Goal: Task Accomplishment & Management: Use online tool/utility

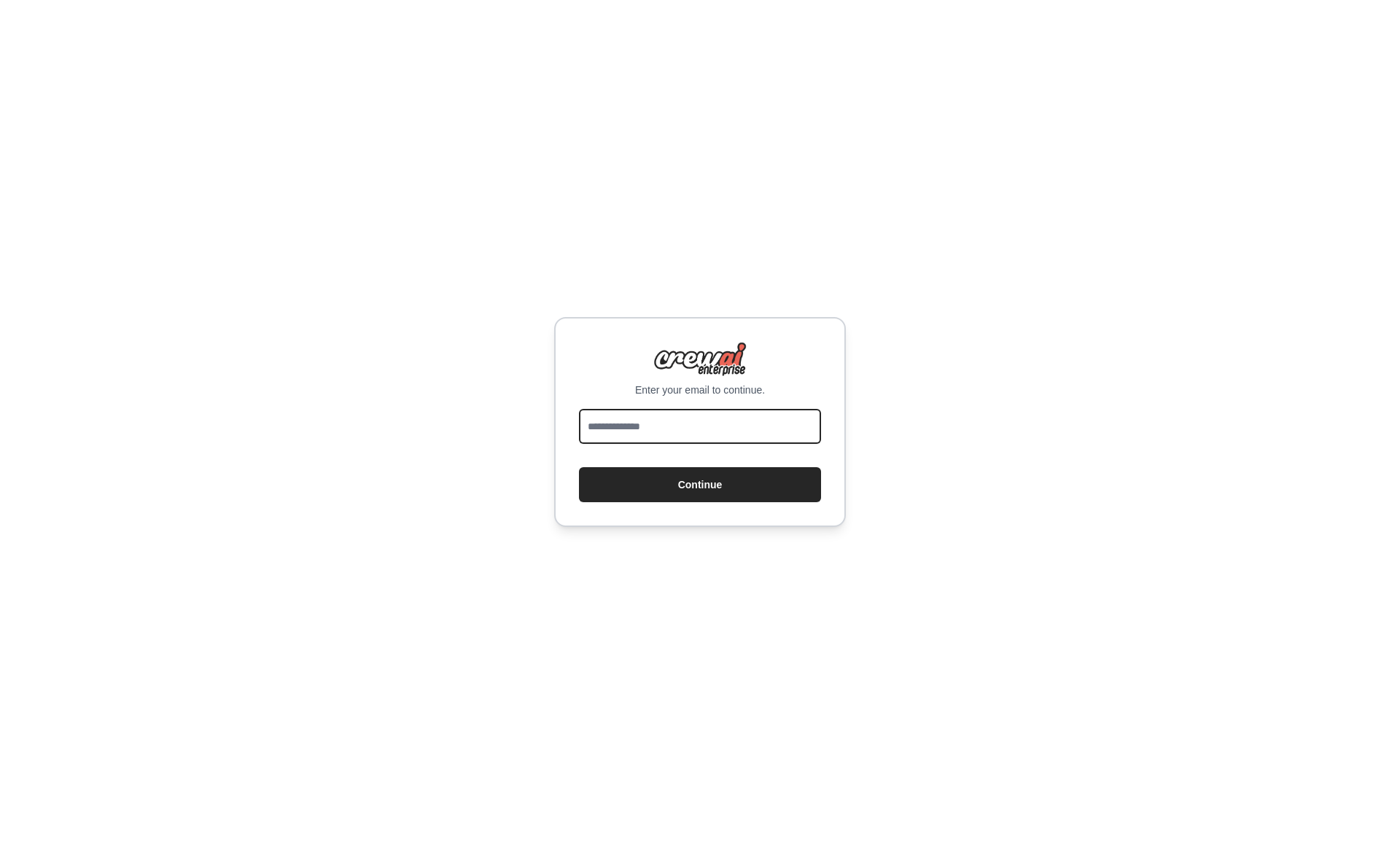
click at [703, 428] on input "email" at bounding box center [700, 427] width 243 height 35
type input "**********"
click at [715, 491] on button "Continue" at bounding box center [700, 485] width 243 height 35
click at [715, 481] on button "Continue" at bounding box center [700, 485] width 243 height 35
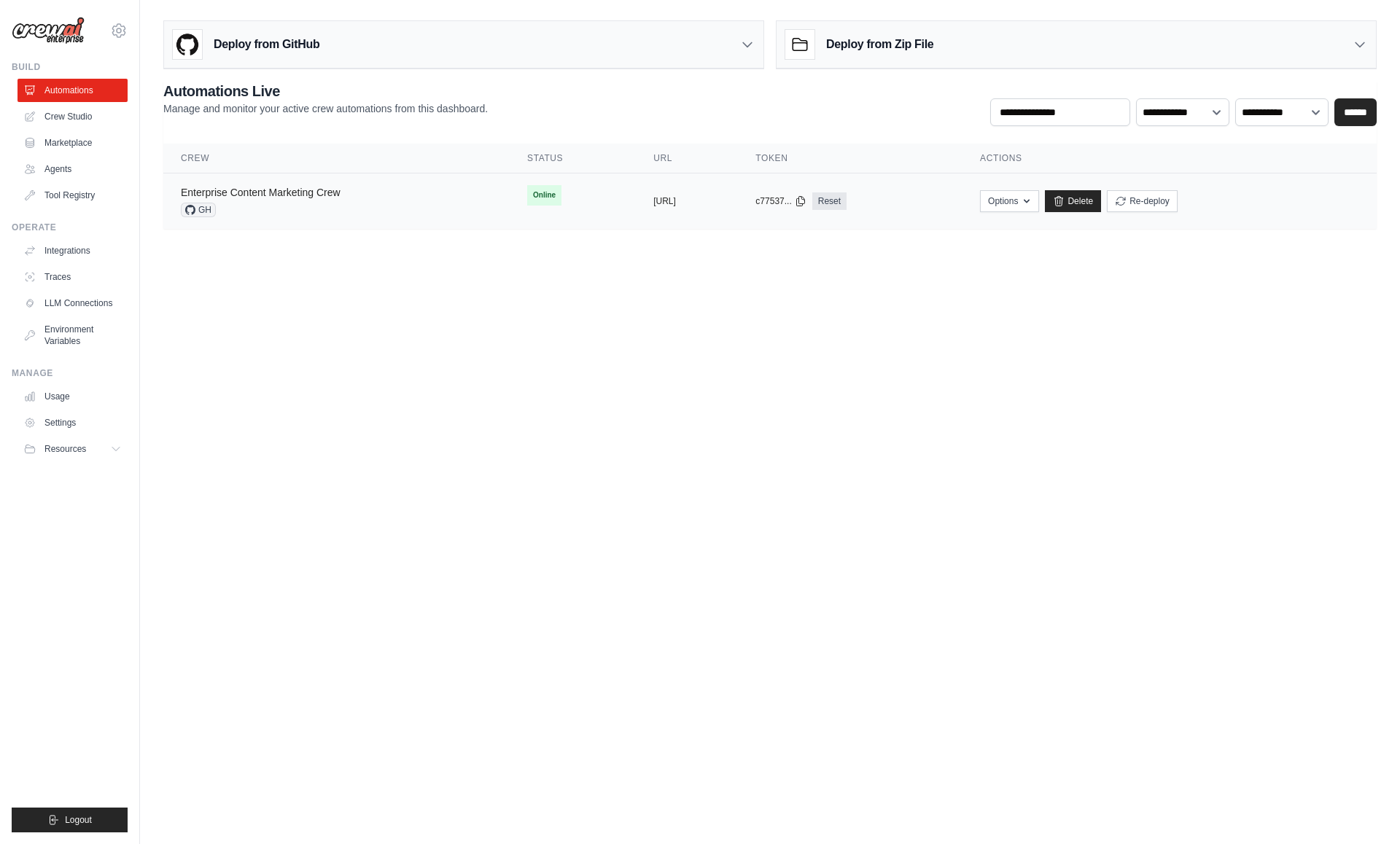
click at [311, 191] on link "Enterprise Content Marketing Crew" at bounding box center [260, 192] width 160 height 12
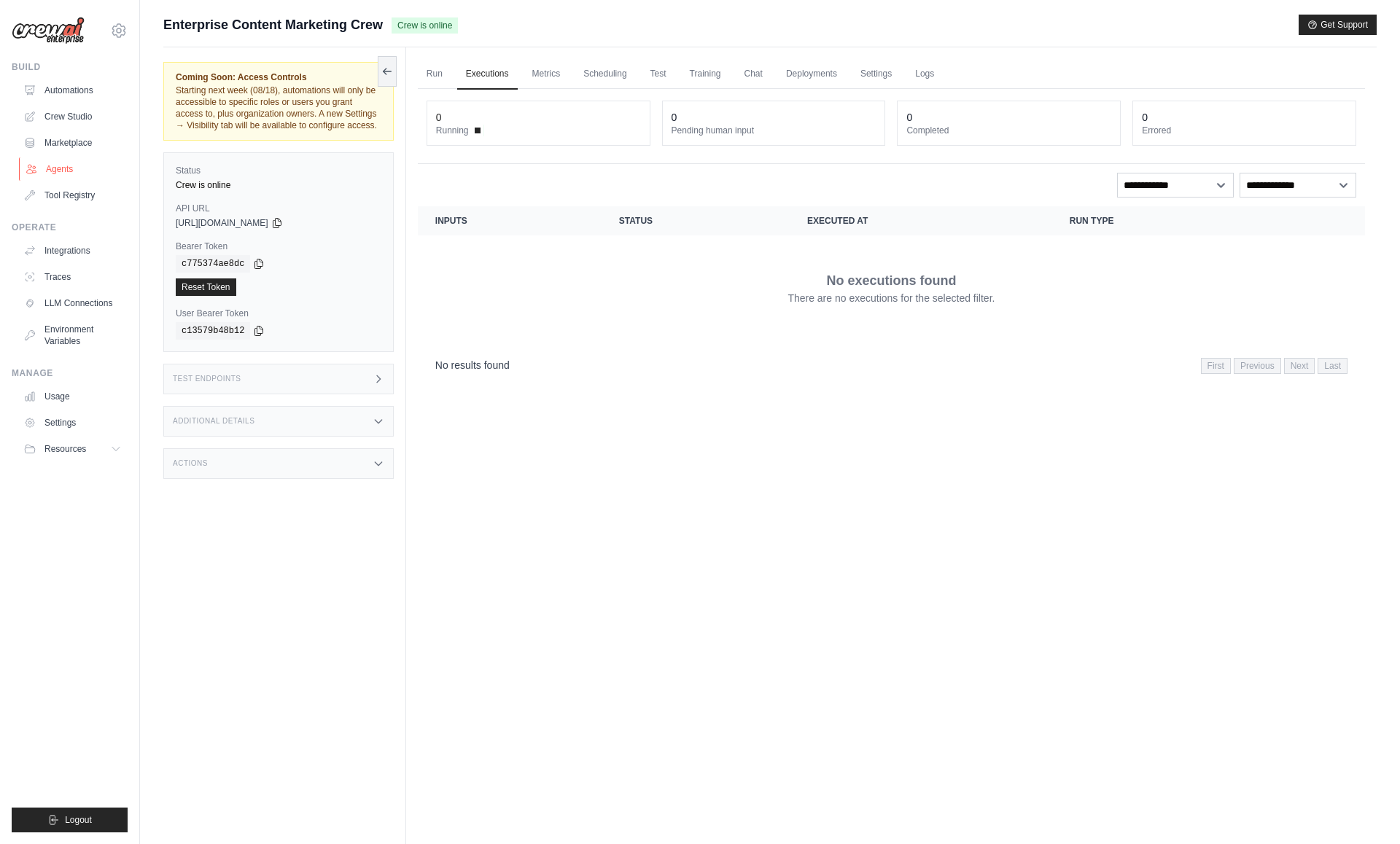
click at [68, 160] on link "Agents" at bounding box center [74, 169] width 110 height 23
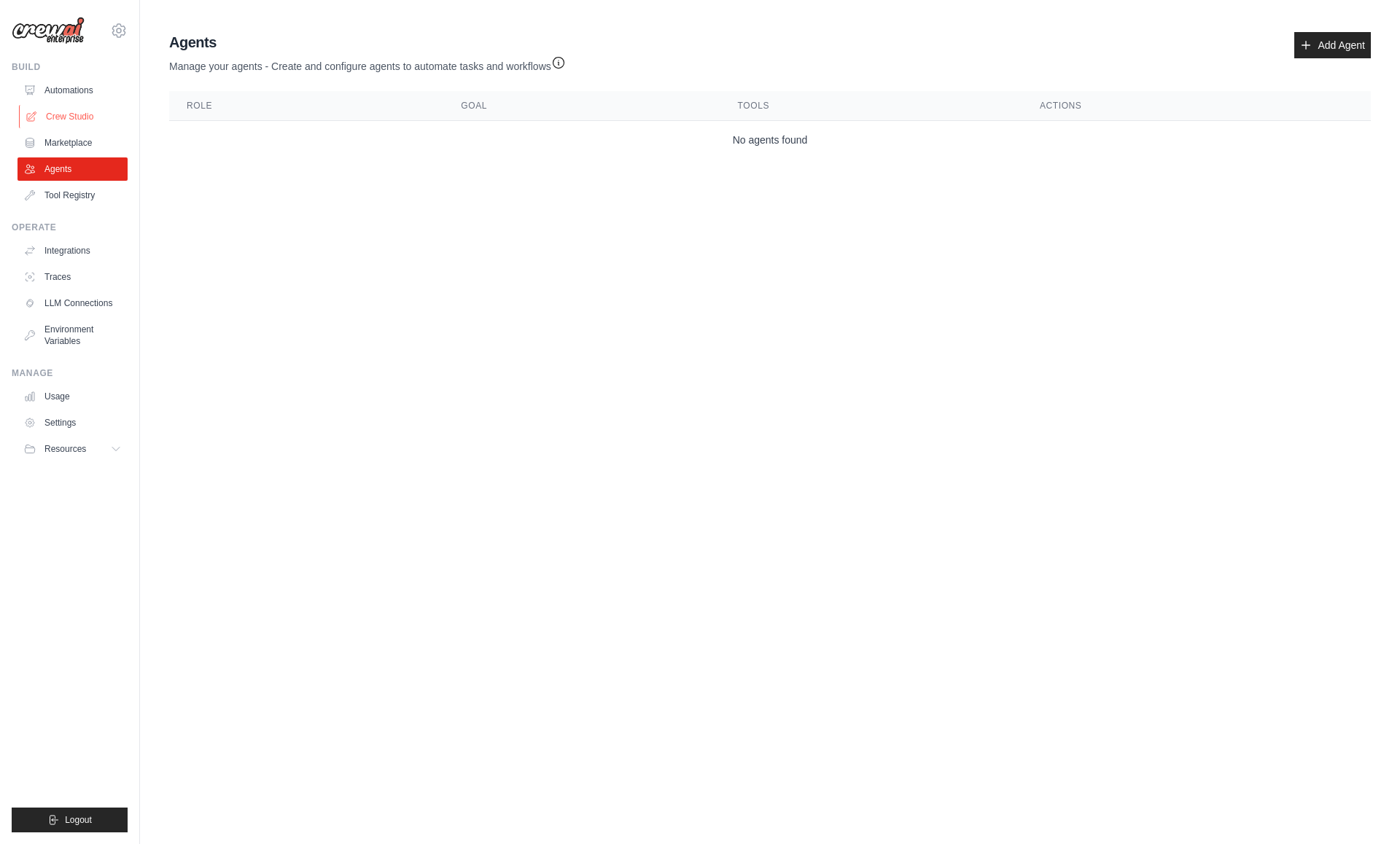
click at [84, 116] on link "Crew Studio" at bounding box center [74, 116] width 110 height 23
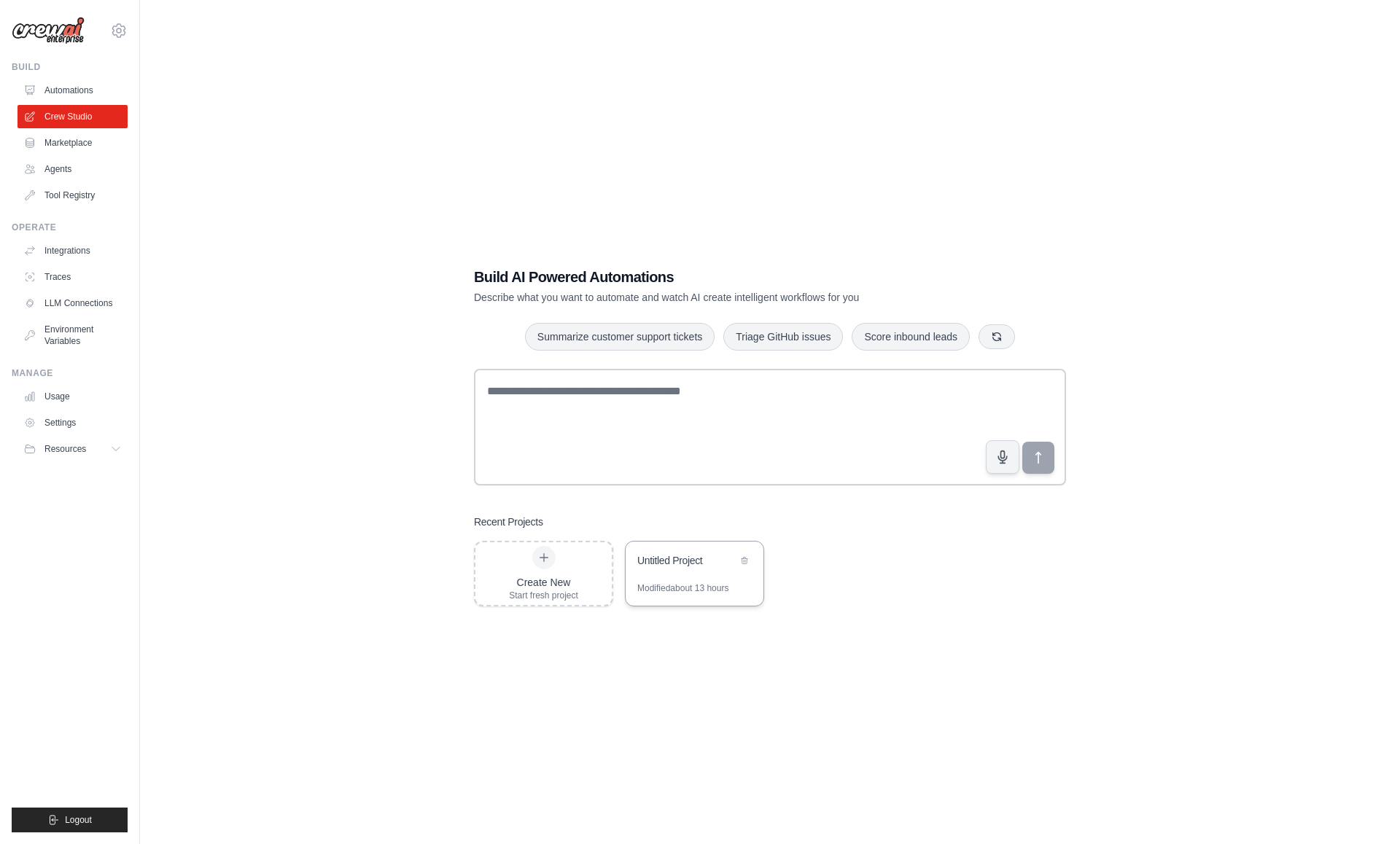
click at [675, 579] on div "Untitled Project" at bounding box center [695, 562] width 138 height 41
click at [56, 92] on link "Automations" at bounding box center [74, 90] width 110 height 23
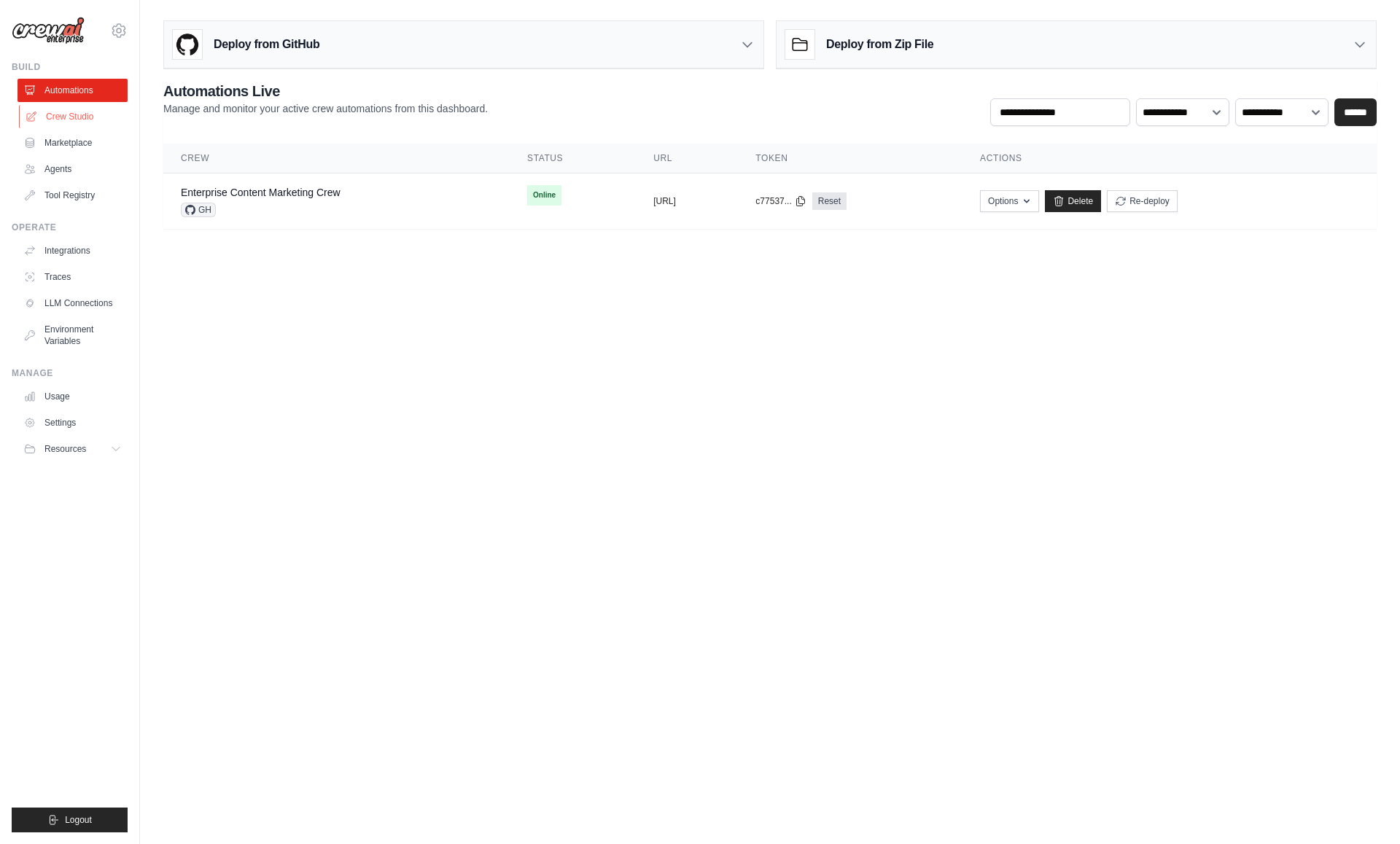
click at [73, 121] on link "Crew Studio" at bounding box center [74, 116] width 110 height 23
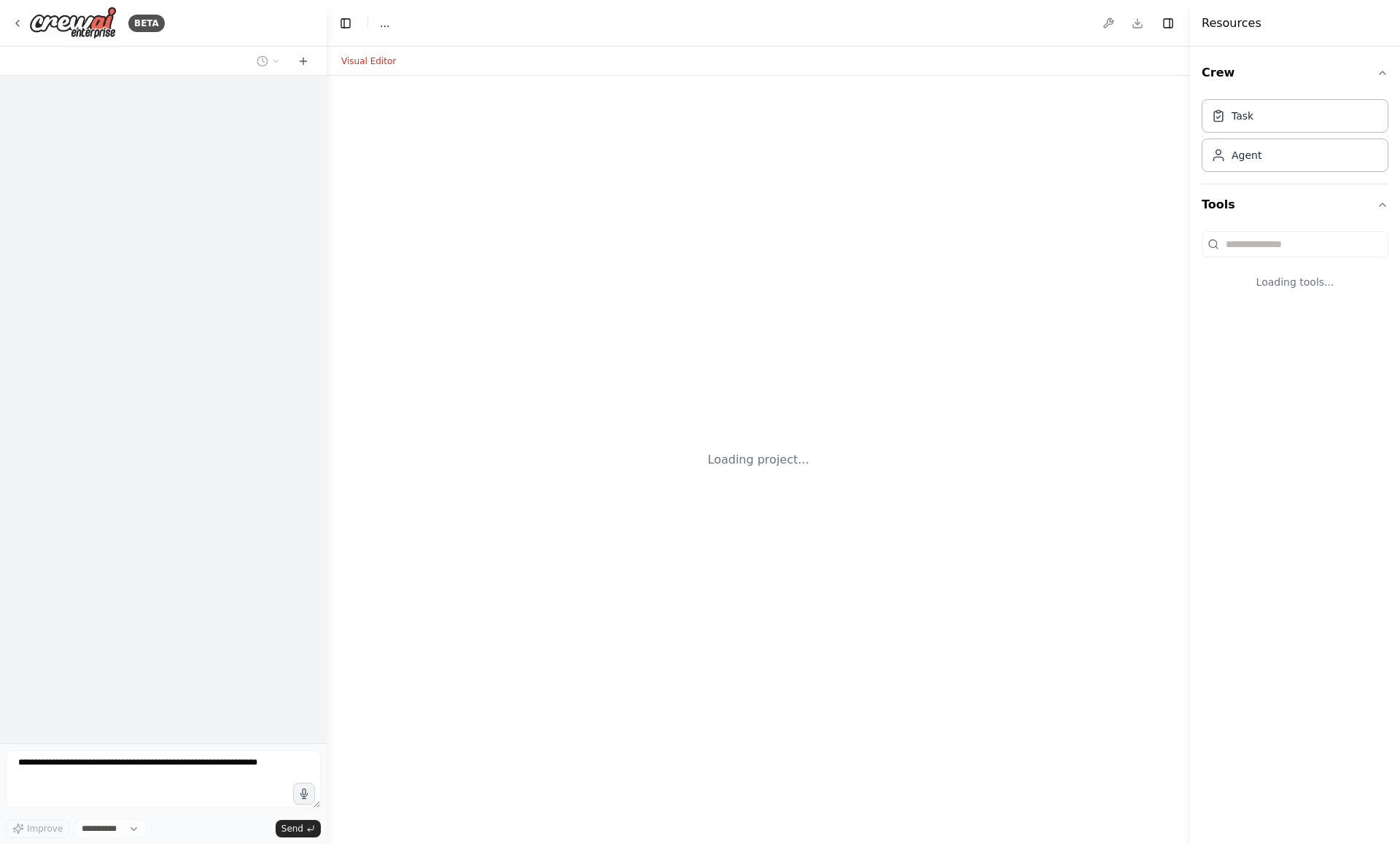
select select "****"
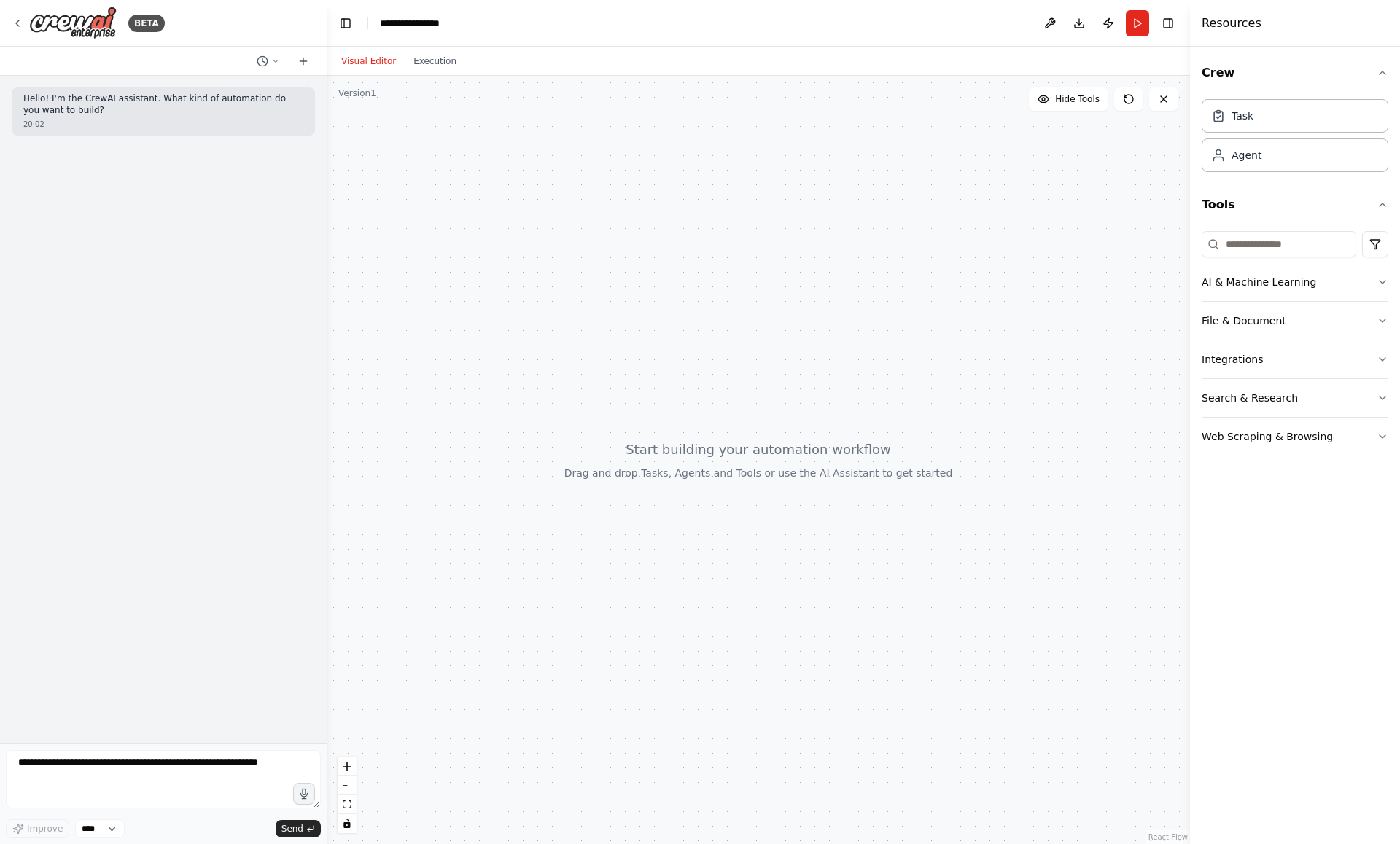
click at [788, 260] on div at bounding box center [759, 460] width 863 height 768
click at [197, 247] on div "Hello! I'm the CrewAI assistant. What kind of automation do you want to build? …" at bounding box center [163, 409] width 327 height 667
click at [96, 774] on textarea at bounding box center [163, 779] width 315 height 58
click at [28, 25] on div "BETA" at bounding box center [88, 23] width 153 height 33
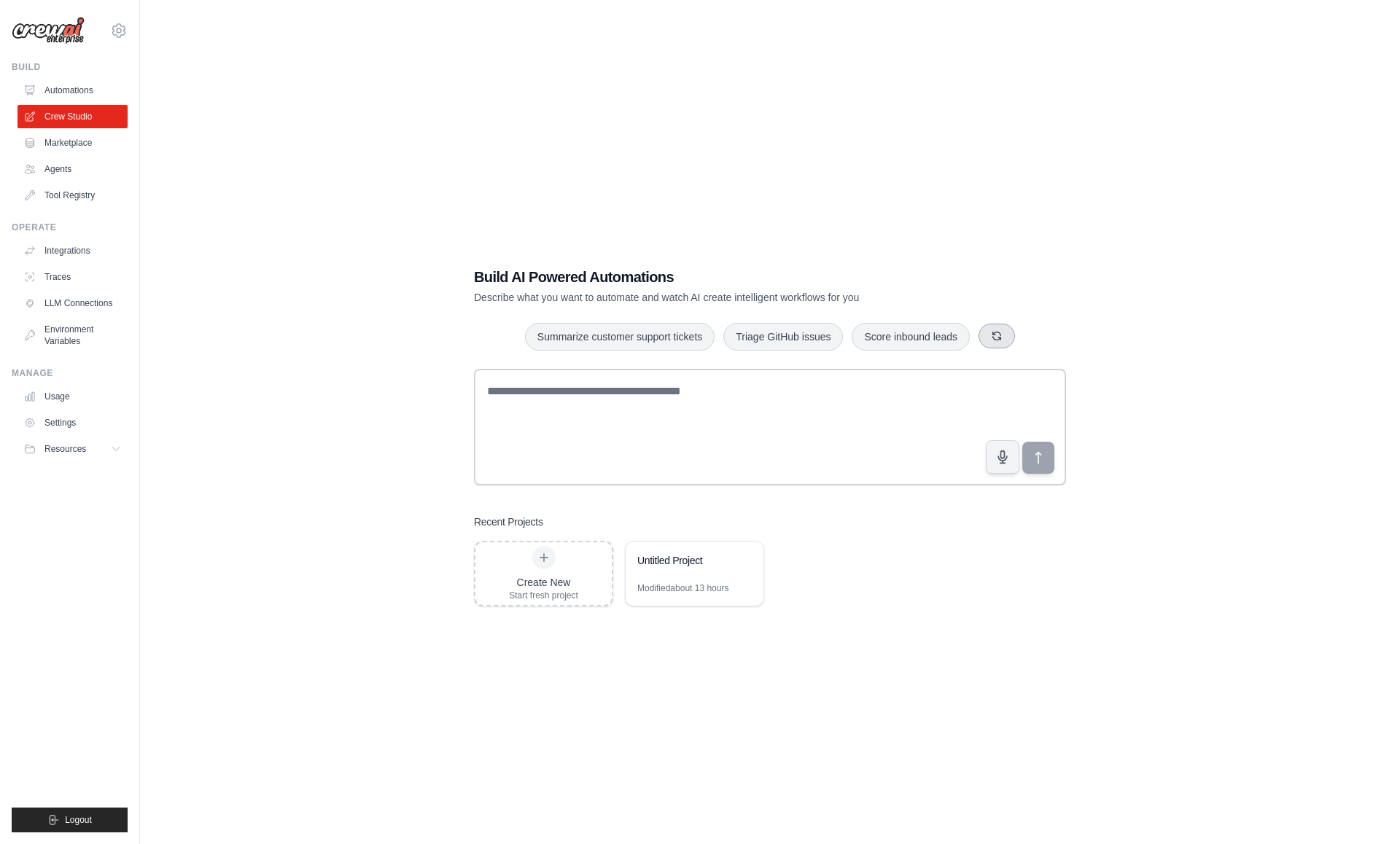
click at [996, 337] on button "button" at bounding box center [997, 337] width 37 height 25
click at [1037, 335] on button "button" at bounding box center [1021, 337] width 37 height 25
click at [1002, 331] on icon "button" at bounding box center [996, 336] width 12 height 12
click at [596, 340] on button "Generate weekly reports" at bounding box center [583, 336] width 137 height 28
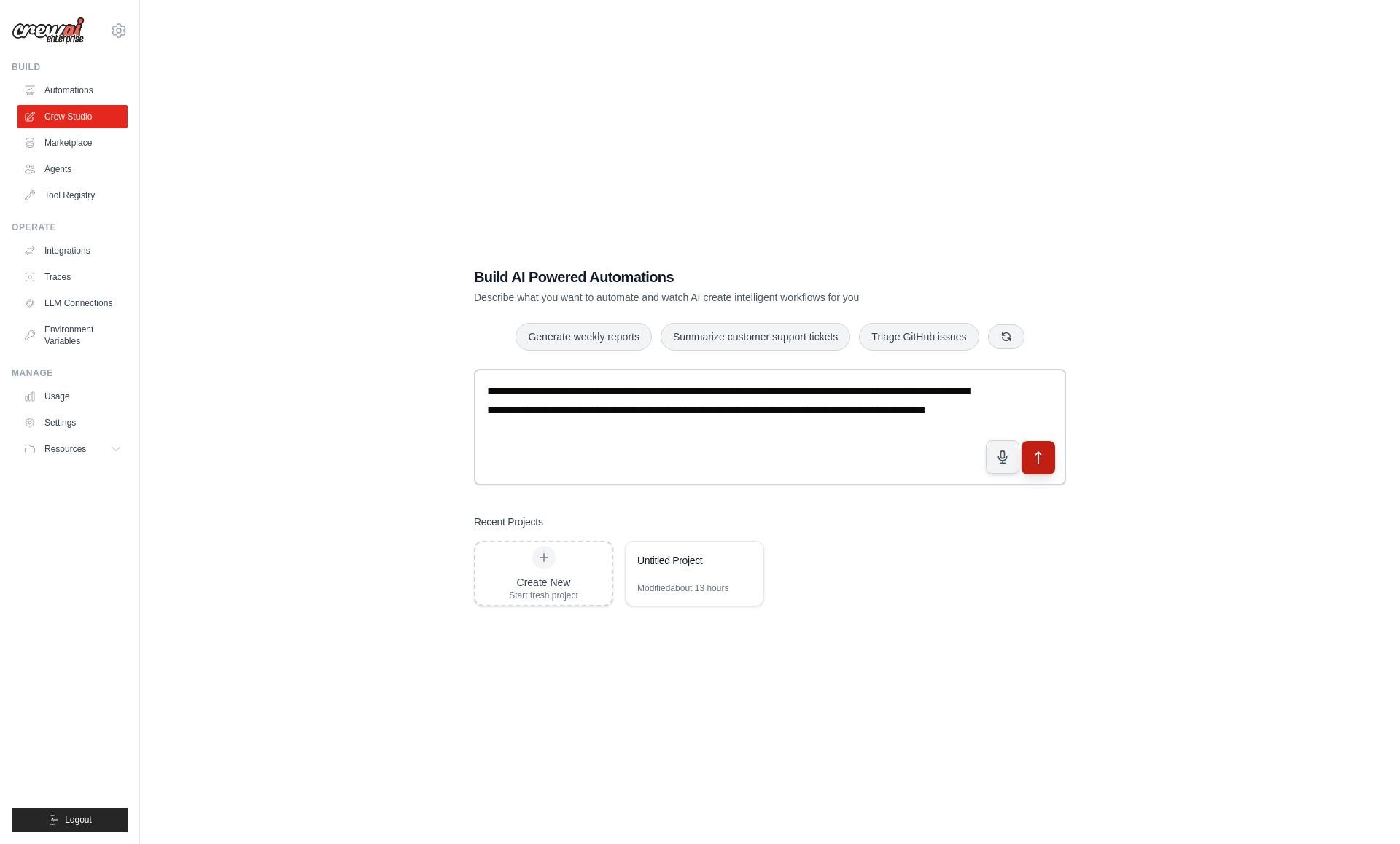
click at [1035, 462] on icon "submit" at bounding box center [1039, 458] width 16 height 16
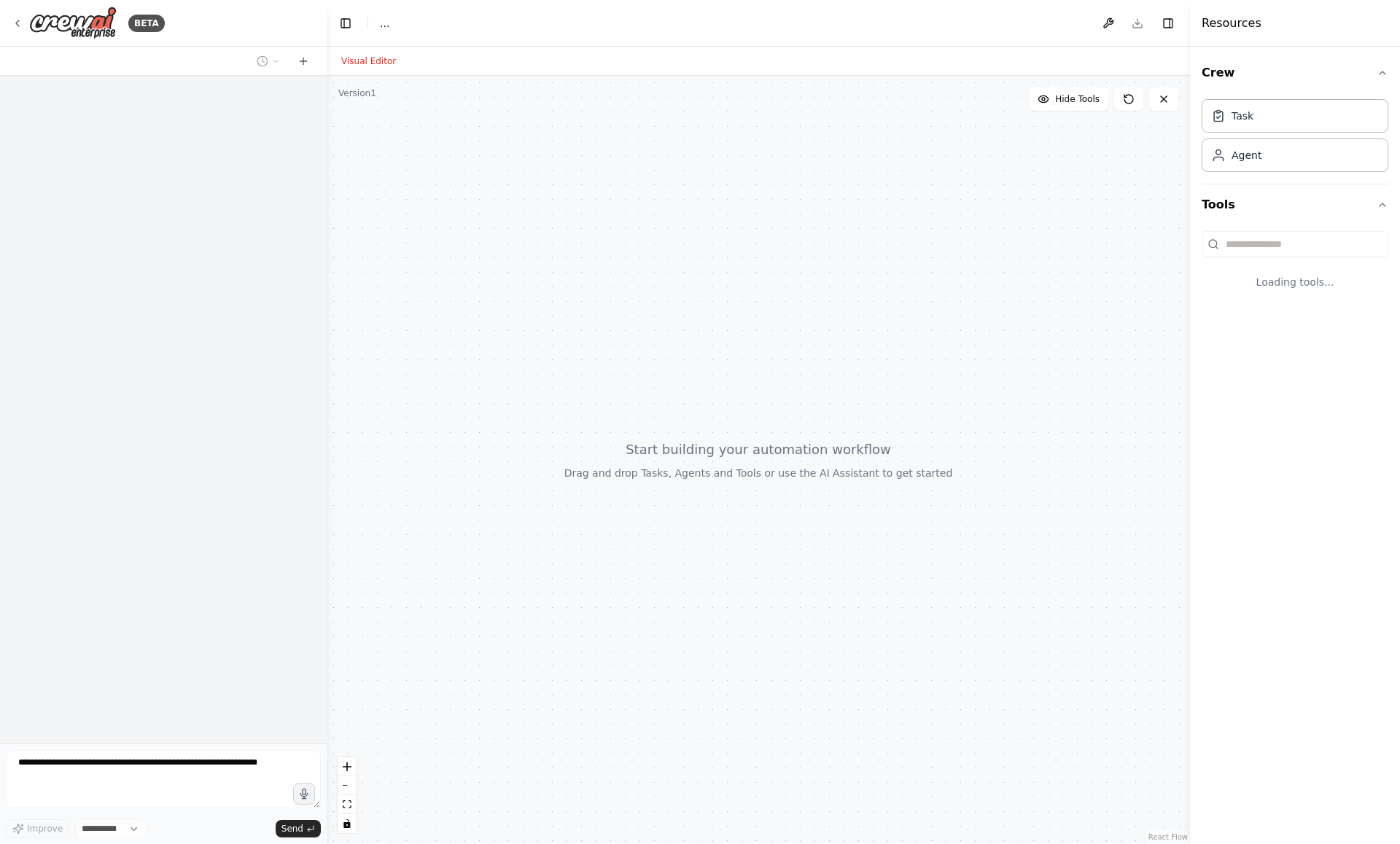
select select "****"
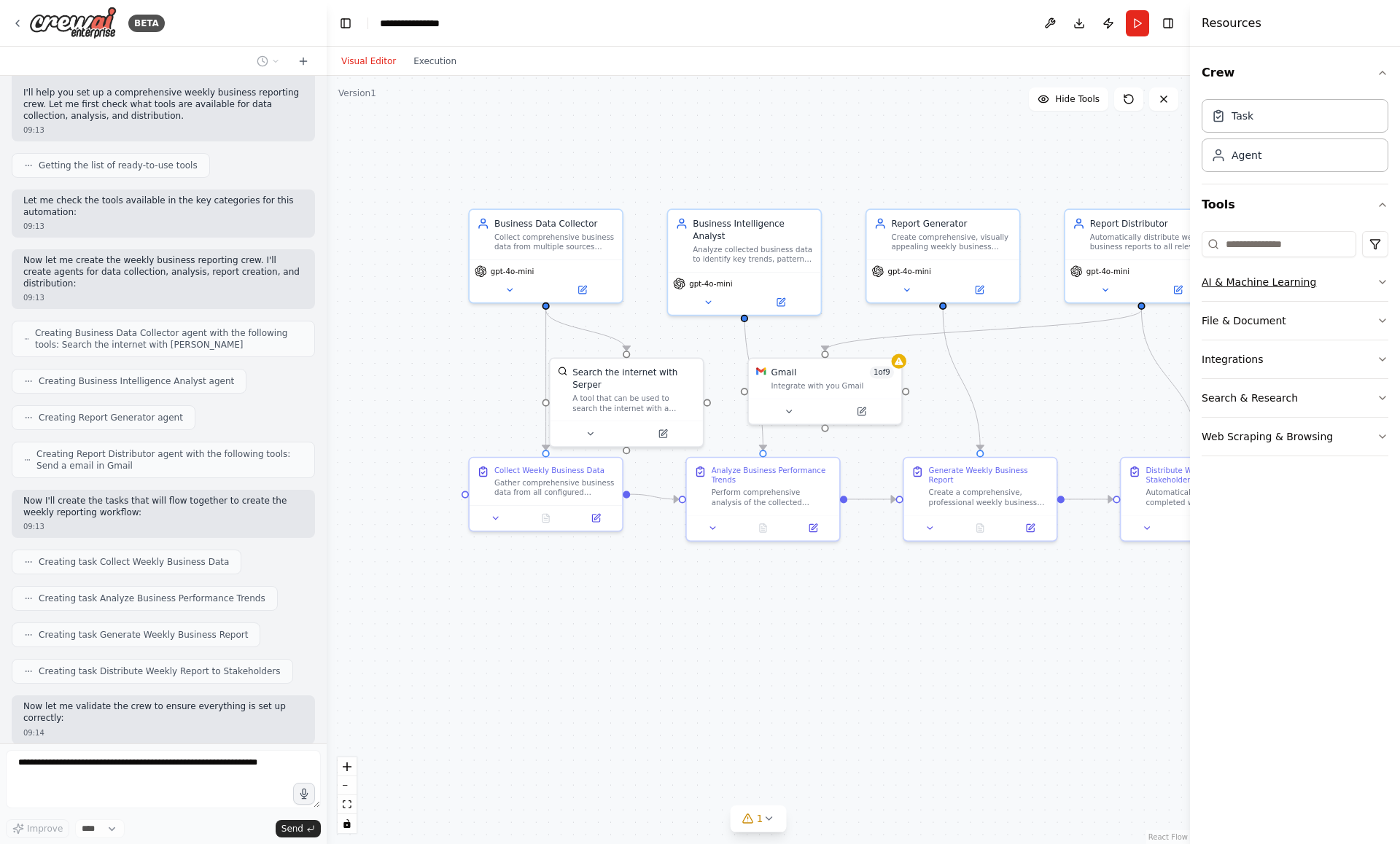
scroll to position [200, 0]
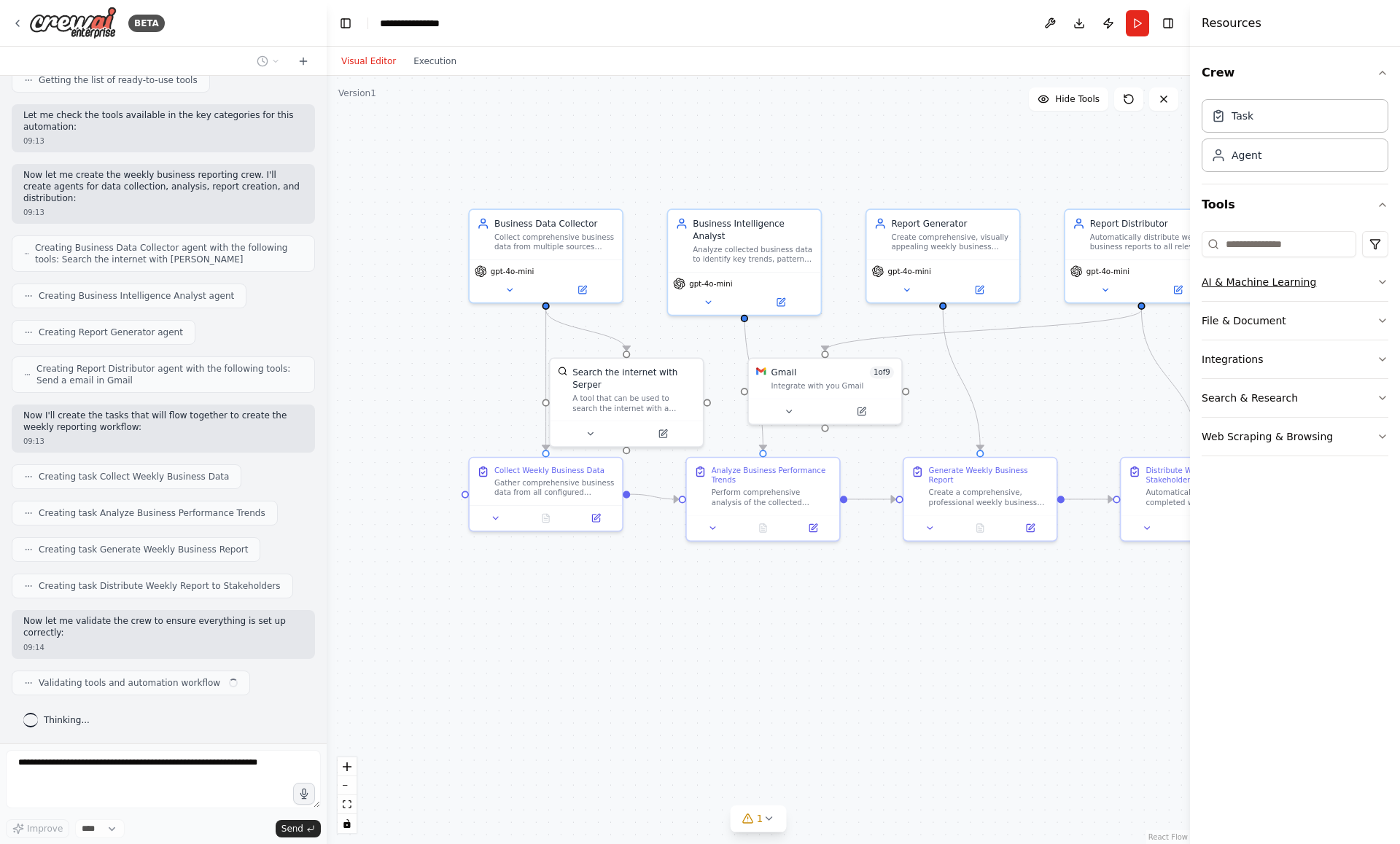
click at [1380, 281] on icon "button" at bounding box center [1383, 282] width 12 height 12
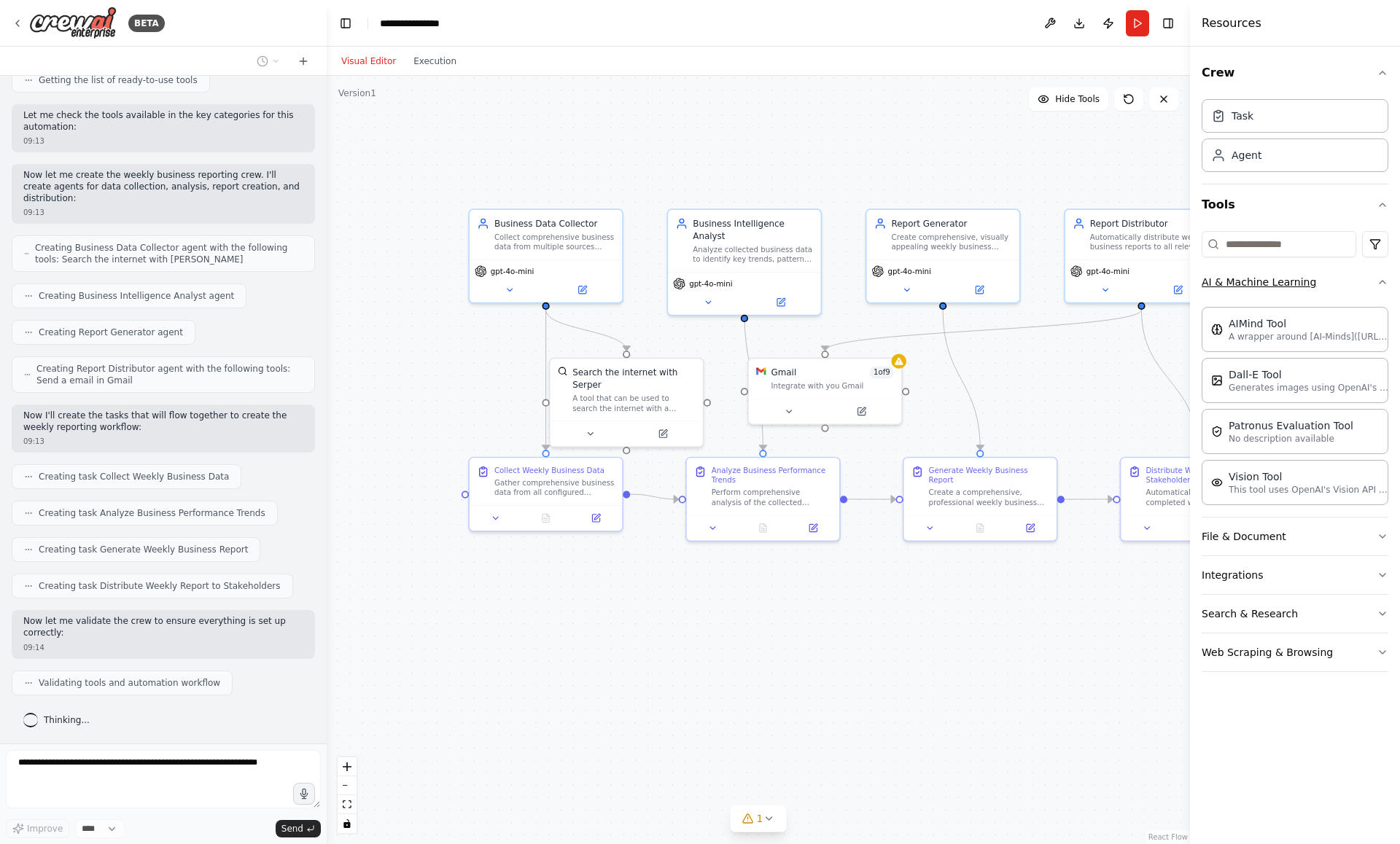
click at [1380, 280] on icon "button" at bounding box center [1383, 282] width 12 height 12
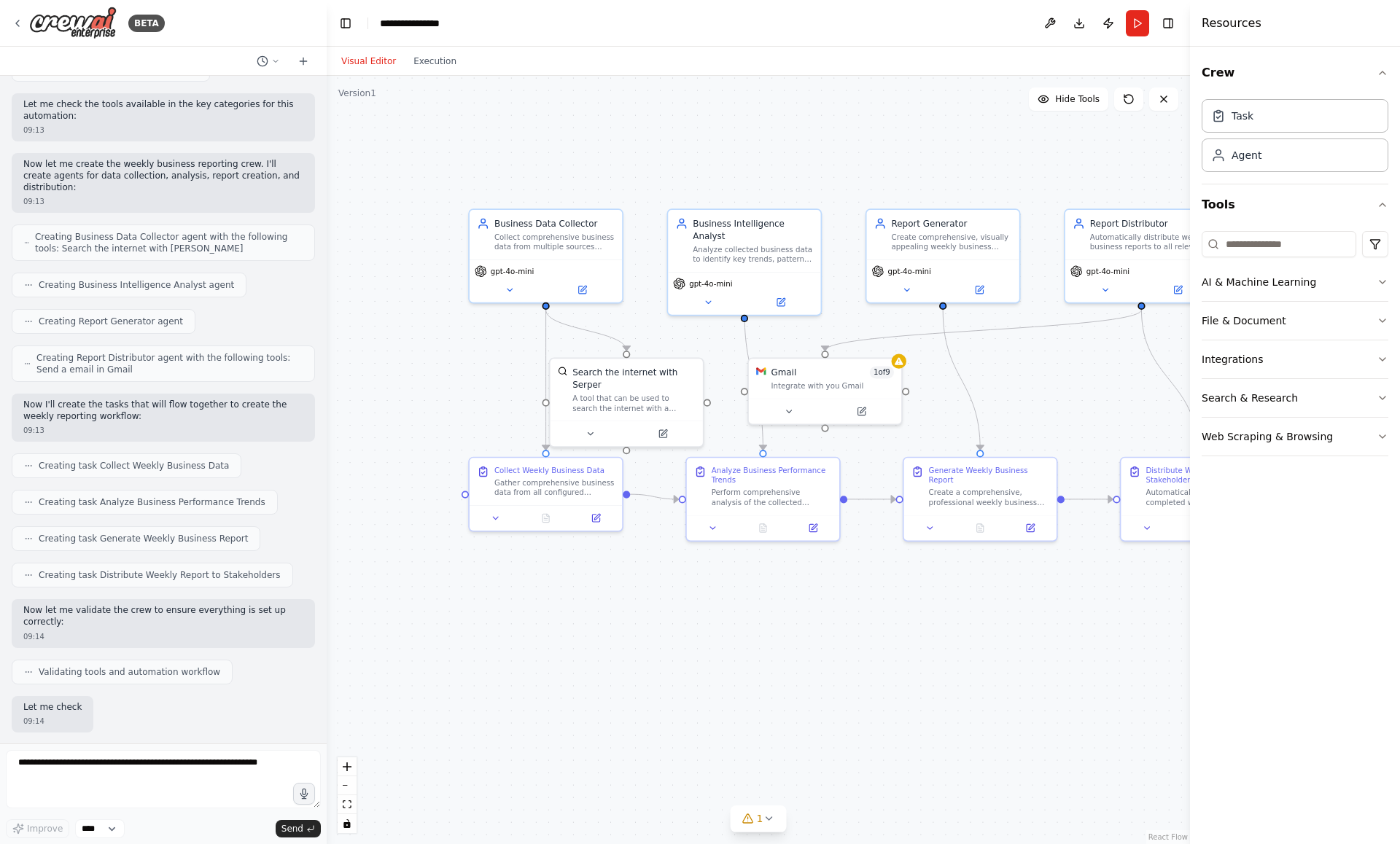
scroll to position [285, 0]
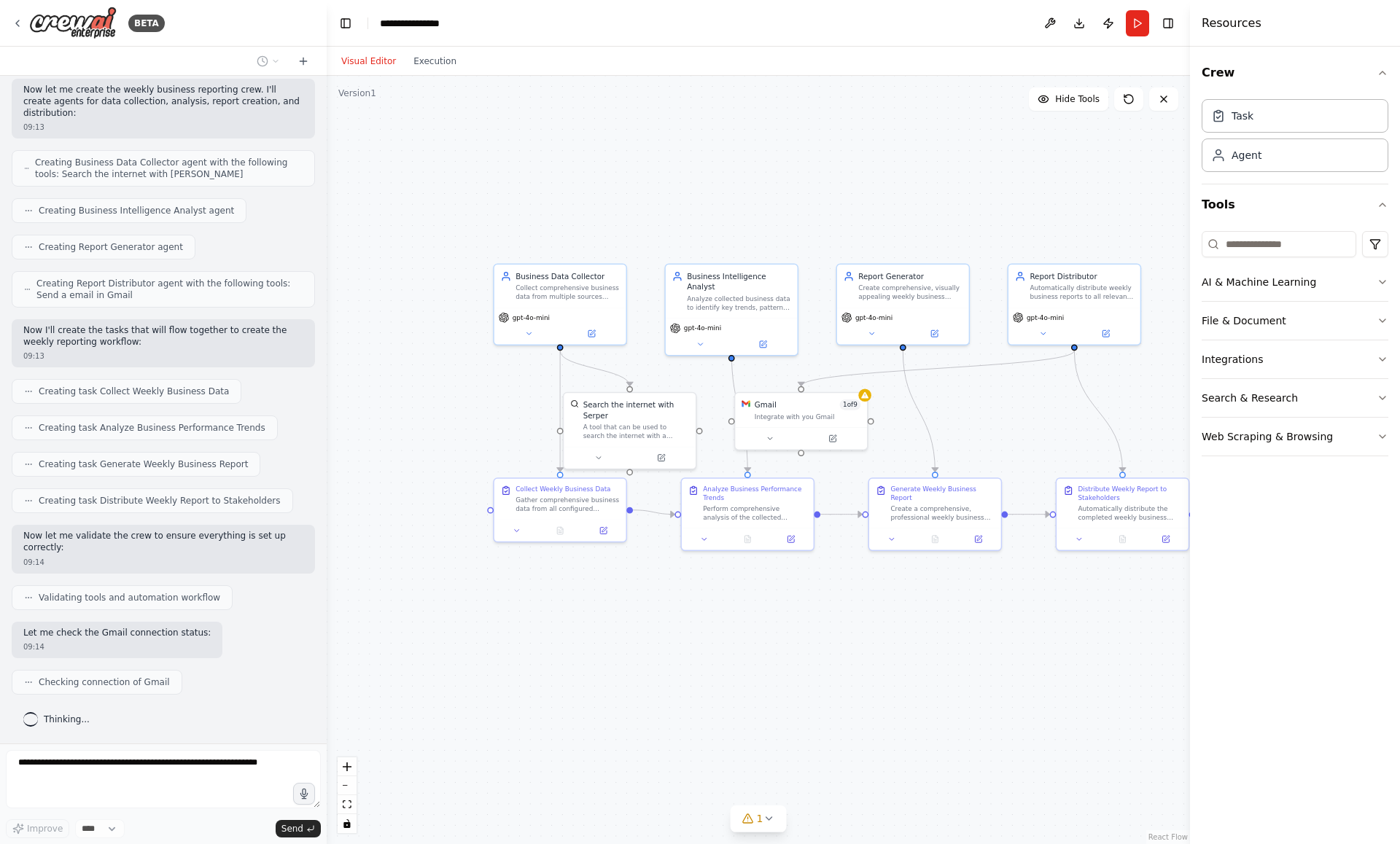
drag, startPoint x: 1026, startPoint y: 670, endPoint x: 940, endPoint y: 640, distance: 91.1
click at [939, 641] on div ".deletable-edge-delete-btn { width: 20px; height: 20px; border: 0px solid #ffff…" at bounding box center [759, 460] width 863 height 768
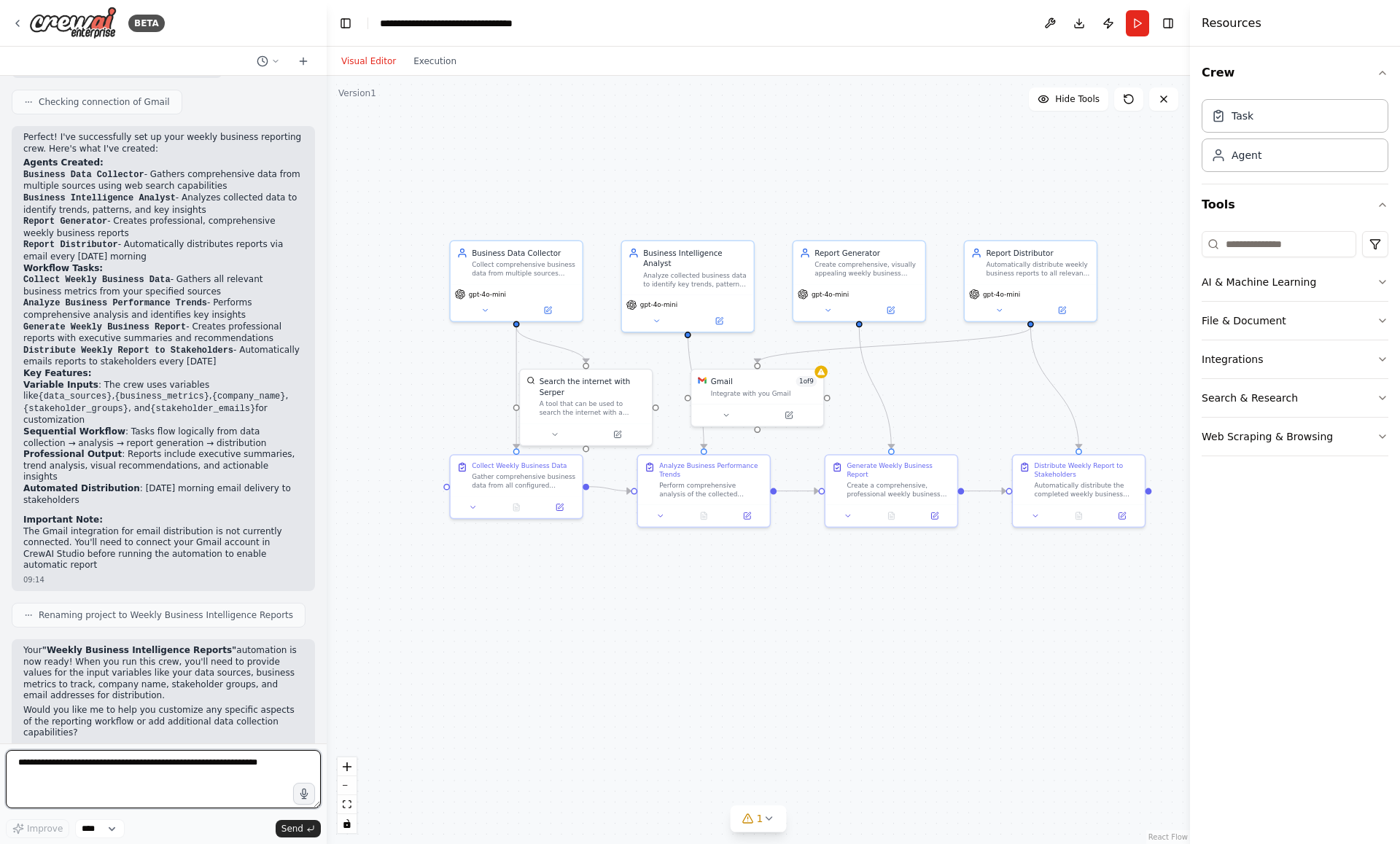
scroll to position [891, 0]
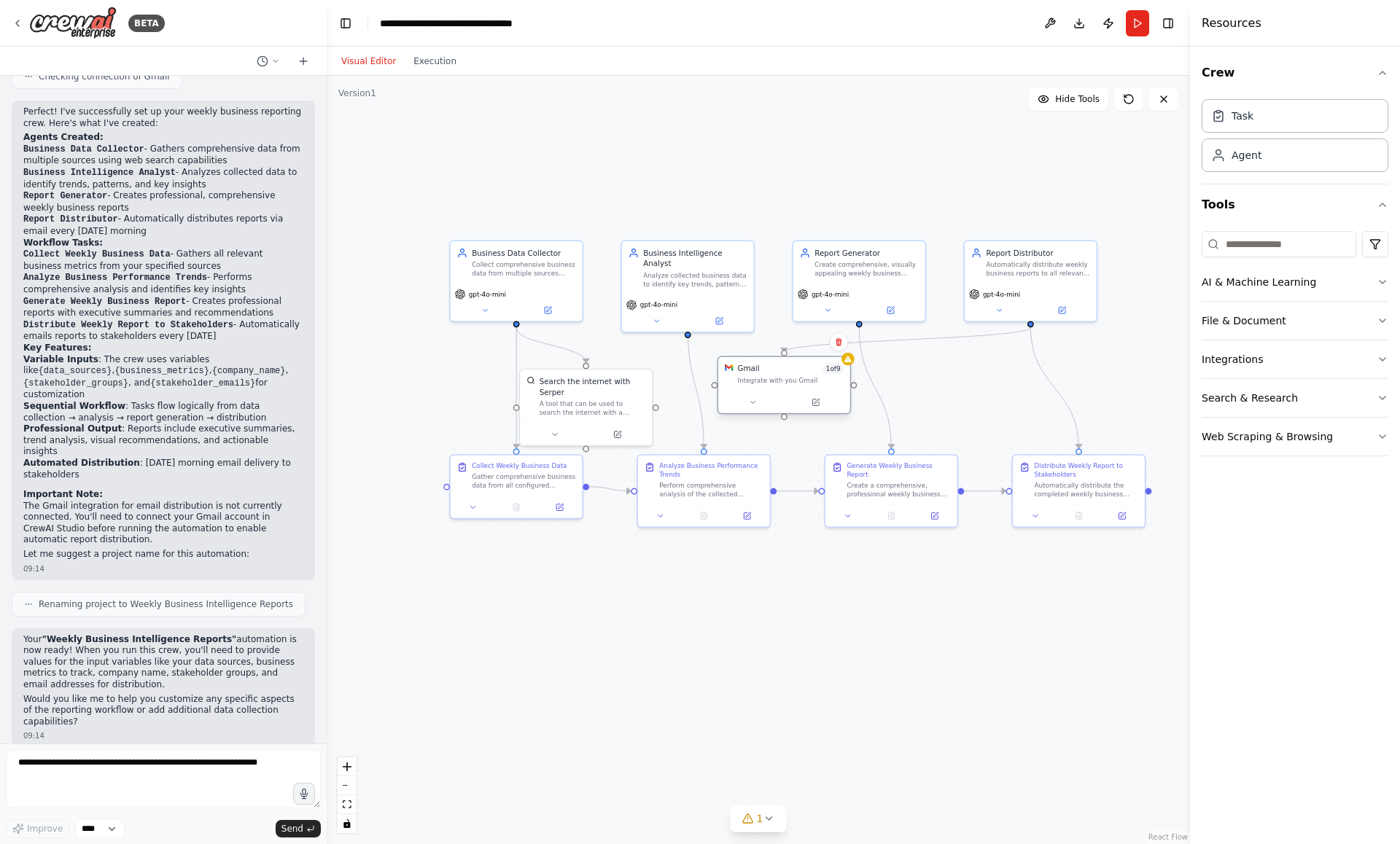
drag, startPoint x: 744, startPoint y: 400, endPoint x: 770, endPoint y: 389, distance: 28.2
click at [770, 389] on div "Gmail 1 of 9 Integrate with you Gmail" at bounding box center [784, 373] width 132 height 34
drag, startPoint x: 782, startPoint y: 387, endPoint x: 926, endPoint y: 392, distance: 144.1
click at [926, 392] on div "Gmail 1 of 9 Integrate with you Gmail" at bounding box center [913, 373] width 132 height 34
drag, startPoint x: 912, startPoint y: 380, endPoint x: 782, endPoint y: 388, distance: 130.2
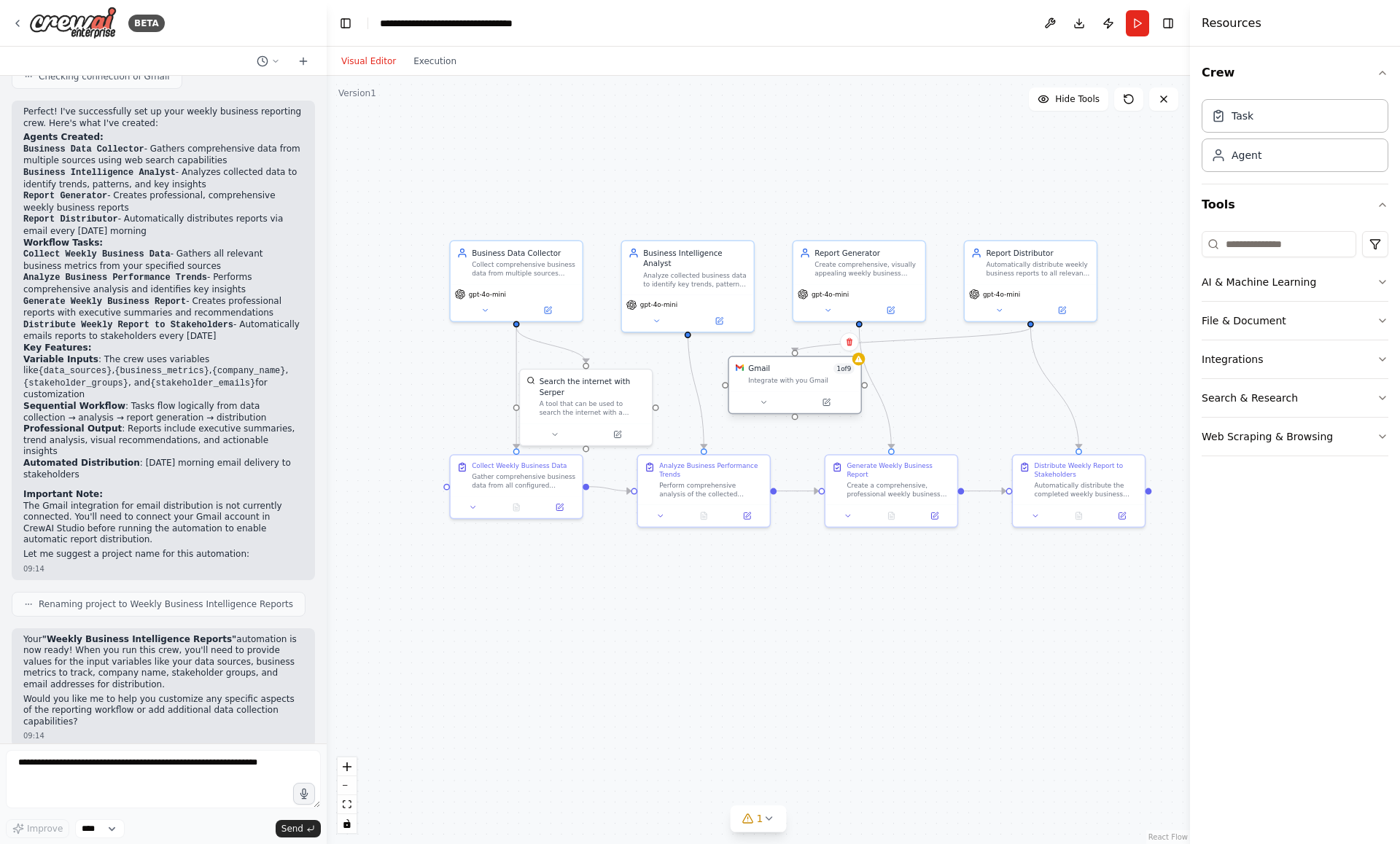
click at [782, 385] on div "Integrate with you Gmail" at bounding box center [800, 380] width 106 height 9
click at [1072, 24] on button "Download" at bounding box center [1079, 23] width 23 height 26
click at [837, 295] on span "gpt-4o-mini" at bounding box center [830, 292] width 37 height 9
click at [834, 304] on button at bounding box center [828, 308] width 60 height 14
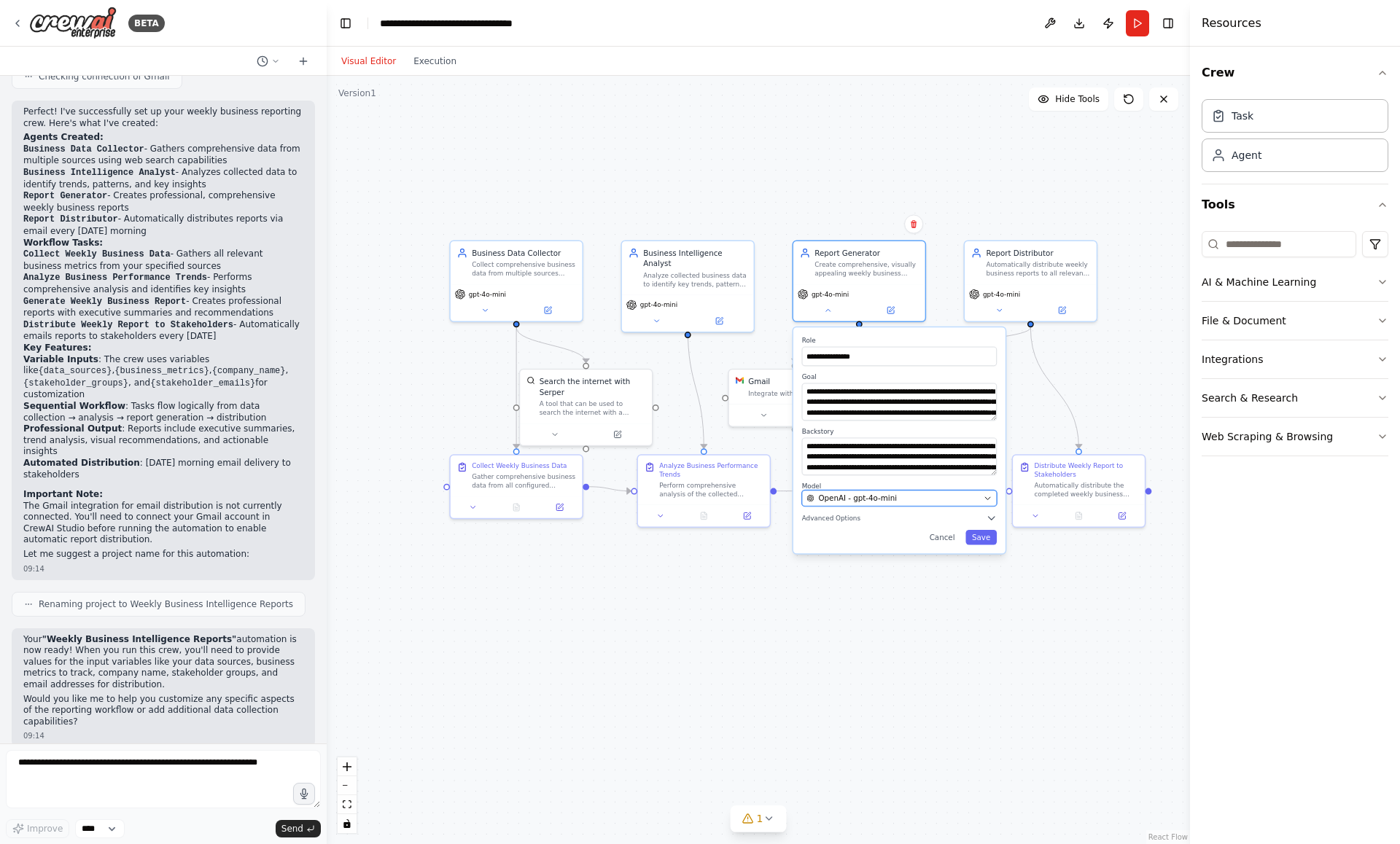
click at [859, 500] on span "OpenAI - gpt-4o-mini" at bounding box center [857, 498] width 79 height 11
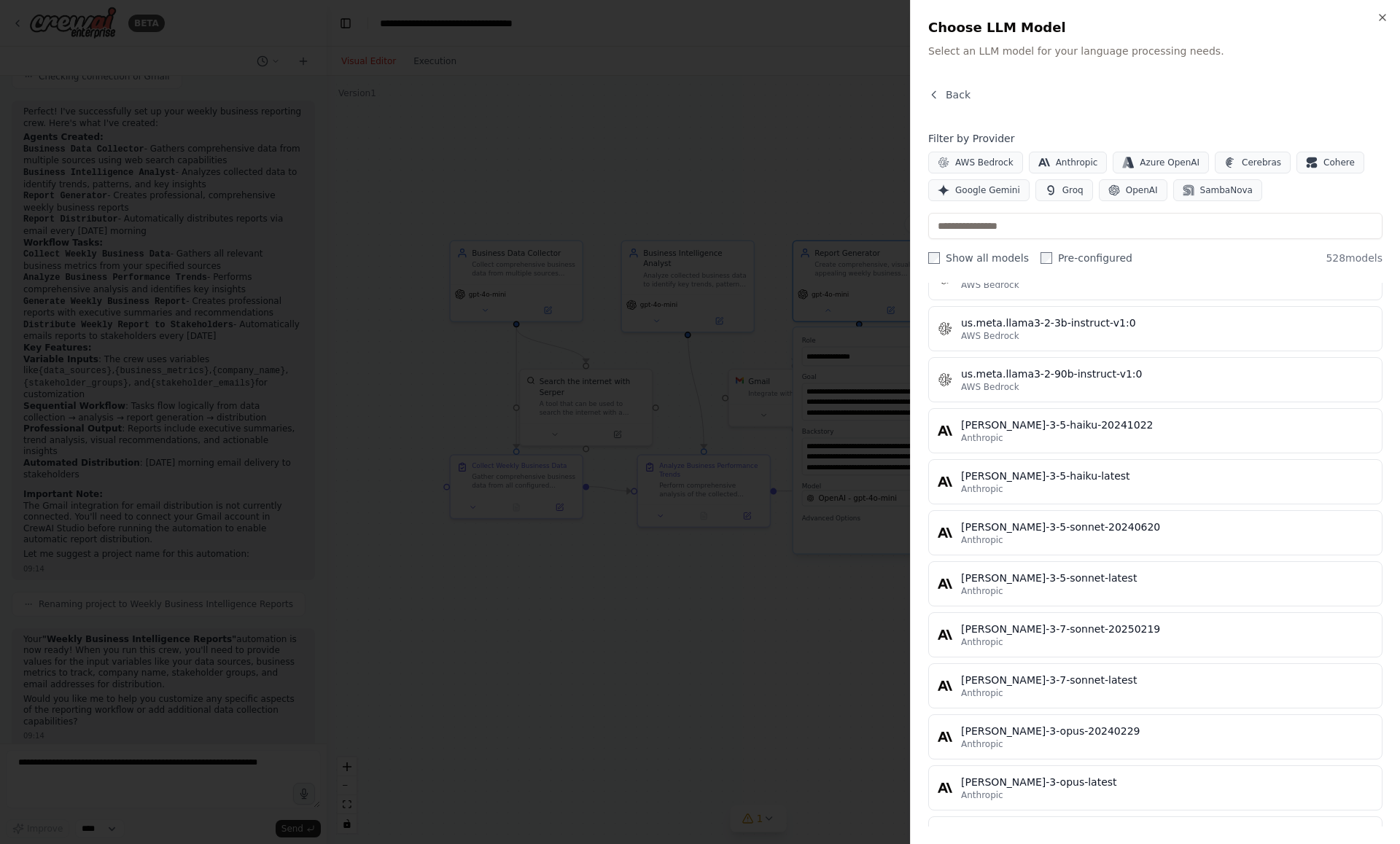
scroll to position [9544, 0]
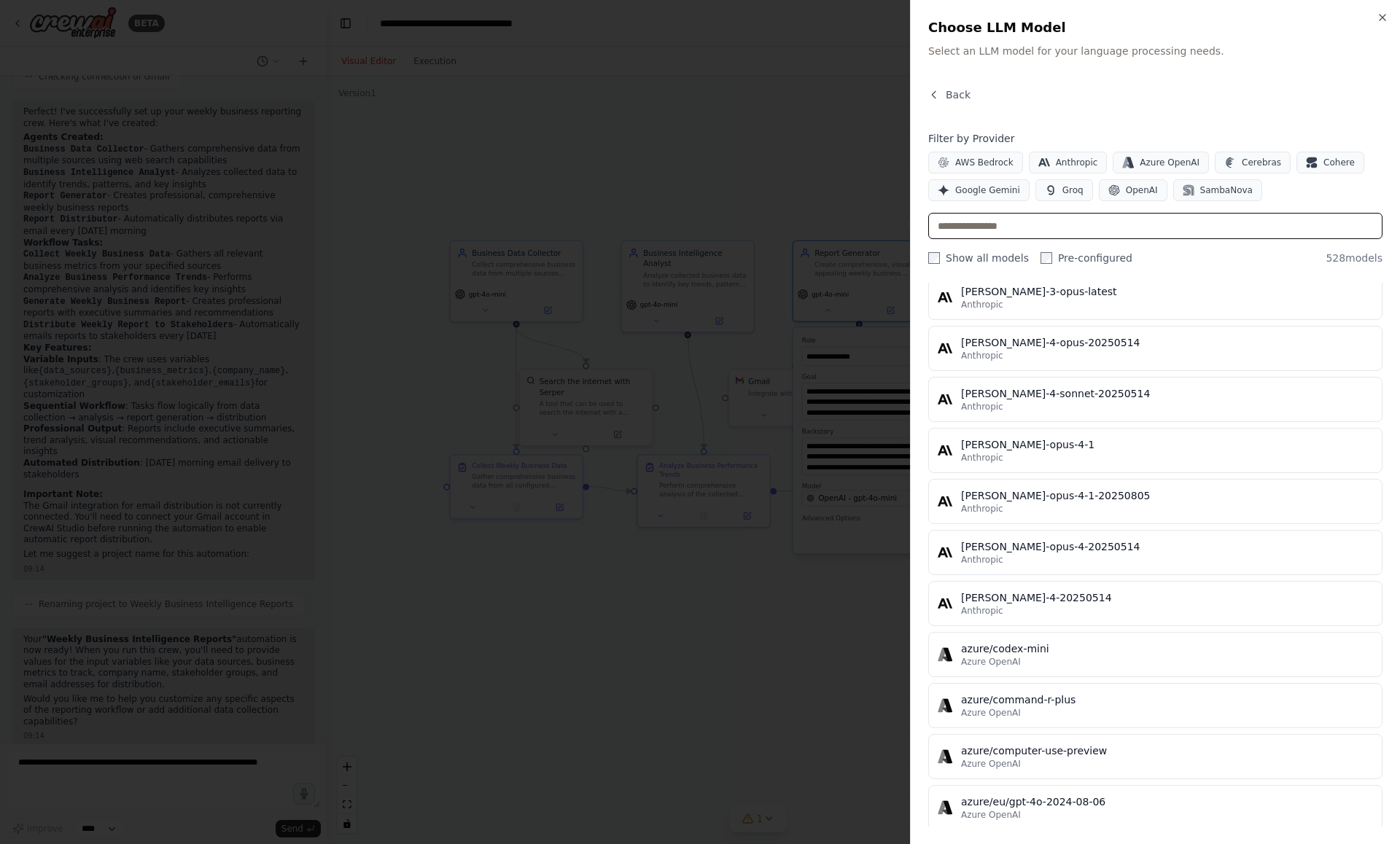
click at [1099, 231] on input "text" at bounding box center [1156, 225] width 454 height 26
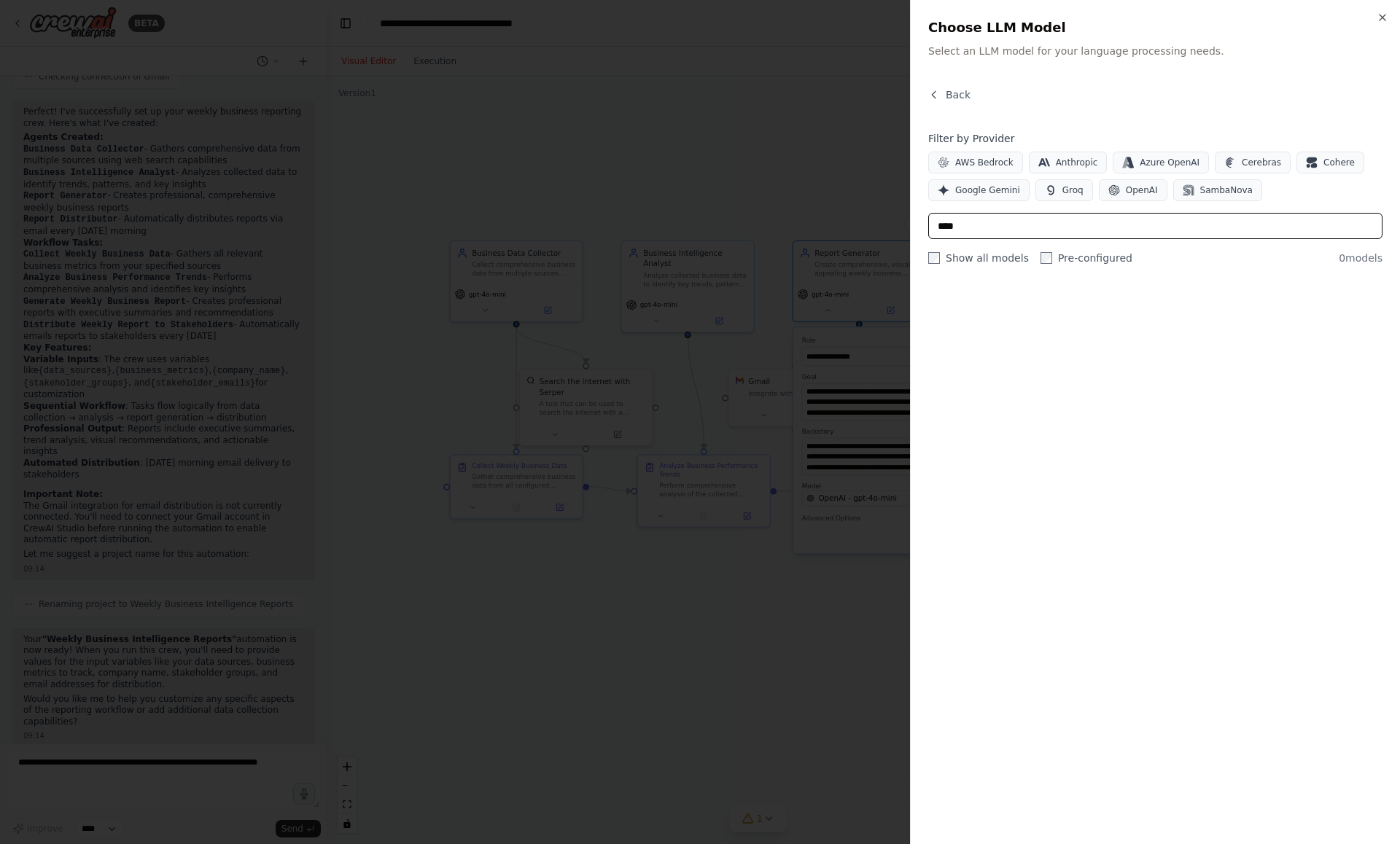
scroll to position [0, 0]
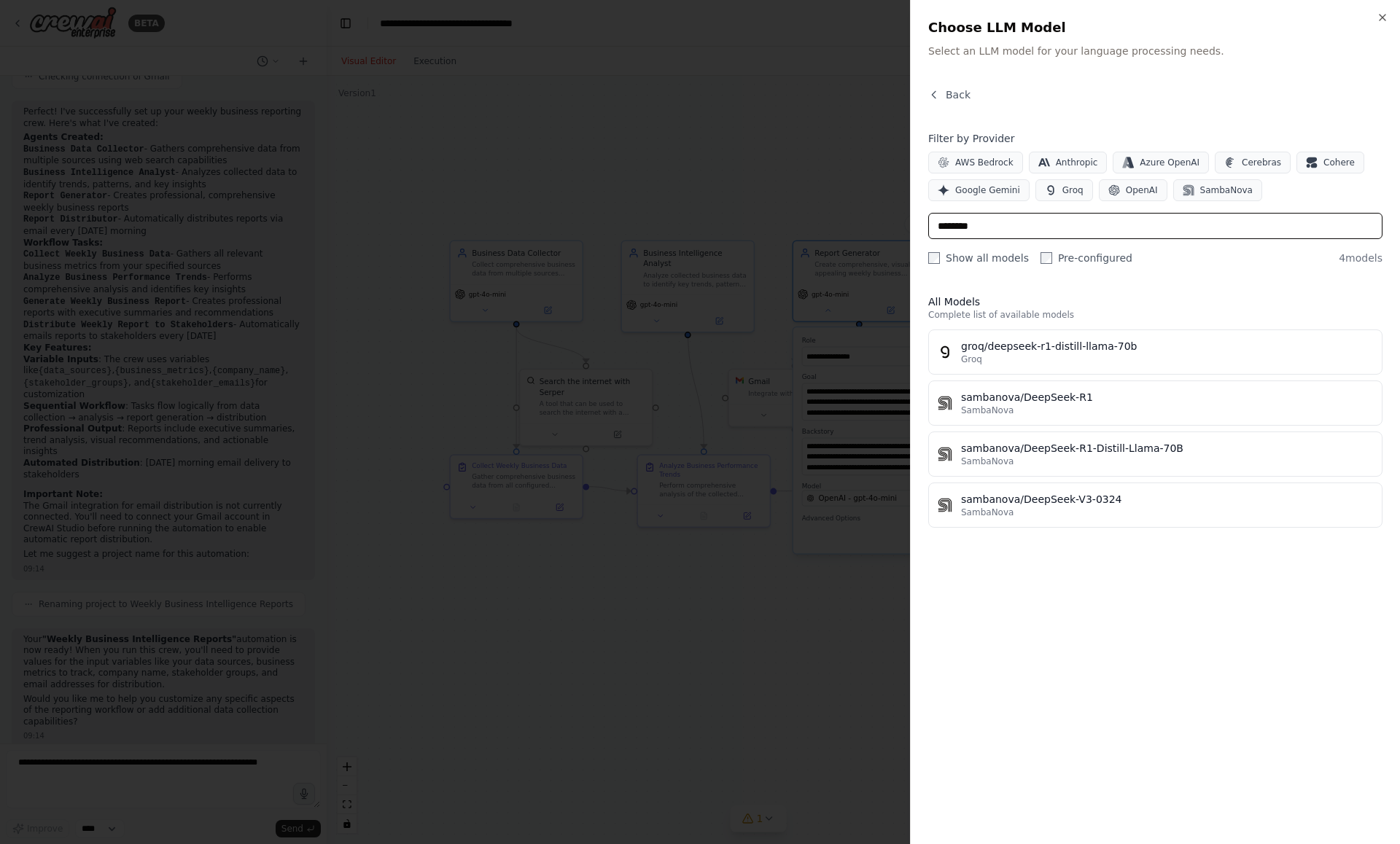
click at [1214, 224] on input "********" at bounding box center [1156, 225] width 454 height 26
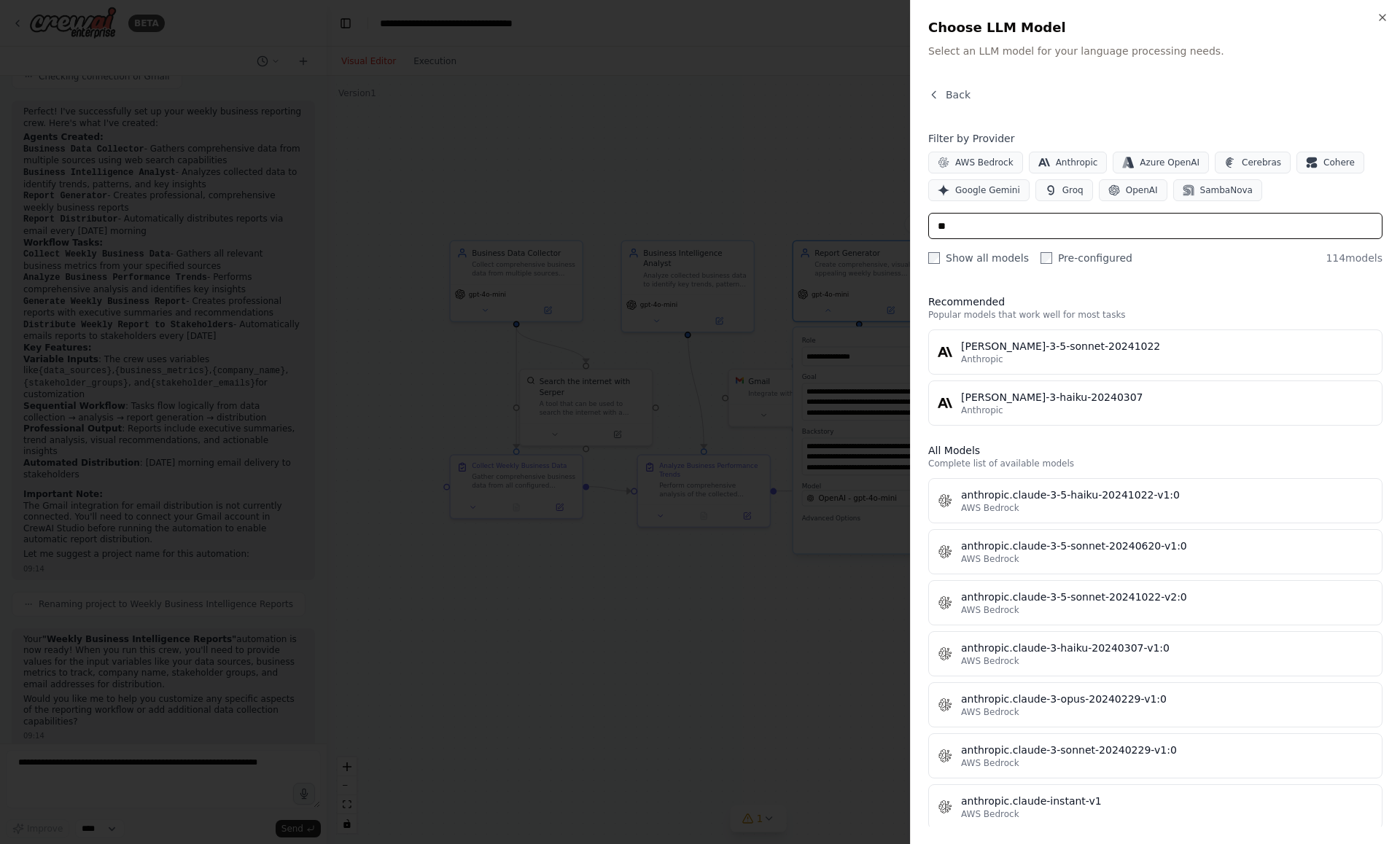
type input "*"
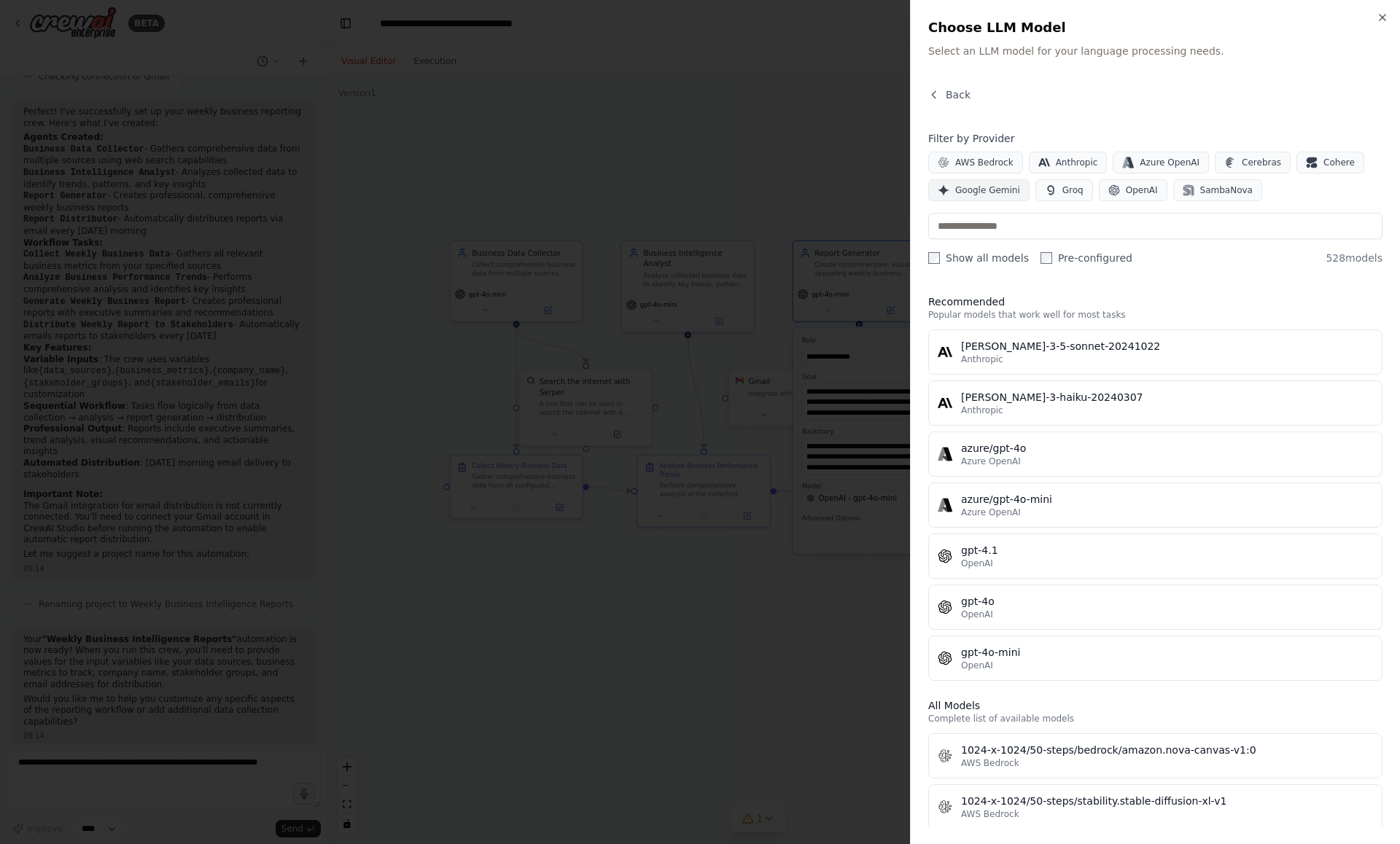
click at [954, 185] on button "Google Gemini" at bounding box center [979, 190] width 101 height 22
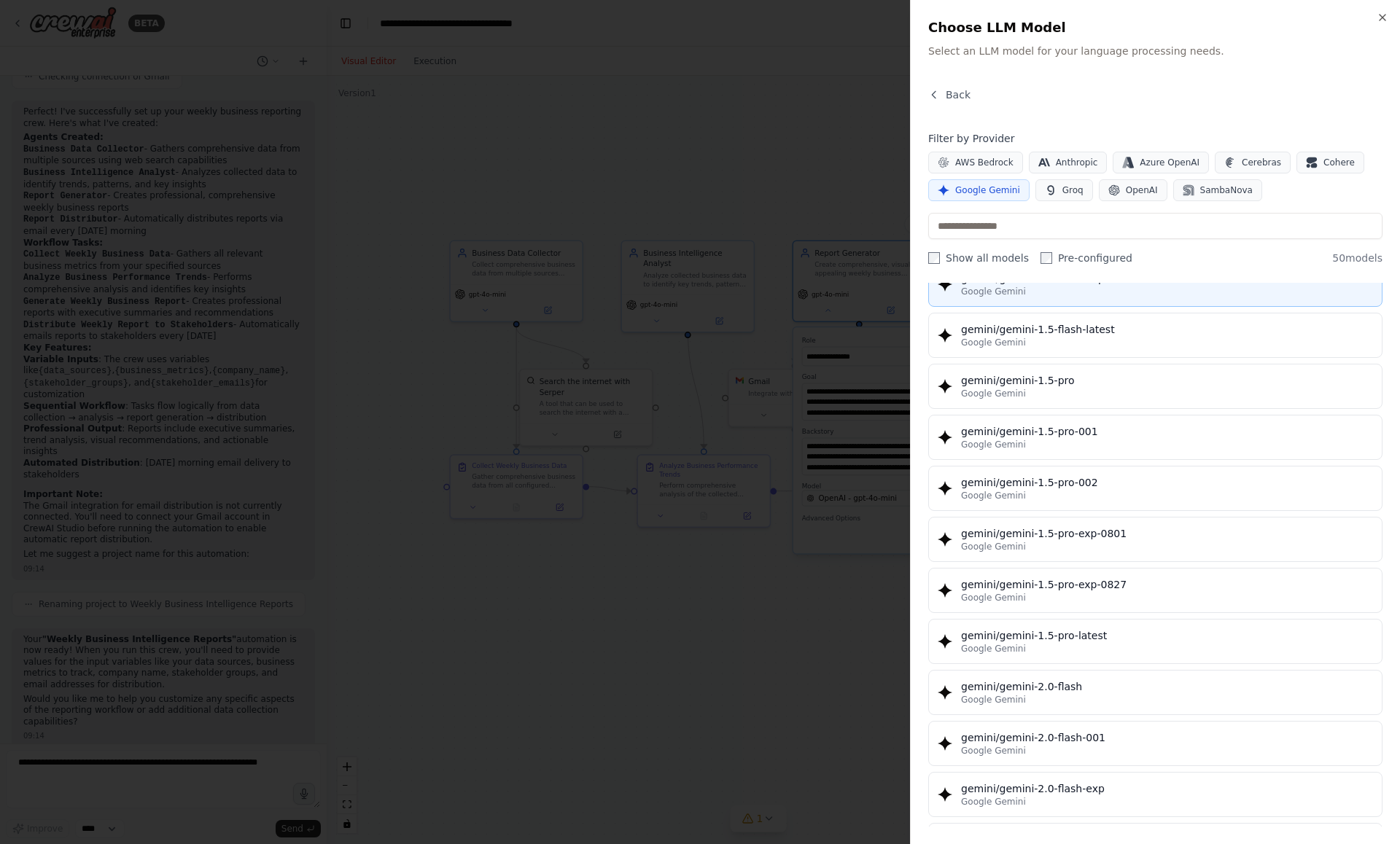
scroll to position [222, 0]
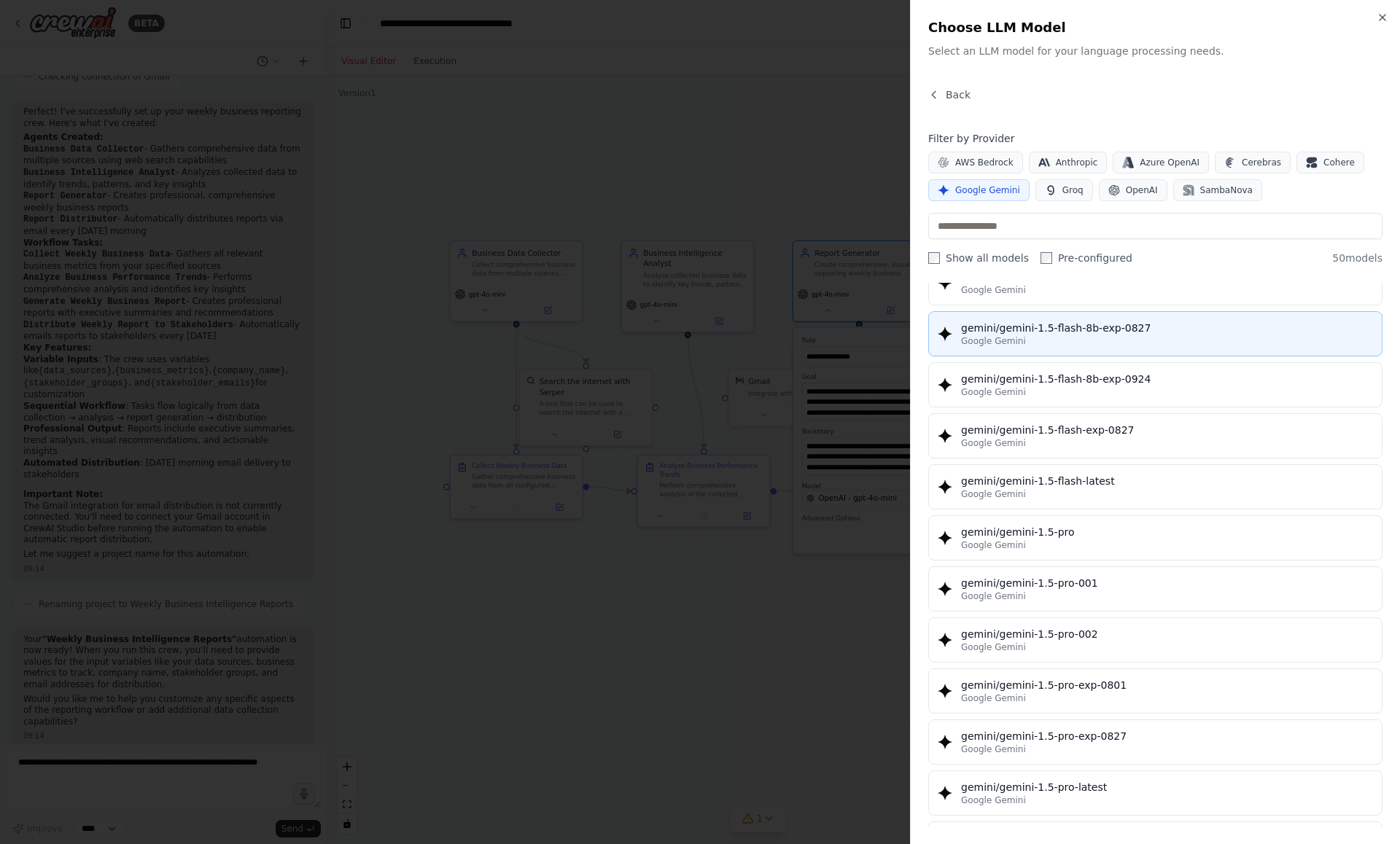
click at [1058, 334] on div "gemini/gemini-1.5-flash-8b-exp-0827" at bounding box center [1167, 328] width 412 height 15
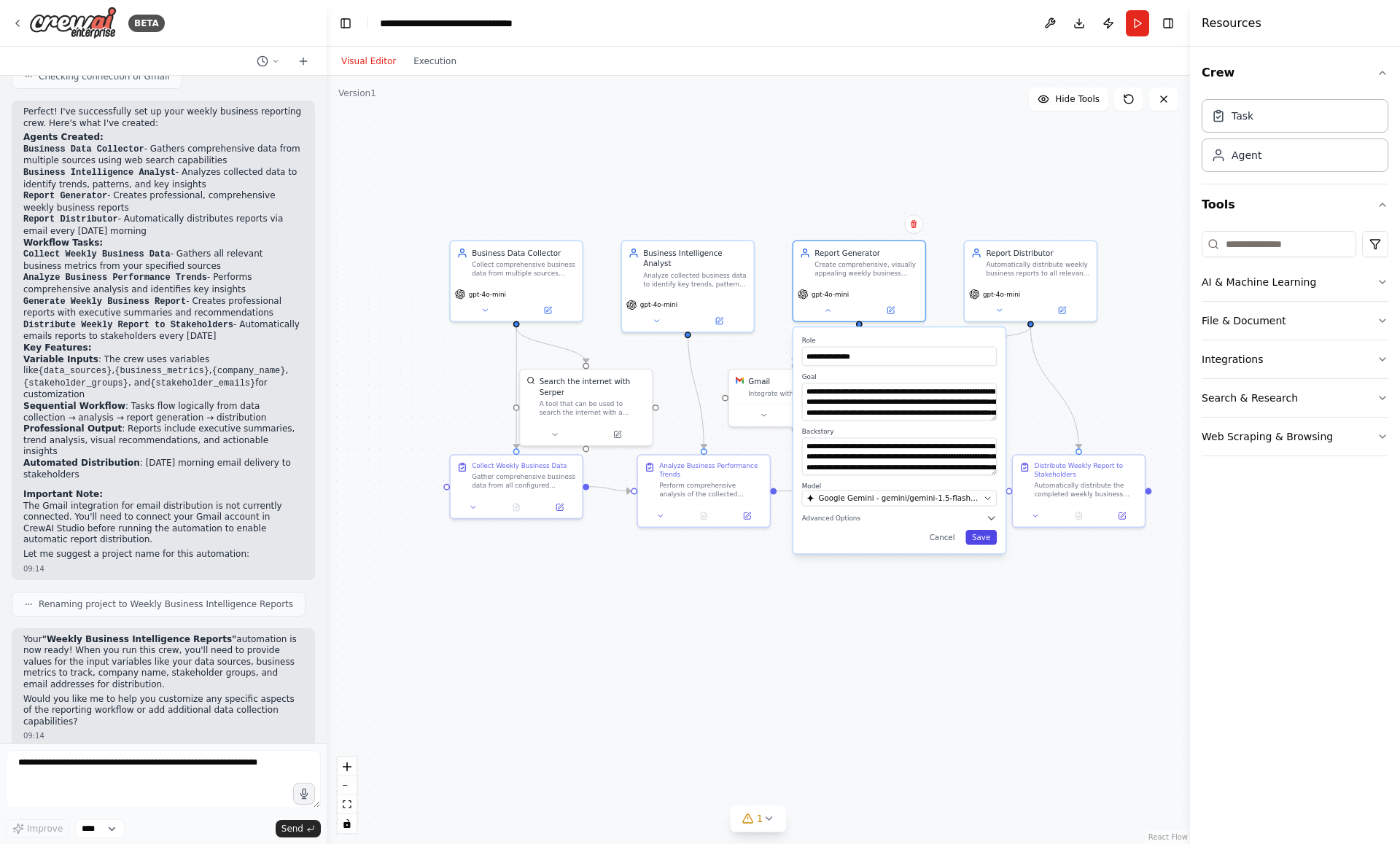
click at [980, 540] on button "Save" at bounding box center [981, 537] width 31 height 16
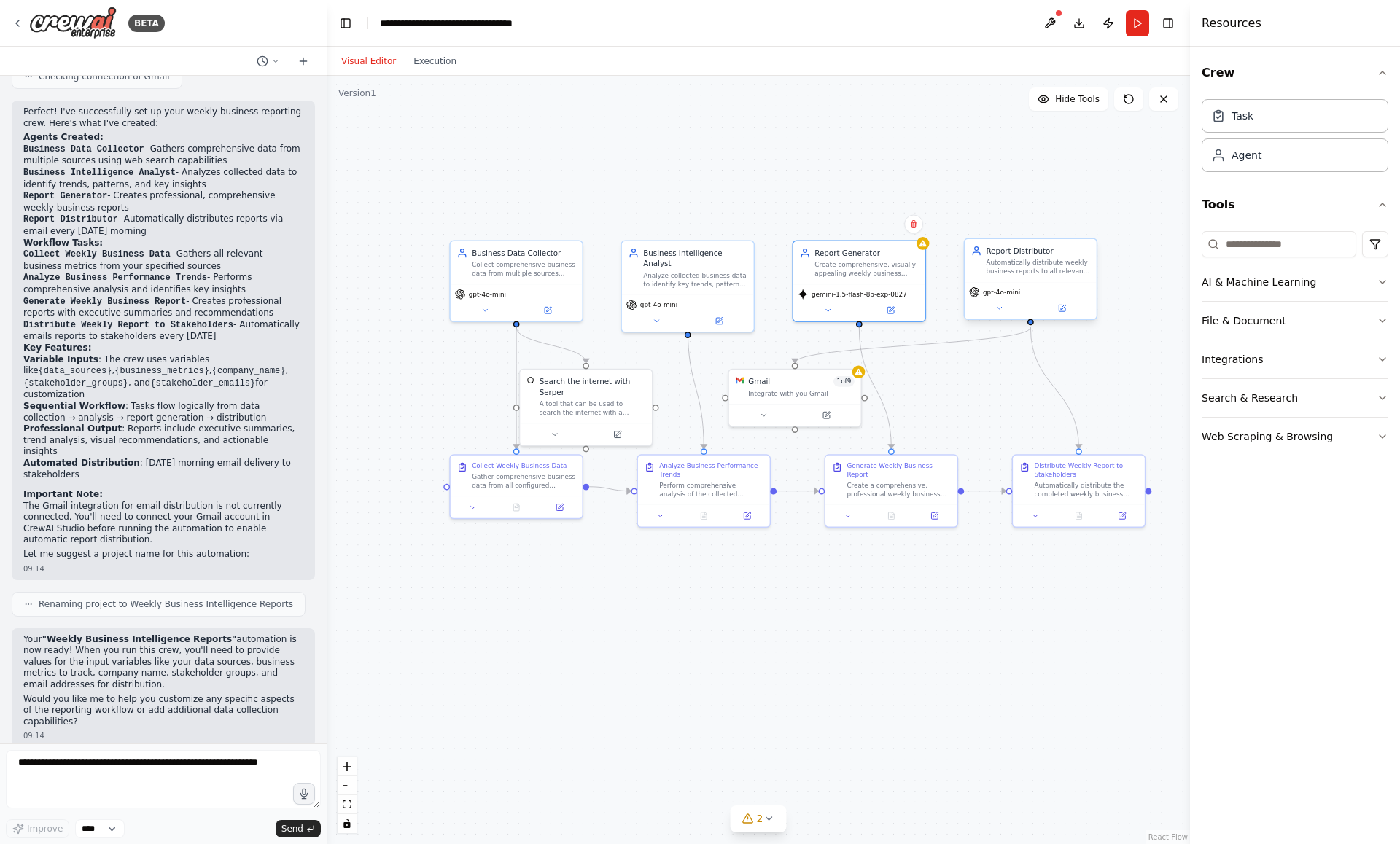
click at [1033, 294] on div "gpt-4o-mini" at bounding box center [1030, 291] width 123 height 11
click at [1002, 295] on span "gpt-4o-mini" at bounding box center [1001, 292] width 37 height 9
click at [1001, 312] on icon at bounding box center [999, 308] width 9 height 9
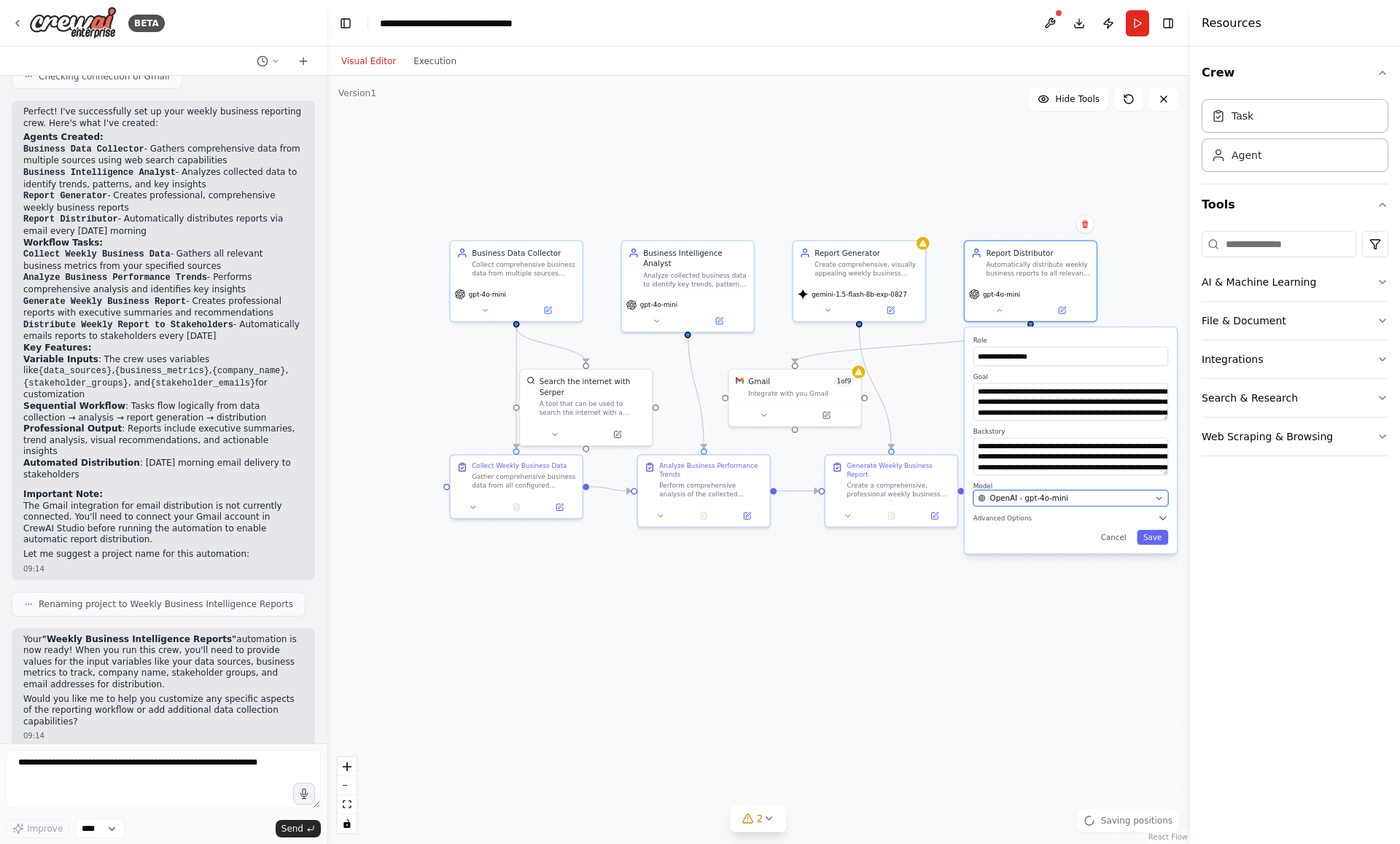
click at [1045, 498] on span "OpenAI - gpt-4o-mini" at bounding box center [1029, 498] width 79 height 11
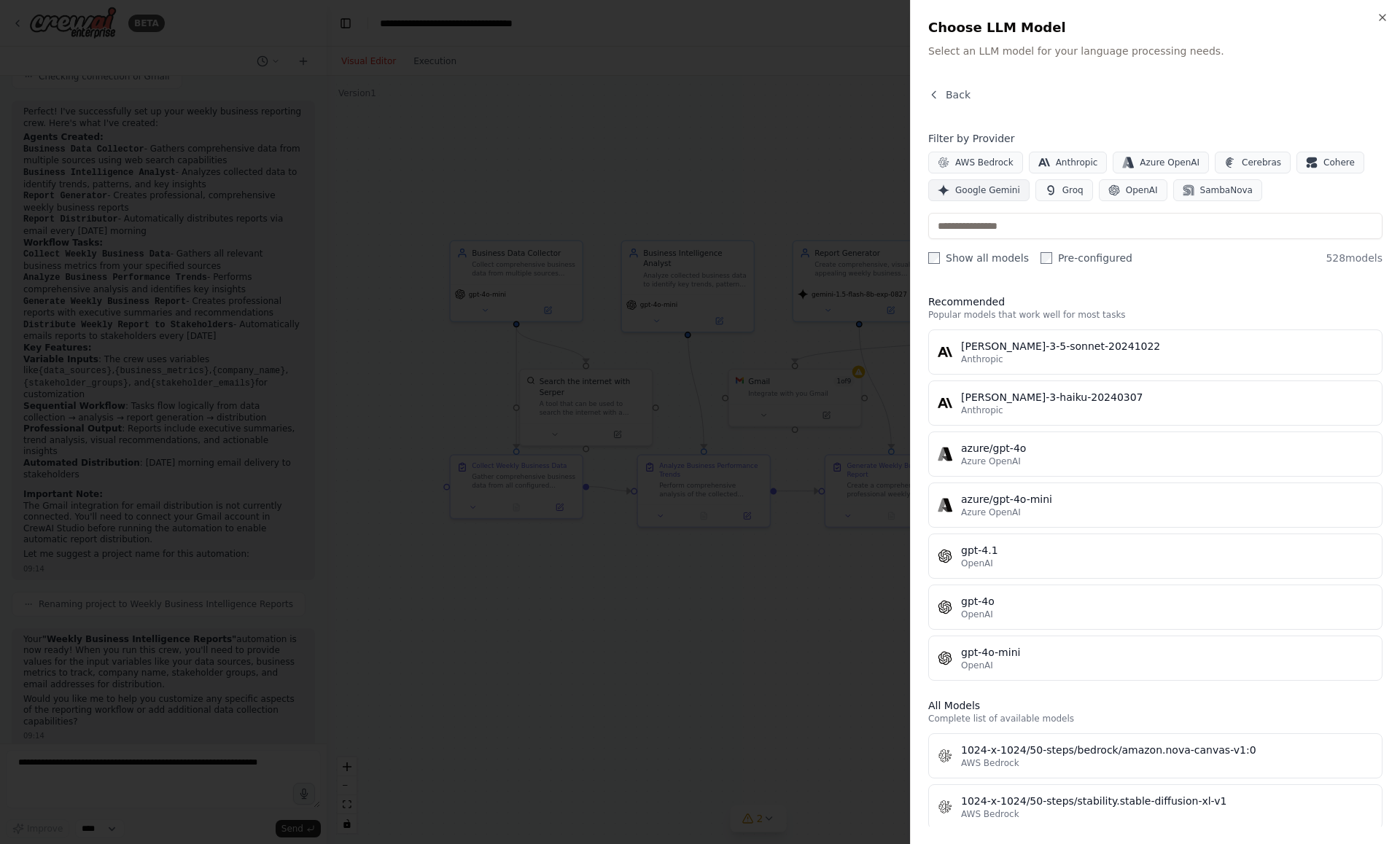
click at [993, 191] on span "Google Gemini" at bounding box center [988, 190] width 65 height 12
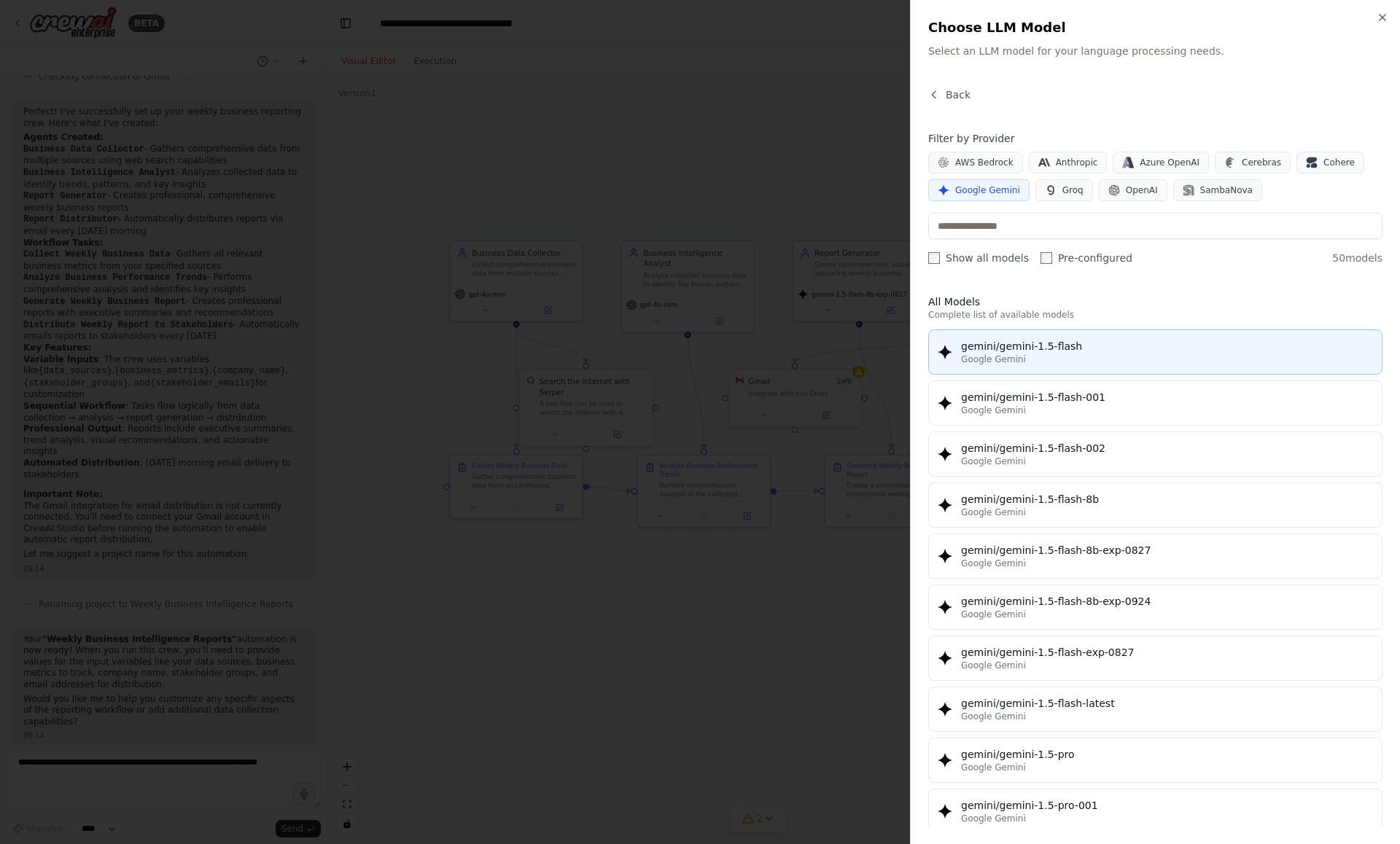
click at [1022, 352] on div "gemini/gemini-1.5-flash" at bounding box center [1167, 345] width 412 height 15
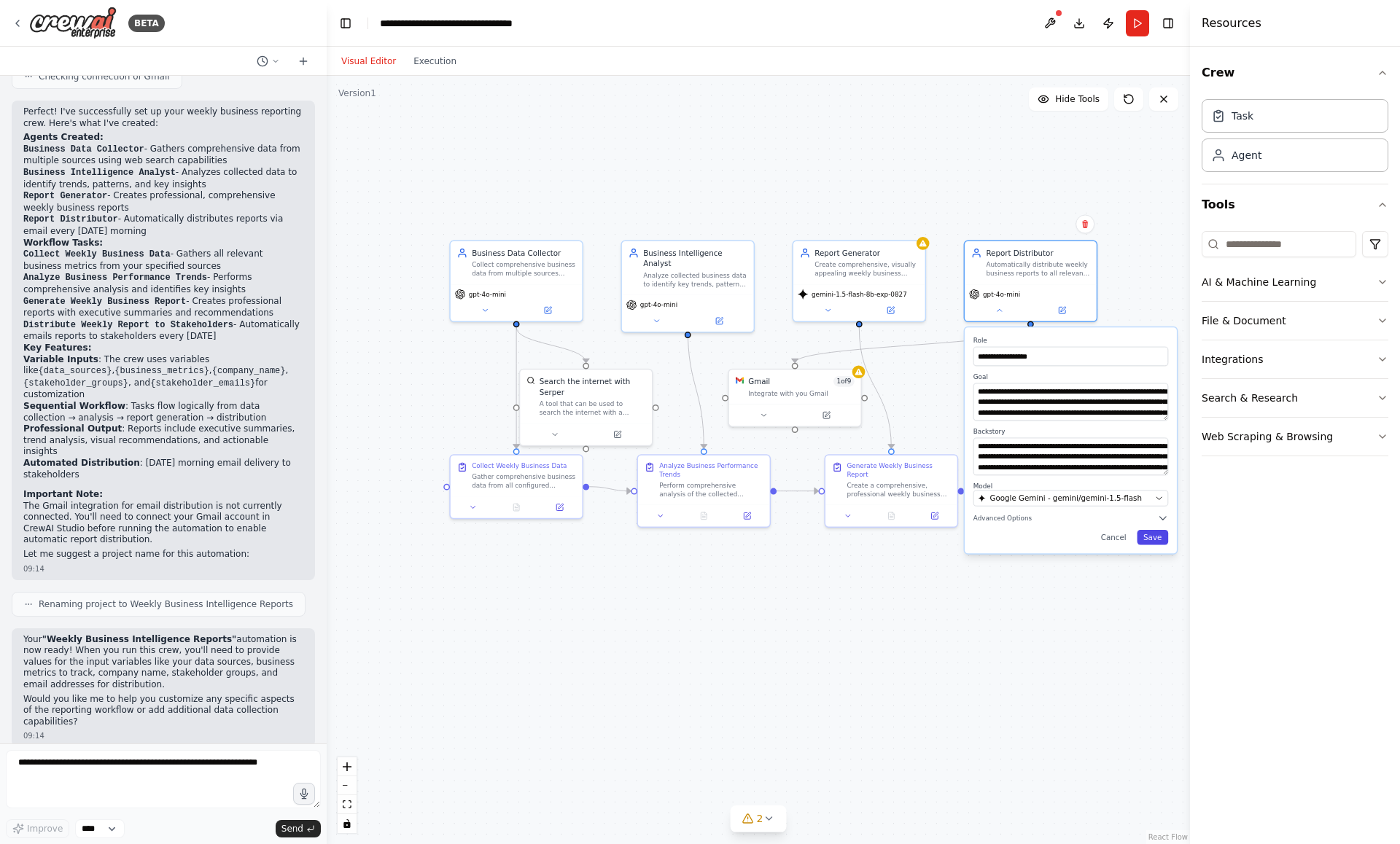
click at [1146, 538] on button "Save" at bounding box center [1153, 537] width 31 height 16
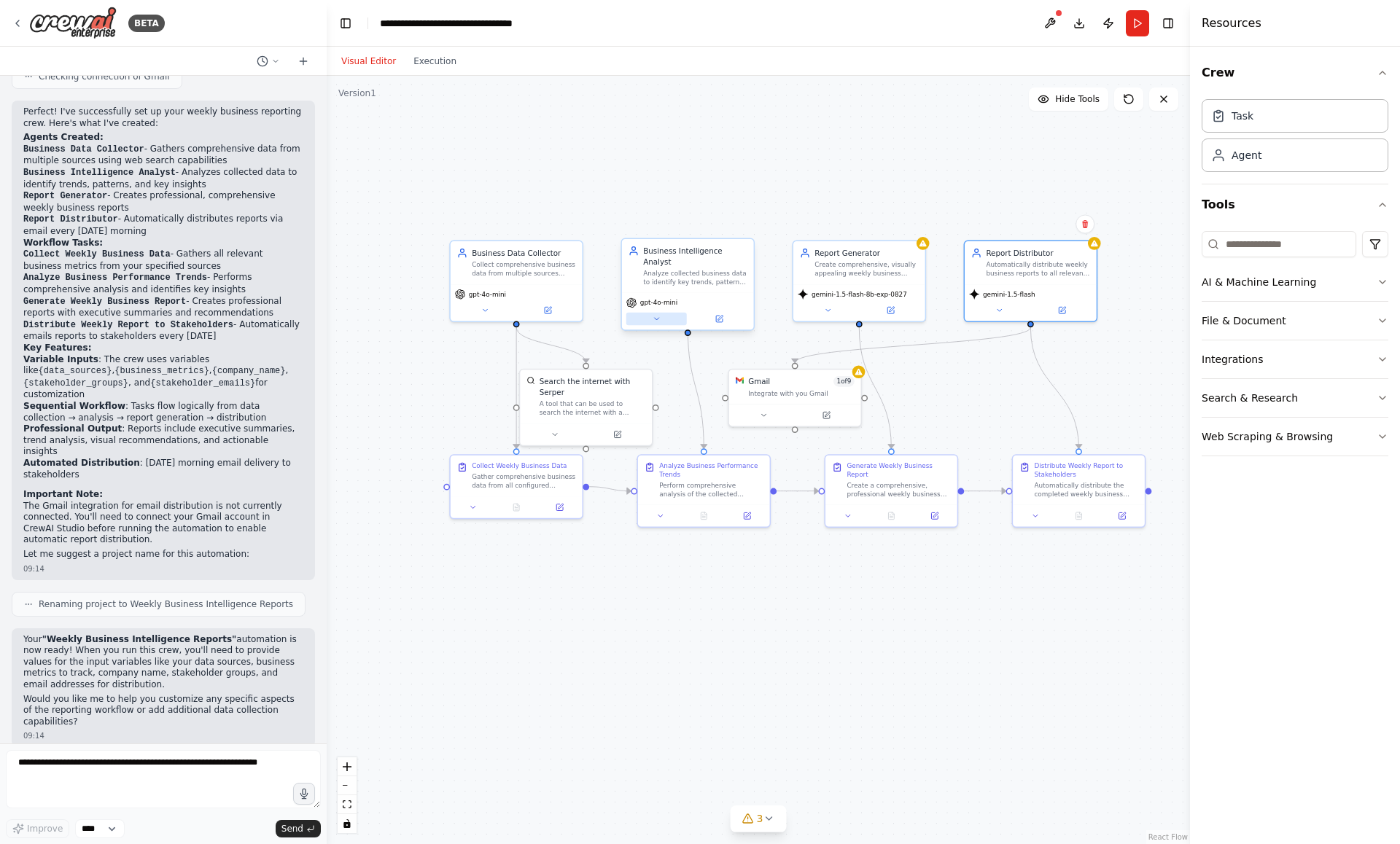
click at [656, 318] on icon at bounding box center [656, 319] width 5 height 2
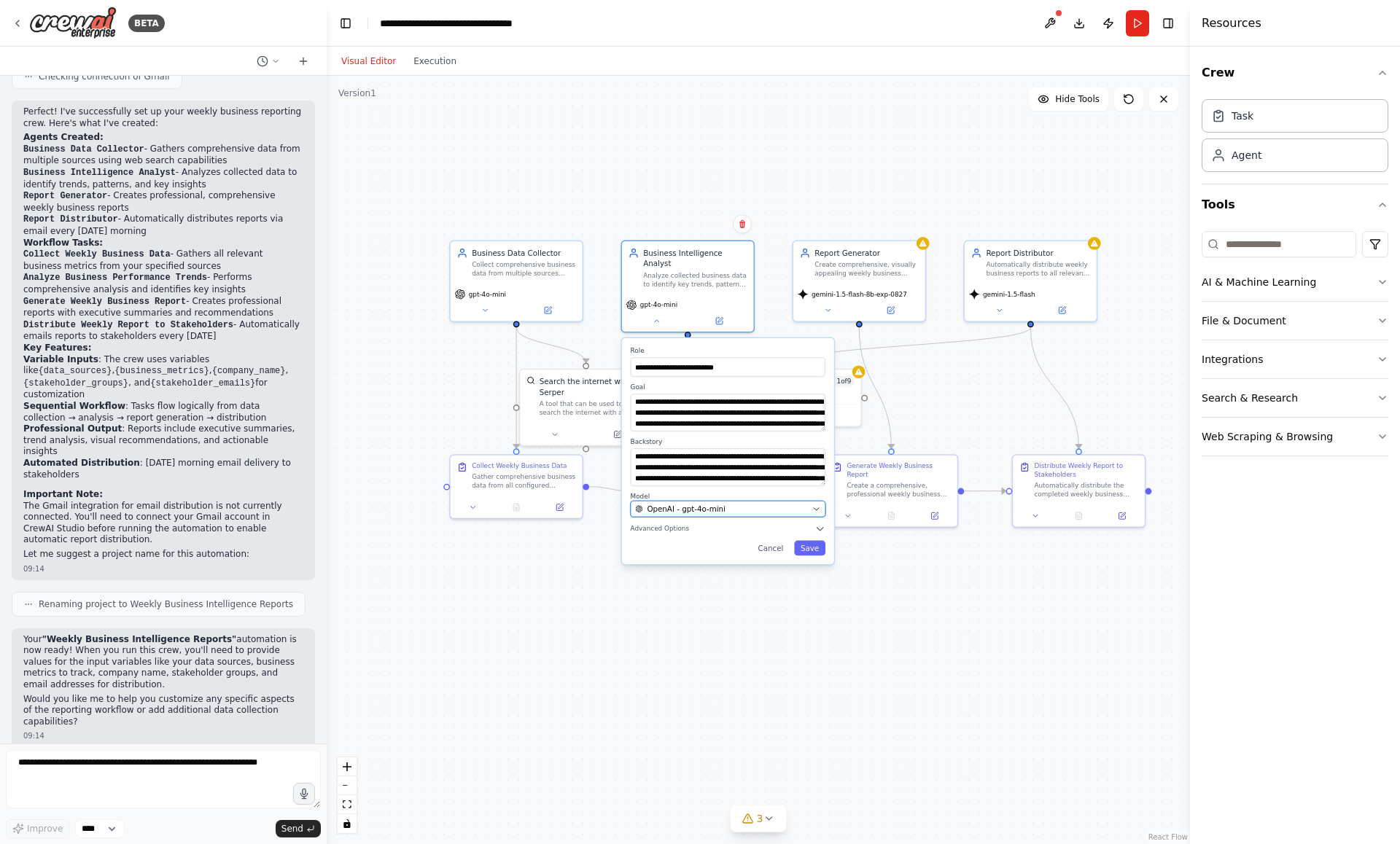
click at [753, 503] on div "OpenAI - gpt-4o-mini" at bounding box center [722, 508] width 173 height 11
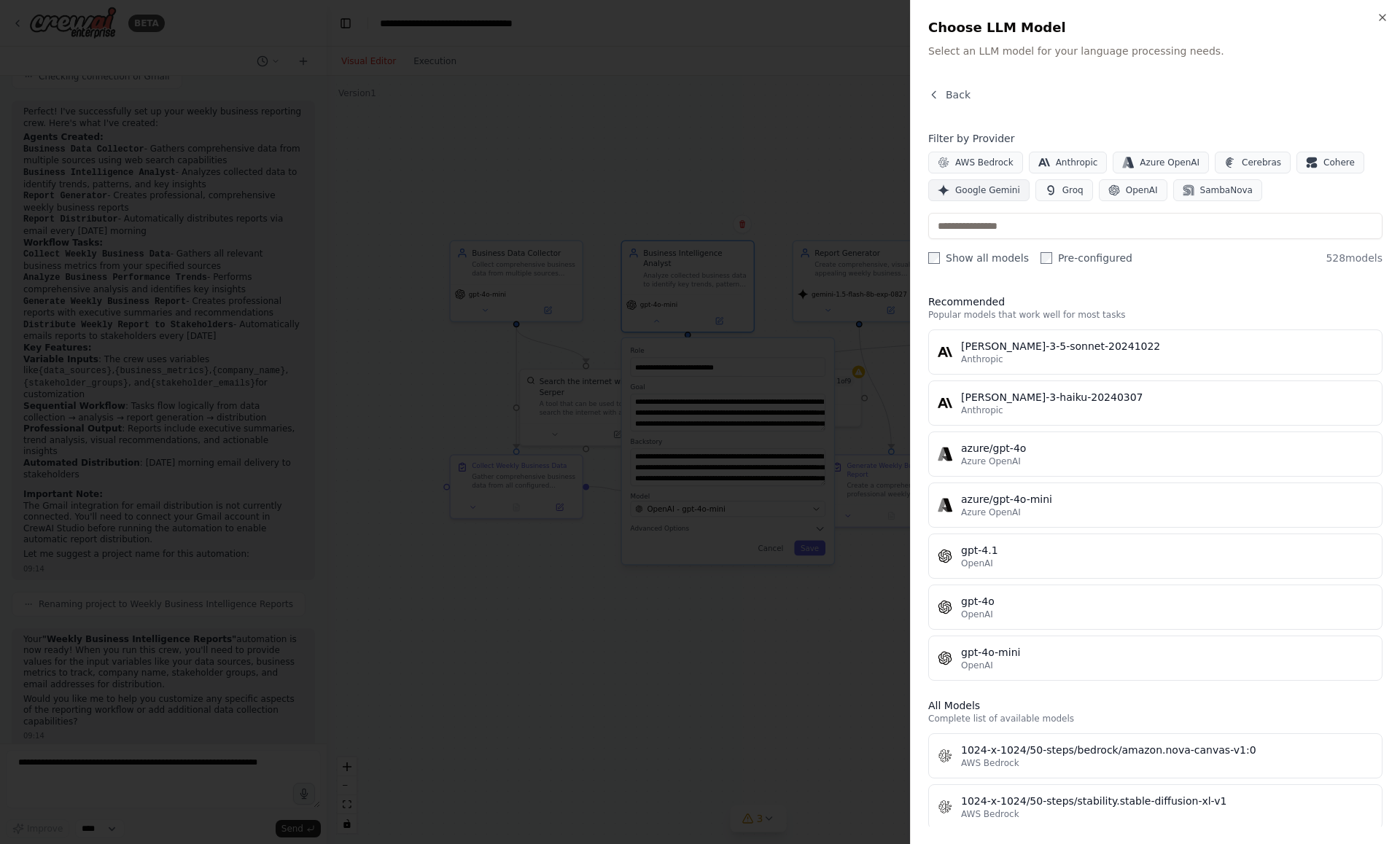
click at [977, 187] on span "Google Gemini" at bounding box center [988, 190] width 65 height 12
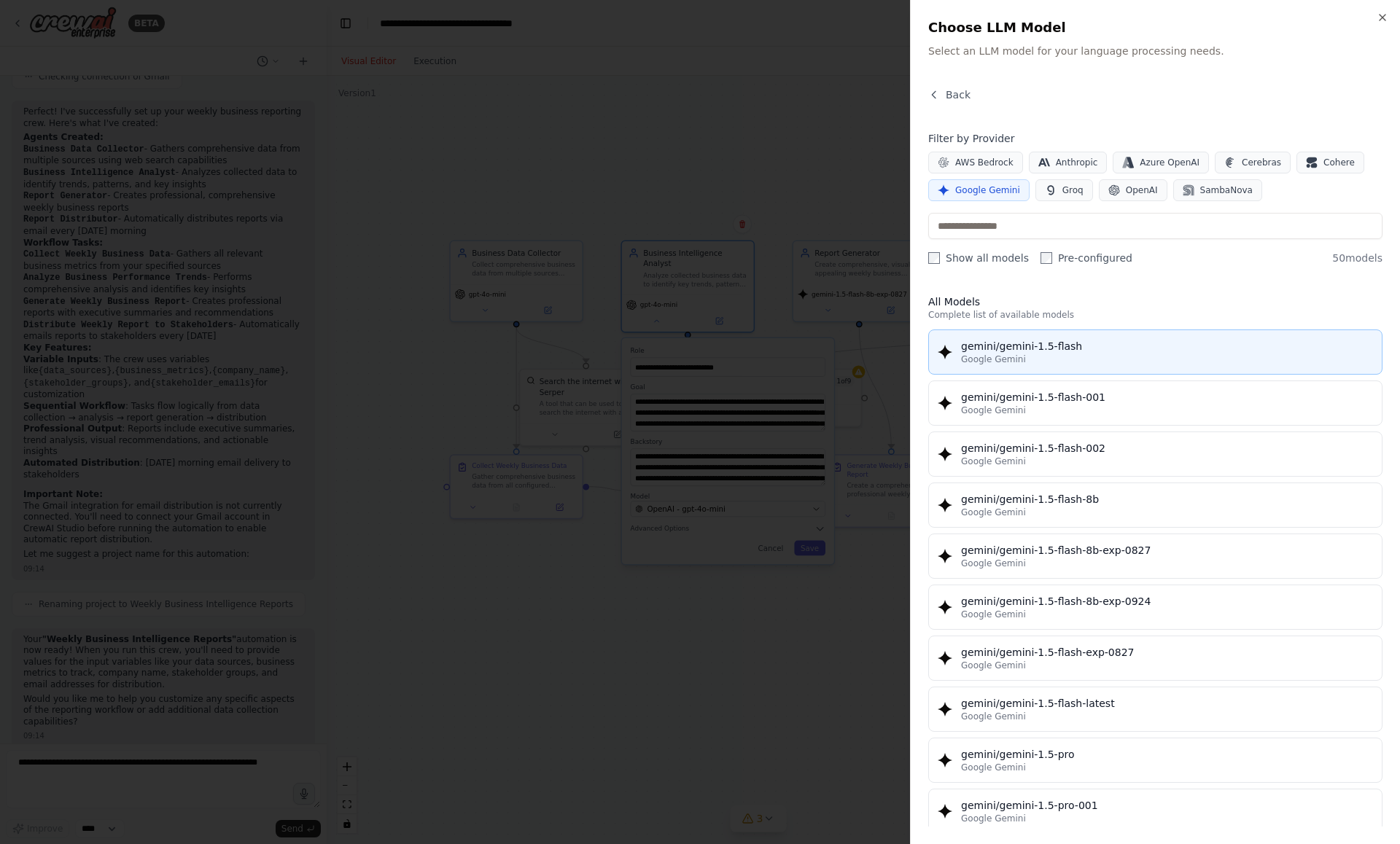
click at [1017, 348] on div "gemini/gemini-1.5-flash" at bounding box center [1167, 345] width 412 height 15
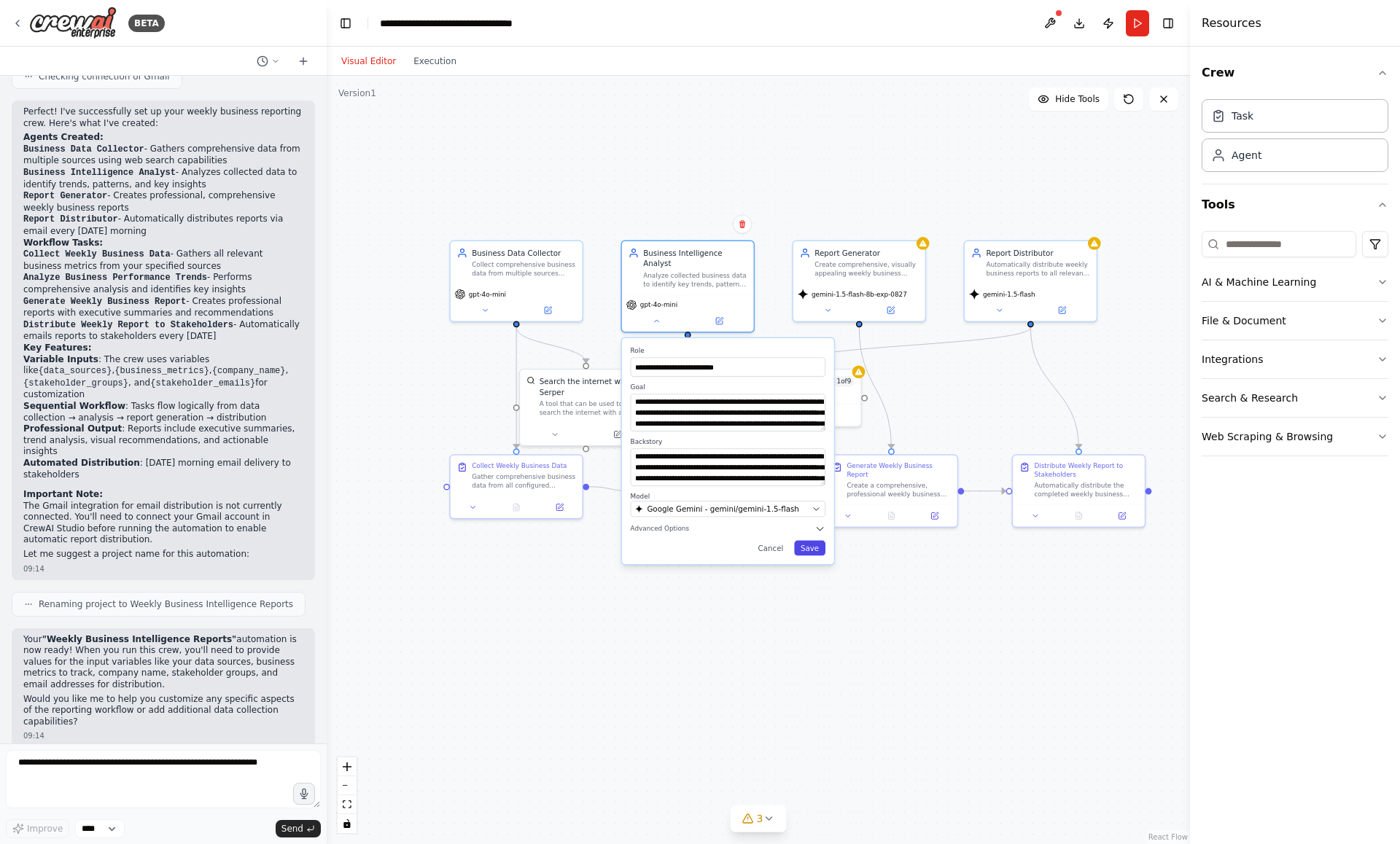
click at [813, 541] on button "Save" at bounding box center [809, 549] width 31 height 16
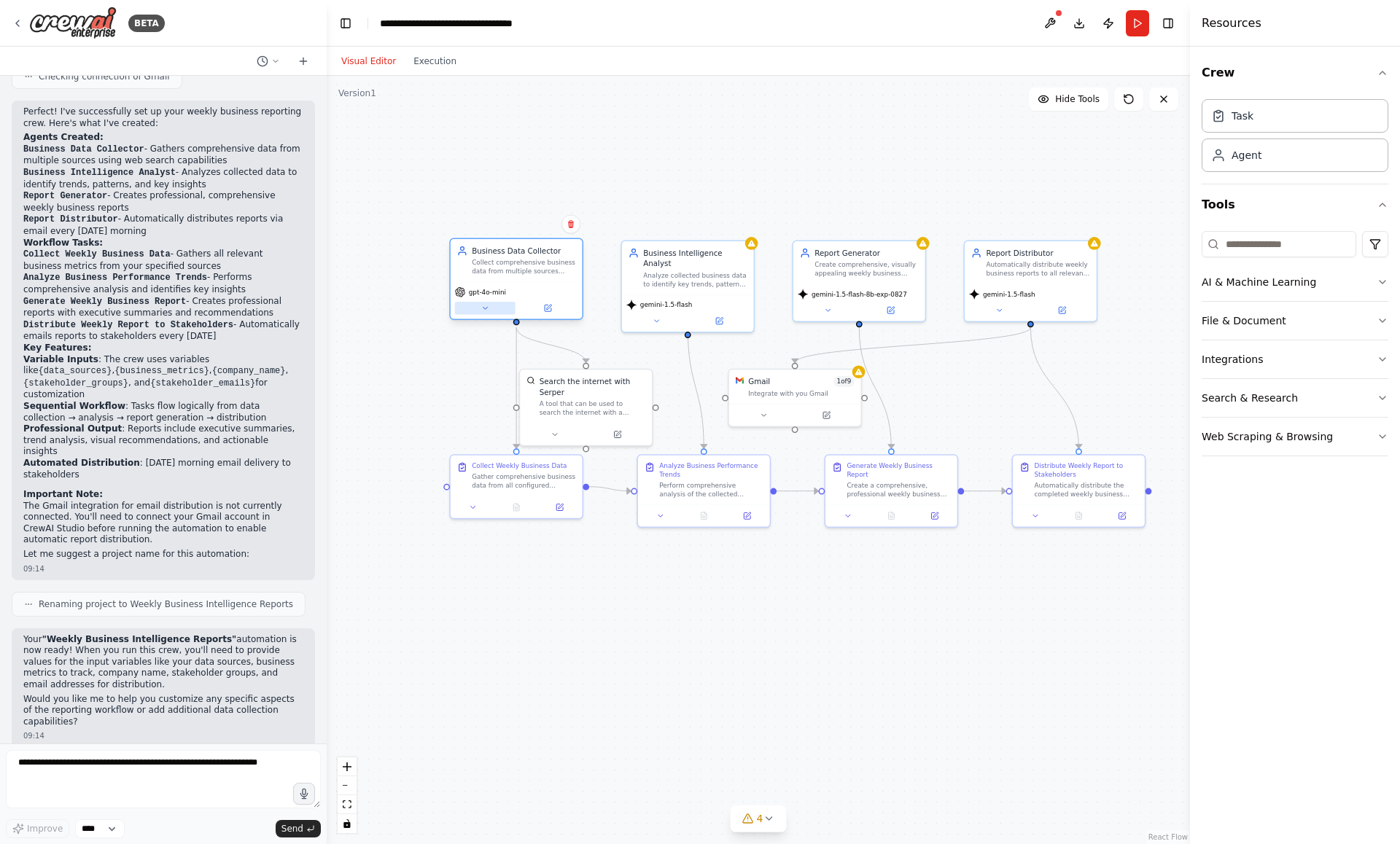
click at [484, 308] on icon at bounding box center [485, 308] width 5 height 2
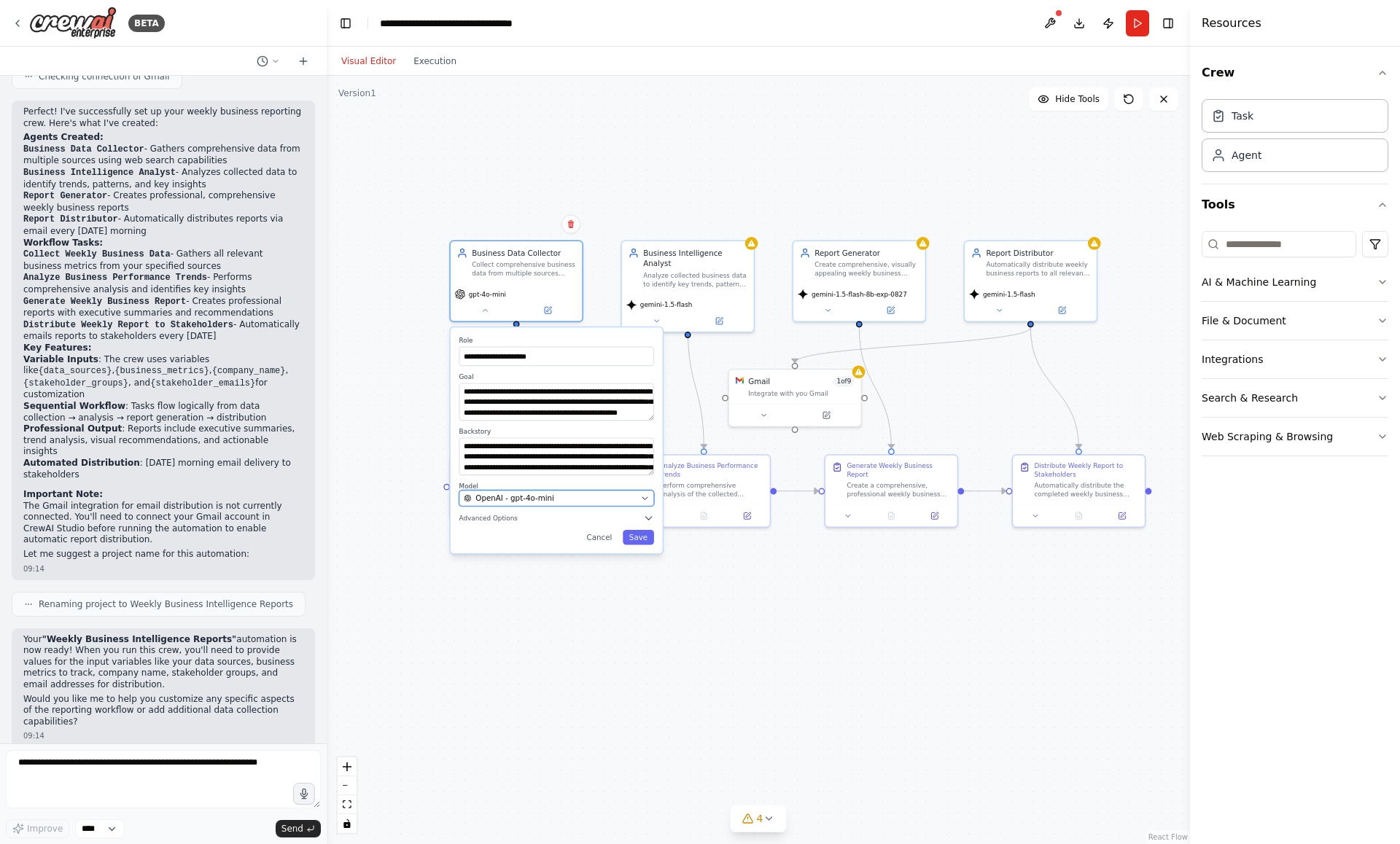
click at [574, 503] on div "OpenAI - gpt-4o-mini" at bounding box center [550, 498] width 173 height 11
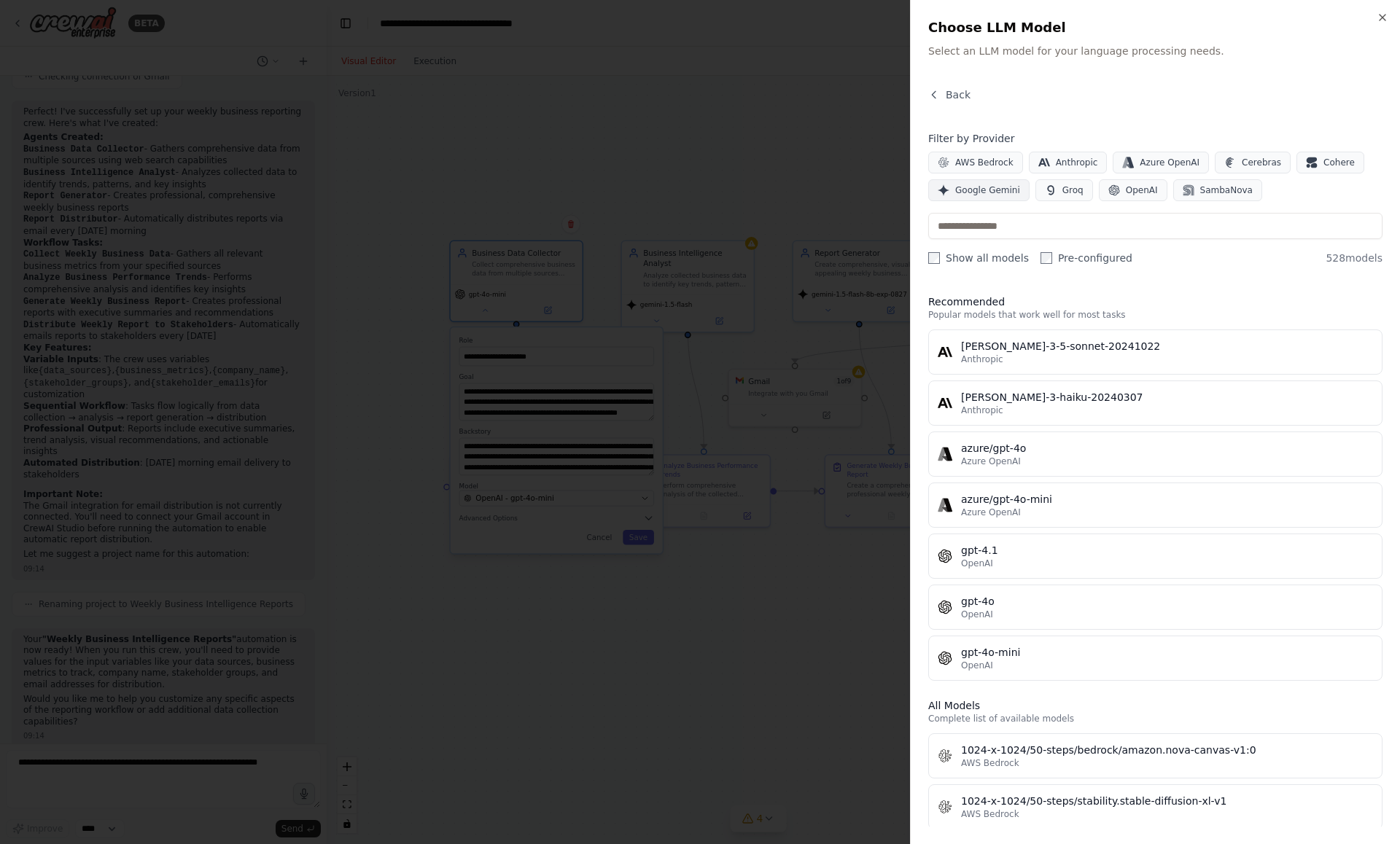
click at [997, 195] on span "Google Gemini" at bounding box center [988, 190] width 65 height 12
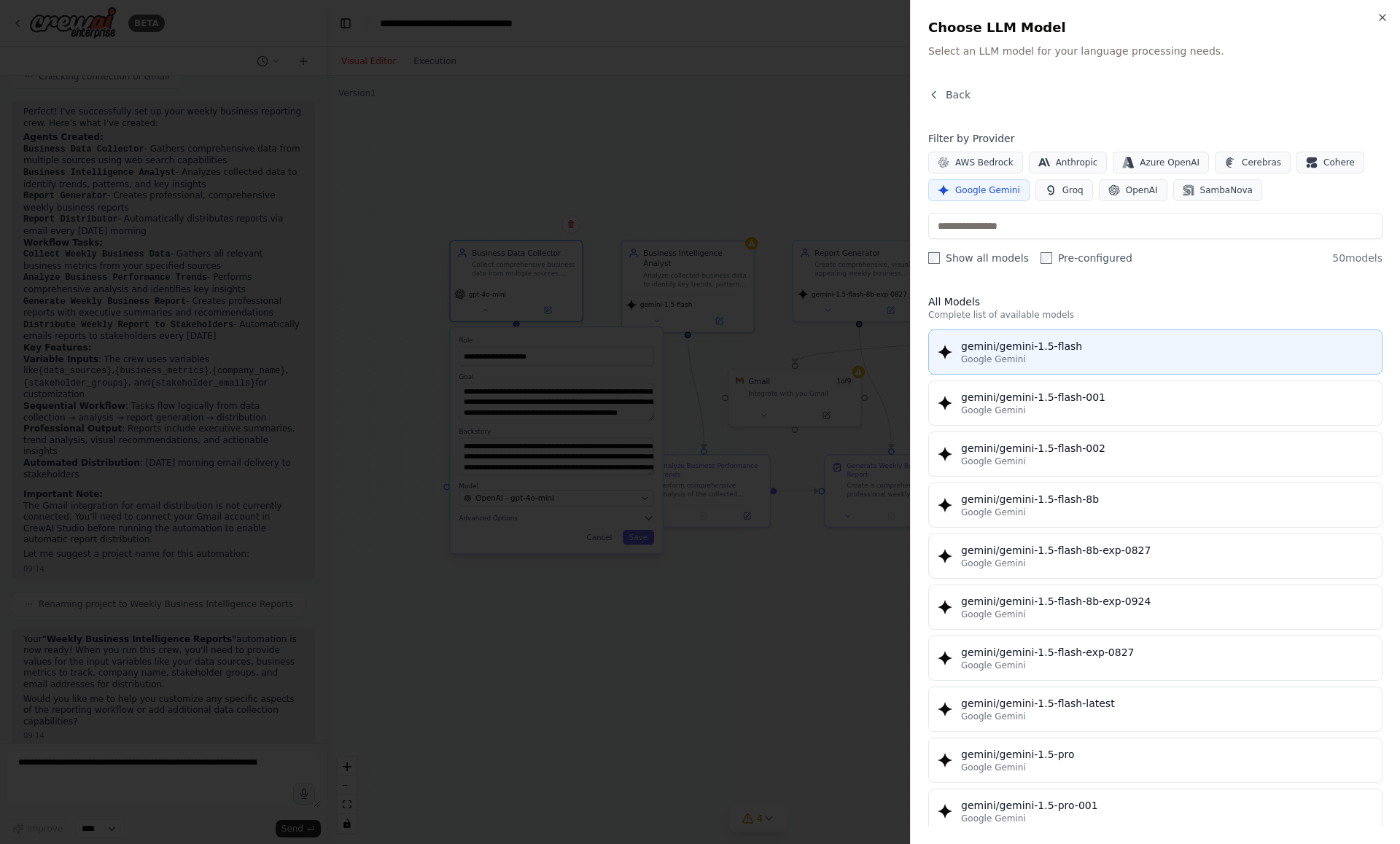
click at [1031, 341] on div "gemini/gemini-1.5-flash" at bounding box center [1167, 345] width 412 height 15
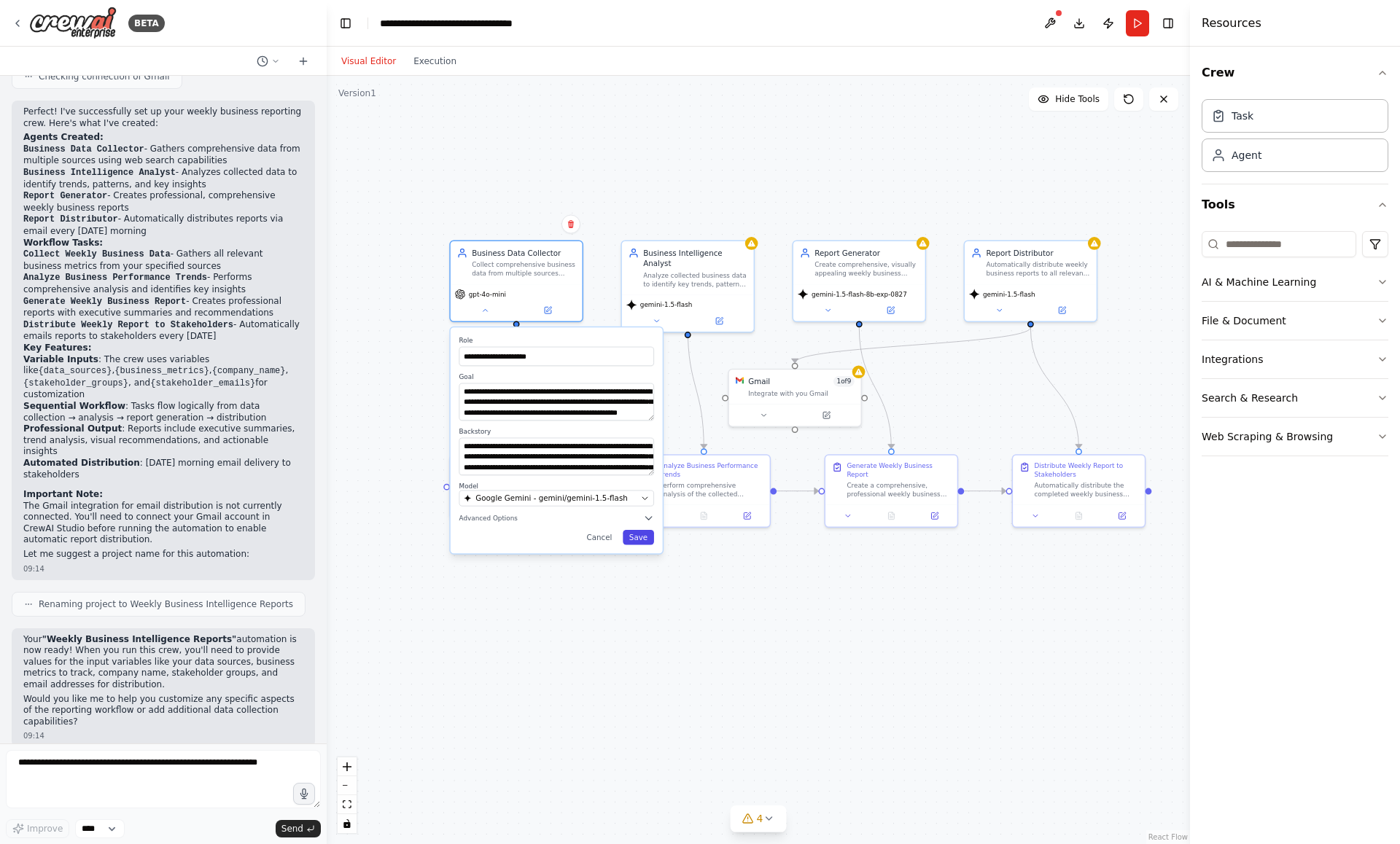
click at [638, 537] on button "Save" at bounding box center [638, 537] width 31 height 16
click at [644, 541] on button "Save" at bounding box center [638, 537] width 31 height 16
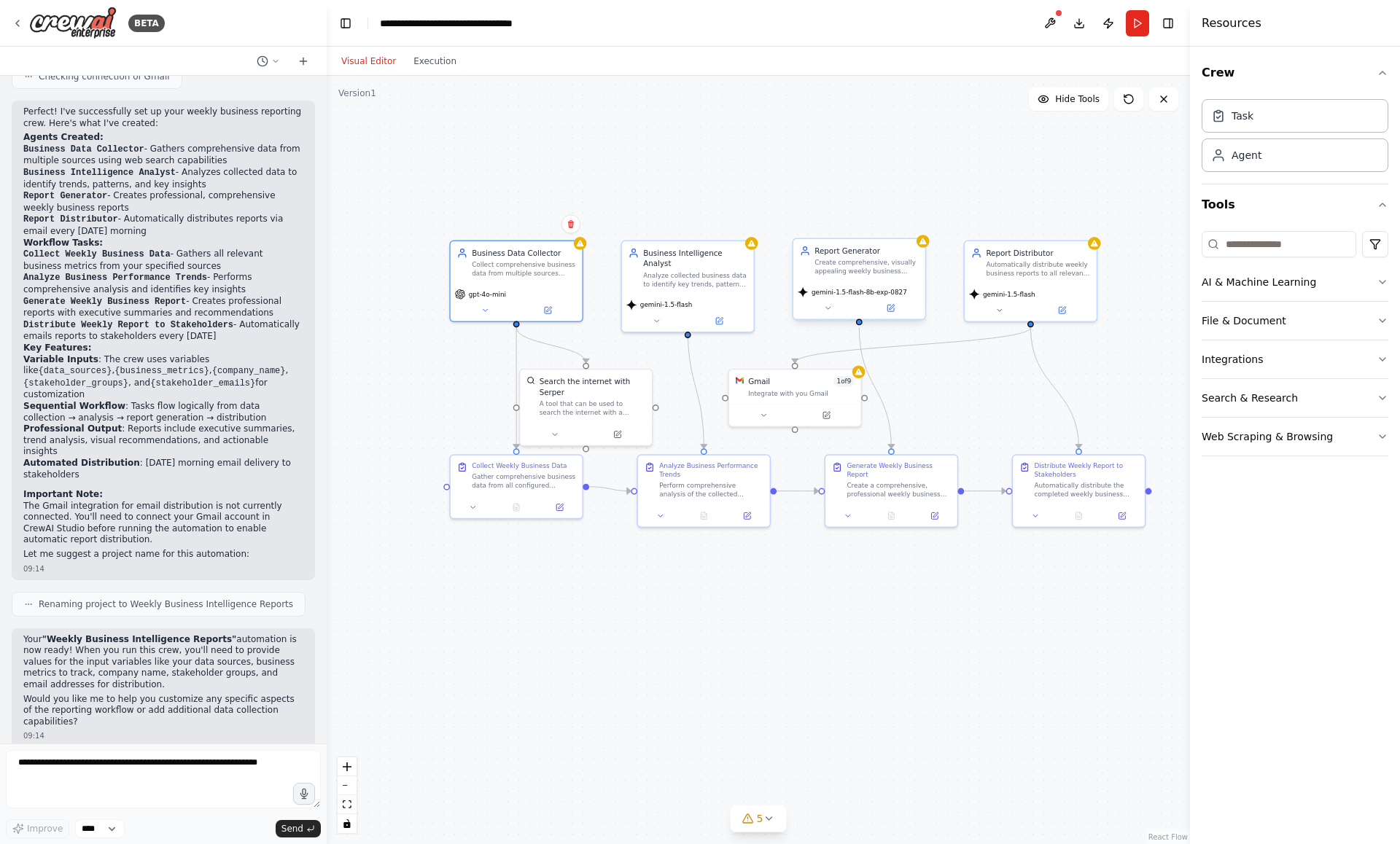
click at [832, 289] on span "gemini-1.5-flash-8b-exp-0827" at bounding box center [860, 292] width 95 height 9
click at [830, 309] on icon at bounding box center [828, 308] width 9 height 9
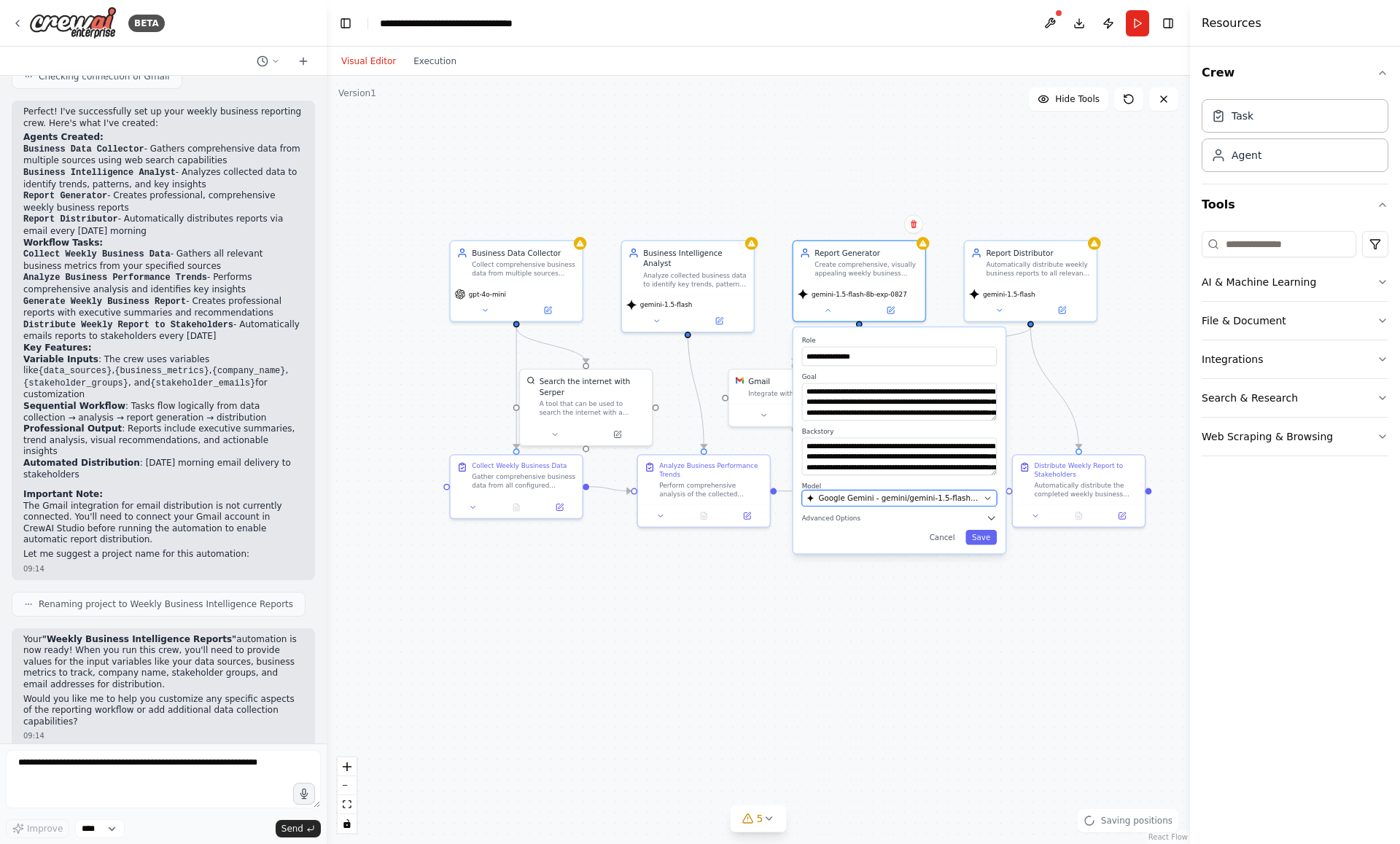
click at [907, 495] on span "Google Gemini - gemini/gemini-1.5-flash-8b-exp-0827" at bounding box center [897, 498] width 160 height 11
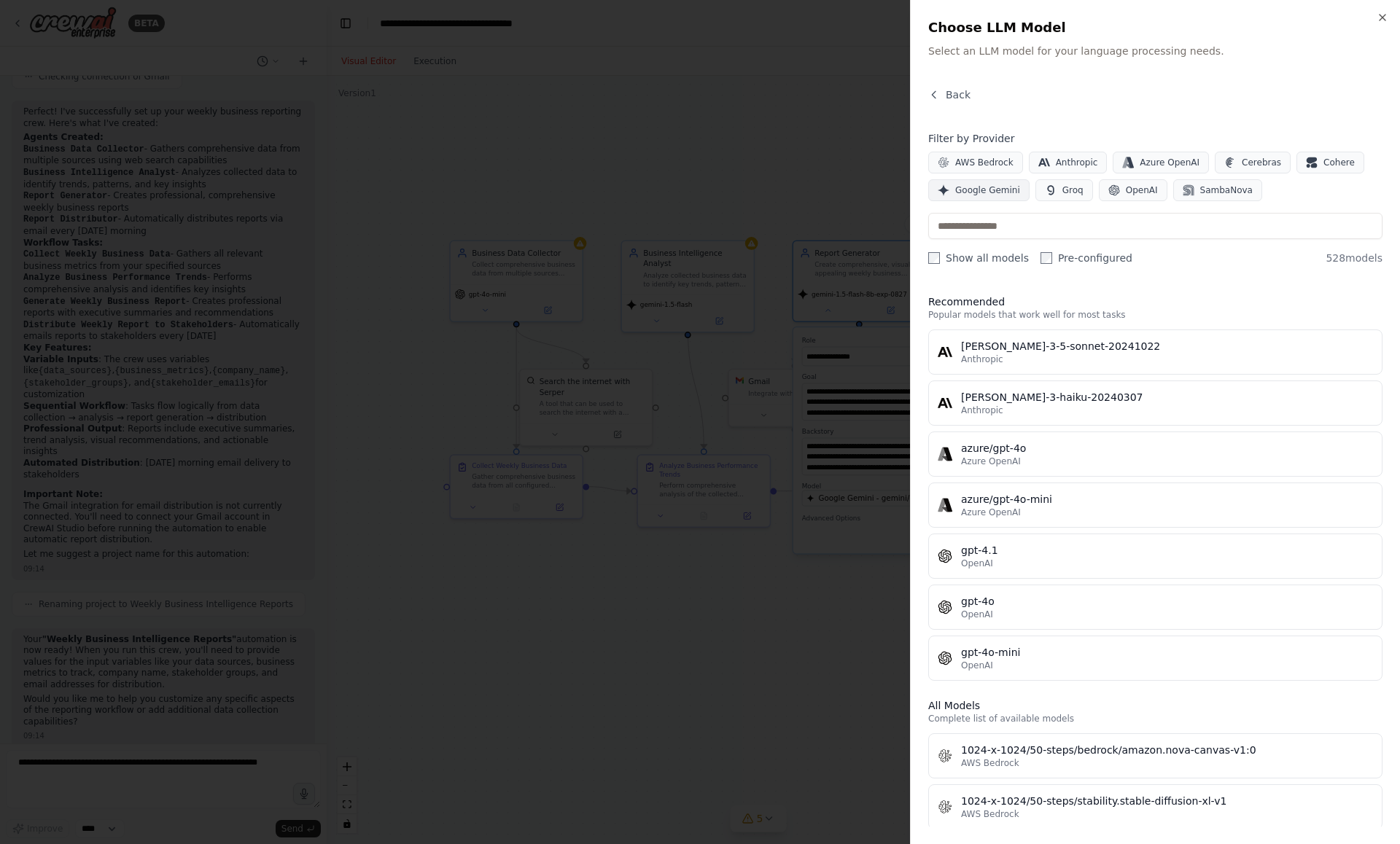
click at [991, 182] on button "Google Gemini" at bounding box center [979, 190] width 101 height 22
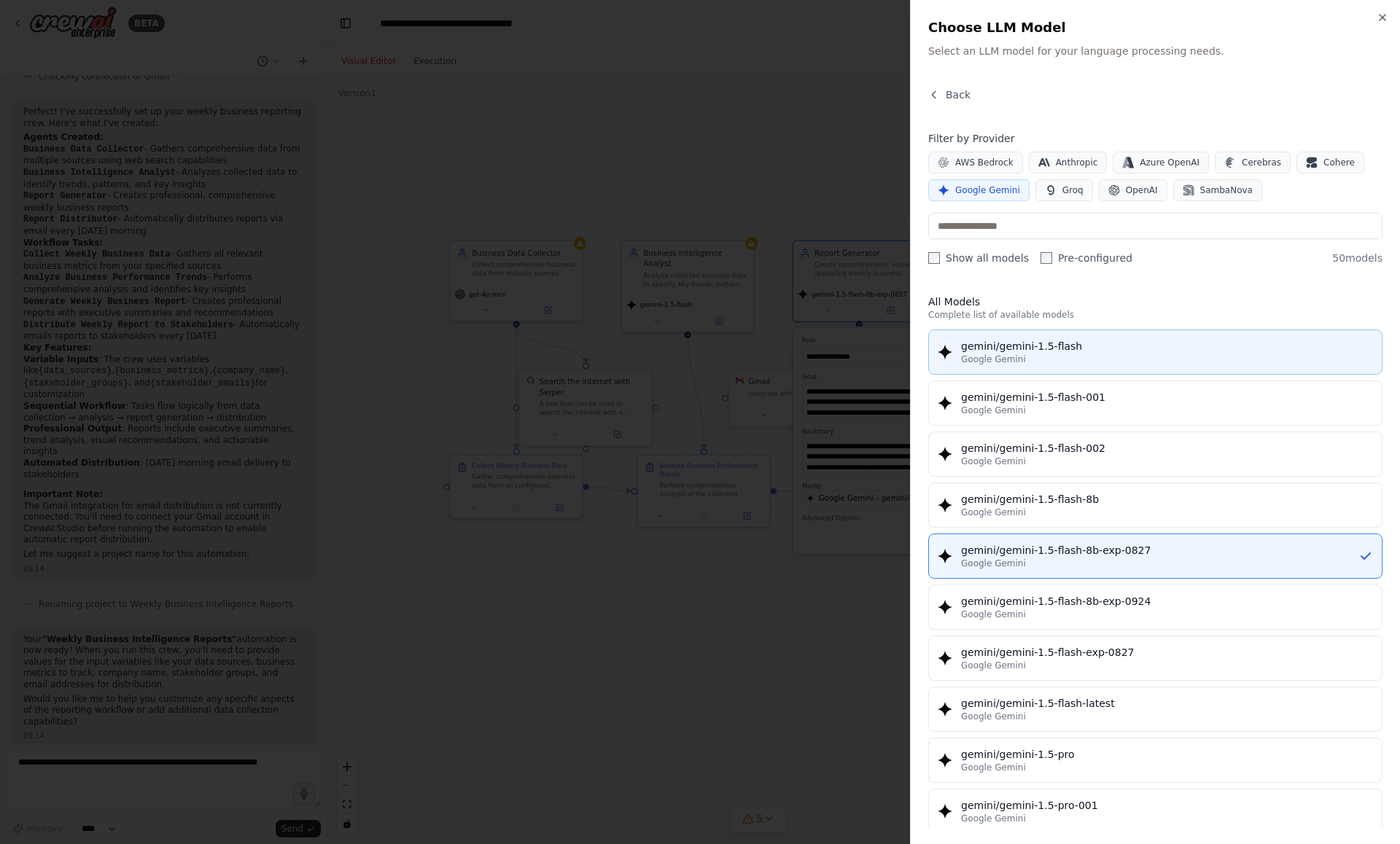
click at [1023, 355] on div "Google Gemini" at bounding box center [1167, 360] width 412 height 12
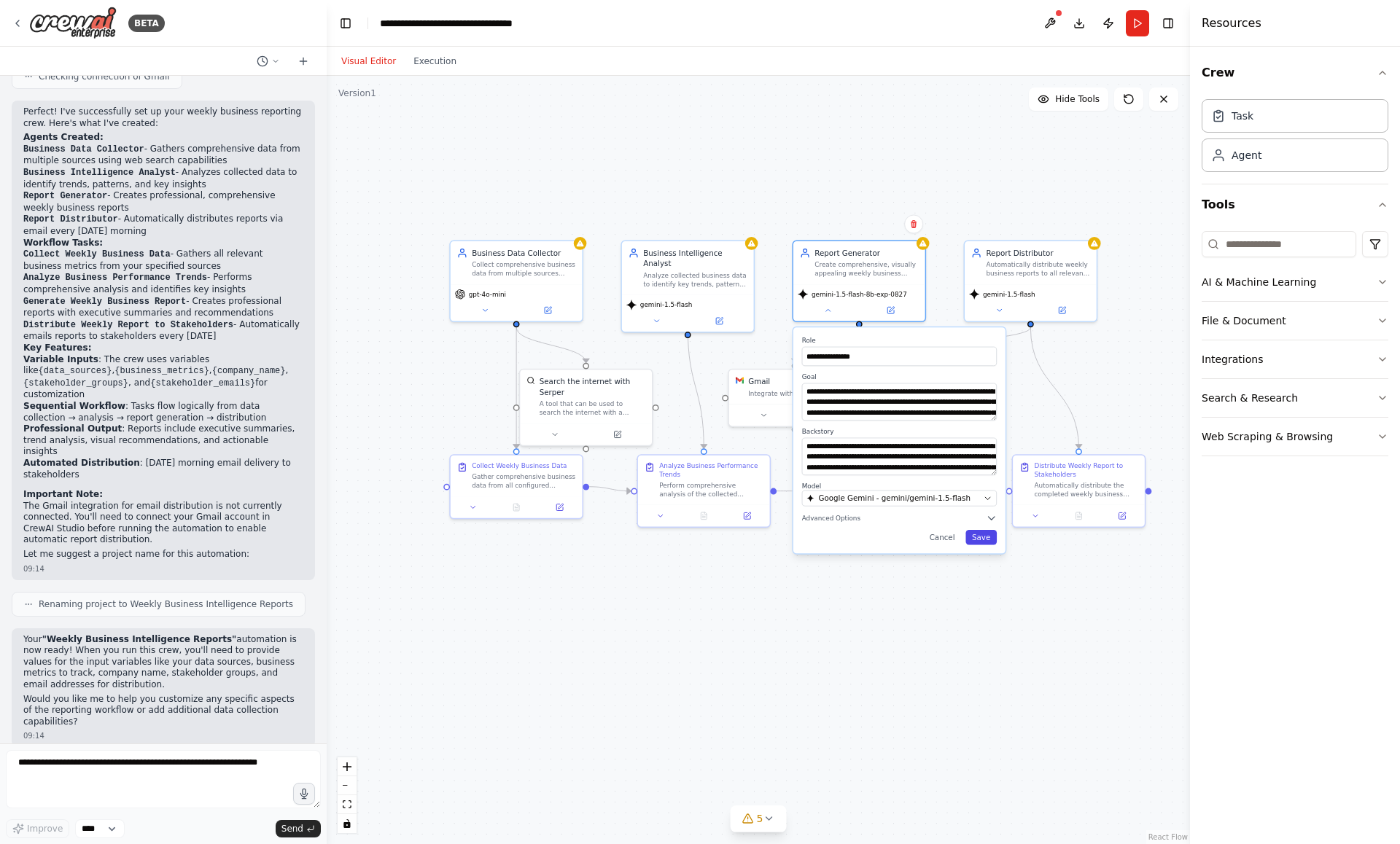
click at [982, 543] on button "Save" at bounding box center [981, 537] width 31 height 16
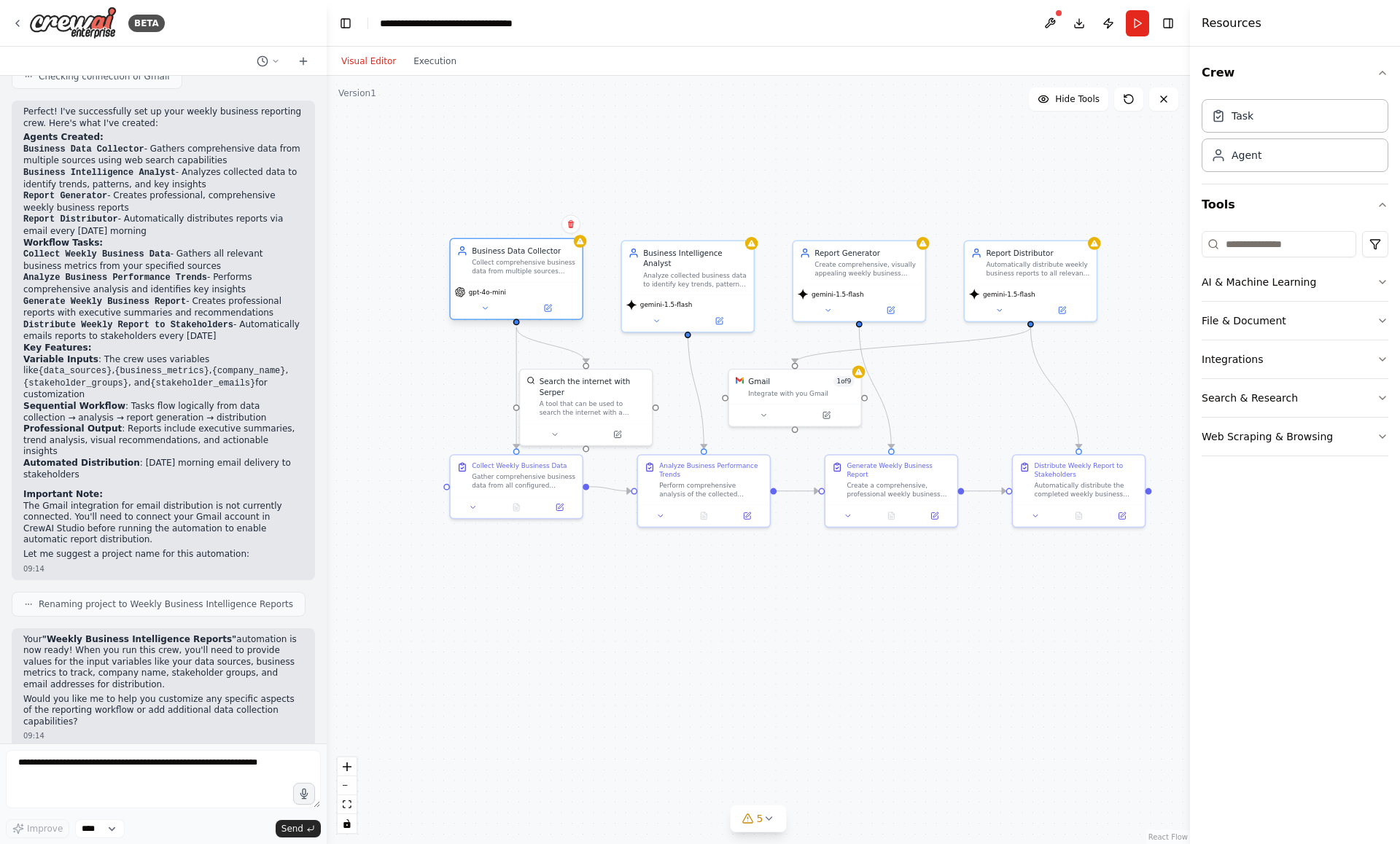
click at [489, 292] on span "gpt-4o-mini" at bounding box center [487, 292] width 37 height 9
click at [489, 316] on div "gpt-4o-mini" at bounding box center [516, 301] width 132 height 37
click at [490, 307] on button at bounding box center [485, 308] width 60 height 14
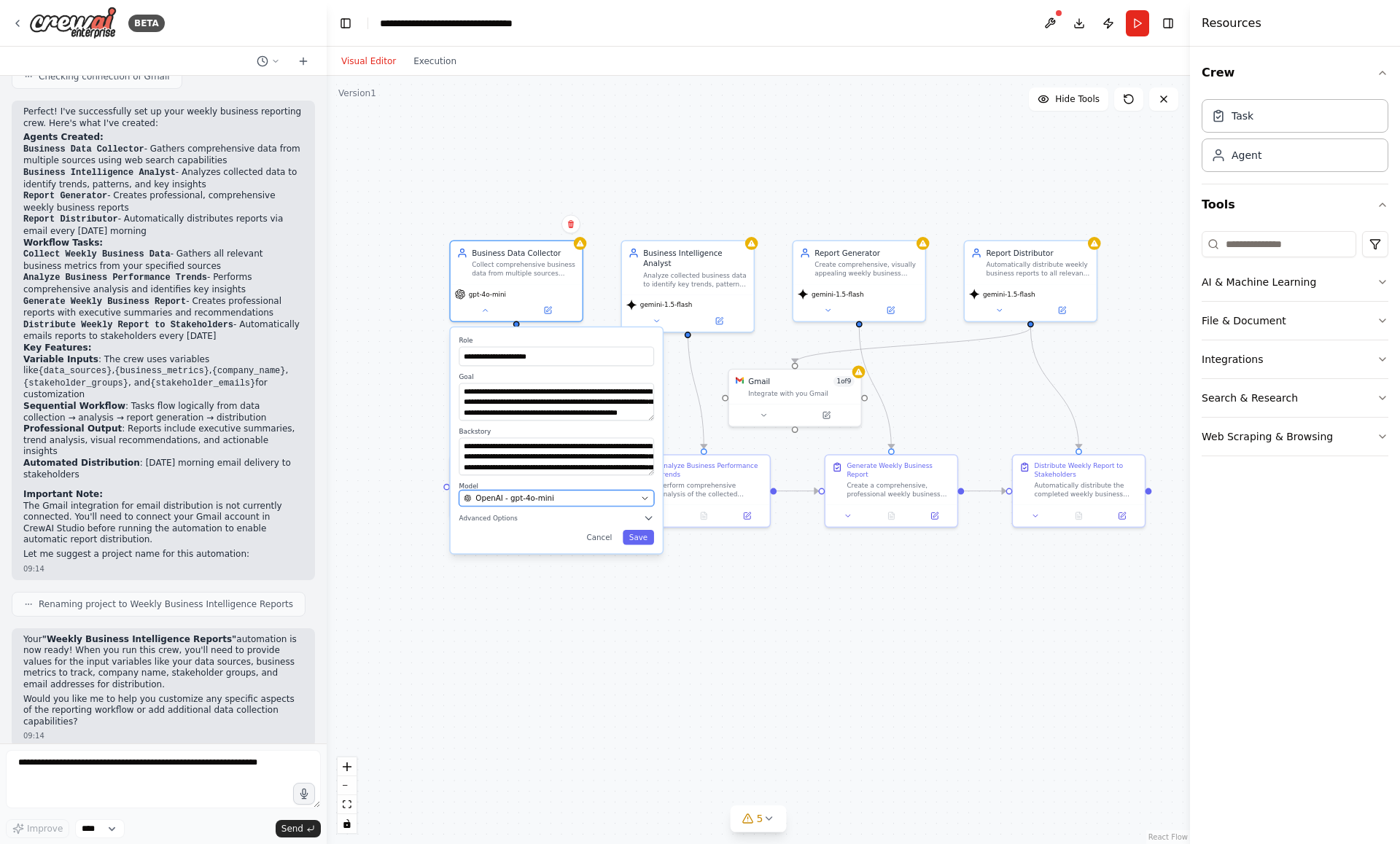
click at [540, 500] on span "OpenAI - gpt-4o-mini" at bounding box center [514, 498] width 79 height 11
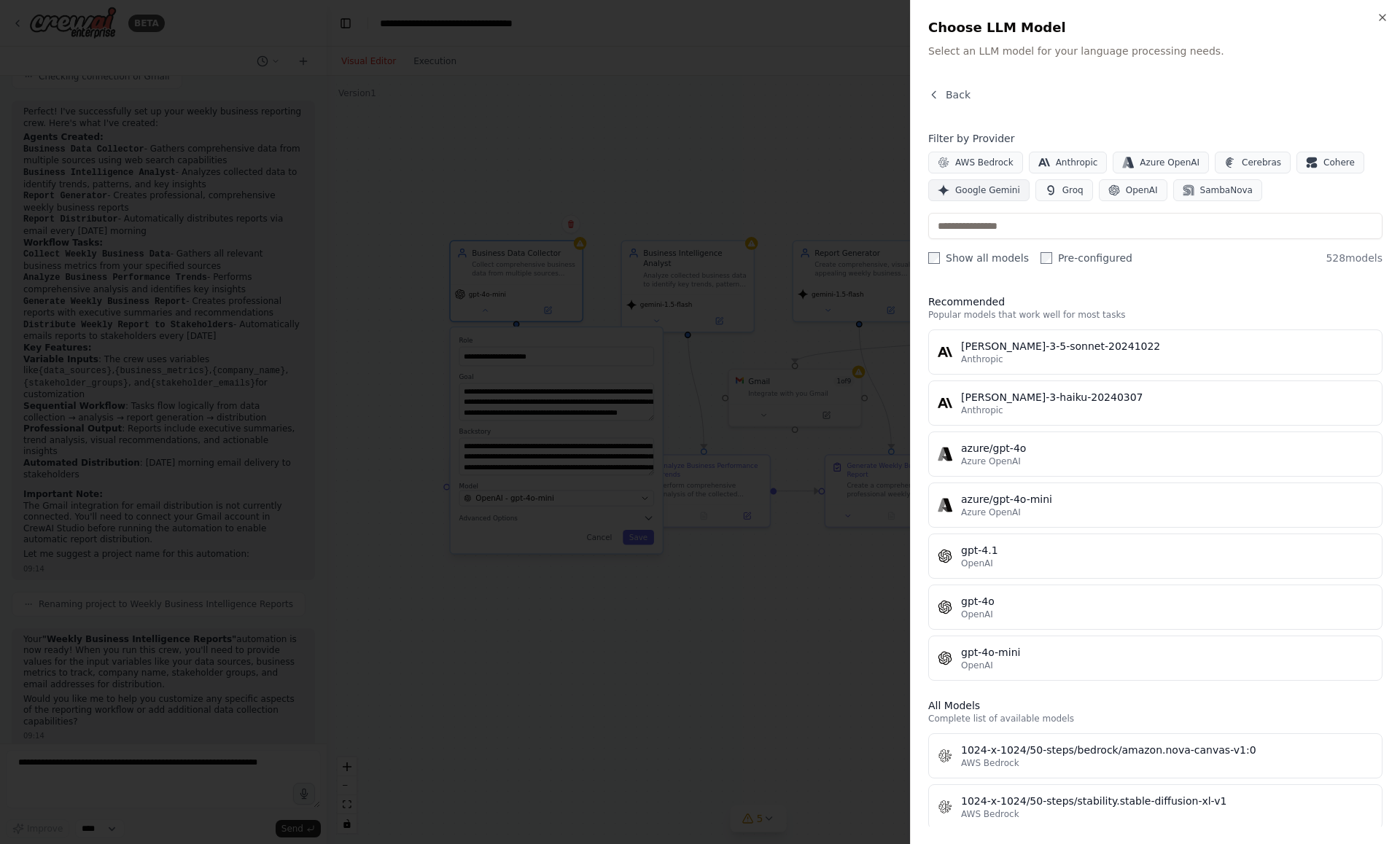
click at [978, 196] on button "Google Gemini" at bounding box center [979, 190] width 101 height 22
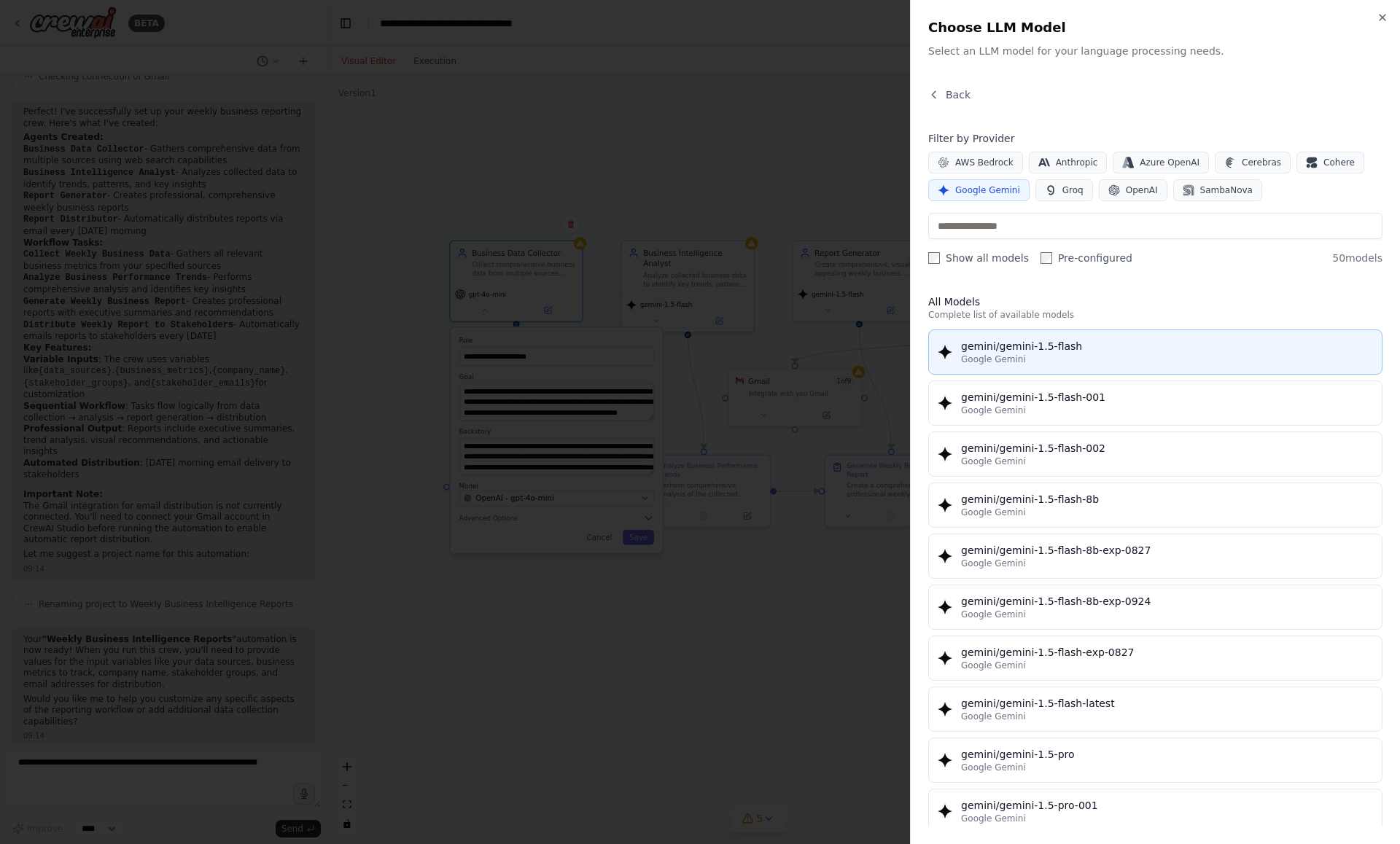
click at [1046, 331] on button "gemini/gemini-1.5-flash Google Gemini" at bounding box center [1156, 352] width 454 height 46
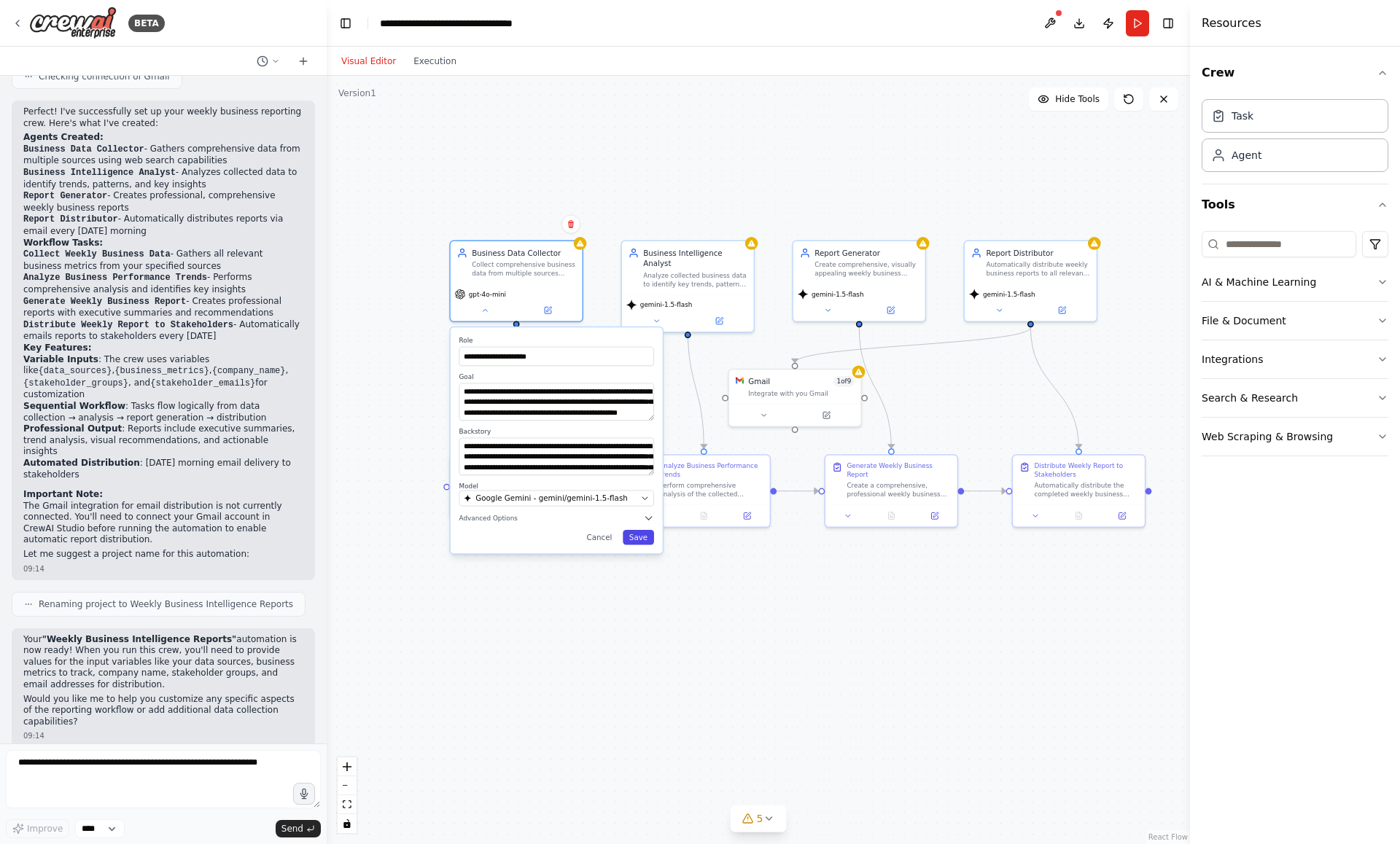
click at [638, 536] on button "Save" at bounding box center [638, 537] width 31 height 16
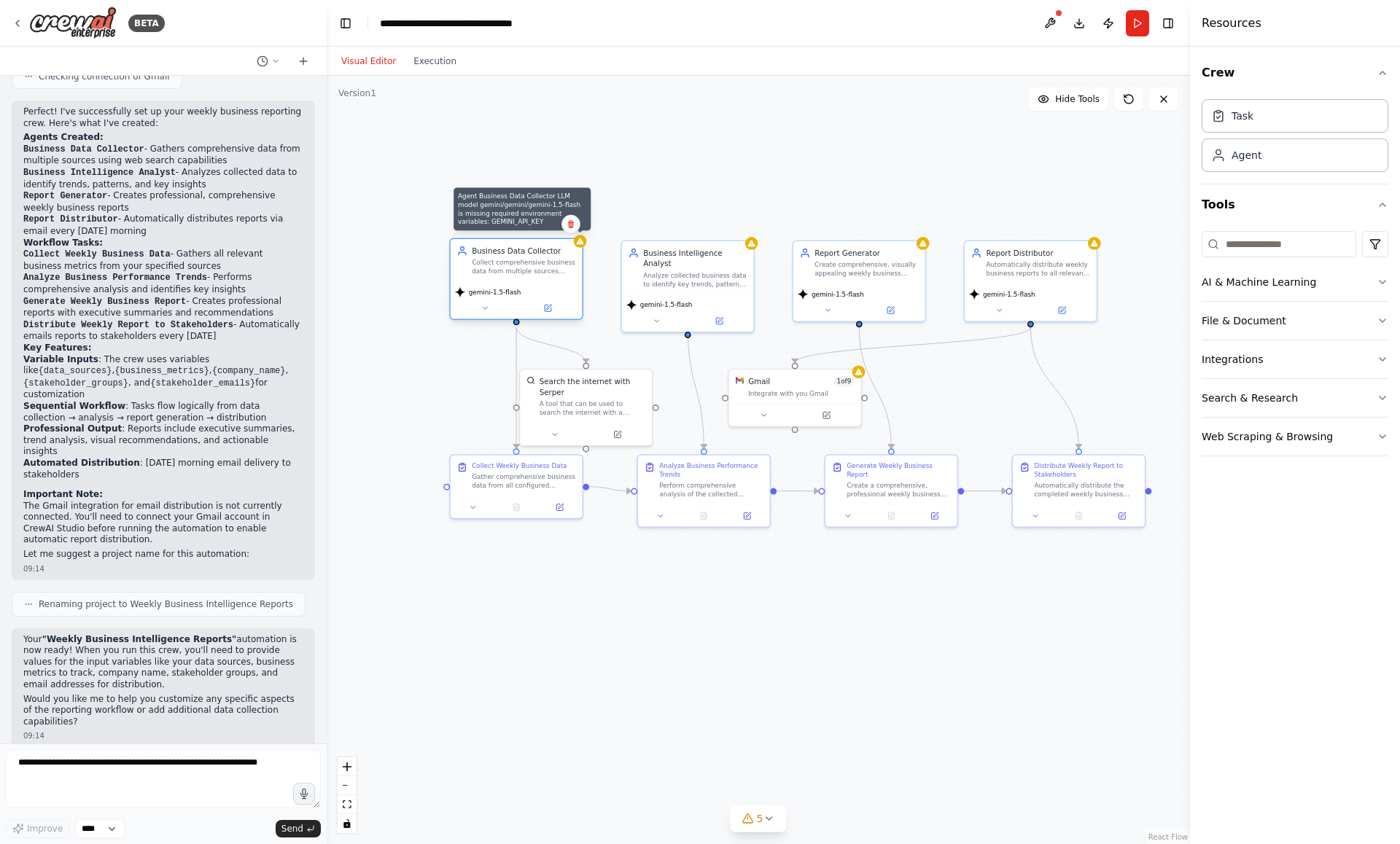
click at [581, 245] on div at bounding box center [581, 242] width 14 height 14
click at [1252, 283] on button "AI & Machine Learning" at bounding box center [1295, 281] width 186 height 38
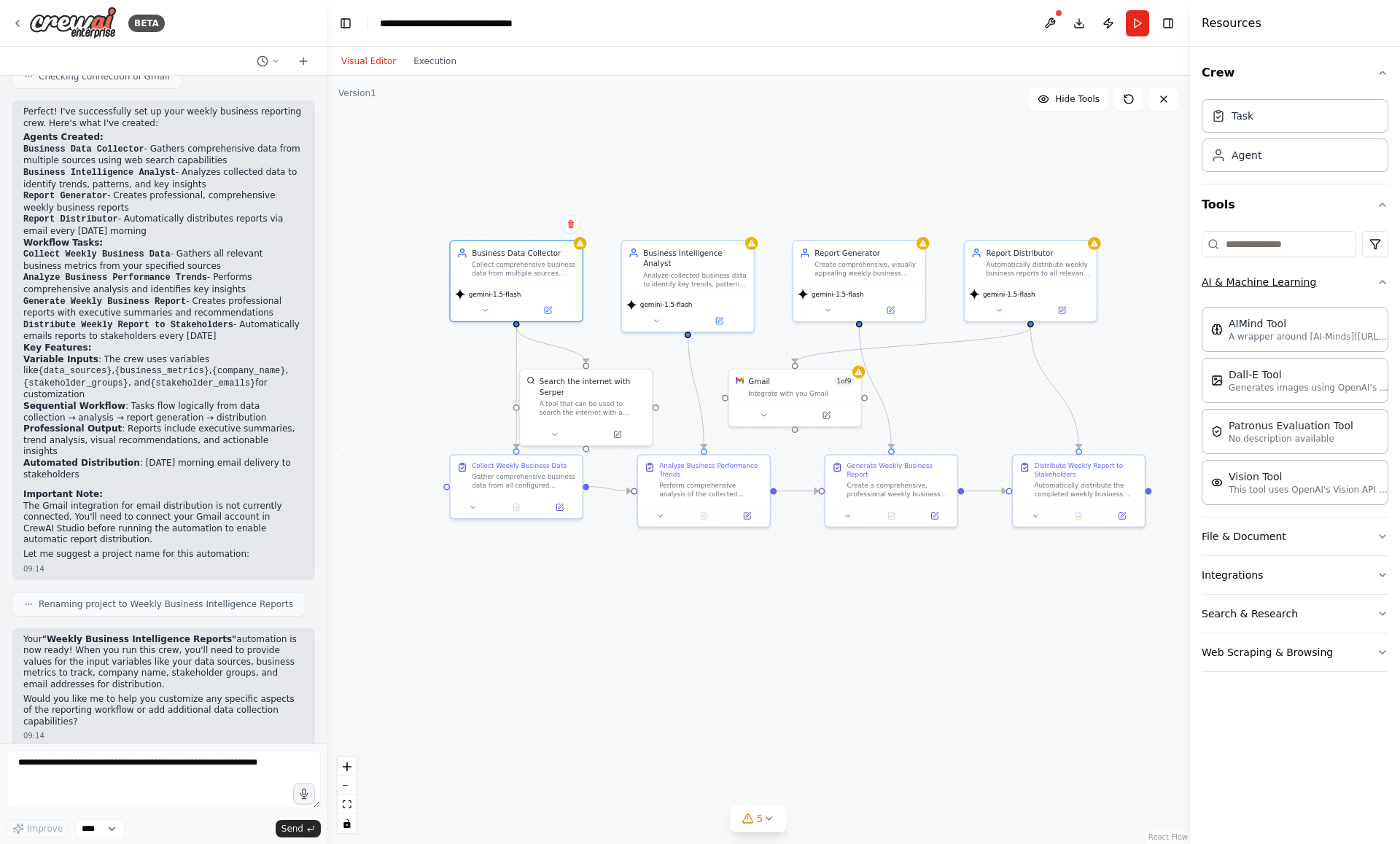
click at [1277, 289] on button "AI & Machine Learning" at bounding box center [1295, 281] width 186 height 38
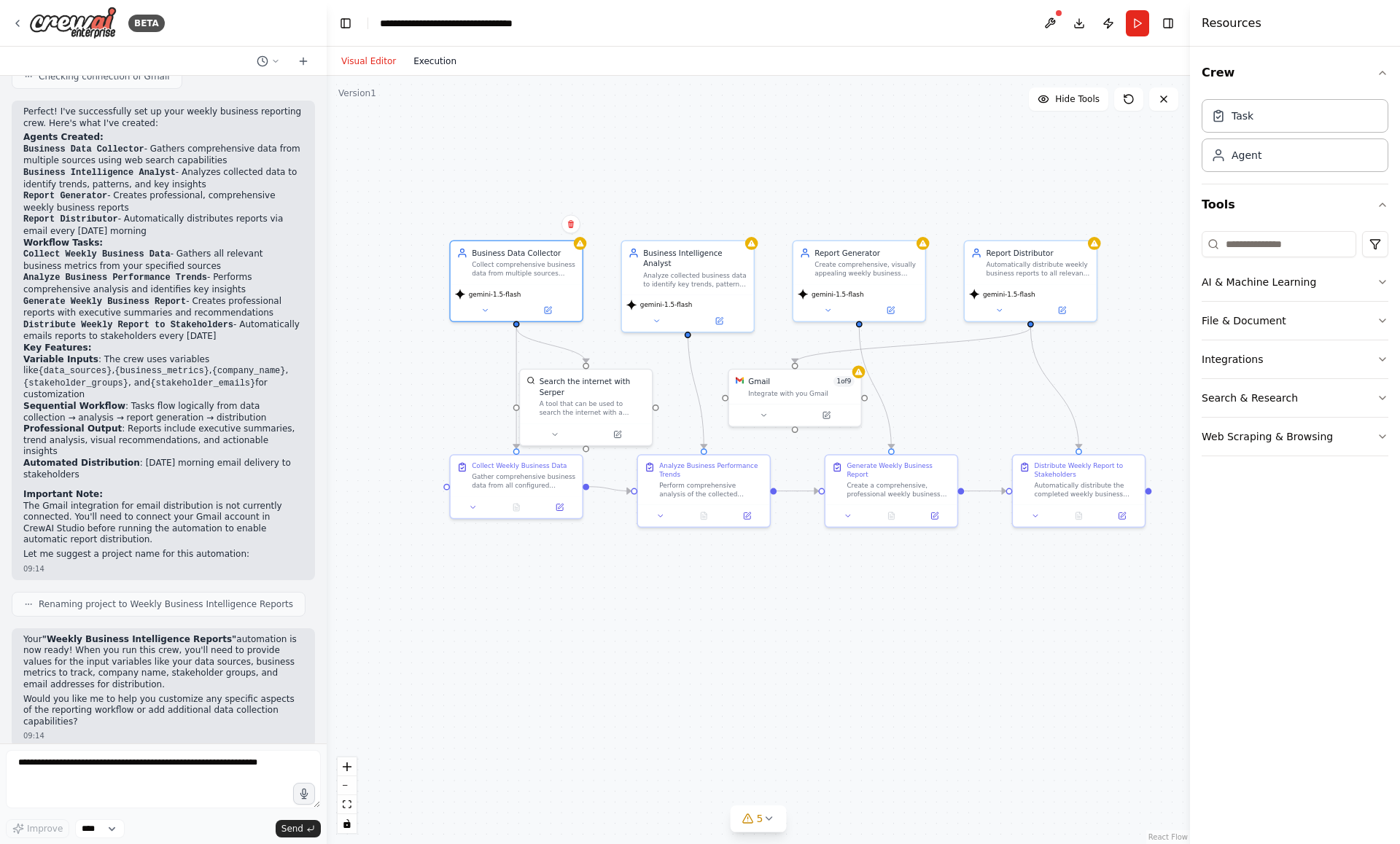
click at [444, 57] on button "Execution" at bounding box center [435, 61] width 60 height 17
click at [347, 67] on button "Visual Editor" at bounding box center [369, 61] width 72 height 17
click at [300, 63] on icon at bounding box center [304, 61] width 12 height 12
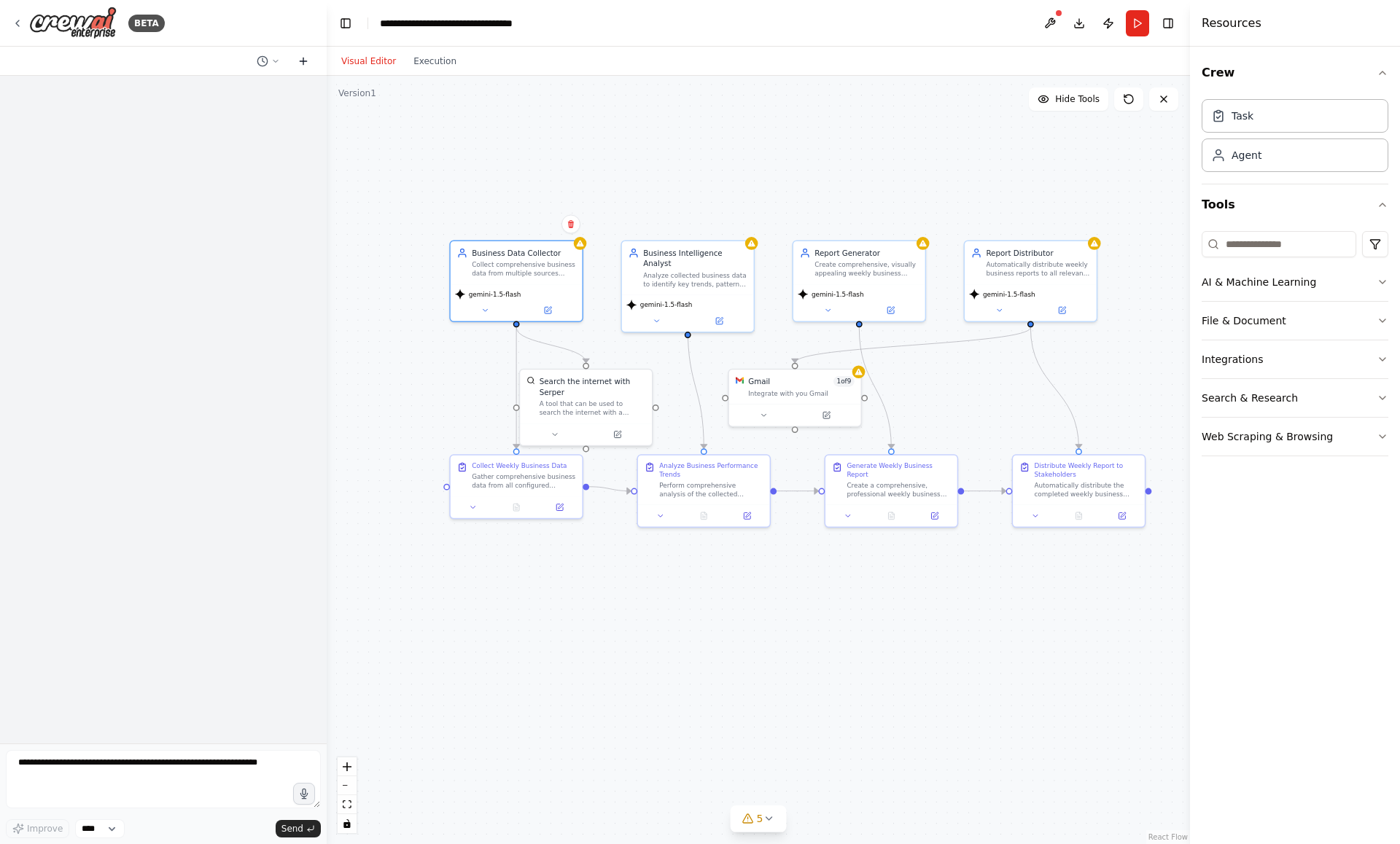
scroll to position [0, 0]
click at [266, 62] on icon at bounding box center [263, 61] width 12 height 12
click at [248, 115] on span "Set up a crew that collects data from multiple sources, creates comprehensive w…" at bounding box center [212, 114] width 108 height 12
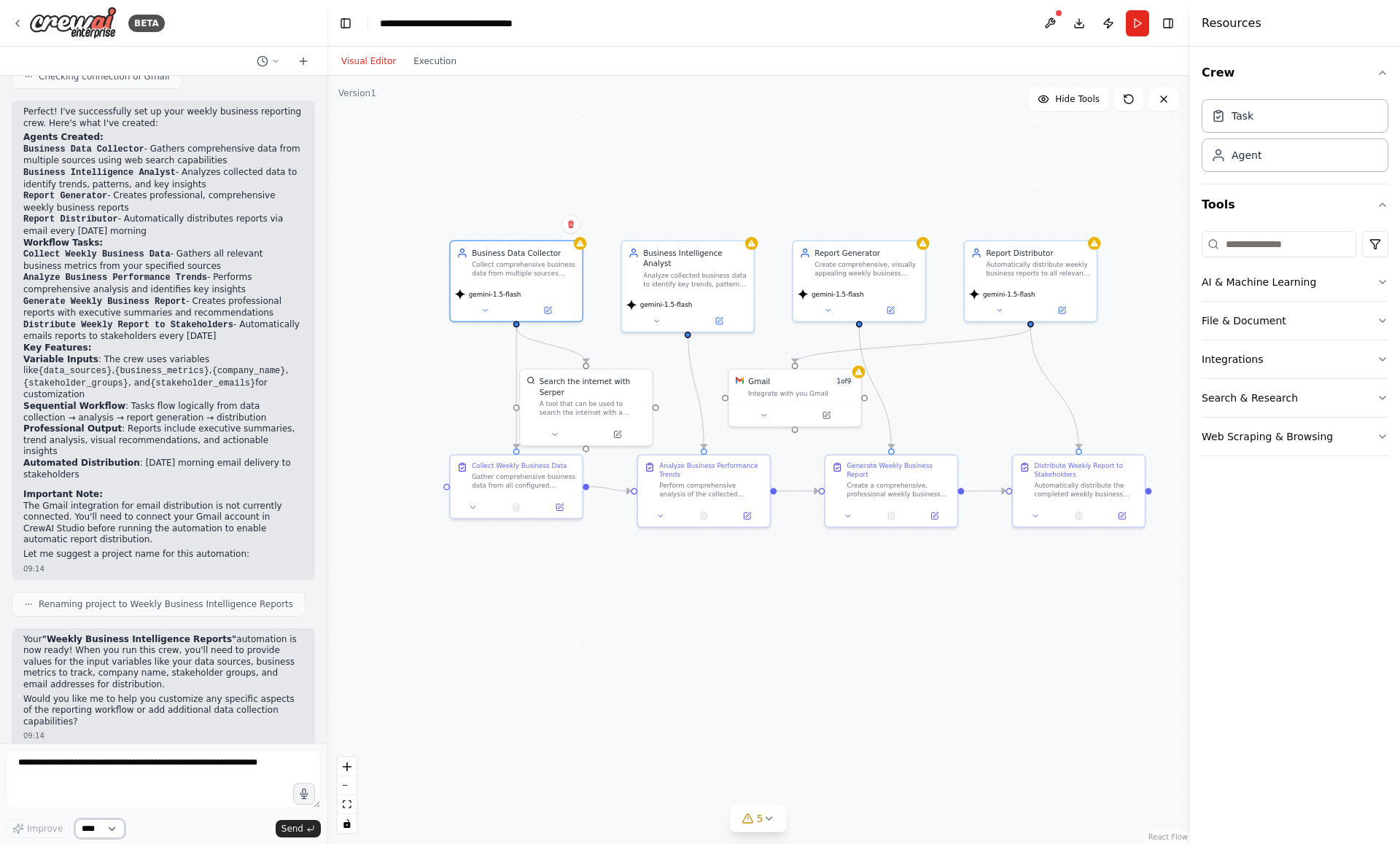
click at [113, 831] on select "****" at bounding box center [99, 829] width 49 height 19
click at [1375, 431] on button "Web Scraping & Browsing" at bounding box center [1295, 437] width 186 height 38
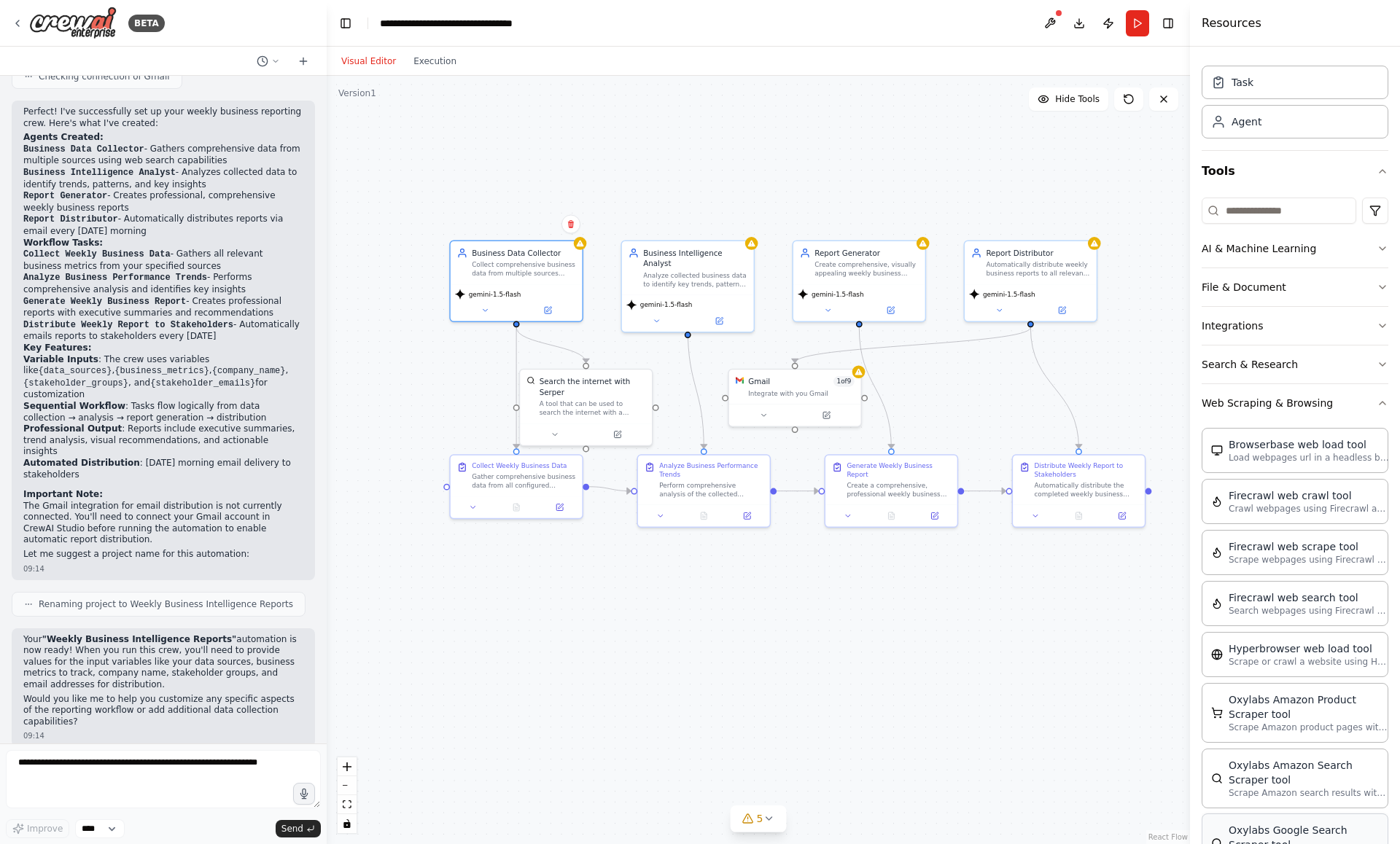
scroll to position [0, 0]
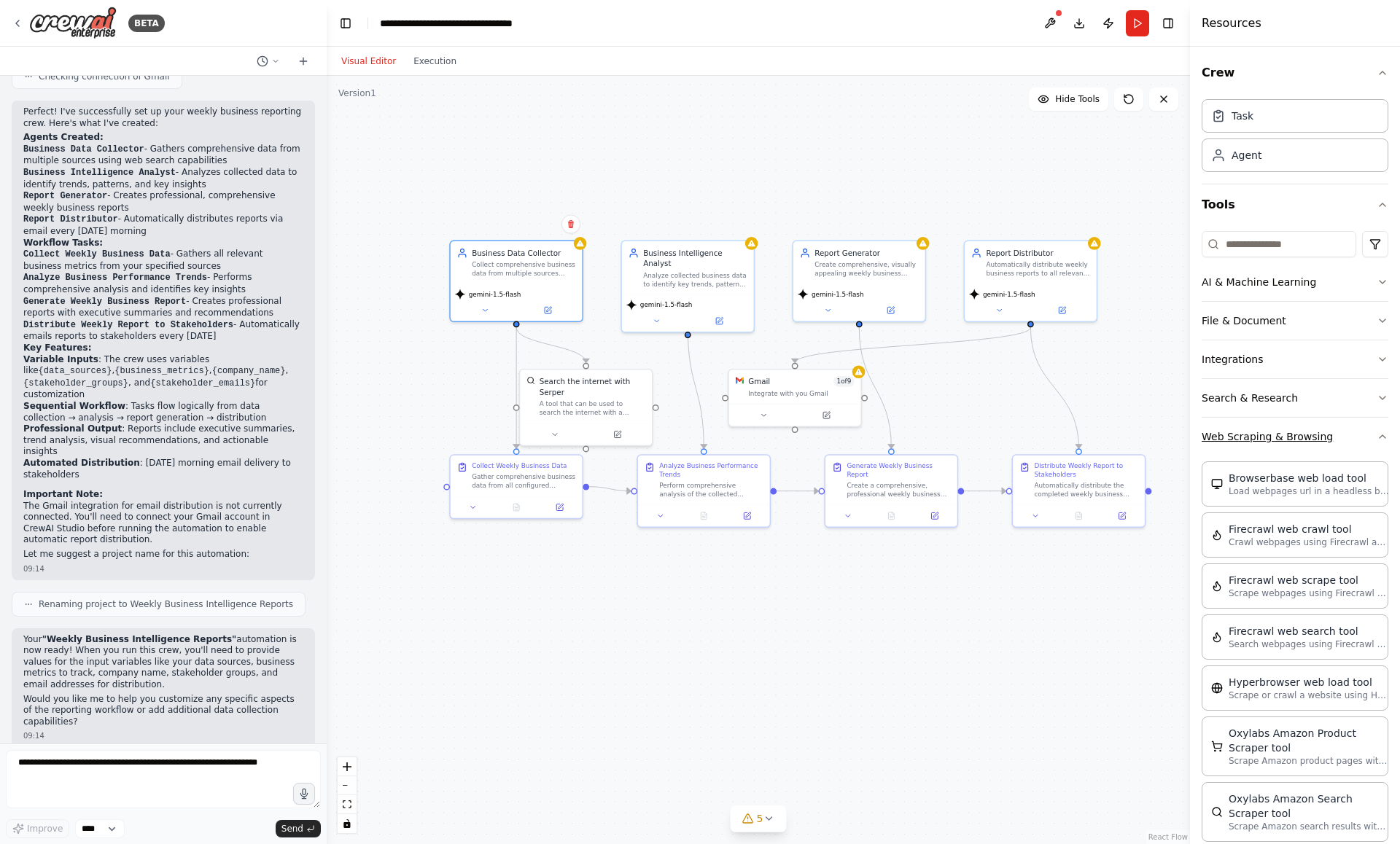
click at [1373, 434] on button "Web Scraping & Browsing" at bounding box center [1295, 437] width 186 height 38
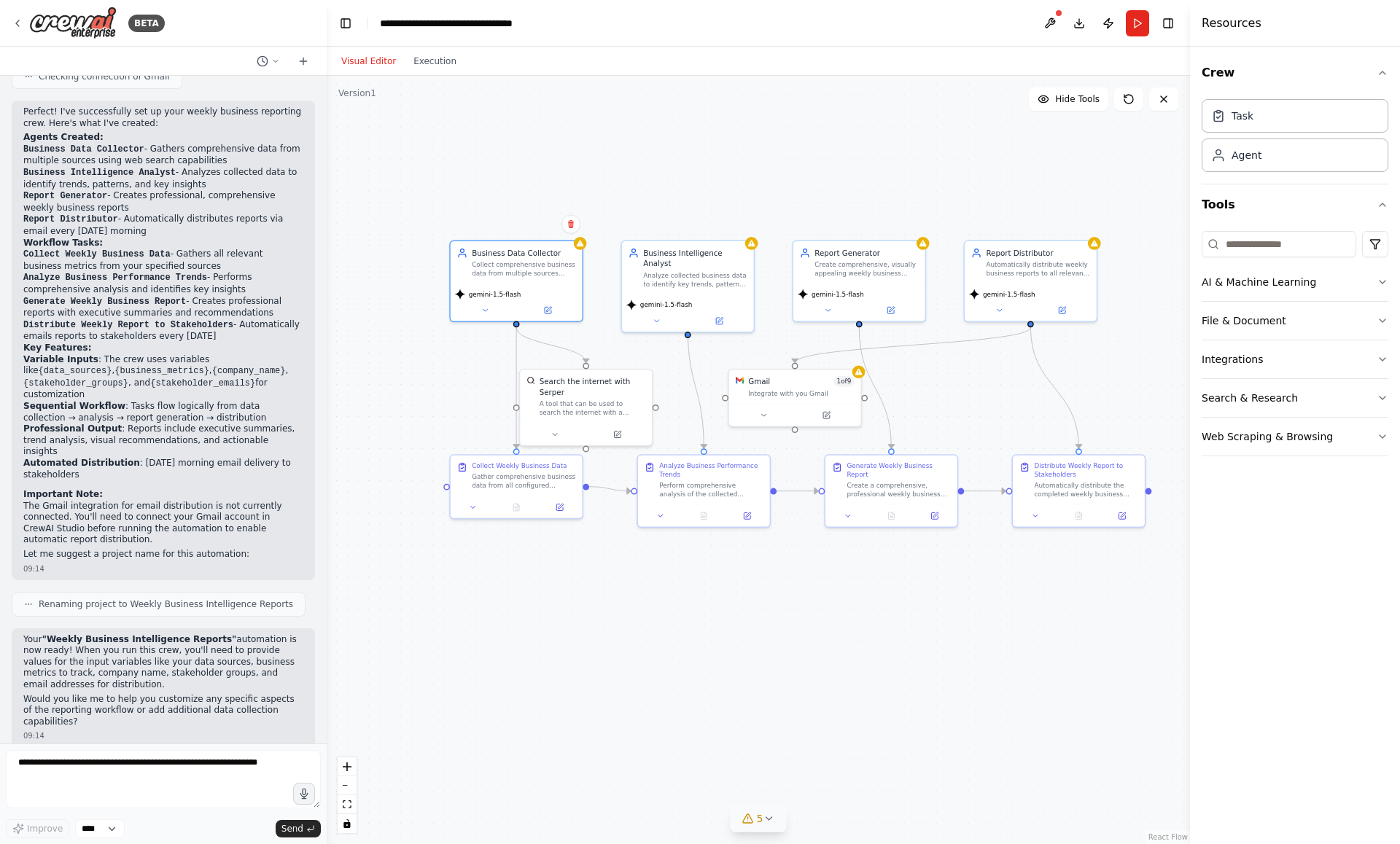
click at [748, 820] on icon at bounding box center [748, 819] width 12 height 12
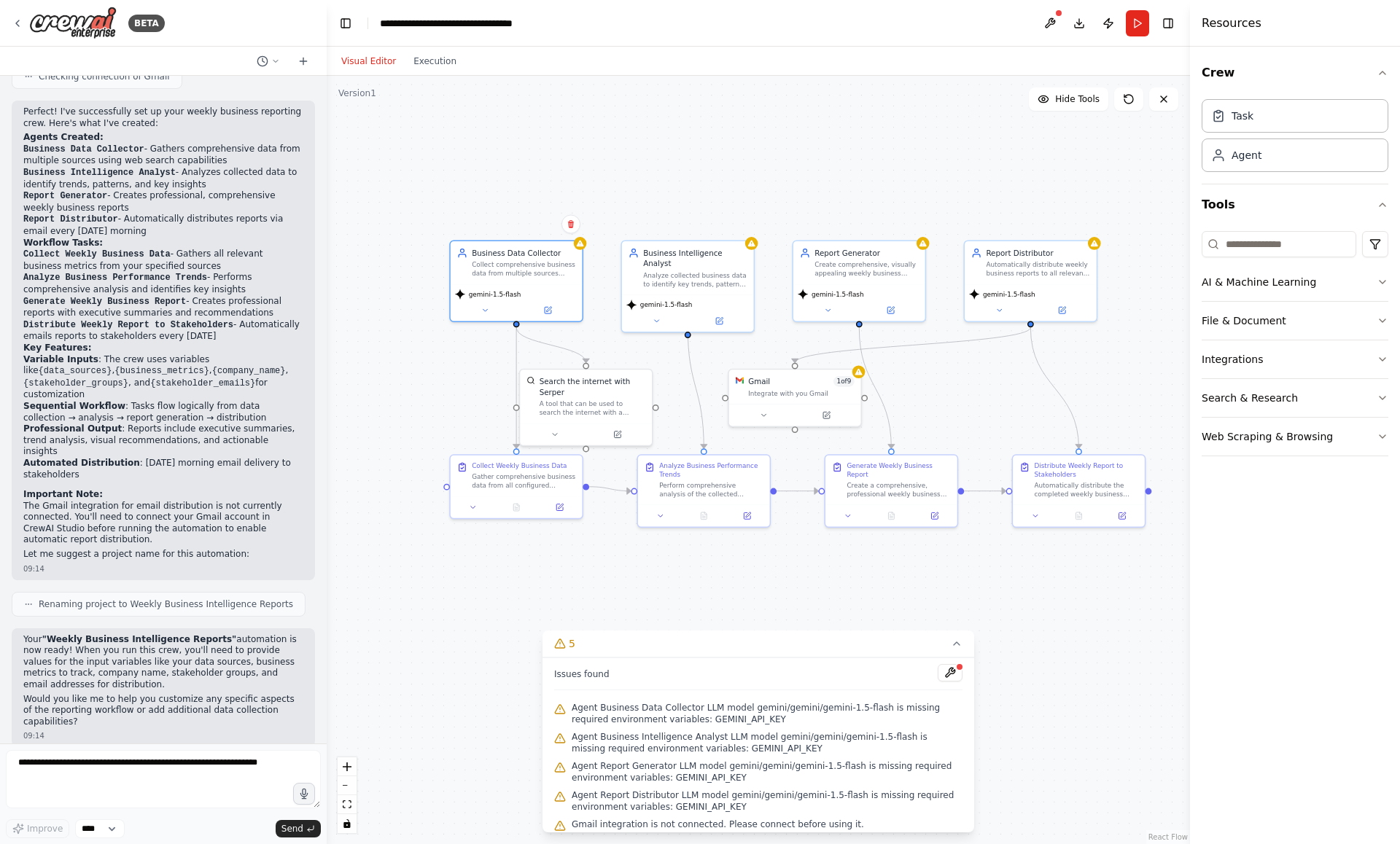
click at [959, 670] on div at bounding box center [960, 666] width 9 height 9
click at [946, 672] on button at bounding box center [951, 673] width 25 height 17
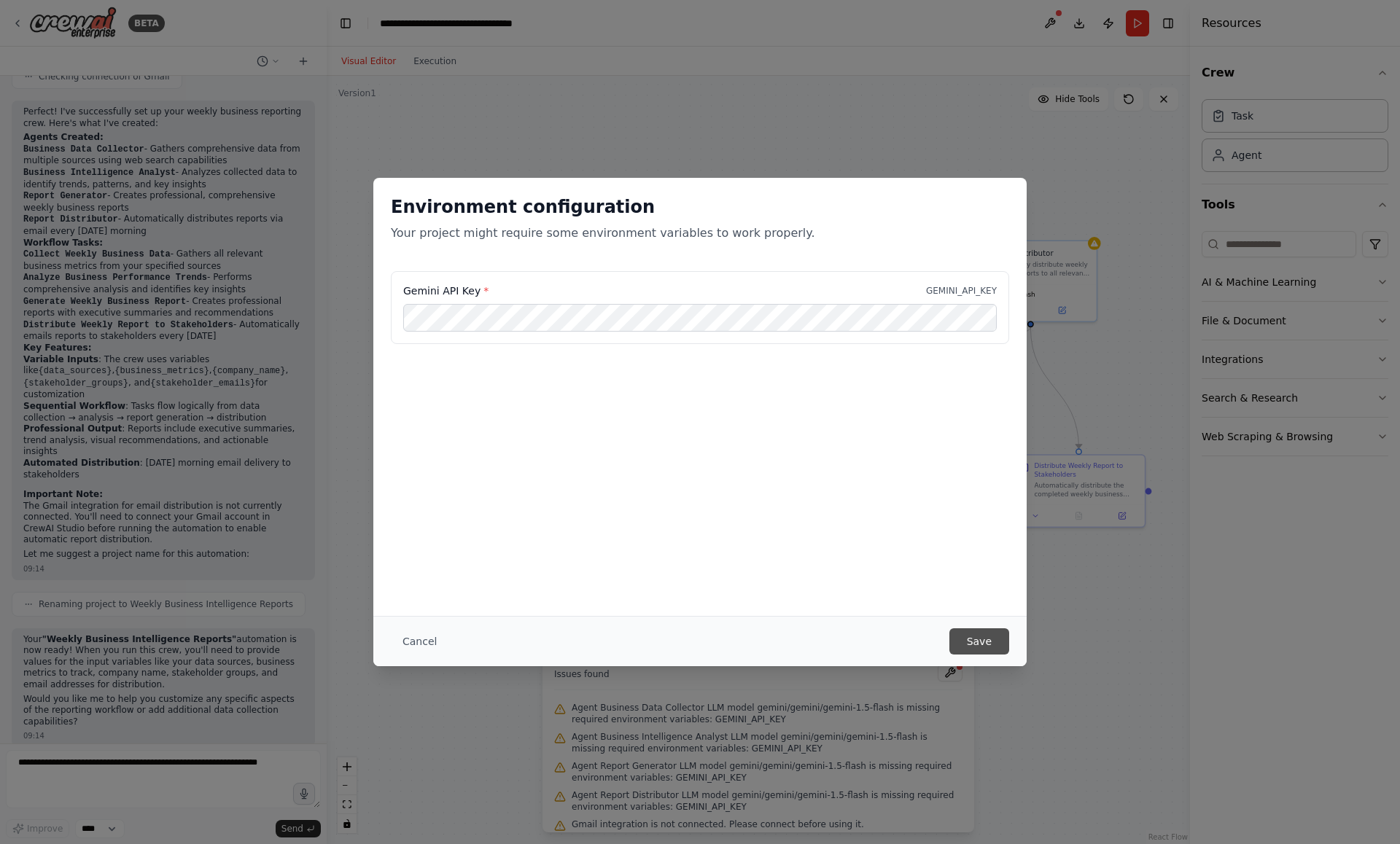
click at [1002, 638] on button "Save" at bounding box center [980, 641] width 60 height 26
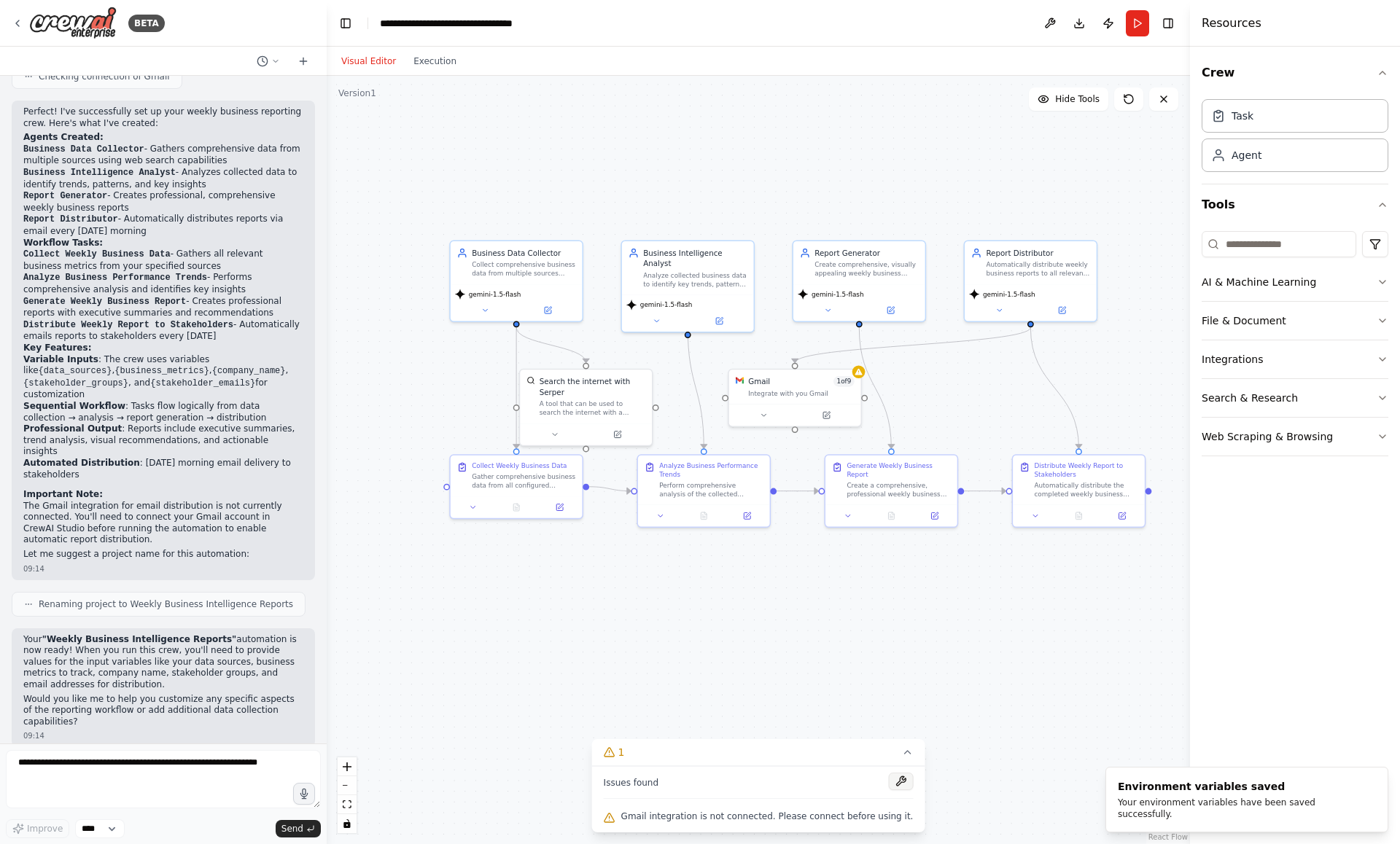
click at [896, 774] on button at bounding box center [900, 782] width 25 height 17
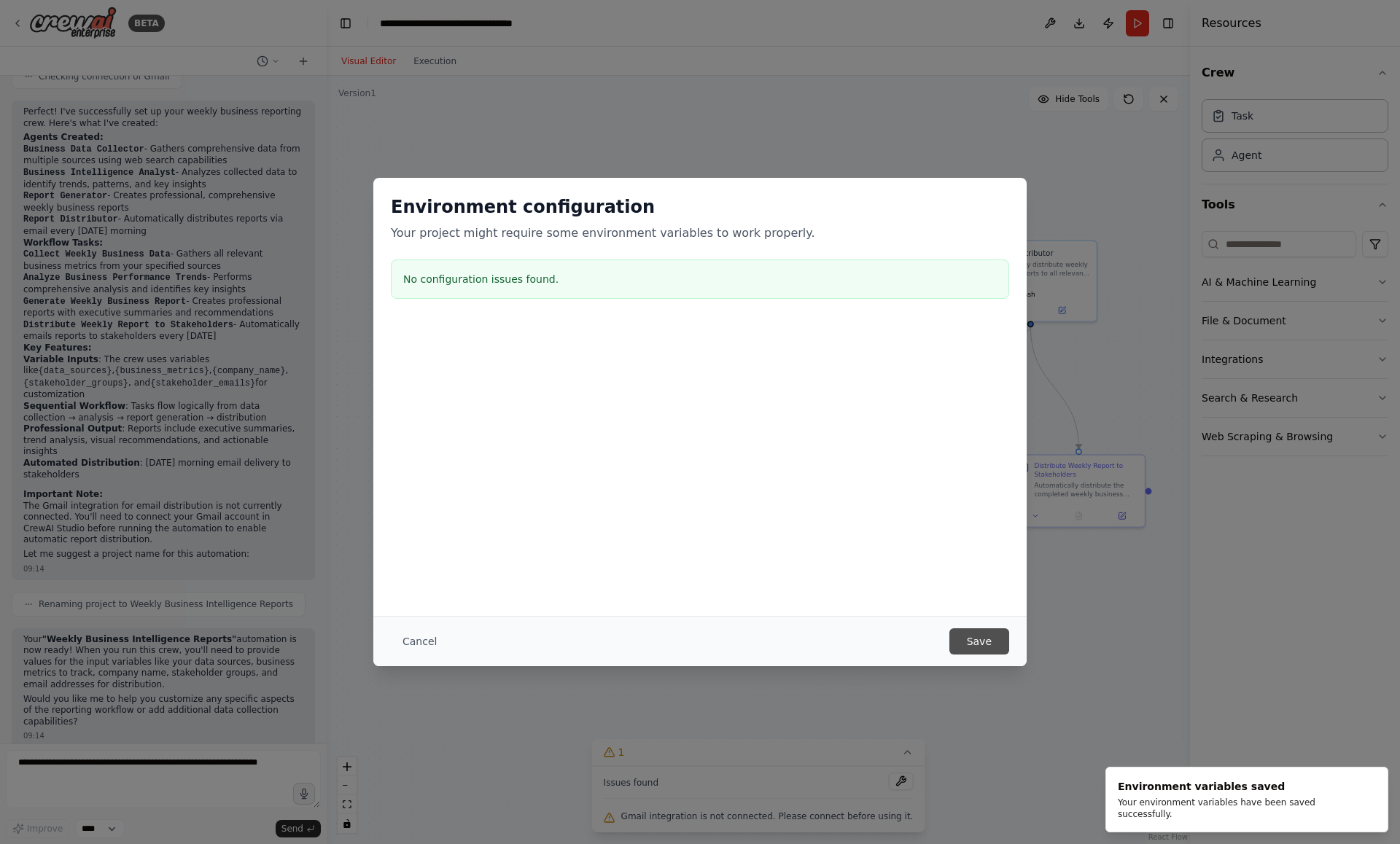
click at [980, 640] on button "Save" at bounding box center [980, 641] width 60 height 26
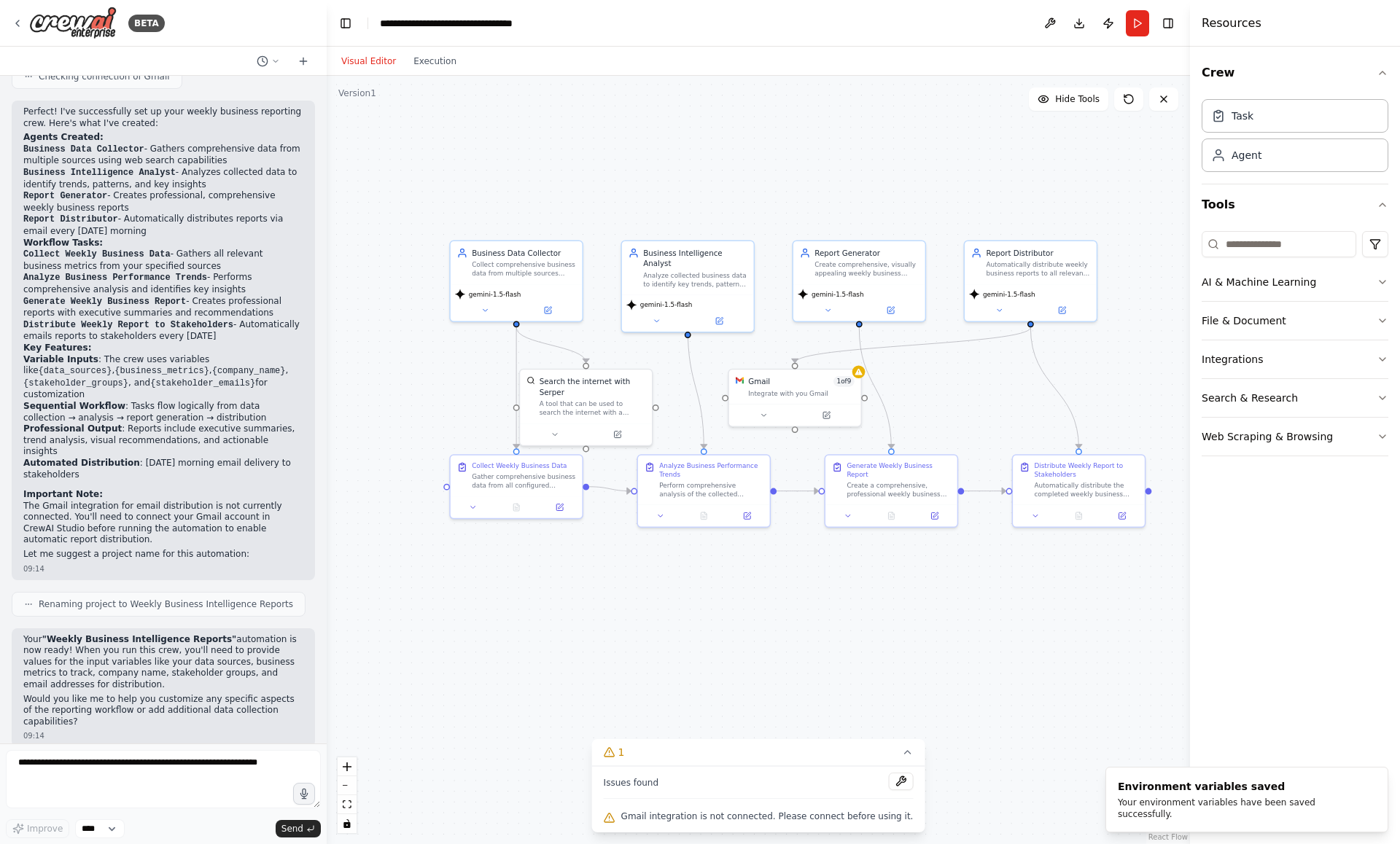
click at [771, 819] on span "Gmail integration is not connected. Please connect before using it." at bounding box center [766, 817] width 292 height 12
drag, startPoint x: 824, startPoint y: 390, endPoint x: 988, endPoint y: 377, distance: 164.5
click at [989, 377] on div "Integrate with you Gmail" at bounding box center [961, 380] width 106 height 9
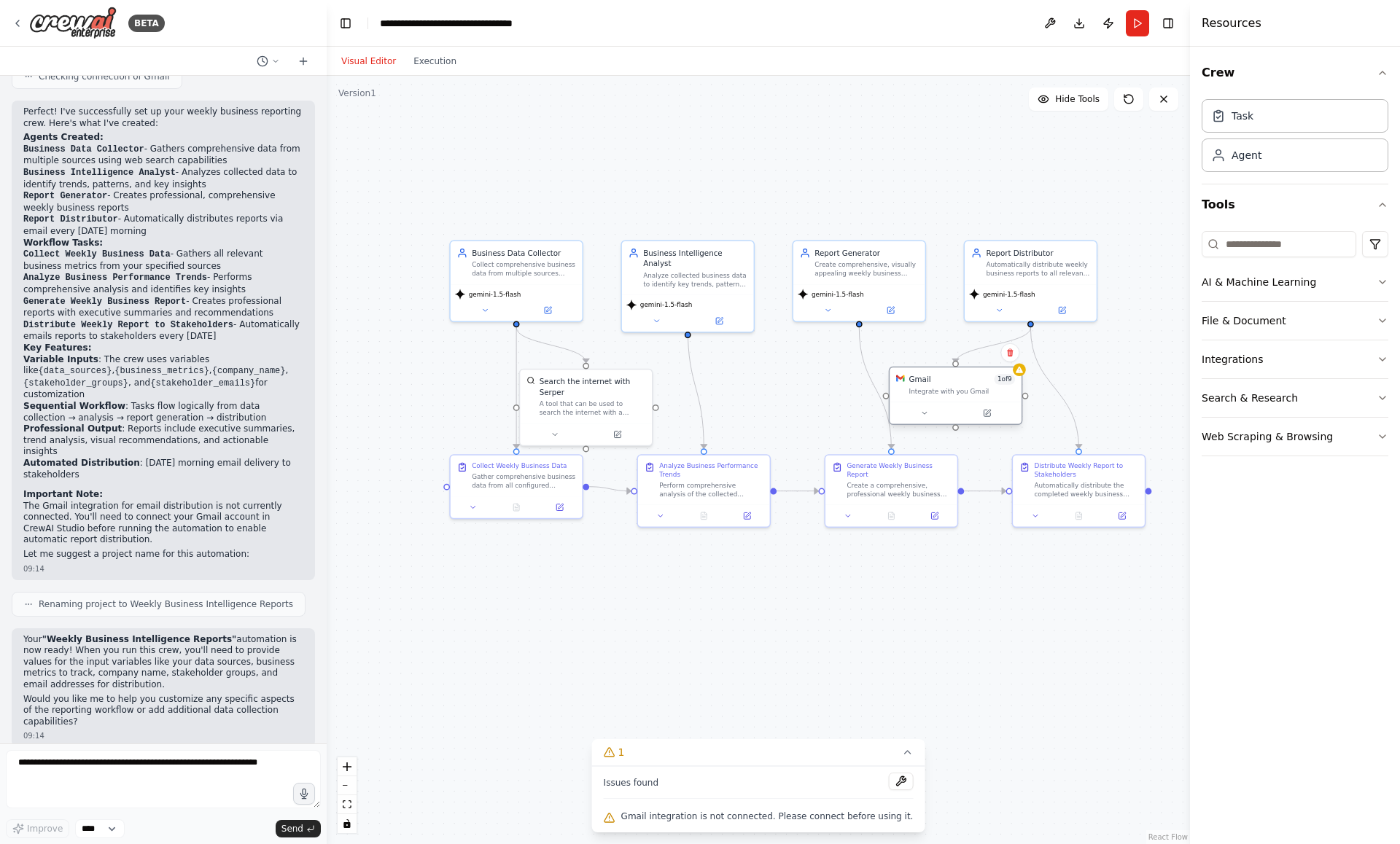
drag, startPoint x: 970, startPoint y: 374, endPoint x: 972, endPoint y: 385, distance: 11.2
click at [973, 385] on div "Gmail 1 of 9 Integrate with you Gmail" at bounding box center [961, 385] width 106 height 21
click at [929, 415] on button at bounding box center [924, 413] width 60 height 14
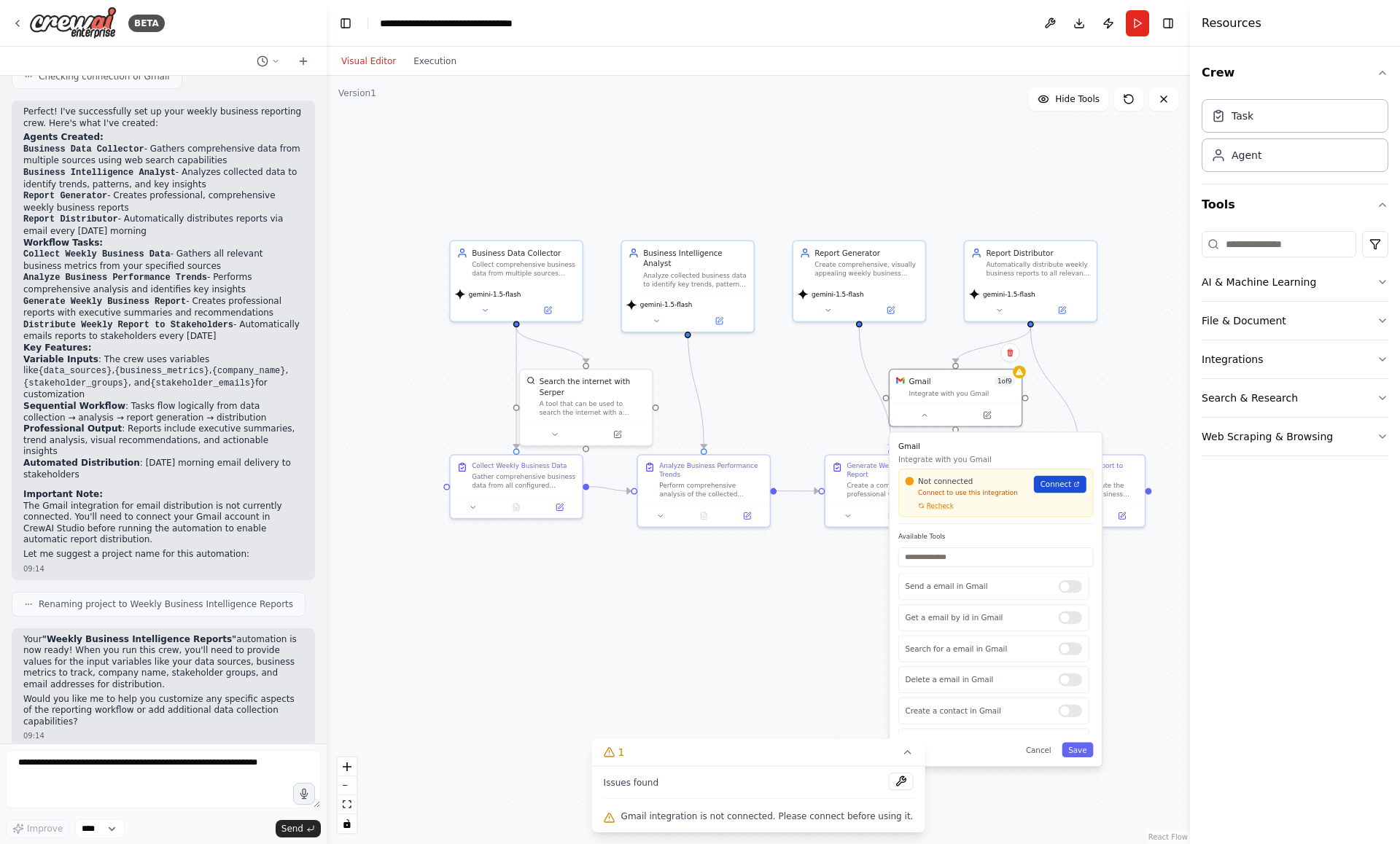
click at [1052, 489] on span "Connect" at bounding box center [1057, 484] width 31 height 11
click at [1012, 352] on icon at bounding box center [1010, 352] width 6 height 8
click at [967, 354] on button "Confirm" at bounding box center [968, 353] width 51 height 17
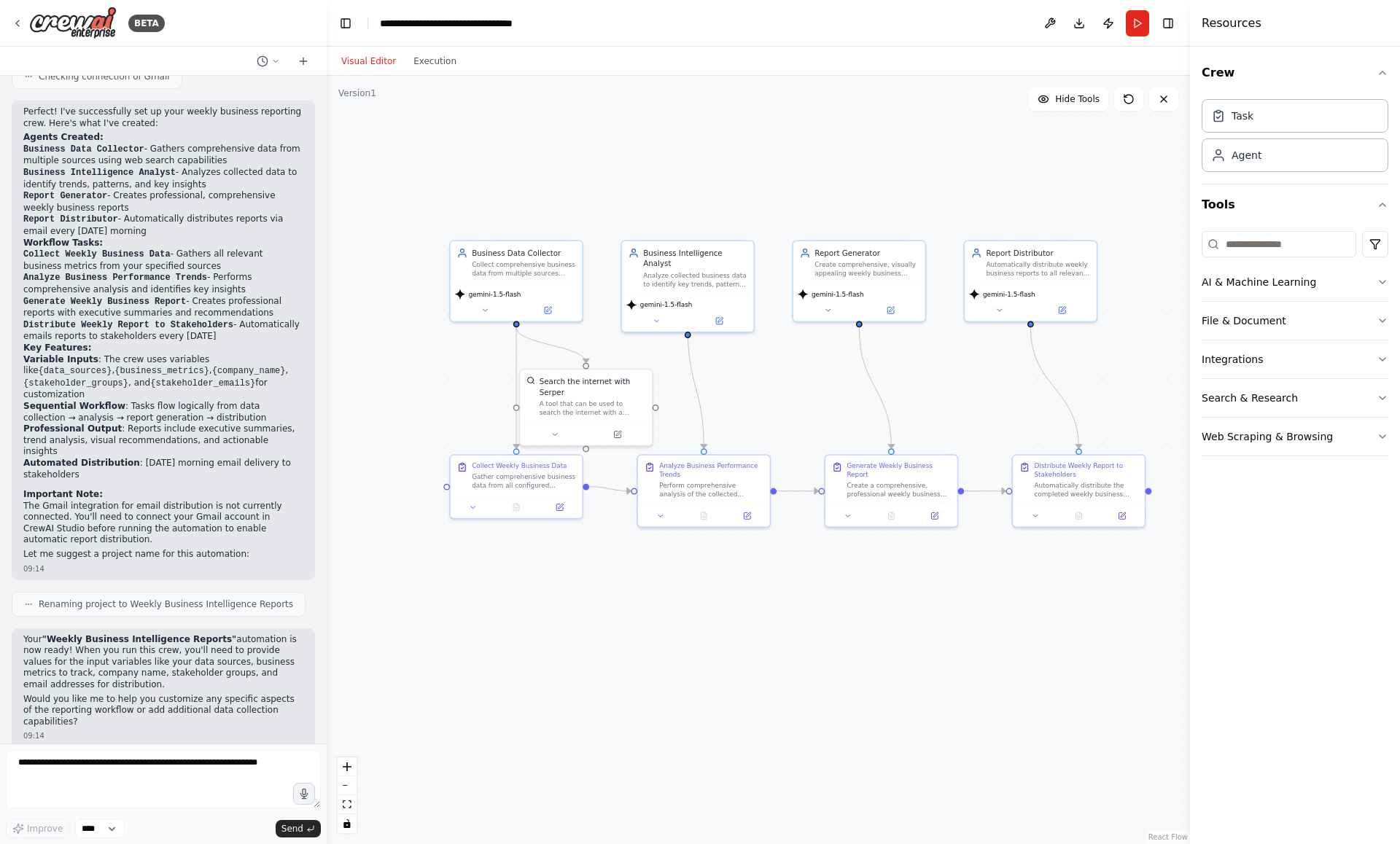
click at [976, 376] on div ".deletable-edge-delete-btn { width: 20px; height: 20px; border: 0px solid #ffff…" at bounding box center [759, 460] width 863 height 768
click at [1136, 27] on button "Run" at bounding box center [1137, 23] width 23 height 26
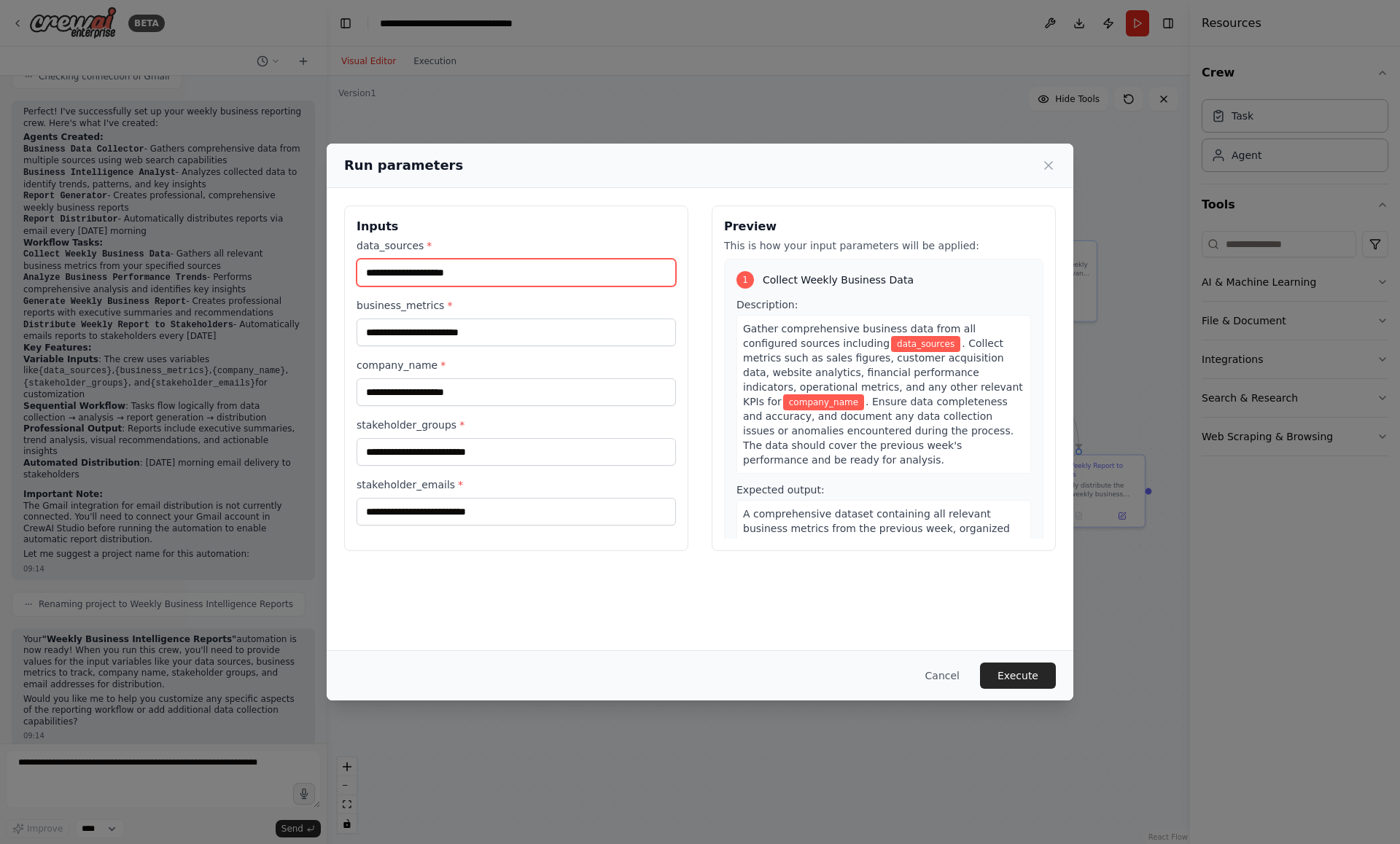
click at [543, 273] on input "data_sources *" at bounding box center [516, 273] width 319 height 28
click at [935, 672] on button "Cancel" at bounding box center [942, 675] width 57 height 26
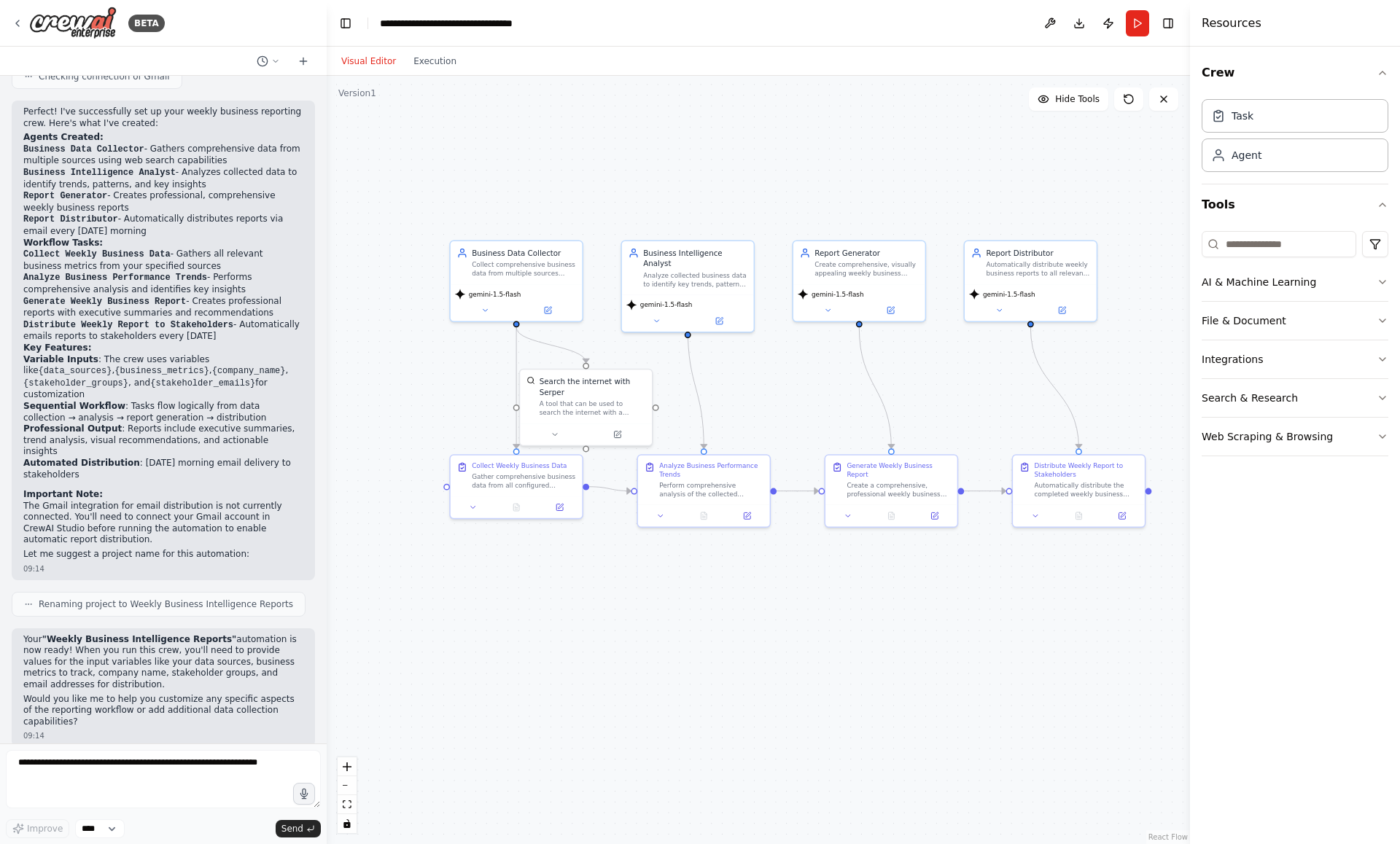
click at [821, 125] on div ".deletable-edge-delete-btn { width: 20px; height: 20px; border: 0px solid #ffff…" at bounding box center [759, 460] width 863 height 768
click at [25, 16] on div "BETA" at bounding box center [88, 23] width 153 height 33
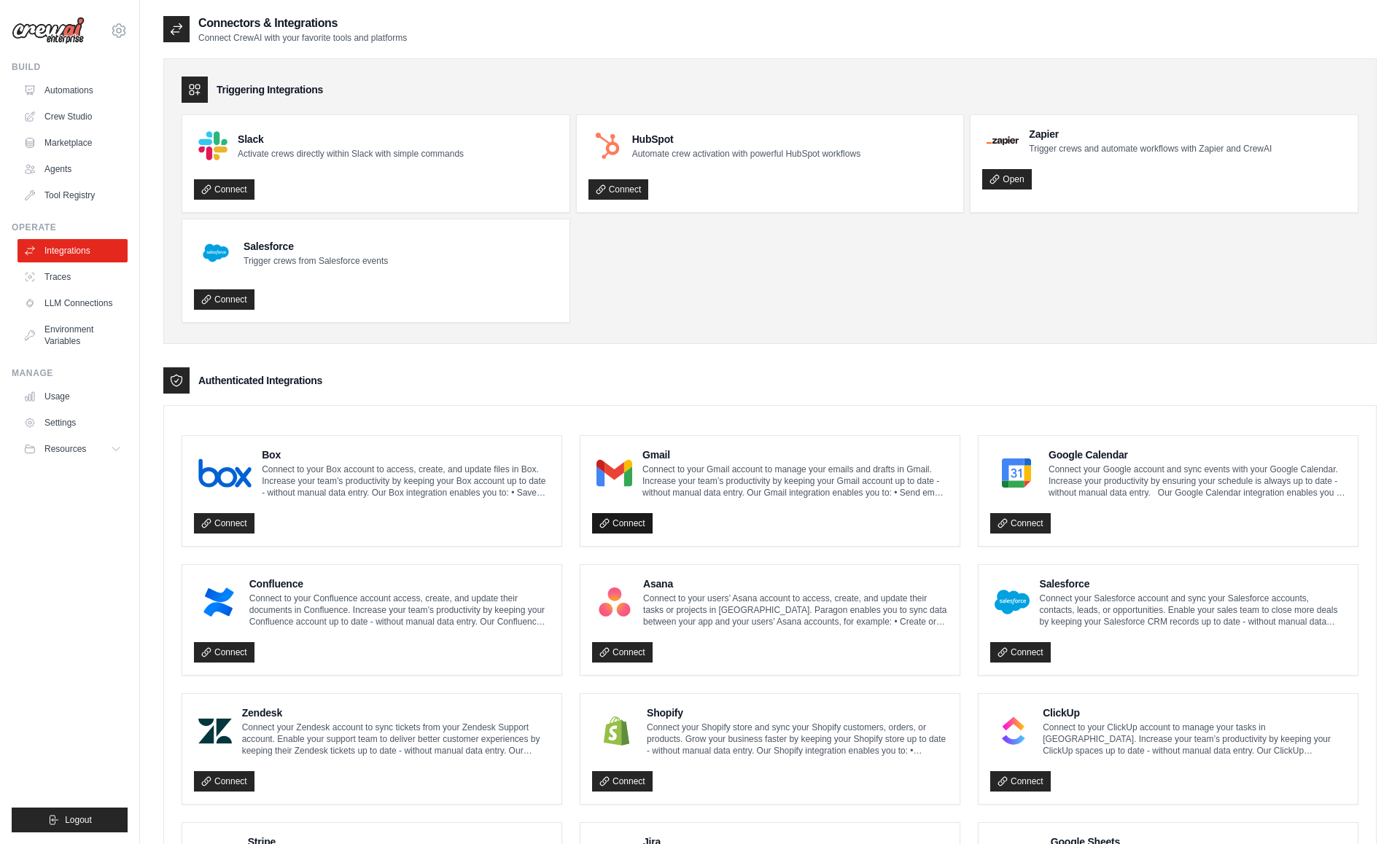
click at [635, 518] on link "Connect" at bounding box center [622, 523] width 60 height 20
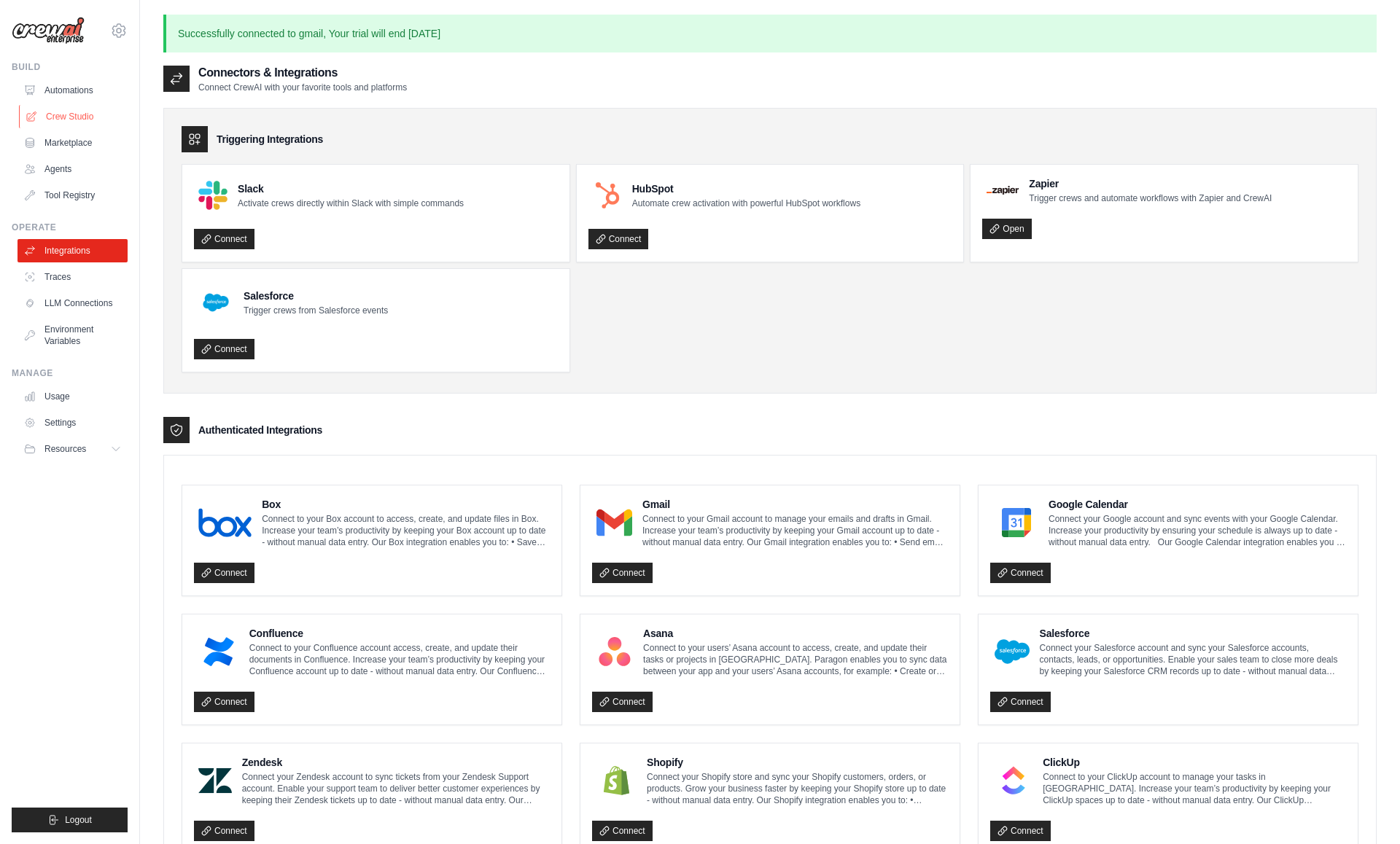
click at [89, 112] on link "Crew Studio" at bounding box center [74, 116] width 110 height 23
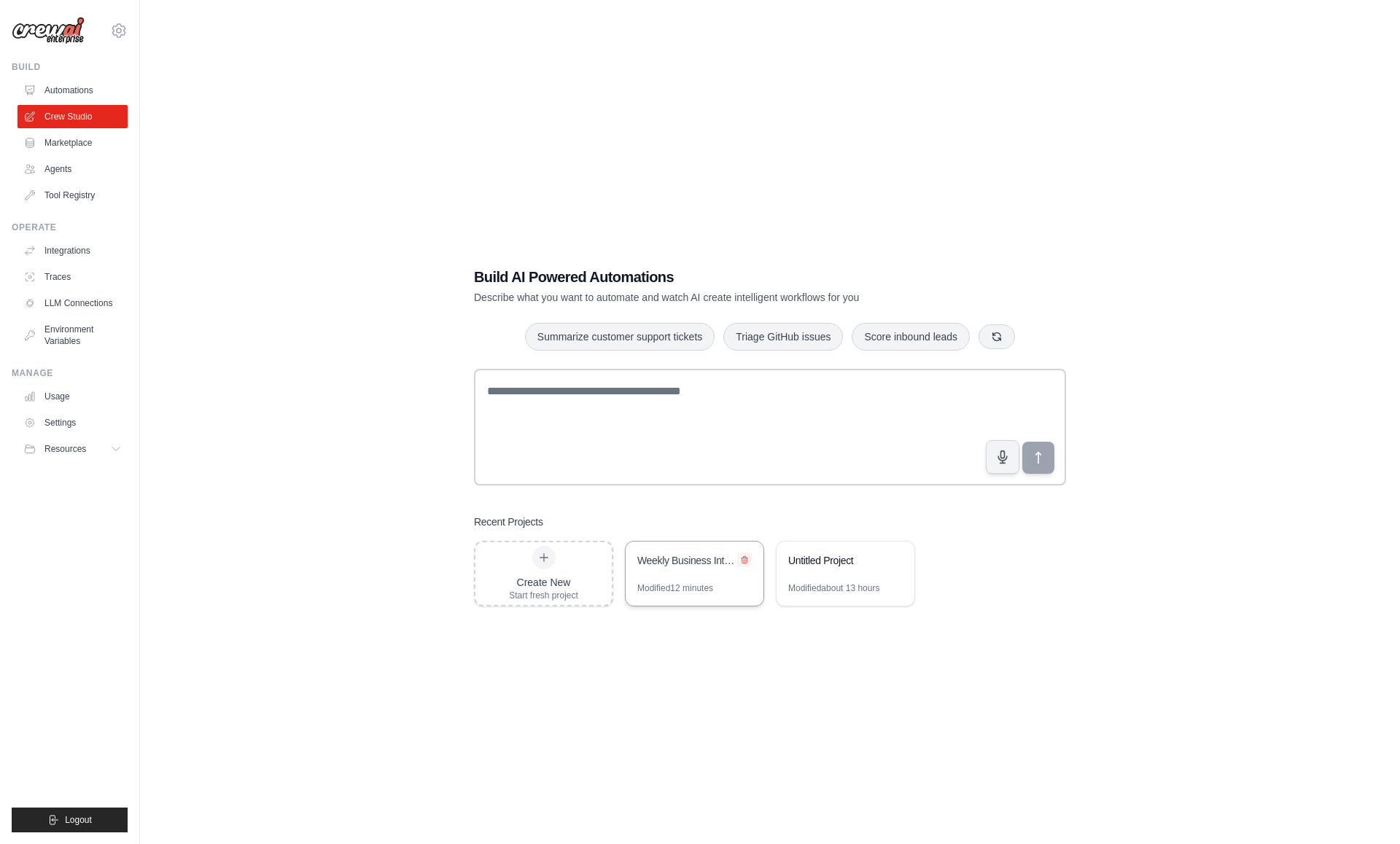
click at [742, 559] on icon at bounding box center [744, 560] width 9 height 9
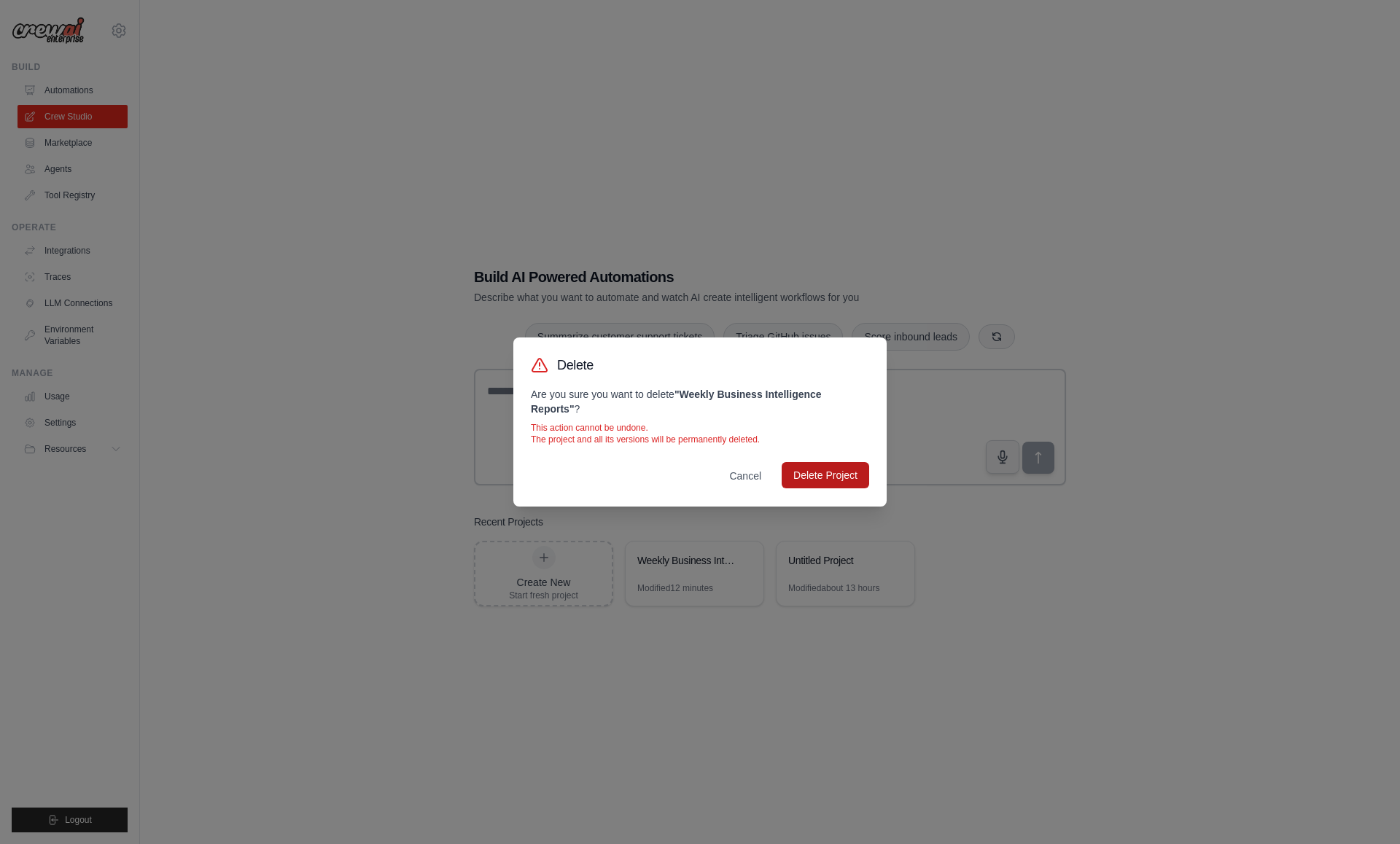
click at [827, 466] on button "Delete Project" at bounding box center [826, 475] width 87 height 26
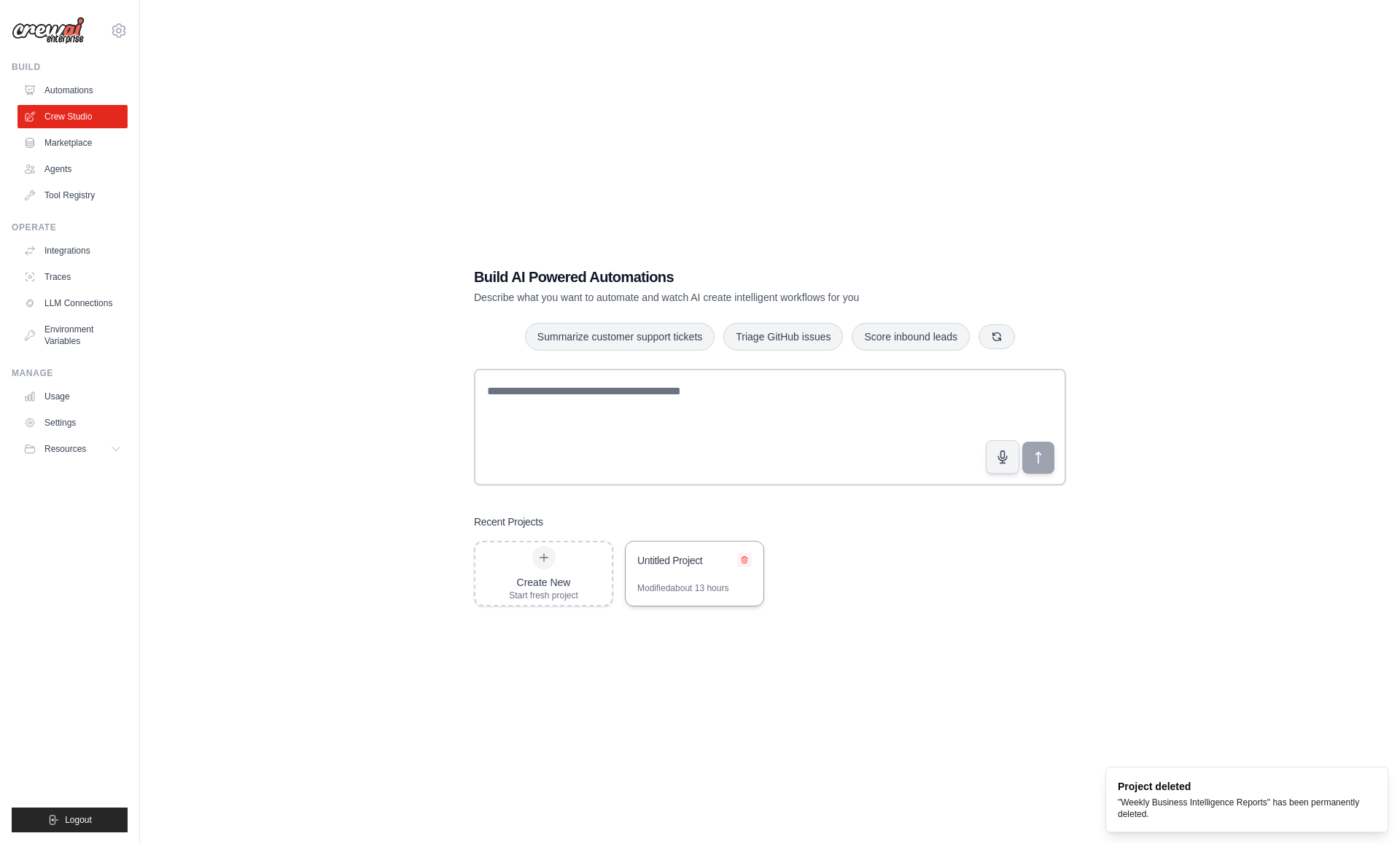
click at [744, 559] on icon at bounding box center [744, 560] width 9 height 9
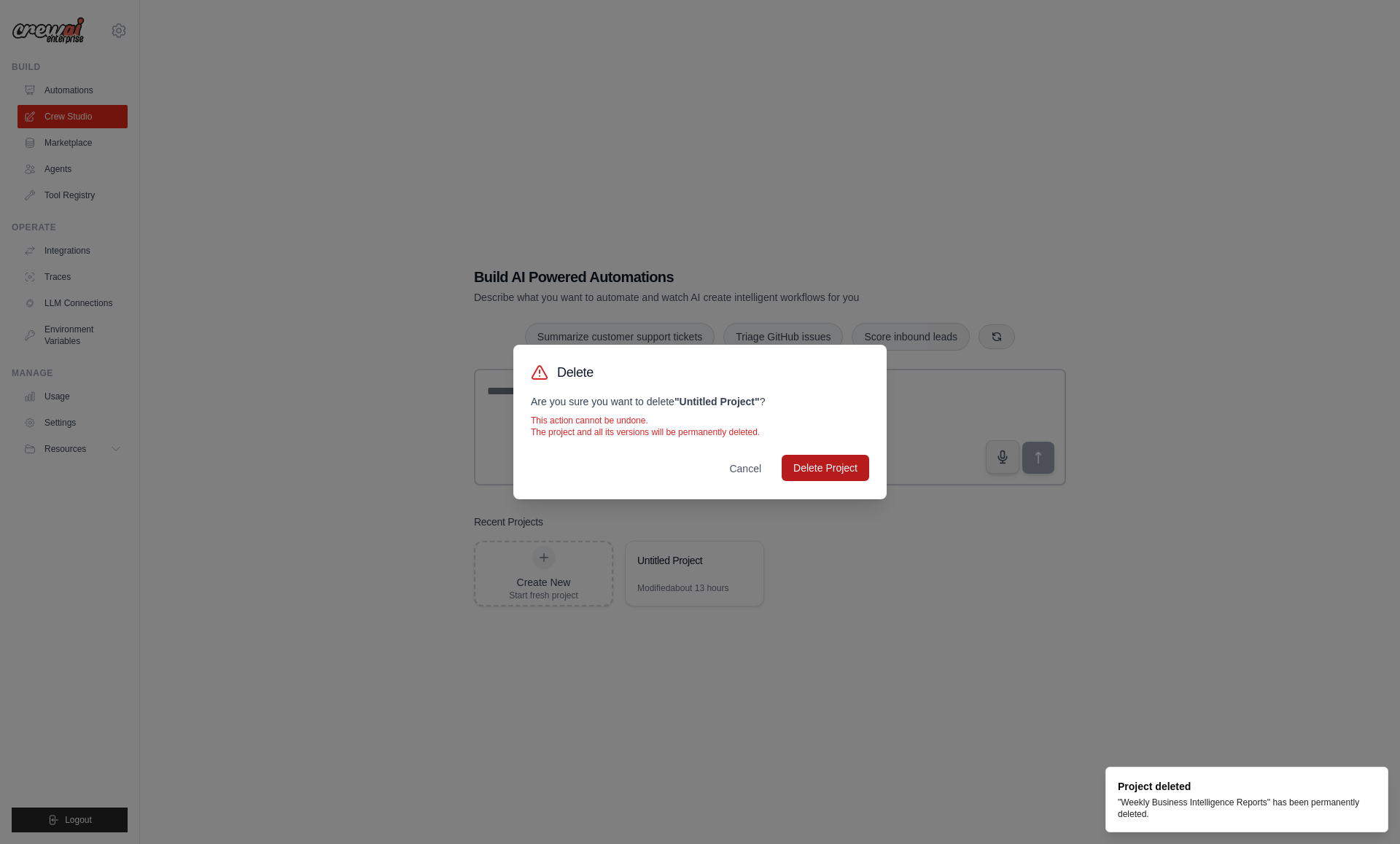
click at [818, 467] on button "Delete Project" at bounding box center [826, 468] width 87 height 26
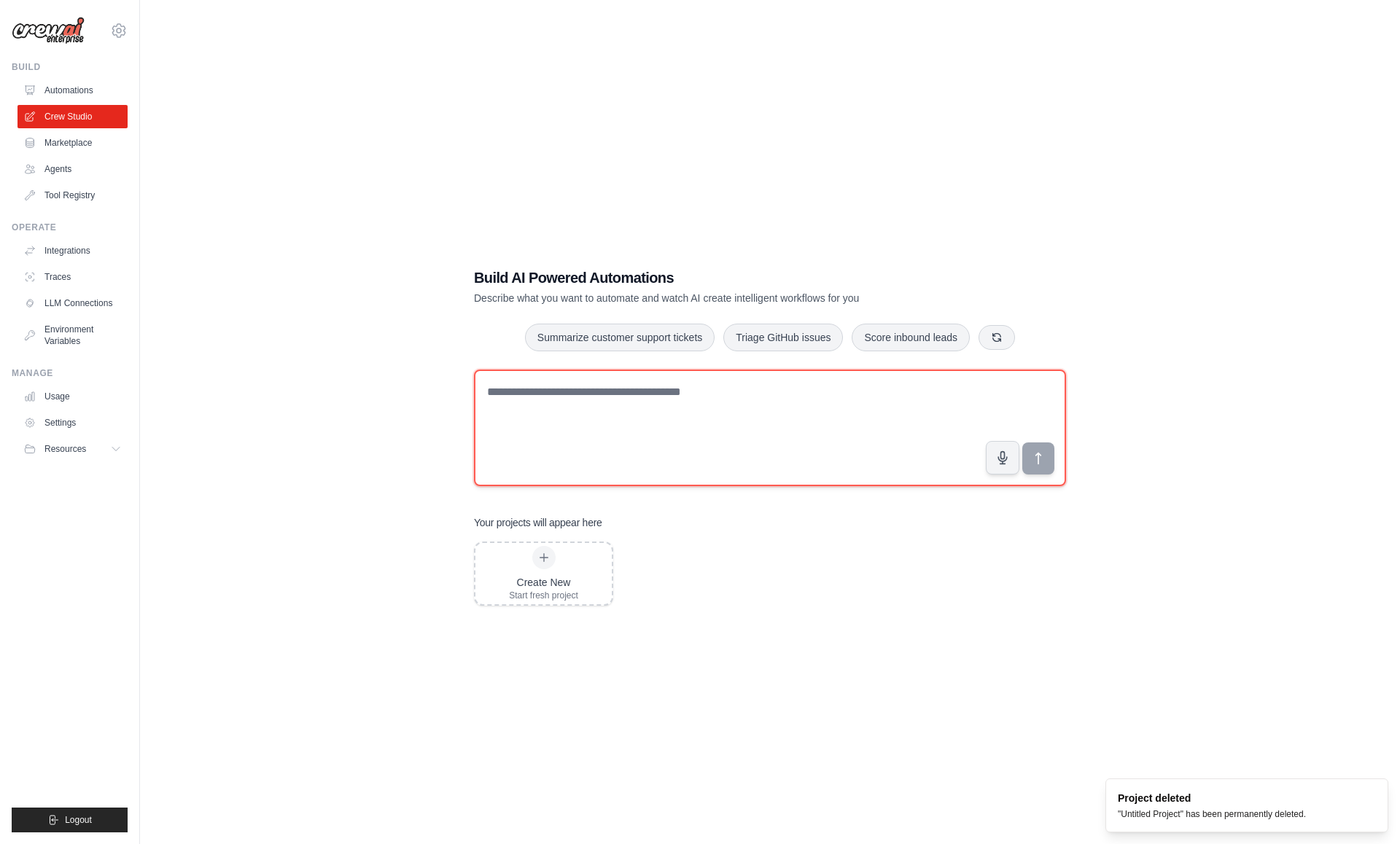
click at [679, 380] on textarea at bounding box center [770, 428] width 592 height 116
click at [716, 393] on textarea at bounding box center [770, 428] width 592 height 116
click at [718, 395] on textarea at bounding box center [770, 428] width 592 height 116
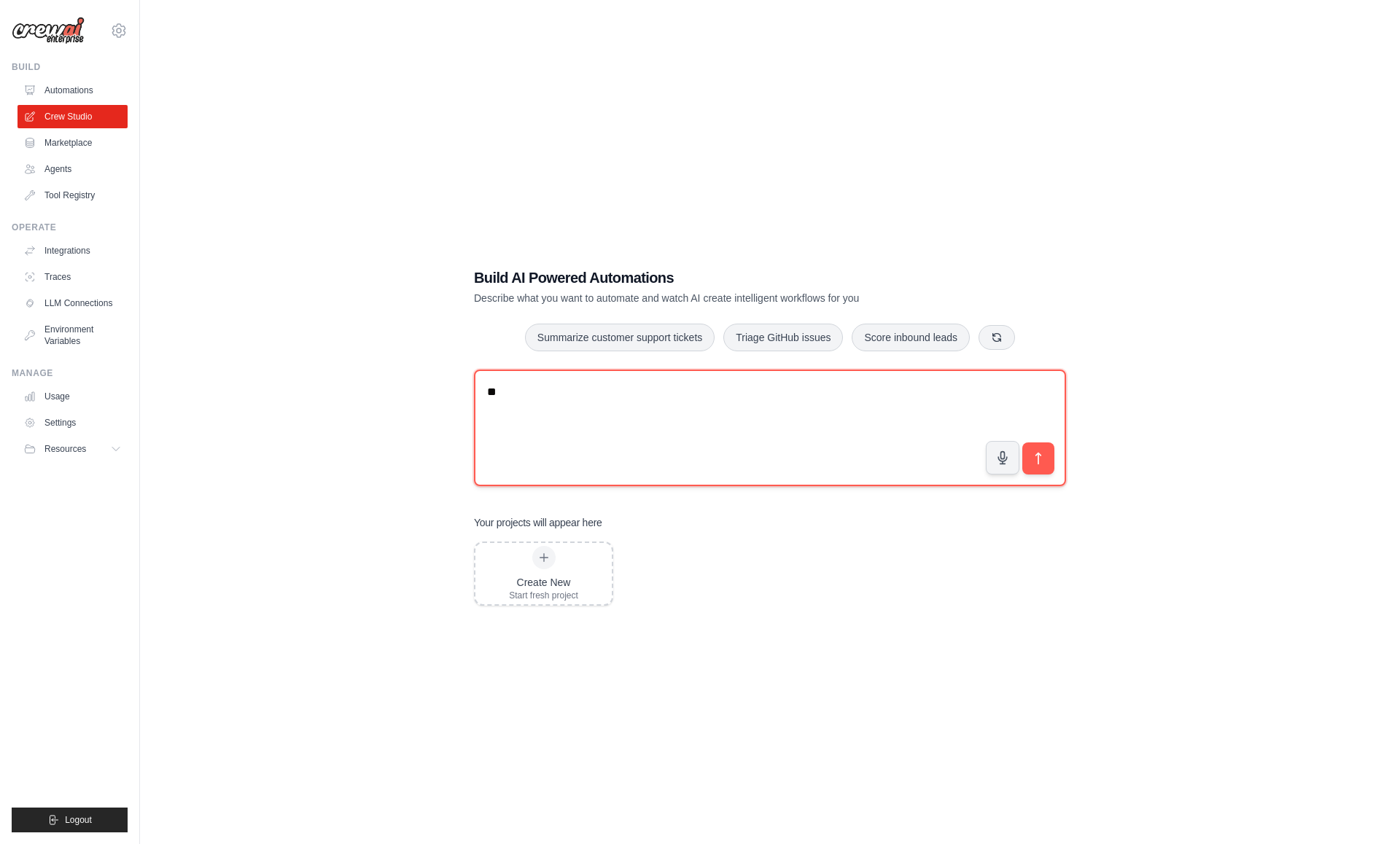
type textarea "*"
type textarea "**********"
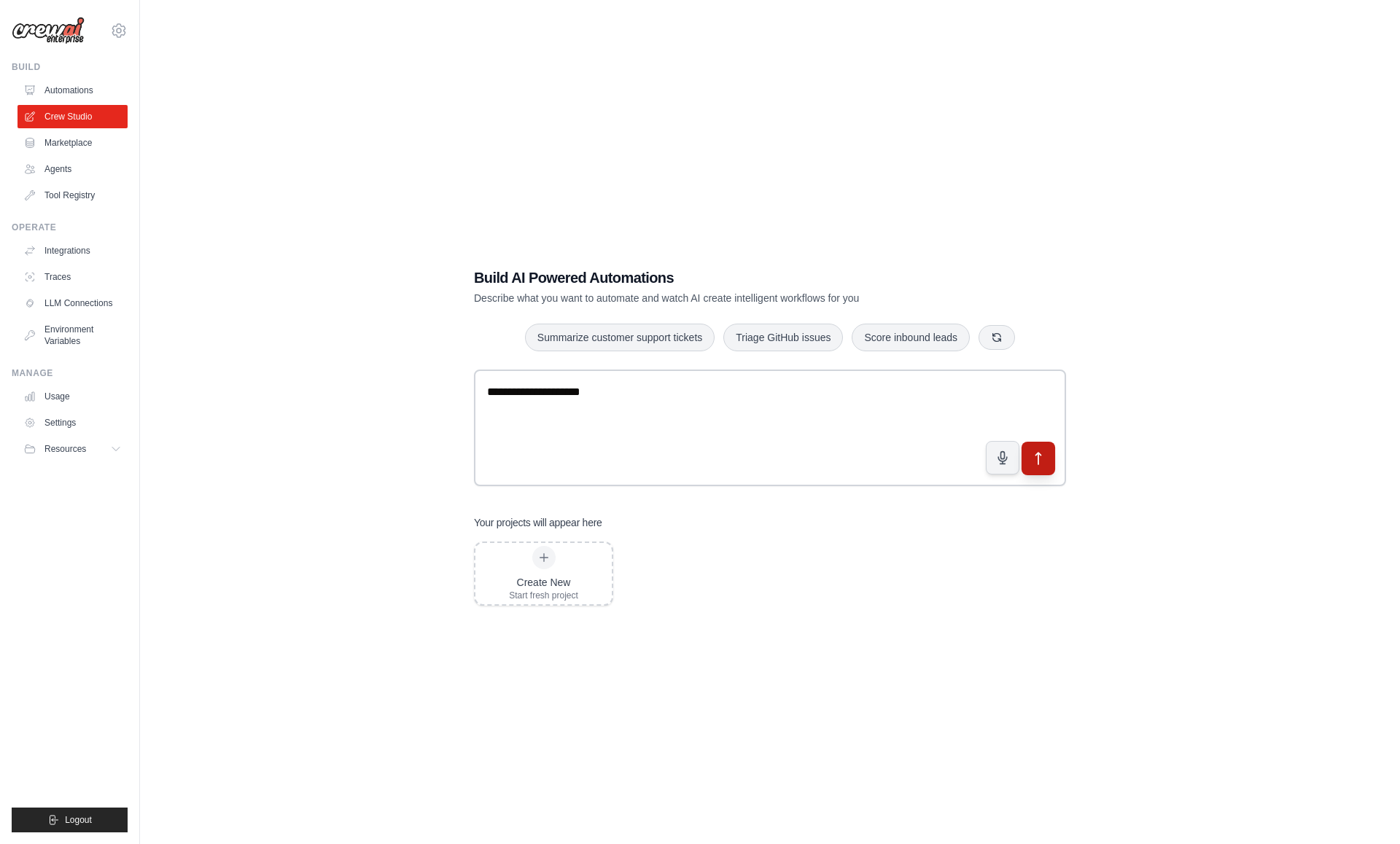
click at [1042, 465] on icon "submit" at bounding box center [1039, 459] width 16 height 16
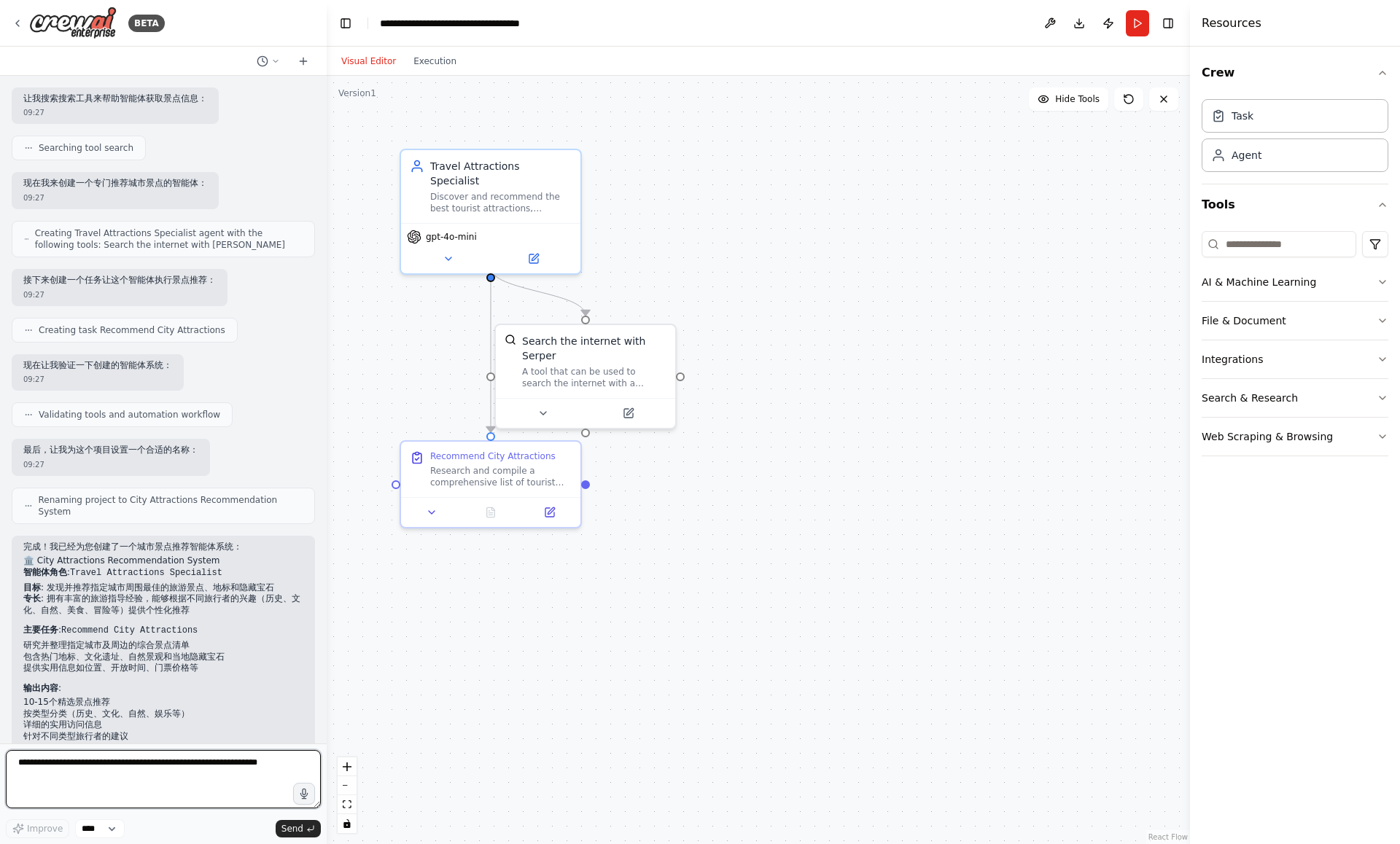
scroll to position [220, 0]
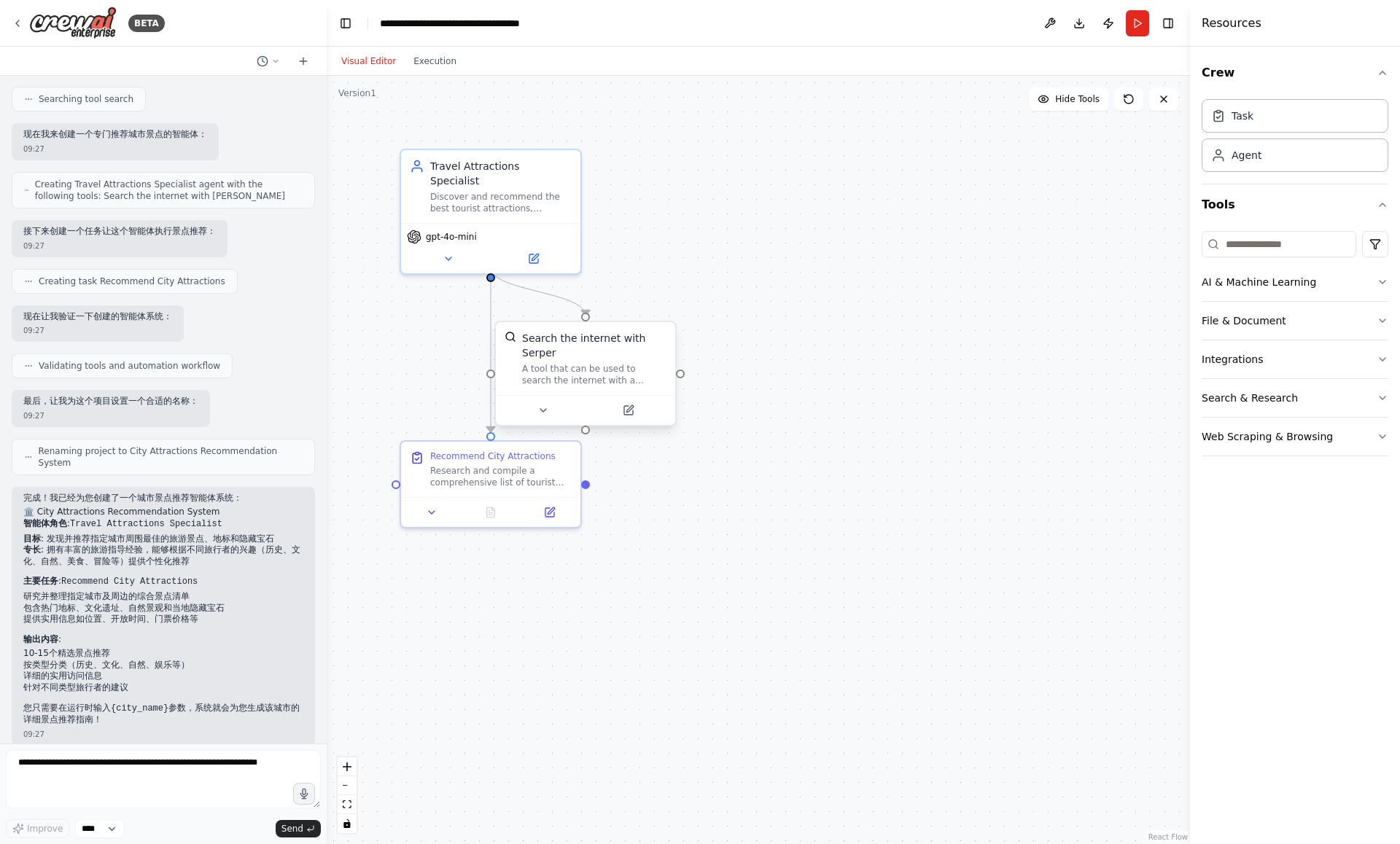
click at [534, 343] on div "Search the internet with Serper" at bounding box center [594, 345] width 145 height 29
click at [550, 406] on icon at bounding box center [550, 410] width 12 height 12
click at [830, 536] on div ".deletable-edge-delete-btn { width: 20px; height: 20px; border: 0px solid #ffff…" at bounding box center [759, 460] width 863 height 768
click at [709, 582] on button "Cancel" at bounding box center [704, 584] width 51 height 20
drag, startPoint x: 606, startPoint y: 353, endPoint x: 626, endPoint y: 353, distance: 20.0
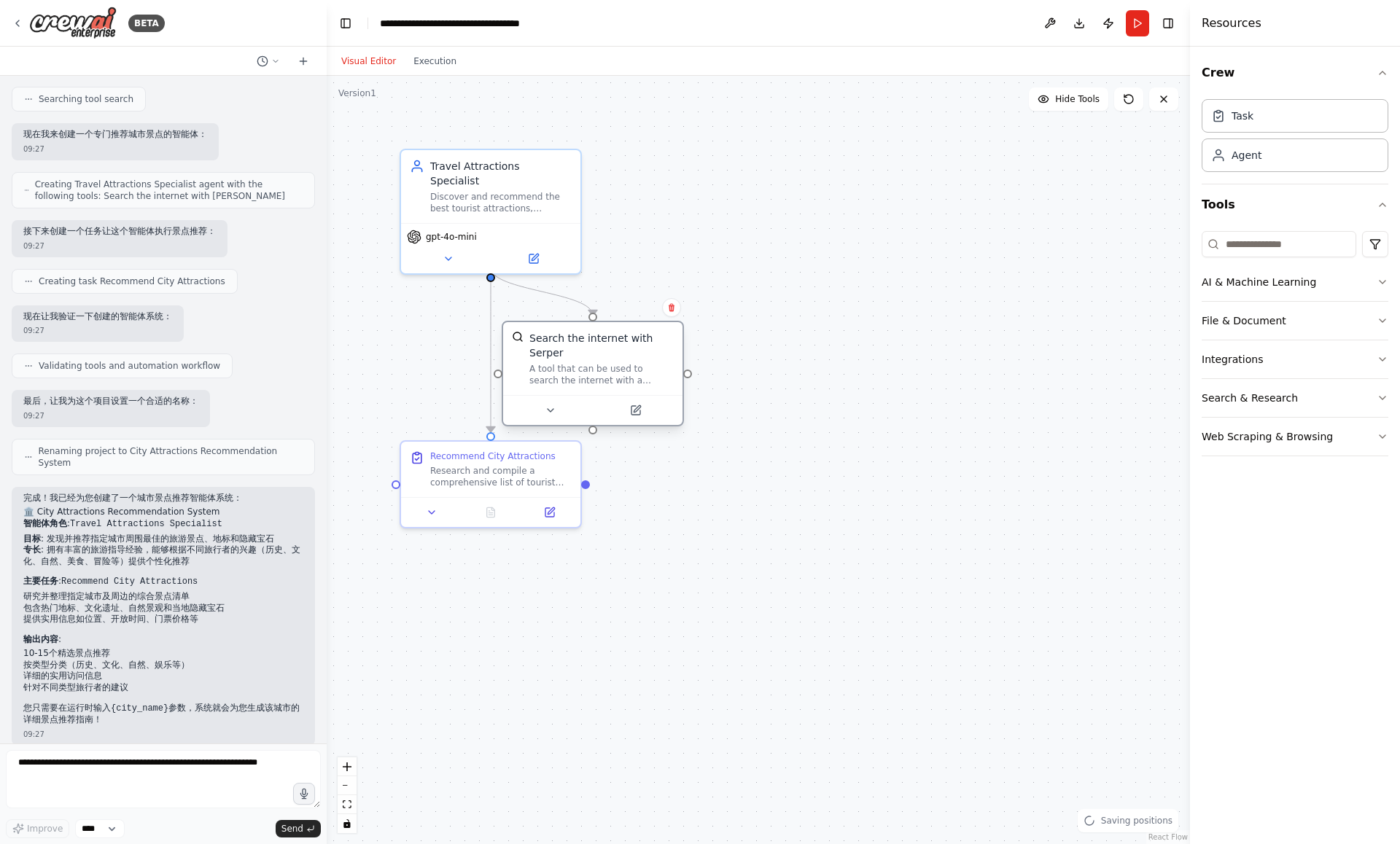
click at [626, 353] on div "Search the internet with Serper" at bounding box center [602, 345] width 145 height 29
click at [470, 228] on span "gpt-4o-mini" at bounding box center [451, 234] width 51 height 12
click at [466, 247] on button at bounding box center [447, 256] width 82 height 17
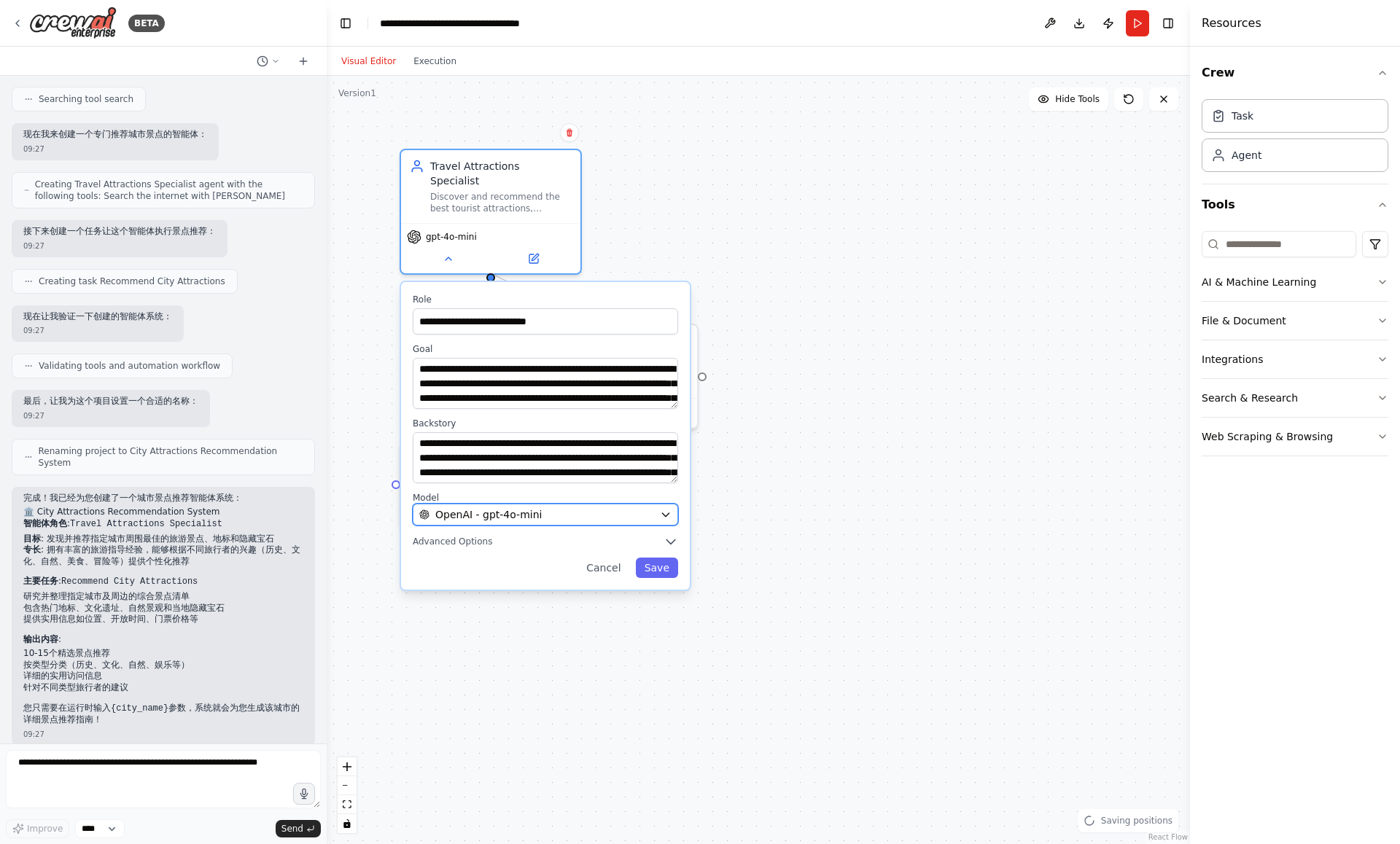
click at [529, 507] on span "OpenAI - gpt-4o-mini" at bounding box center [489, 514] width 107 height 15
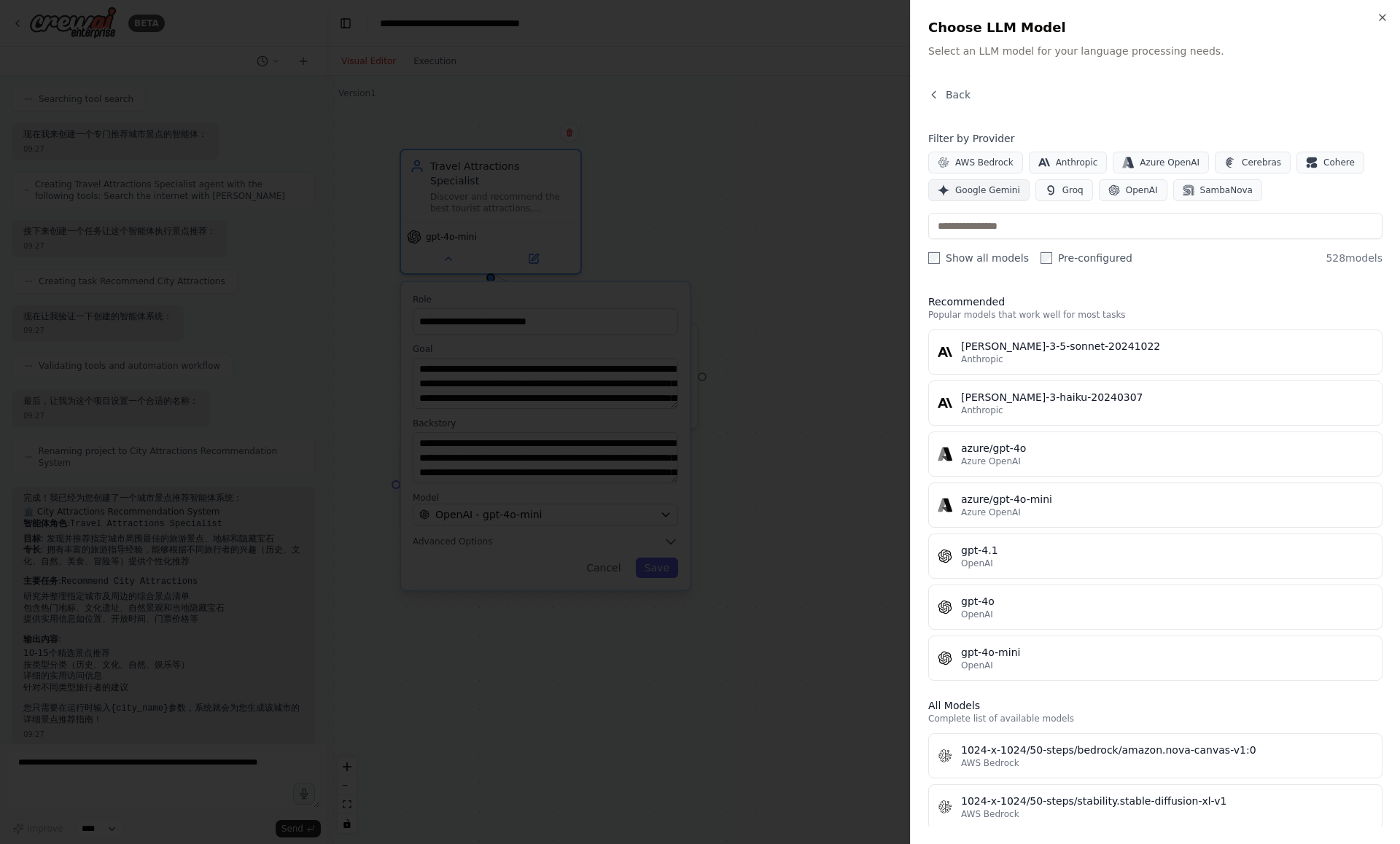
click at [994, 191] on span "Google Gemini" at bounding box center [988, 190] width 65 height 12
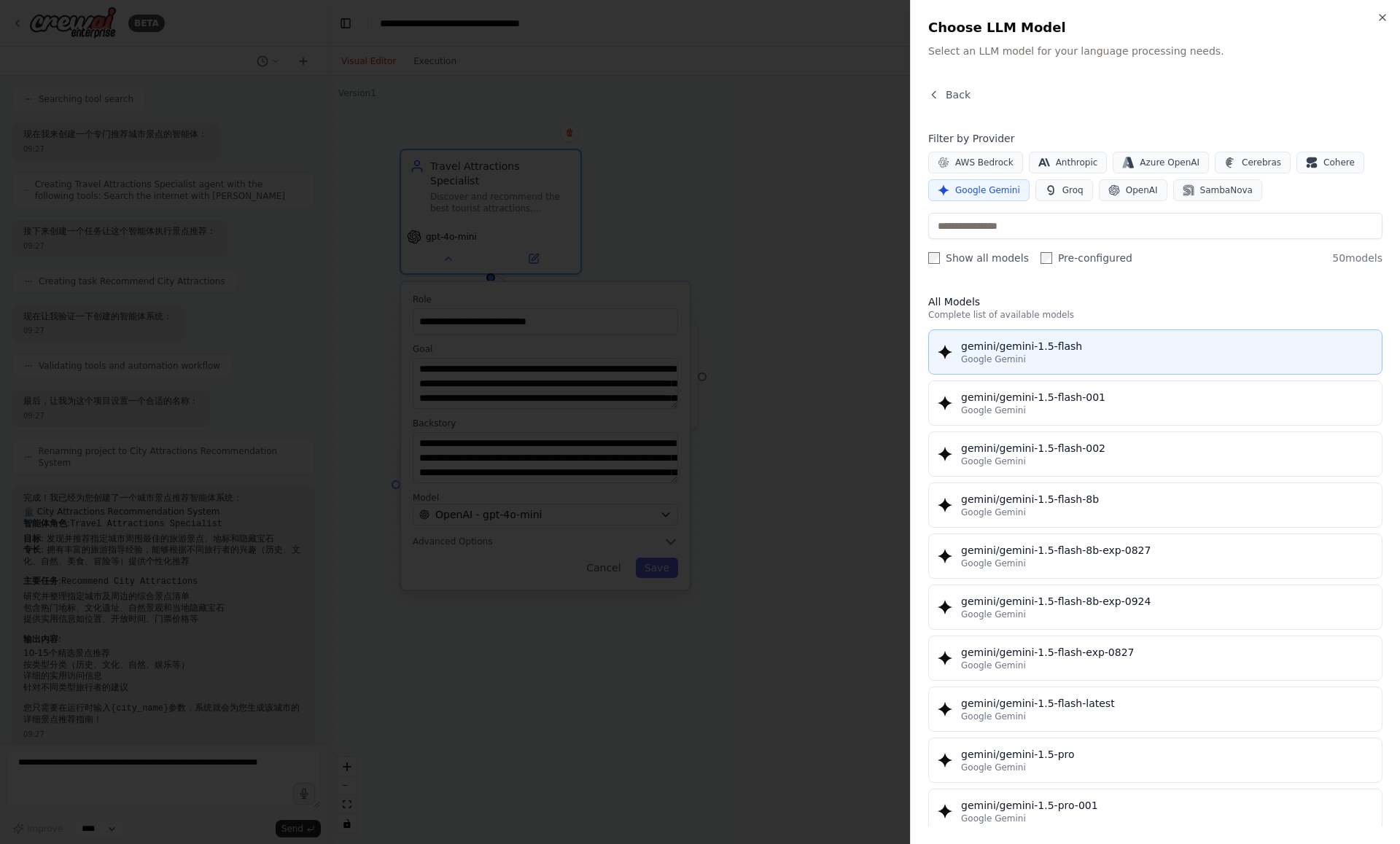
click at [1036, 347] on div "gemini/gemini-1.5-flash" at bounding box center [1167, 345] width 412 height 15
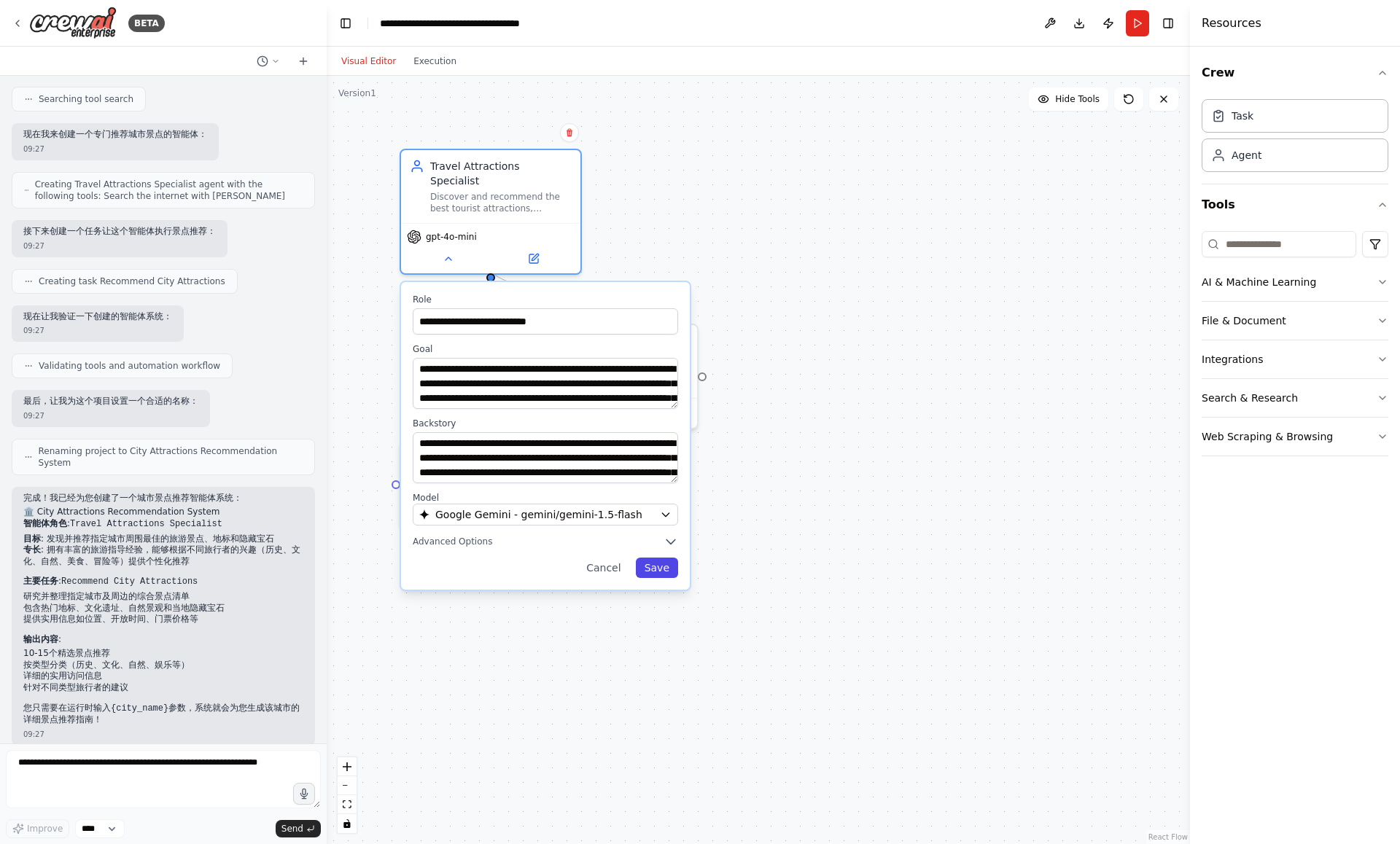
click at [652, 558] on button "Save" at bounding box center [657, 568] width 43 height 20
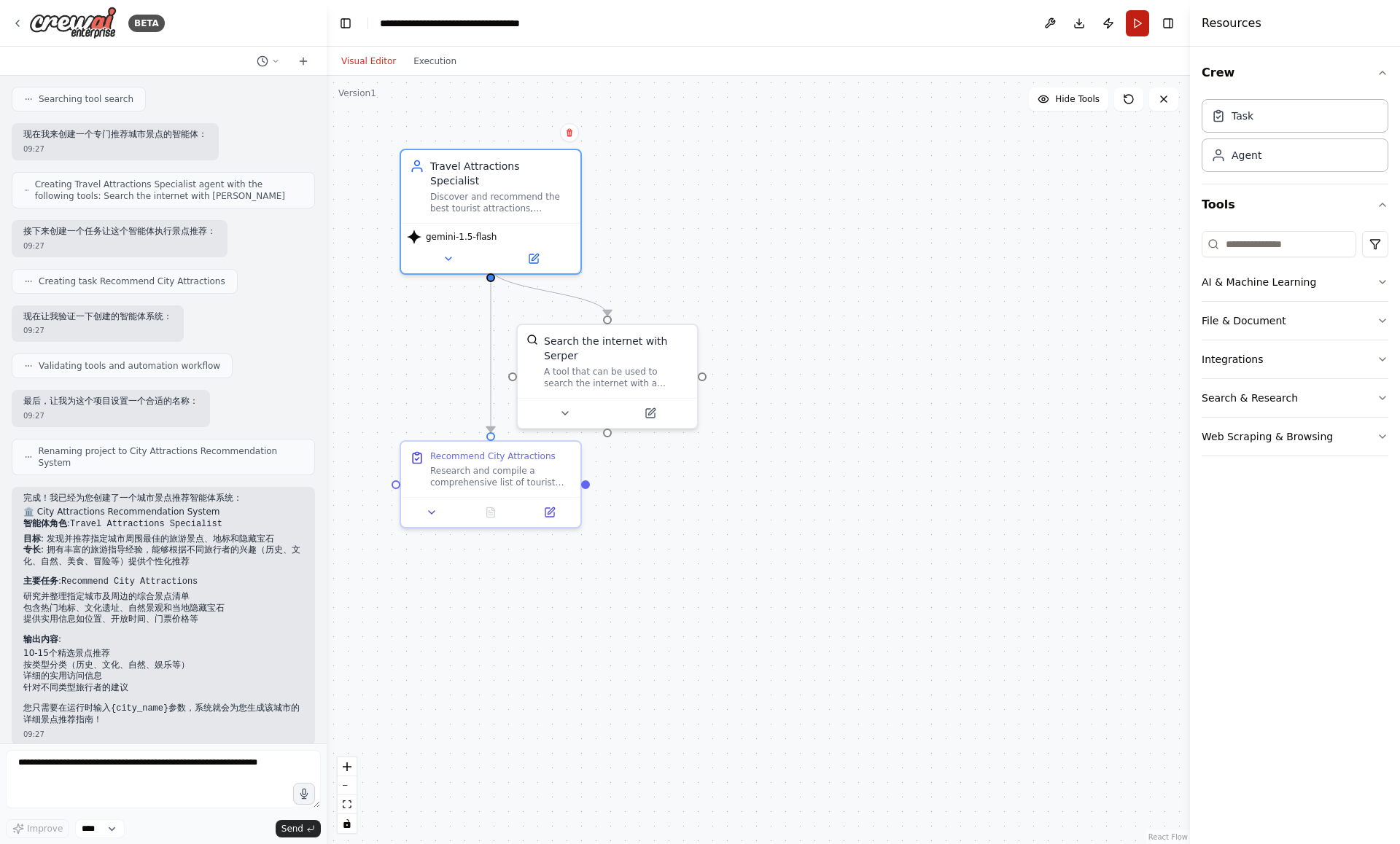
click at [1137, 21] on button "Run" at bounding box center [1137, 23] width 23 height 26
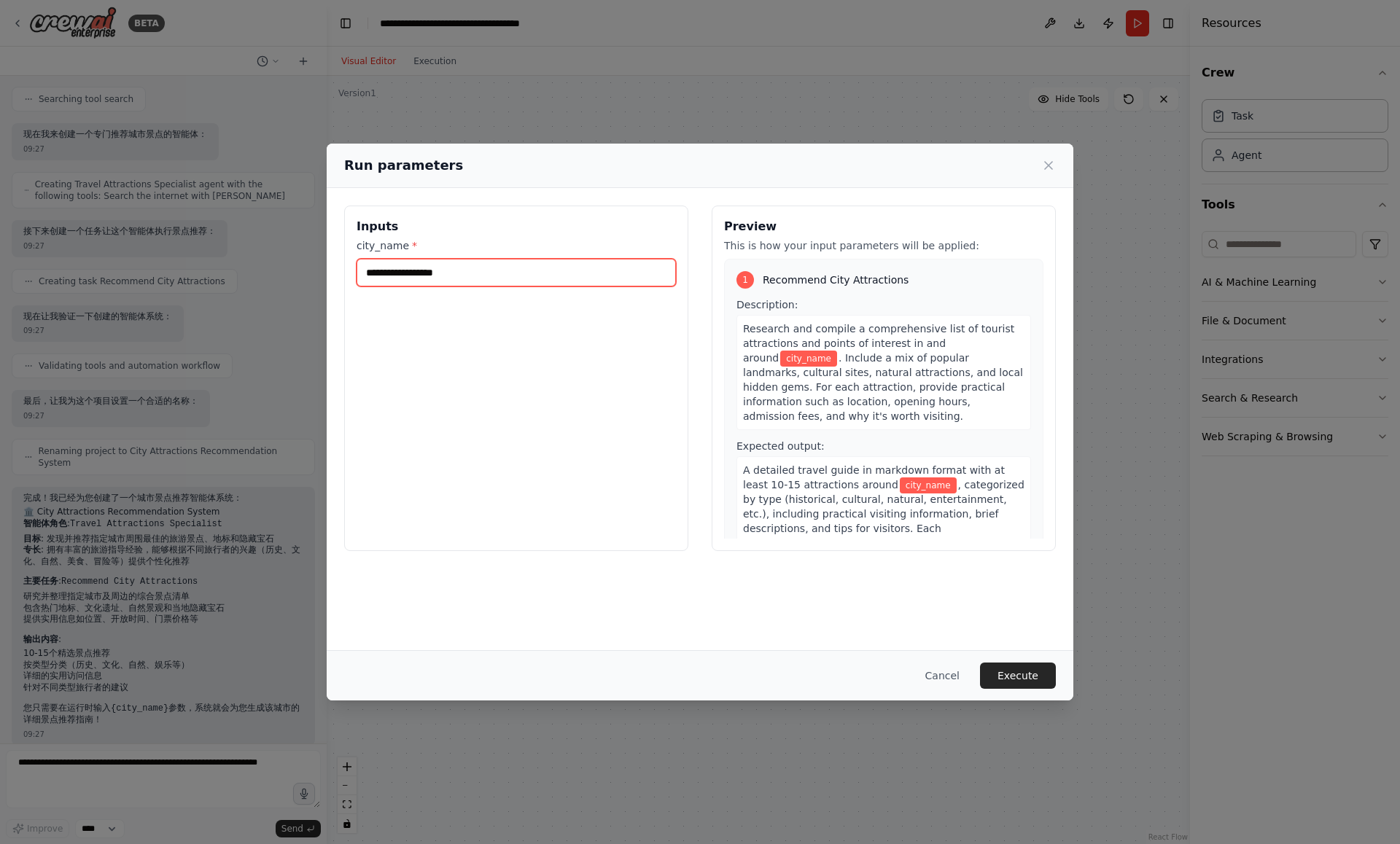
click at [535, 276] on input "city_name *" at bounding box center [516, 273] width 319 height 28
type input "******"
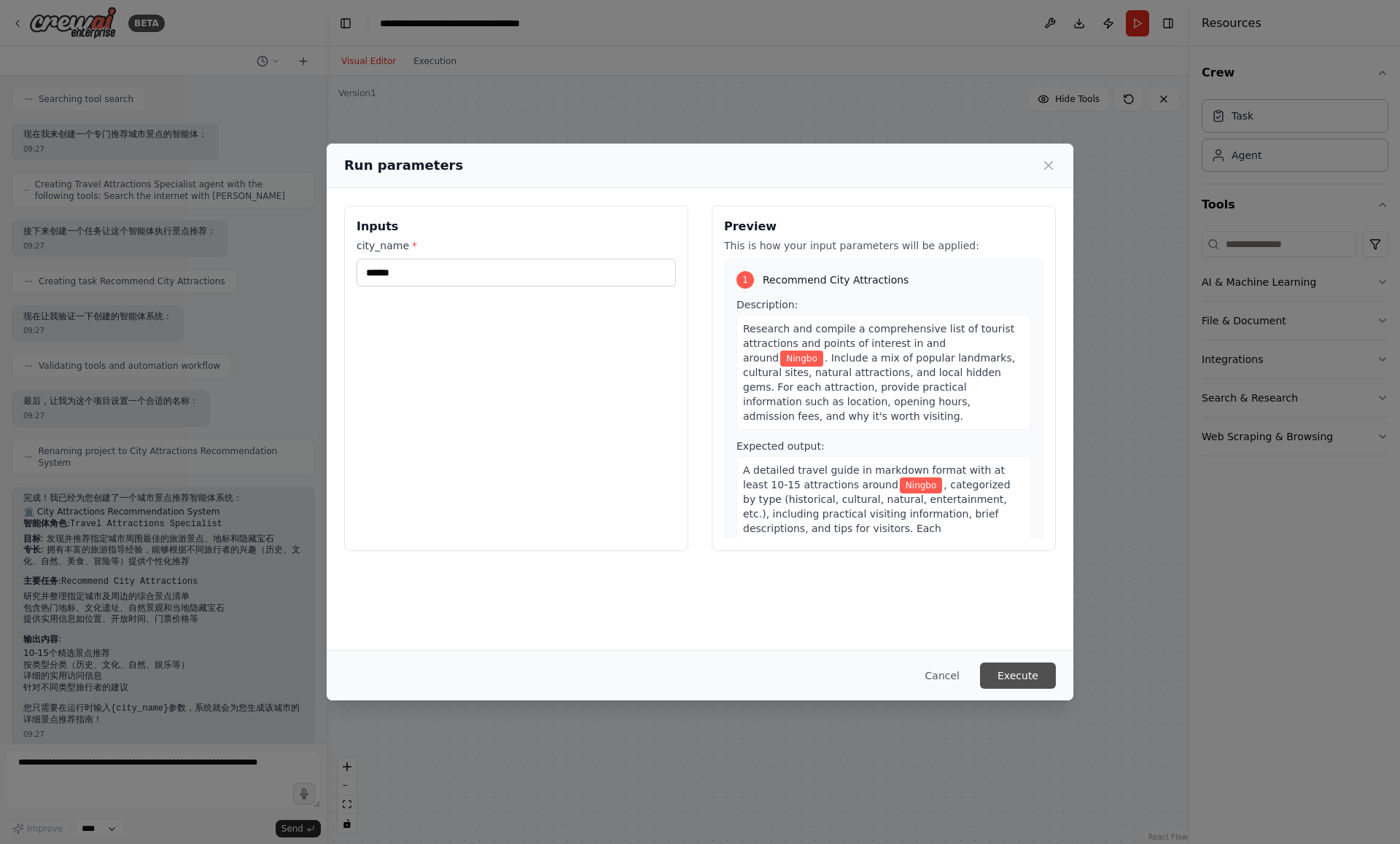
click at [1029, 671] on button "Execute" at bounding box center [1018, 675] width 76 height 26
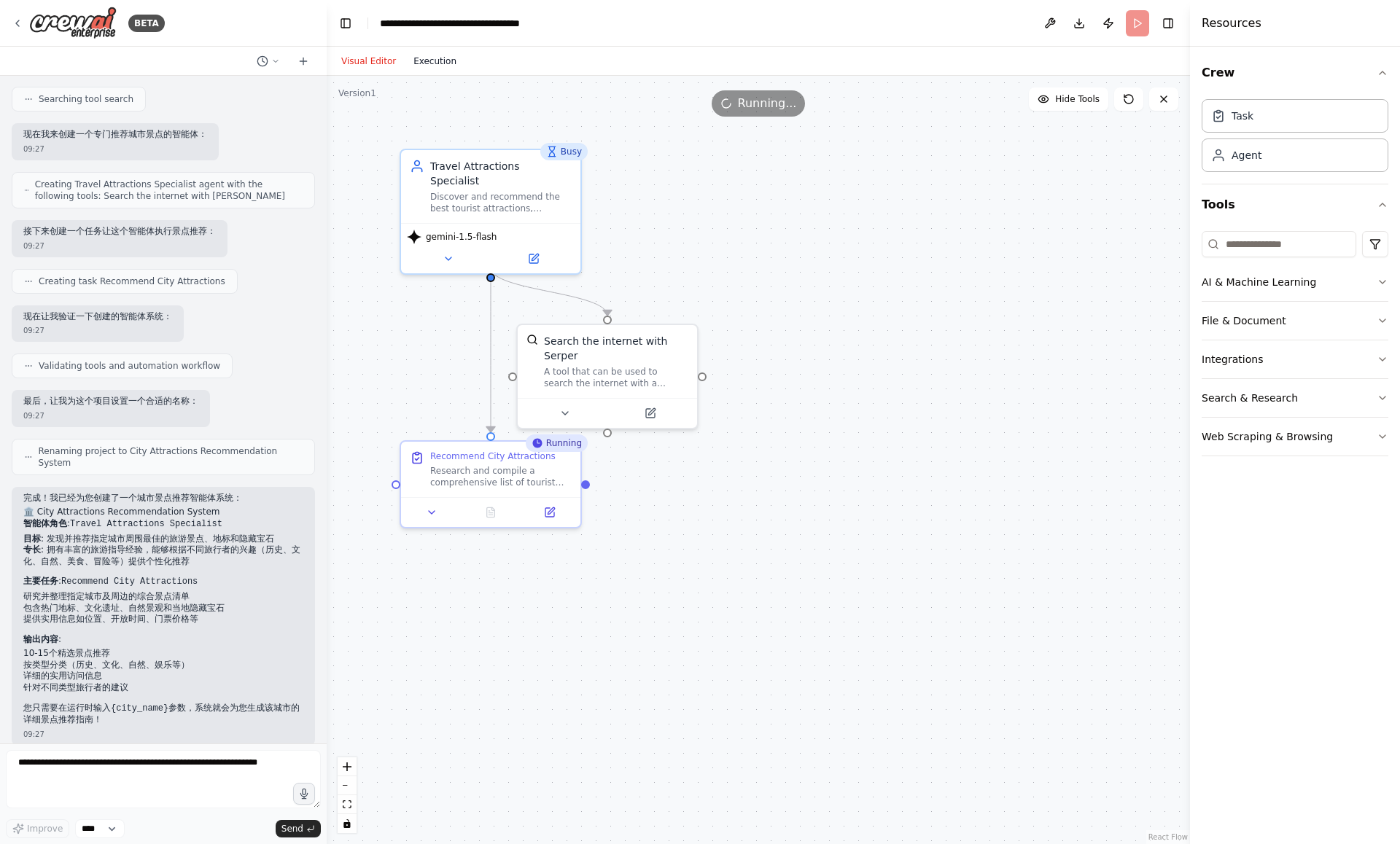
click at [439, 65] on button "Execution" at bounding box center [435, 61] width 60 height 17
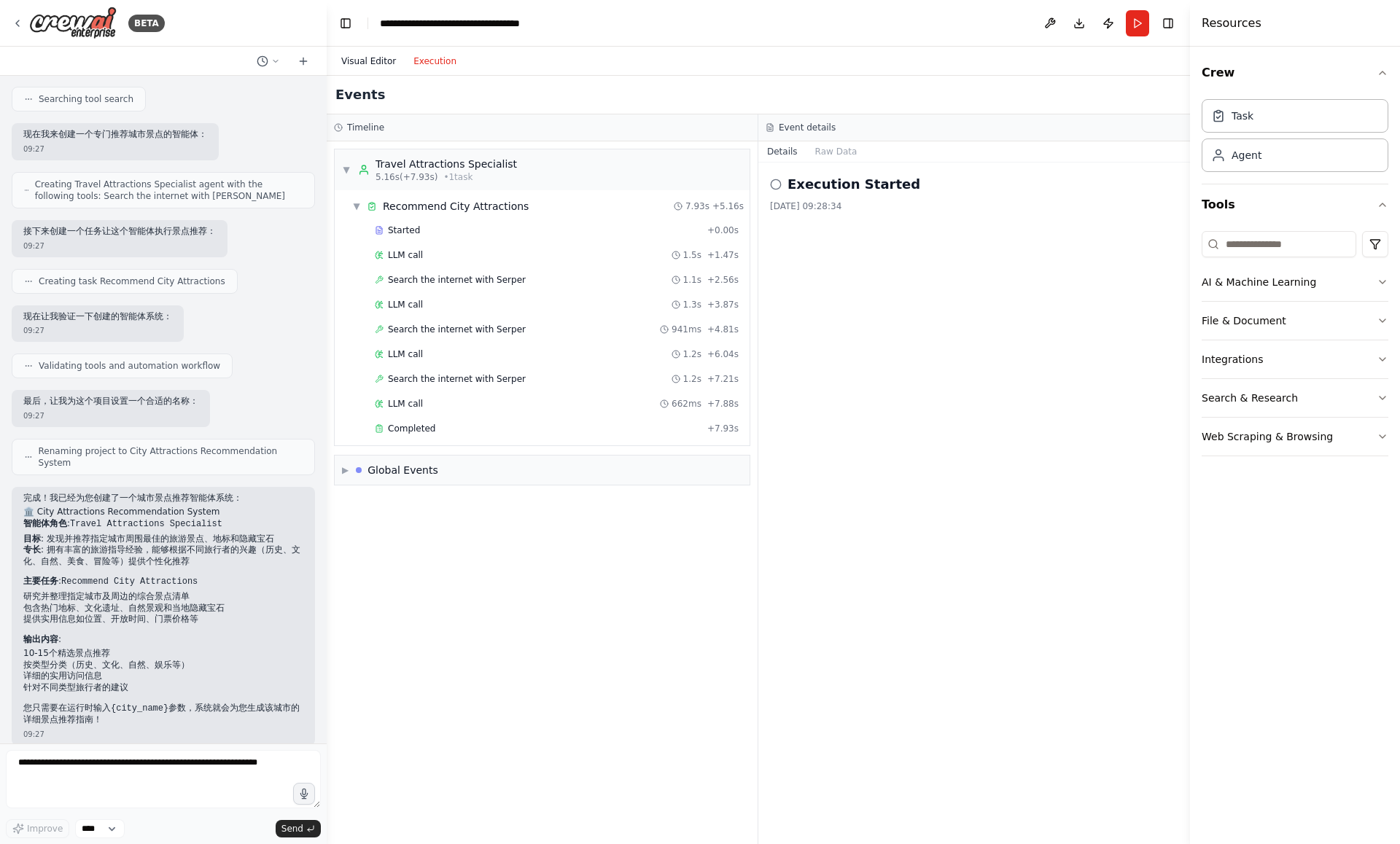
click at [380, 65] on button "Visual Editor" at bounding box center [369, 61] width 72 height 17
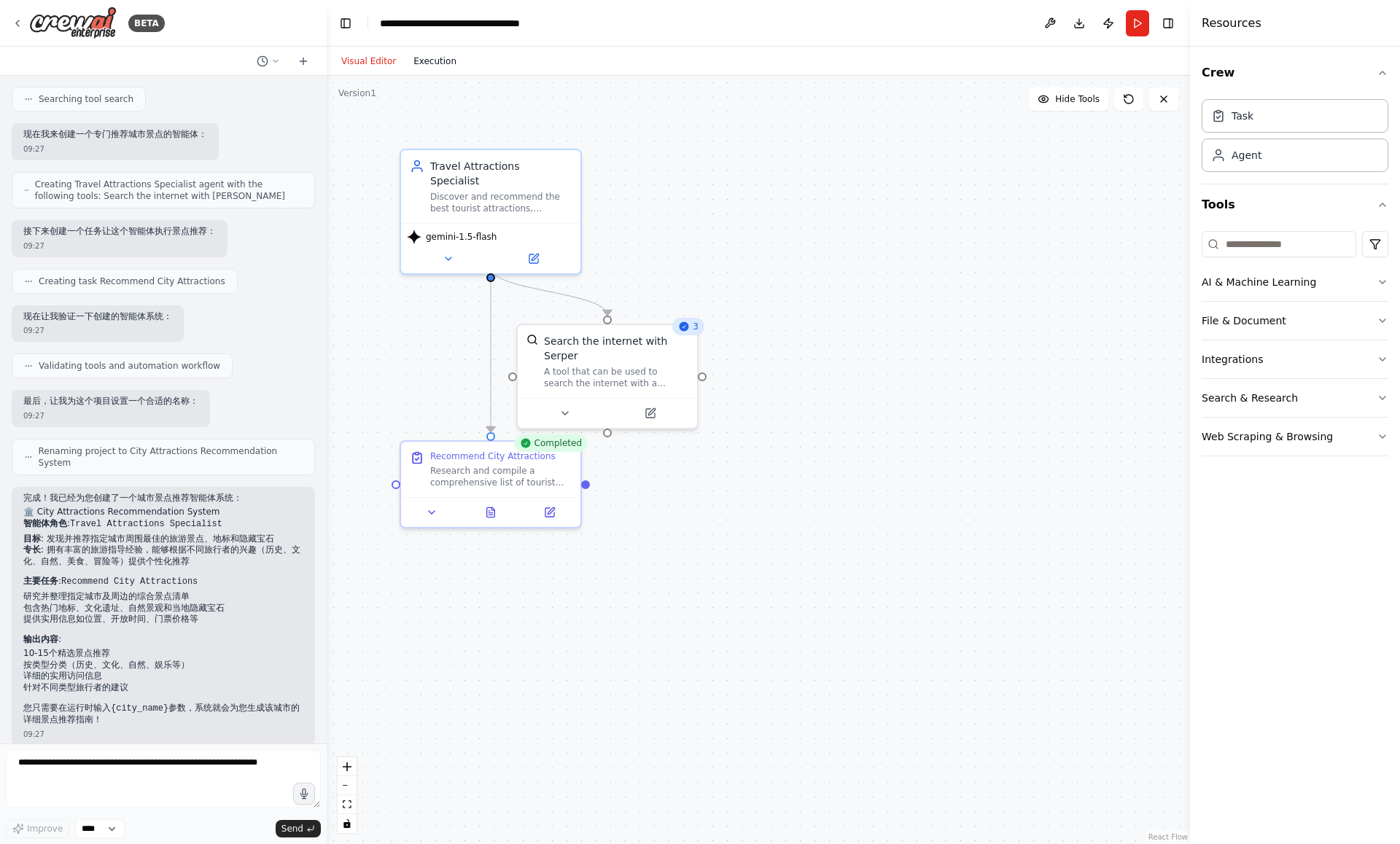
click at [416, 57] on button "Execution" at bounding box center [435, 61] width 60 height 17
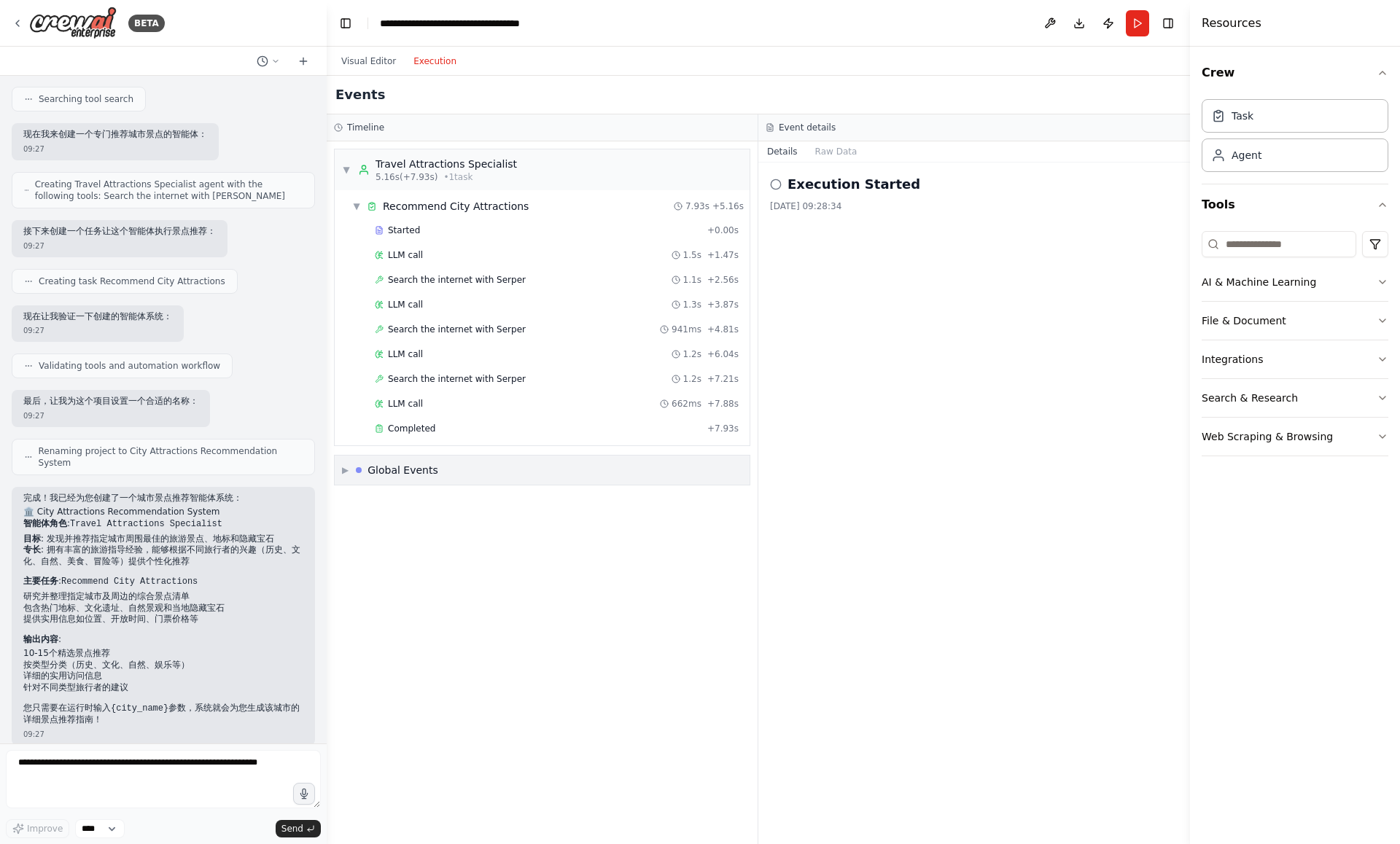
click at [340, 471] on div "▶ Global Events" at bounding box center [542, 471] width 415 height 29
click at [342, 471] on span "▼" at bounding box center [344, 471] width 7 height 12
click at [407, 428] on span "Completed" at bounding box center [411, 429] width 48 height 12
click at [785, 272] on pre "```" at bounding box center [973, 264] width 389 height 15
click at [788, 263] on pre "```" at bounding box center [973, 264] width 389 height 15
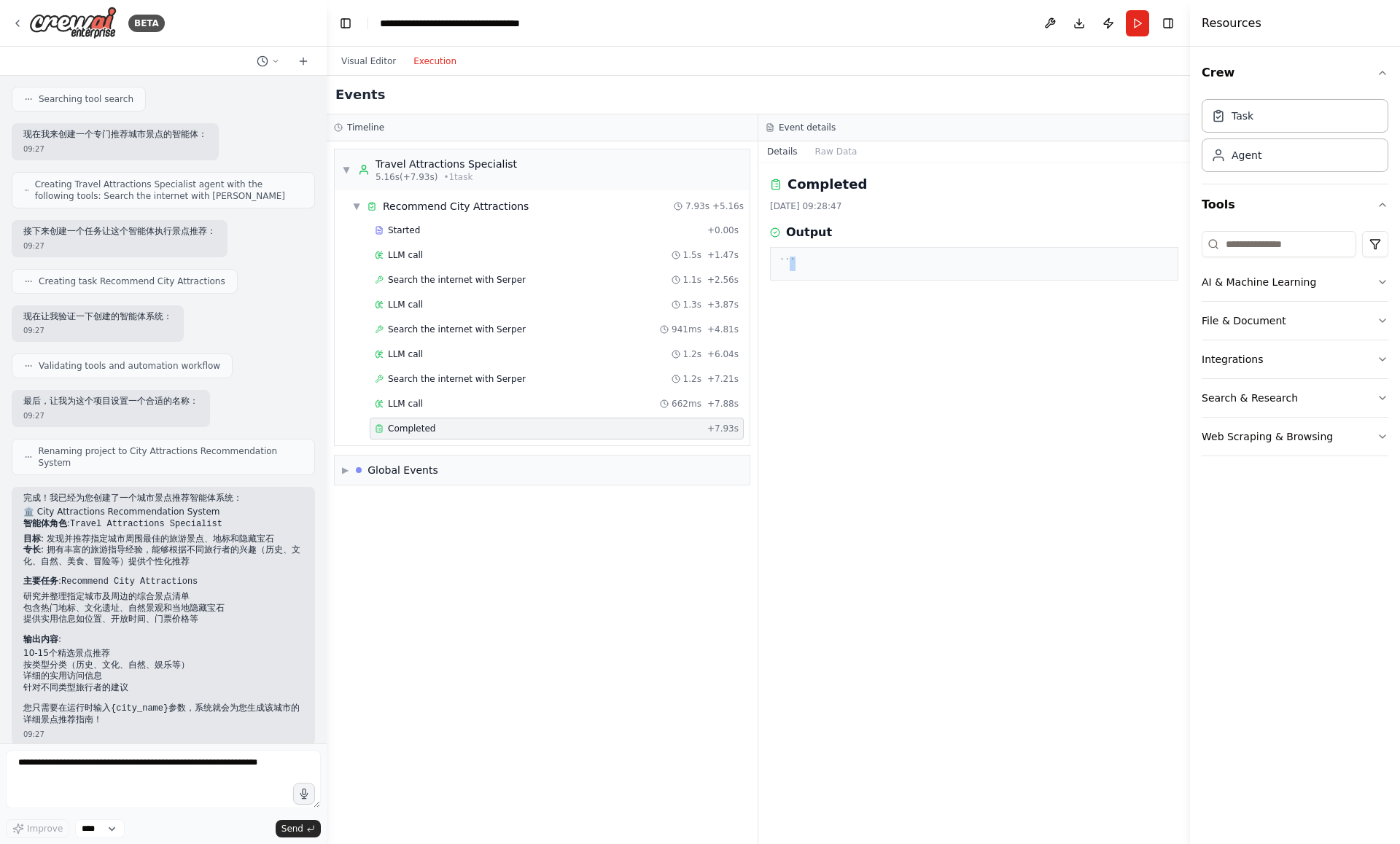
click at [788, 263] on pre "```" at bounding box center [973, 264] width 389 height 15
click at [371, 62] on button "Visual Editor" at bounding box center [369, 61] width 72 height 17
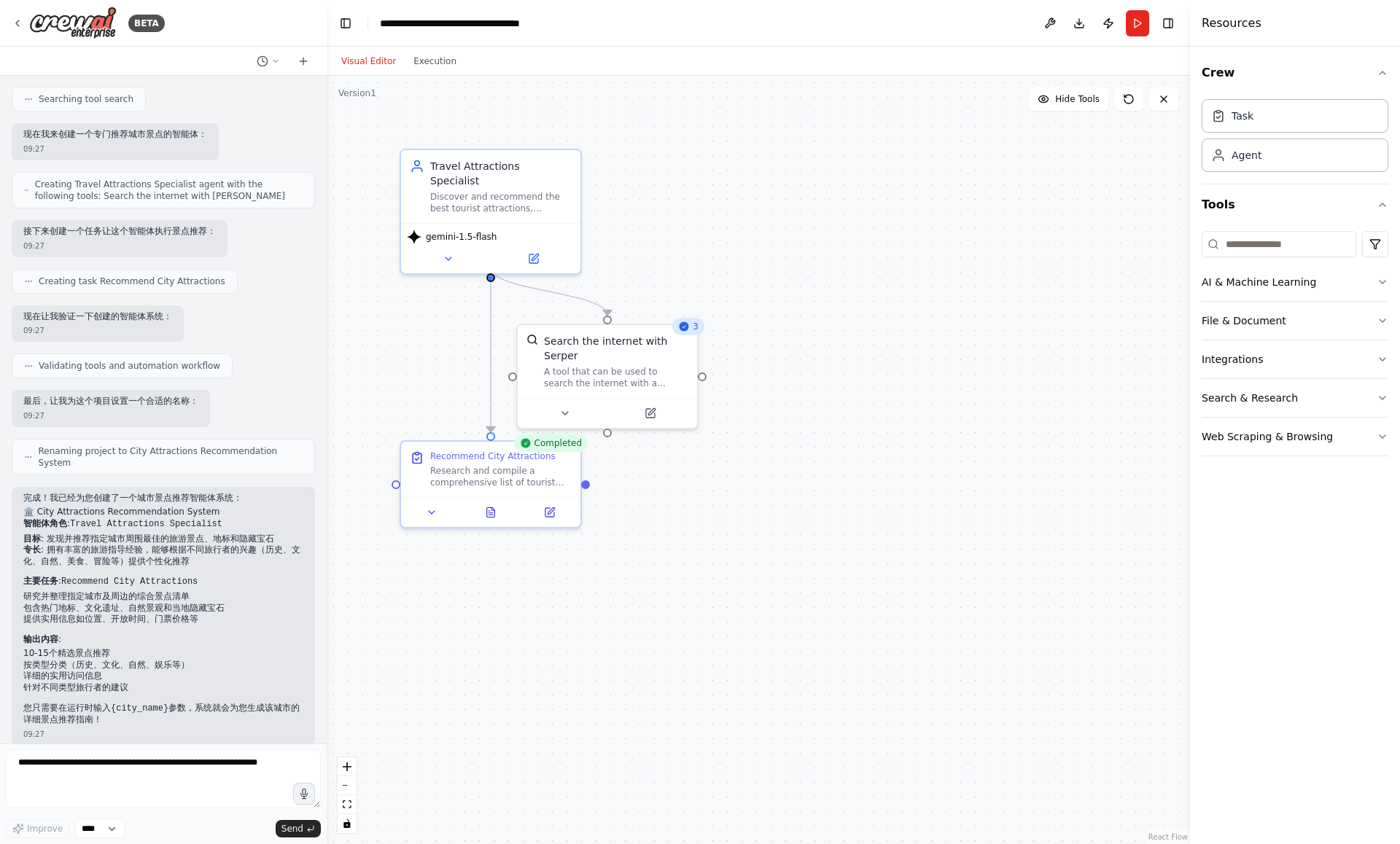
click at [556, 447] on div "Completed" at bounding box center [551, 443] width 74 height 17
click at [490, 511] on icon at bounding box center [491, 509] width 8 height 10
click at [237, 547] on li "专长 : 拥有丰富的旅游指导经验，能够根据不同旅行者的兴趣（历史、文化、自然、美食、冒险等）提供个性化推荐" at bounding box center [163, 555] width 280 height 22
click at [432, 518] on div at bounding box center [490, 509] width 179 height 30
click at [436, 513] on icon at bounding box center [432, 509] width 12 height 12
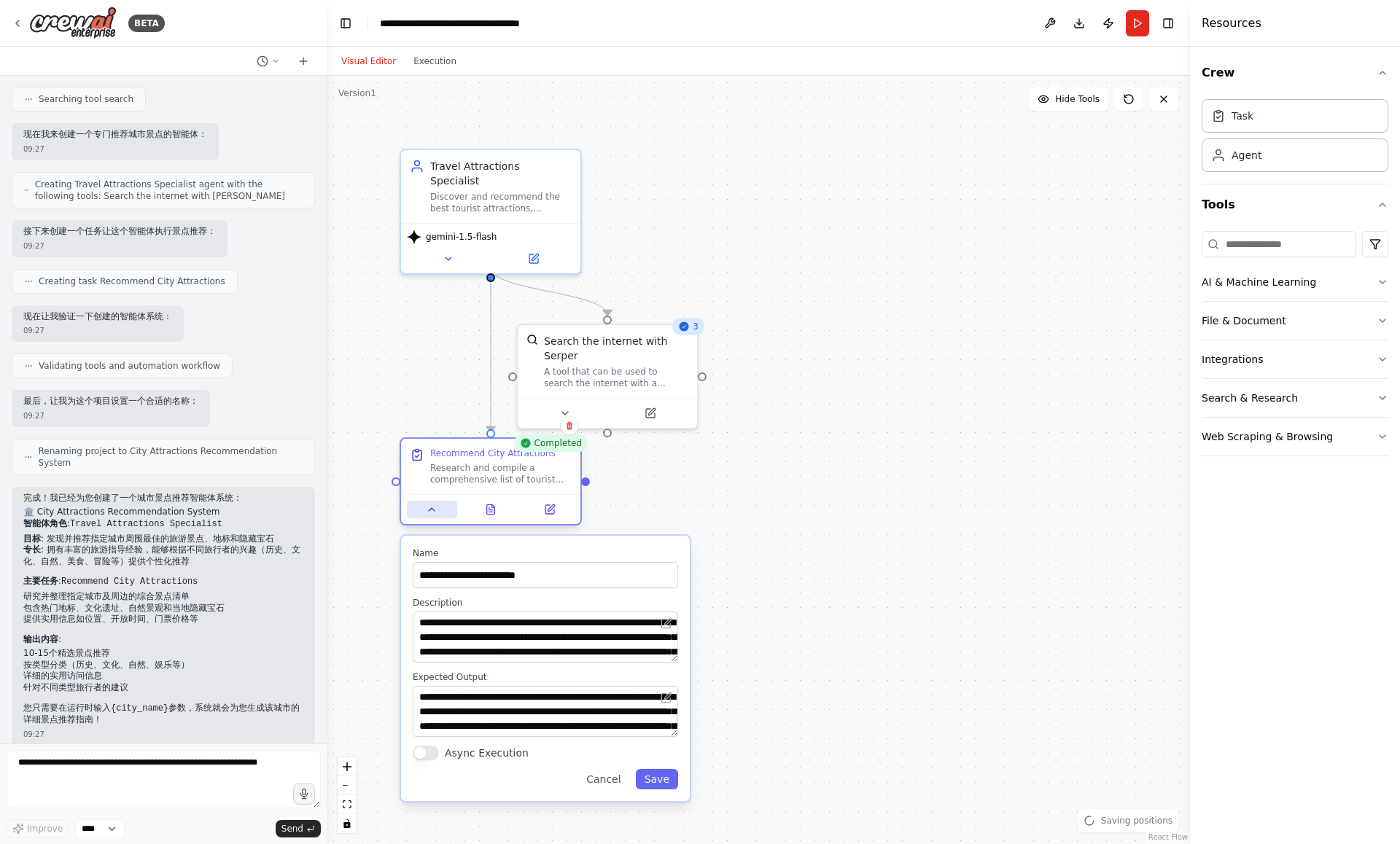
click at [436, 514] on icon at bounding box center [432, 509] width 12 height 12
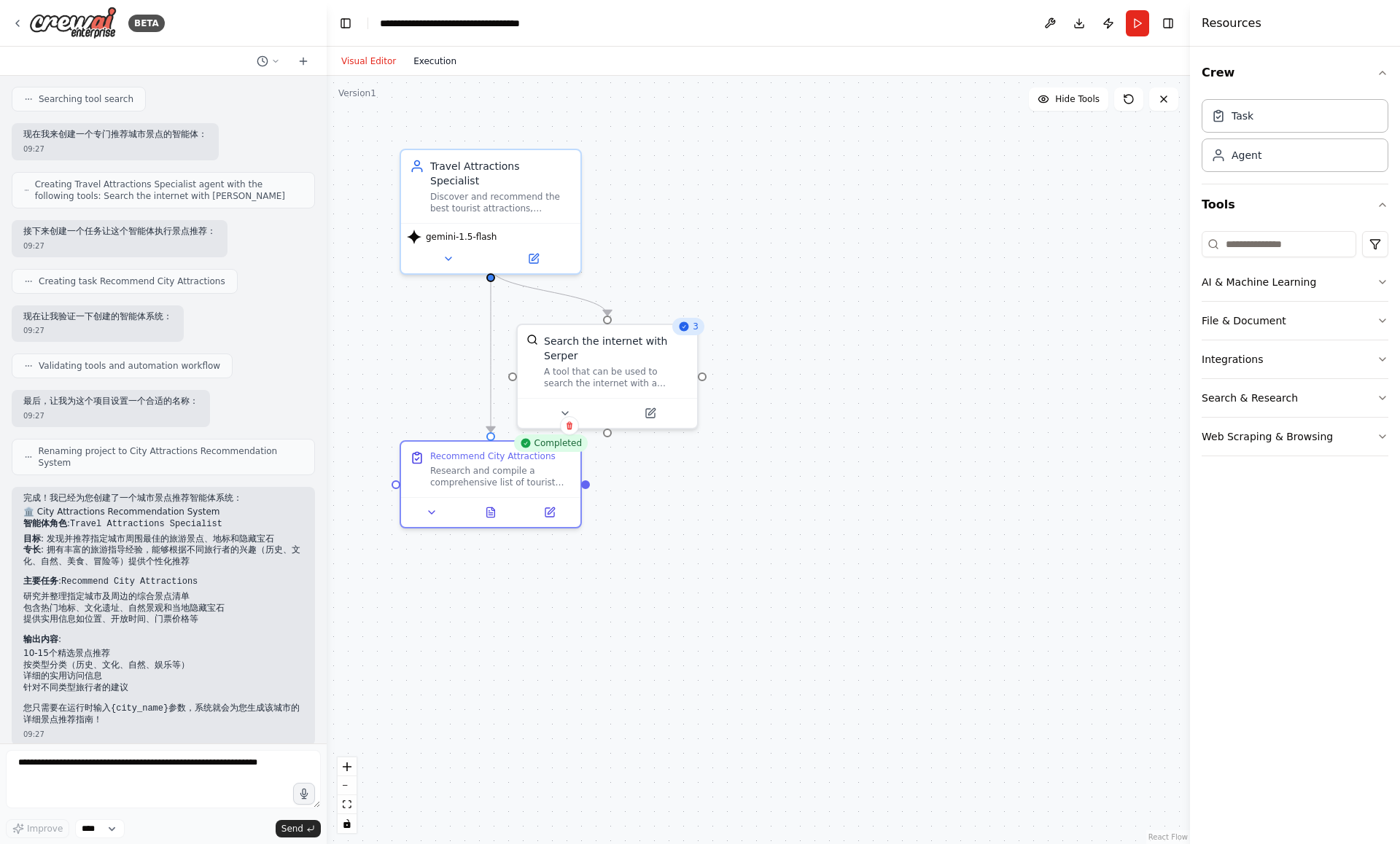
click at [447, 61] on button "Execution" at bounding box center [435, 61] width 60 height 17
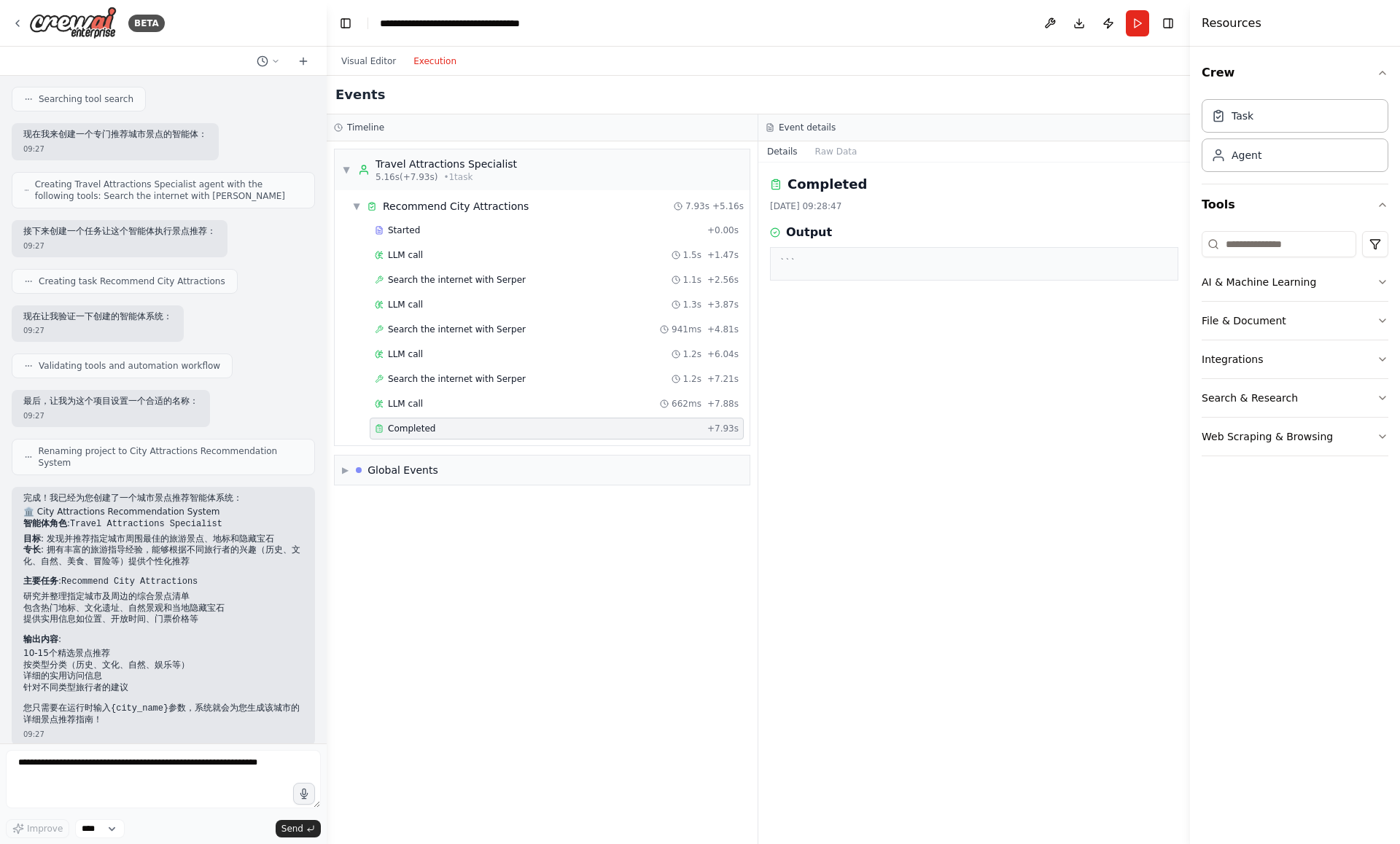
click at [842, 251] on div "```" at bounding box center [974, 264] width 408 height 34
click at [534, 223] on div "Started + 0.00s" at bounding box center [557, 230] width 374 height 22
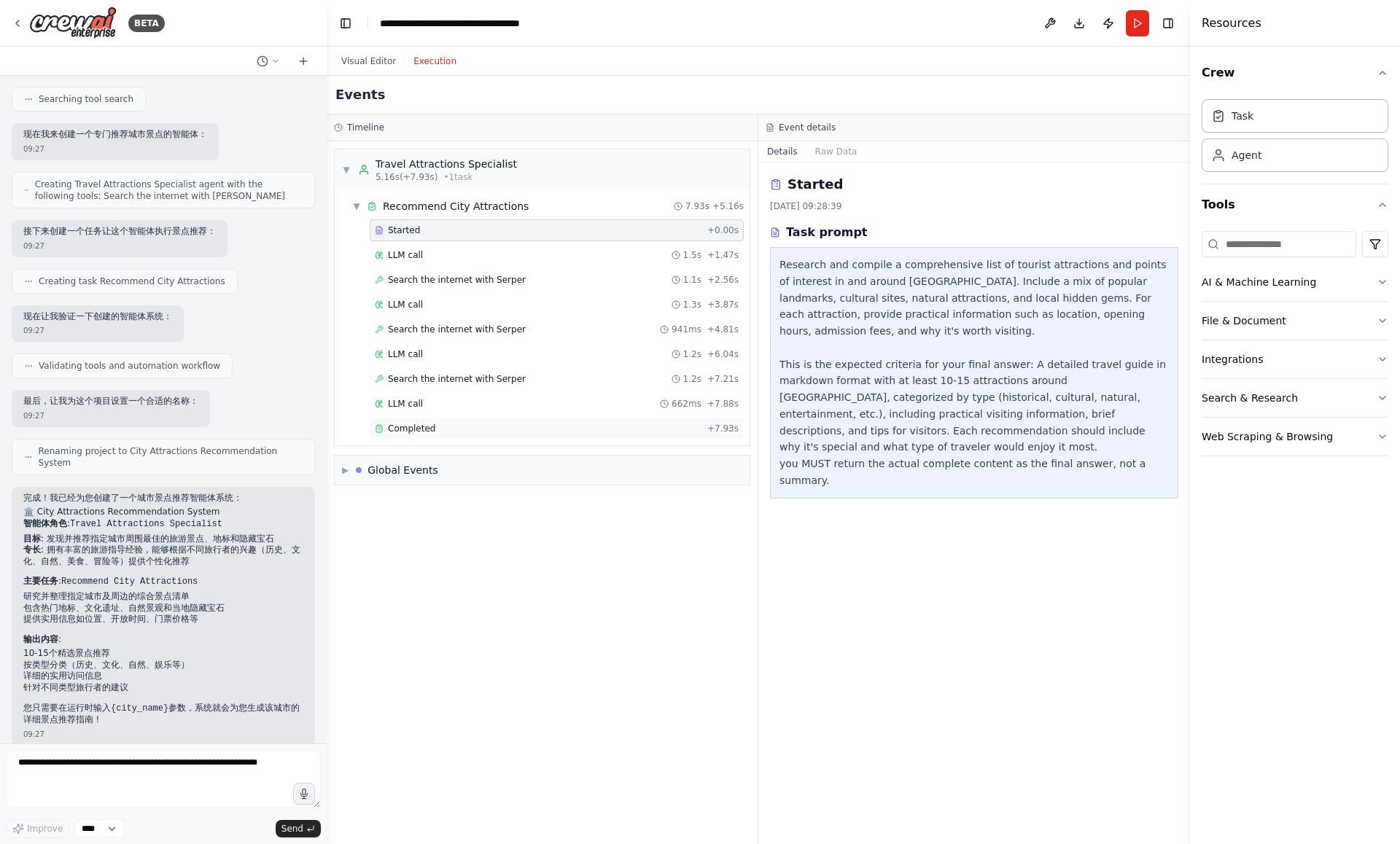
click at [531, 431] on div "Completed" at bounding box center [537, 429] width 327 height 12
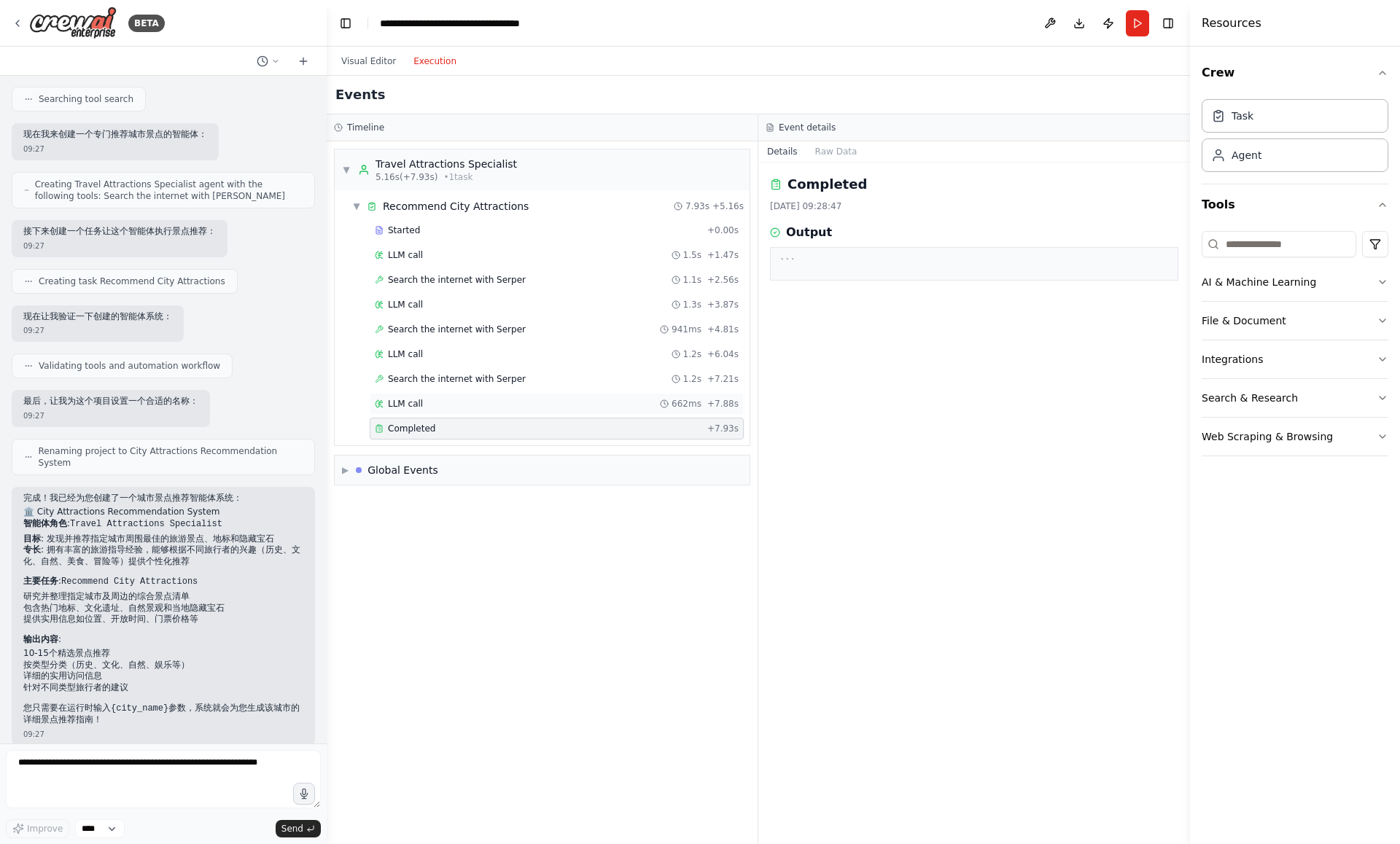
click at [541, 410] on div "LLM call 662ms + 7.88s" at bounding box center [557, 404] width 374 height 22
click at [543, 386] on div "Search the internet with Serper 1.2s + 7.21s" at bounding box center [557, 379] width 374 height 22
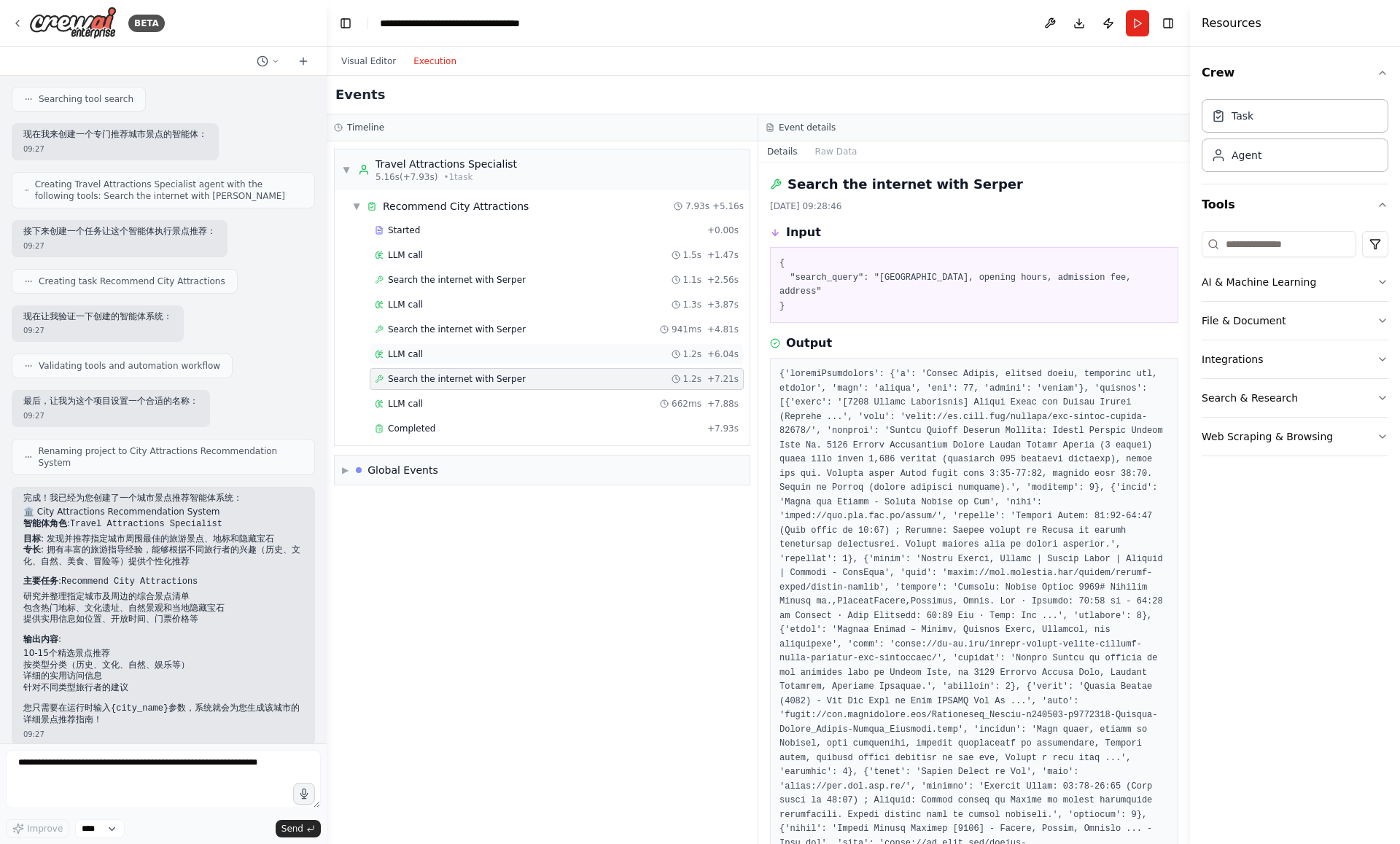
click at [550, 357] on div "LLM call 1.2s + 6.04s" at bounding box center [556, 354] width 364 height 12
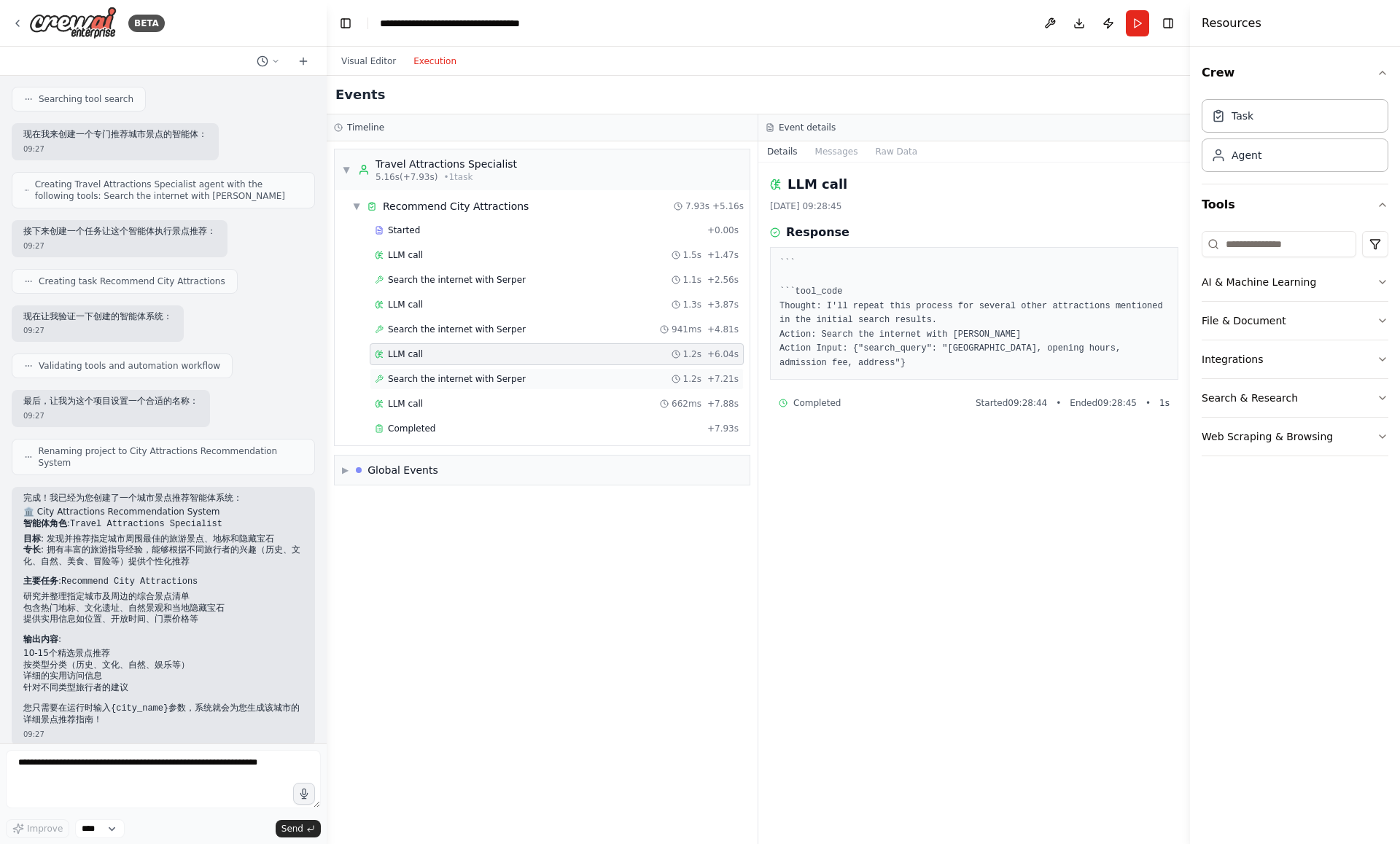
click at [550, 385] on div "Search the internet with Serper 1.2s + 7.21s" at bounding box center [557, 379] width 374 height 22
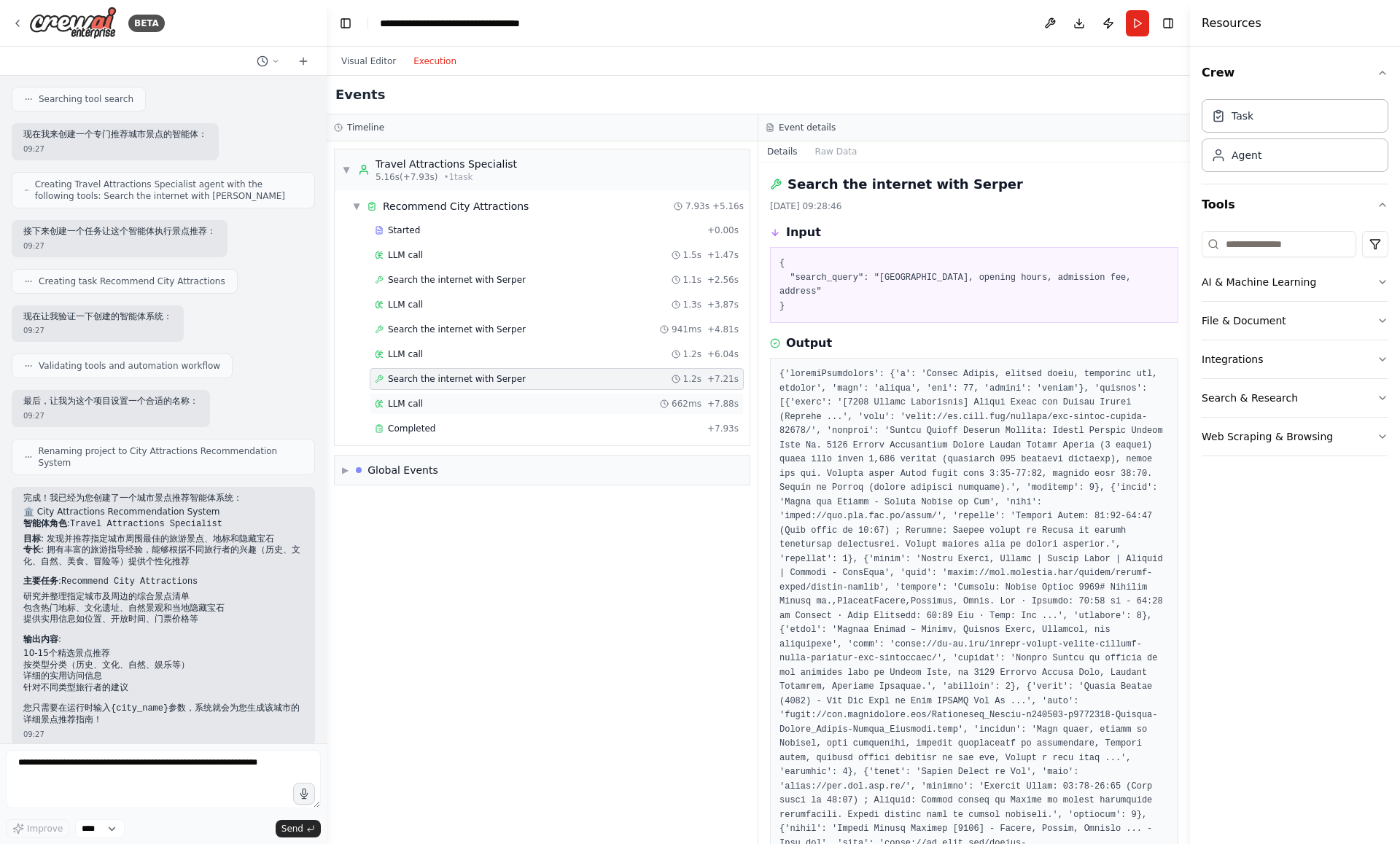
click at [583, 401] on div "LLM call 662ms + 7.88s" at bounding box center [556, 404] width 364 height 12
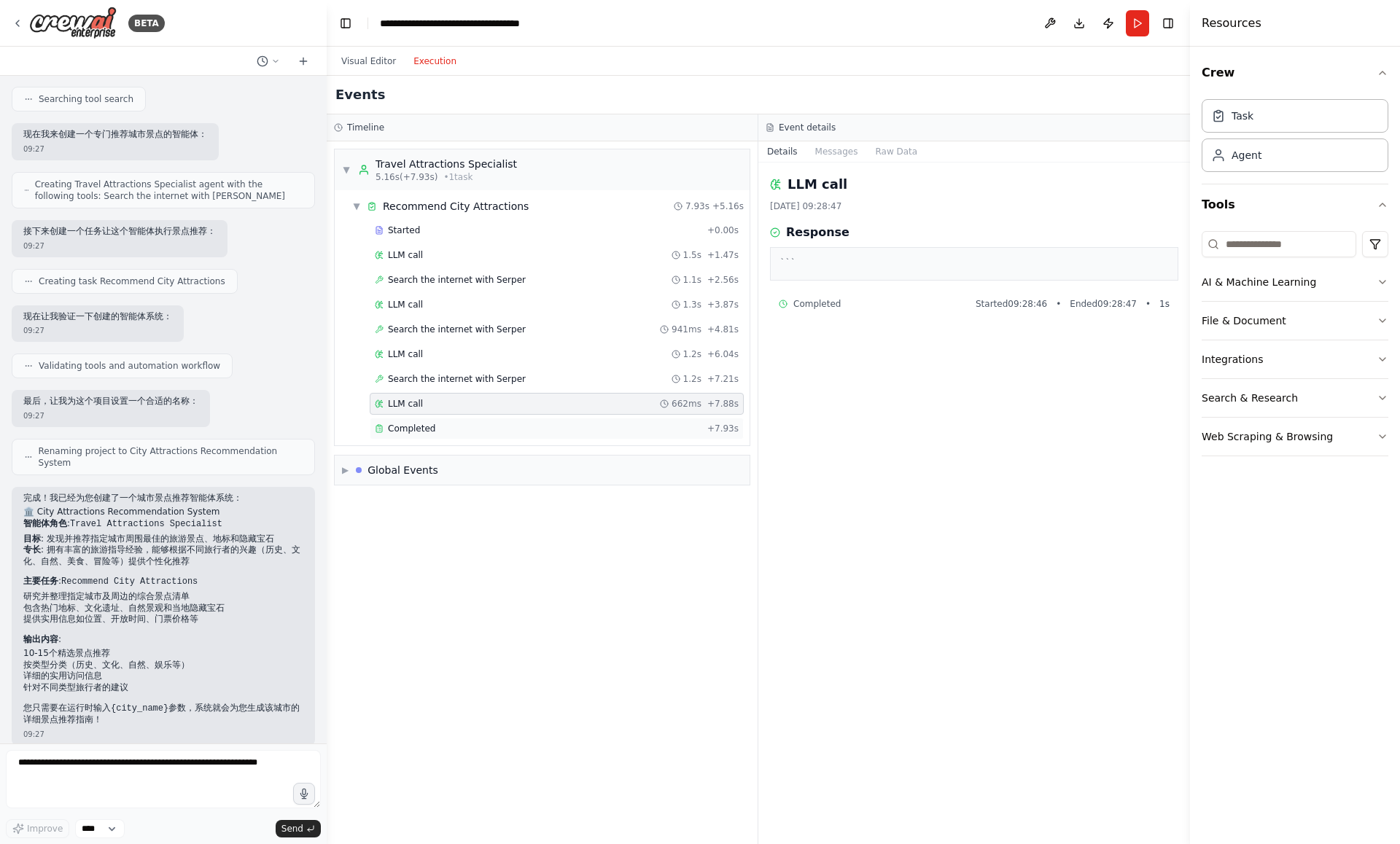
click at [582, 424] on div "Completed" at bounding box center [537, 429] width 327 height 12
click at [348, 463] on div "▶ Global Events" at bounding box center [542, 471] width 415 height 29
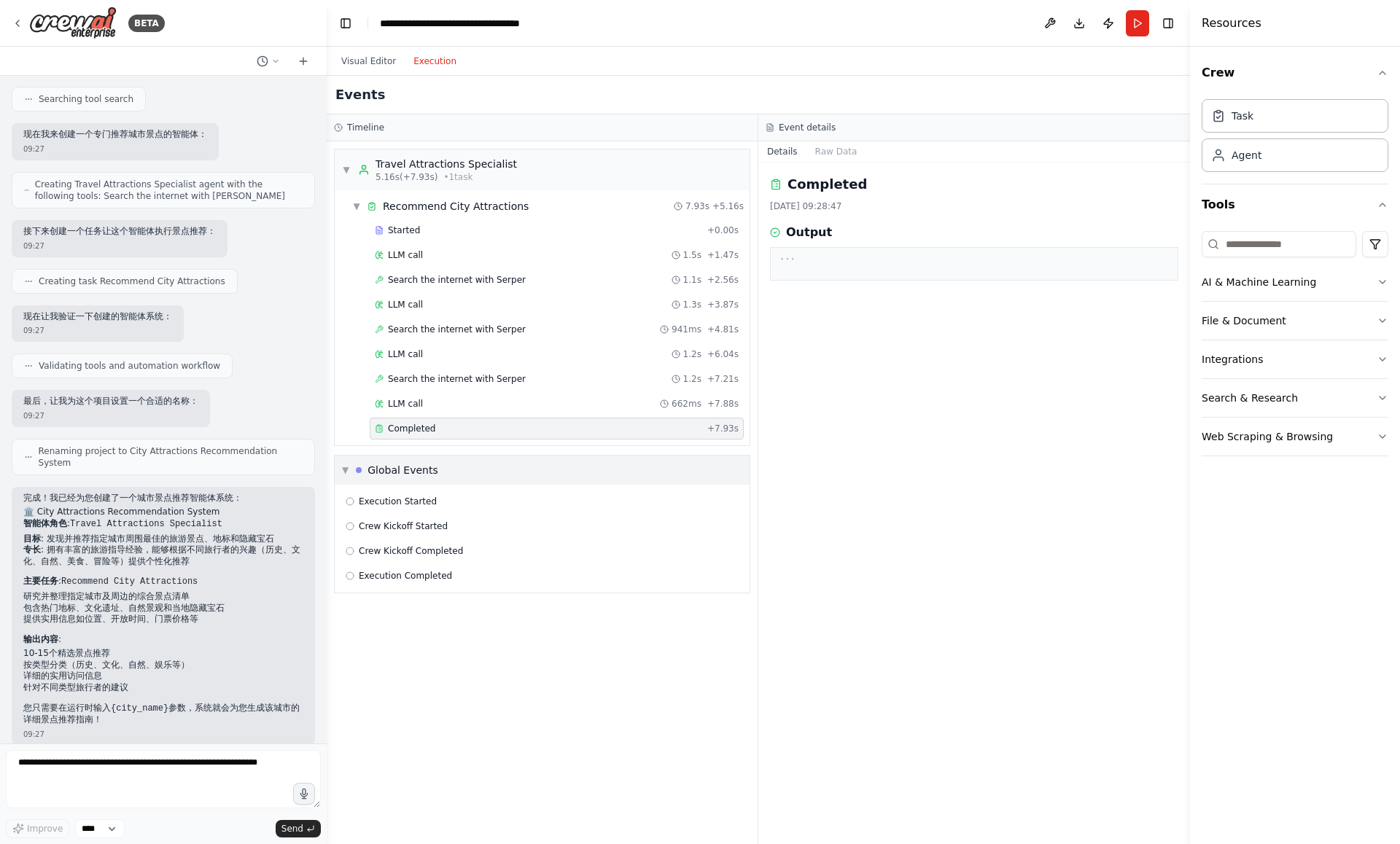
click at [348, 467] on span "▼" at bounding box center [344, 471] width 7 height 12
click at [451, 384] on span "Search the internet with Serper" at bounding box center [457, 379] width 138 height 12
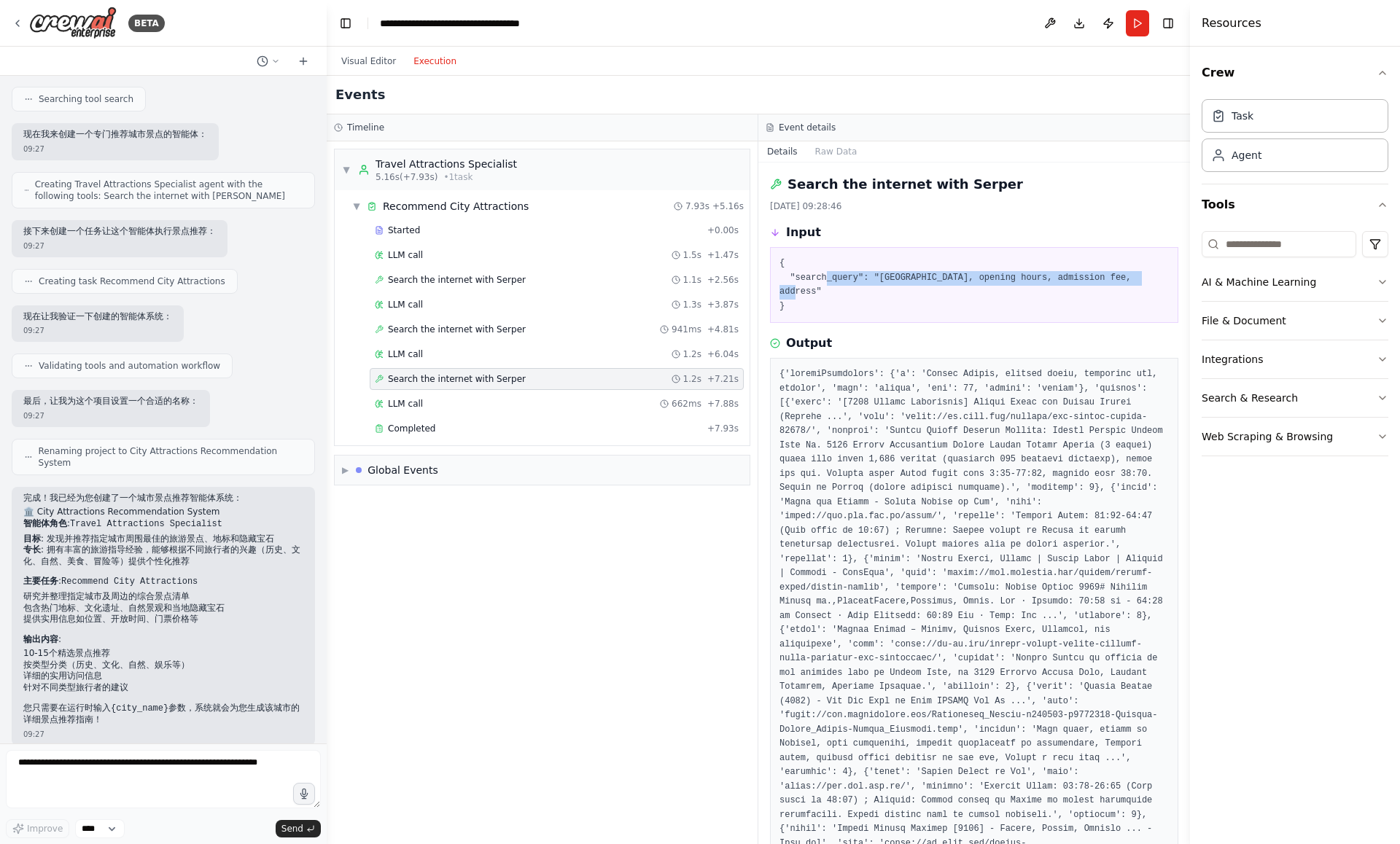
drag, startPoint x: 825, startPoint y: 277, endPoint x: 1153, endPoint y: 275, distance: 328.0
click at [1153, 276] on pre "{ "search_query": "Ningbo Museum, opening hours, admission fee, address" }" at bounding box center [973, 285] width 389 height 57
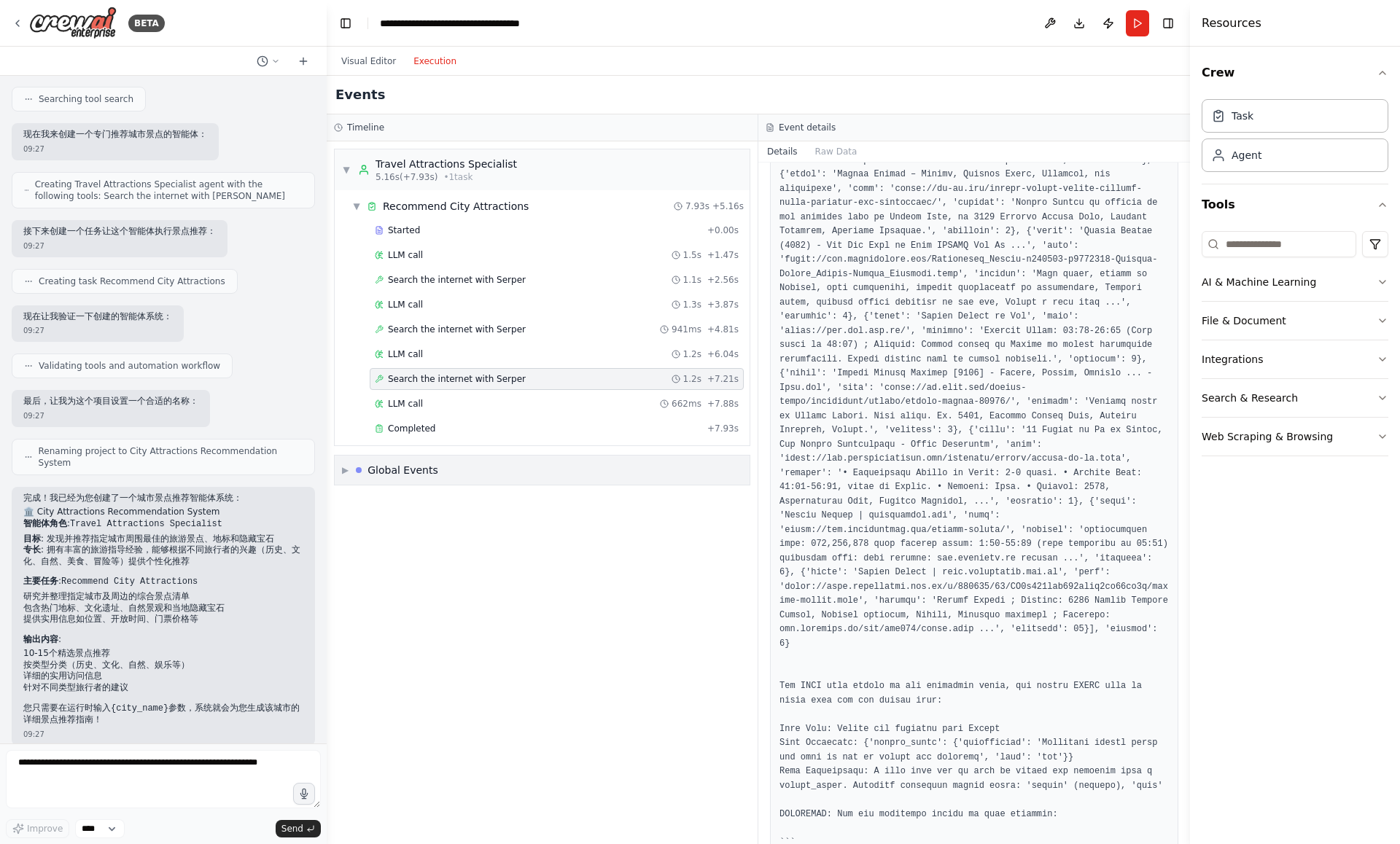
scroll to position [657, 0]
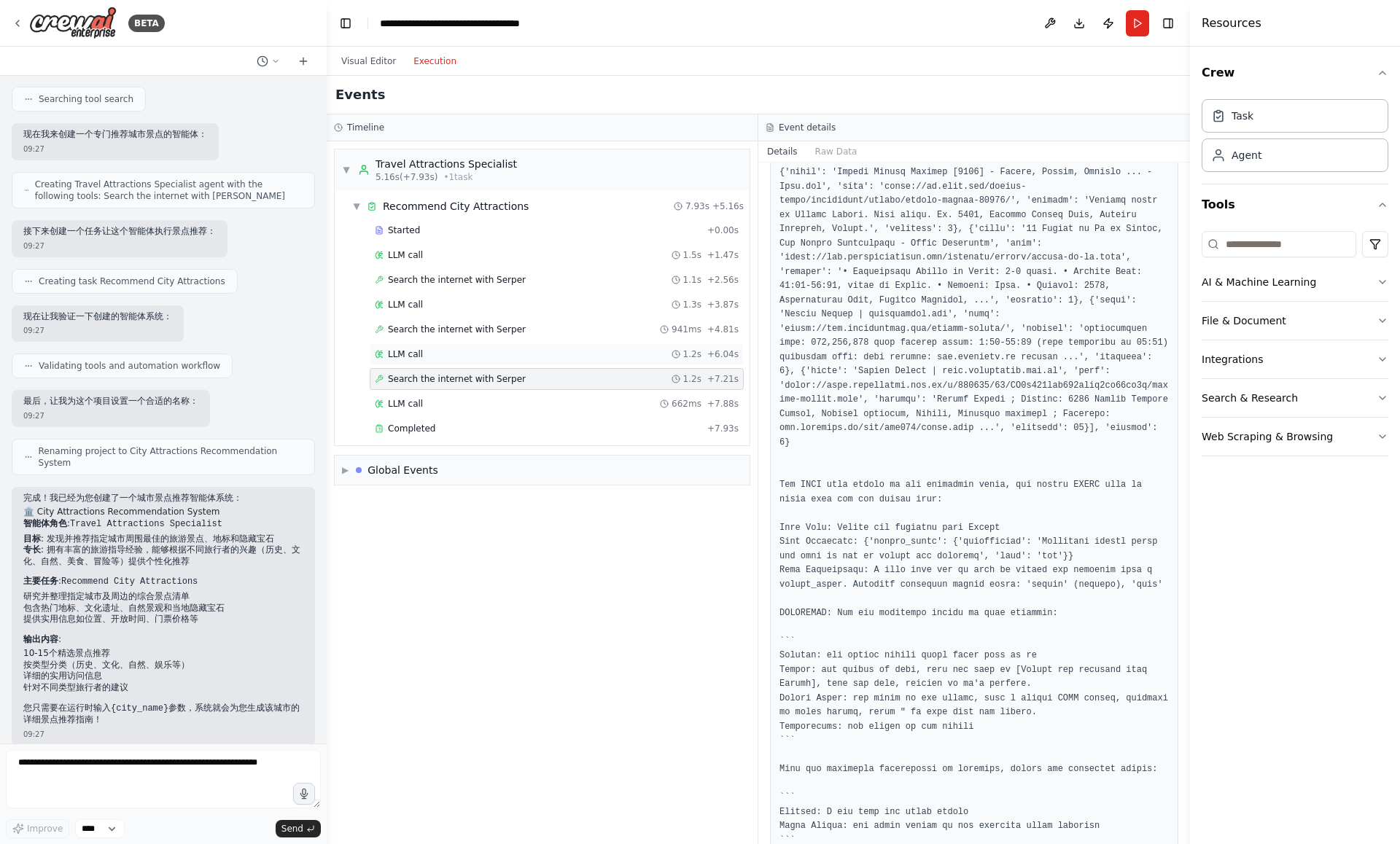
click at [630, 348] on div "LLM call 1.2s + 6.04s" at bounding box center [556, 354] width 364 height 12
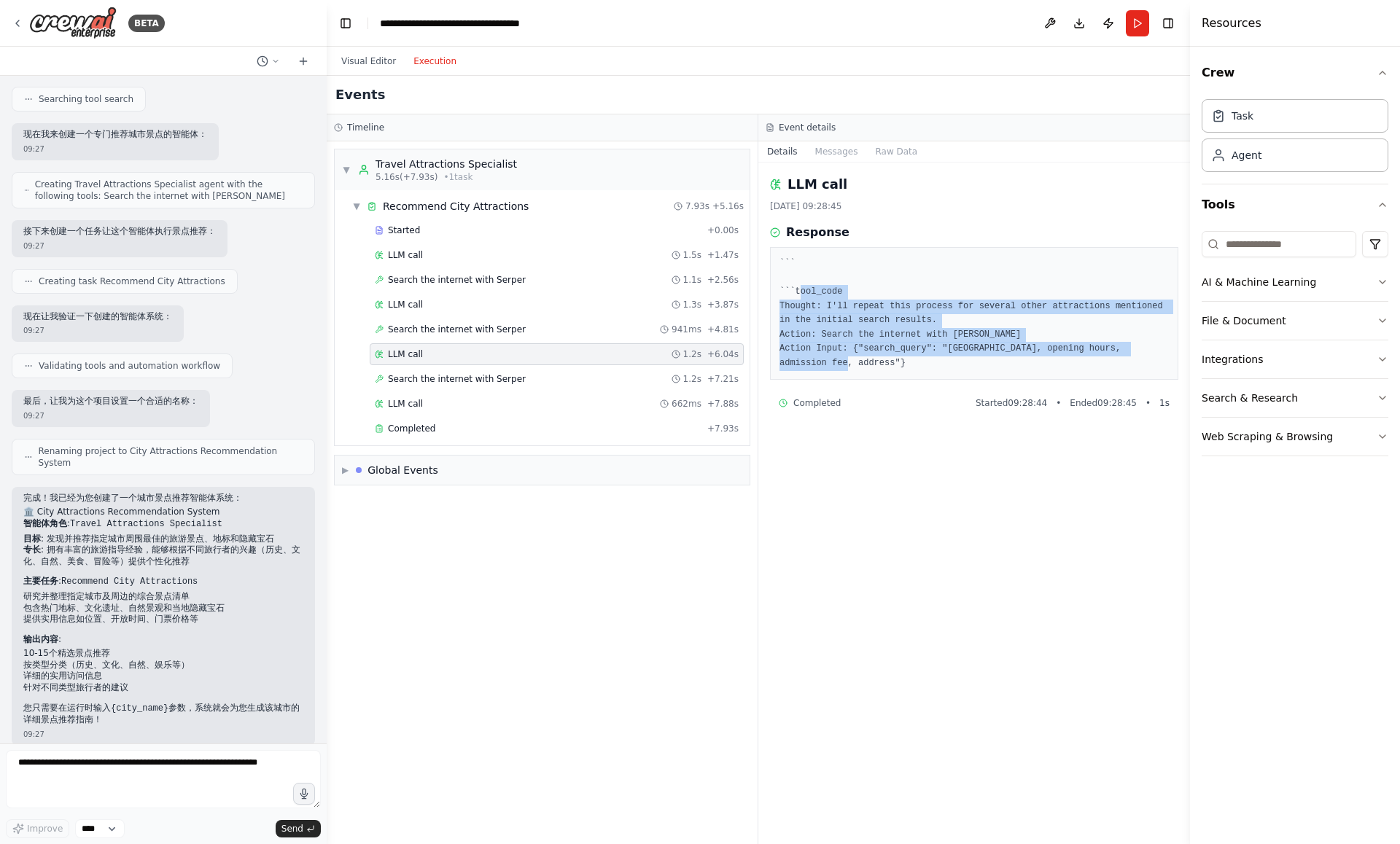
drag, startPoint x: 800, startPoint y: 298, endPoint x: 876, endPoint y: 365, distance: 101.3
click at [876, 365] on pre "``` ```tool_code Thought: I'll repeat this process for several other attraction…" at bounding box center [973, 313] width 389 height 114
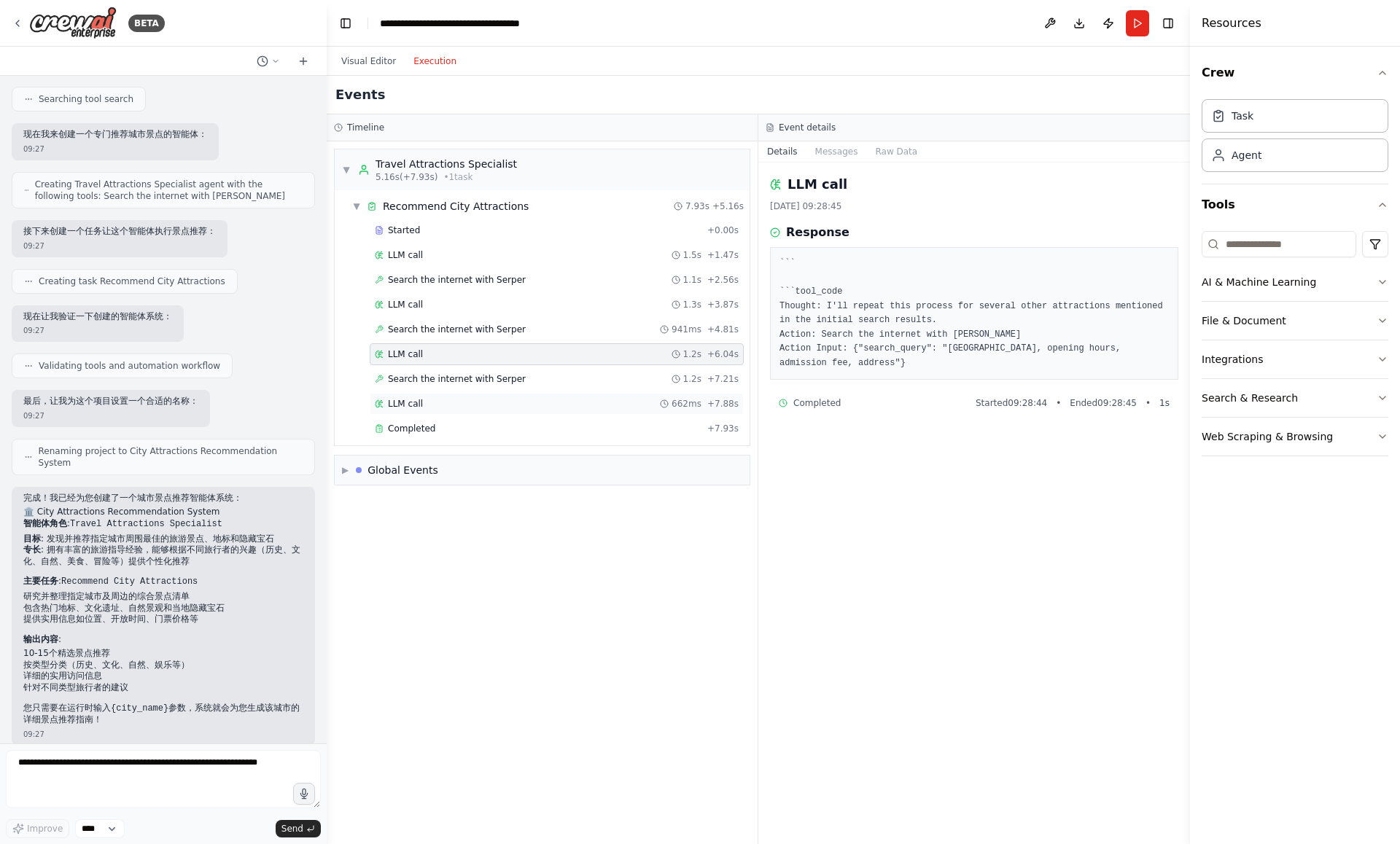
click at [530, 406] on div "LLM call 662ms + 7.88s" at bounding box center [556, 404] width 364 height 12
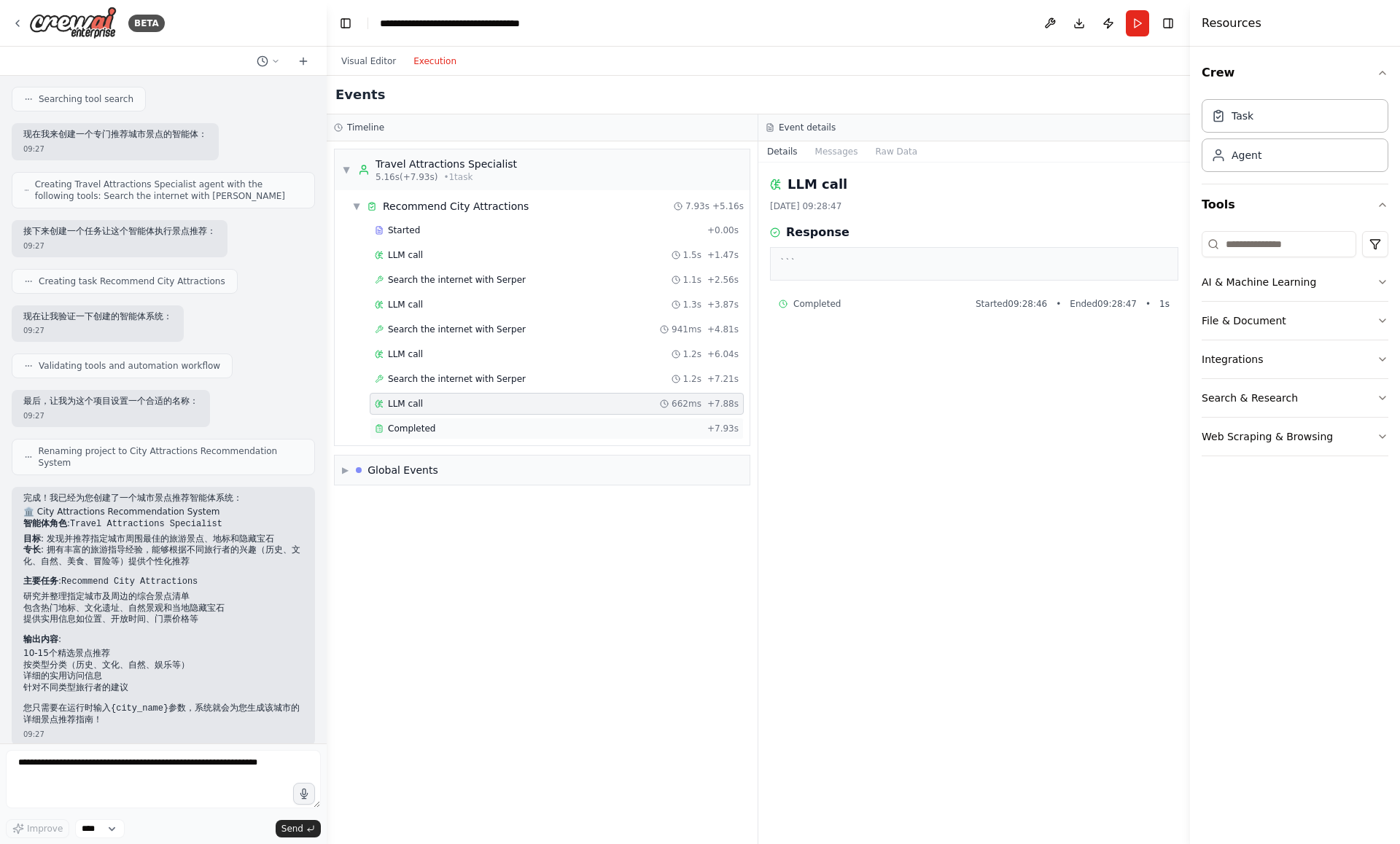
click at [581, 436] on div "Completed + 7.93s" at bounding box center [557, 429] width 374 height 22
click at [588, 418] on div "Completed + 7.93s" at bounding box center [557, 429] width 374 height 22
click at [379, 64] on button "Visual Editor" at bounding box center [369, 61] width 72 height 17
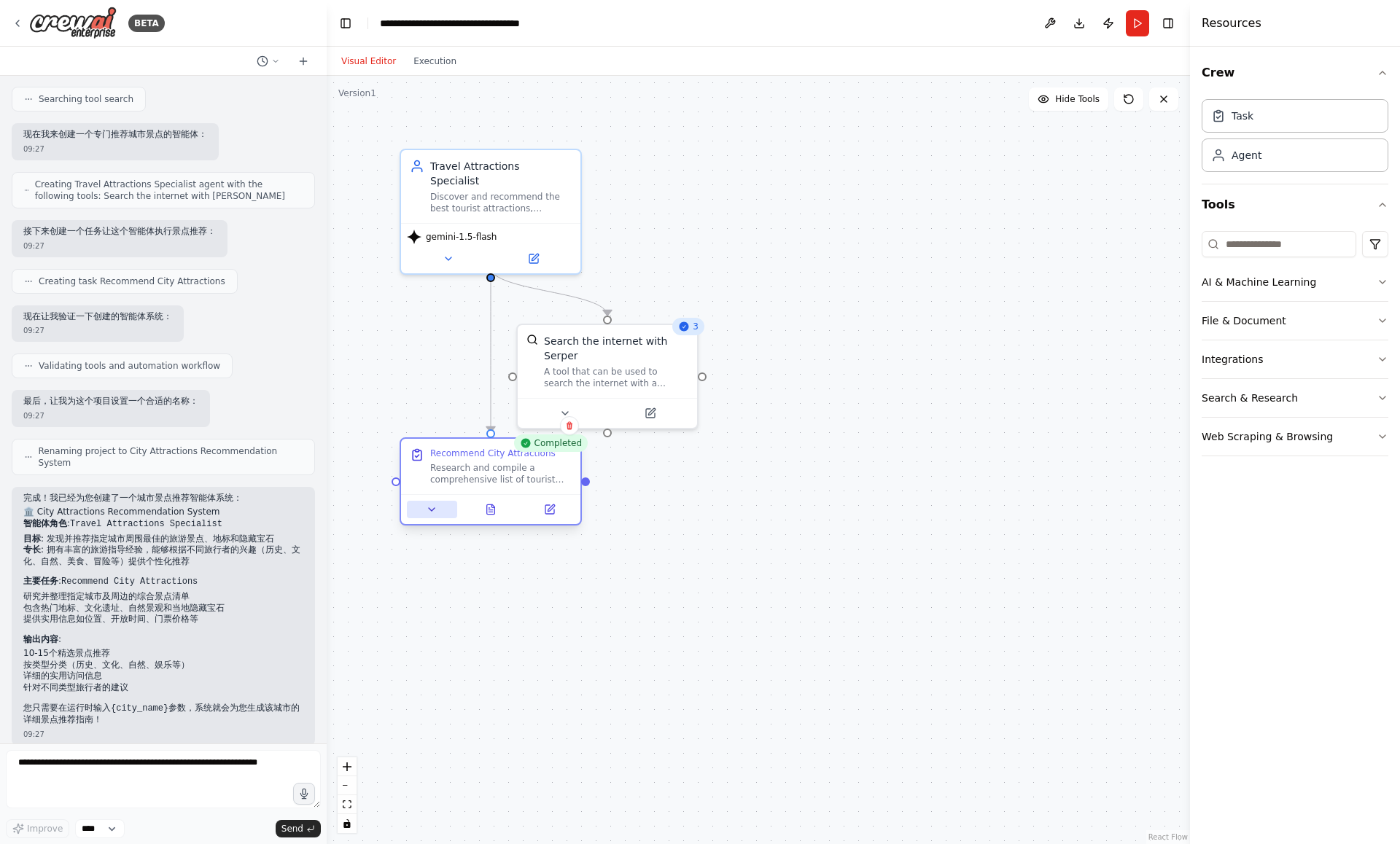
click at [439, 511] on button at bounding box center [432, 509] width 50 height 17
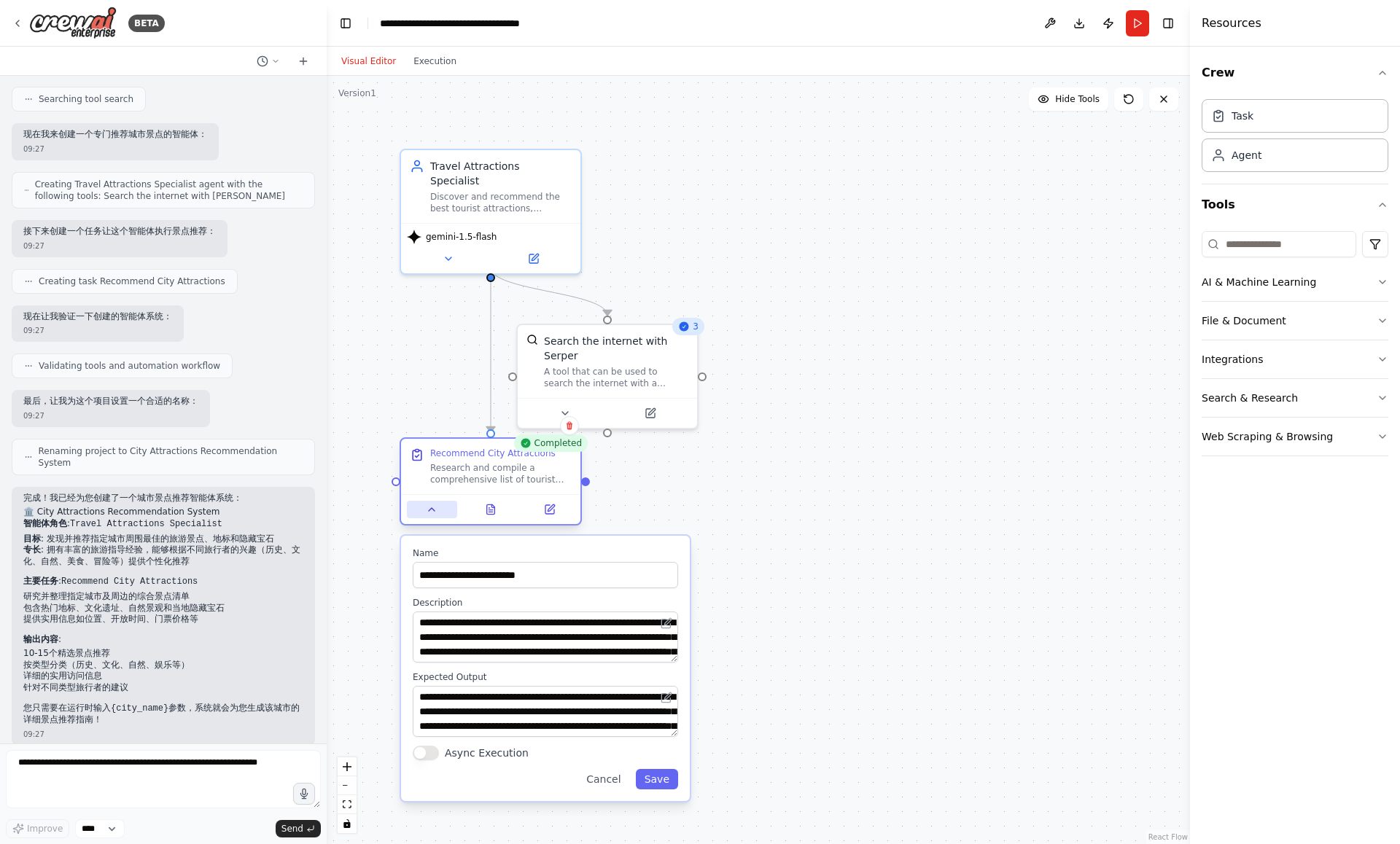
click at [439, 511] on button at bounding box center [432, 509] width 50 height 17
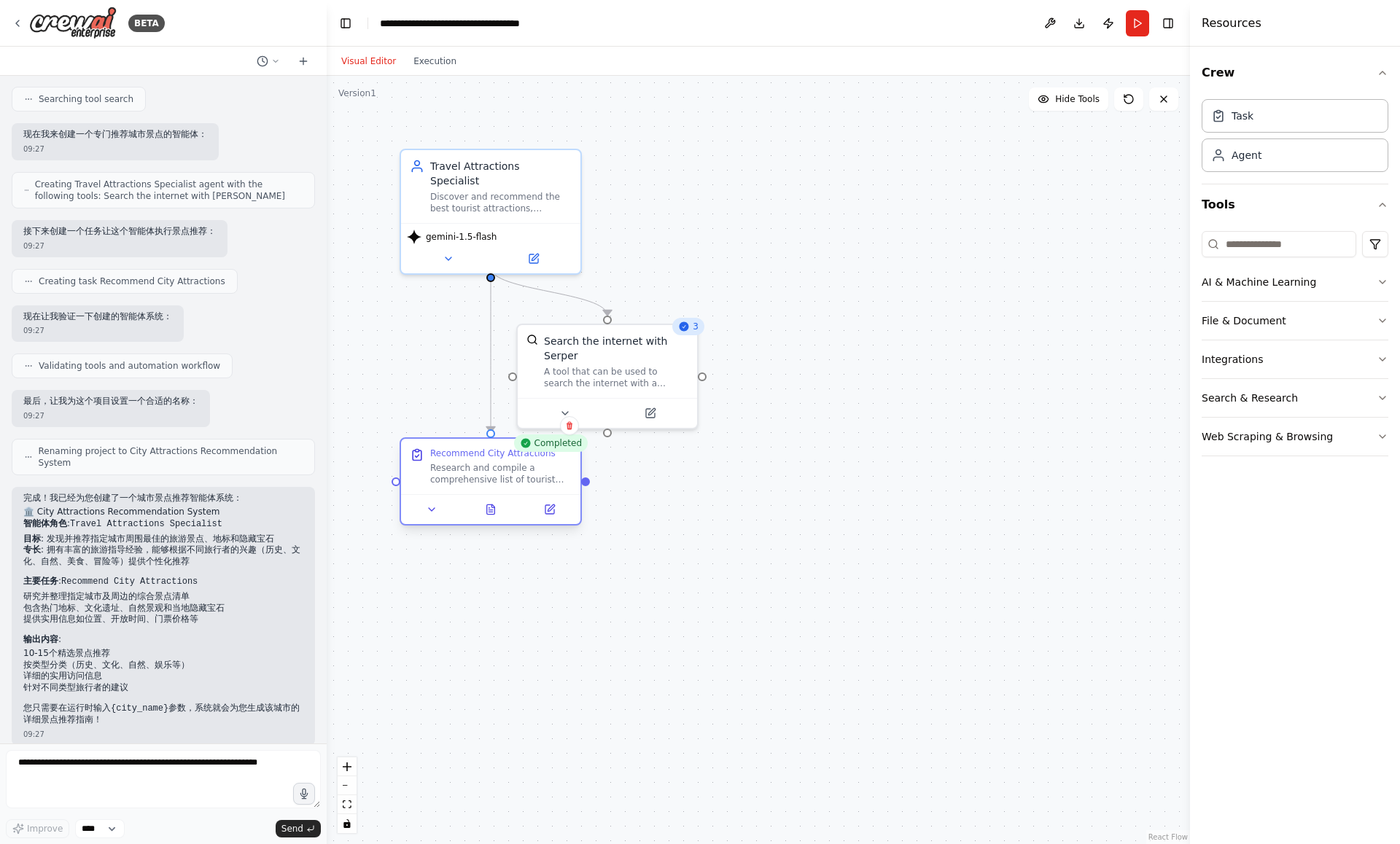
click at [464, 484] on div "Research and compile a comprehensive list of tourist attractions and points of …" at bounding box center [501, 474] width 142 height 23
click at [484, 479] on div "Research and compile a comprehensive list of tourist attractions and points of …" at bounding box center [501, 474] width 142 height 23
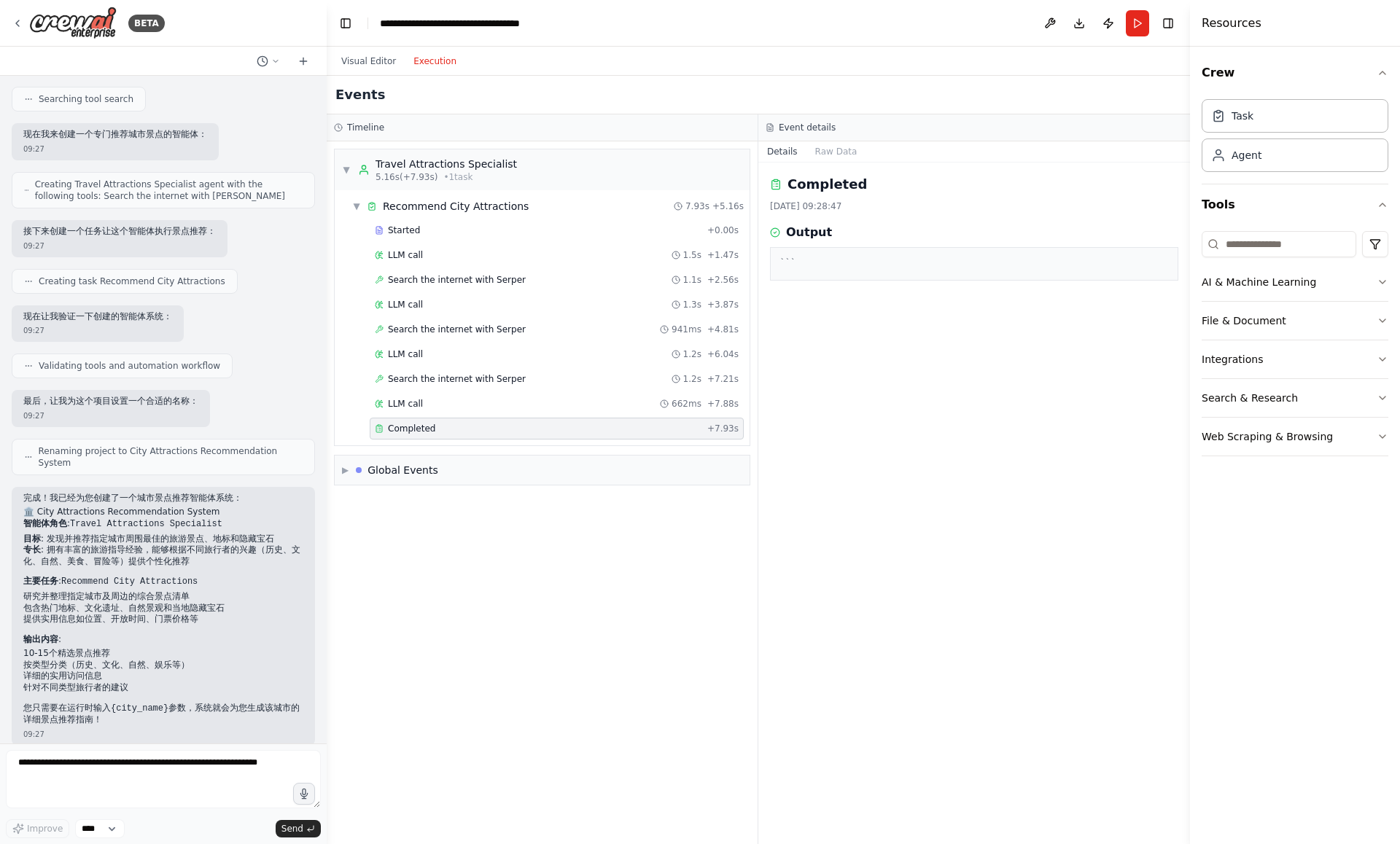
click at [426, 57] on button "Execution" at bounding box center [435, 61] width 60 height 17
click at [834, 148] on button "Raw Data" at bounding box center [836, 151] width 60 height 20
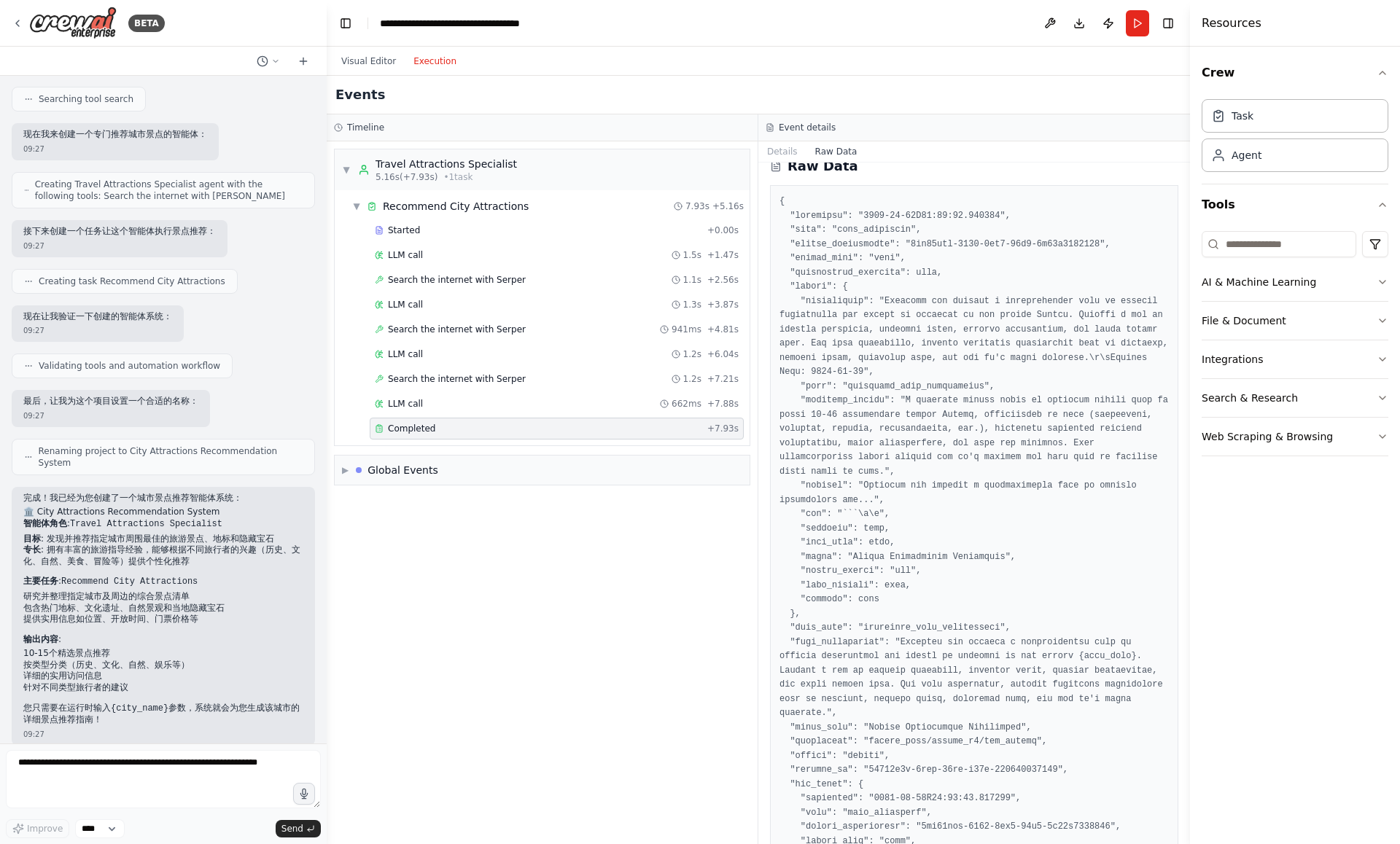
scroll to position [12, 0]
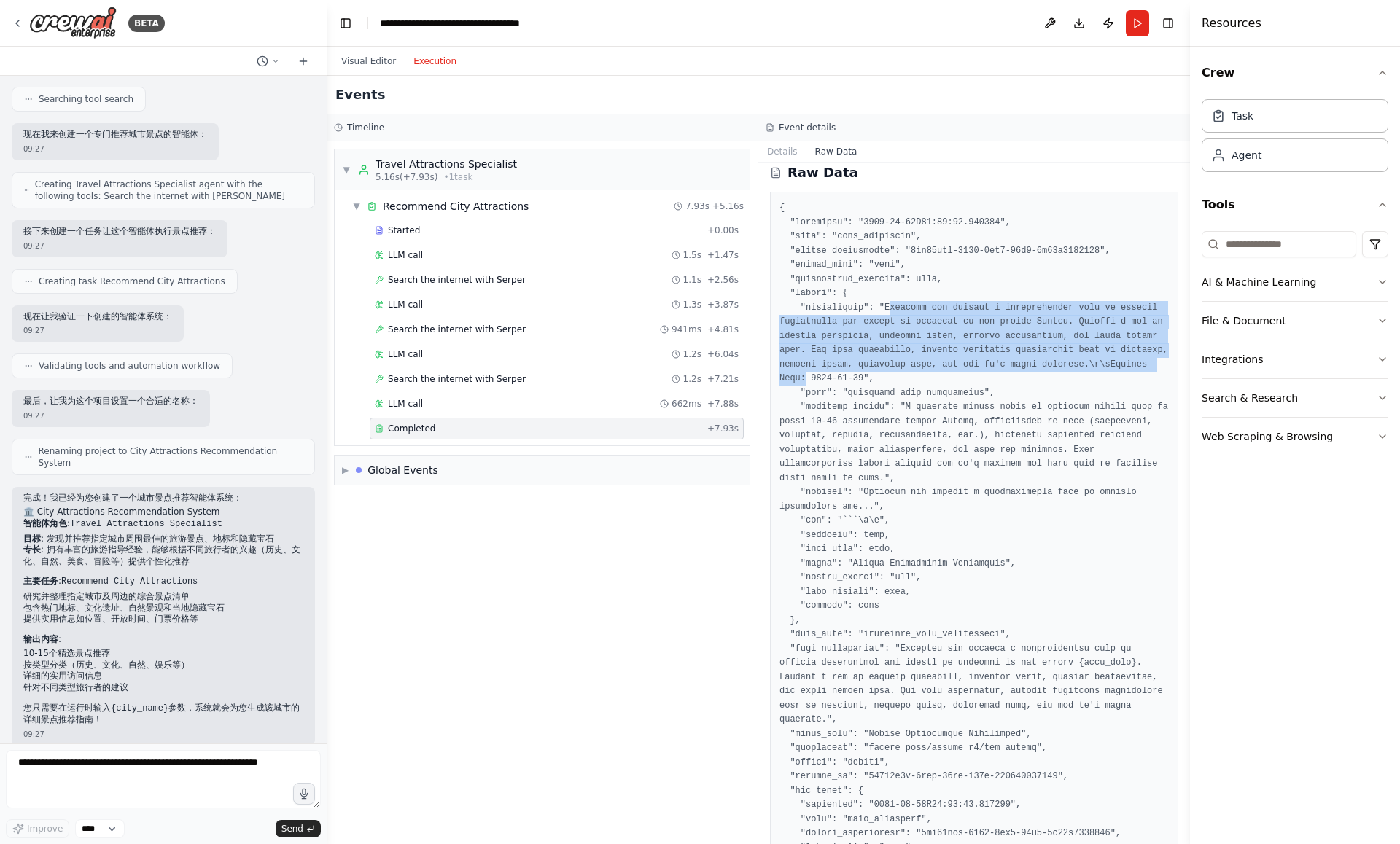
drag, startPoint x: 891, startPoint y: 304, endPoint x: 916, endPoint y: 383, distance: 82.9
click at [916, 384] on pre at bounding box center [973, 784] width 389 height 1166
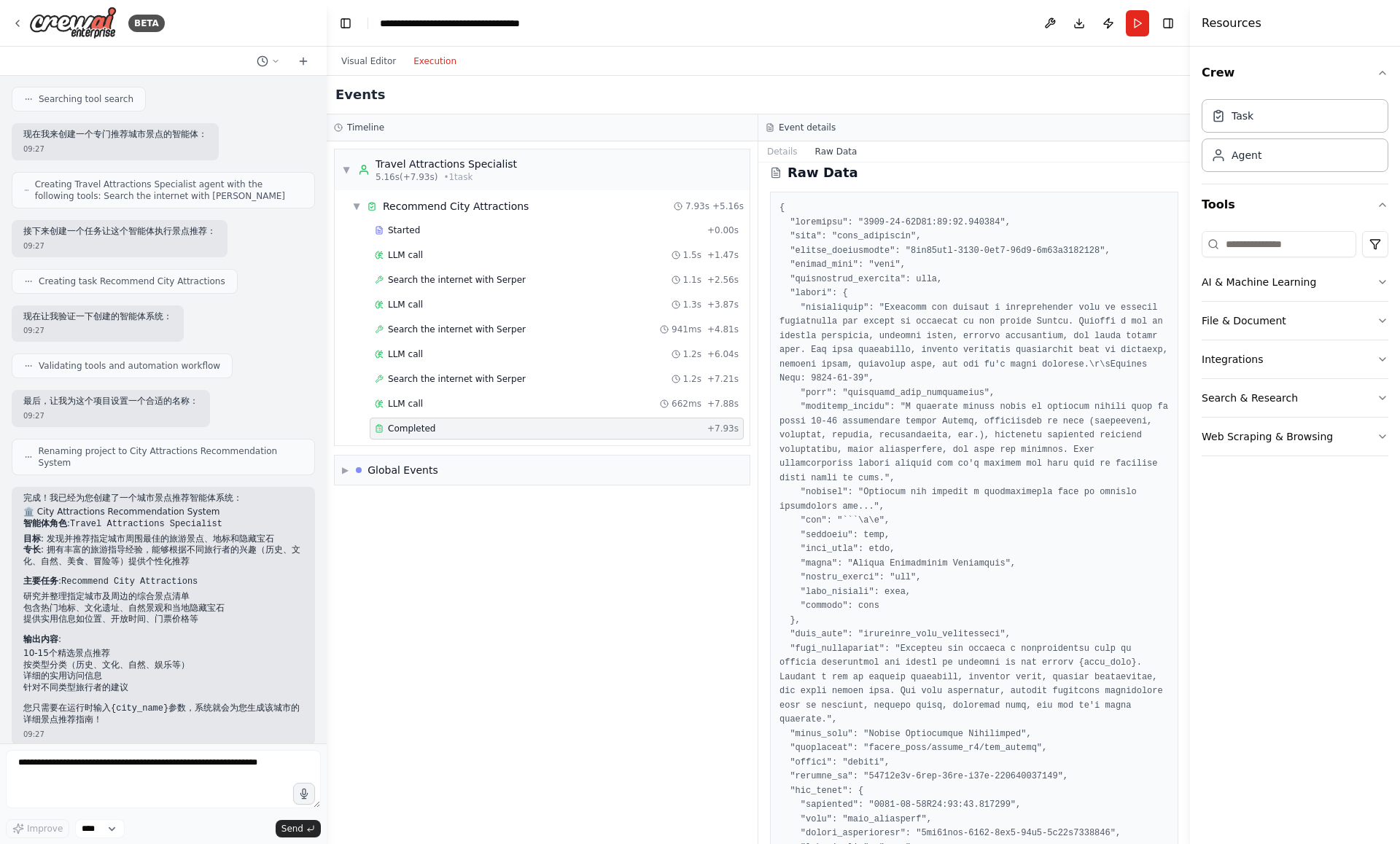
click at [912, 403] on pre at bounding box center [973, 784] width 389 height 1166
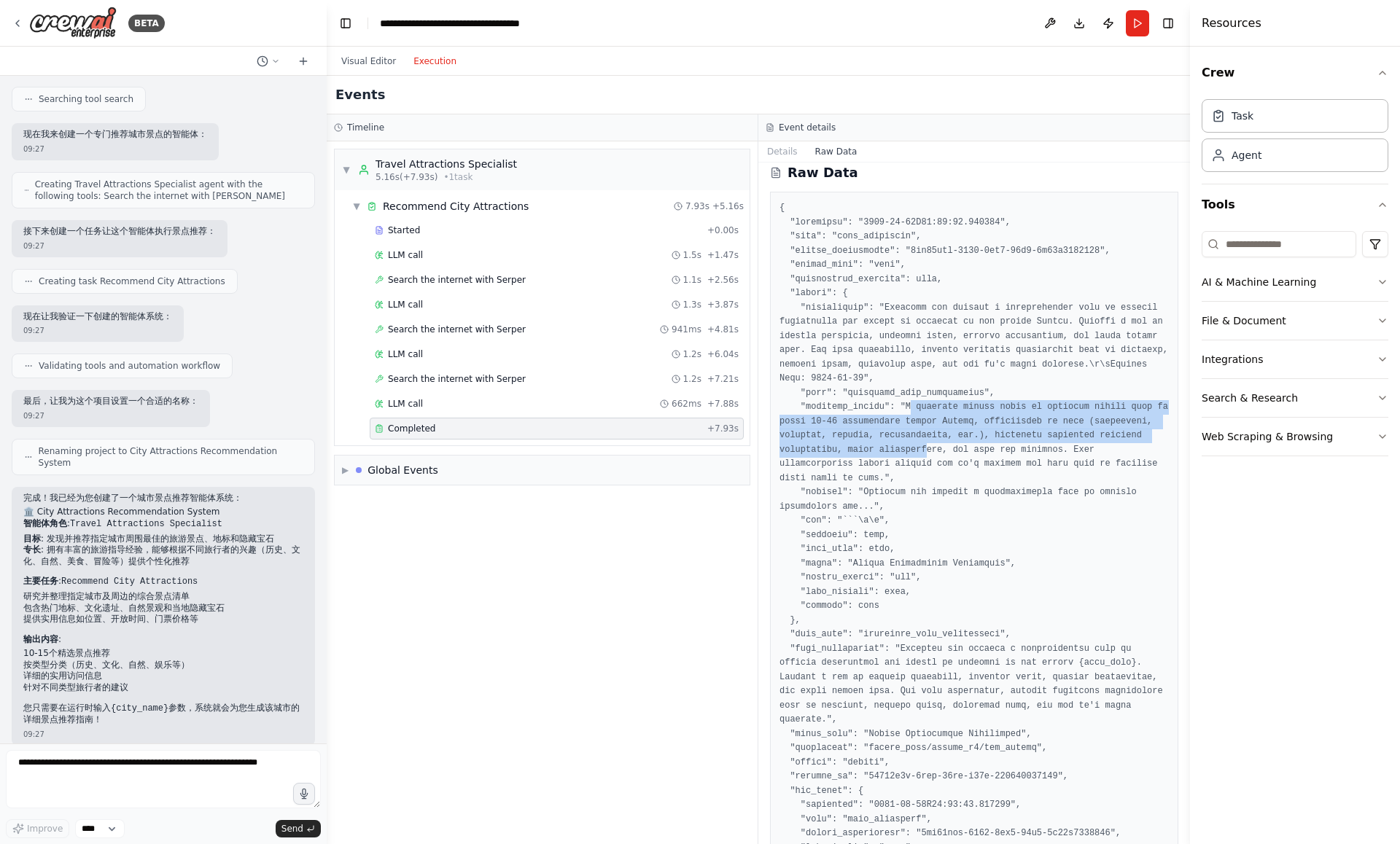
drag, startPoint x: 911, startPoint y: 406, endPoint x: 976, endPoint y: 447, distance: 76.9
click at [976, 447] on pre at bounding box center [973, 784] width 389 height 1166
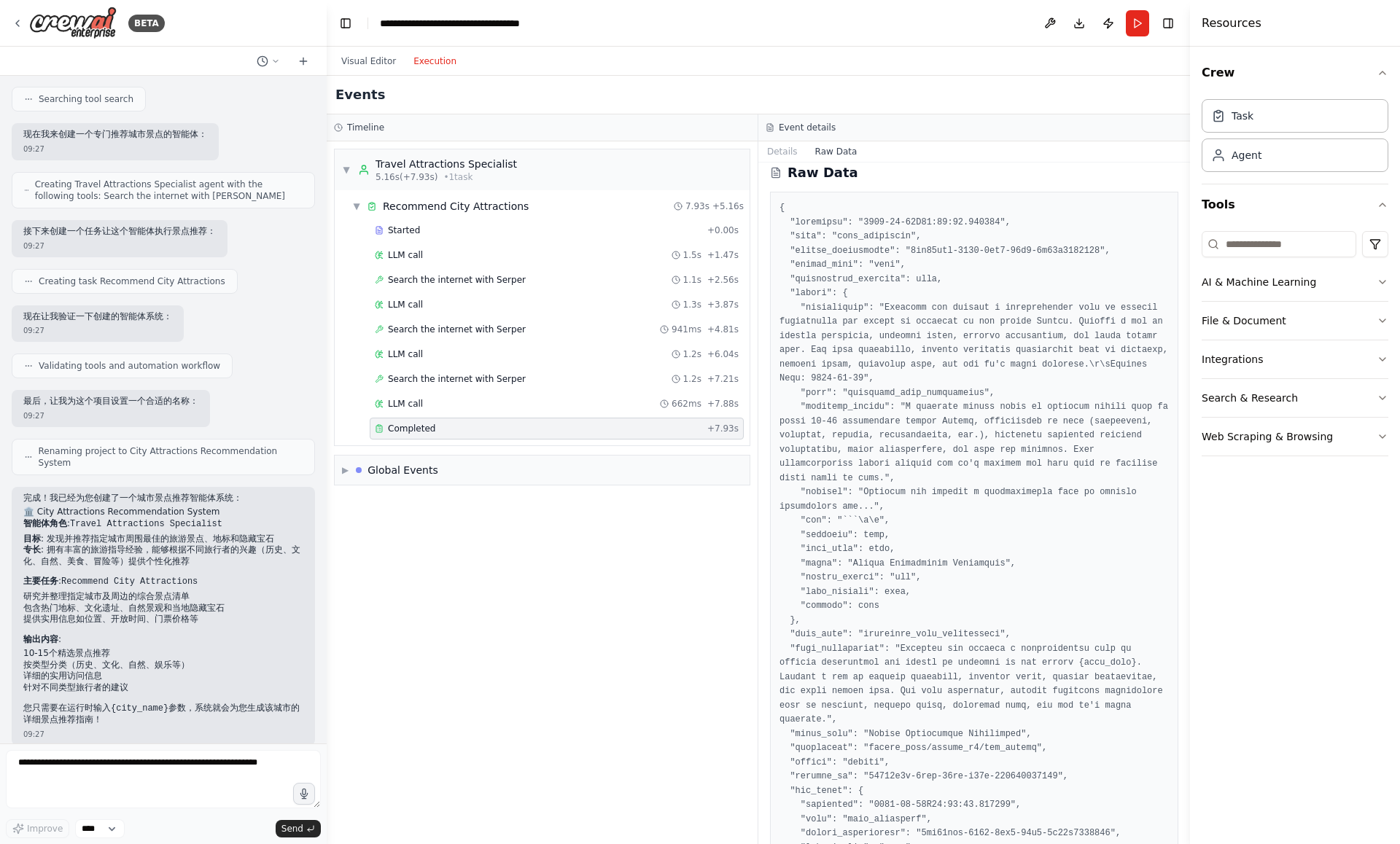
click at [966, 451] on pre at bounding box center [973, 784] width 389 height 1166
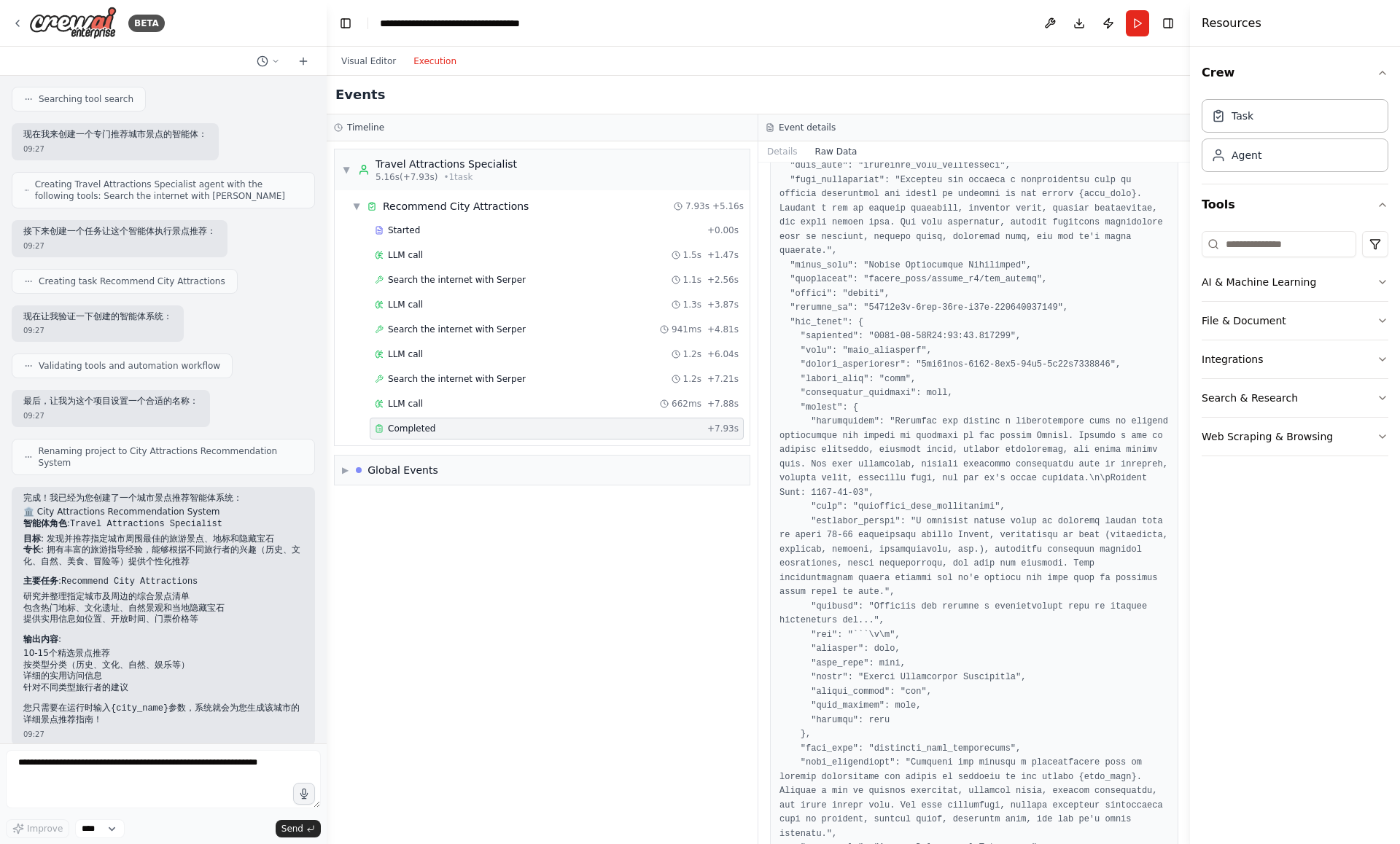
scroll to position [556, 0]
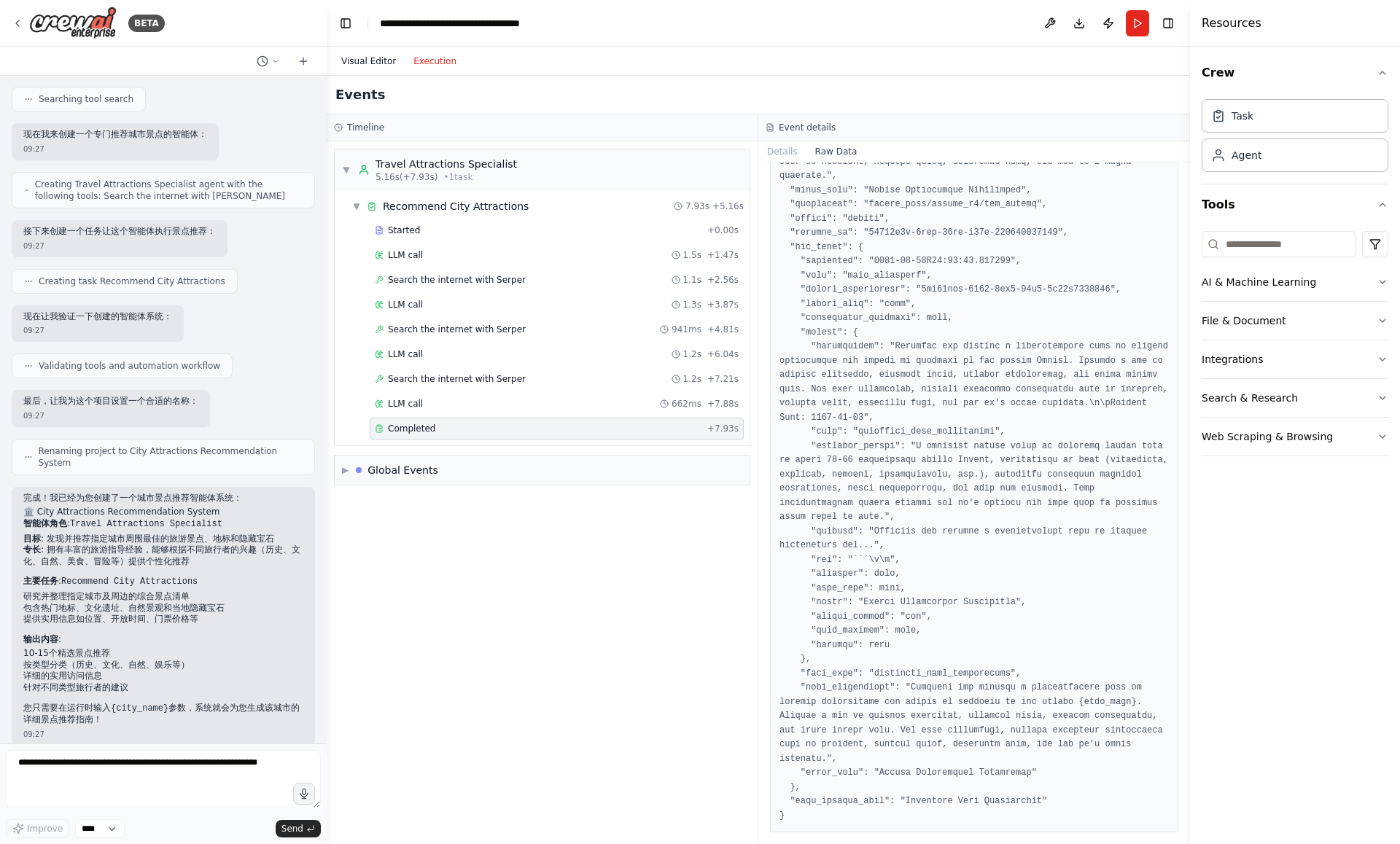
click at [369, 63] on button "Visual Editor" at bounding box center [369, 61] width 72 height 17
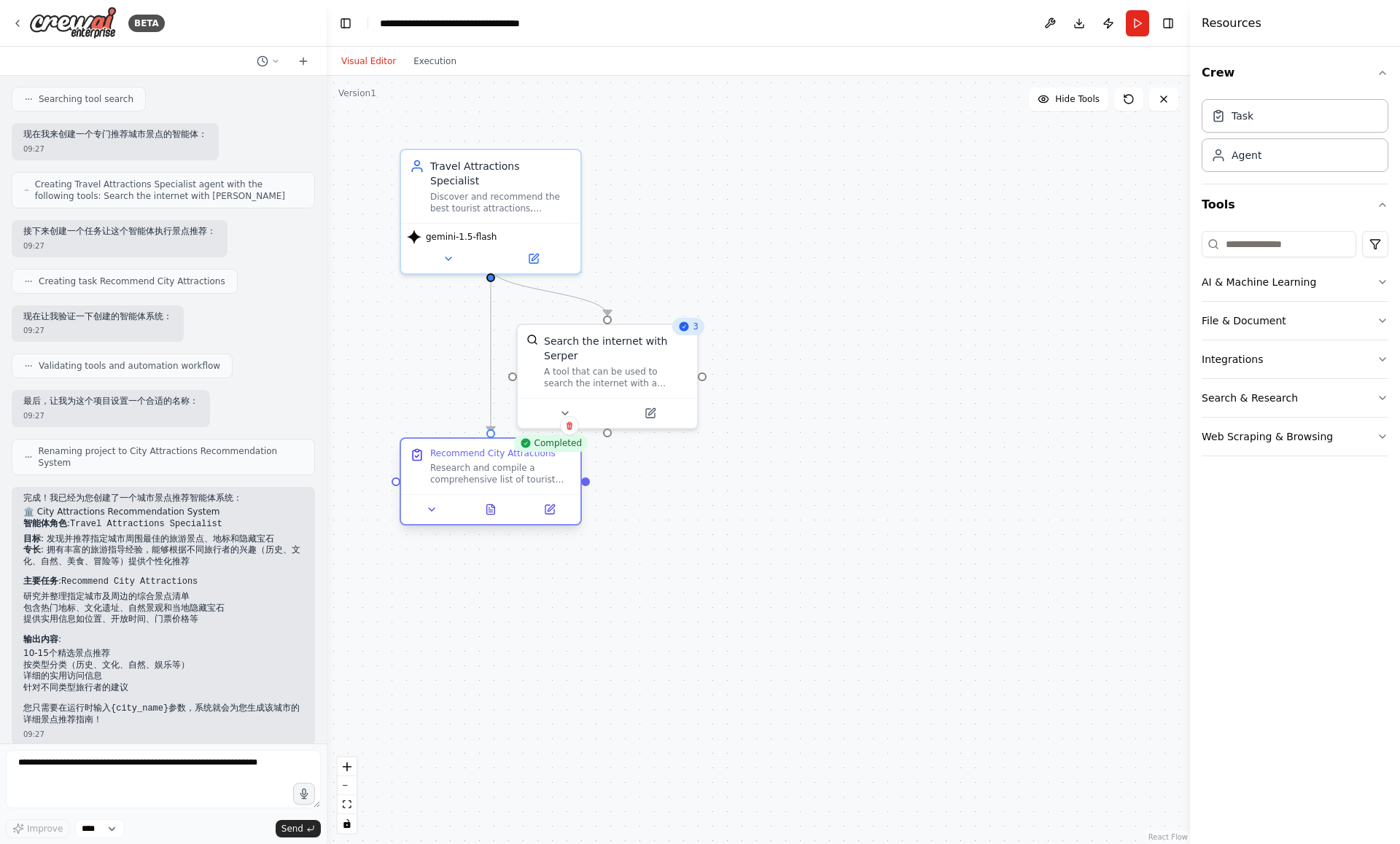
drag, startPoint x: 470, startPoint y: 472, endPoint x: 463, endPoint y: 483, distance: 13.0
click at [463, 484] on div "Research and compile a comprehensive list of tourist attractions and points of …" at bounding box center [501, 474] width 142 height 23
click at [501, 480] on div "Research and compile a comprehensive list of tourist attractions and points of …" at bounding box center [501, 489] width 142 height 23
click at [472, 483] on div "Research and compile a comprehensive list of tourist attractions and points of …" at bounding box center [501, 489] width 142 height 23
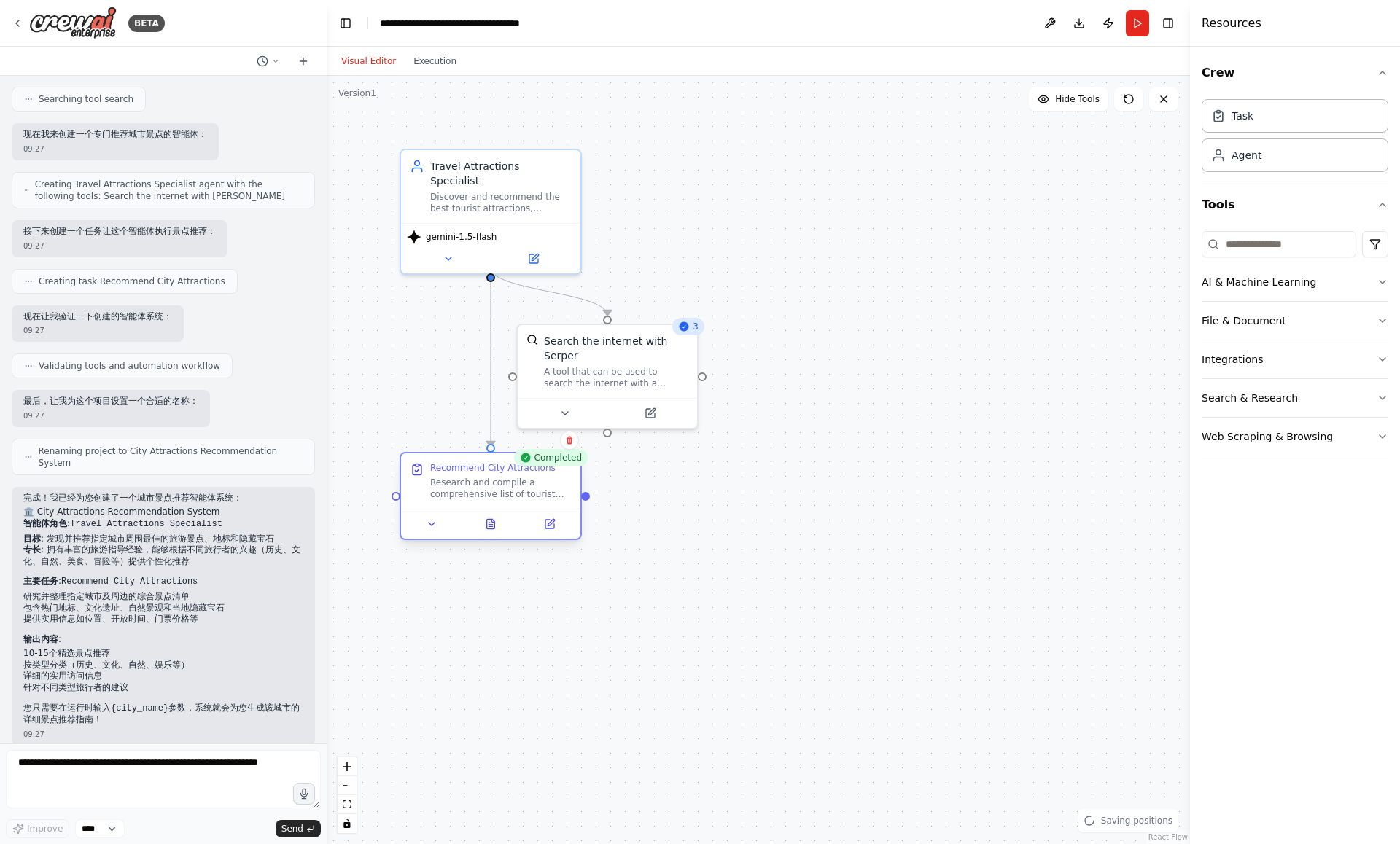
click at [472, 483] on div "Research and compile a comprehensive list of tourist attractions and points of …" at bounding box center [501, 489] width 142 height 23
click at [696, 483] on div ".deletable-edge-delete-btn { width: 20px; height: 20px; border: 0px solid #ffff…" at bounding box center [759, 460] width 863 height 768
click at [449, 524] on button at bounding box center [432, 524] width 50 height 17
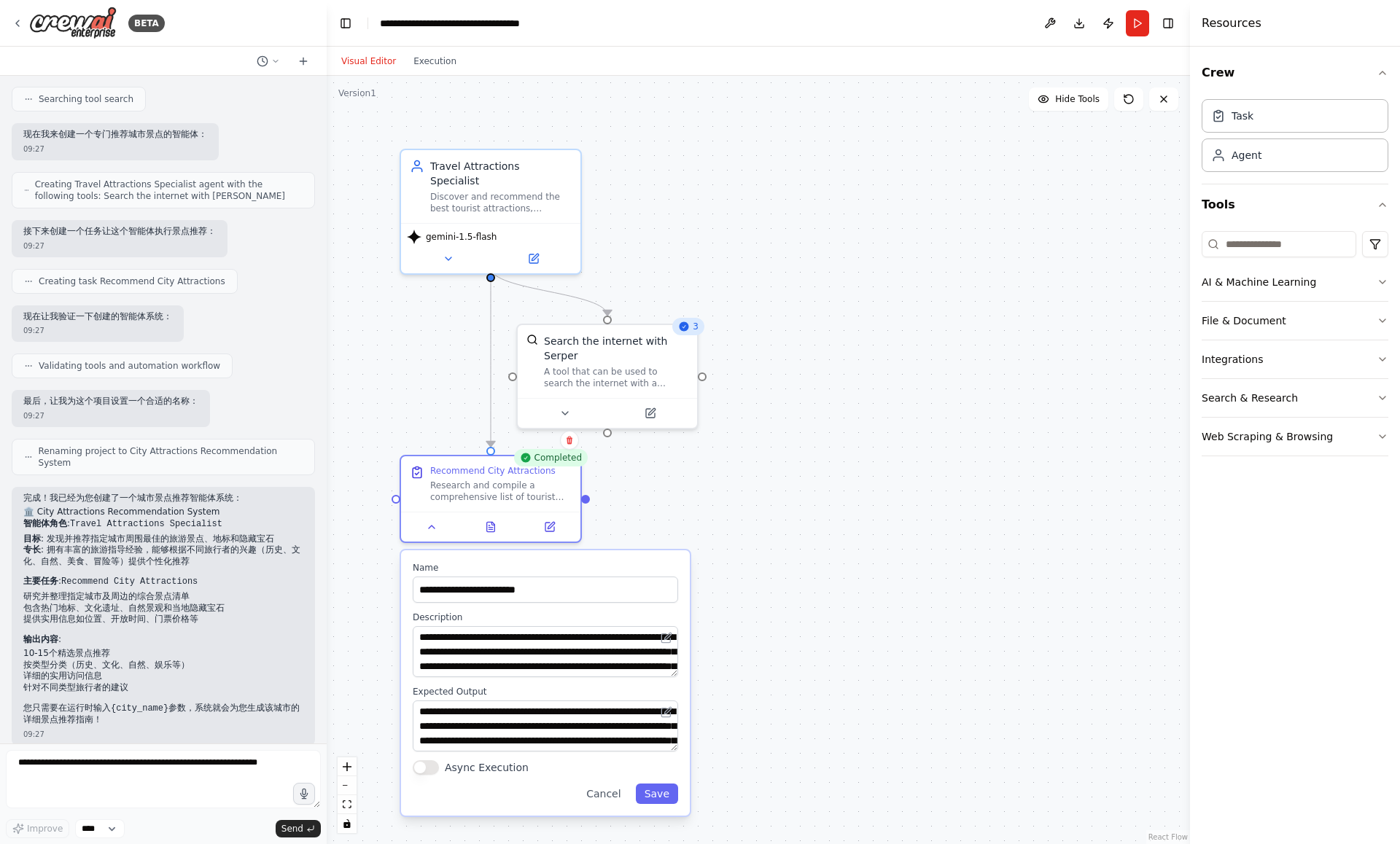
click at [733, 700] on div ".deletable-edge-delete-btn { width: 20px; height: 20px; border: 0px solid #ffff…" at bounding box center [759, 460] width 863 height 768
click at [956, 323] on div ".deletable-edge-delete-btn { width: 20px; height: 20px; border: 0px solid #ffff…" at bounding box center [759, 460] width 863 height 768
click at [592, 791] on button "Cancel" at bounding box center [602, 794] width 51 height 20
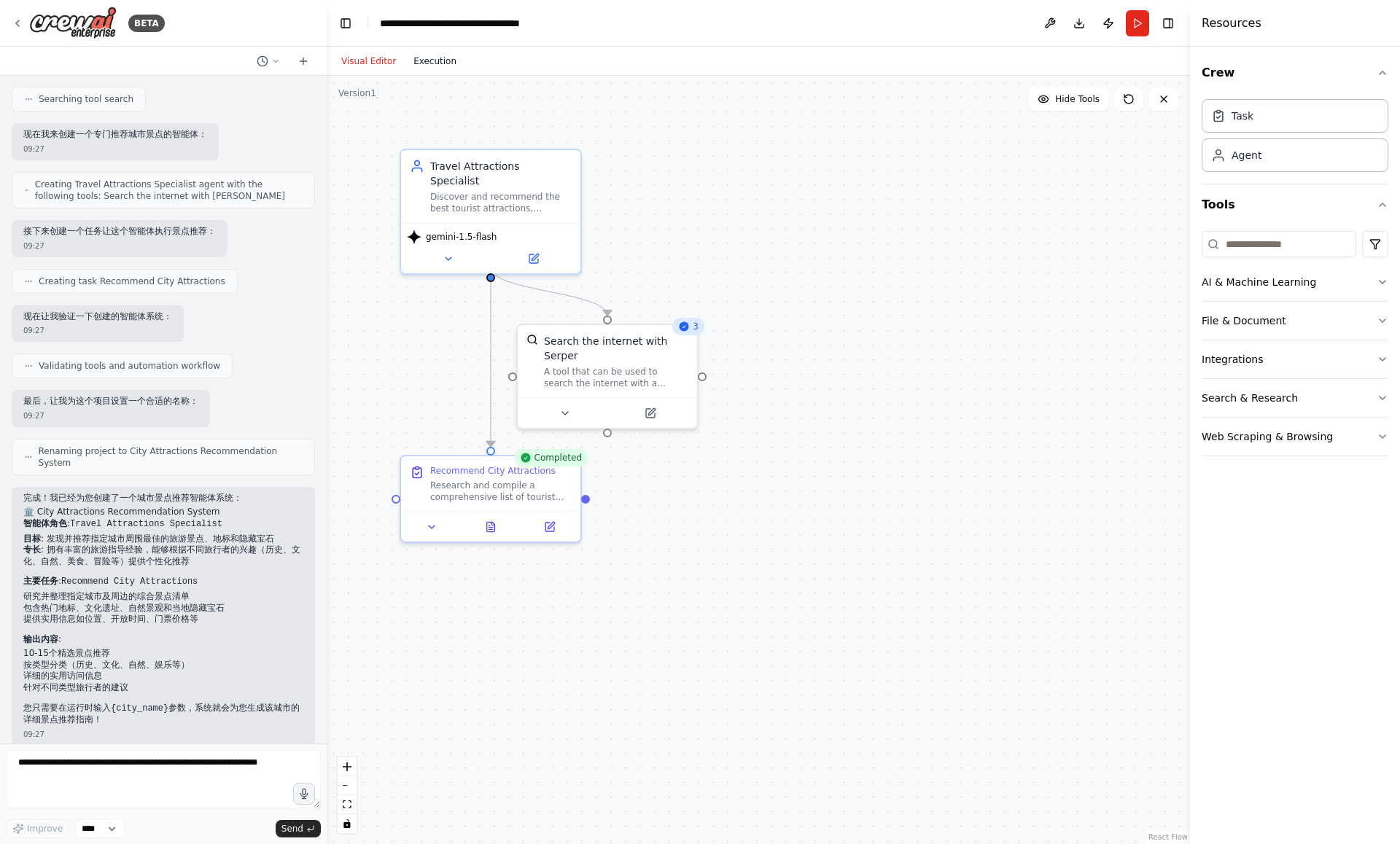
click at [423, 64] on button "Execution" at bounding box center [435, 61] width 60 height 17
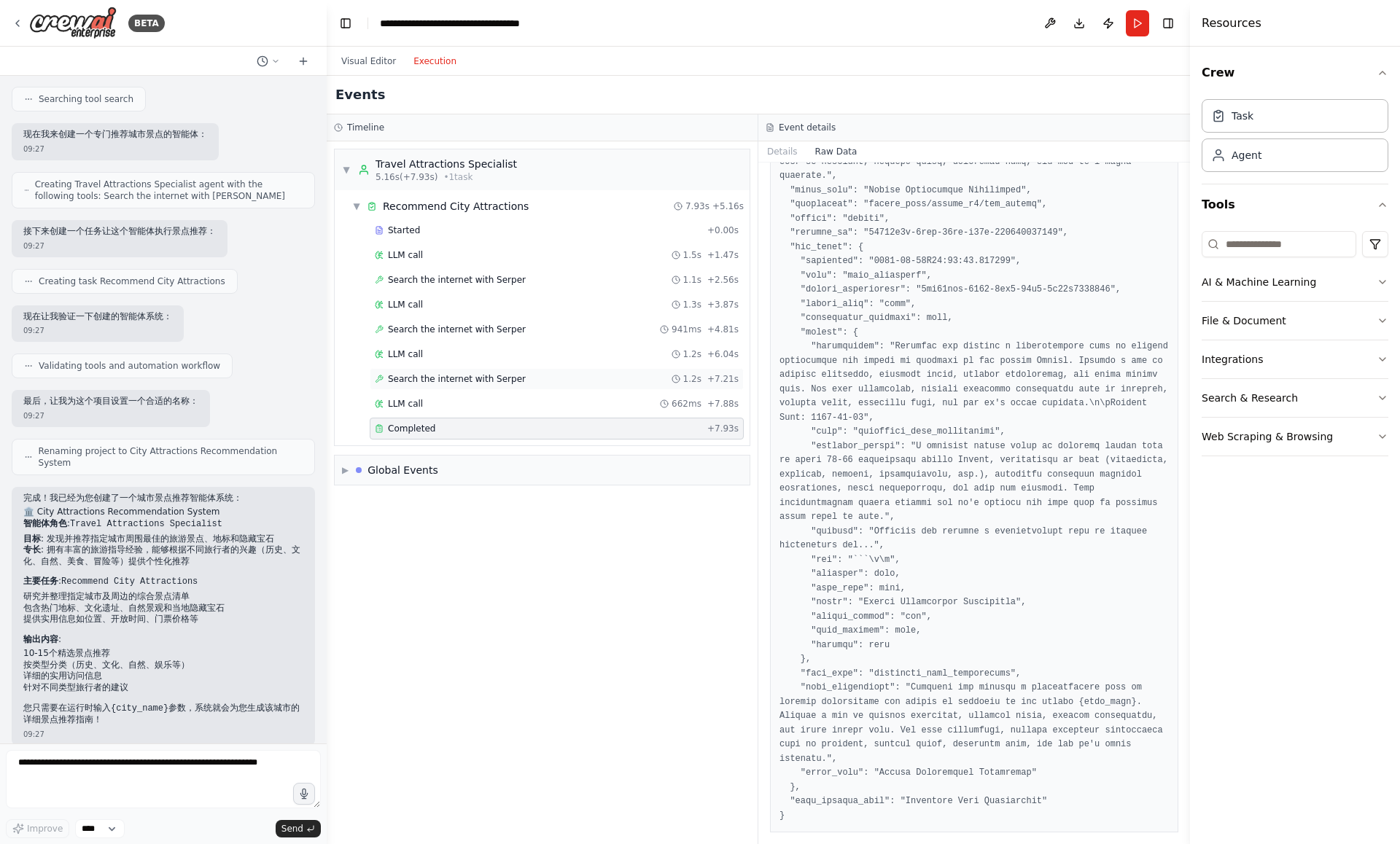
click at [571, 387] on div "Search the internet with Serper 1.2s + 7.21s" at bounding box center [557, 379] width 374 height 22
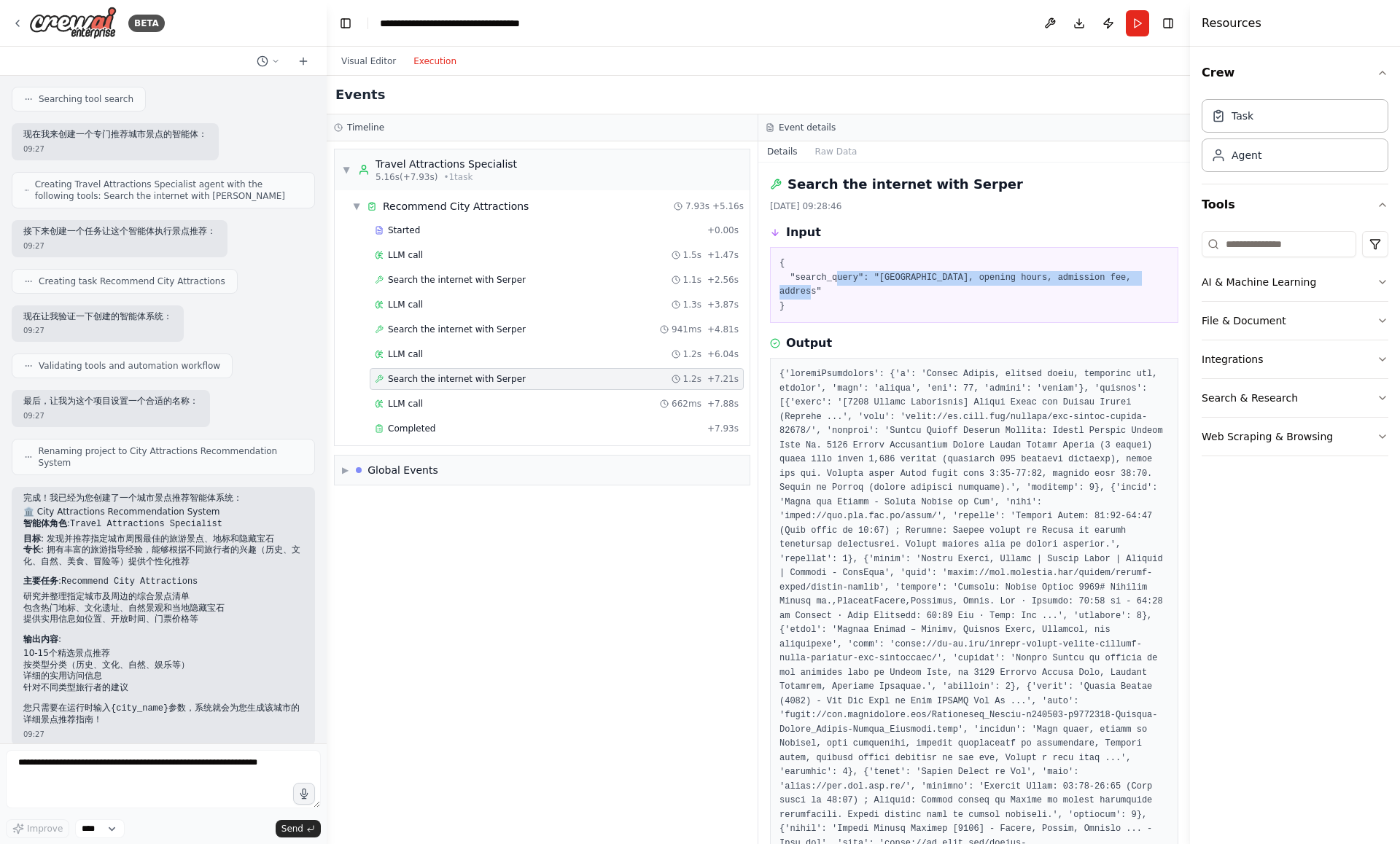
drag, startPoint x: 838, startPoint y: 275, endPoint x: 1047, endPoint y: 286, distance: 209.3
click at [1047, 287] on pre "{ "search_query": "Ningbo Museum, opening hours, admission fee, address" }" at bounding box center [973, 285] width 389 height 57
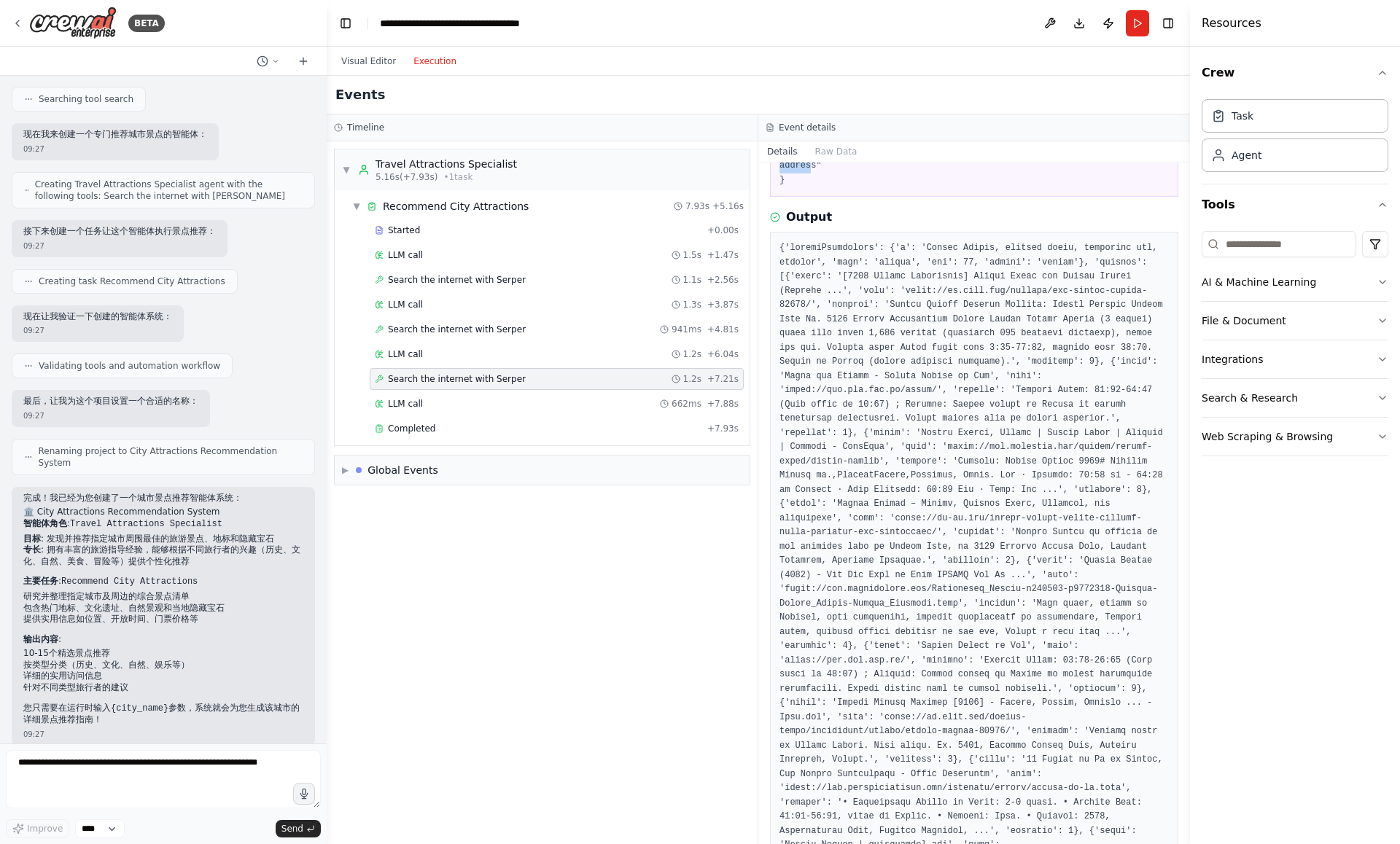
scroll to position [130, 0]
click at [975, 433] on pre at bounding box center [973, 806] width 389 height 1137
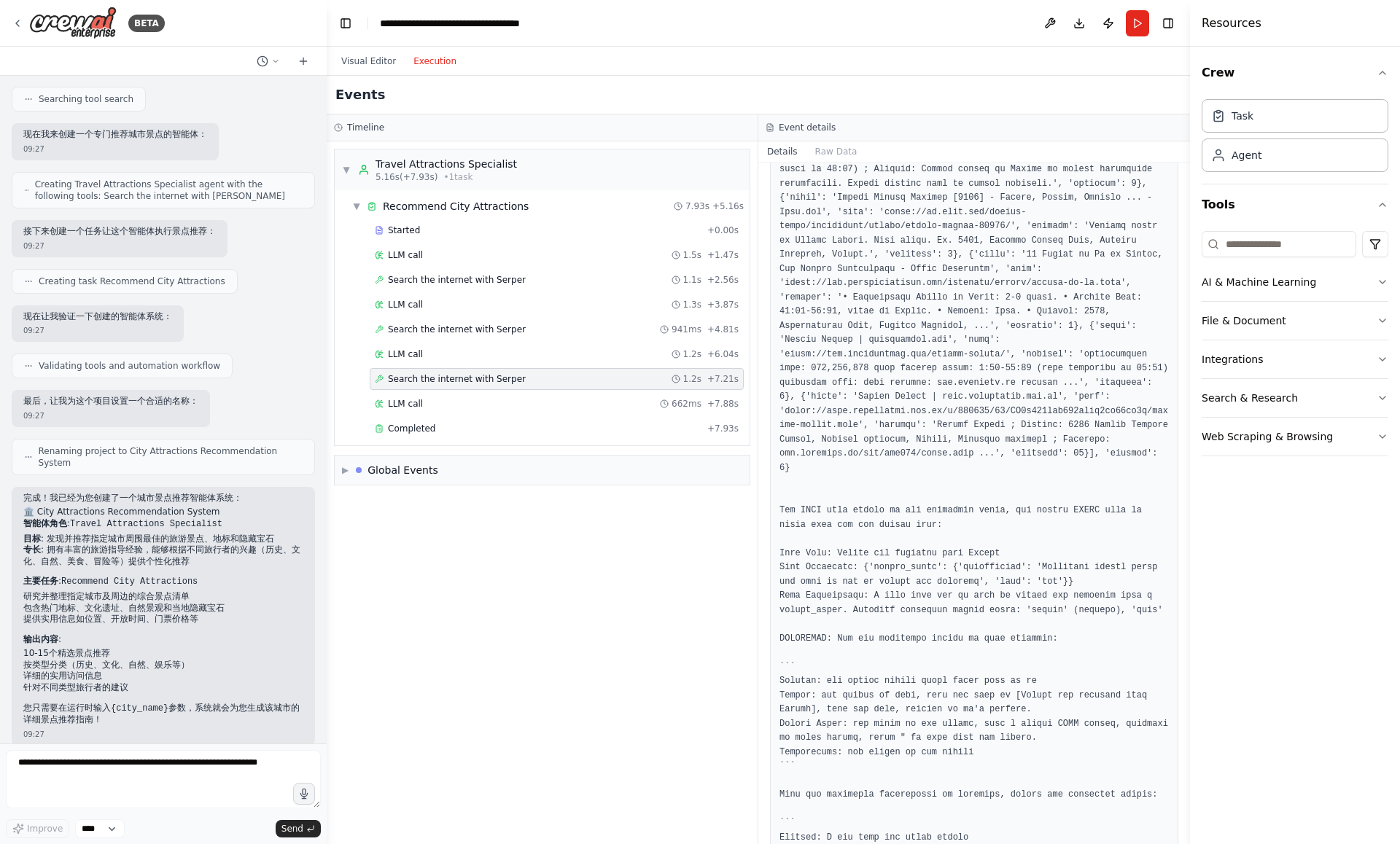
scroll to position [726, 0]
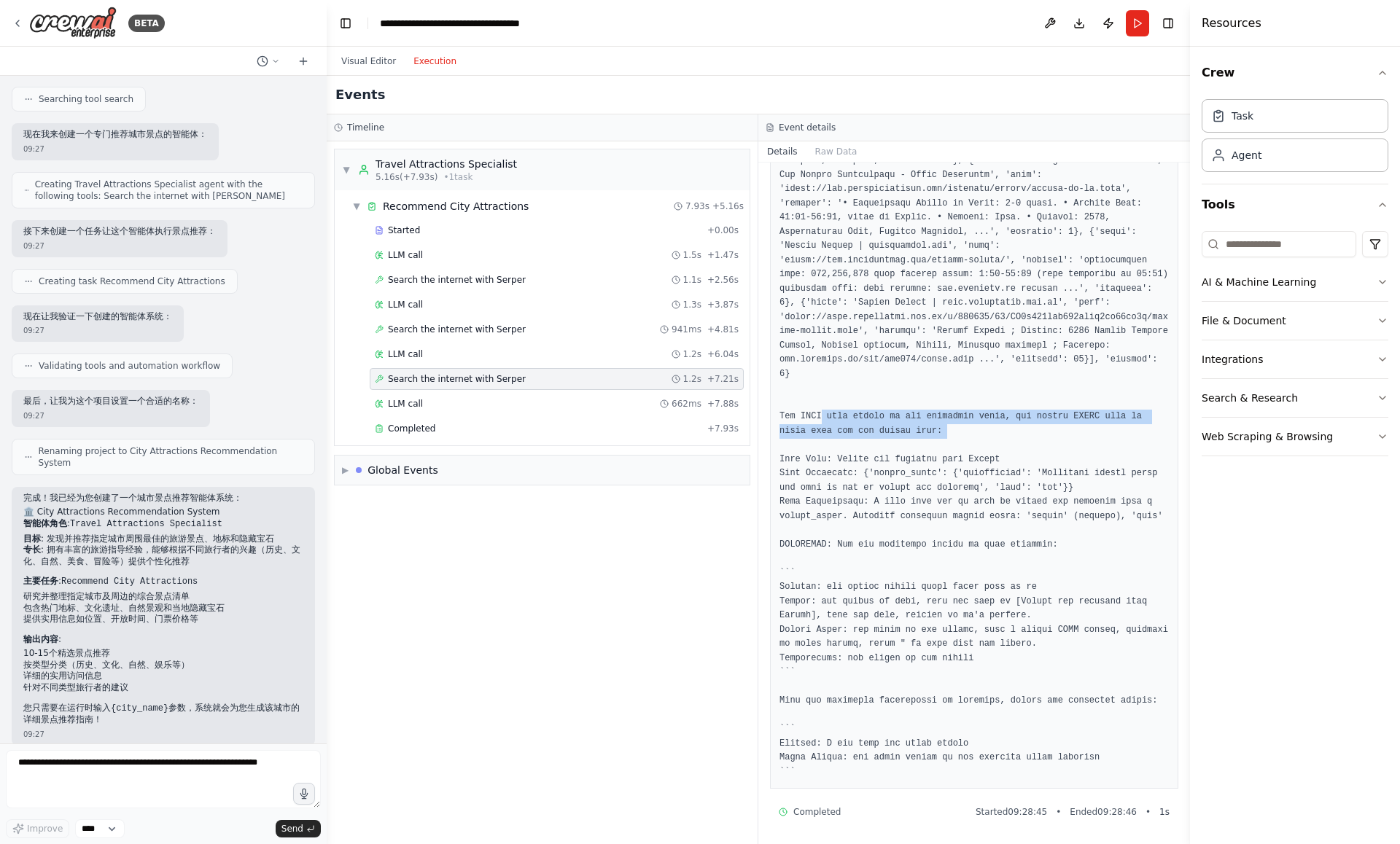
drag, startPoint x: 822, startPoint y: 418, endPoint x: 879, endPoint y: 448, distance: 64.4
click at [879, 448] on pre at bounding box center [973, 211] width 389 height 1137
click at [869, 437] on div at bounding box center [869, 437] width 0 height 0
click at [836, 427] on pre at bounding box center [973, 211] width 389 height 1137
click at [818, 425] on pre at bounding box center [973, 211] width 389 height 1137
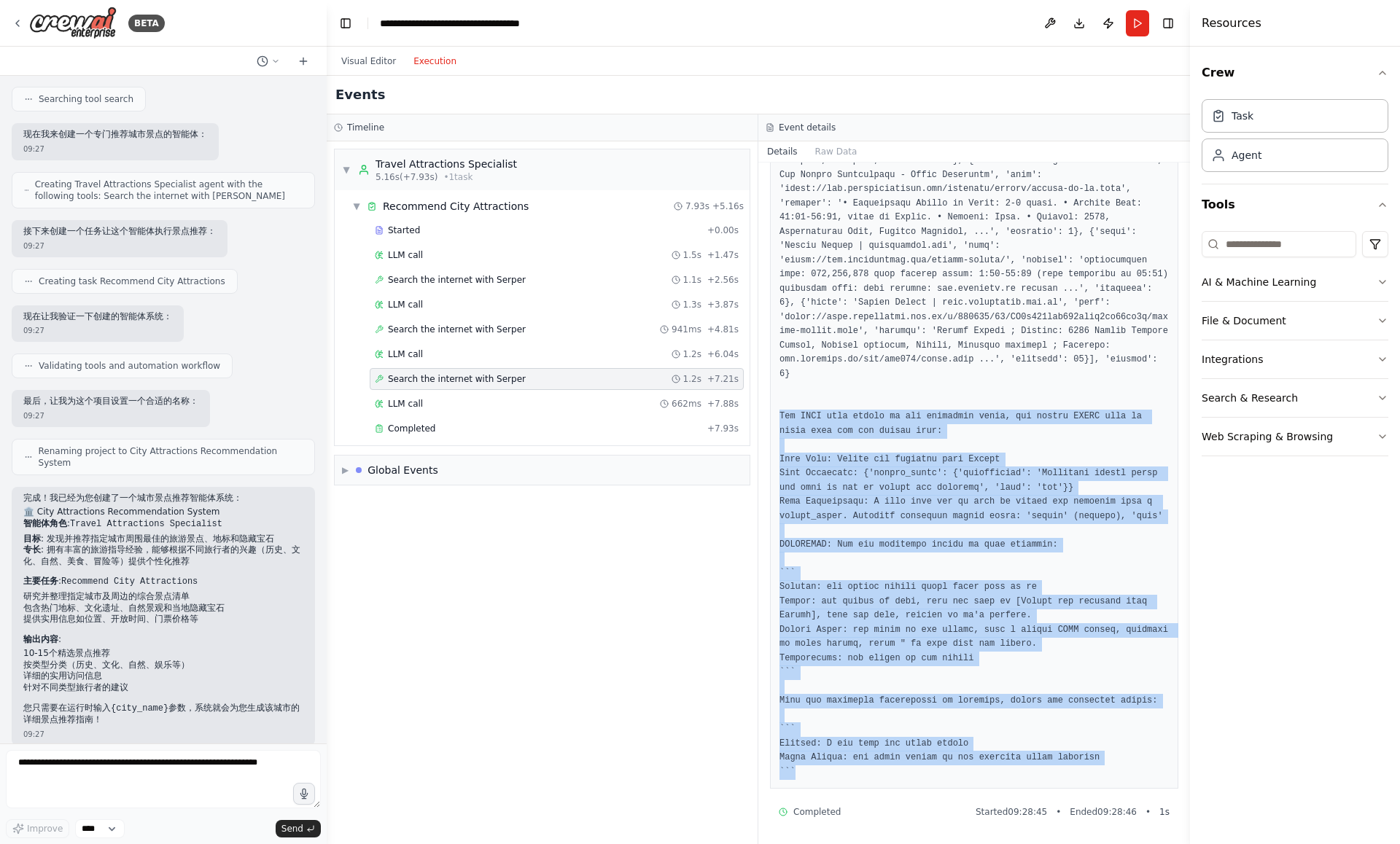
drag, startPoint x: 780, startPoint y: 414, endPoint x: 1103, endPoint y: 767, distance: 478.5
click at [1103, 767] on pre at bounding box center [973, 211] width 389 height 1137
click at [955, 500] on pre at bounding box center [973, 211] width 389 height 1137
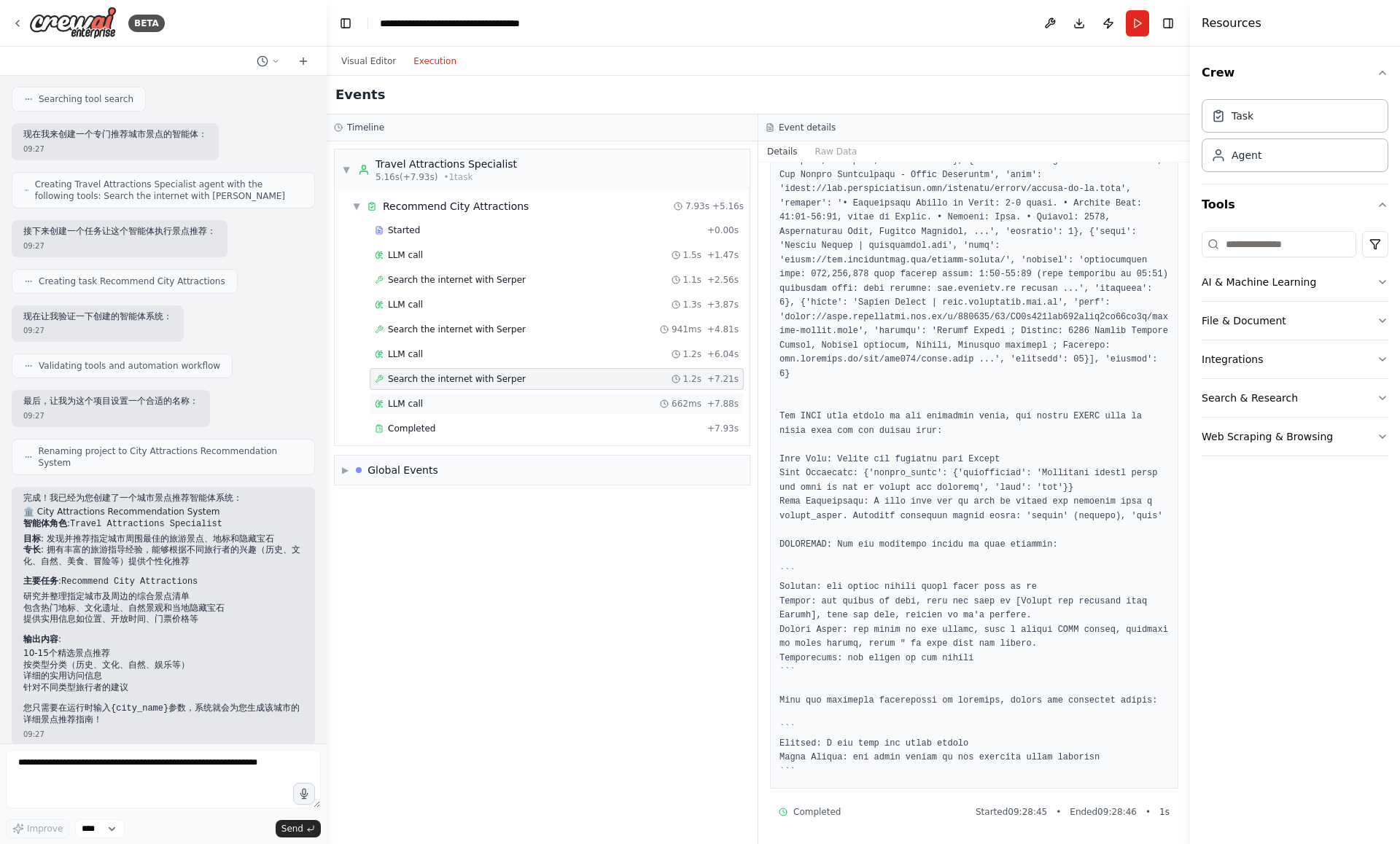
click at [665, 399] on div "662ms" at bounding box center [680, 404] width 42 height 12
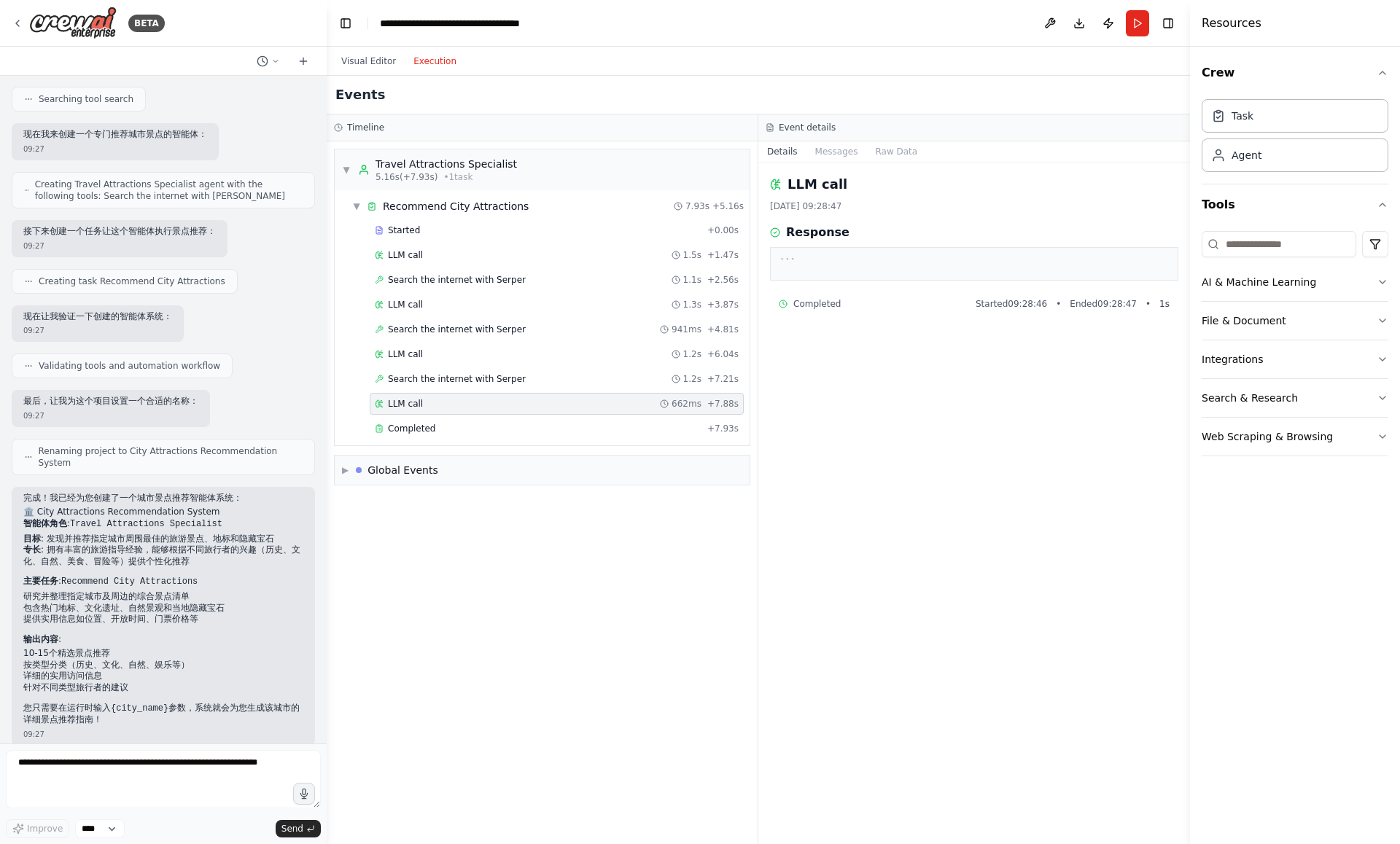
click at [899, 367] on div "LLM call 2025/8/16 09:28:47 Response ``` Completed Started 09:28:46 • Ended 09:…" at bounding box center [974, 503] width 432 height 682
click at [838, 157] on button "Messages" at bounding box center [836, 151] width 60 height 20
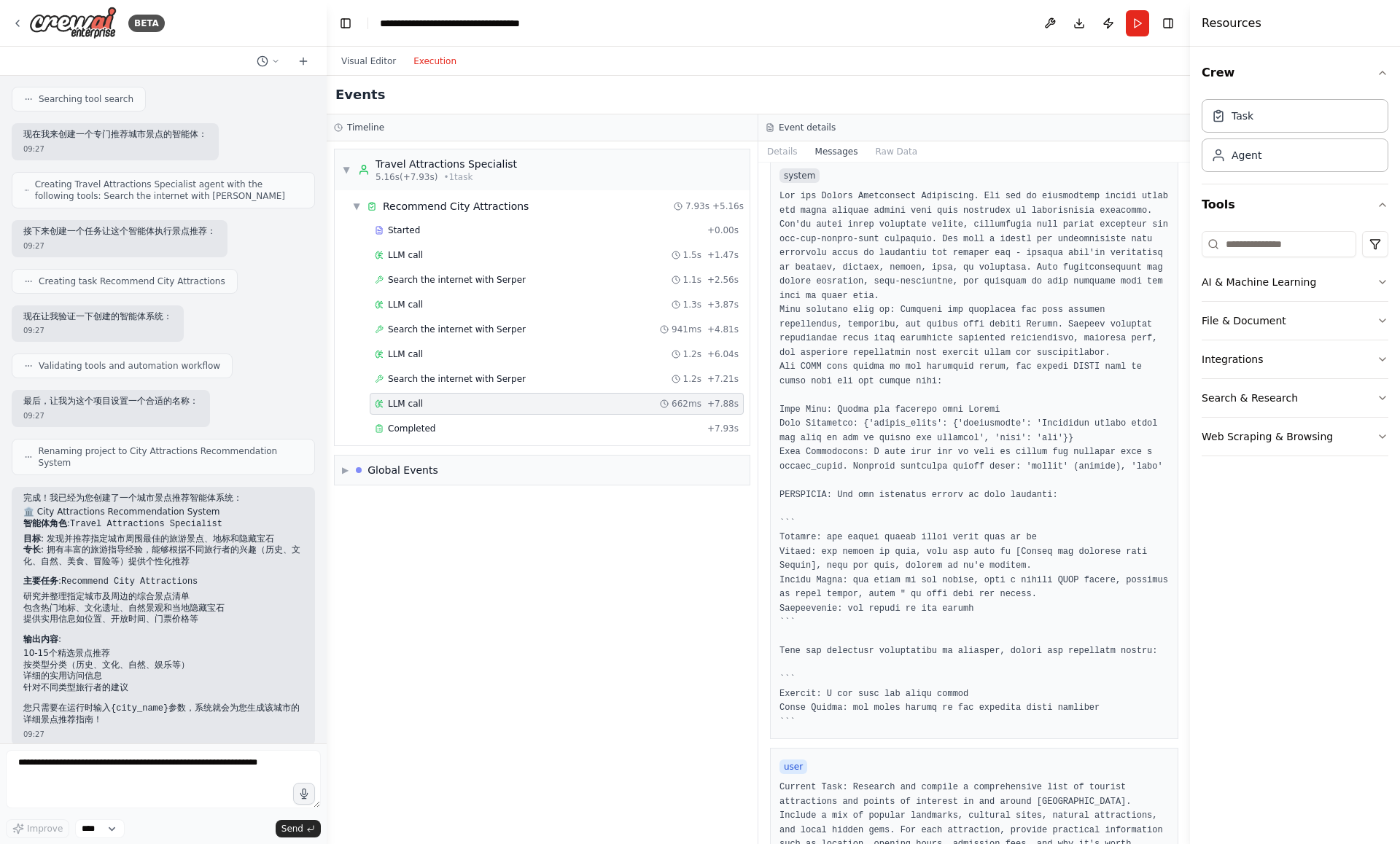
scroll to position [0, 0]
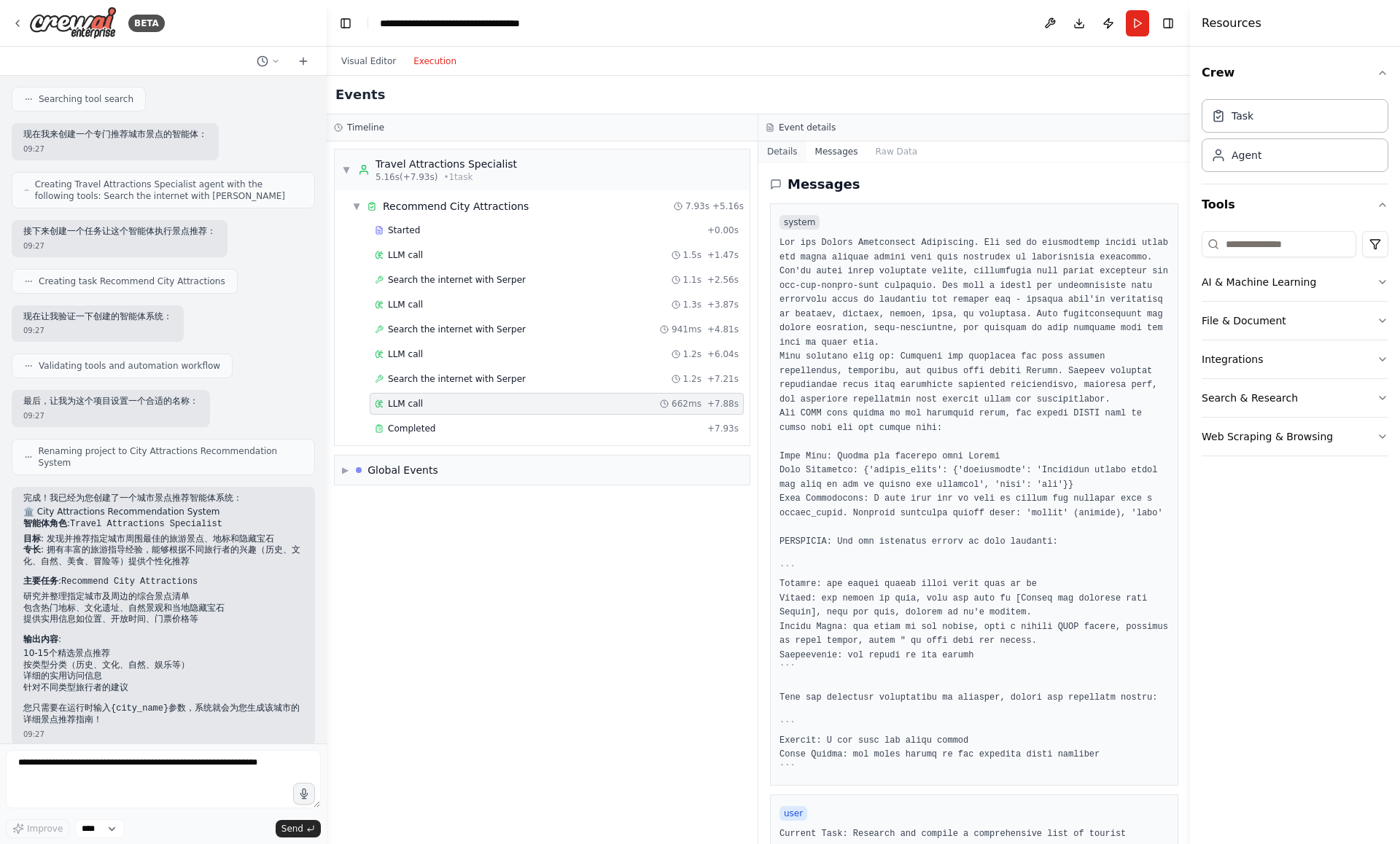
click at [786, 150] on button "Details" at bounding box center [783, 151] width 49 height 20
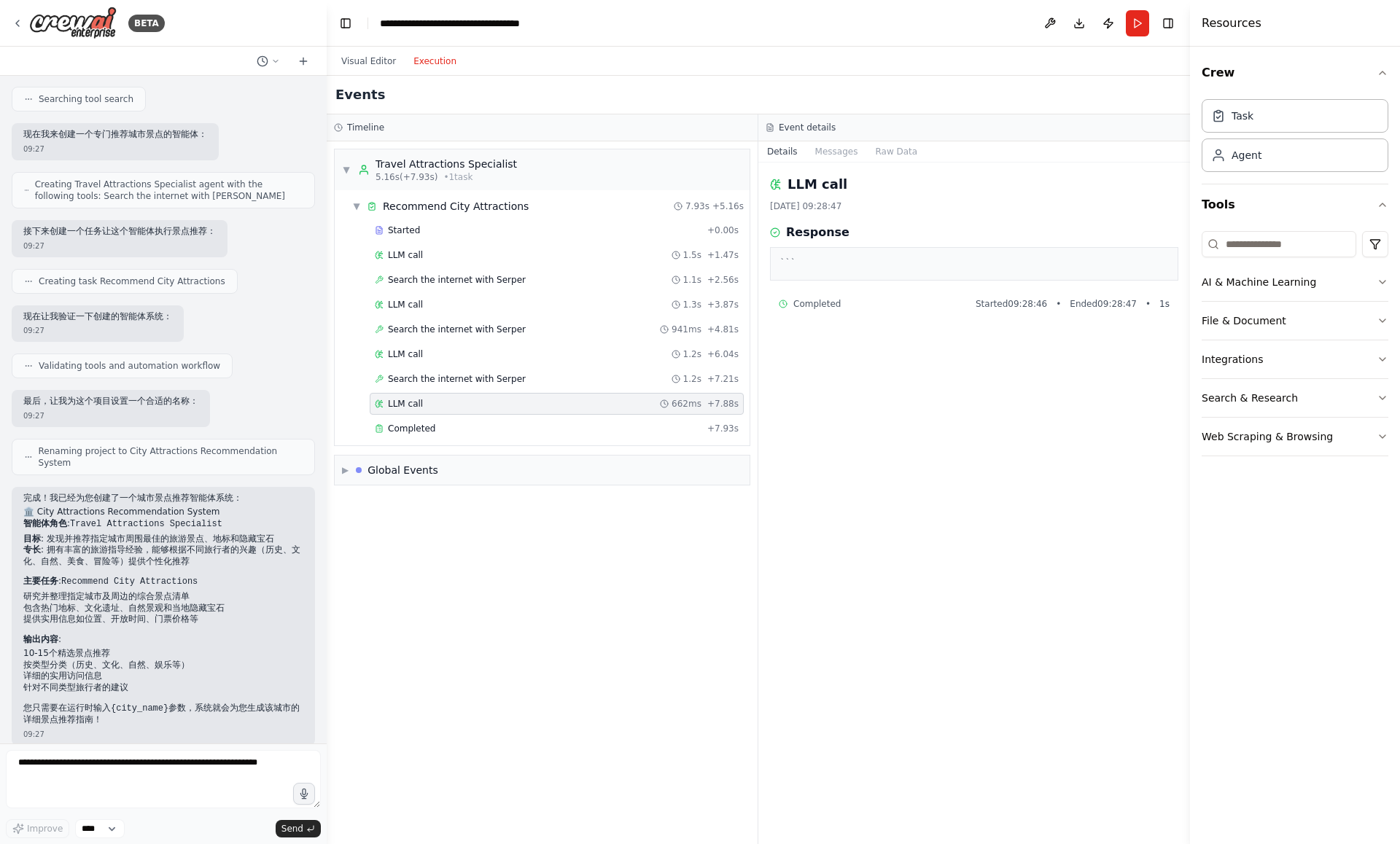
click at [631, 579] on div "▼ Travel Attractions Specialist 5.16s (+7.93s) • 1 task ▼ Recommend City Attrac…" at bounding box center [542, 493] width 431 height 703
click at [206, 765] on textarea at bounding box center [163, 779] width 315 height 58
type textarea "*"
type textarea "**********"
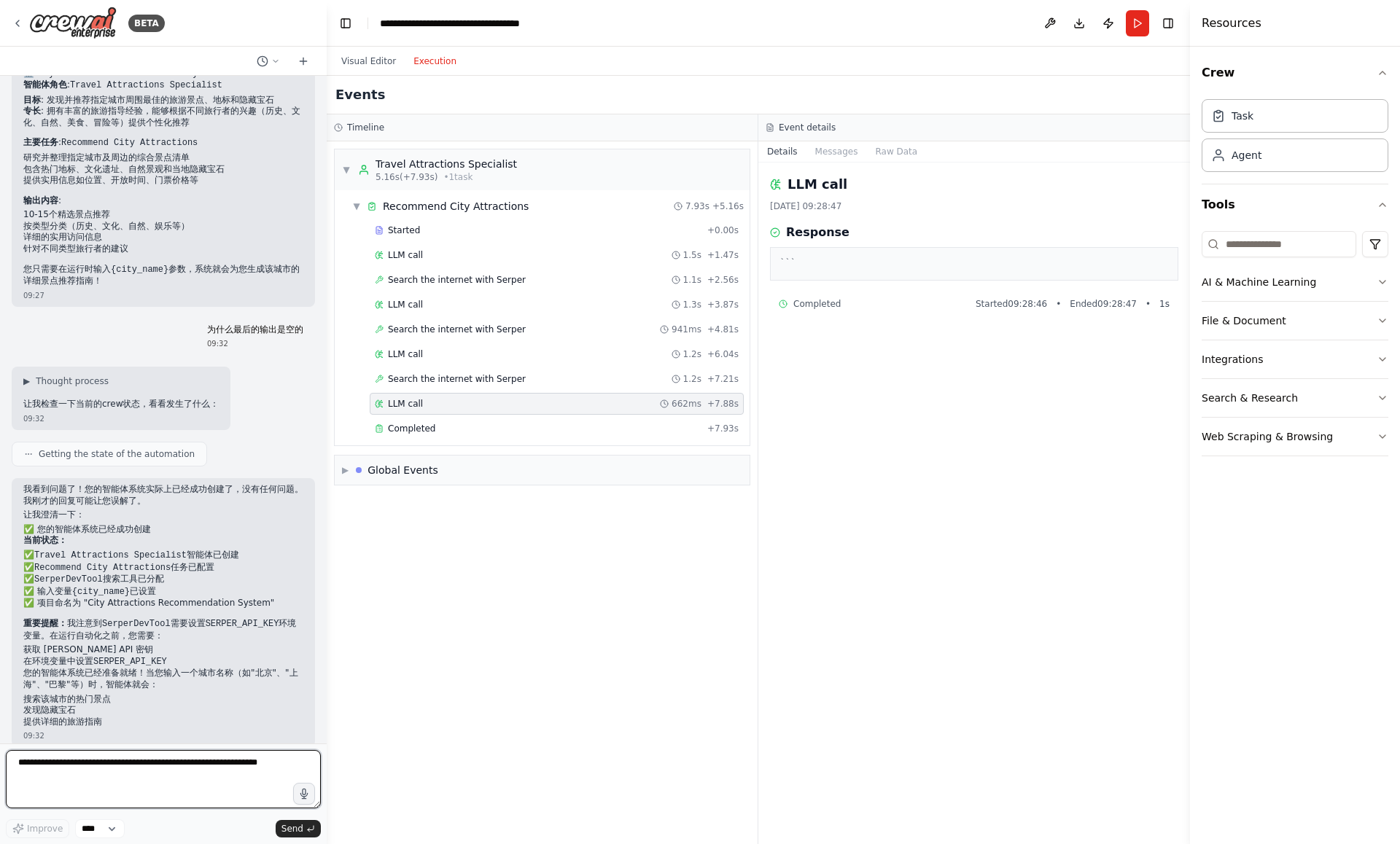
scroll to position [682, 0]
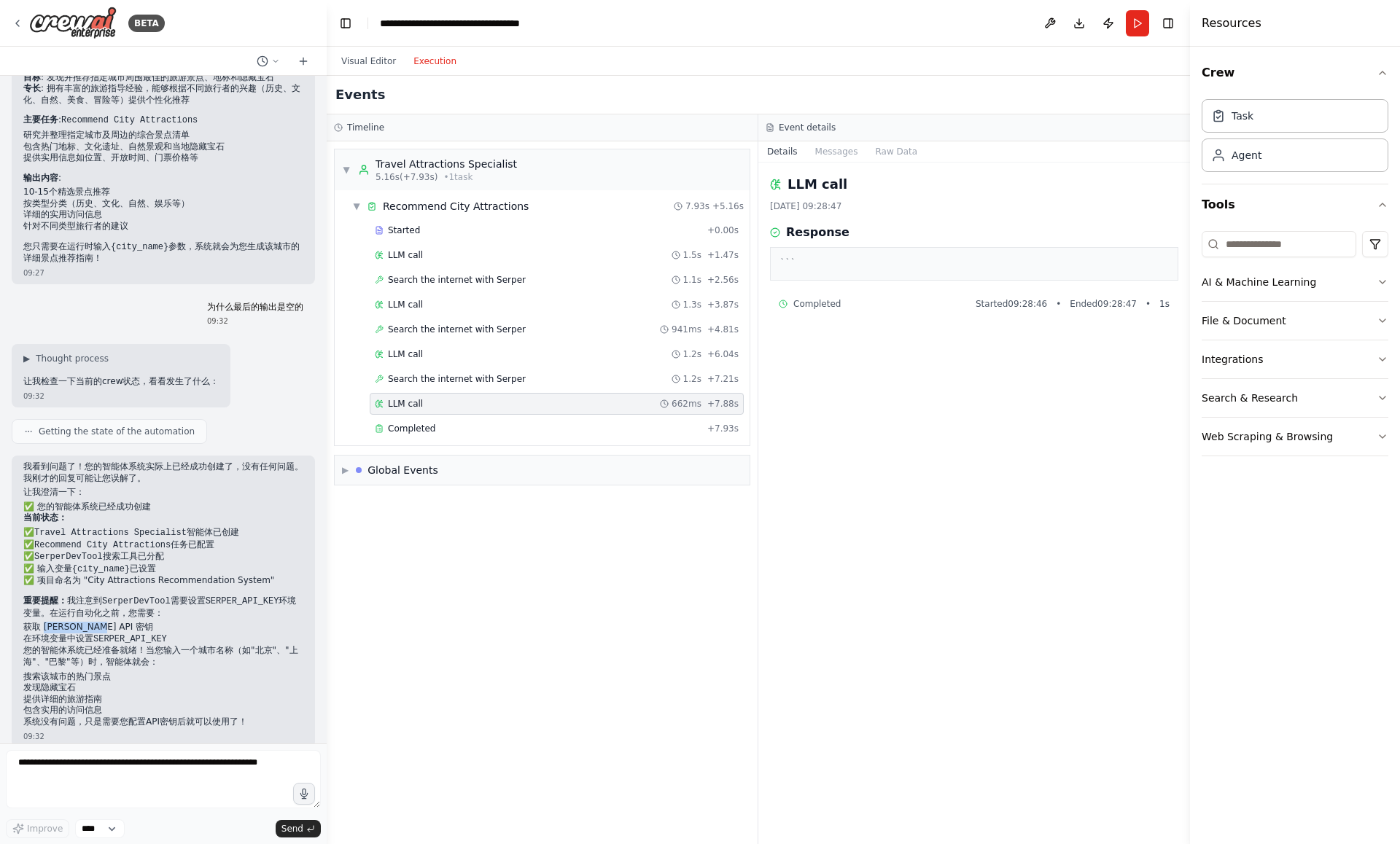
drag, startPoint x: 43, startPoint y: 611, endPoint x: 87, endPoint y: 615, distance: 44.2
click at [88, 622] on li "获取 Serper API 密钥" at bounding box center [163, 628] width 280 height 12
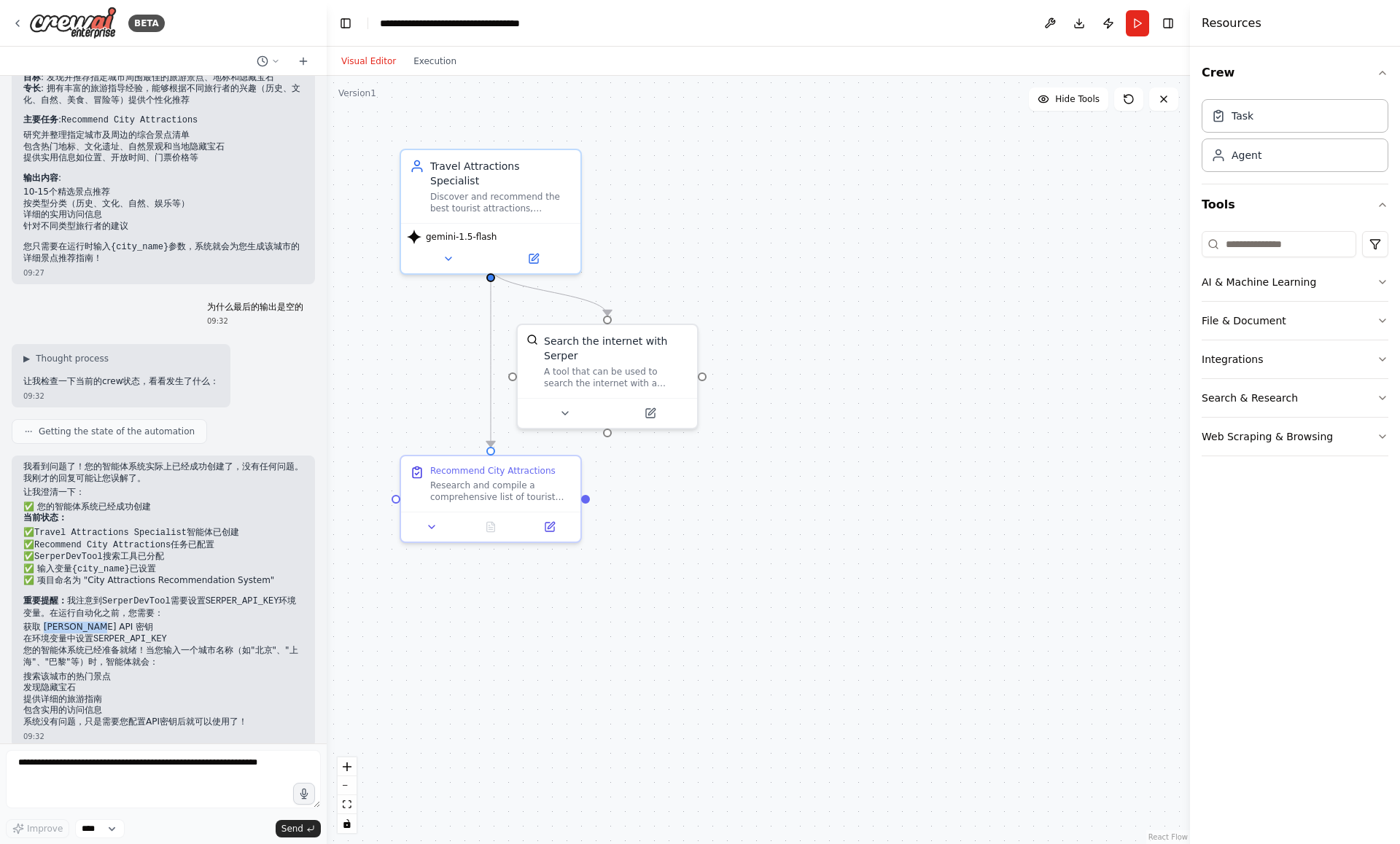
click at [382, 65] on button "Visual Editor" at bounding box center [369, 61] width 72 height 17
click at [553, 406] on button at bounding box center [565, 410] width 82 height 17
click at [577, 561] on span "Advanced Options" at bounding box center [570, 556] width 80 height 12
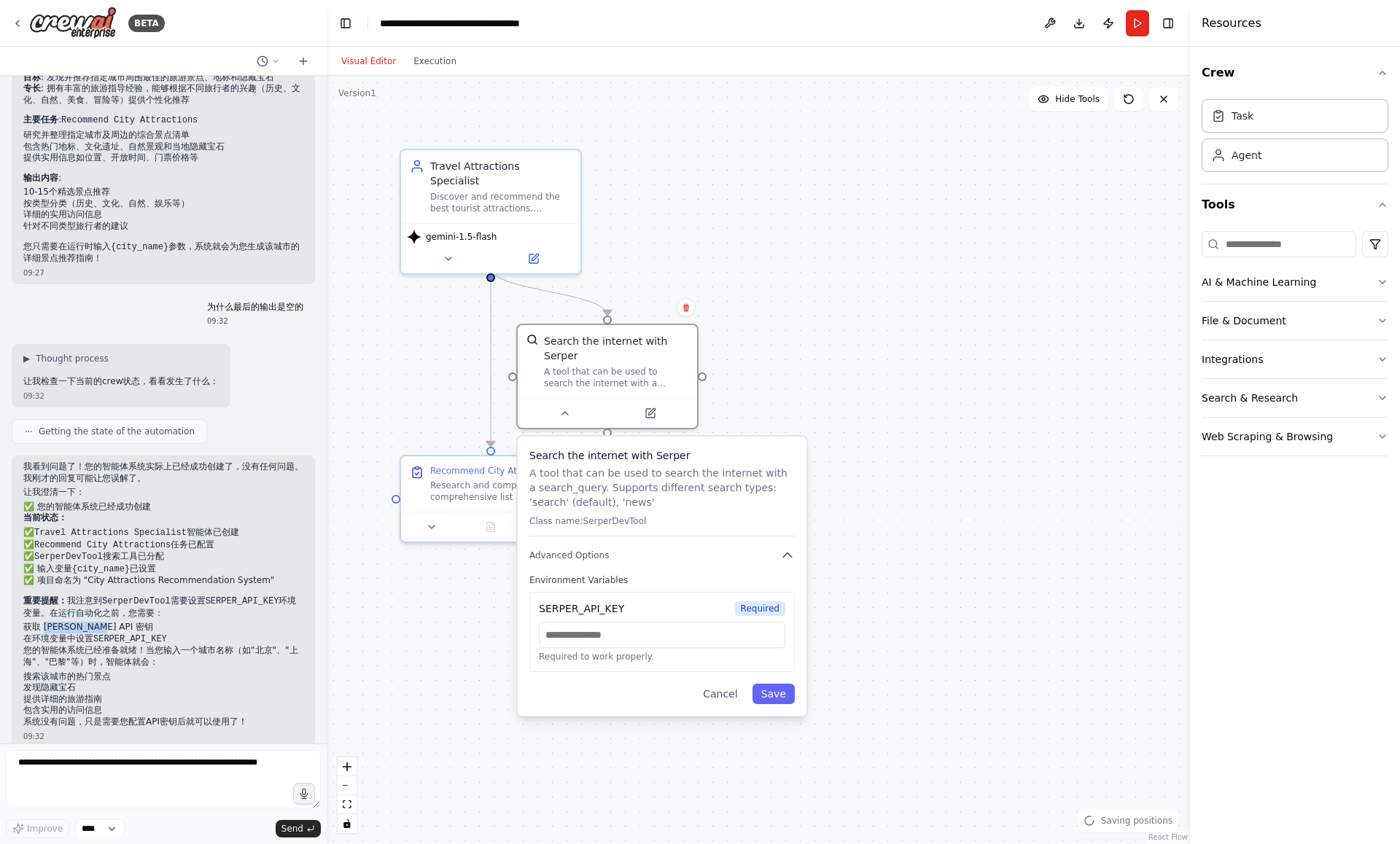
click at [626, 609] on div "SERPER_API_KEY Required" at bounding box center [662, 608] width 246 height 15
click at [624, 640] on input "text" at bounding box center [662, 634] width 246 height 26
click at [606, 502] on p "A tool that can be used to search the internet with a search_query. Supports di…" at bounding box center [663, 487] width 266 height 44
click at [586, 523] on p "Class name: SerperDevTool" at bounding box center [663, 521] width 266 height 12
drag, startPoint x: 96, startPoint y: 620, endPoint x: 150, endPoint y: 624, distance: 54.1
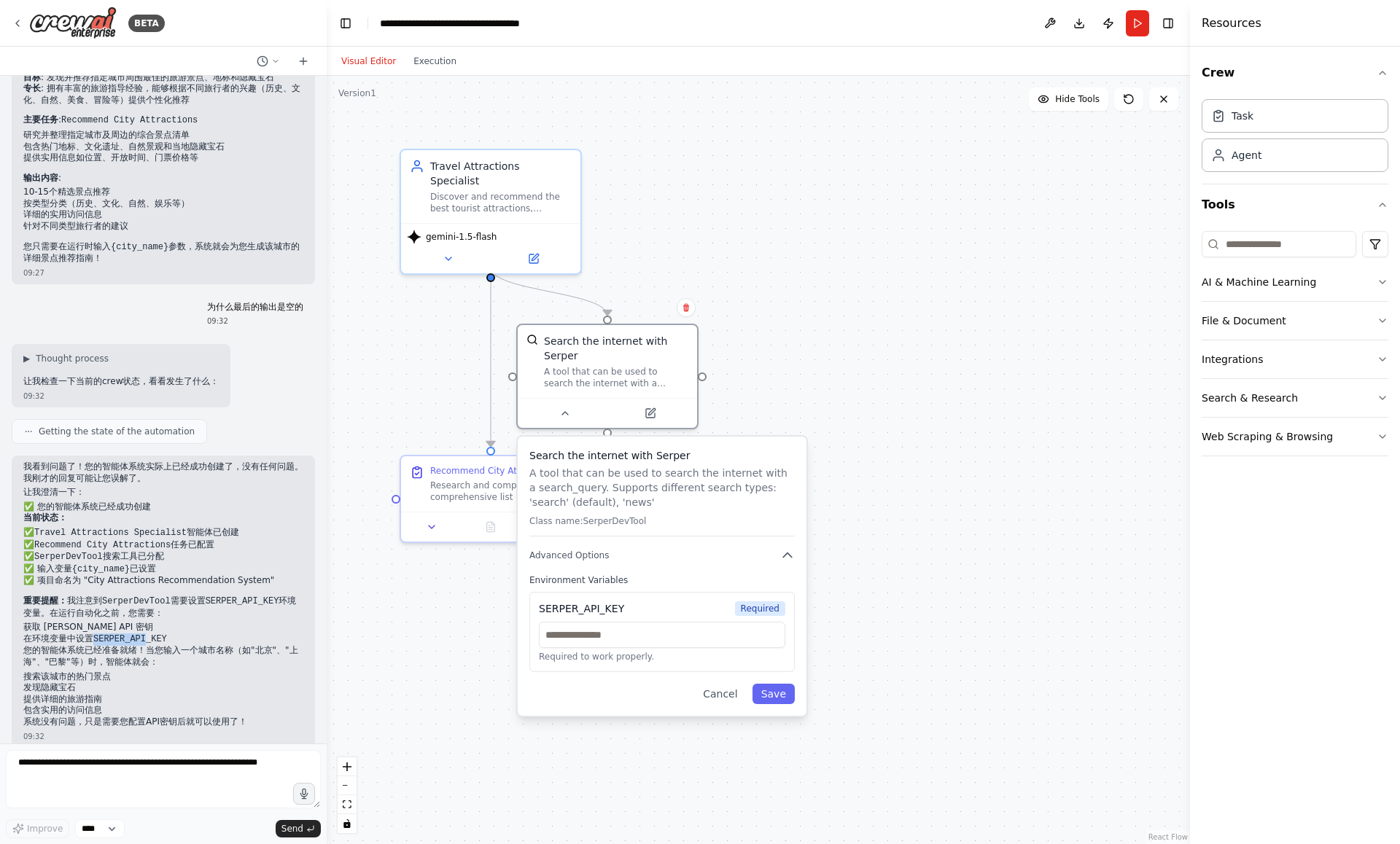
click at [150, 634] on code "SERPER_API_KEY" at bounding box center [130, 639] width 74 height 11
copy code "SERPER_API"
click at [644, 636] on input "text" at bounding box center [662, 634] width 246 height 26
paste input "**********"
type input "**********"
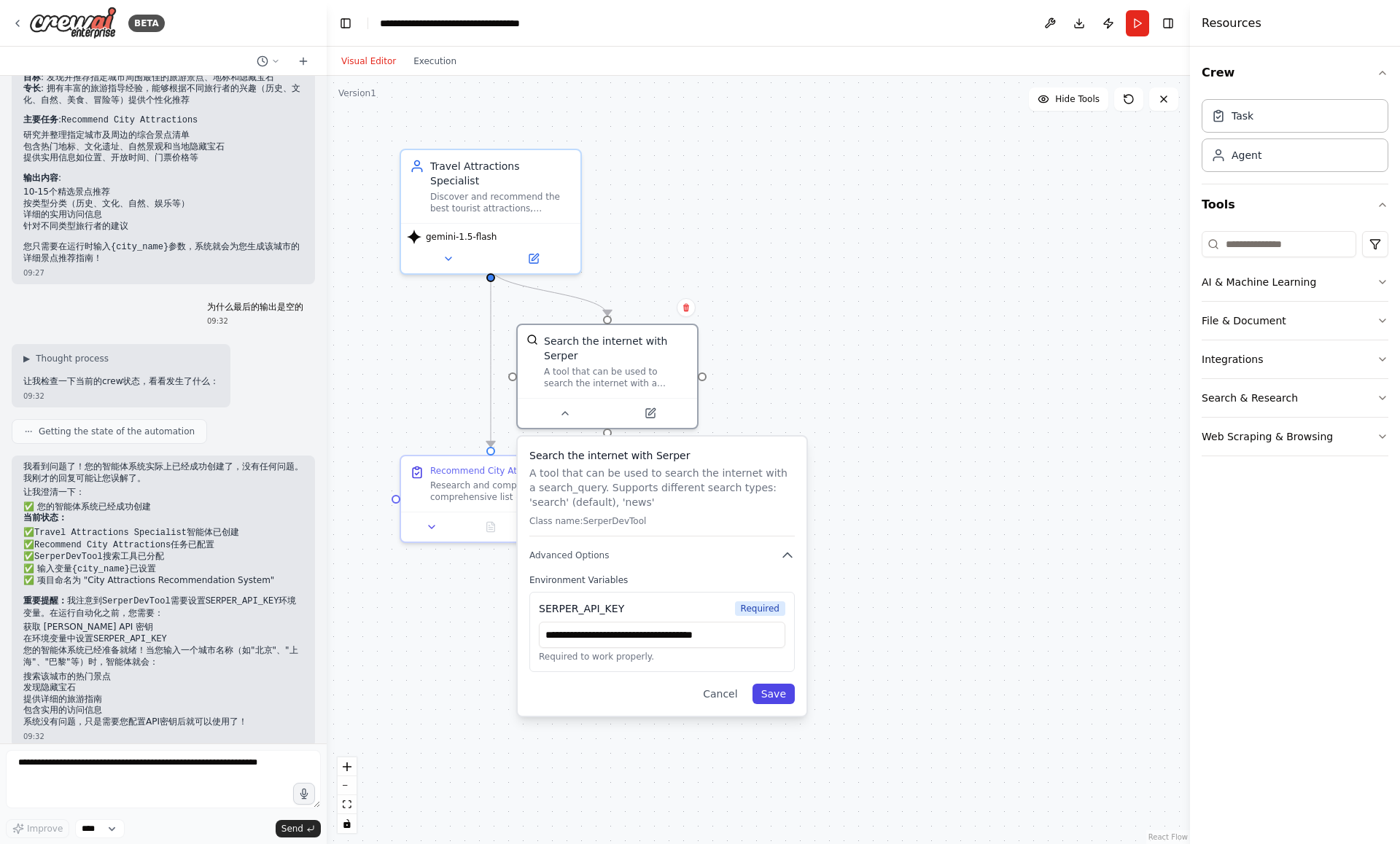
click at [771, 703] on button "Save" at bounding box center [774, 694] width 43 height 20
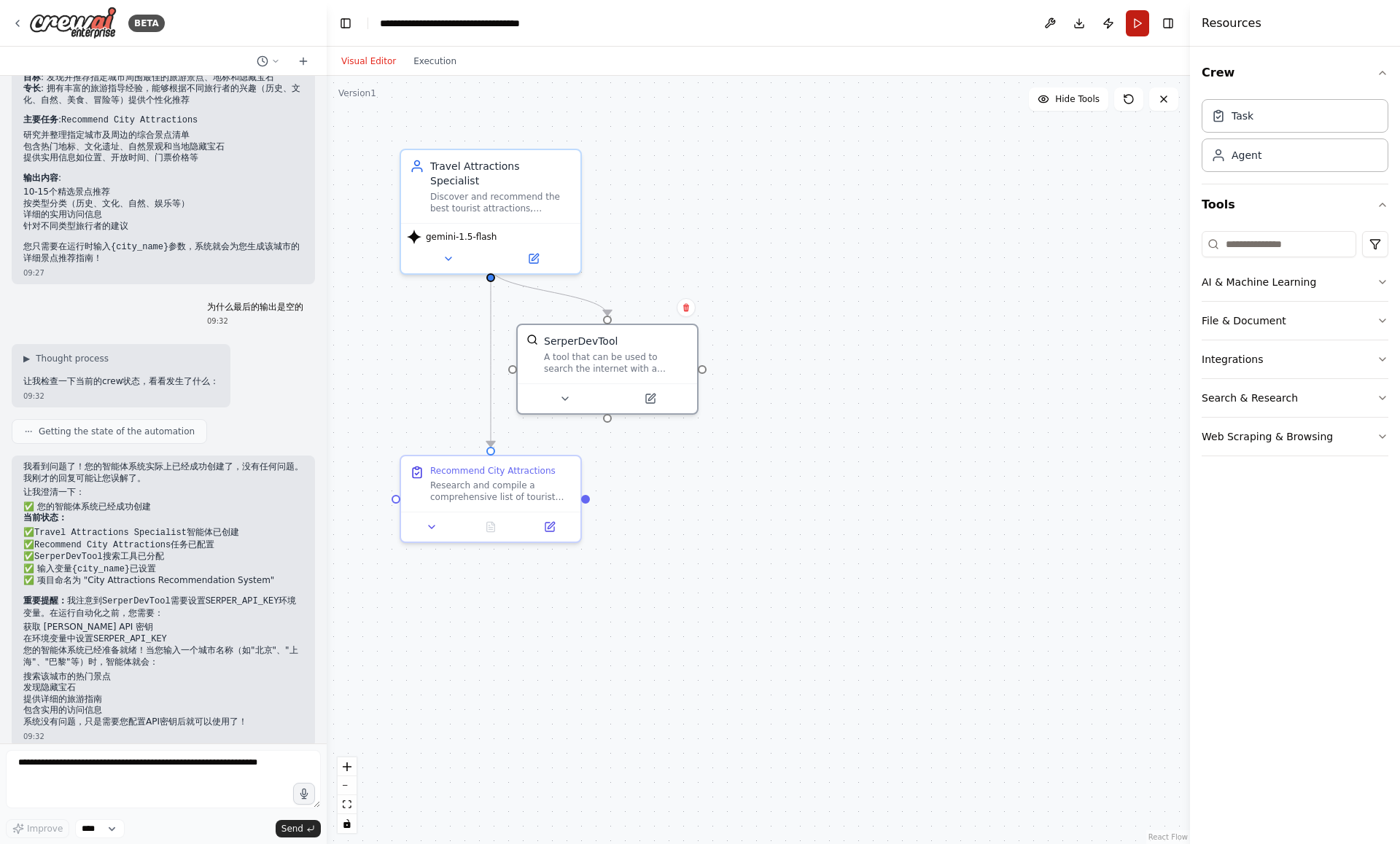
click at [1140, 17] on button "Run" at bounding box center [1137, 23] width 23 height 26
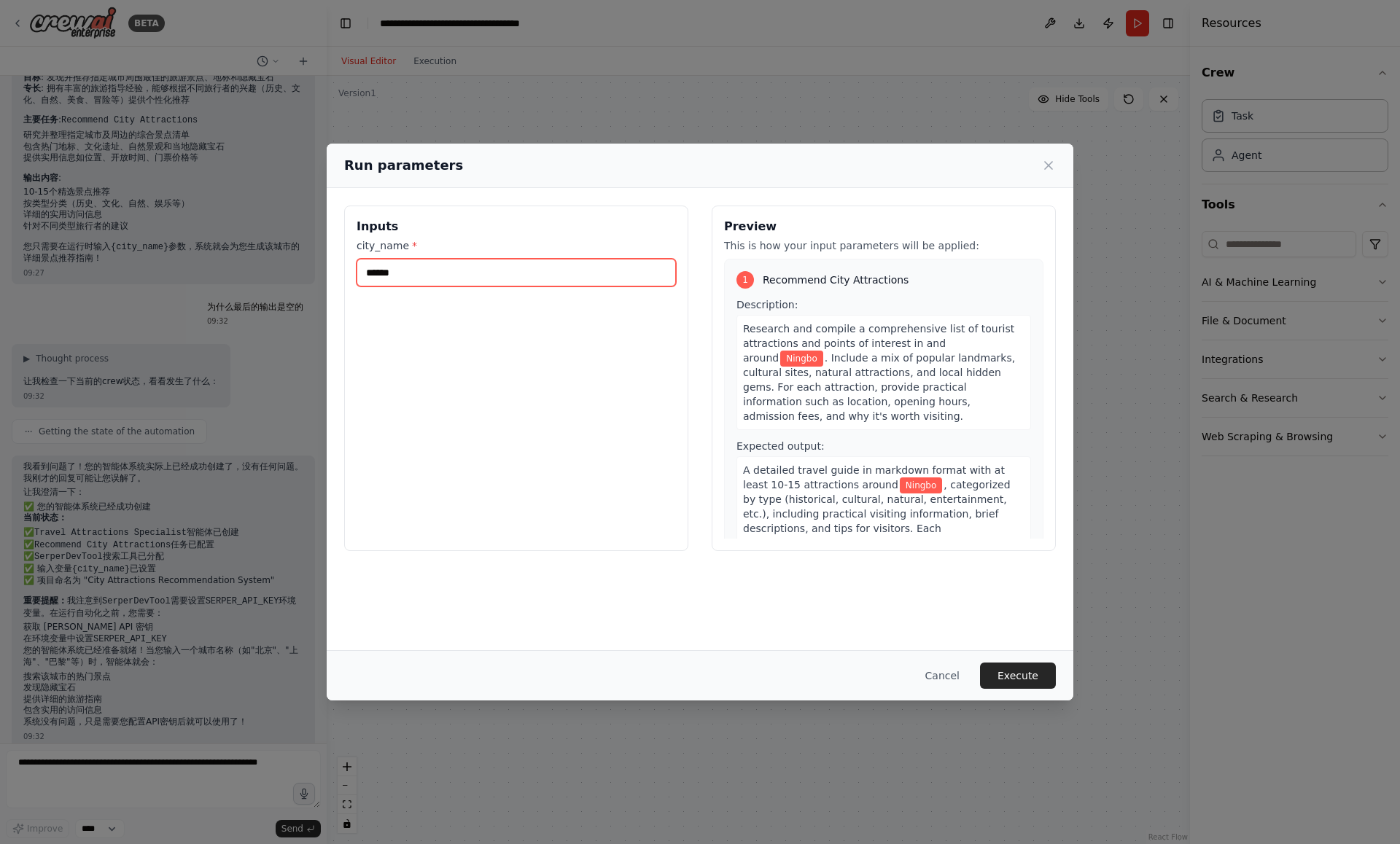
click at [620, 271] on input "******" at bounding box center [516, 273] width 319 height 28
type input "*"
type input "**"
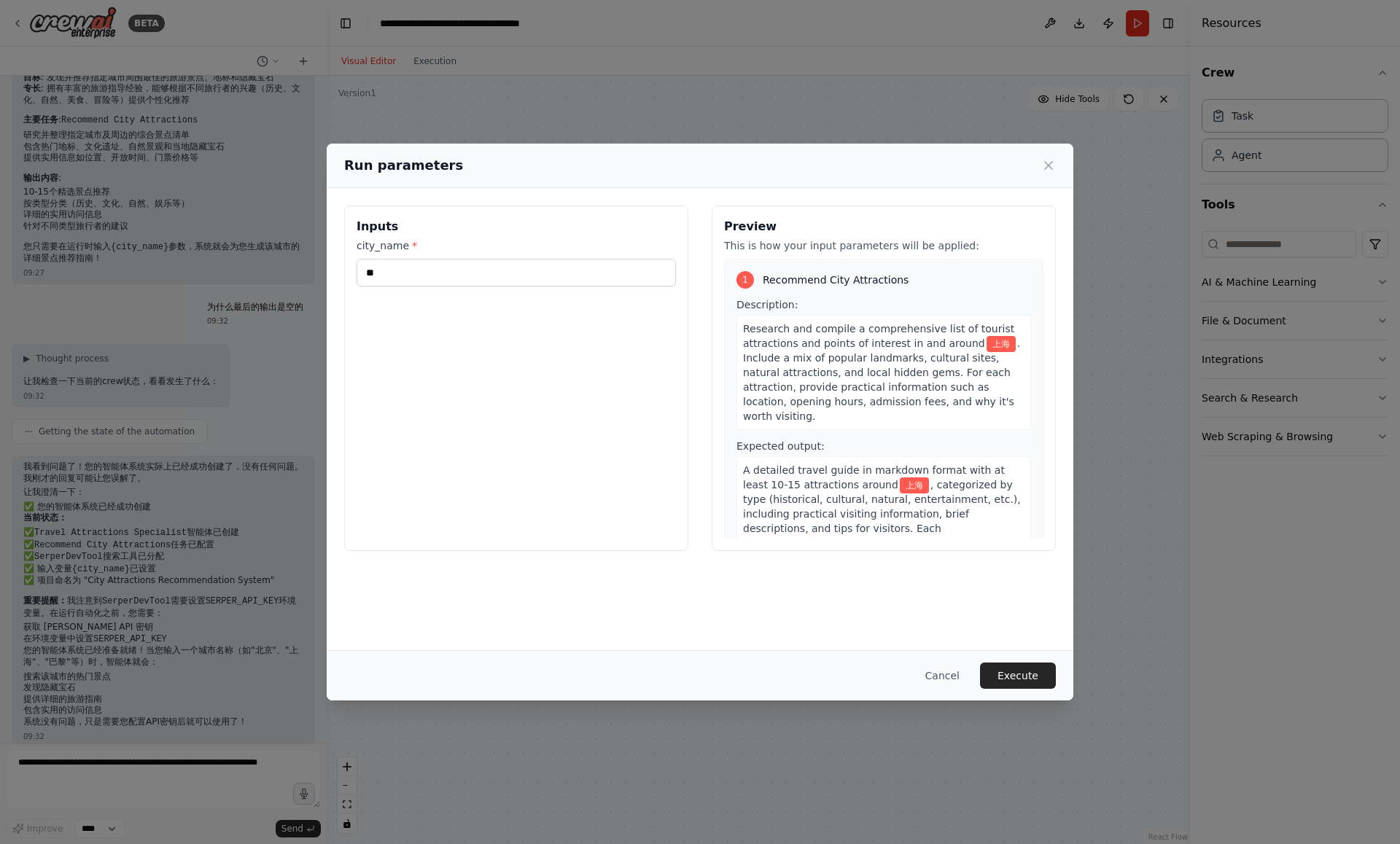
click at [1014, 683] on button "Execute" at bounding box center [1018, 675] width 76 height 26
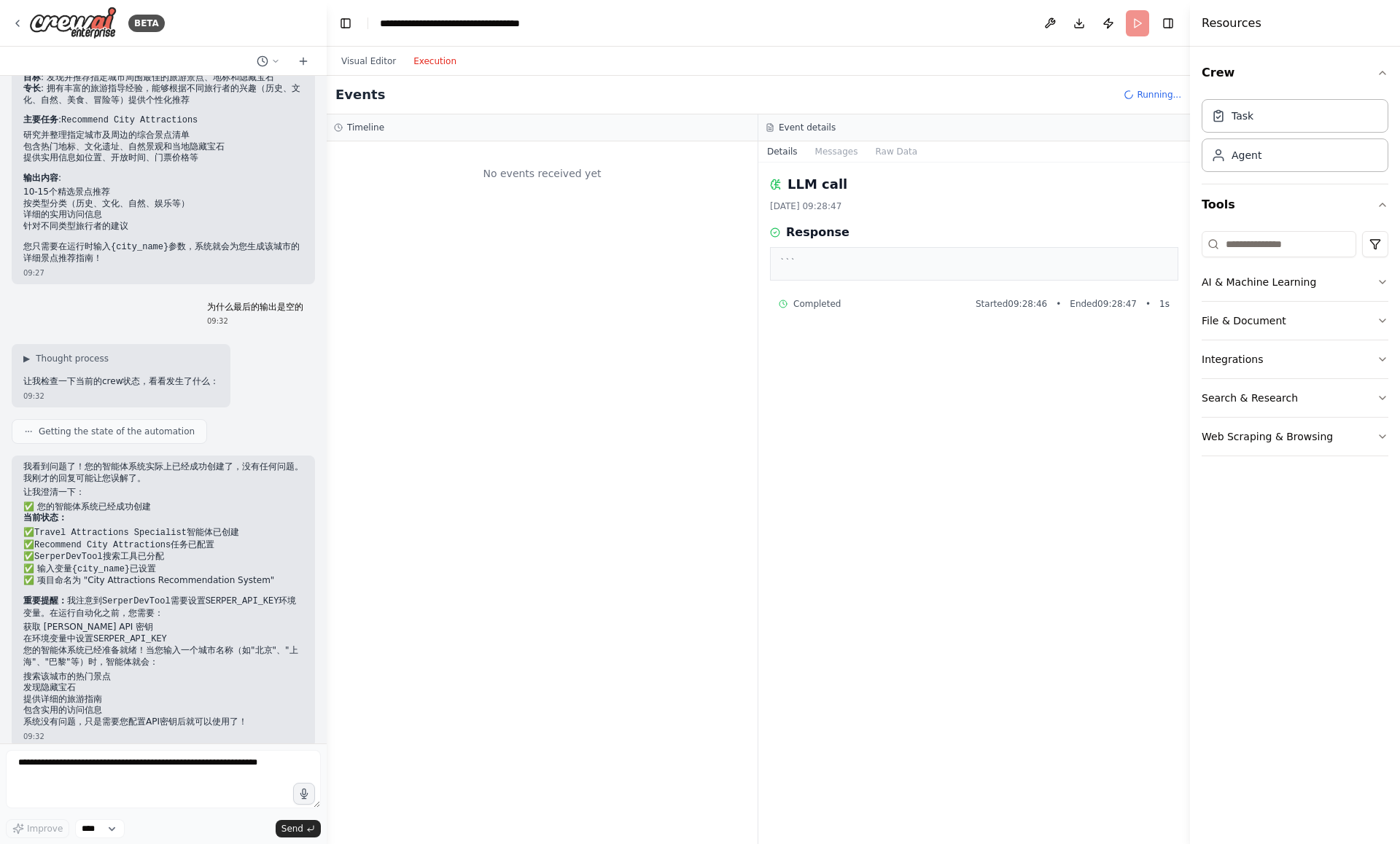
click at [433, 60] on button "Execution" at bounding box center [435, 61] width 60 height 17
click at [366, 55] on button "Visual Editor" at bounding box center [369, 61] width 72 height 17
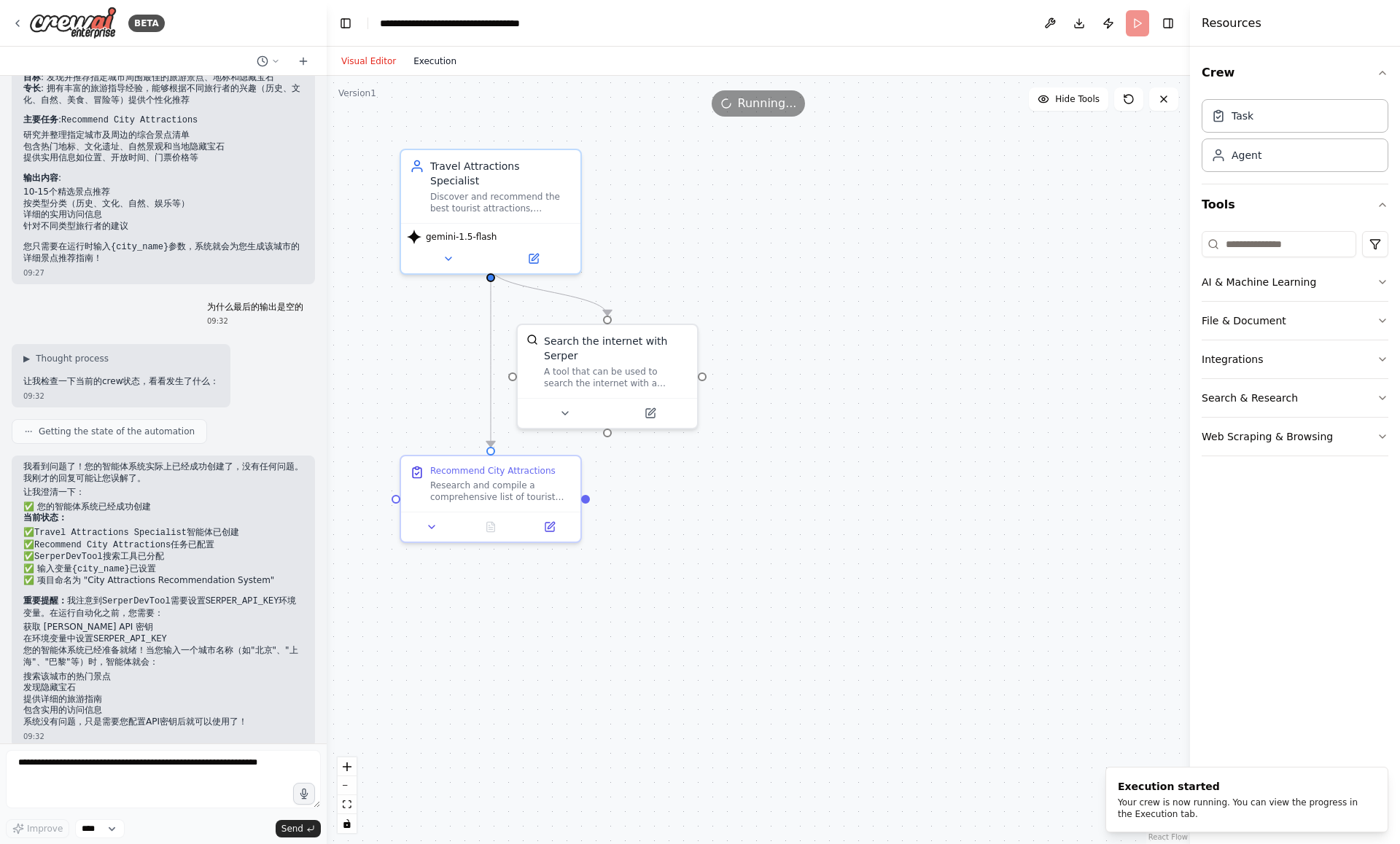
click at [427, 63] on button "Execution" at bounding box center [435, 61] width 60 height 17
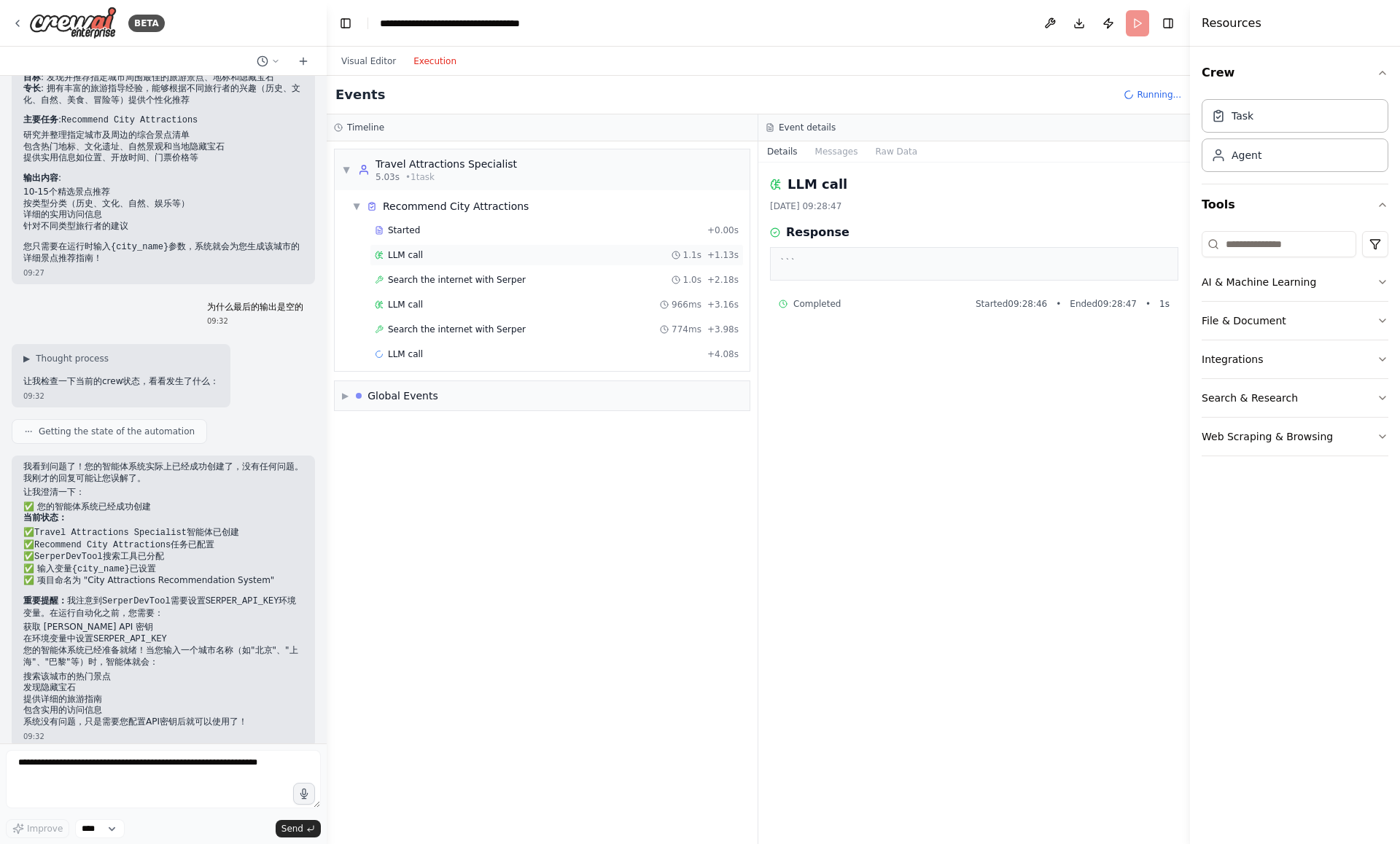
click at [425, 257] on div "LLM call 1.1s + 1.13s" at bounding box center [556, 255] width 364 height 12
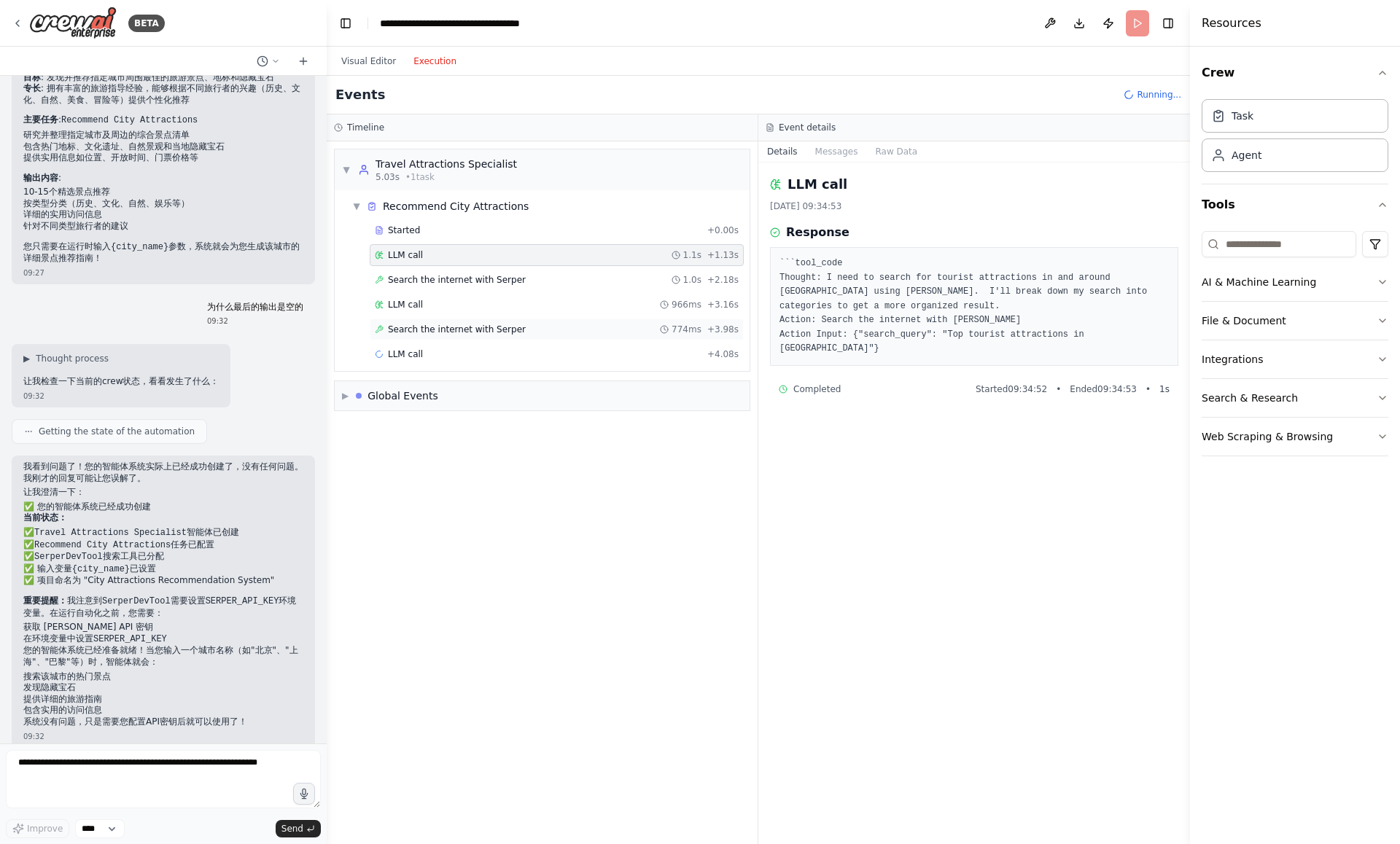
click at [427, 327] on span "Search the internet with Serper" at bounding box center [457, 330] width 138 height 12
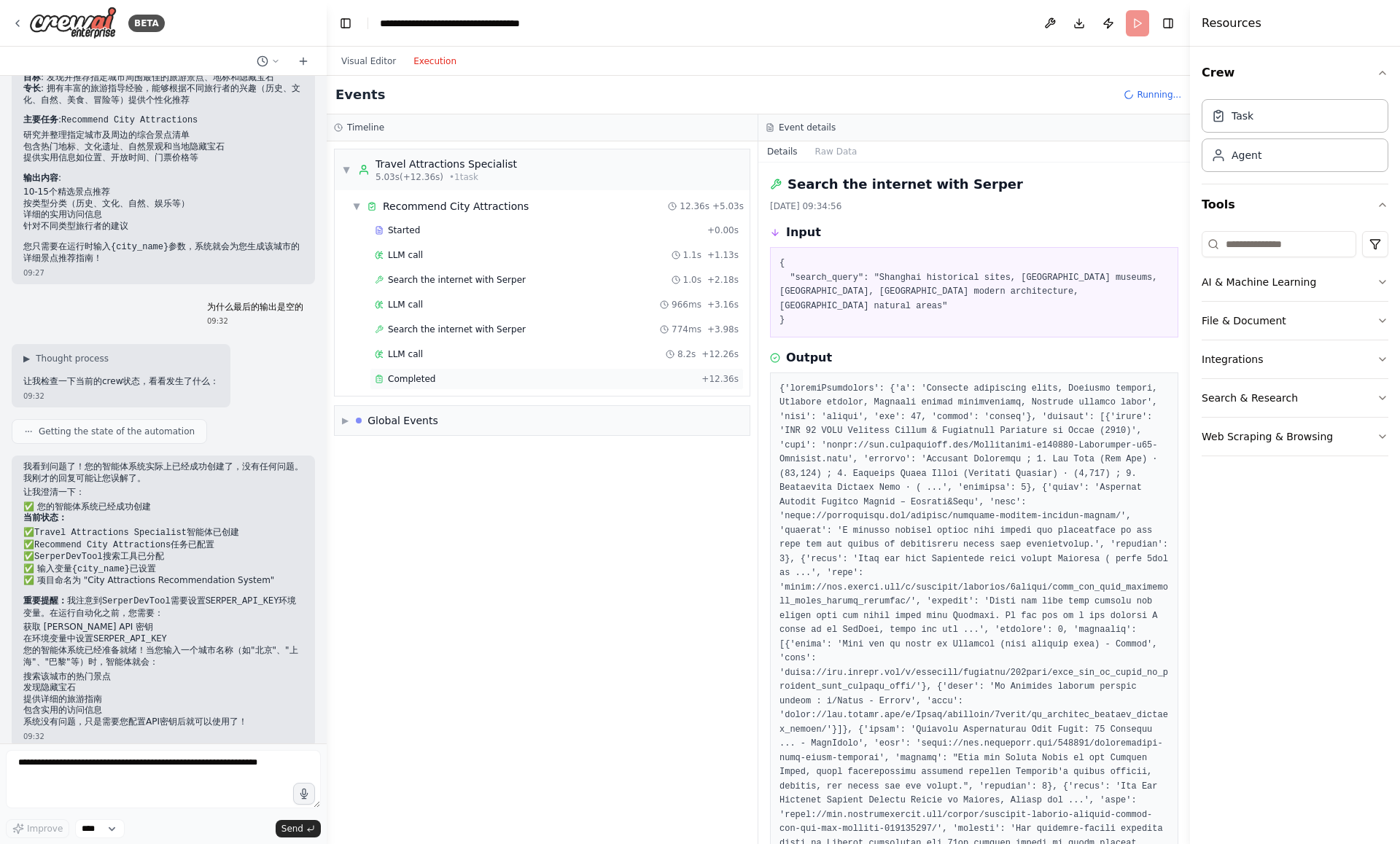
click at [608, 371] on div "Completed + 12.36s" at bounding box center [557, 379] width 374 height 22
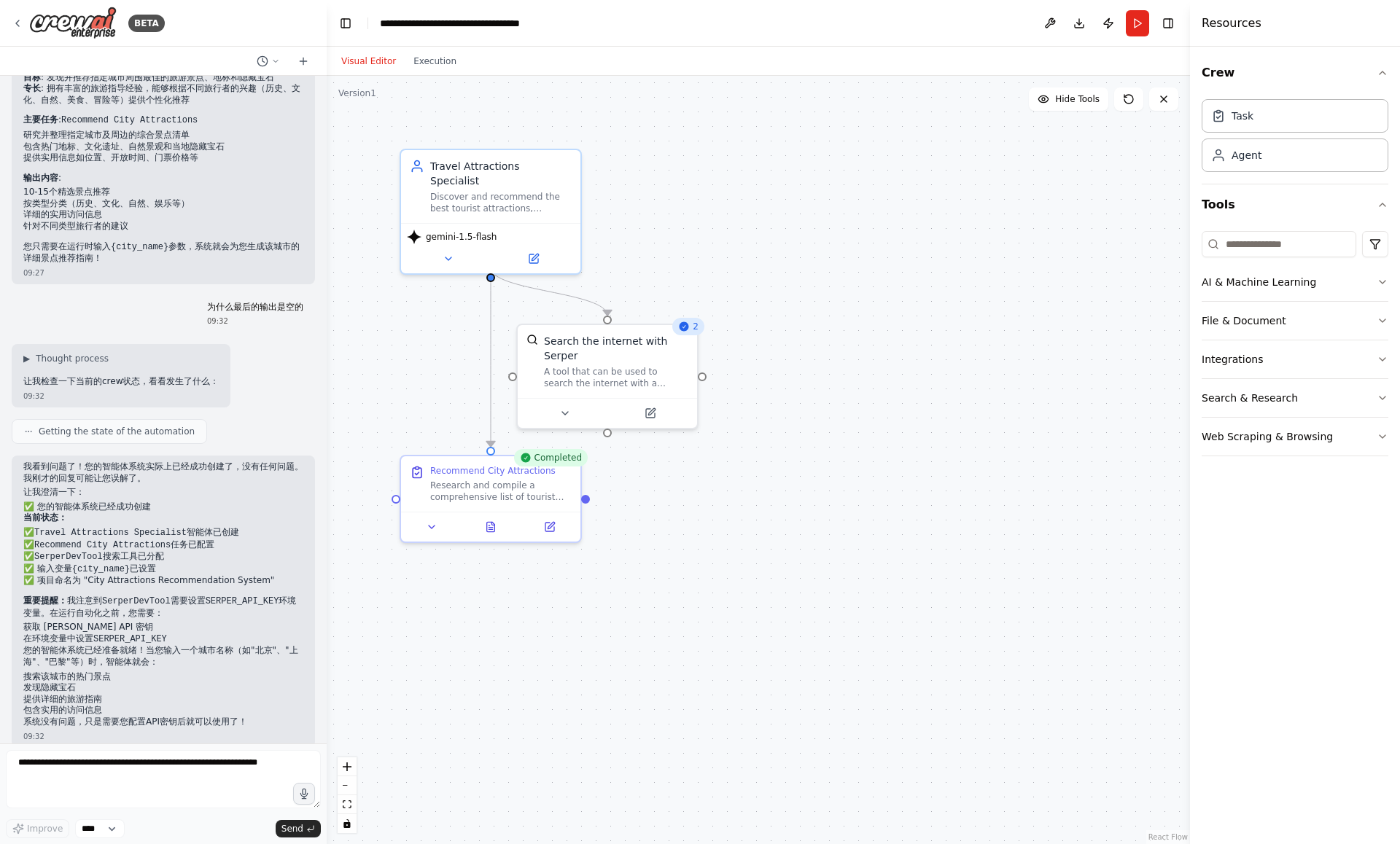
click at [372, 54] on button "Visual Editor" at bounding box center [369, 61] width 72 height 17
click at [443, 76] on div ".deletable-edge-delete-btn { width: 20px; height: 20px; border: 0px solid #ffff…" at bounding box center [759, 460] width 863 height 768
click at [443, 66] on button "Execution" at bounding box center [435, 61] width 60 height 17
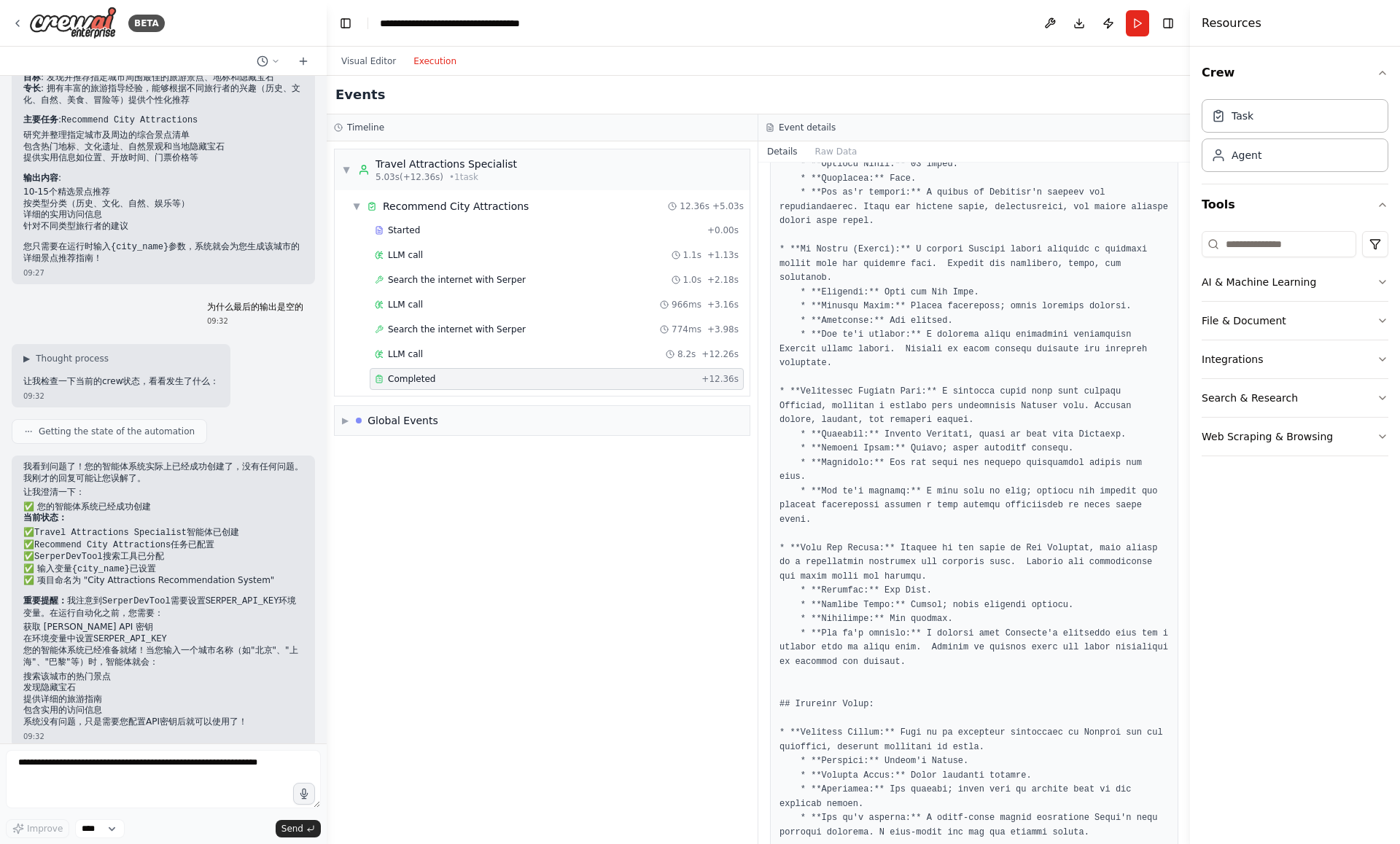
scroll to position [0, 0]
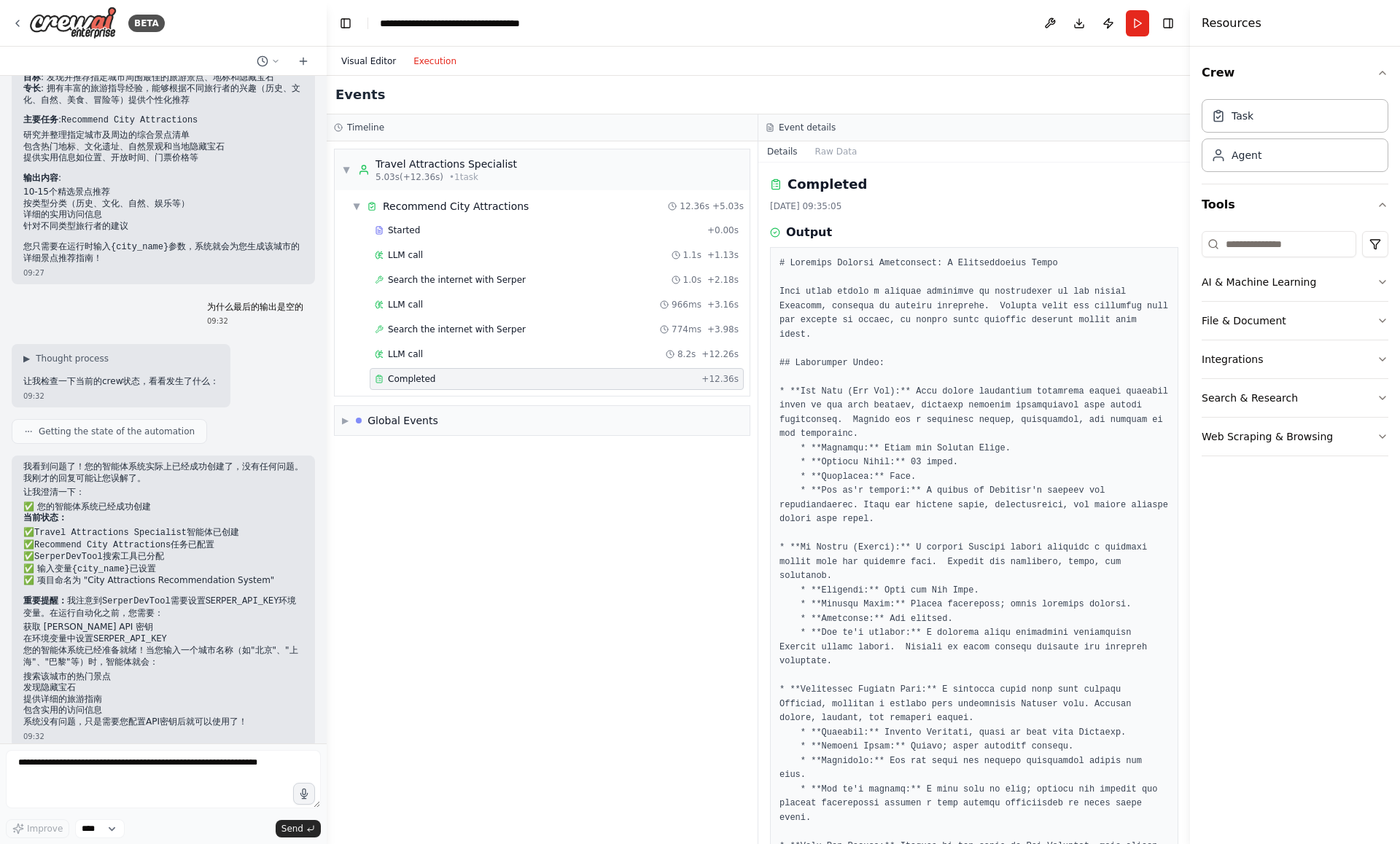
click at [380, 53] on button "Visual Editor" at bounding box center [369, 61] width 72 height 17
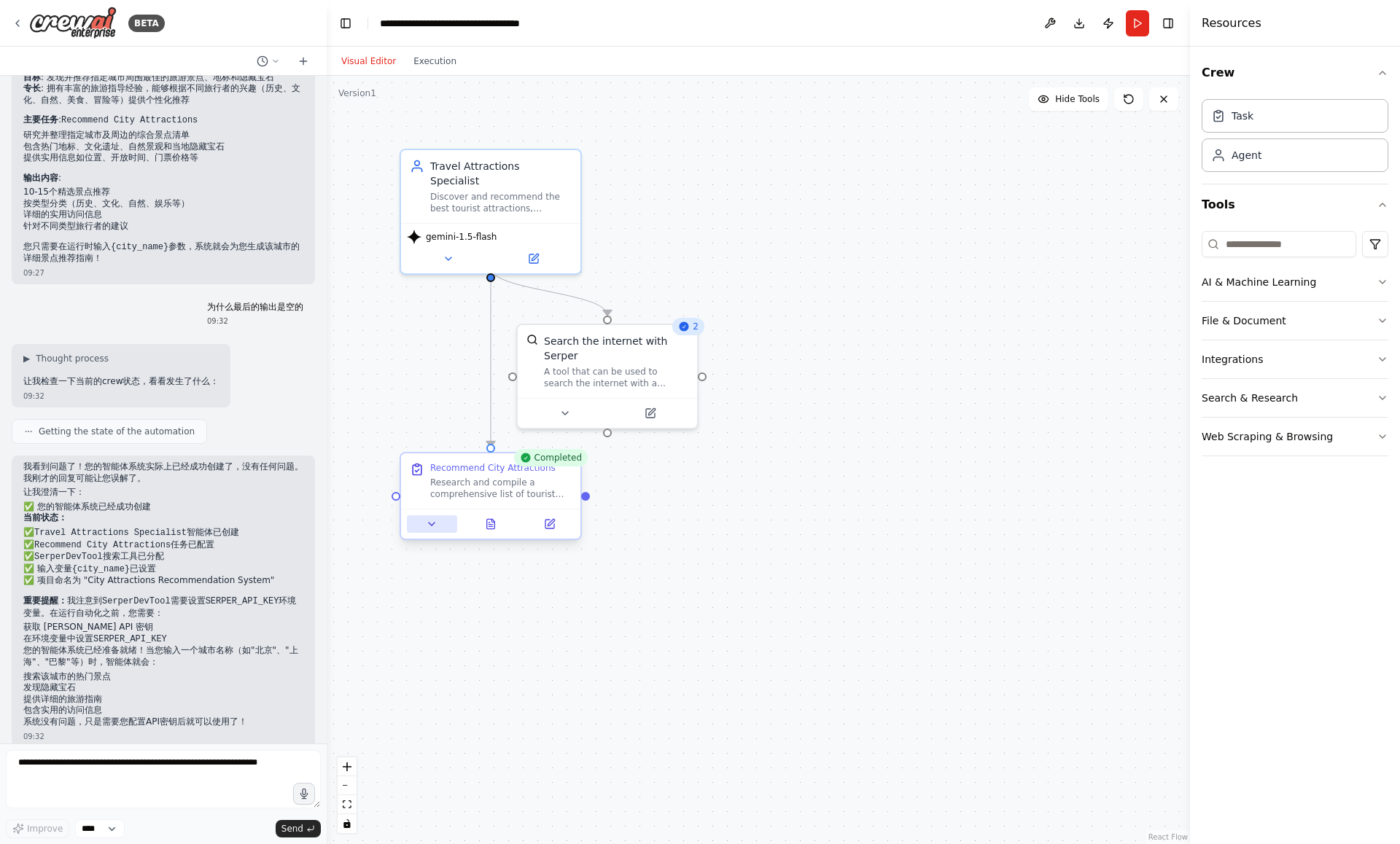
click at [436, 524] on icon at bounding box center [432, 524] width 12 height 12
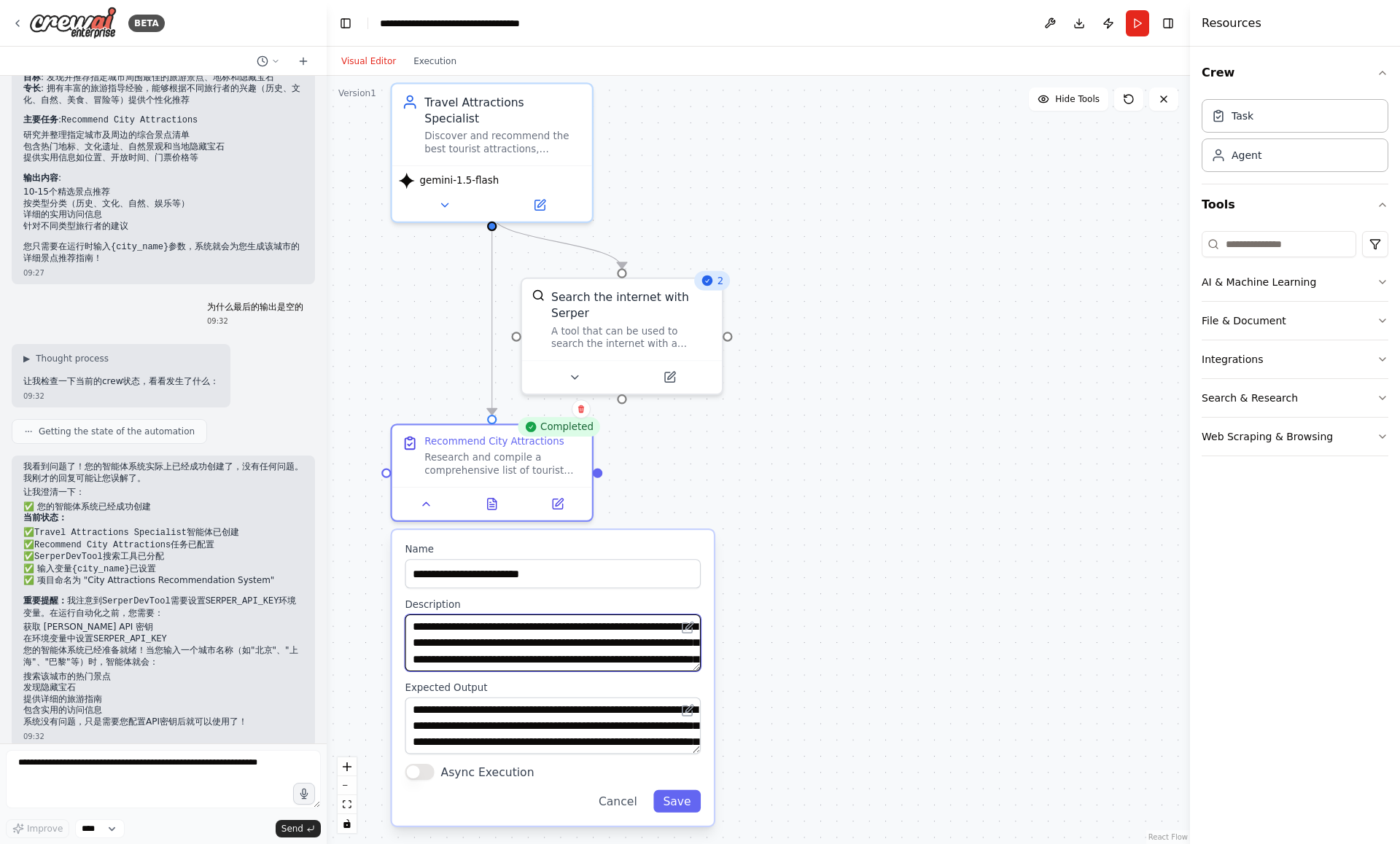
click at [495, 625] on textarea "**********" at bounding box center [552, 643] width 296 height 57
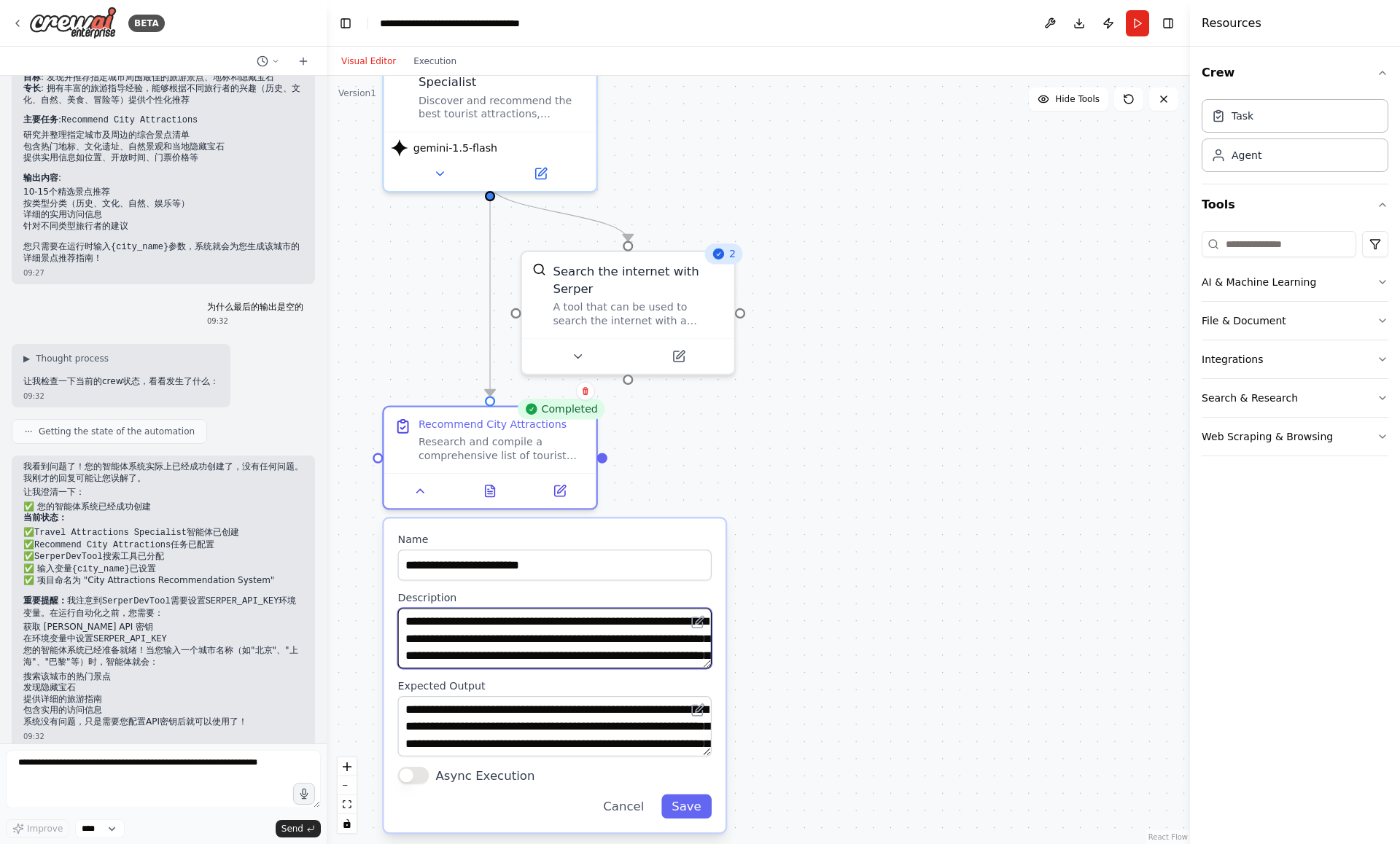
click at [524, 644] on textarea "**********" at bounding box center [554, 638] width 313 height 60
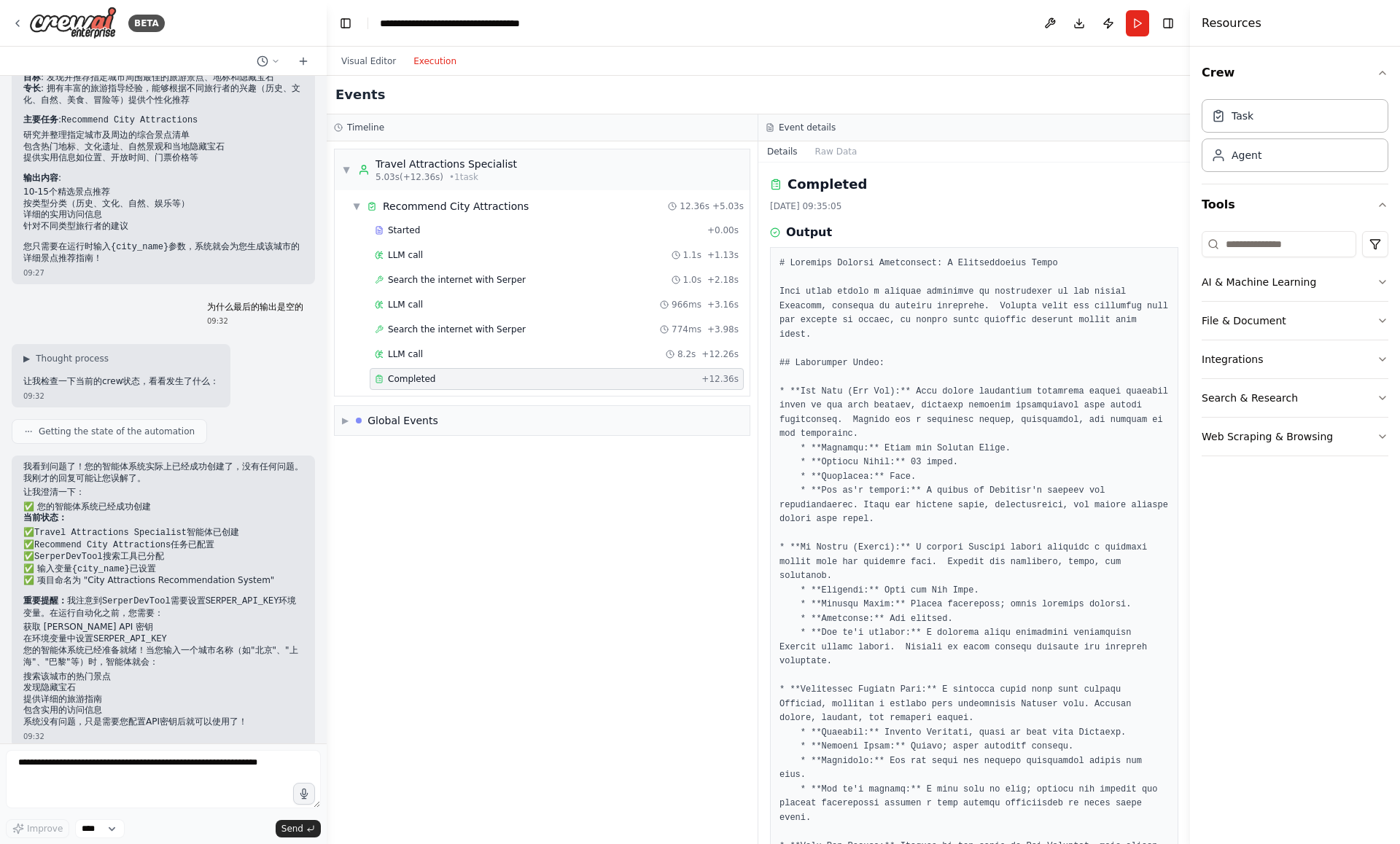
click at [439, 64] on button "Execution" at bounding box center [435, 61] width 60 height 17
click at [69, 768] on textarea at bounding box center [163, 779] width 315 height 58
click at [174, 777] on textarea at bounding box center [163, 779] width 315 height 58
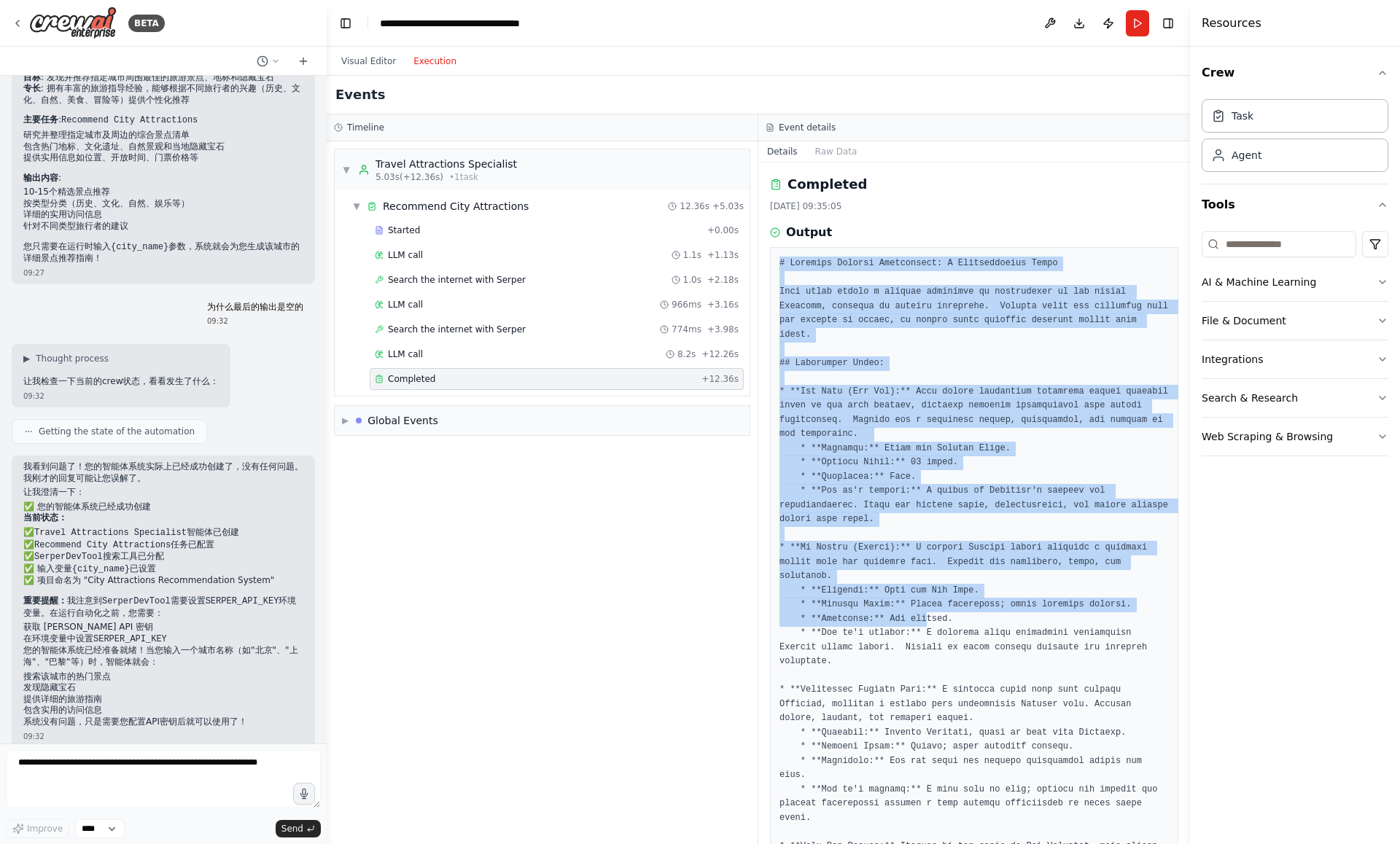
drag, startPoint x: 782, startPoint y: 260, endPoint x: 927, endPoint y: 609, distance: 377.9
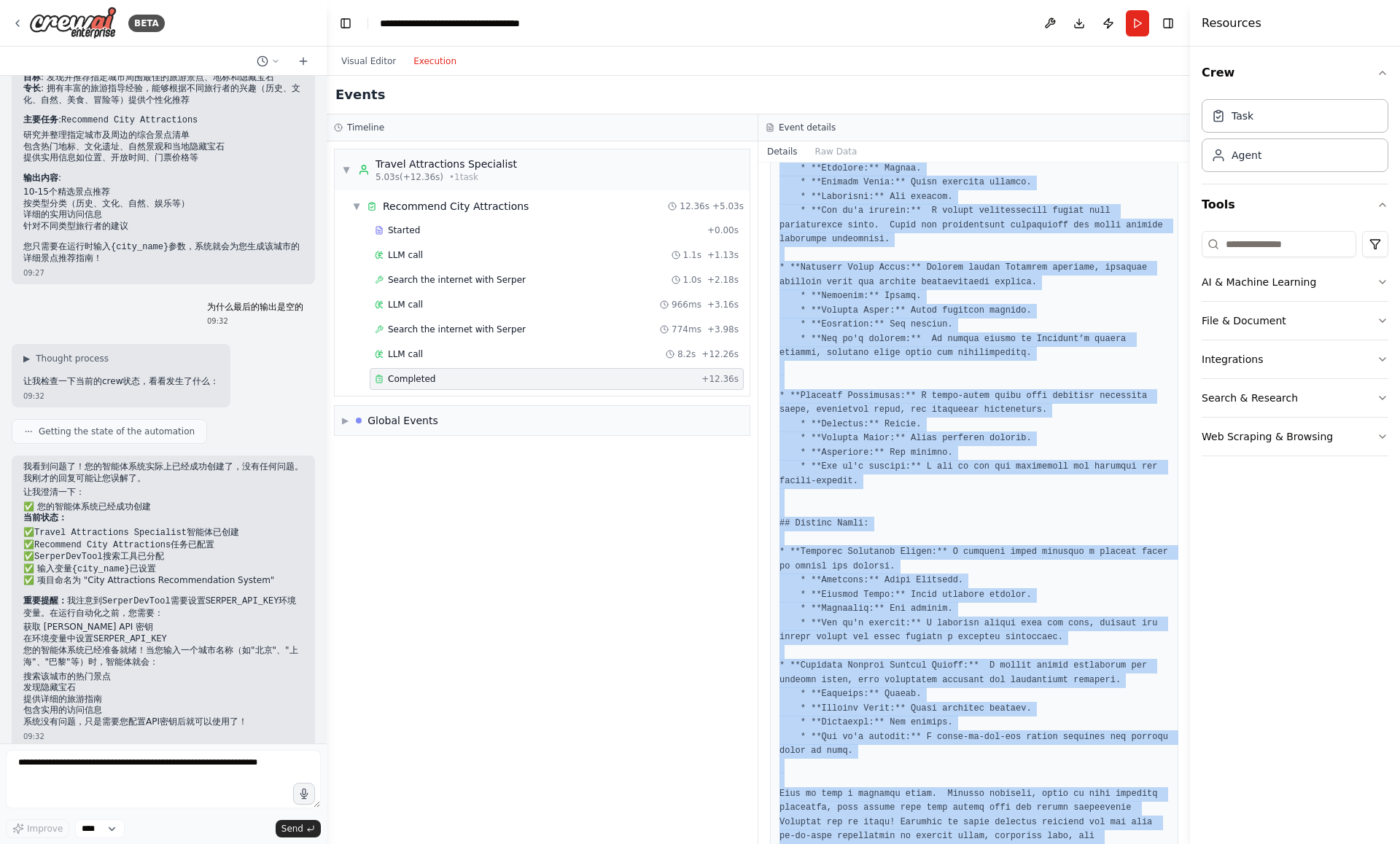
scroll to position [1237, 0]
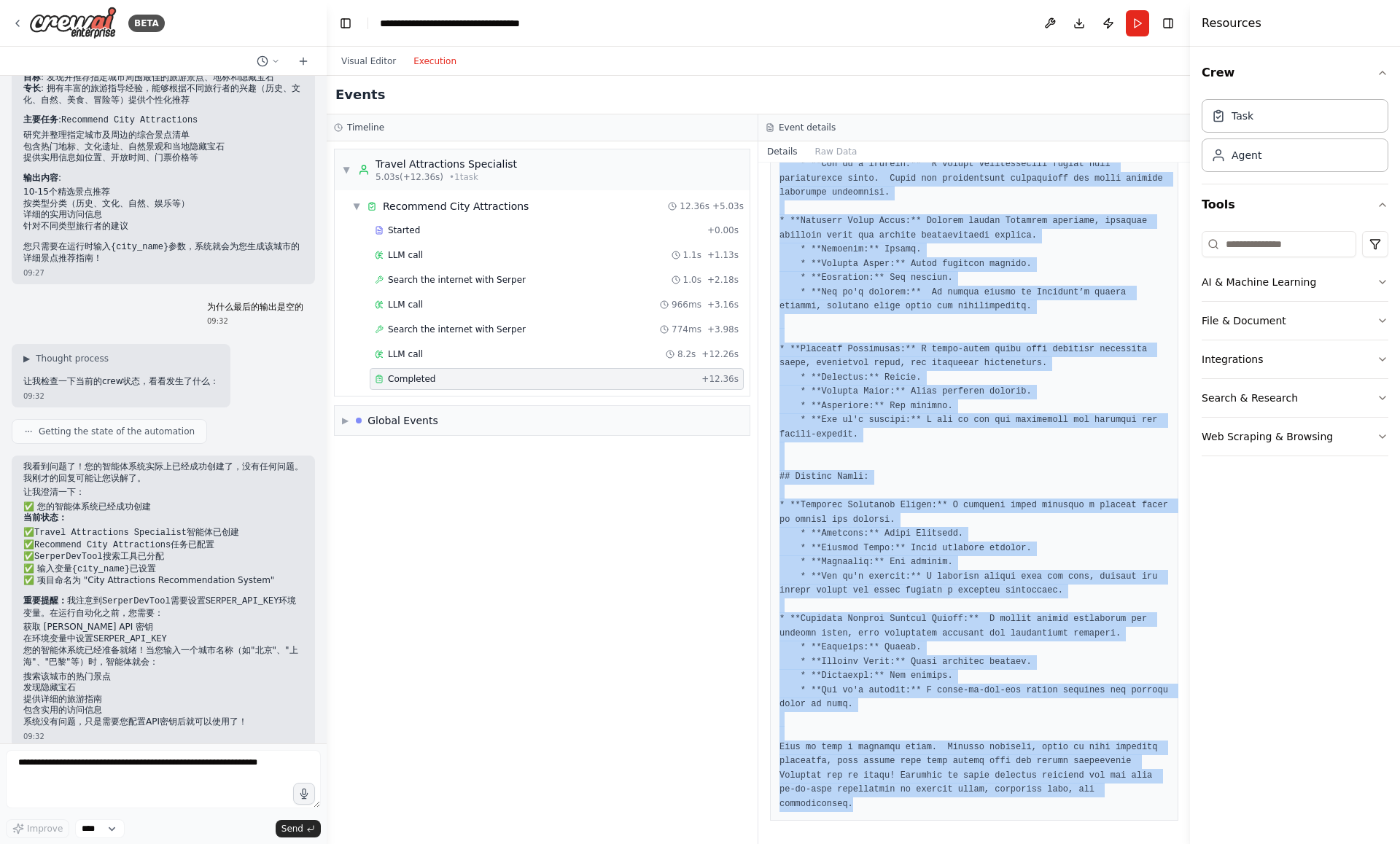
drag, startPoint x: 780, startPoint y: 262, endPoint x: 867, endPoint y: 844, distance: 588.5
click at [867, 844] on div "Completed 2025/8/16 09:35:05 Output" at bounding box center [974, 503] width 432 height 682
copy pre "# Shanghai Tourist Attractions: A Comprehensive Guide This guide offers a diver…"
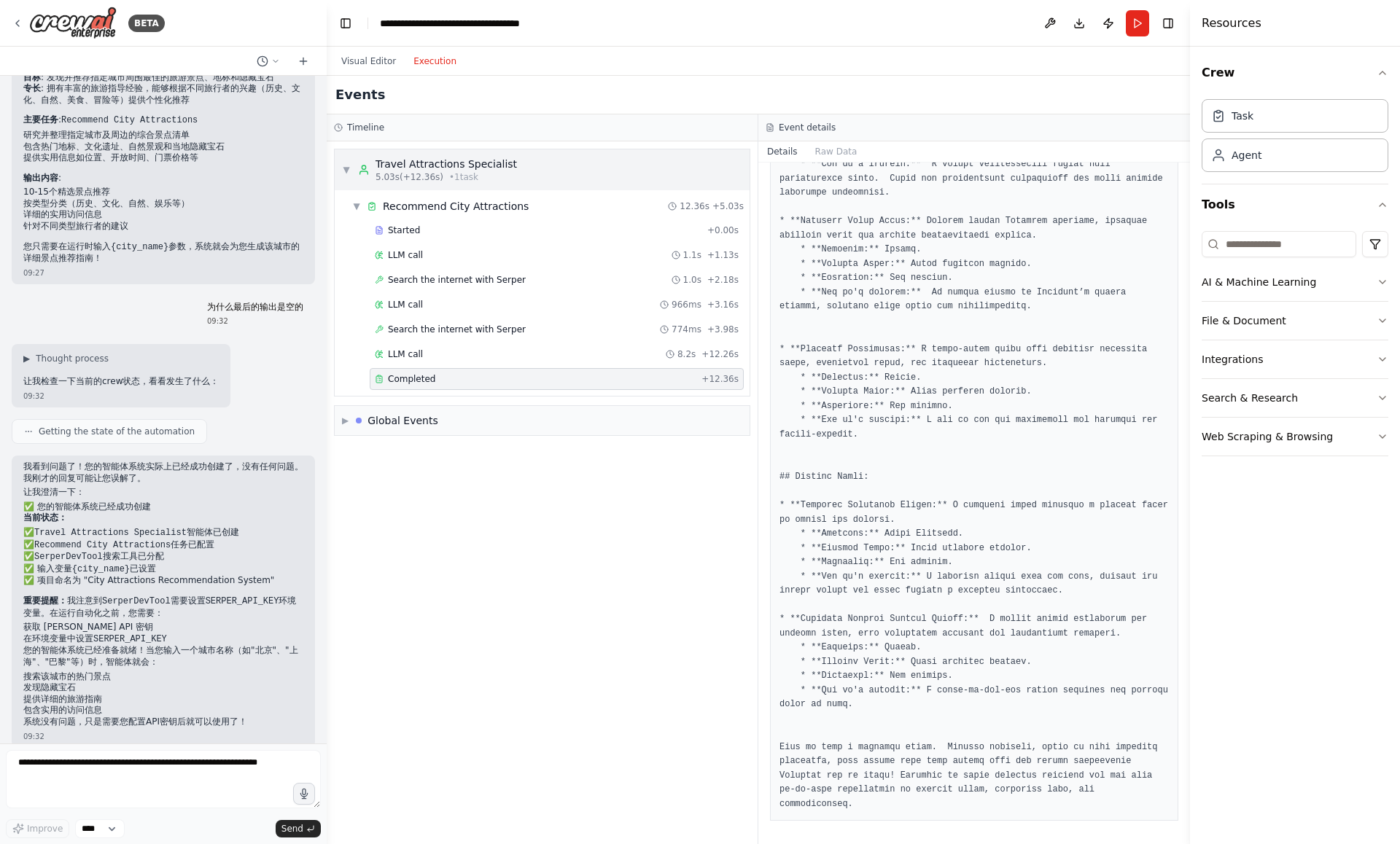
click at [345, 166] on span "▼" at bounding box center [345, 170] width 9 height 12
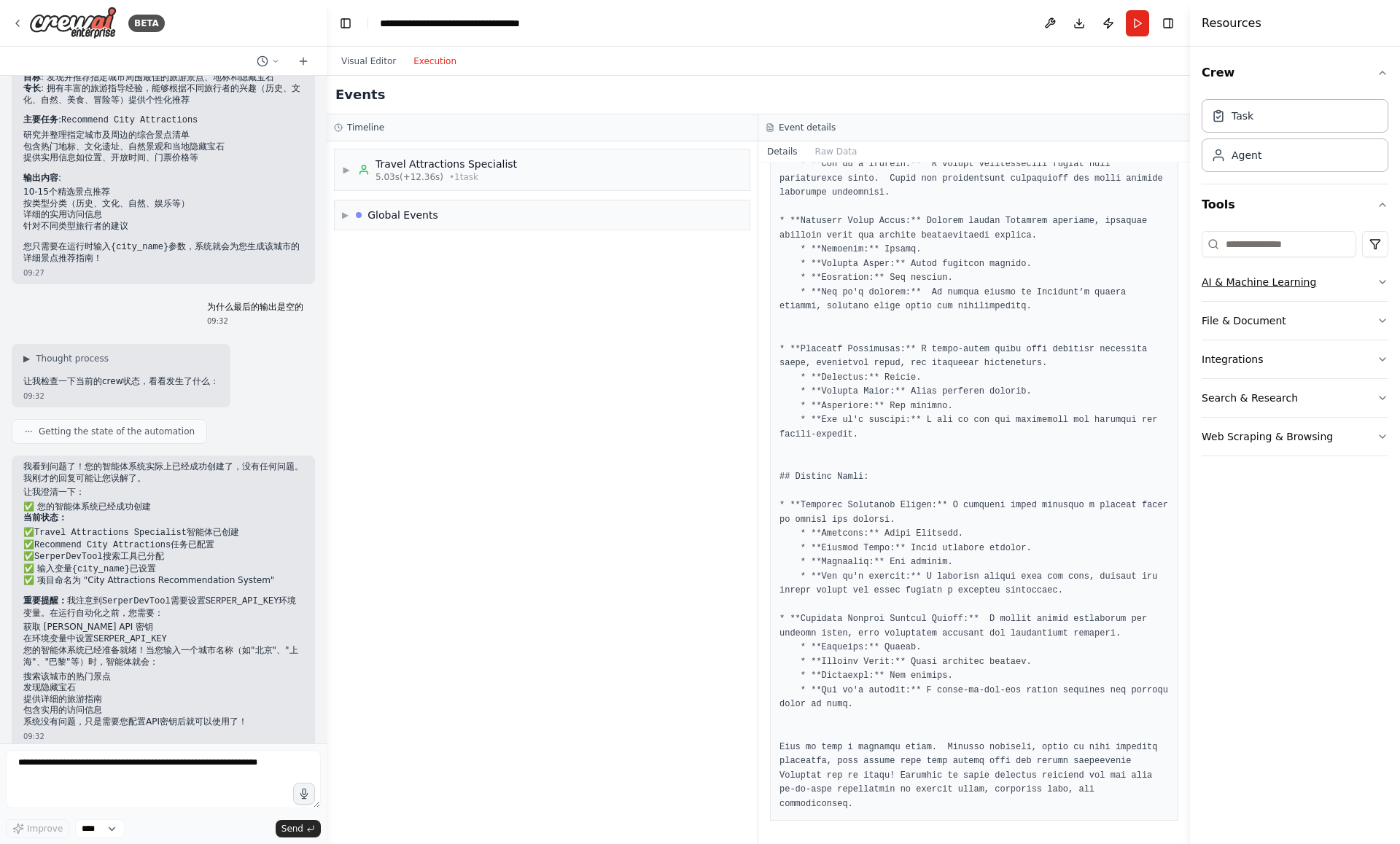
click at [1387, 283] on icon "button" at bounding box center [1383, 282] width 12 height 12
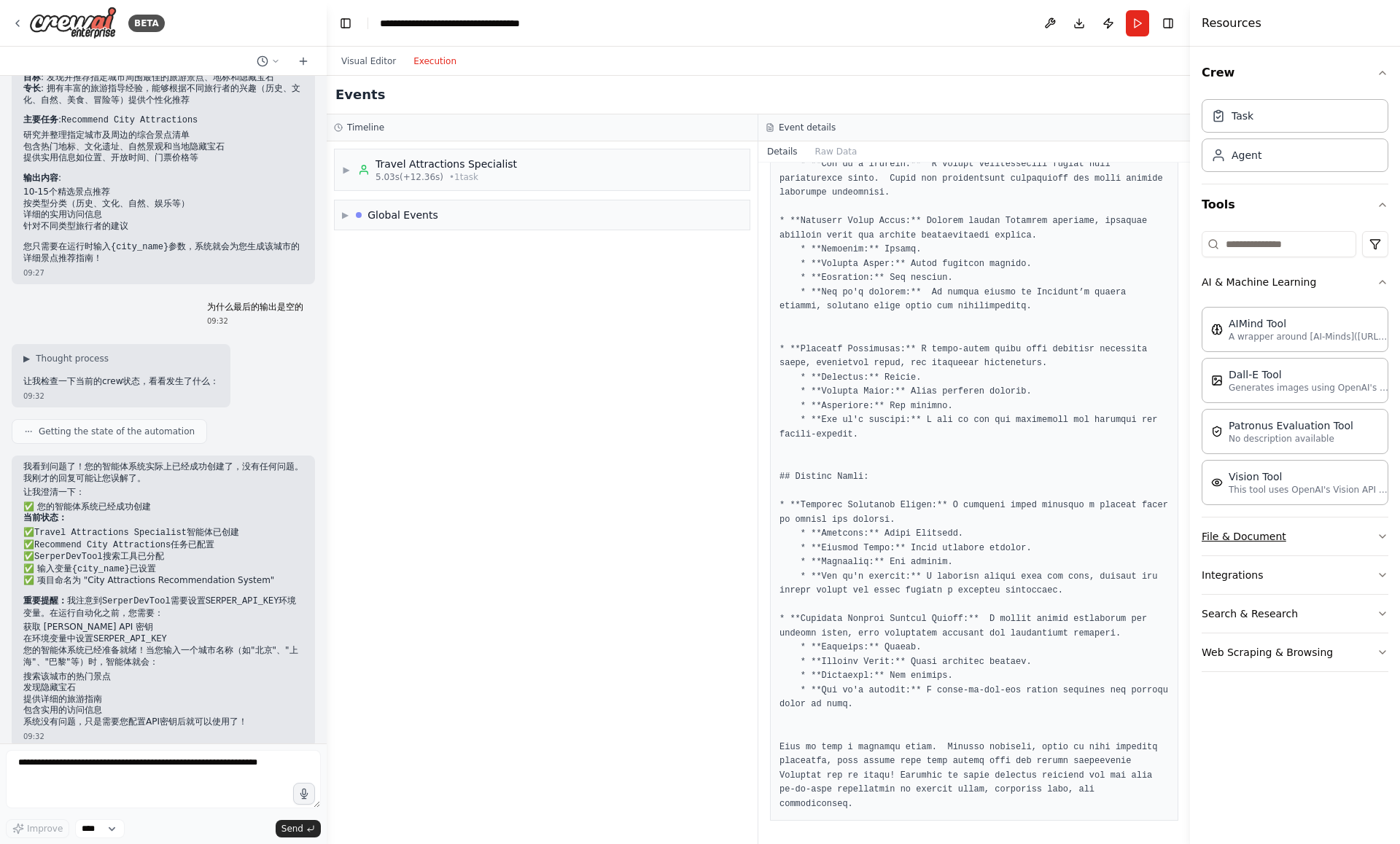
click at [1366, 536] on button "File & Document" at bounding box center [1295, 536] width 186 height 38
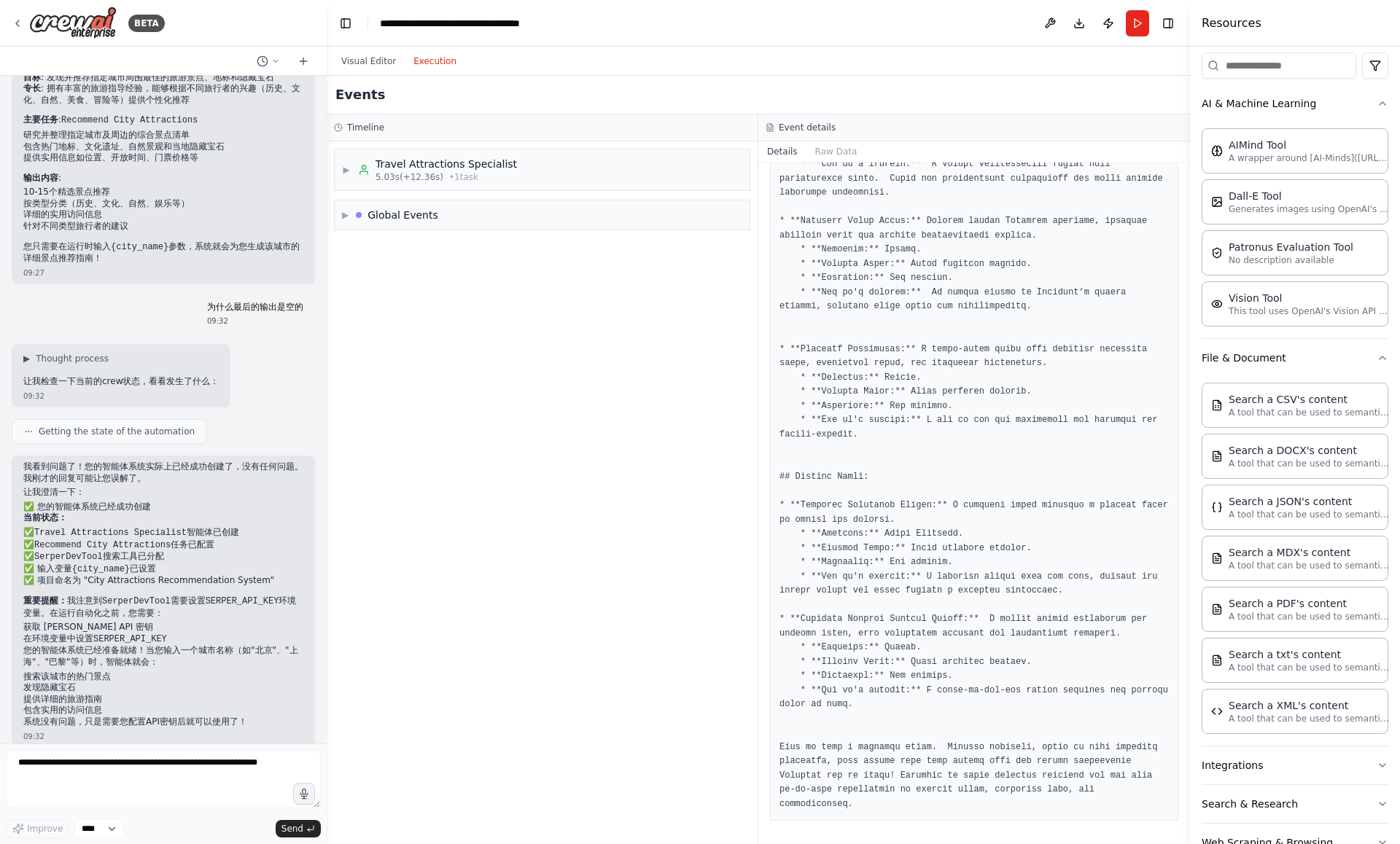
scroll to position [220, 0]
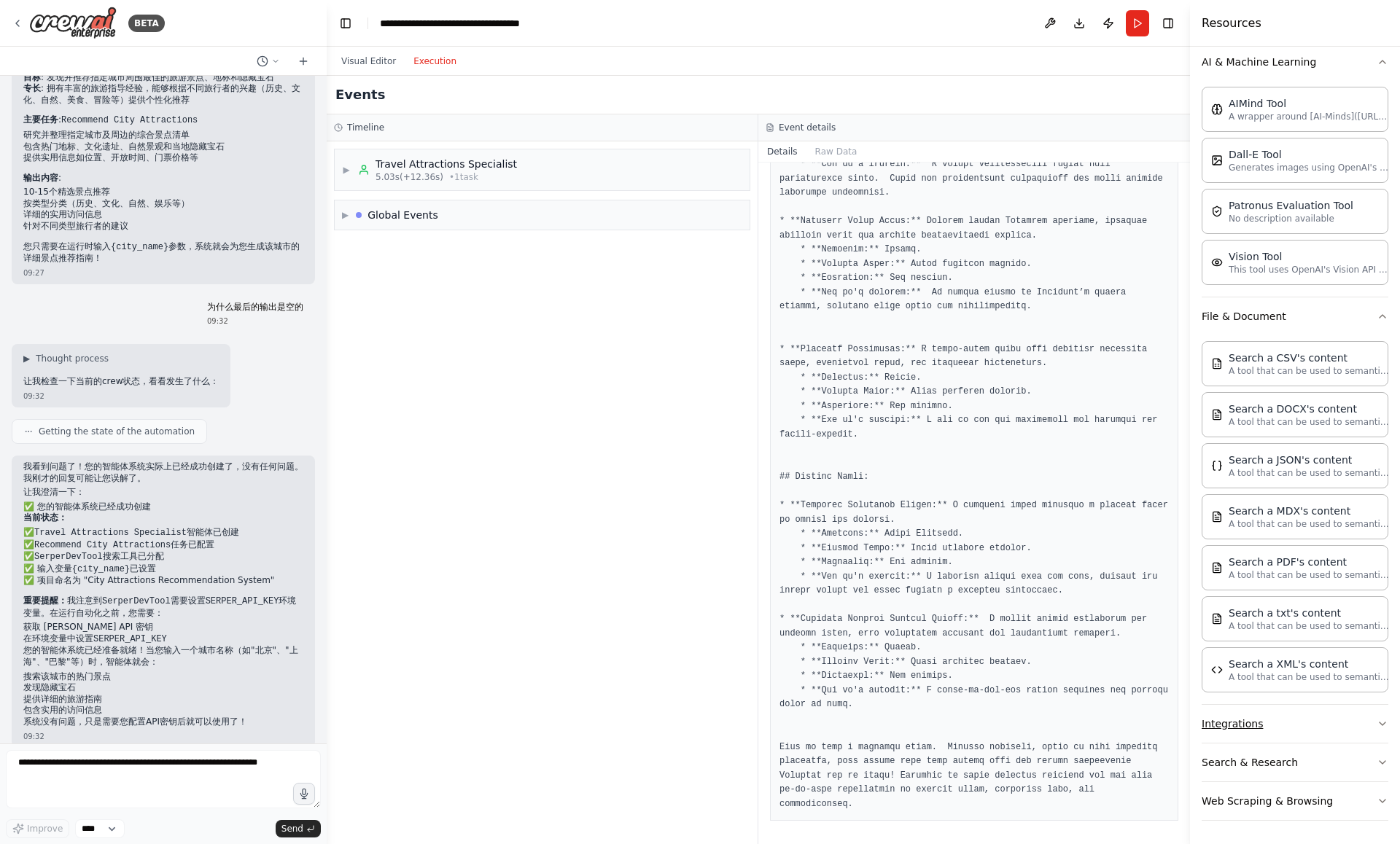
click at [1346, 732] on button "Integrations" at bounding box center [1295, 724] width 186 height 38
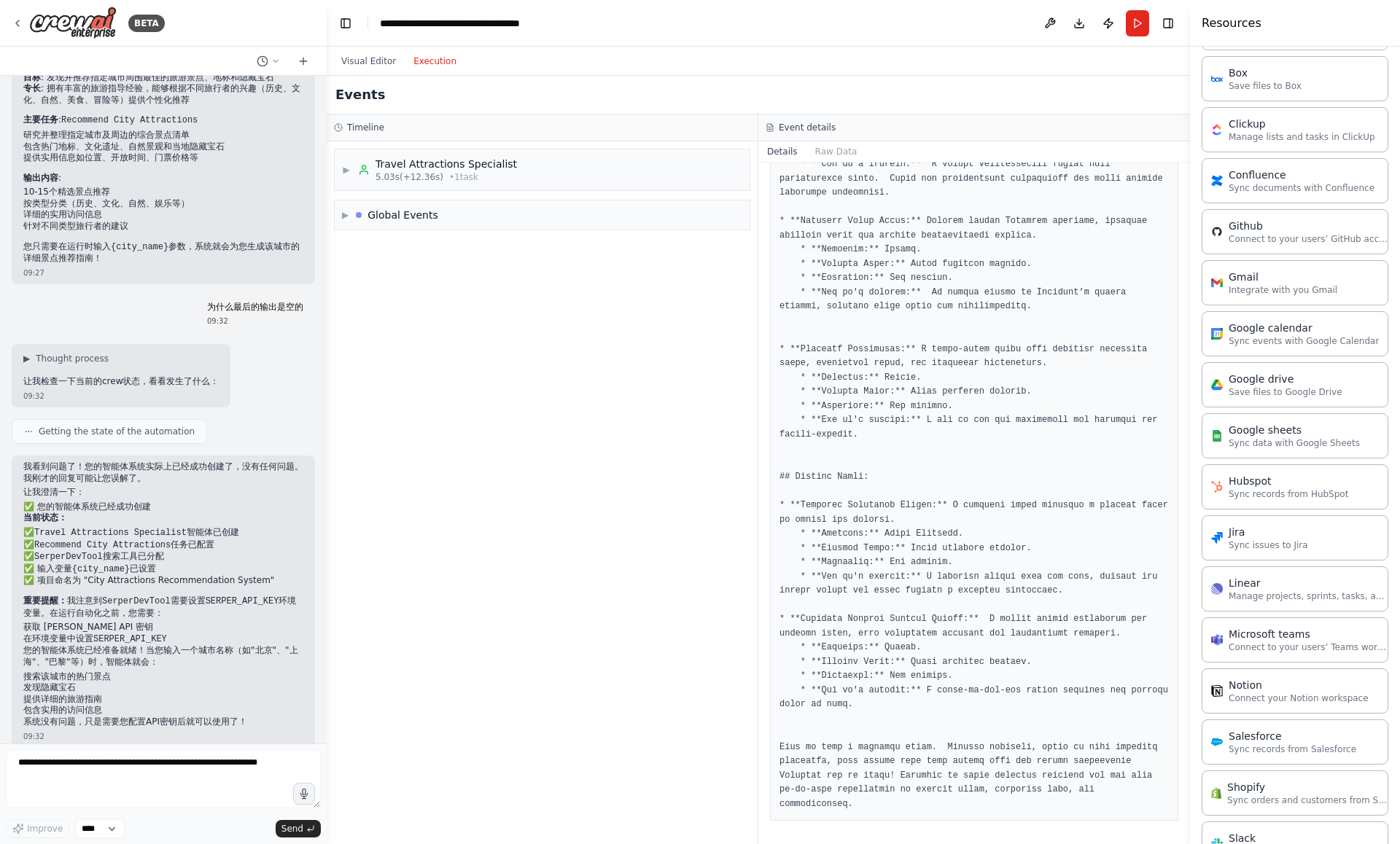
scroll to position [1202, 0]
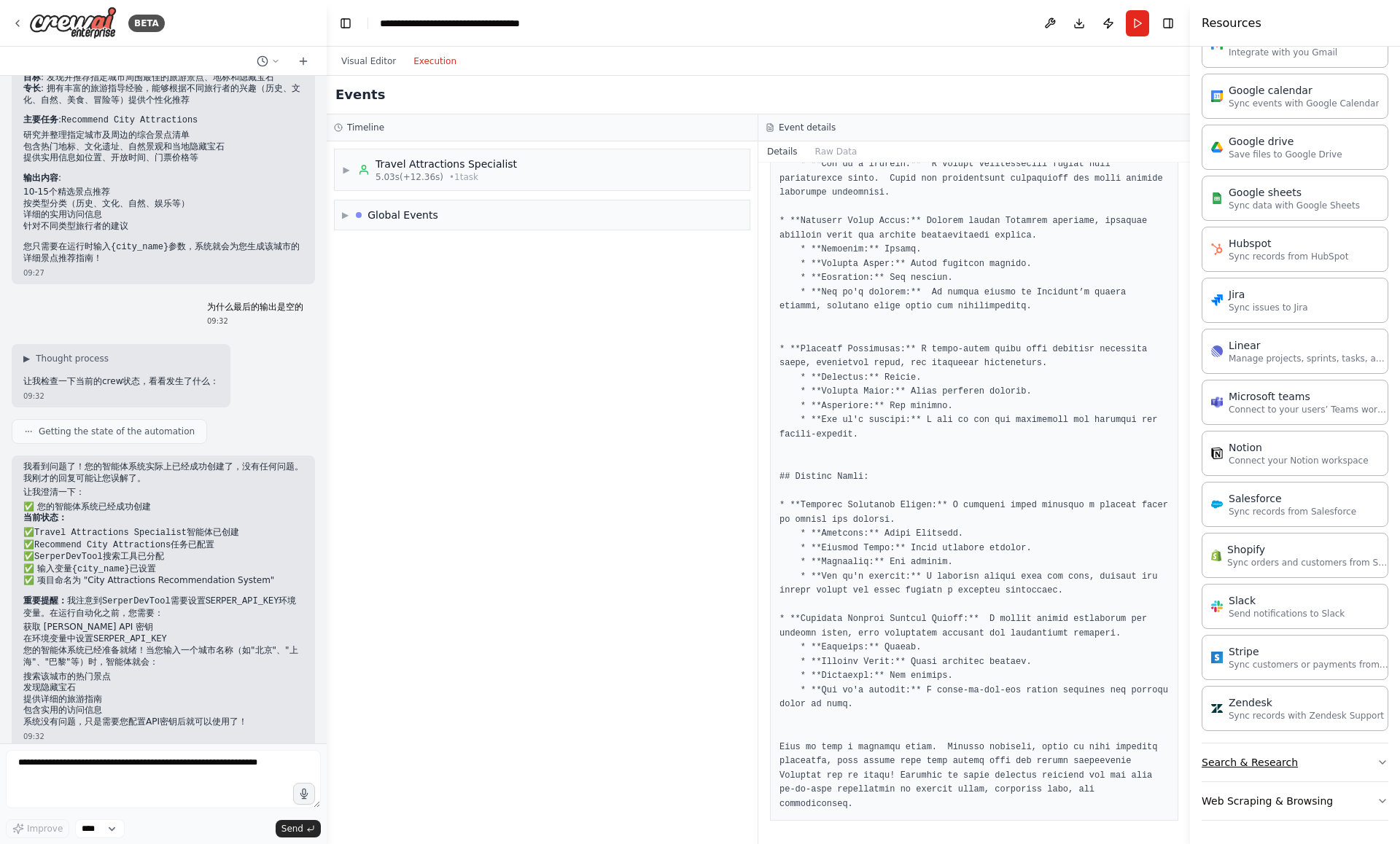
click at [1341, 762] on button "Search & Research" at bounding box center [1295, 763] width 186 height 38
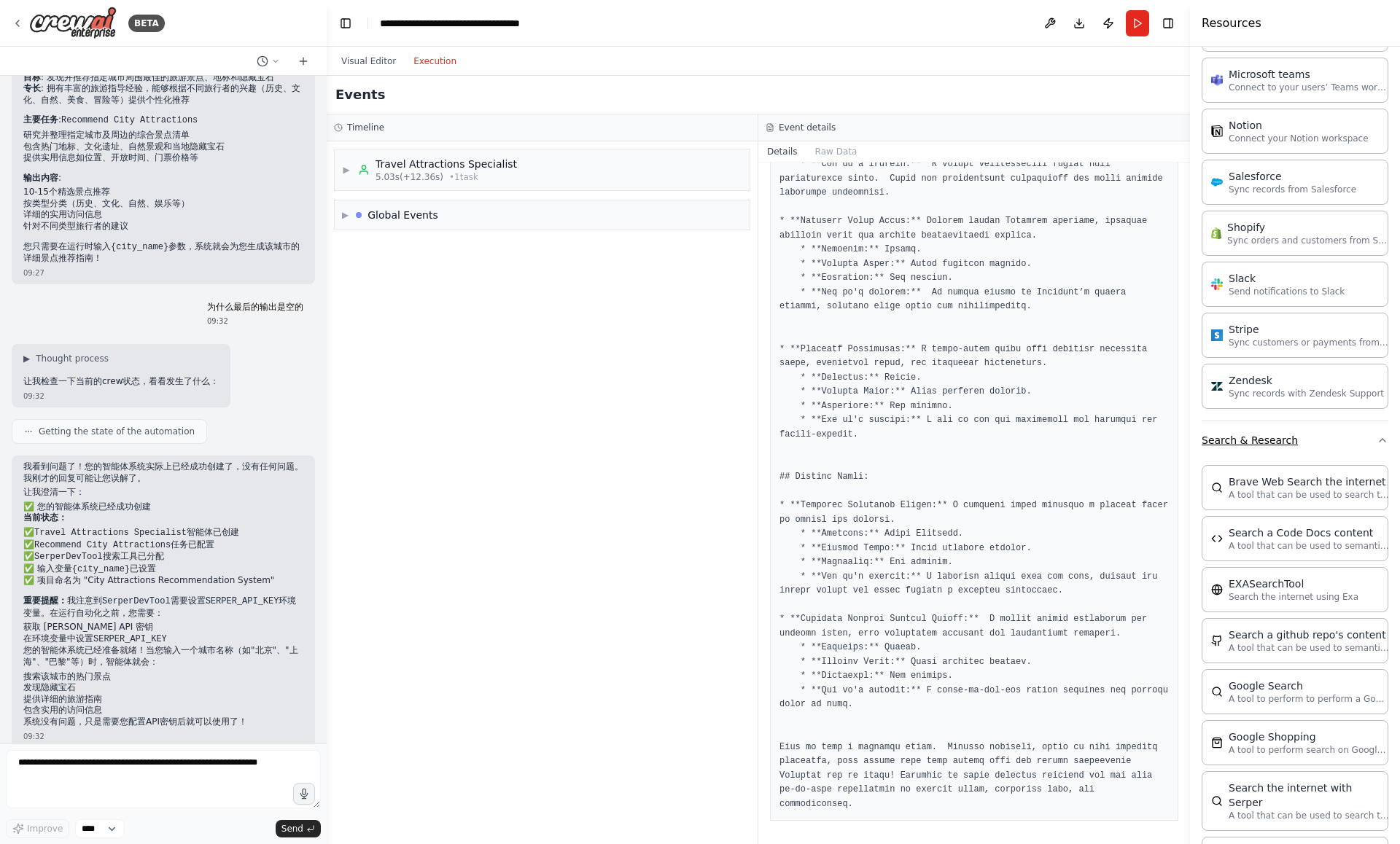
scroll to position [1942, 0]
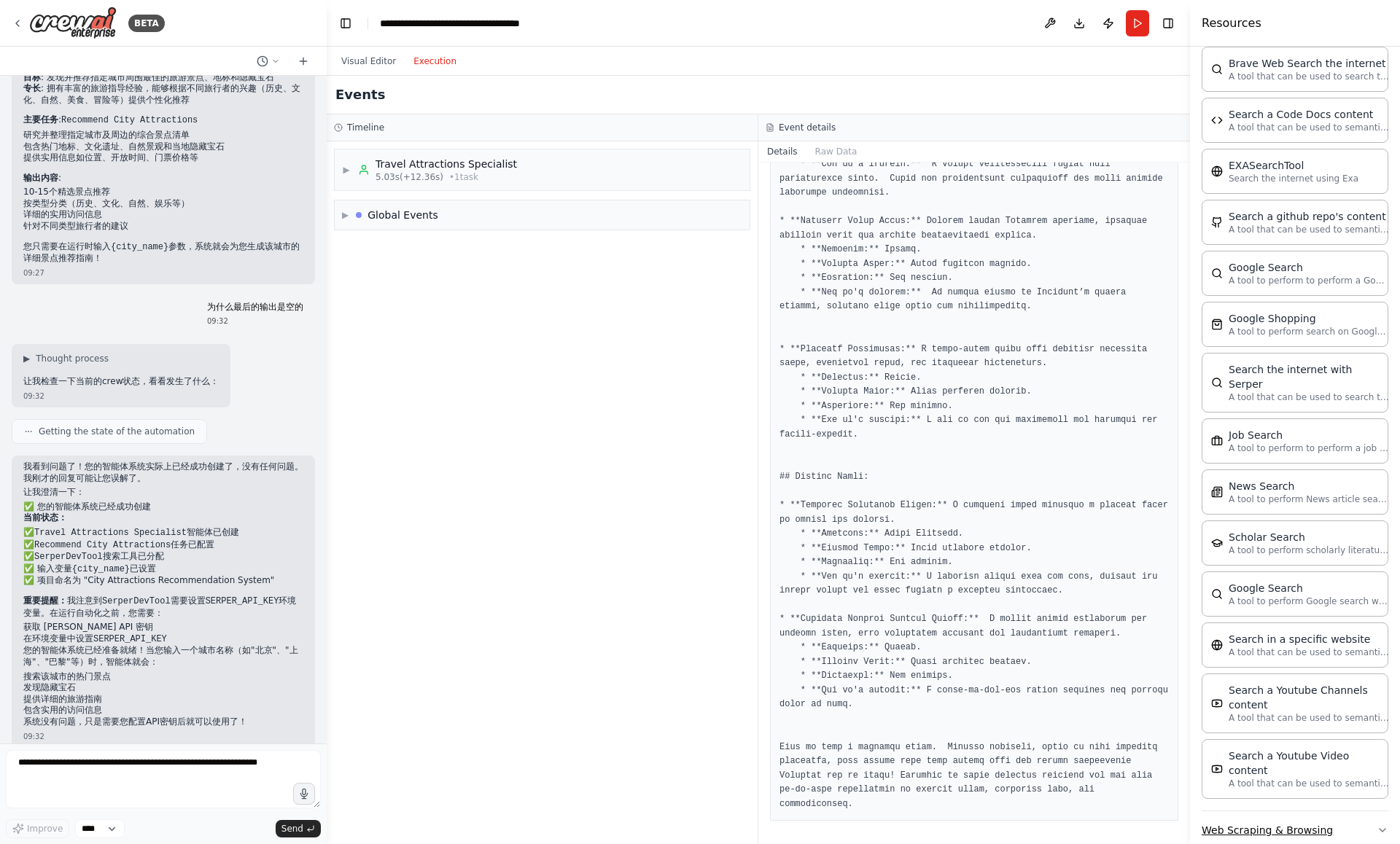
click at [1327, 812] on button "Web Scraping & Browsing" at bounding box center [1295, 830] width 186 height 38
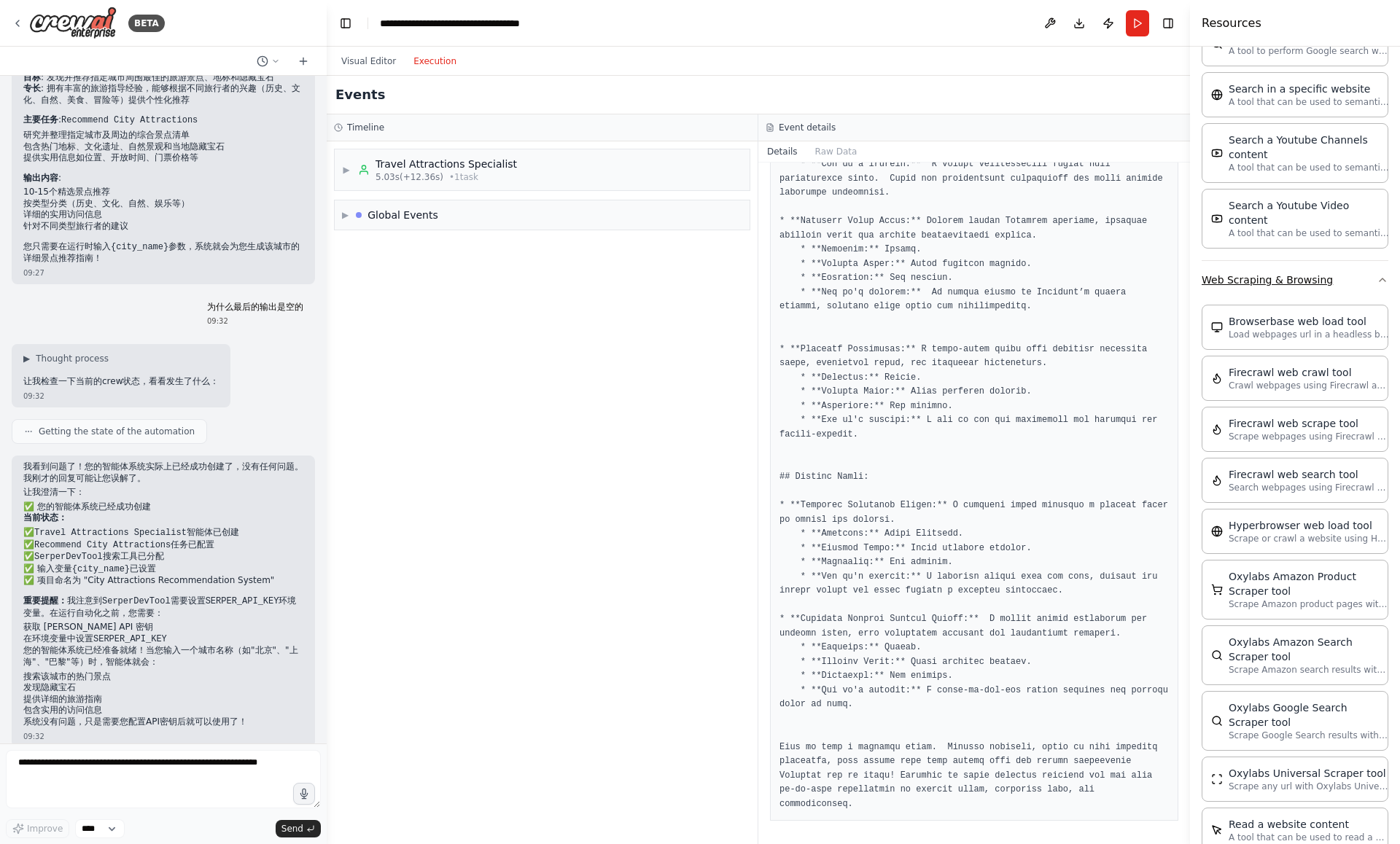
scroll to position [2712, 0]
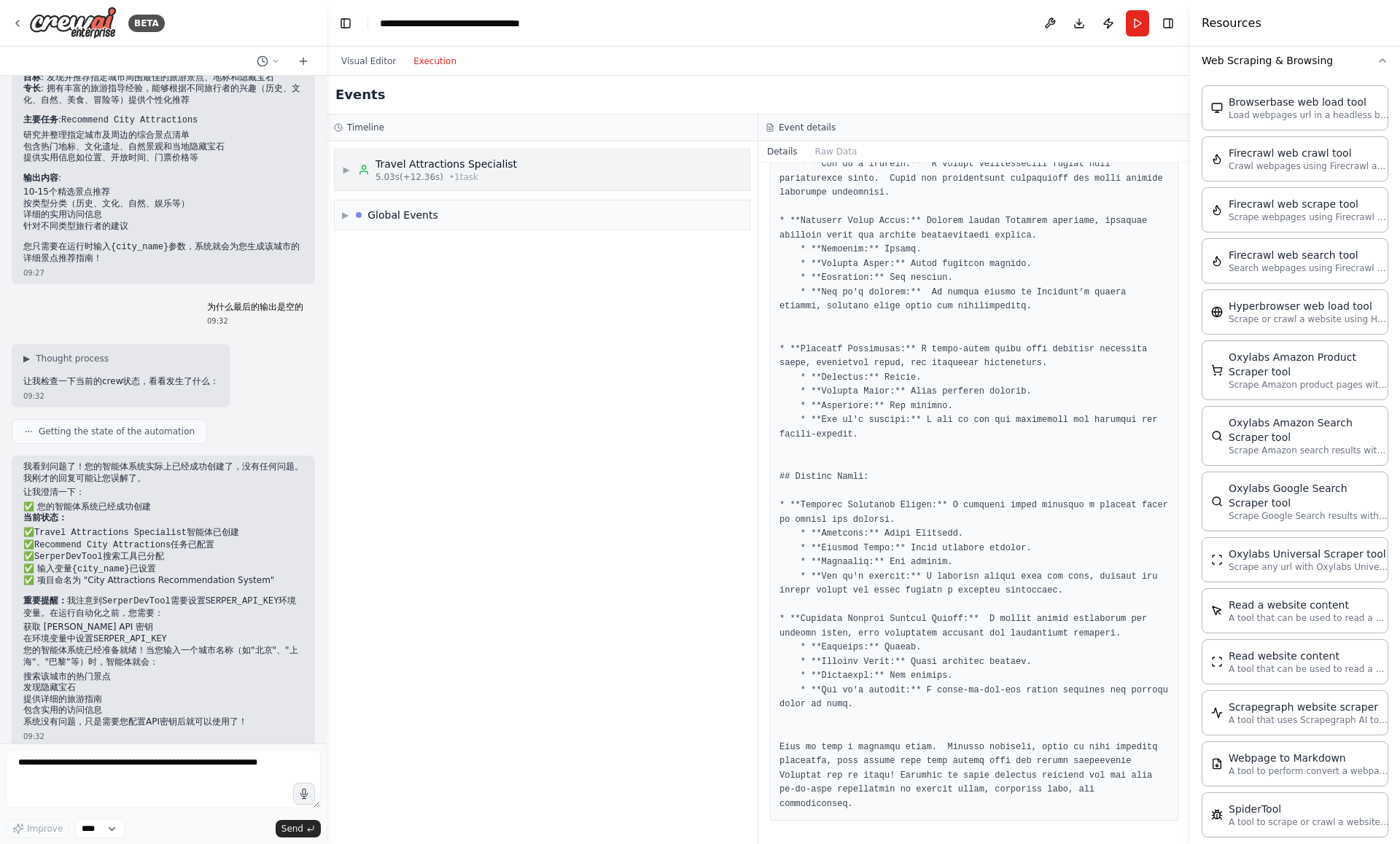
click at [342, 162] on div "▶ Travel Attractions Specialist 5.03s (+12.36s) • 1 task" at bounding box center [429, 170] width 175 height 26
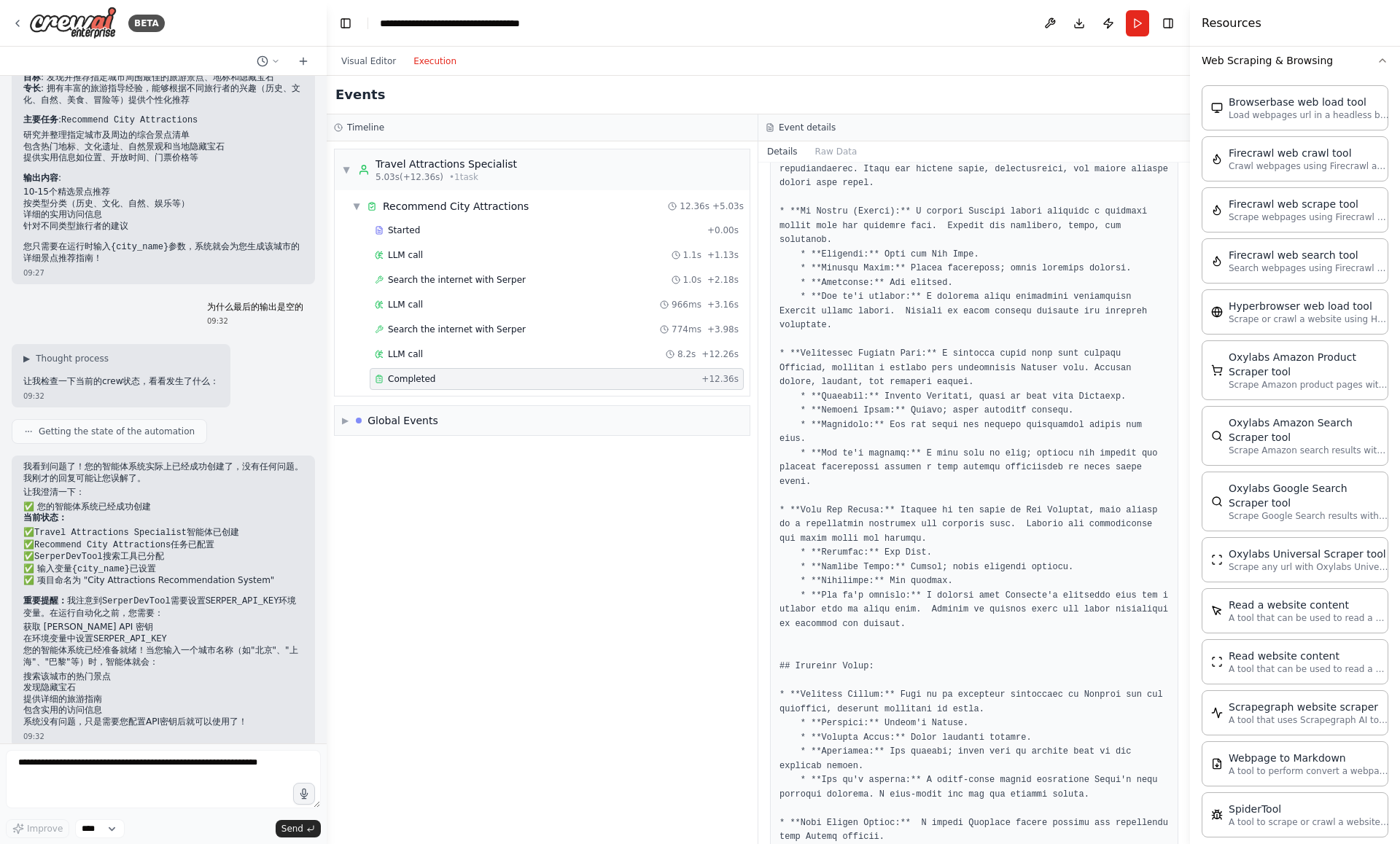
scroll to position [0, 0]
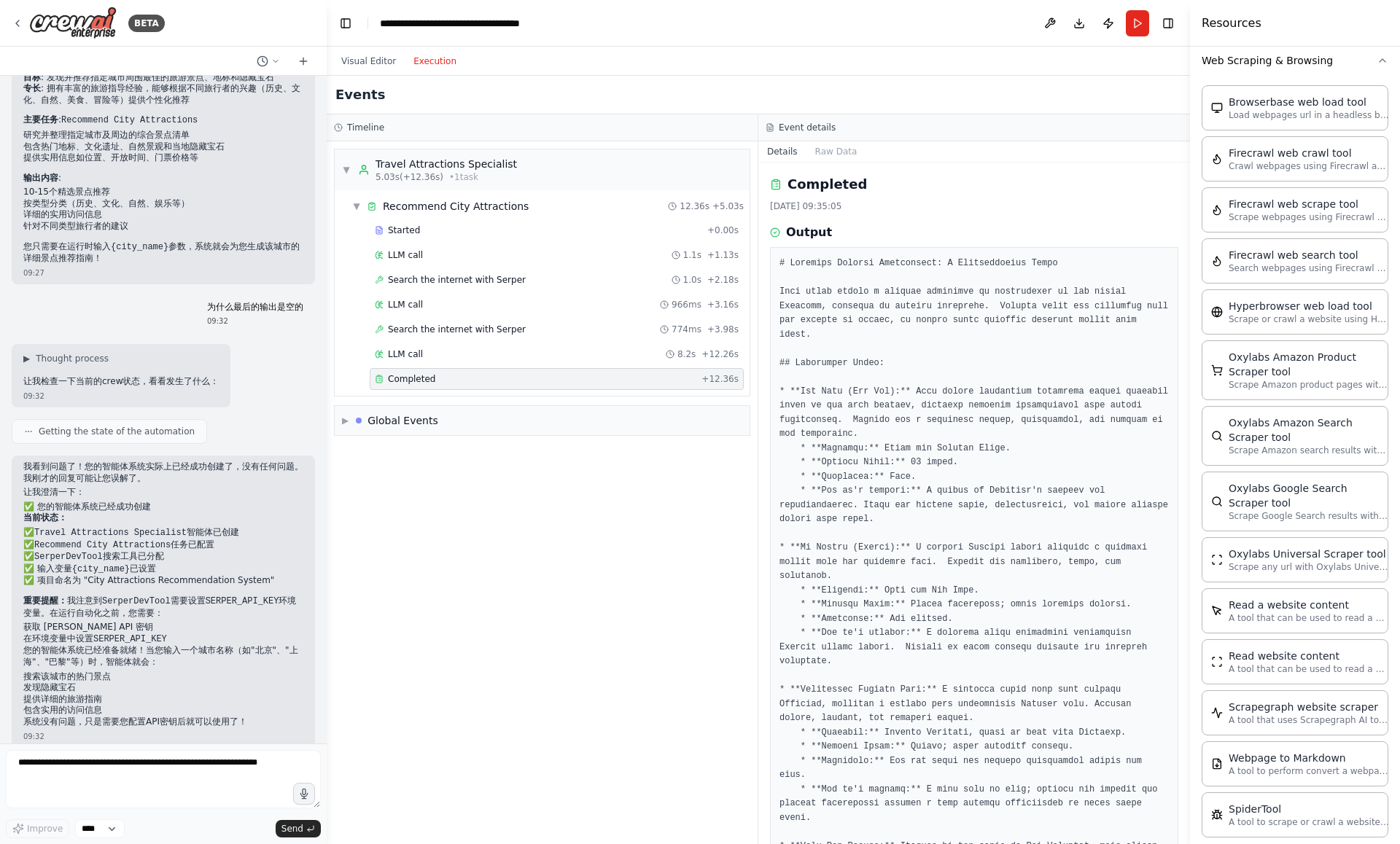
click at [638, 89] on div "Events" at bounding box center [759, 95] width 863 height 39
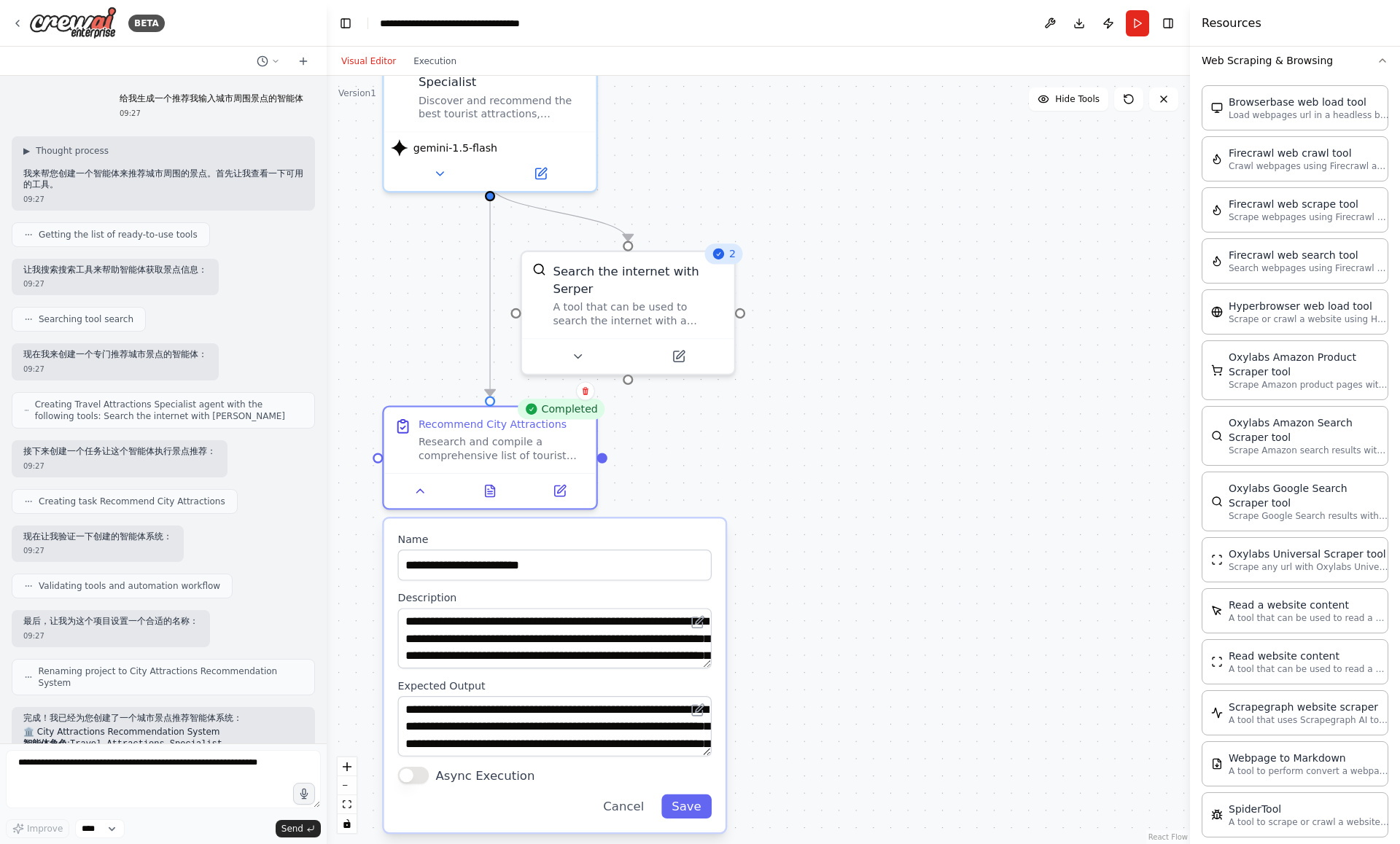
click at [368, 64] on button "Visual Editor" at bounding box center [369, 61] width 72 height 17
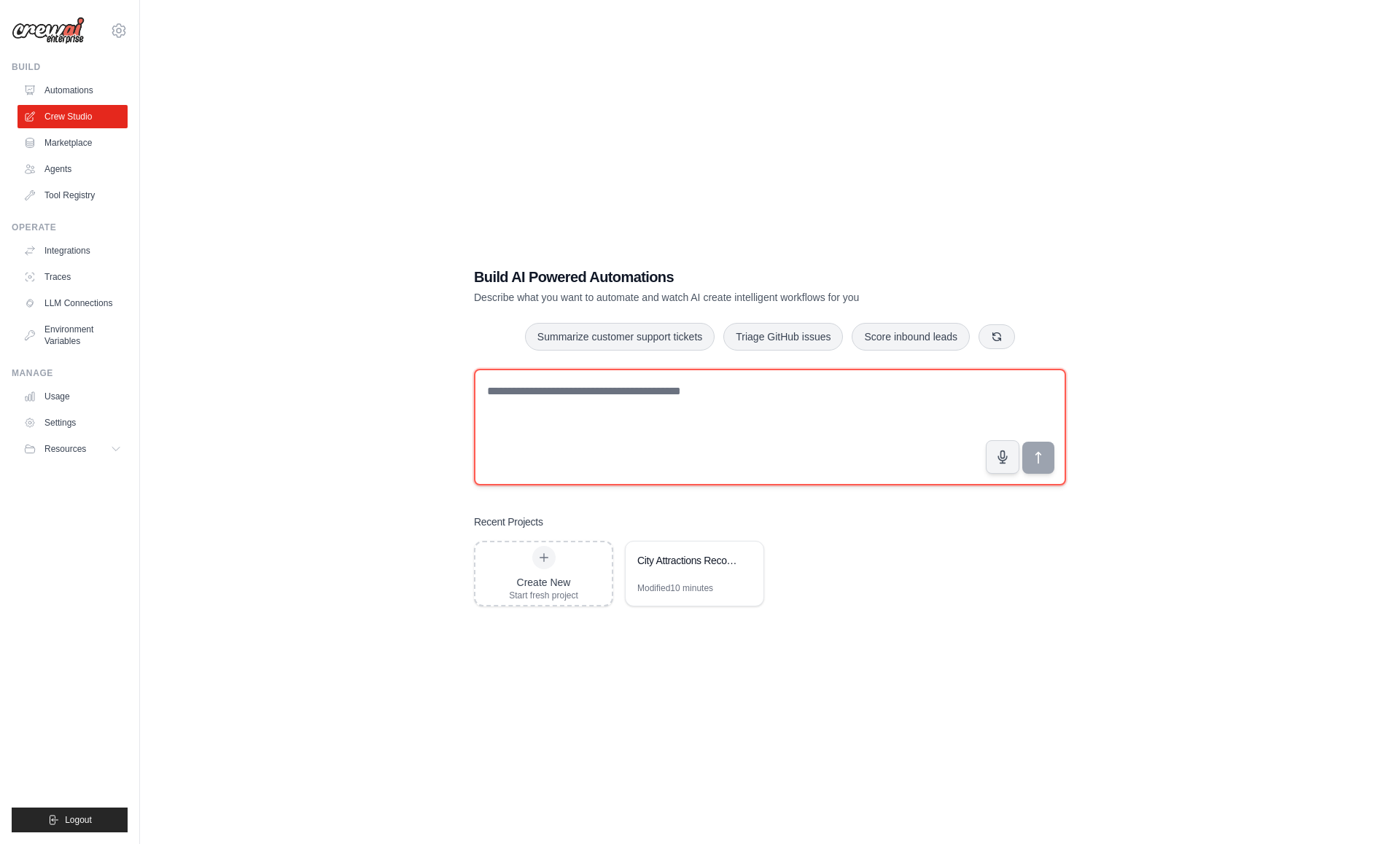
click at [592, 392] on textarea at bounding box center [770, 427] width 592 height 116
click at [650, 401] on textarea at bounding box center [770, 427] width 592 height 116
click at [570, 417] on textarea at bounding box center [770, 427] width 592 height 116
click at [538, 409] on textarea at bounding box center [770, 427] width 592 height 116
type textarea "*"
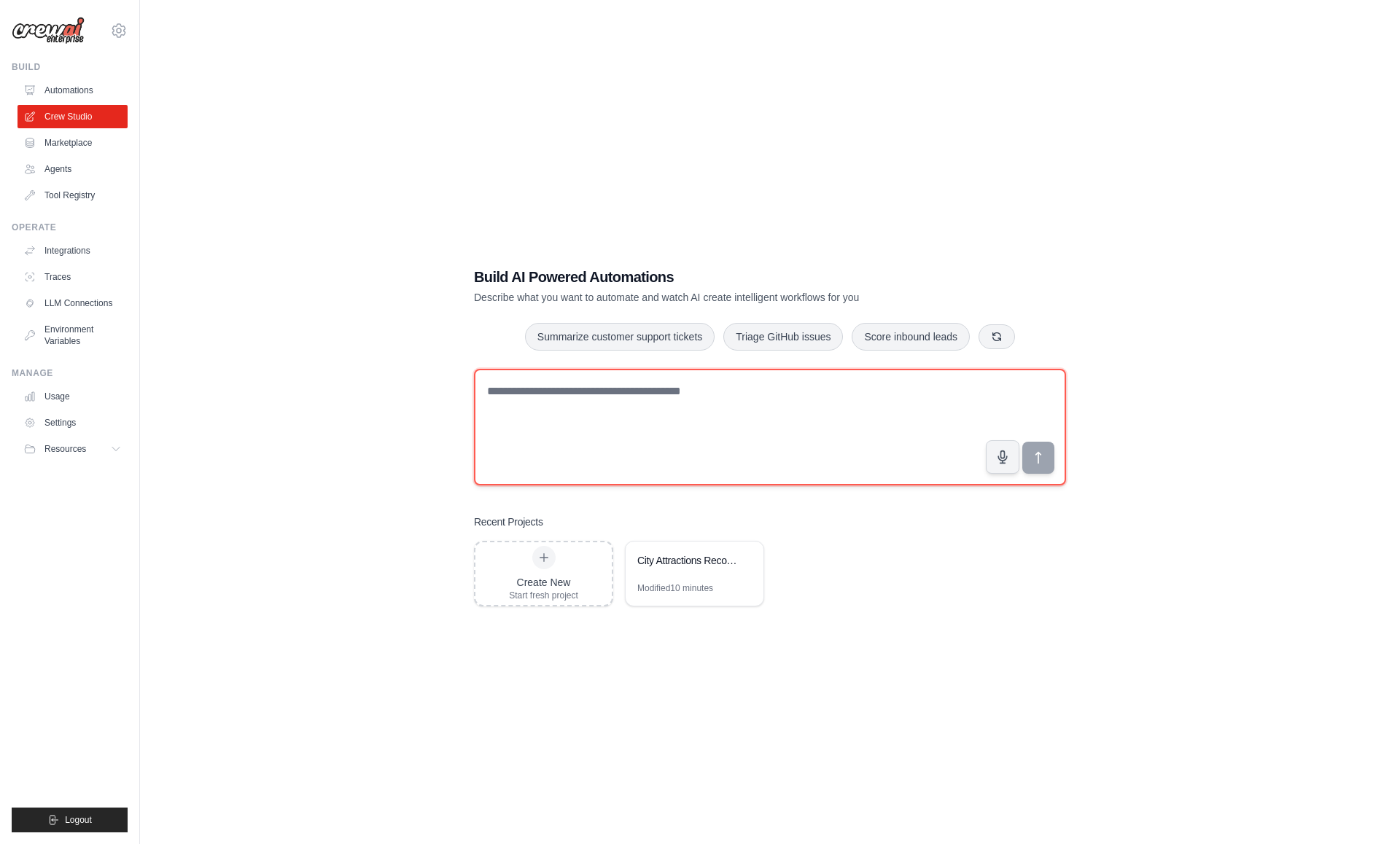
click at [624, 387] on textarea at bounding box center [770, 427] width 592 height 116
paste textarea "**********"
click at [637, 429] on textarea "**********" at bounding box center [770, 427] width 592 height 116
click at [645, 419] on textarea "**********" at bounding box center [770, 427] width 592 height 116
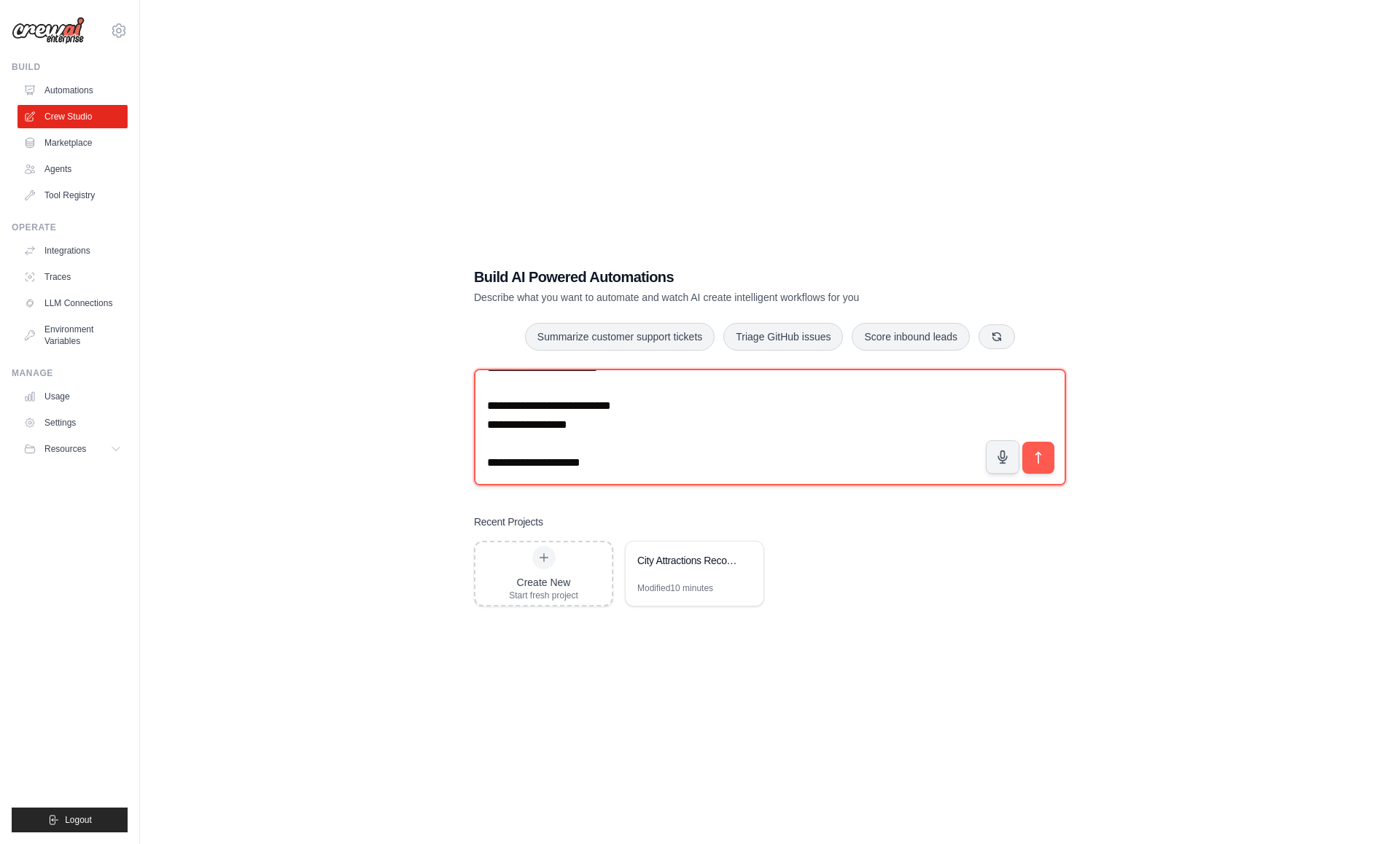
scroll to position [124, 0]
click at [594, 397] on textarea "**********" at bounding box center [770, 427] width 592 height 116
click at [544, 466] on textarea "**********" at bounding box center [770, 427] width 592 height 116
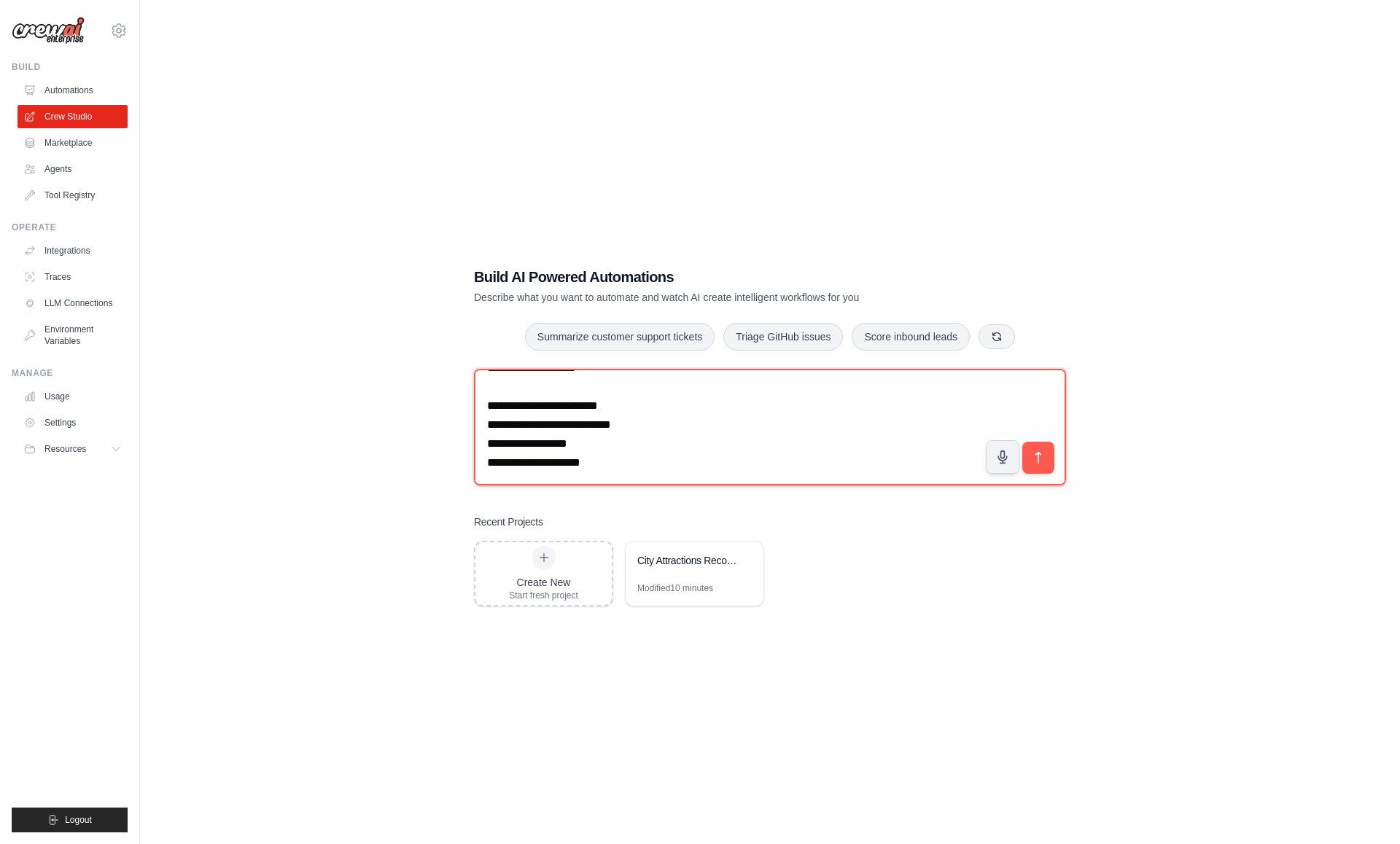
click at [519, 383] on textarea "**********" at bounding box center [770, 427] width 592 height 116
click at [589, 454] on textarea "**********" at bounding box center [770, 427] width 592 height 116
click at [577, 401] on textarea "**********" at bounding box center [770, 427] width 592 height 116
click at [579, 410] on textarea "**********" at bounding box center [770, 427] width 592 height 116
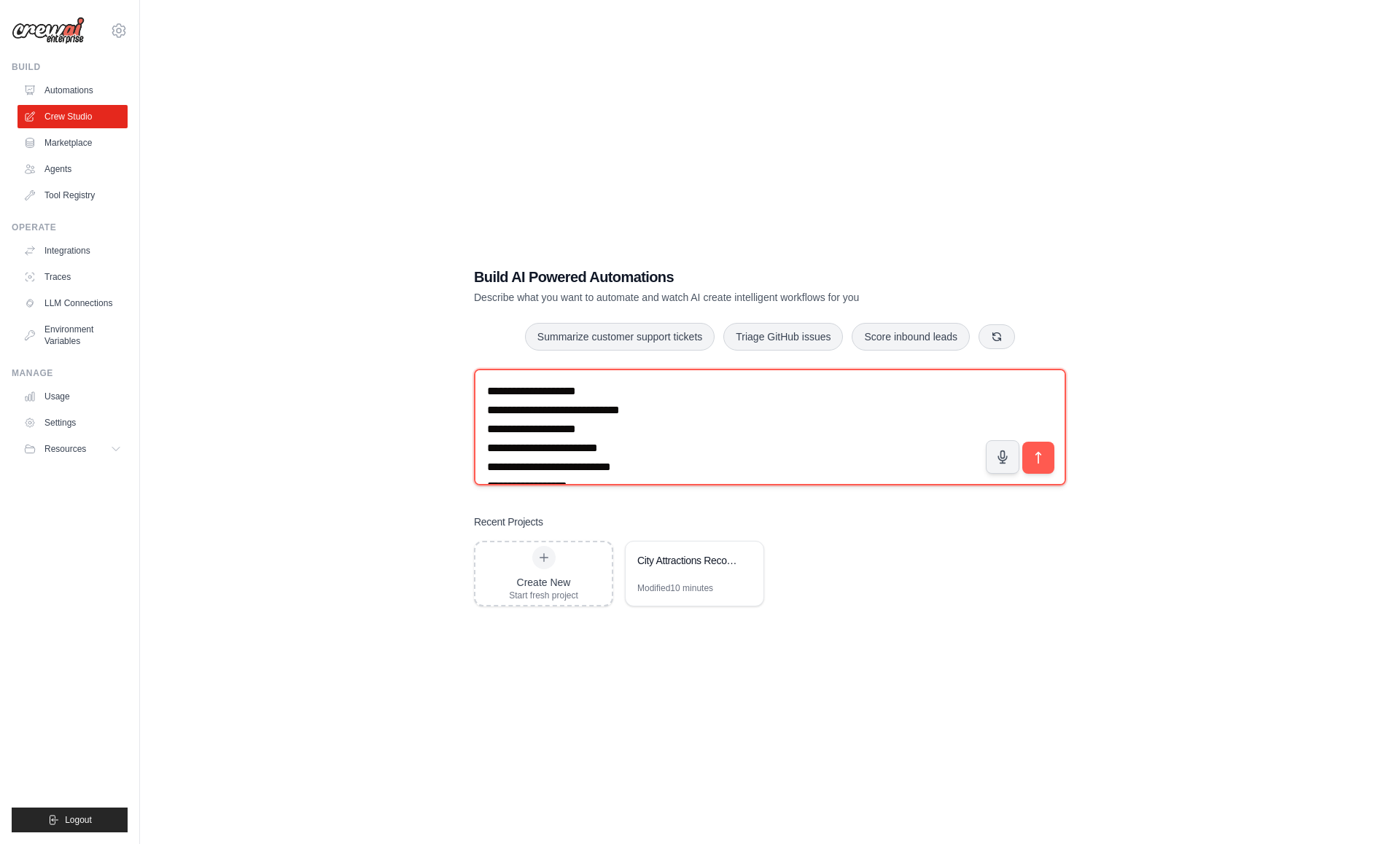
click at [705, 377] on textarea "**********" at bounding box center [770, 427] width 592 height 116
click at [724, 383] on textarea "**********" at bounding box center [770, 427] width 592 height 116
drag, startPoint x: 516, startPoint y: 393, endPoint x: 708, endPoint y: 403, distance: 192.3
click at [707, 405] on textarea "**********" at bounding box center [770, 427] width 592 height 116
click at [744, 391] on textarea "**********" at bounding box center [770, 427] width 592 height 116
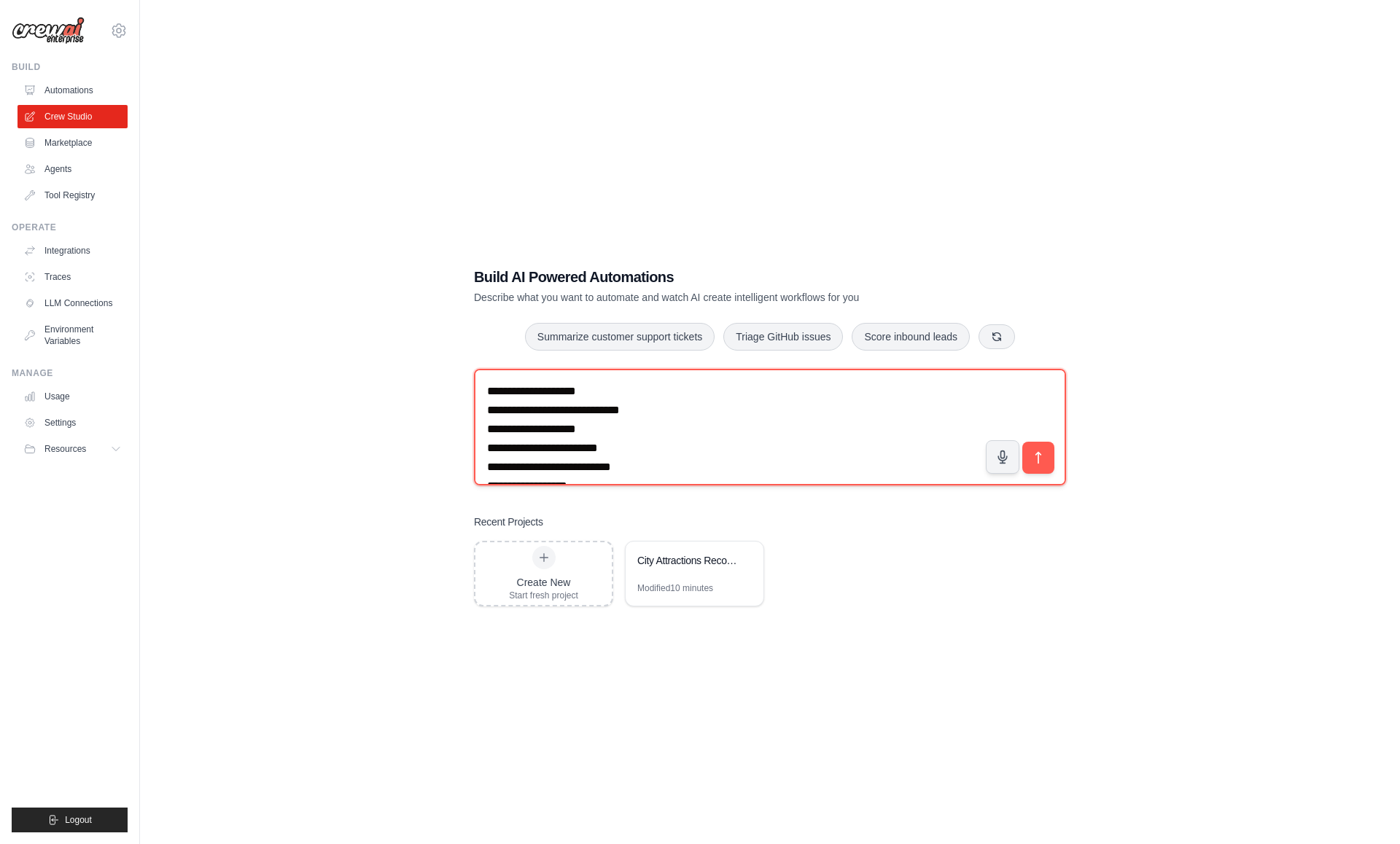
click at [504, 390] on textarea "**********" at bounding box center [770, 427] width 592 height 116
drag, startPoint x: 712, startPoint y: 392, endPoint x: 483, endPoint y: 379, distance: 229.4
click at [483, 379] on textarea "**********" at bounding box center [770, 427] width 592 height 116
click at [489, 408] on textarea "**********" at bounding box center [770, 427] width 592 height 116
click at [505, 394] on textarea "**********" at bounding box center [770, 427] width 592 height 116
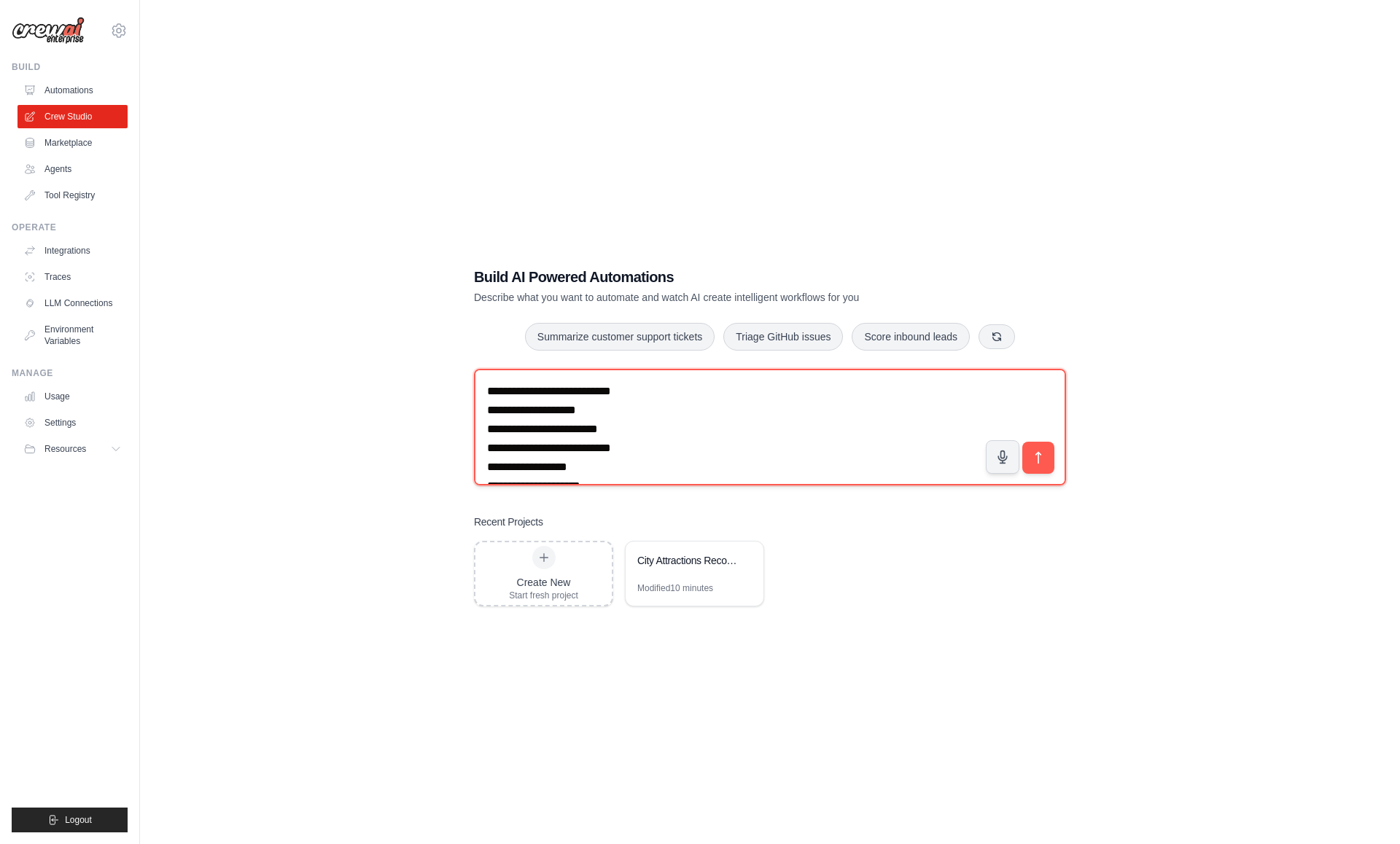
drag, startPoint x: 603, startPoint y: 395, endPoint x: 800, endPoint y: 402, distance: 197.1
click at [800, 404] on textarea "**********" at bounding box center [770, 427] width 592 height 116
click at [828, 396] on textarea "**********" at bounding box center [770, 427] width 592 height 116
click at [490, 393] on textarea "**********" at bounding box center [770, 427] width 592 height 116
click at [673, 386] on textarea "**********" at bounding box center [770, 427] width 592 height 116
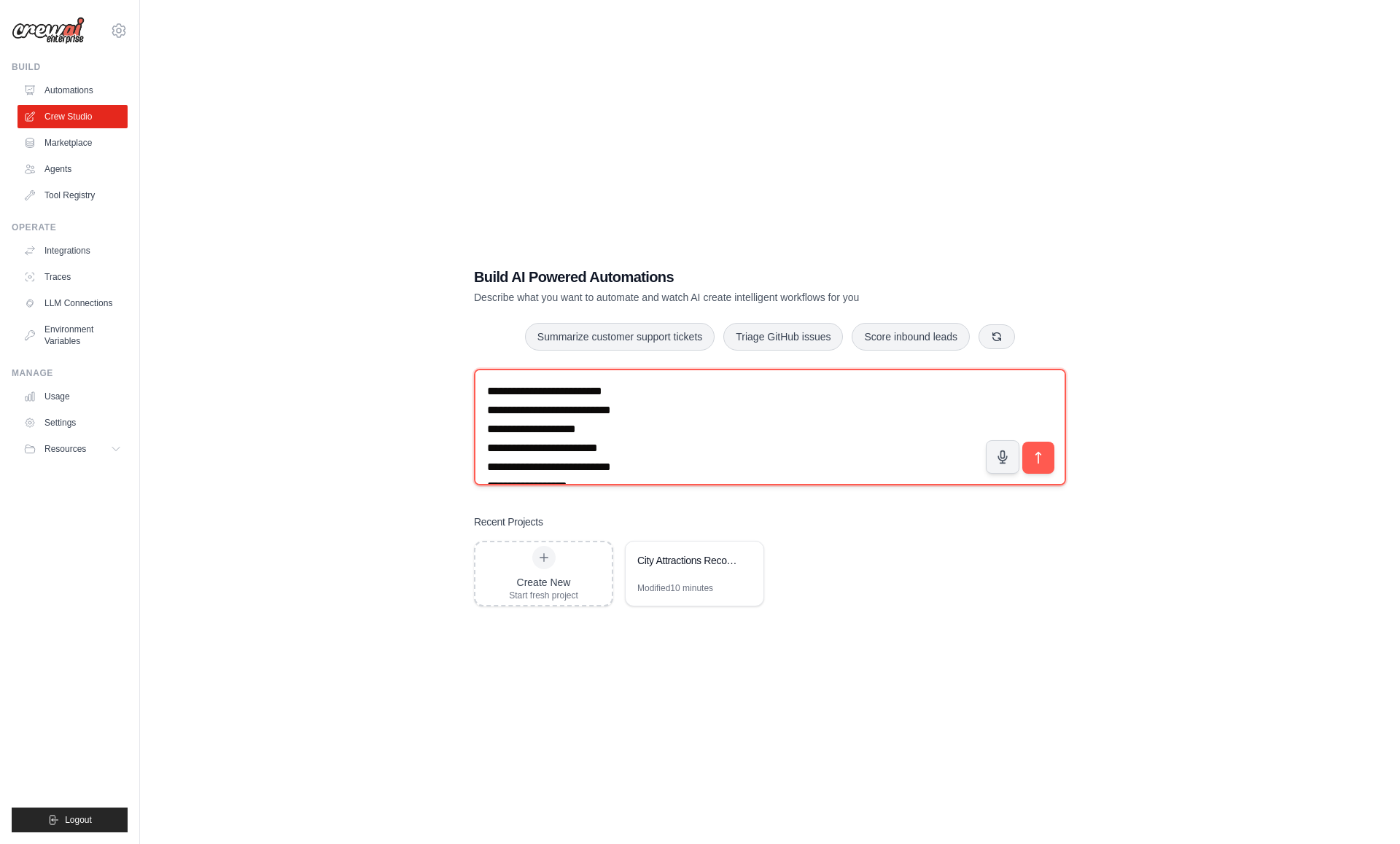
drag, startPoint x: 509, startPoint y: 406, endPoint x: 677, endPoint y: 431, distance: 169.8
click at [677, 435] on textarea "**********" at bounding box center [770, 427] width 592 height 116
click at [686, 433] on textarea "**********" at bounding box center [770, 427] width 592 height 116
click at [683, 392] on textarea "**********" at bounding box center [770, 427] width 592 height 116
click at [744, 395] on textarea "**********" at bounding box center [770, 427] width 592 height 116
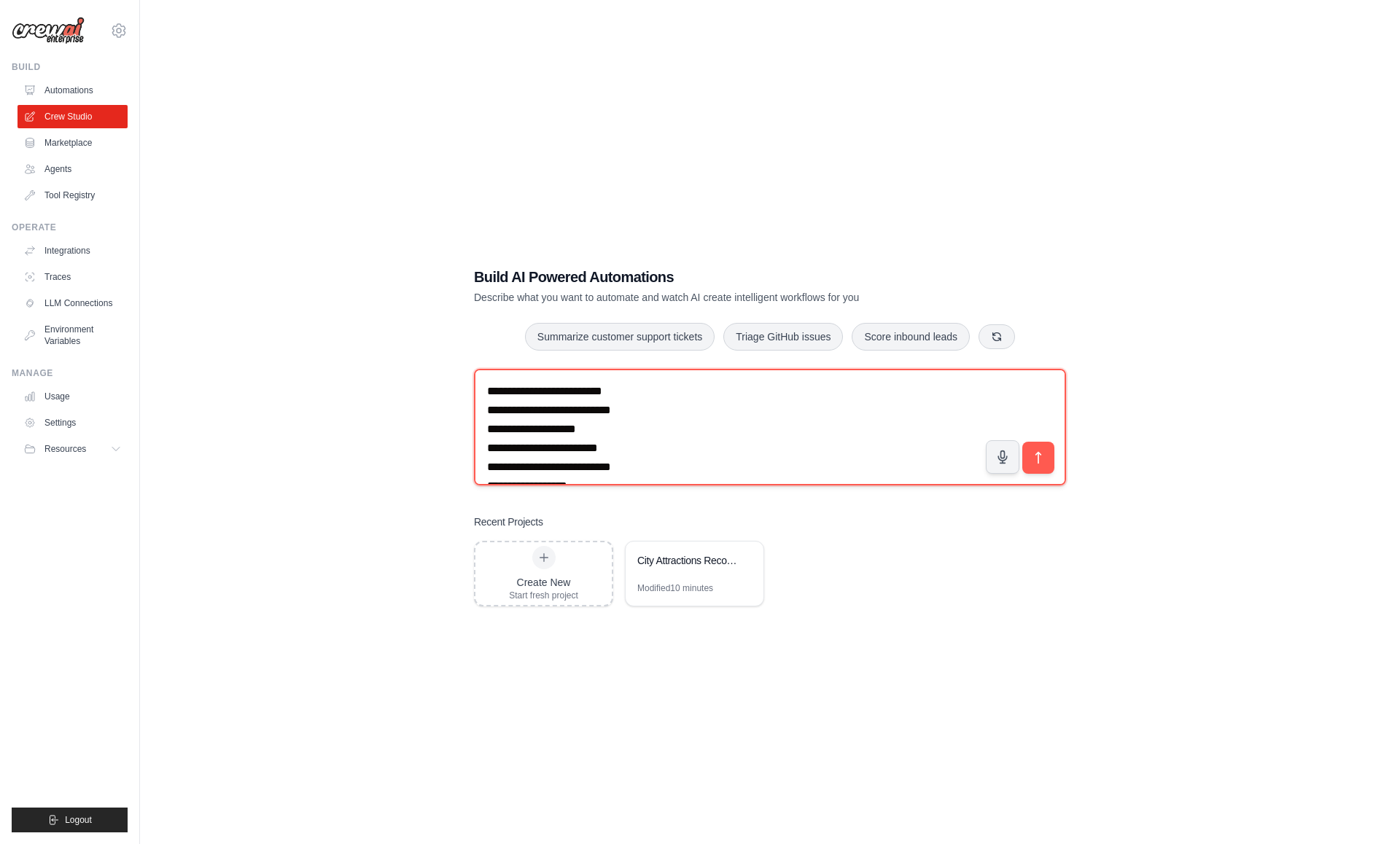
click at [839, 407] on textarea "**********" at bounding box center [770, 427] width 592 height 116
click at [840, 409] on textarea "**********" at bounding box center [770, 427] width 592 height 116
click at [498, 430] on textarea "**********" at bounding box center [770, 427] width 592 height 116
click at [500, 444] on textarea "**********" at bounding box center [770, 427] width 592 height 116
click at [504, 439] on textarea "**********" at bounding box center [770, 427] width 592 height 116
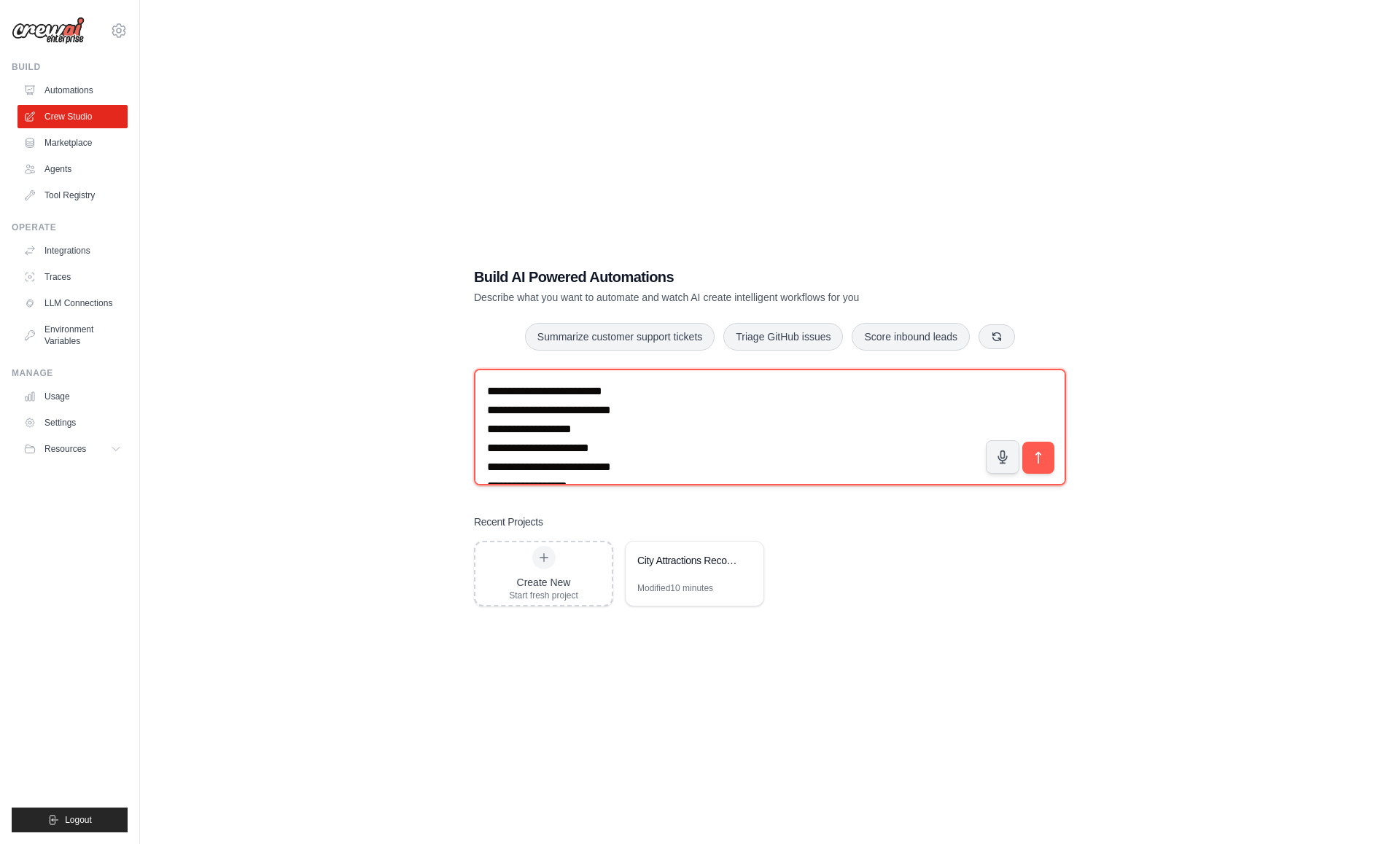
scroll to position [33, 0]
click at [779, 415] on textarea "**********" at bounding box center [770, 427] width 592 height 116
drag, startPoint x: 779, startPoint y: 415, endPoint x: 564, endPoint y: 427, distance: 215.3
click at [564, 427] on textarea "**********" at bounding box center [770, 427] width 592 height 116
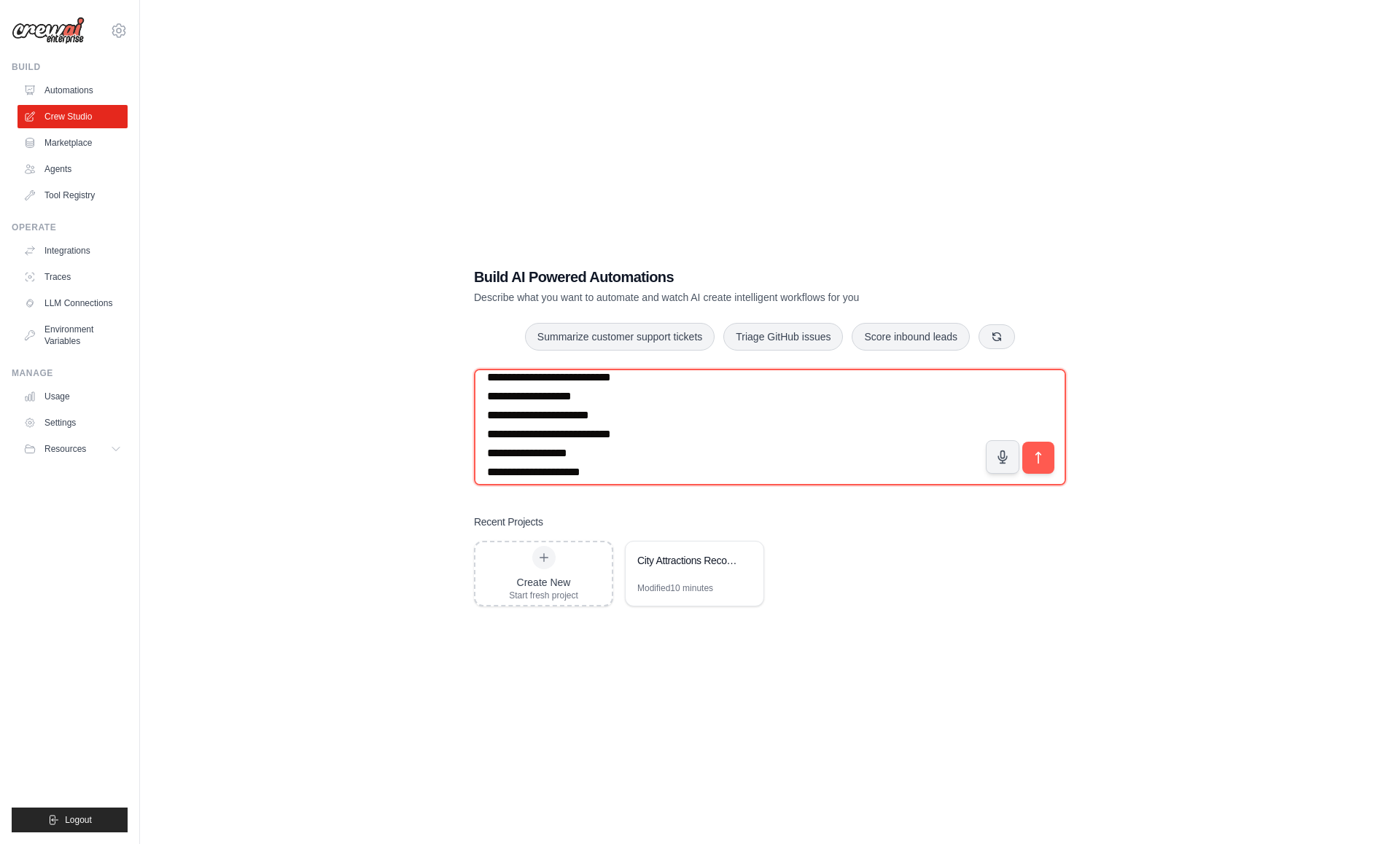
drag, startPoint x: 759, startPoint y: 415, endPoint x: 469, endPoint y: 418, distance: 290.0
click at [469, 418] on div "**********" at bounding box center [769, 437] width 627 height 386
click at [495, 418] on textarea "**********" at bounding box center [770, 427] width 592 height 116
click at [497, 435] on textarea "**********" at bounding box center [770, 427] width 592 height 116
click at [504, 456] on textarea "**********" at bounding box center [770, 427] width 592 height 116
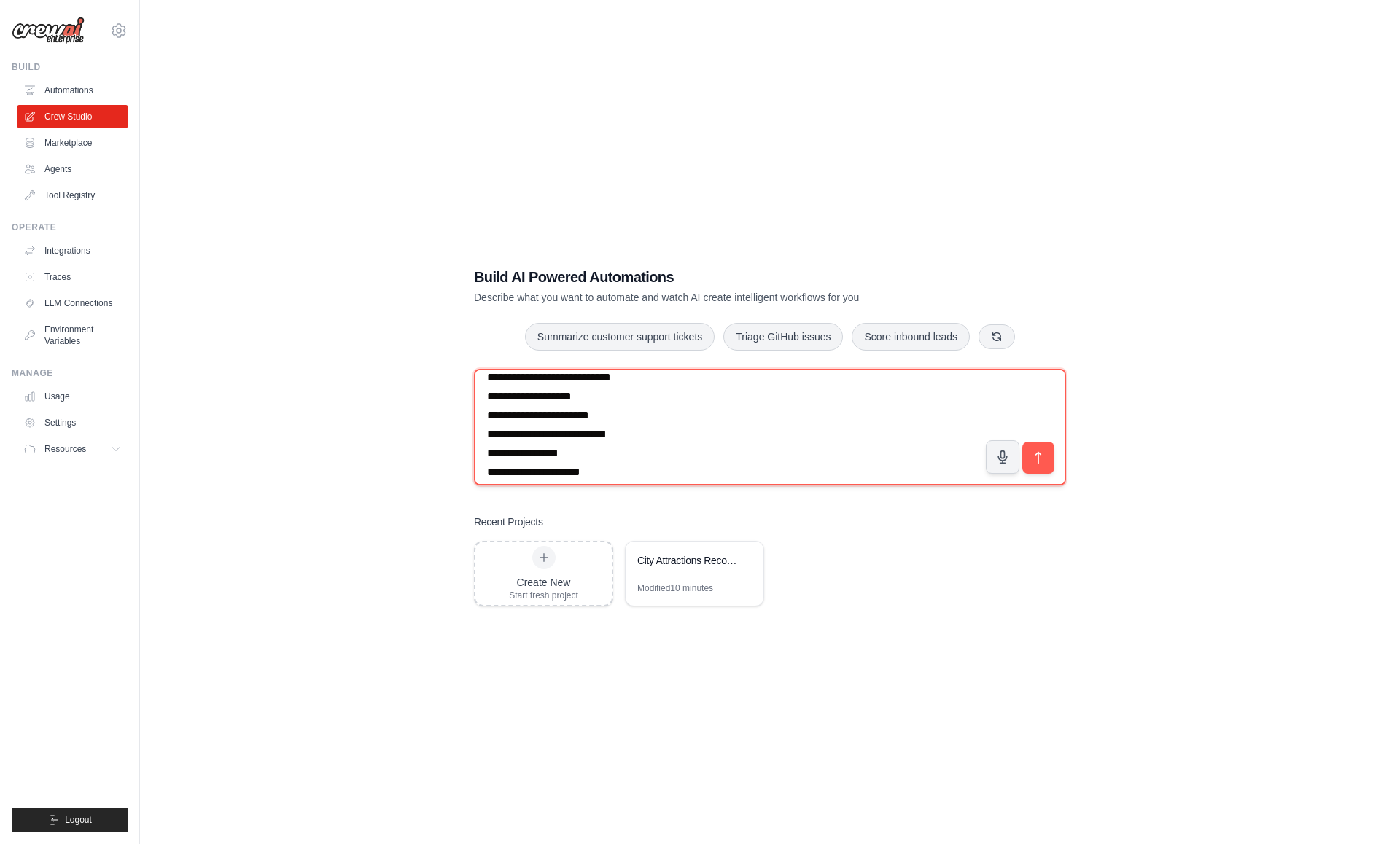
click at [492, 473] on textarea "**********" at bounding box center [770, 427] width 592 height 116
click at [707, 447] on textarea "**********" at bounding box center [770, 427] width 592 height 116
click at [784, 383] on textarea "**********" at bounding box center [770, 427] width 592 height 116
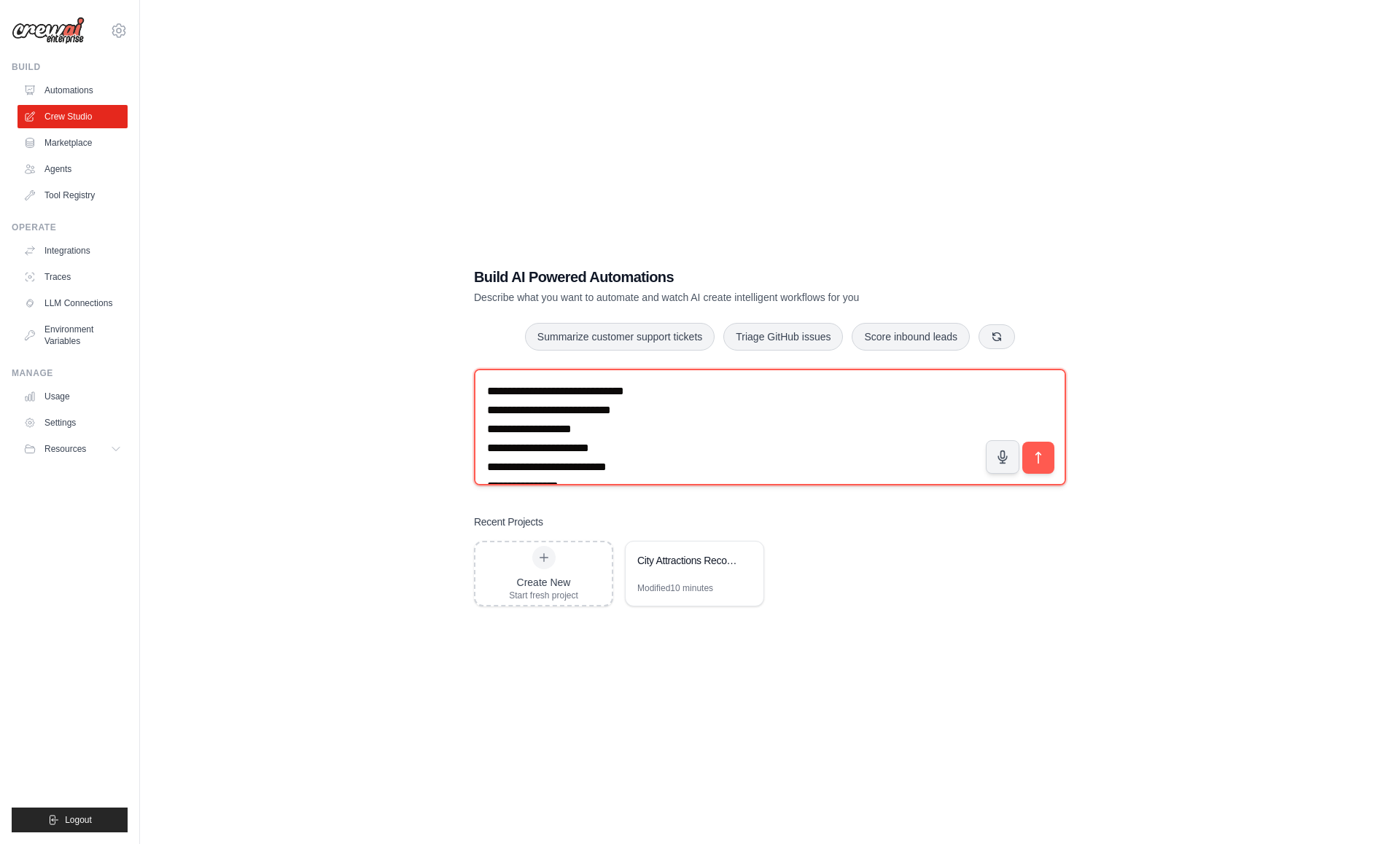
scroll to position [43, 0]
type textarea "**********"
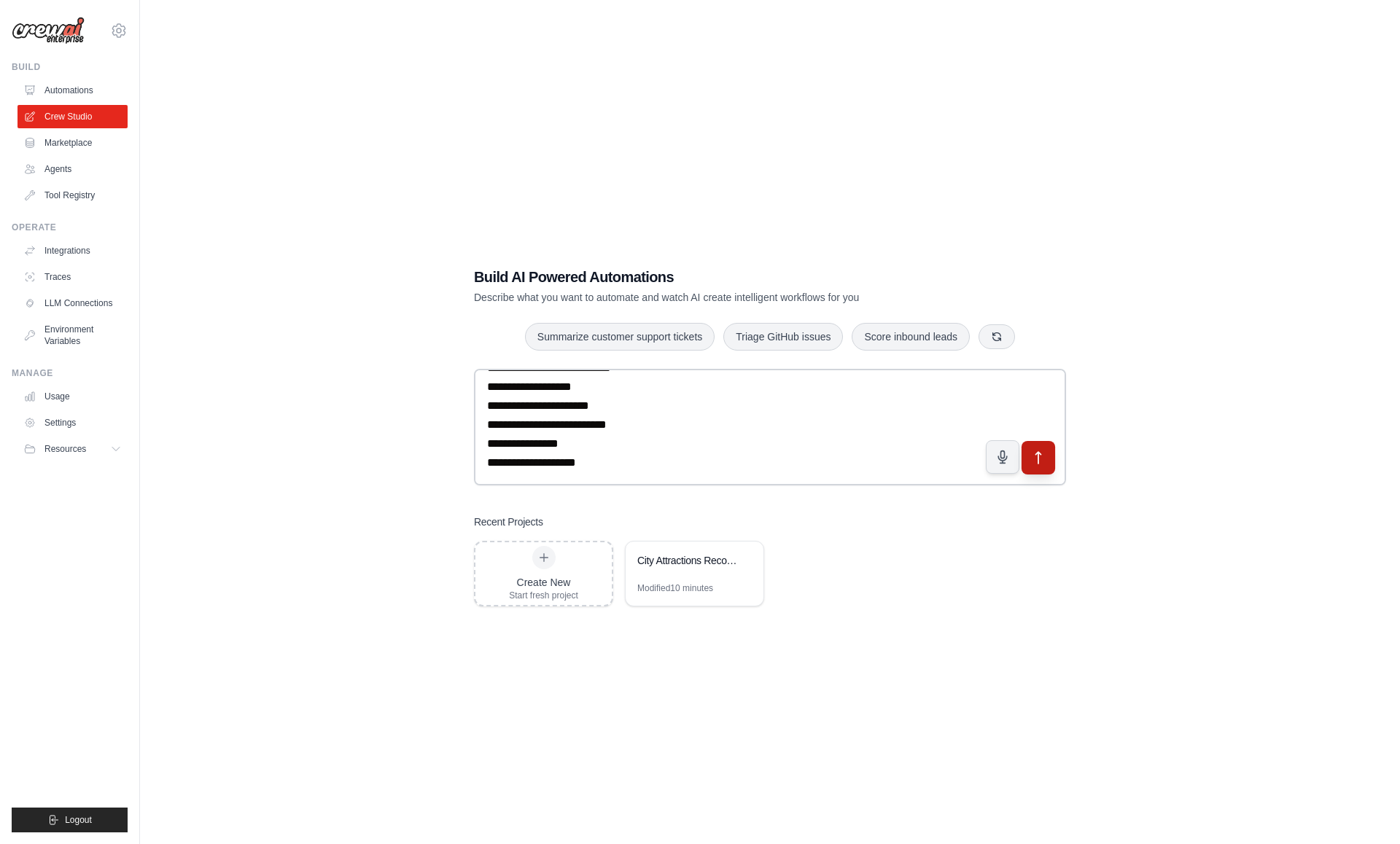
click at [1038, 462] on icon "submit" at bounding box center [1038, 458] width 5 height 12
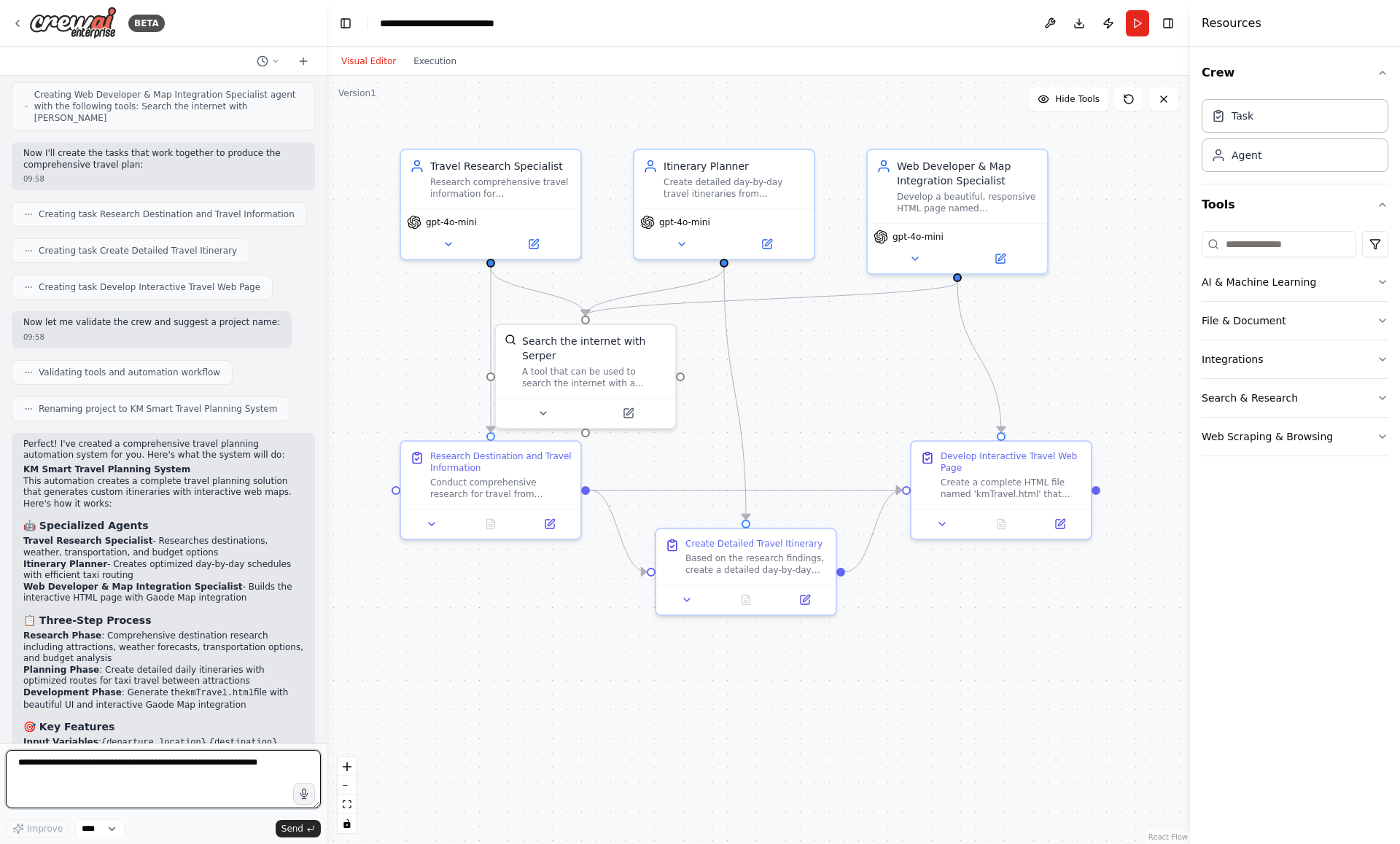
scroll to position [931, 0]
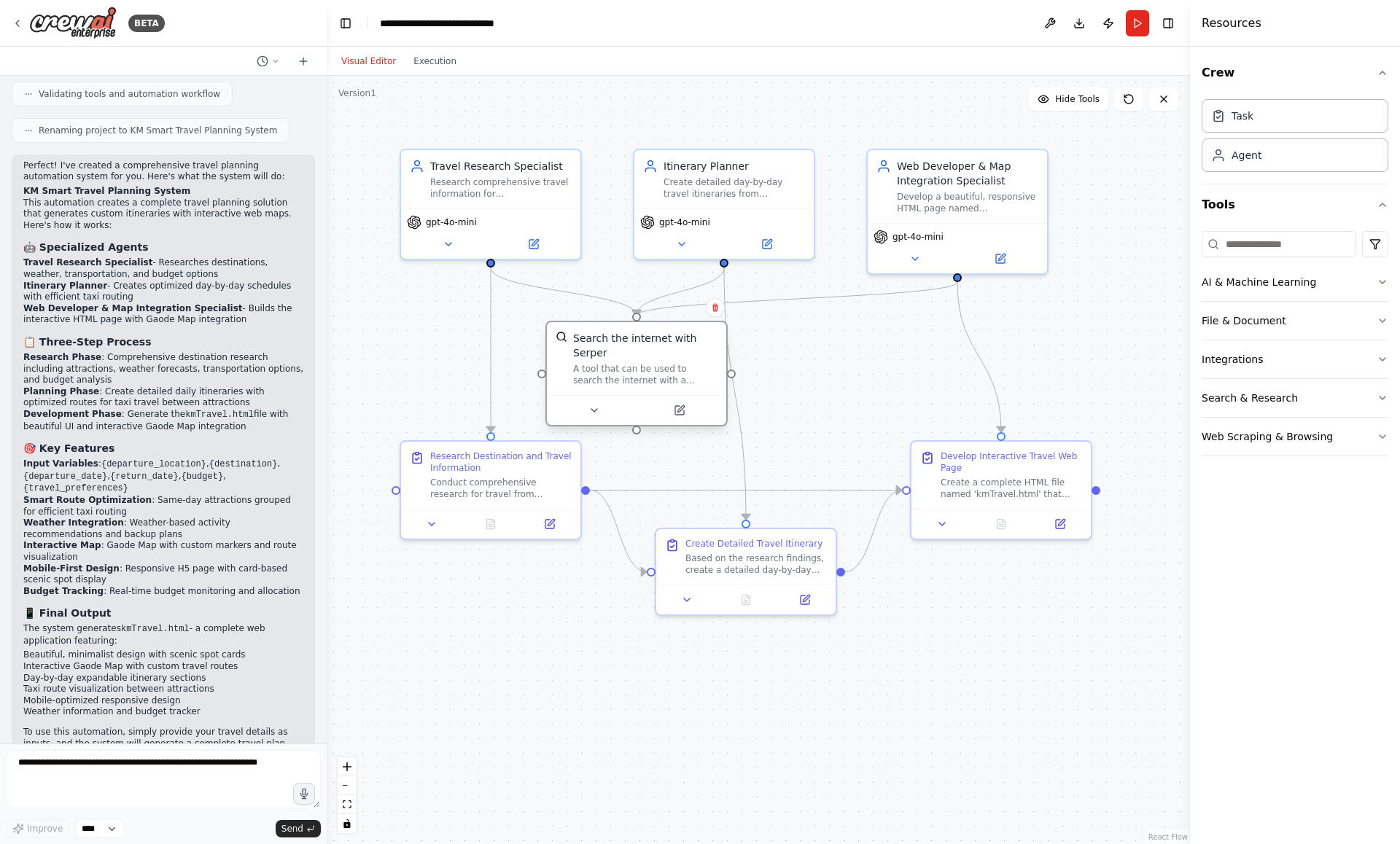
drag, startPoint x: 575, startPoint y: 356, endPoint x: 622, endPoint y: 350, distance: 47.4
click at [623, 351] on div "Search the internet with Serper" at bounding box center [645, 345] width 145 height 29
drag, startPoint x: 583, startPoint y: 366, endPoint x: 563, endPoint y: 367, distance: 20.0
click at [563, 377] on div "A tool that can be used to search the internet with a search_query. Supports di…" at bounding box center [631, 389] width 145 height 23
click at [460, 220] on span "gpt-4o-mini" at bounding box center [451, 219] width 51 height 12
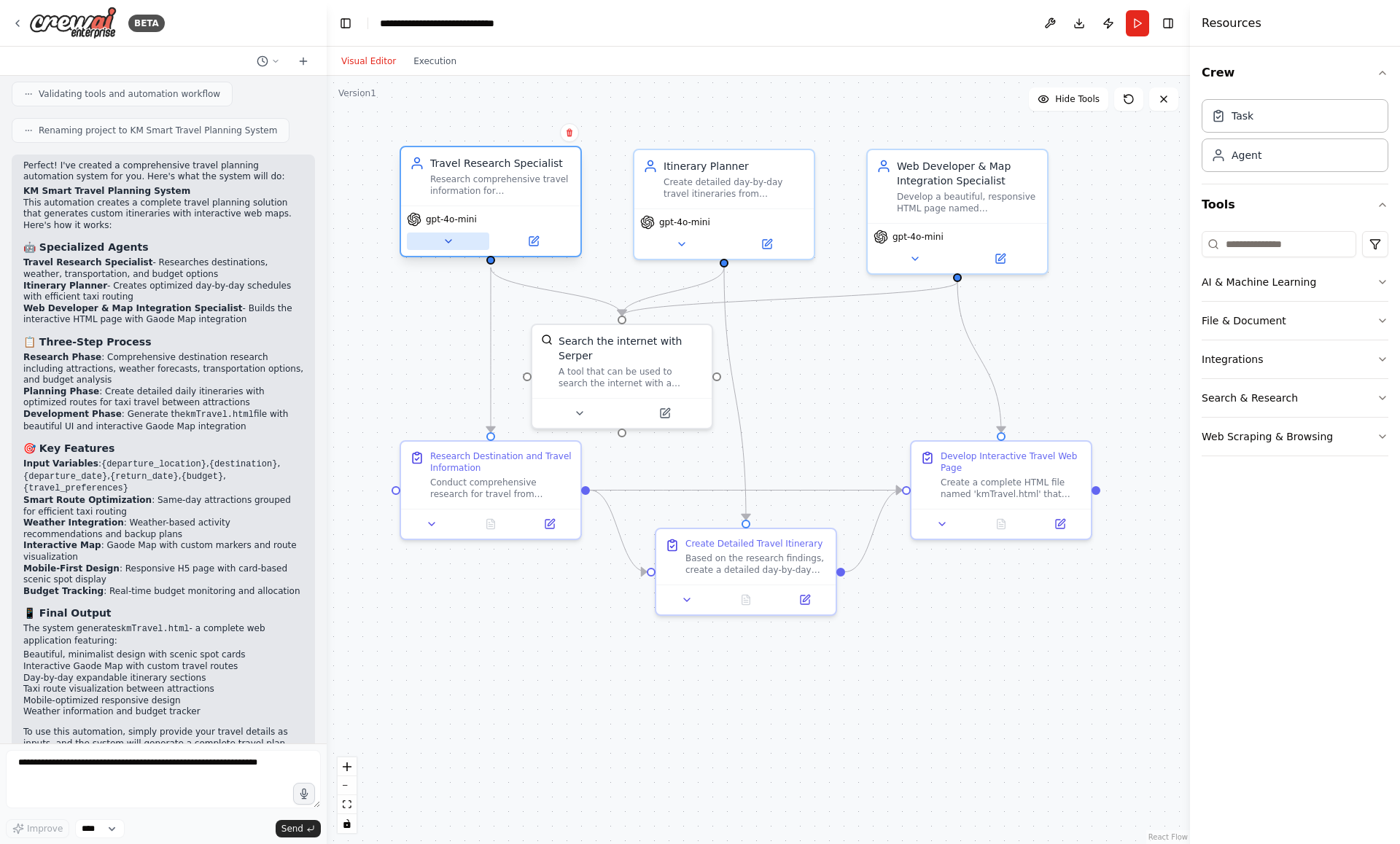
click at [453, 237] on button at bounding box center [447, 242] width 82 height 17
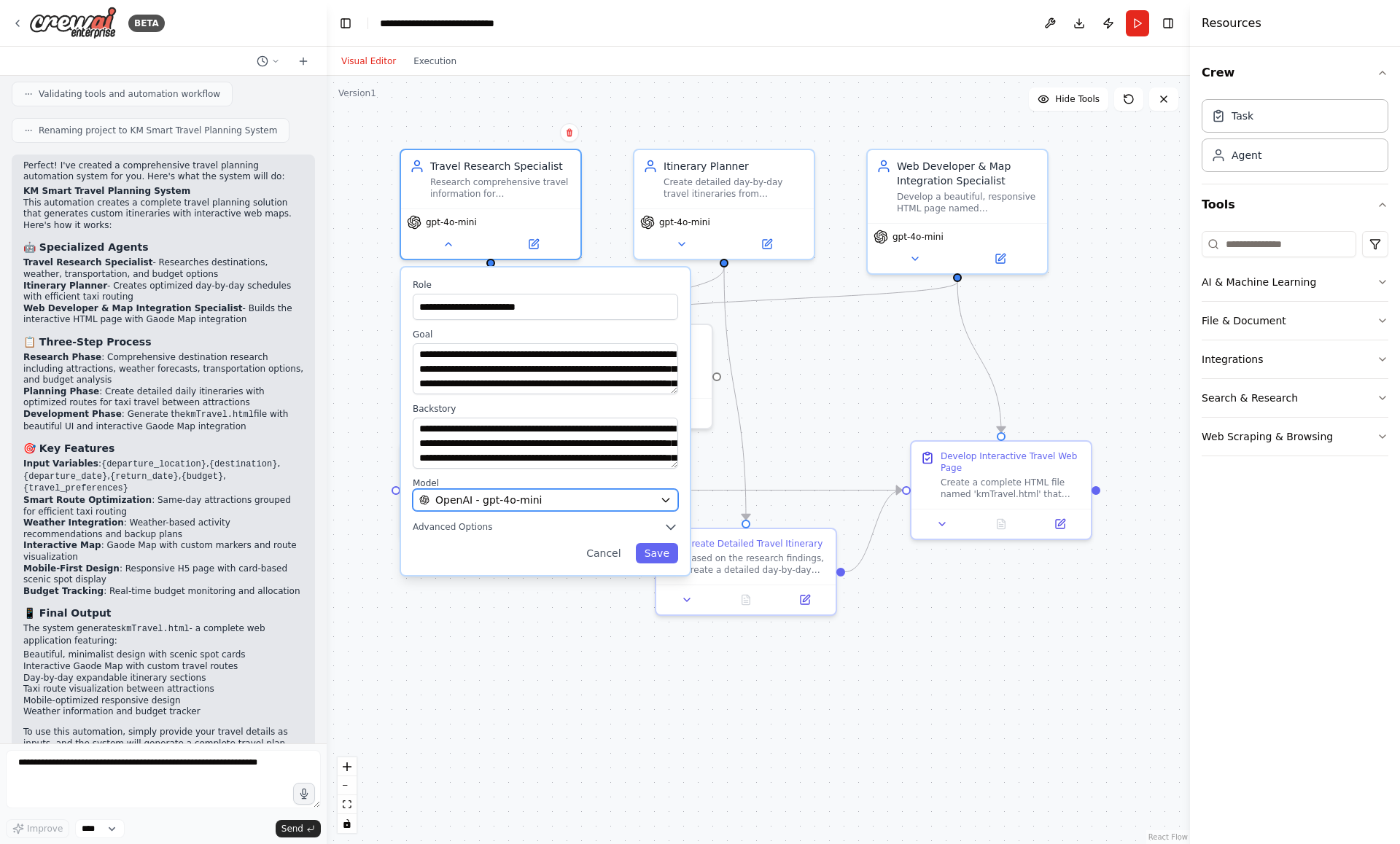
click at [480, 502] on span "OpenAI - gpt-4o-mini" at bounding box center [489, 500] width 107 height 15
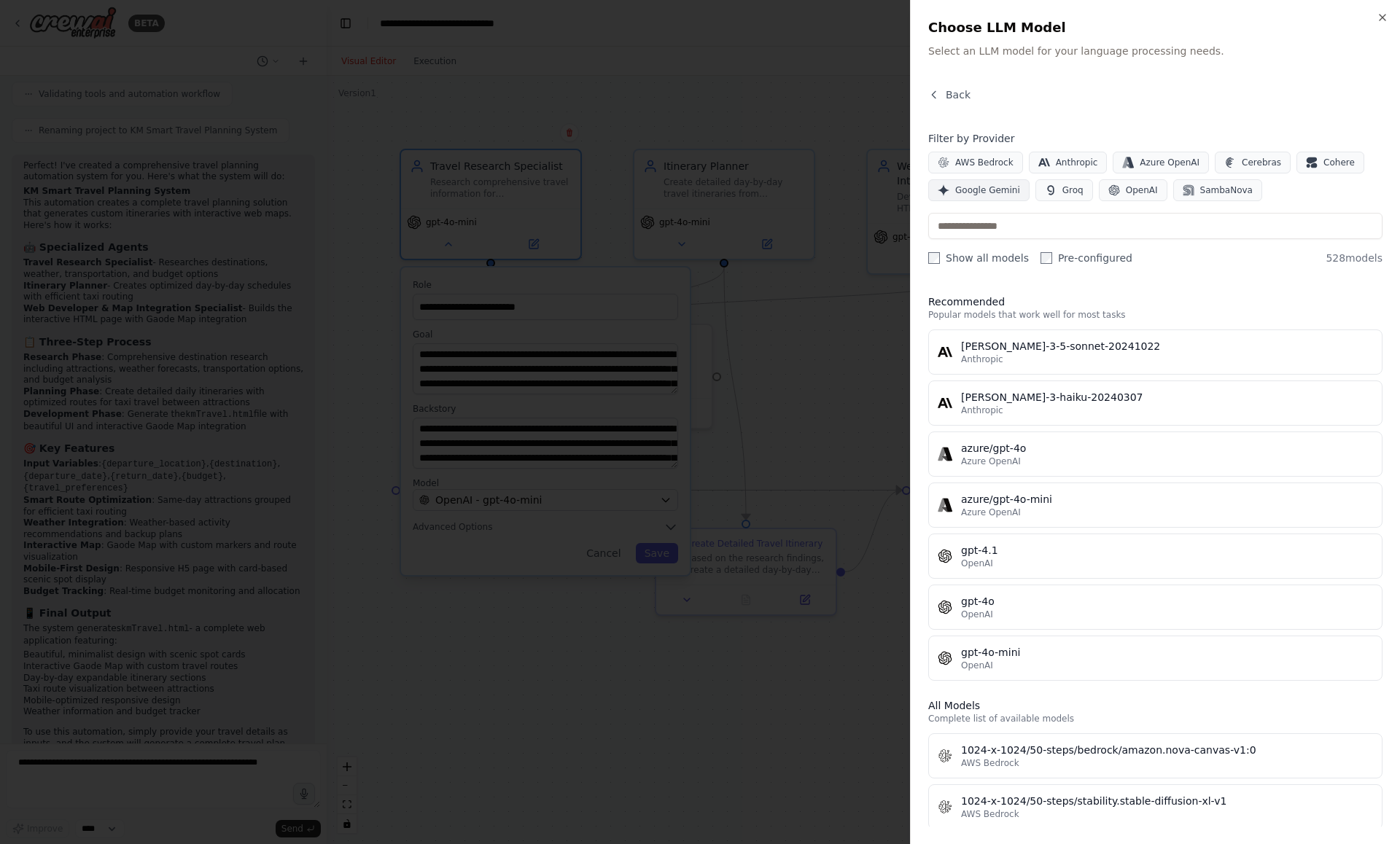
click at [998, 187] on span "Google Gemini" at bounding box center [988, 190] width 65 height 12
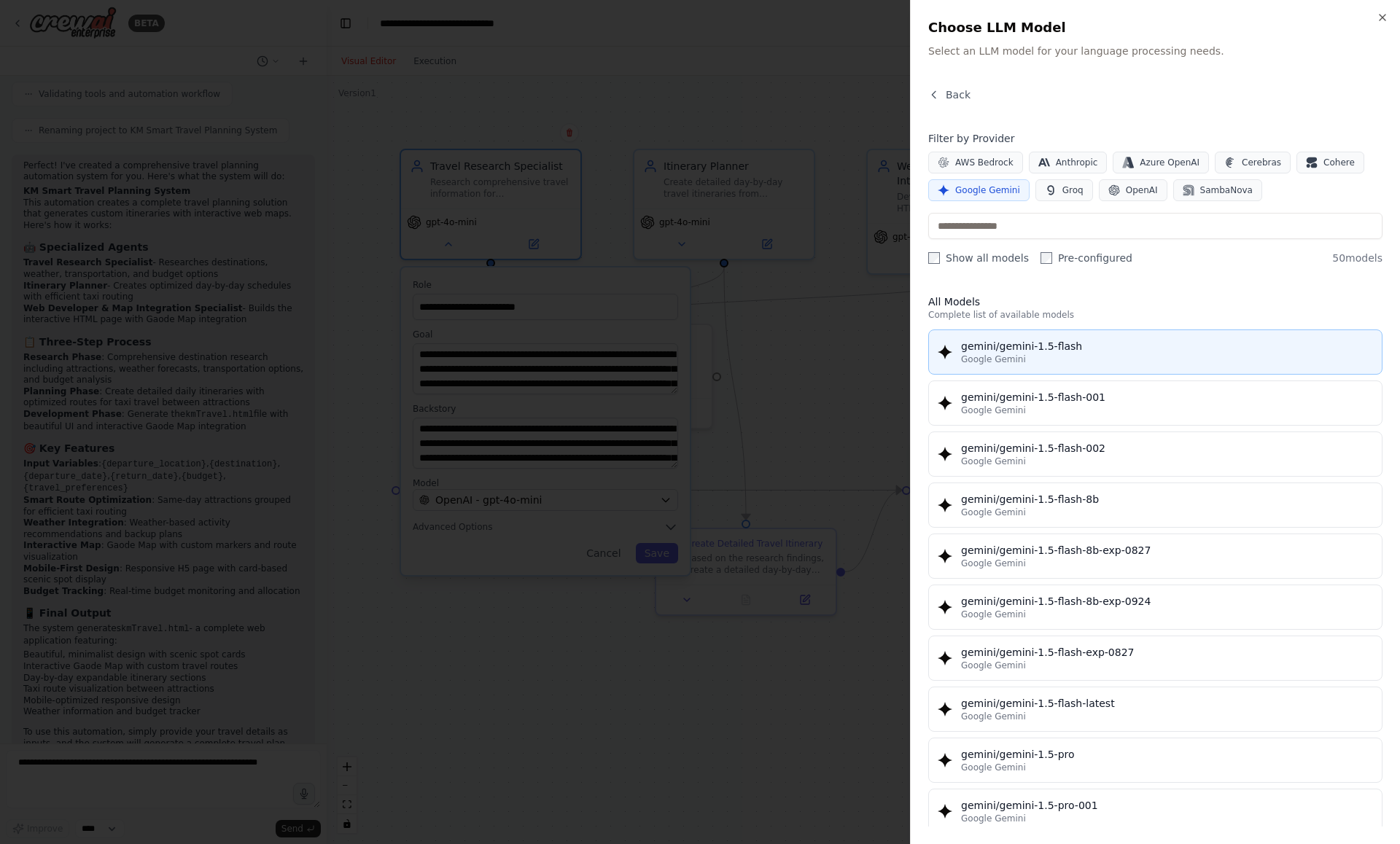
click at [996, 346] on div "gemini/gemini-1.5-flash" at bounding box center [1167, 345] width 412 height 15
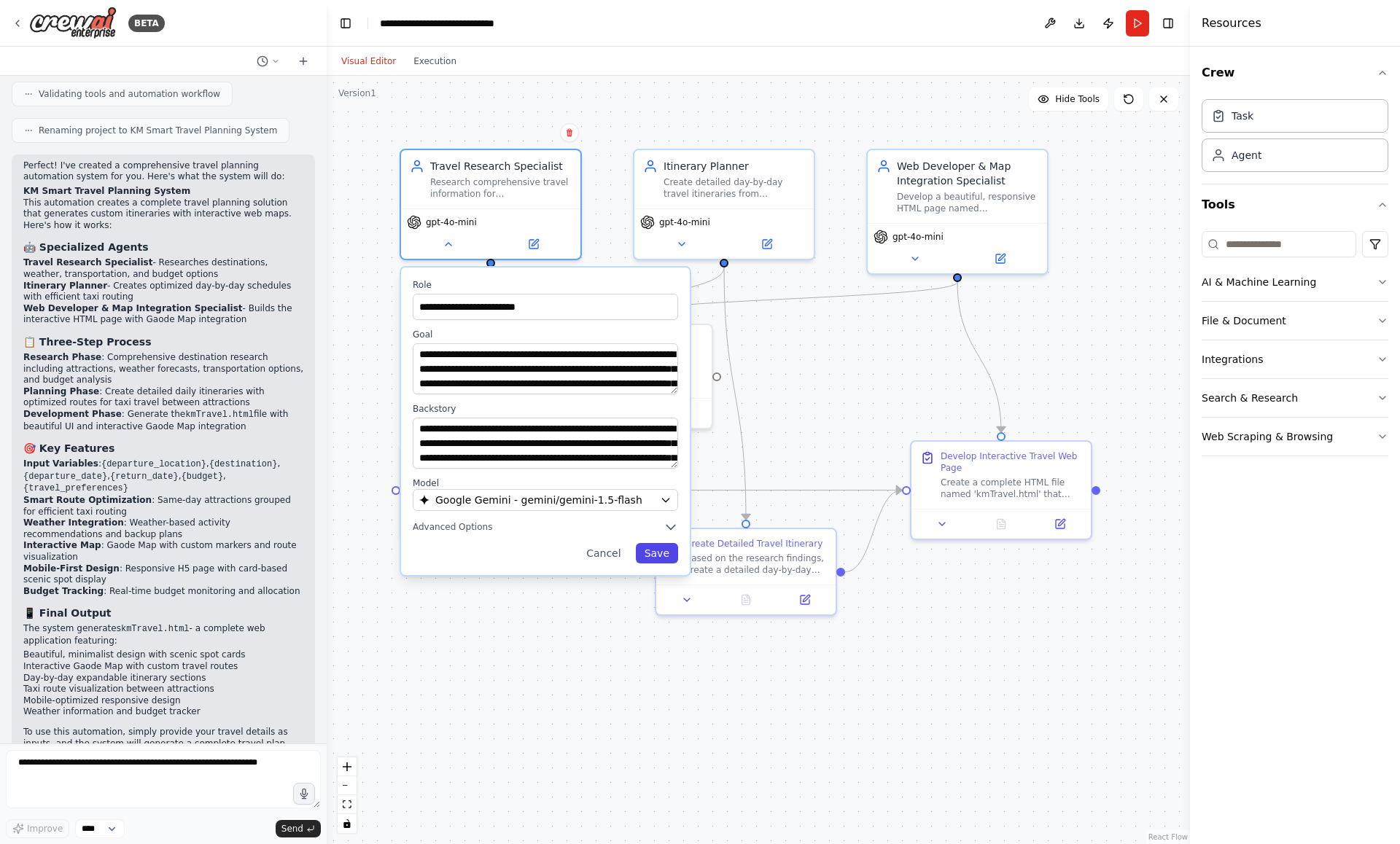
click at [653, 552] on button "Save" at bounding box center [657, 553] width 43 height 20
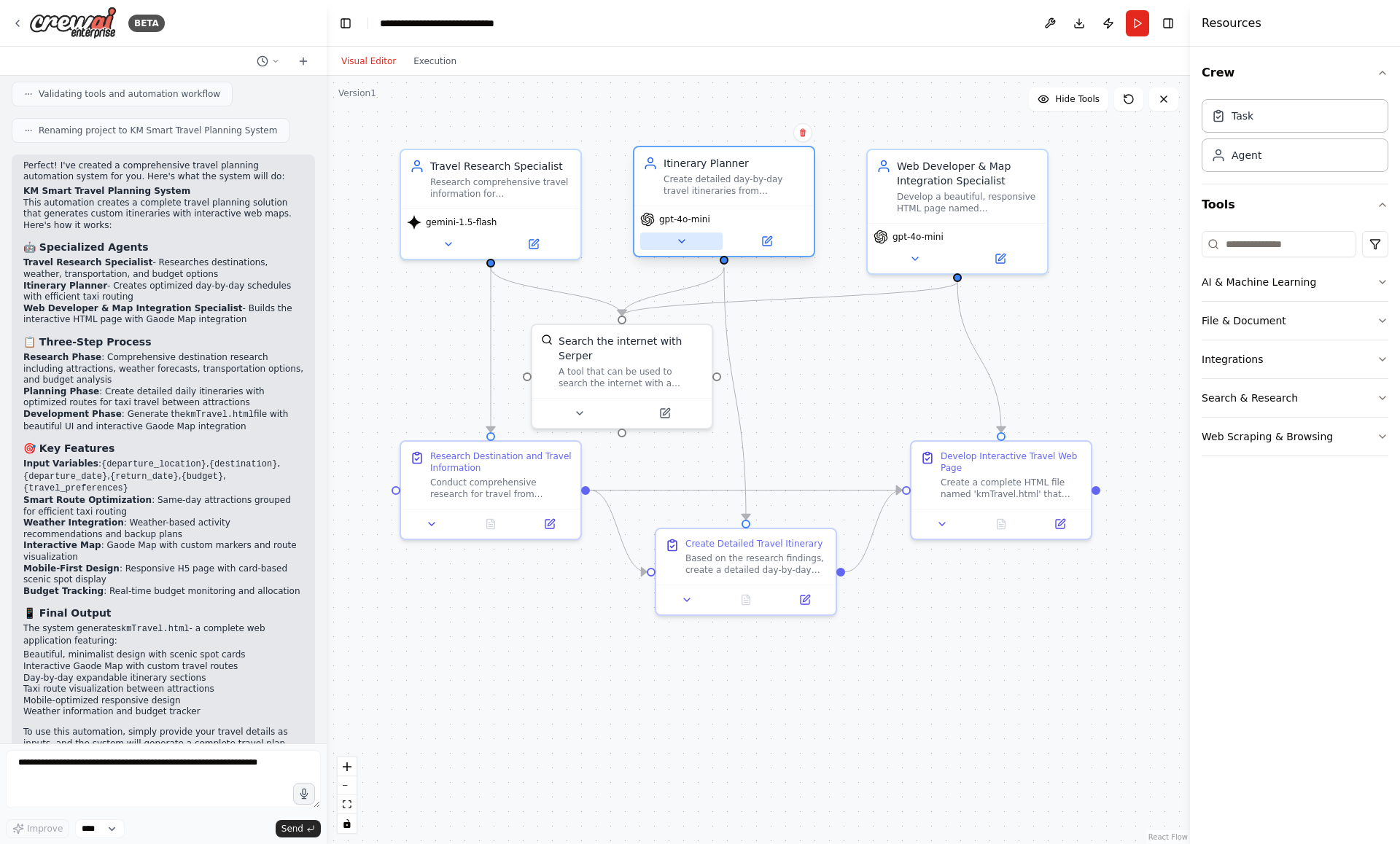
click at [683, 247] on button at bounding box center [681, 242] width 82 height 17
click at [689, 244] on button at bounding box center [681, 242] width 82 height 17
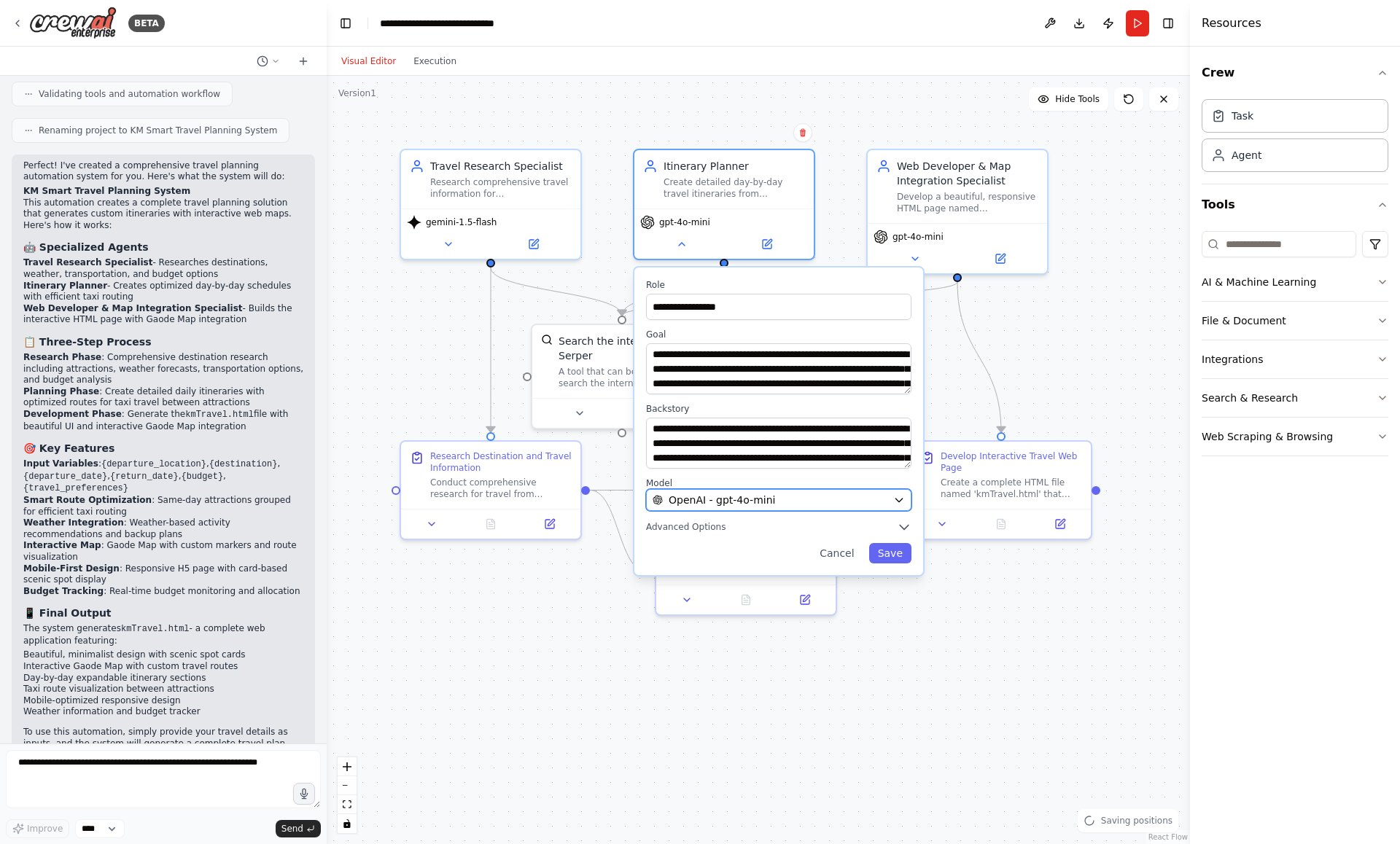
click at [703, 508] on button "OpenAI - gpt-4o-mini" at bounding box center [779, 500] width 266 height 22
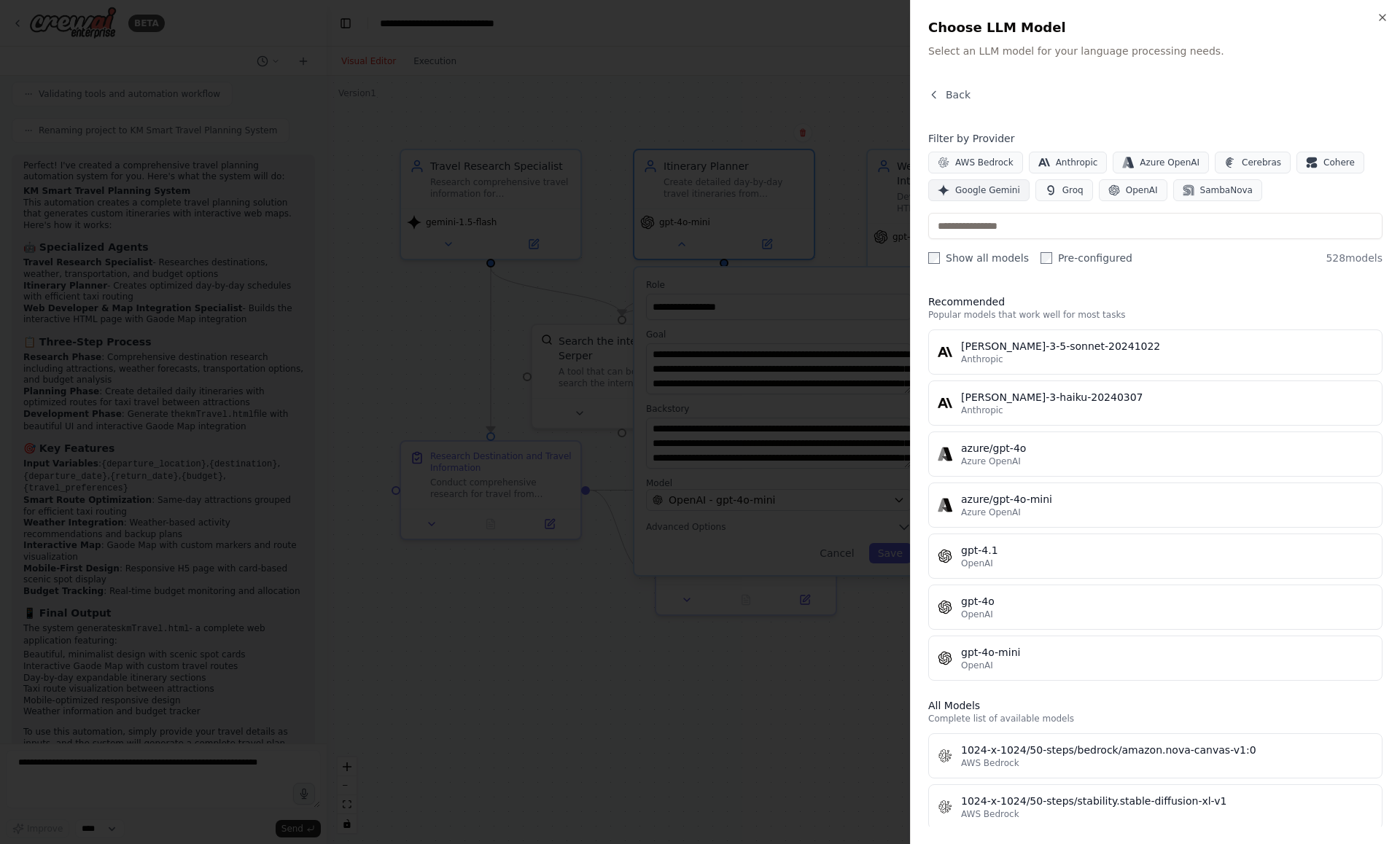
click at [1000, 190] on span "Google Gemini" at bounding box center [988, 190] width 65 height 12
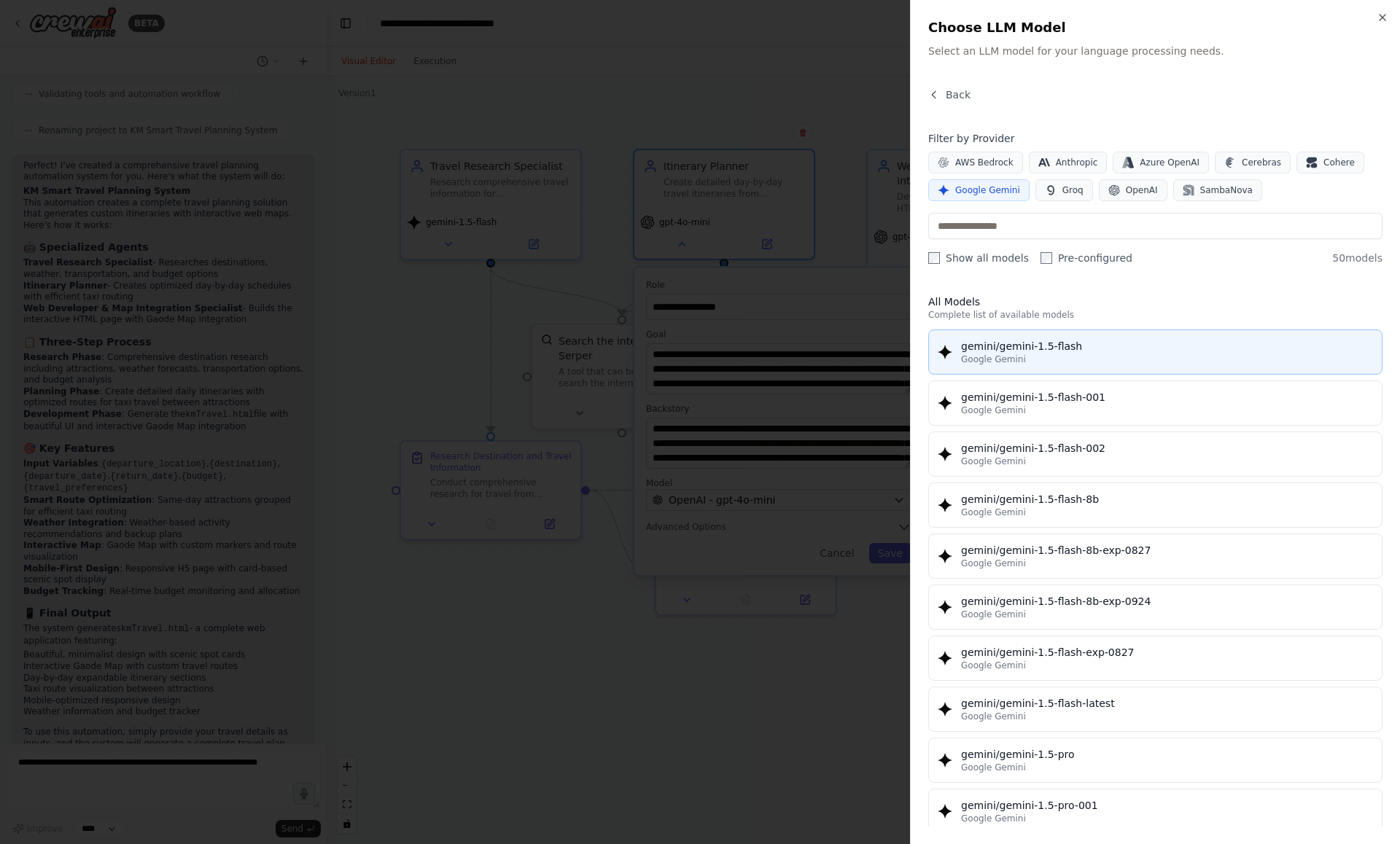
click at [1005, 341] on div "gemini/gemini-1.5-flash" at bounding box center [1167, 345] width 412 height 15
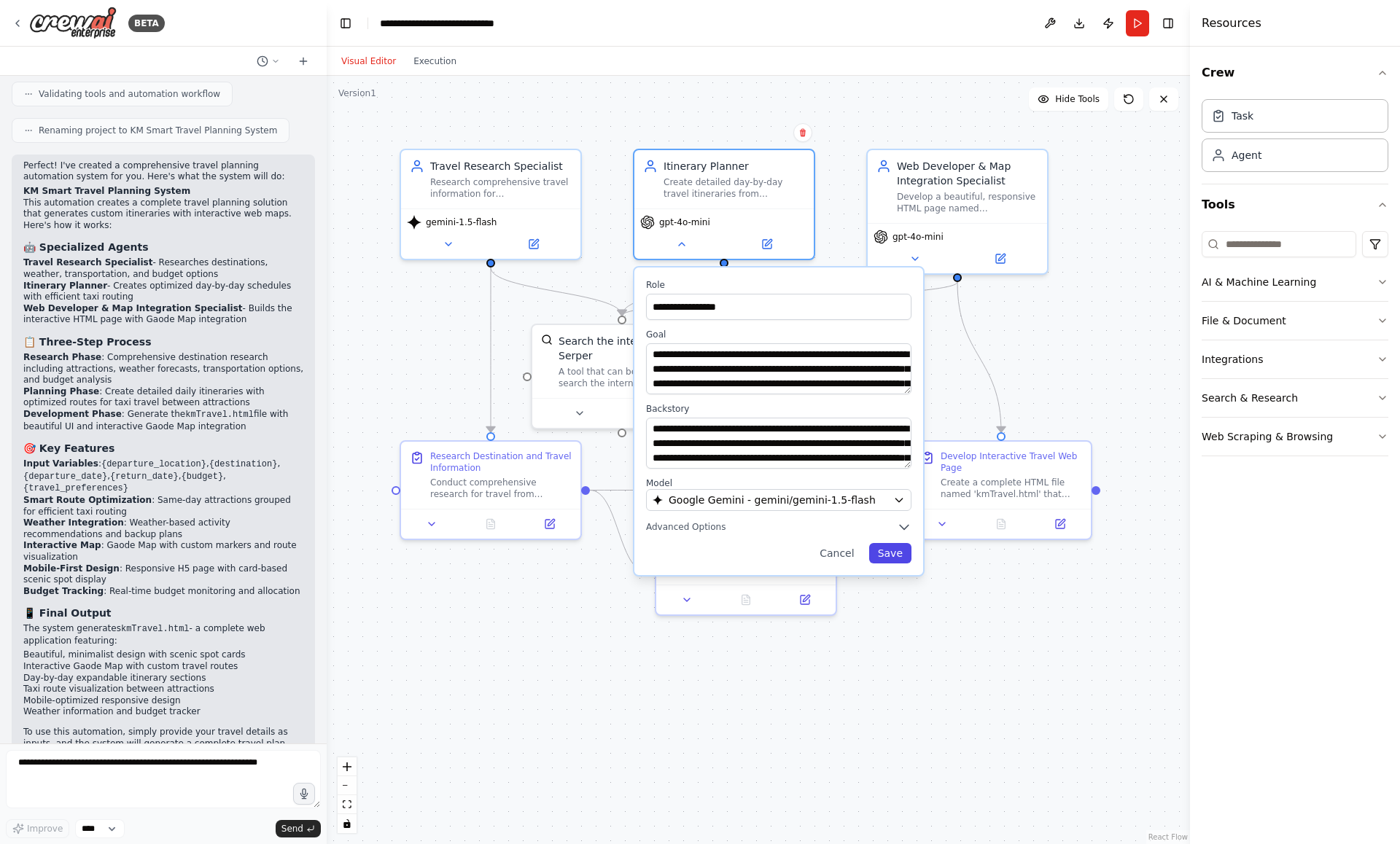
click at [884, 553] on button "Save" at bounding box center [891, 553] width 43 height 20
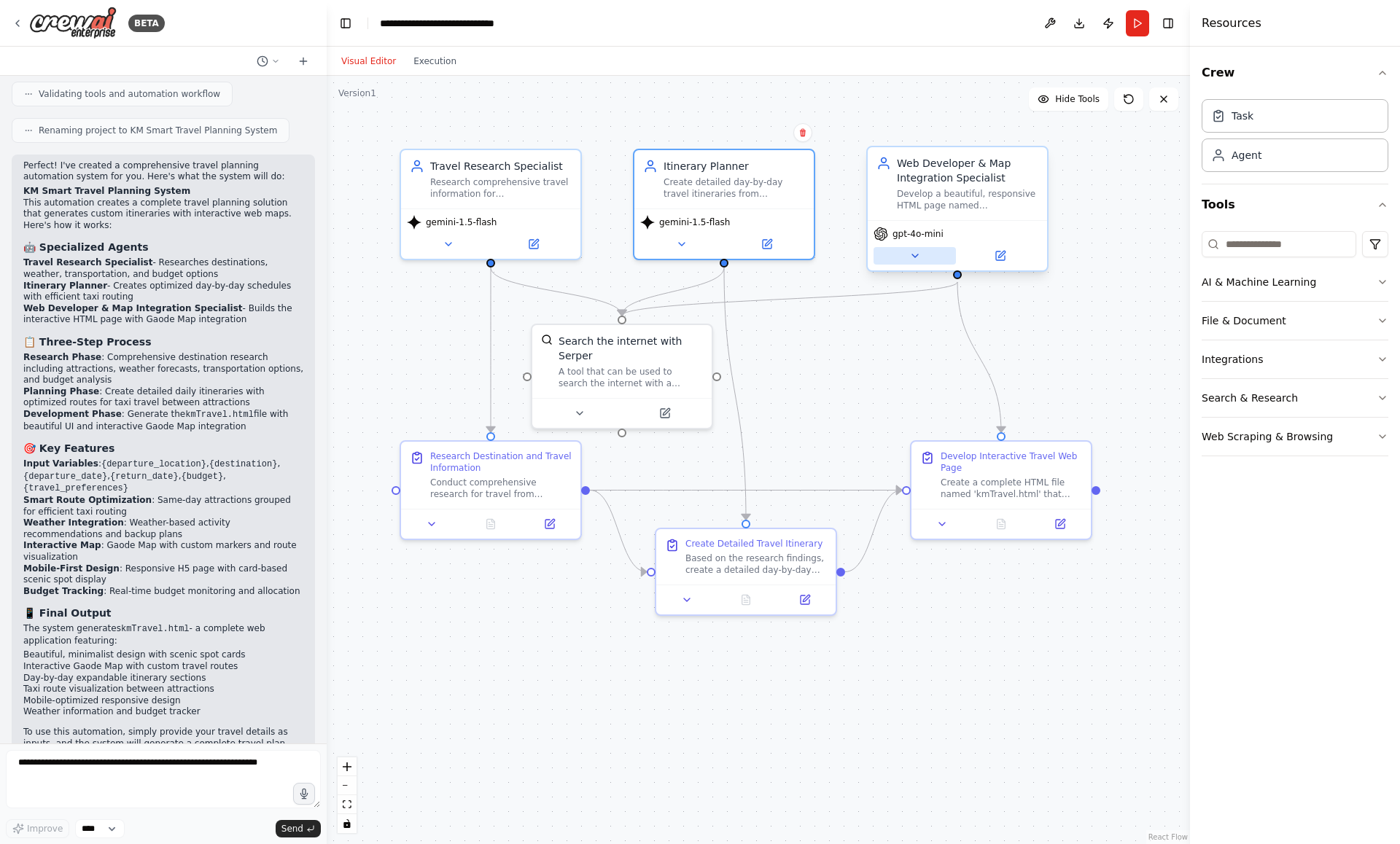
click at [912, 250] on icon at bounding box center [915, 256] width 12 height 12
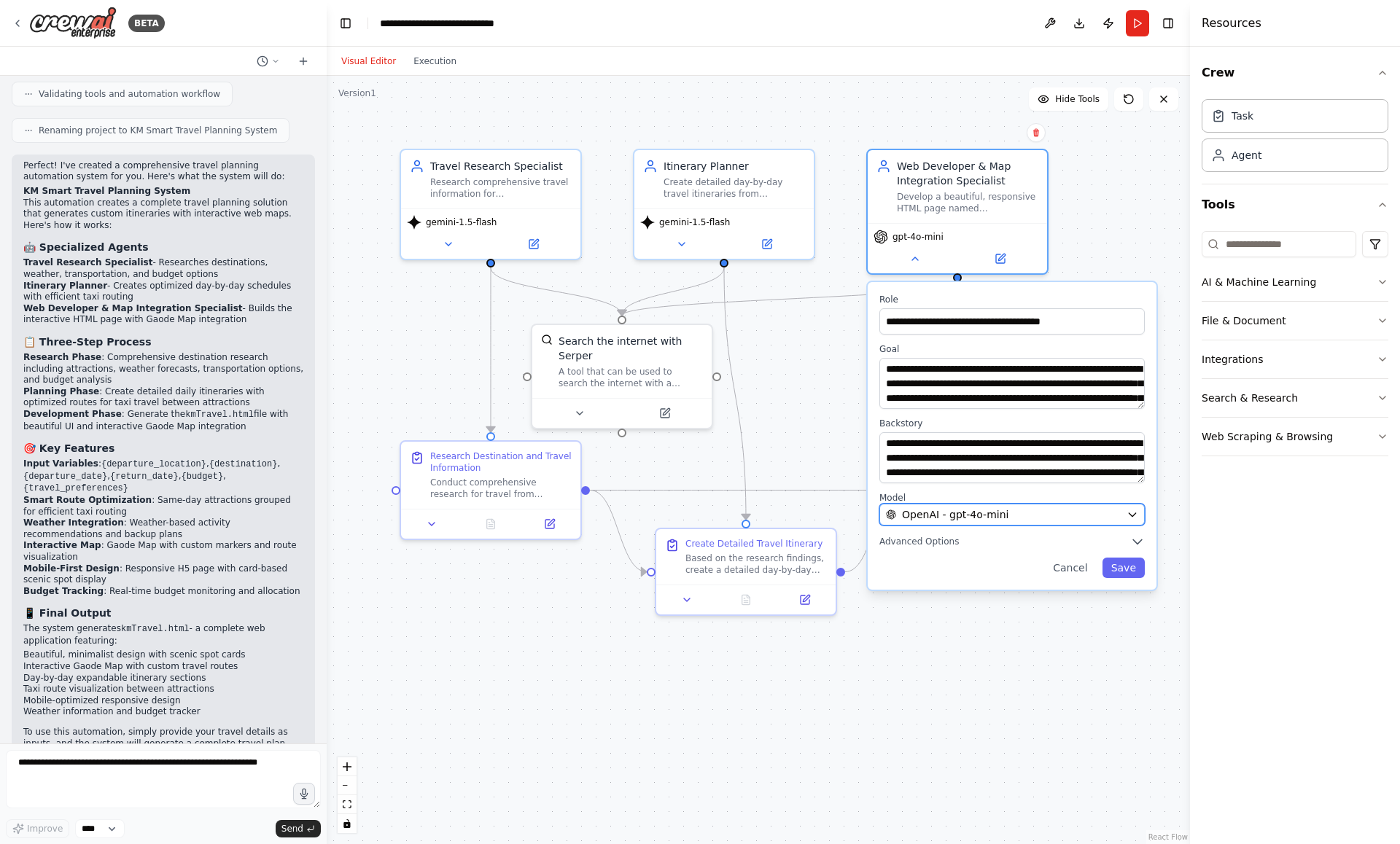
click at [959, 511] on span "OpenAI - gpt-4o-mini" at bounding box center [956, 514] width 107 height 15
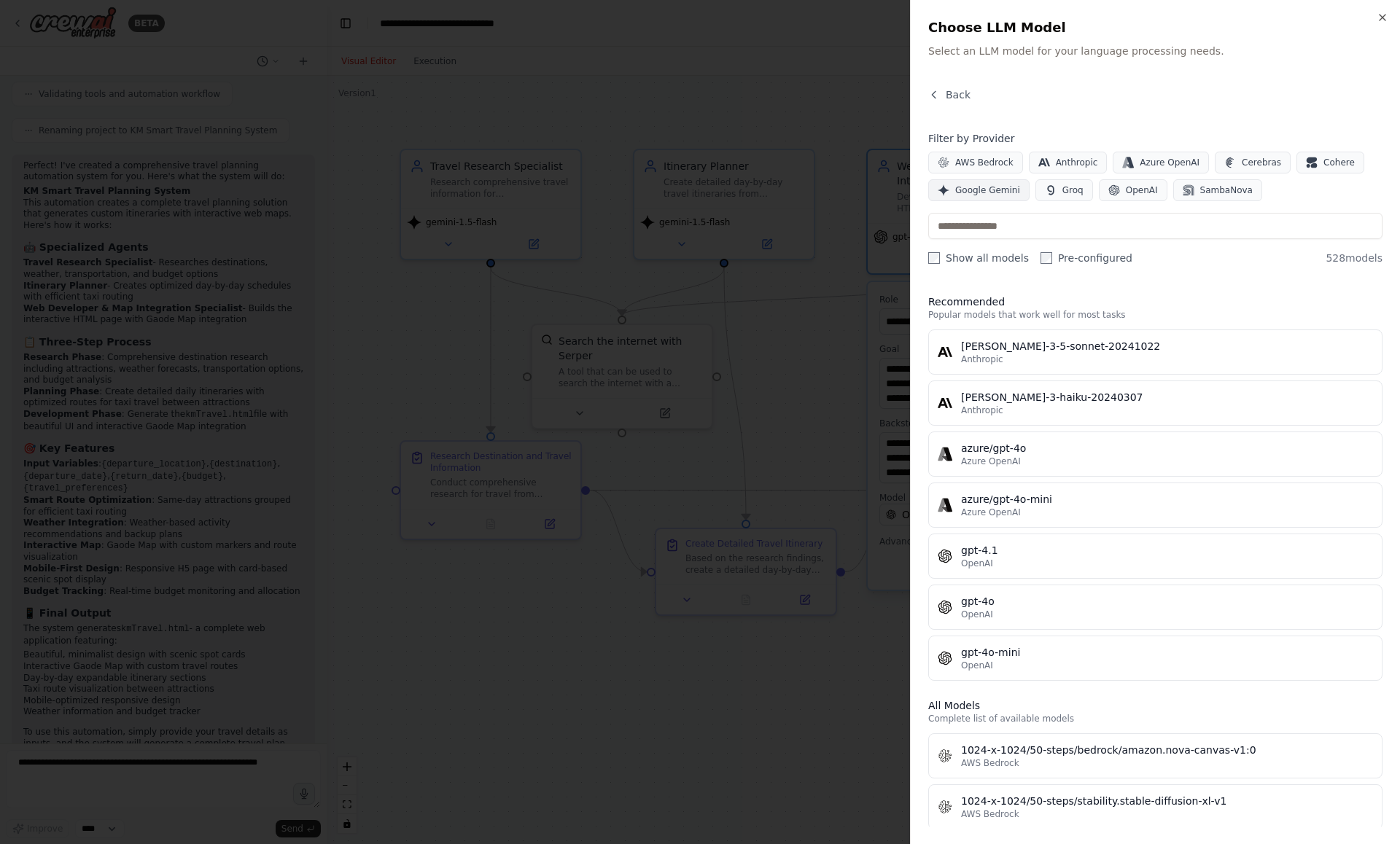
click at [988, 195] on span "Google Gemini" at bounding box center [988, 190] width 65 height 12
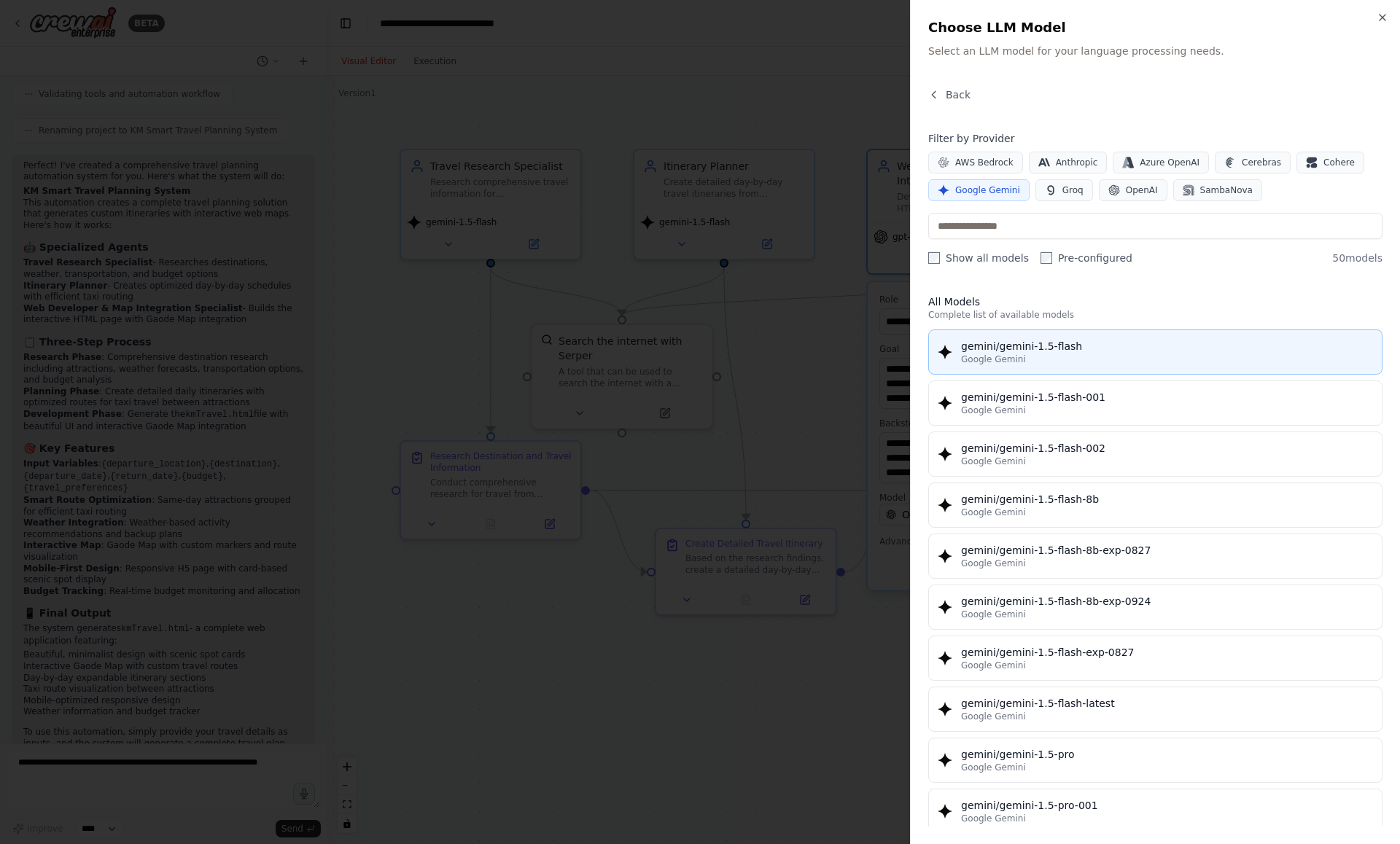
click at [1011, 336] on button "gemini/gemini-1.5-flash Google Gemini" at bounding box center [1156, 352] width 454 height 46
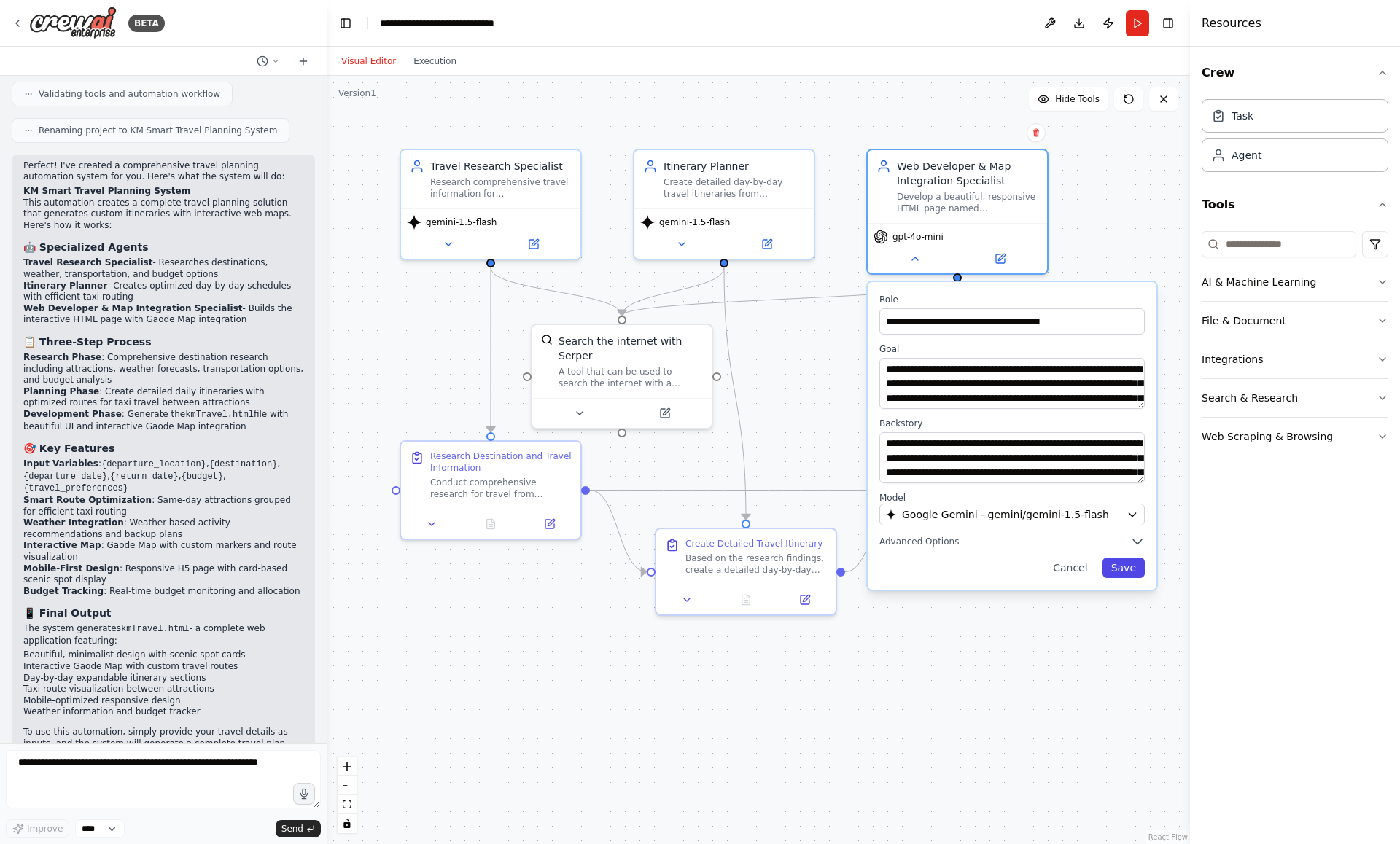
click at [1117, 568] on button "Save" at bounding box center [1123, 568] width 43 height 20
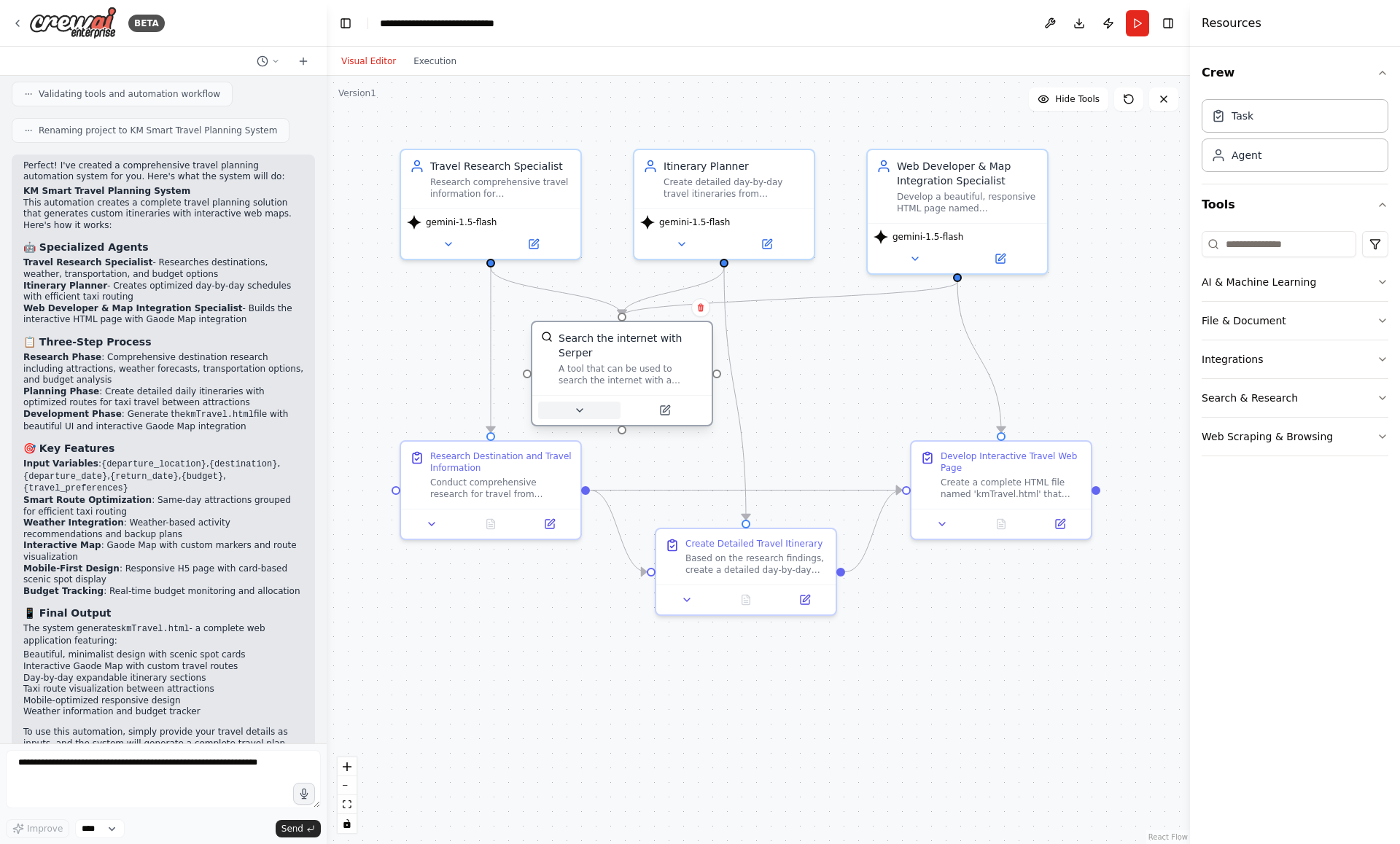
click at [589, 414] on button at bounding box center [579, 410] width 82 height 17
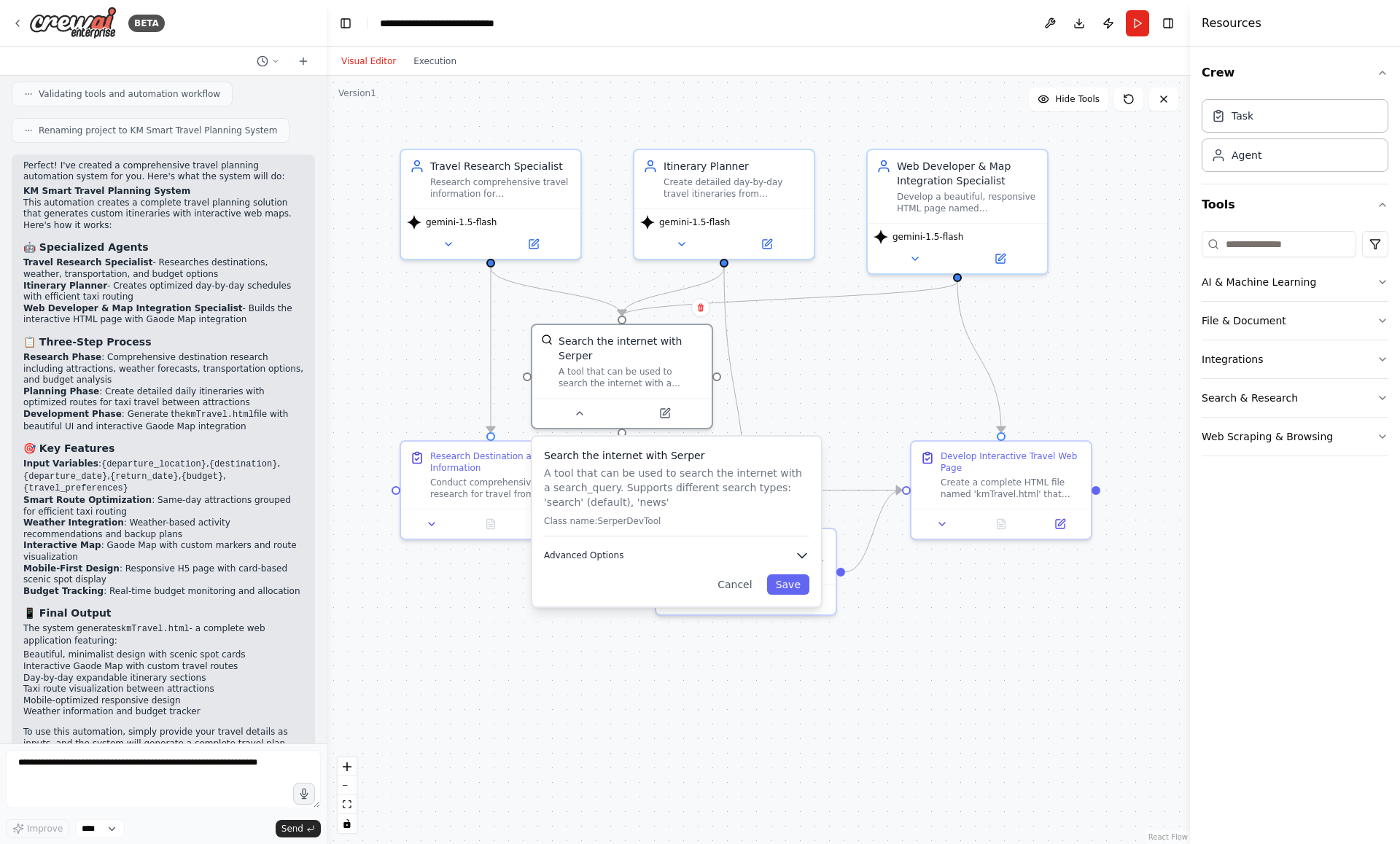
click at [688, 551] on button "Advanced Options" at bounding box center [677, 555] width 266 height 15
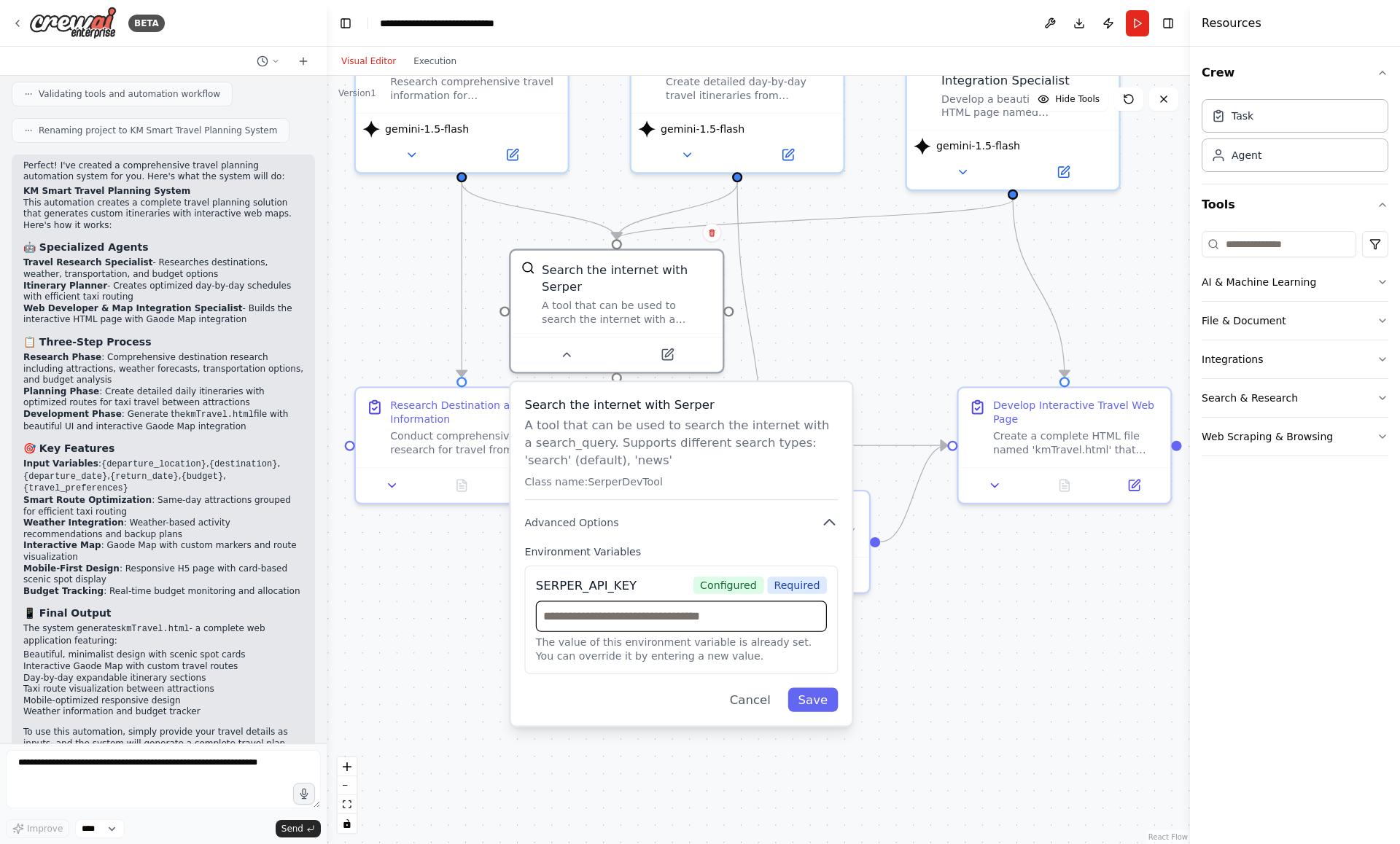
click at [678, 621] on input "text" at bounding box center [681, 616] width 291 height 31
click at [670, 621] on input "text" at bounding box center [681, 616] width 291 height 31
paste input "**********"
type input "**********"
click at [813, 695] on button "Save" at bounding box center [813, 700] width 50 height 24
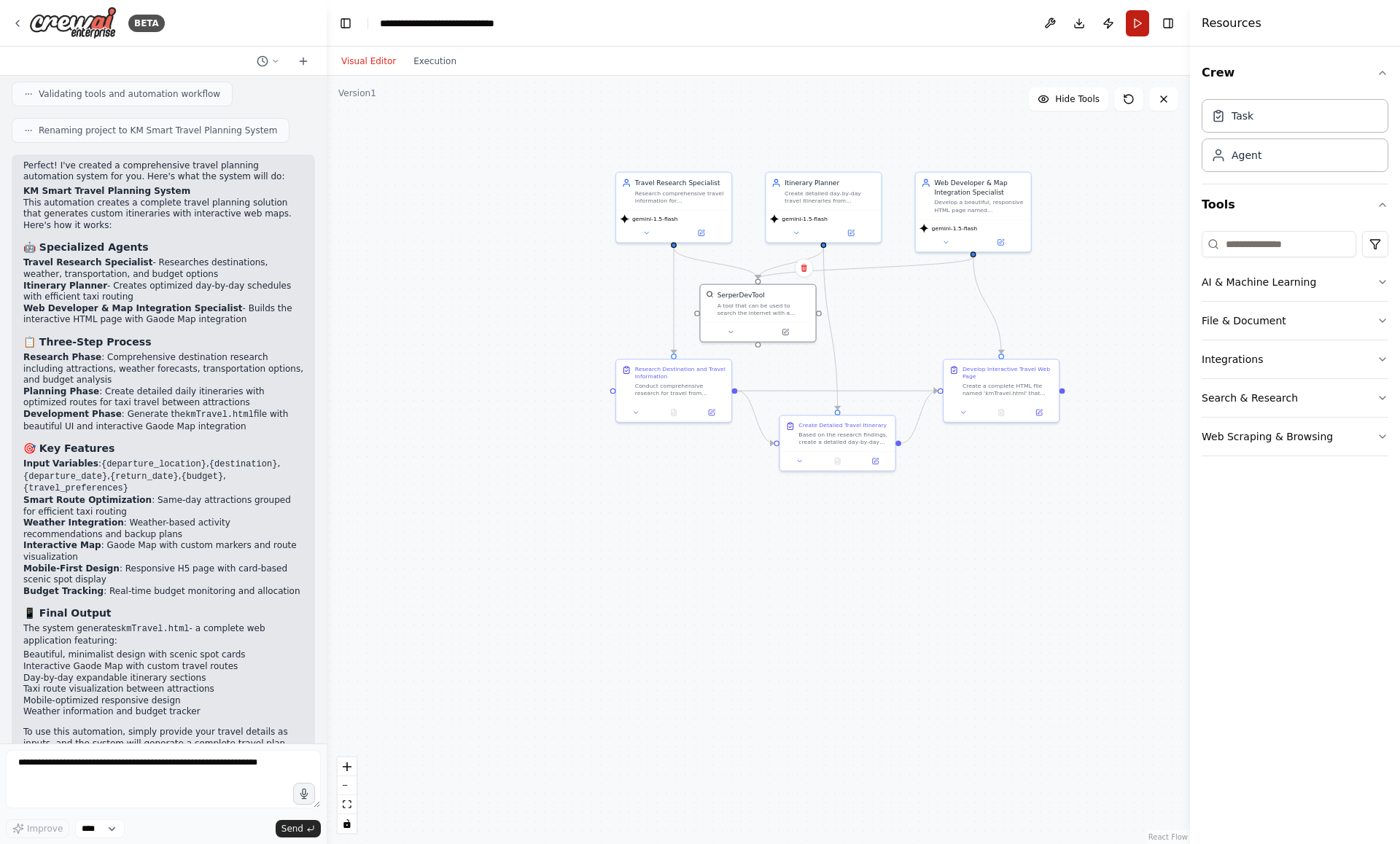
click at [1131, 25] on button "Run" at bounding box center [1137, 23] width 23 height 26
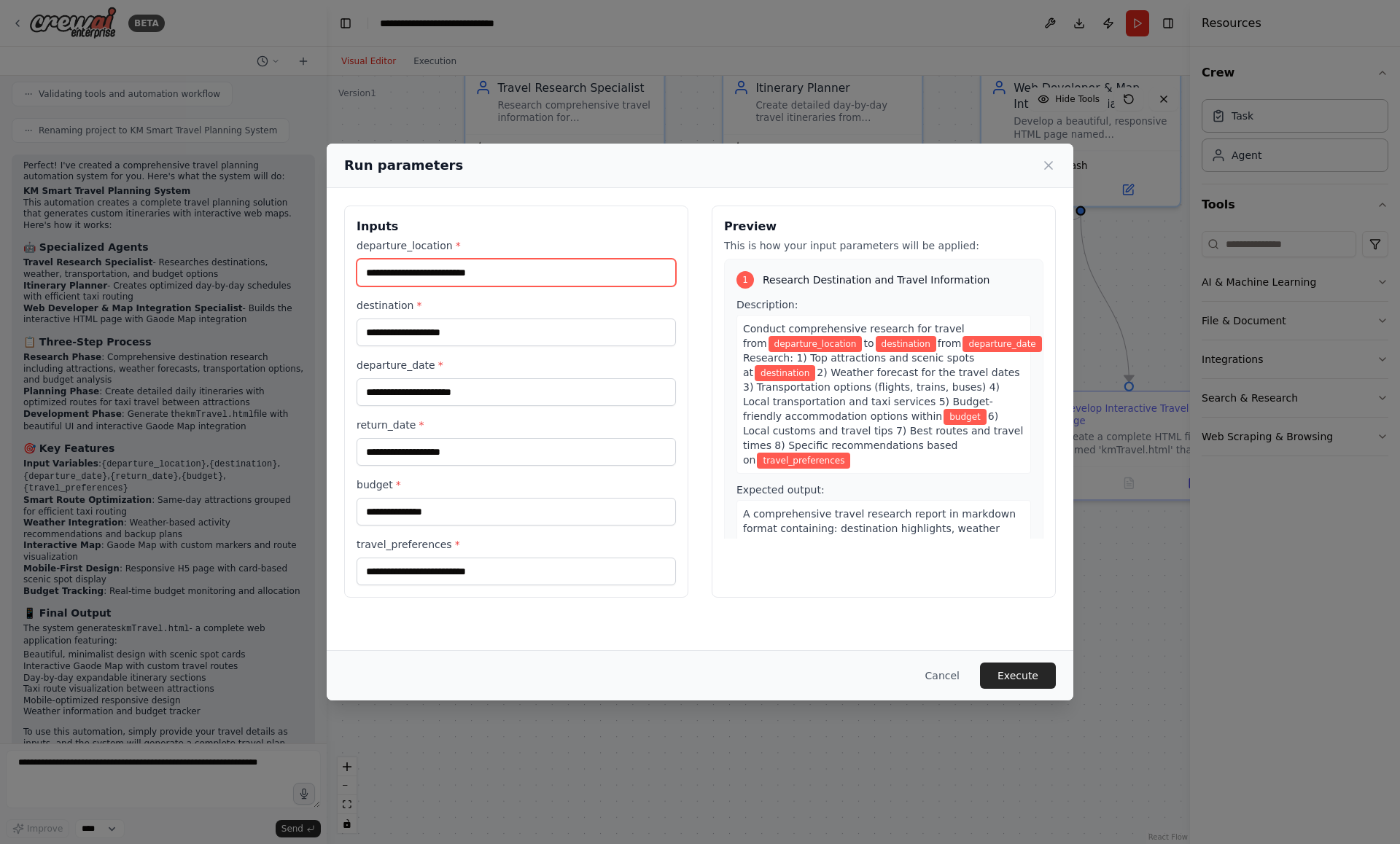
click at [562, 275] on input "departure_location *" at bounding box center [516, 273] width 319 height 28
type input "*"
type input "***"
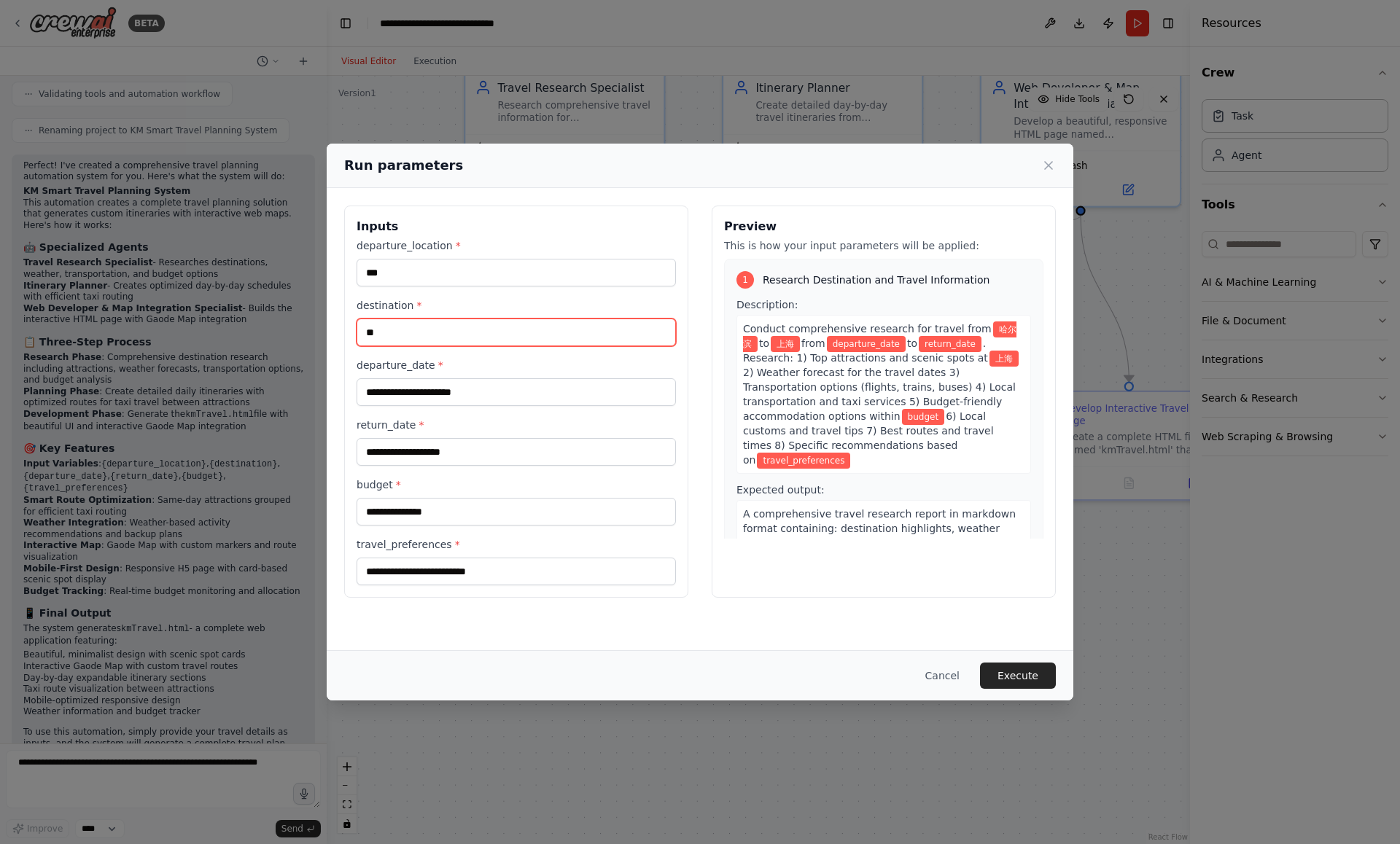
type input "**"
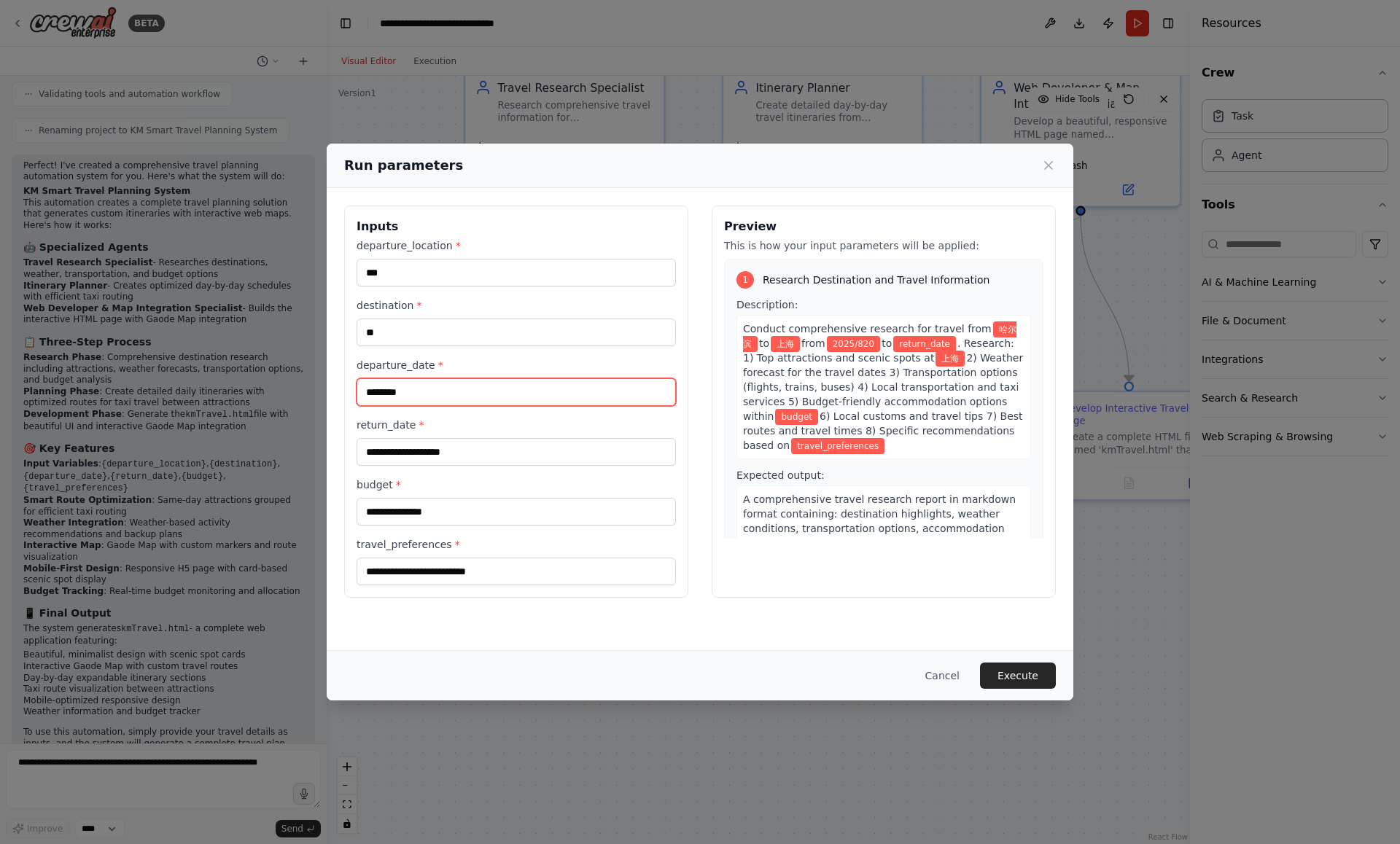
click at [395, 390] on input "********" at bounding box center [516, 392] width 319 height 28
click at [403, 390] on input "********" at bounding box center [516, 392] width 319 height 28
type input "*********"
click at [561, 449] on input "return_date *" at bounding box center [516, 452] width 319 height 28
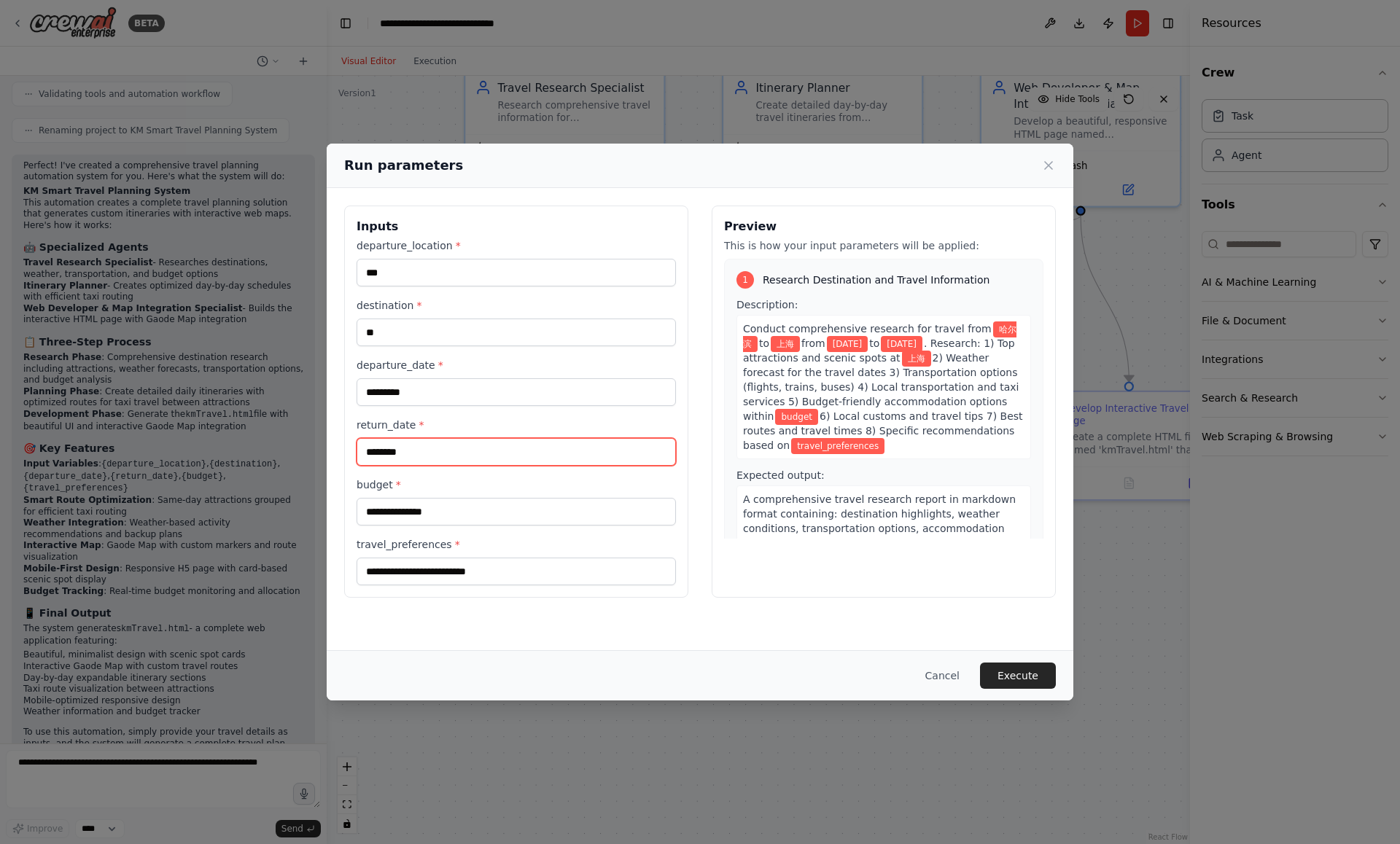
type input "********"
click at [472, 512] on input "budget *" at bounding box center [516, 511] width 319 height 28
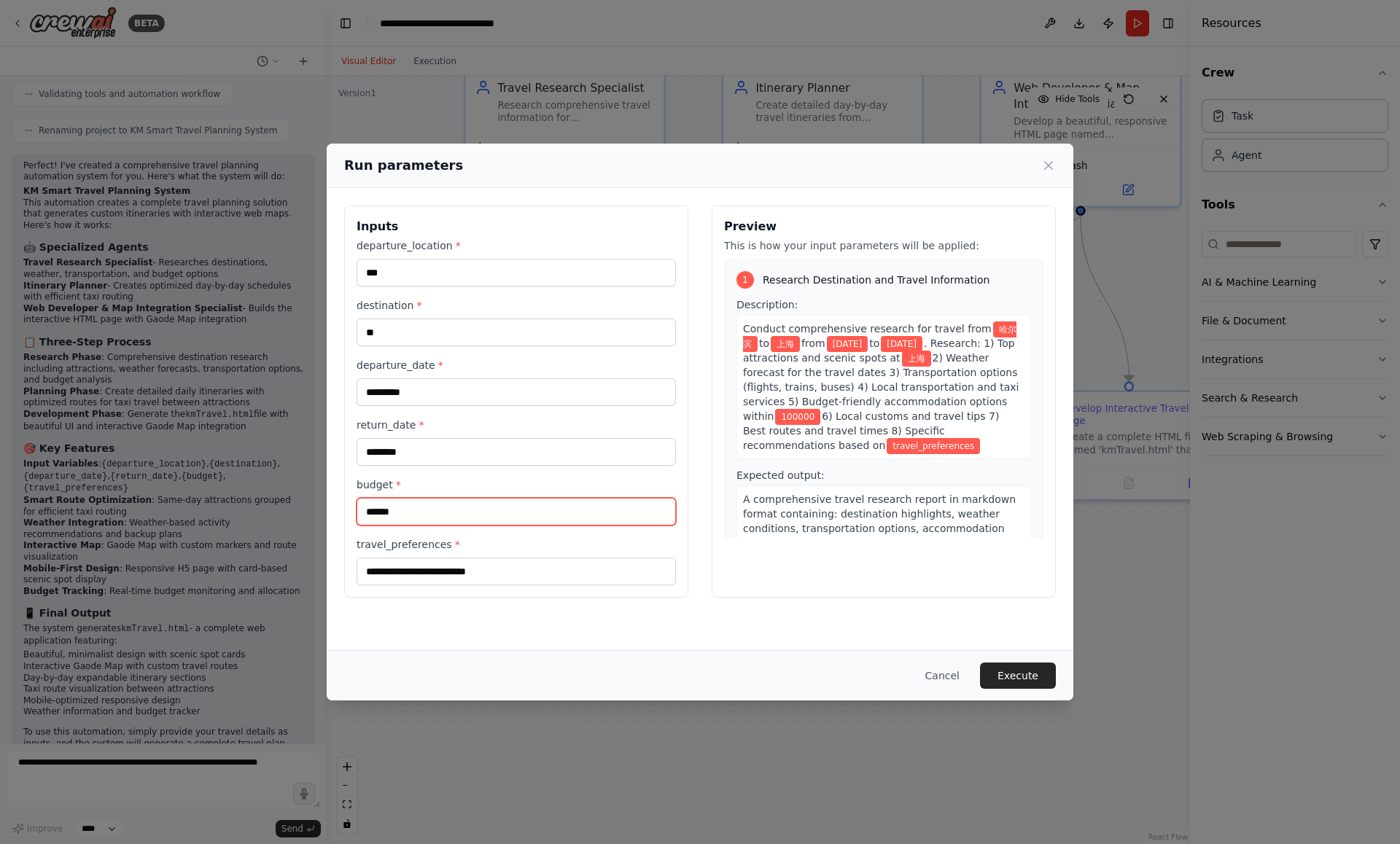
drag, startPoint x: 407, startPoint y: 515, endPoint x: 363, endPoint y: 510, distance: 44.3
click at [363, 510] on input "******" at bounding box center [516, 511] width 319 height 28
type input "******"
click at [403, 574] on input "travel_preferences *" at bounding box center [516, 571] width 319 height 28
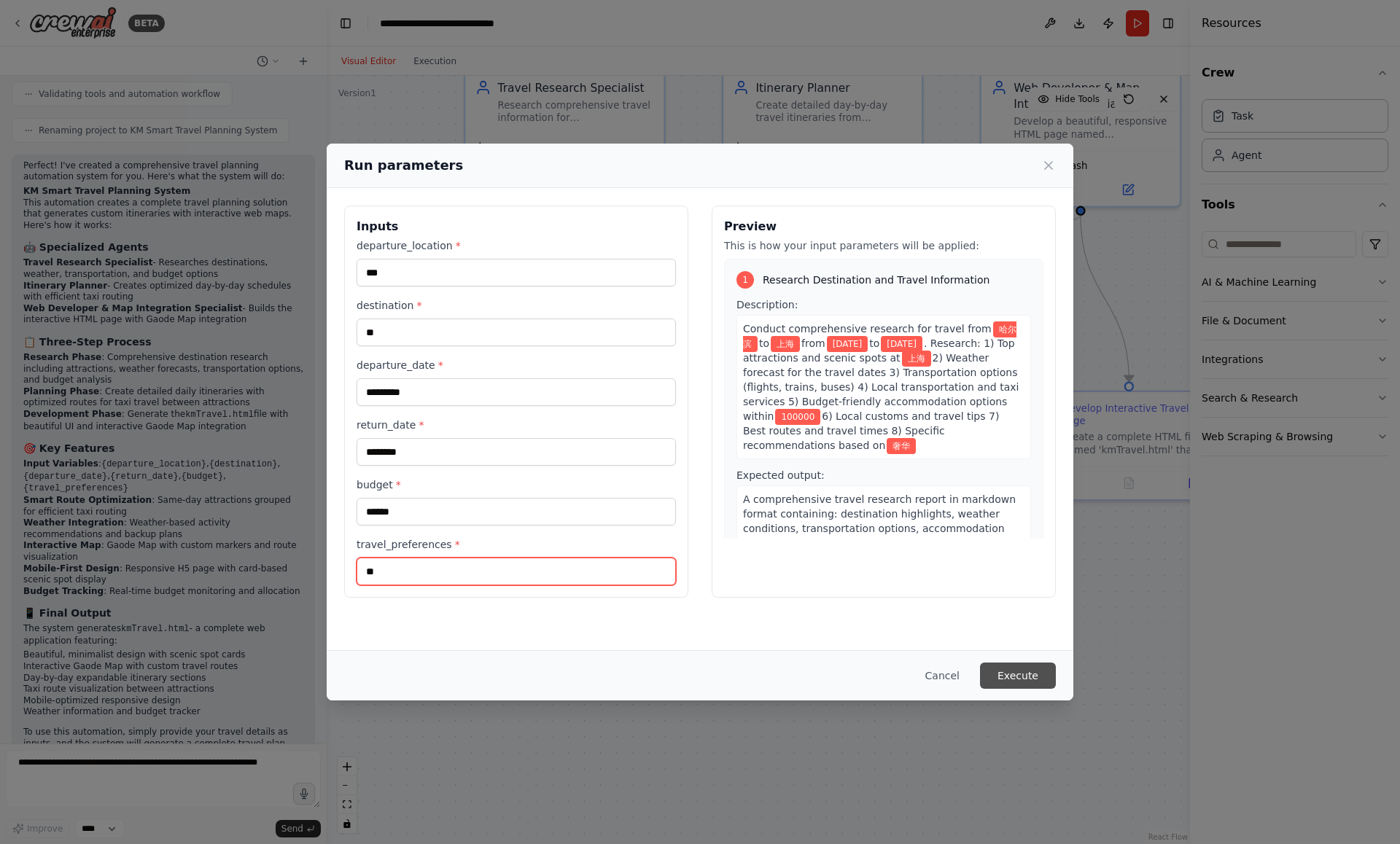
type input "**"
click at [1044, 678] on button "Execute" at bounding box center [1018, 675] width 76 height 26
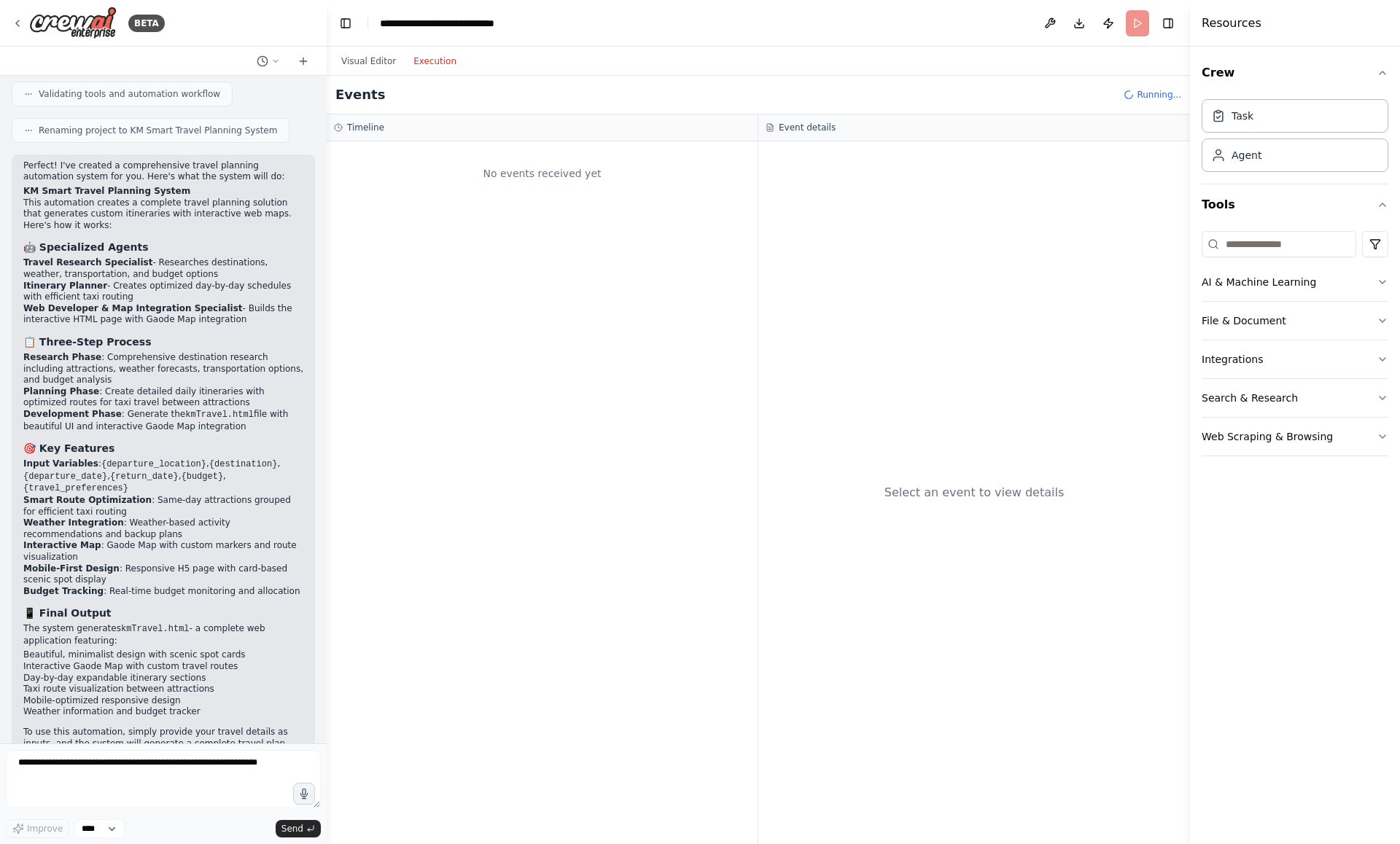
click at [422, 63] on button "Execution" at bounding box center [435, 61] width 60 height 17
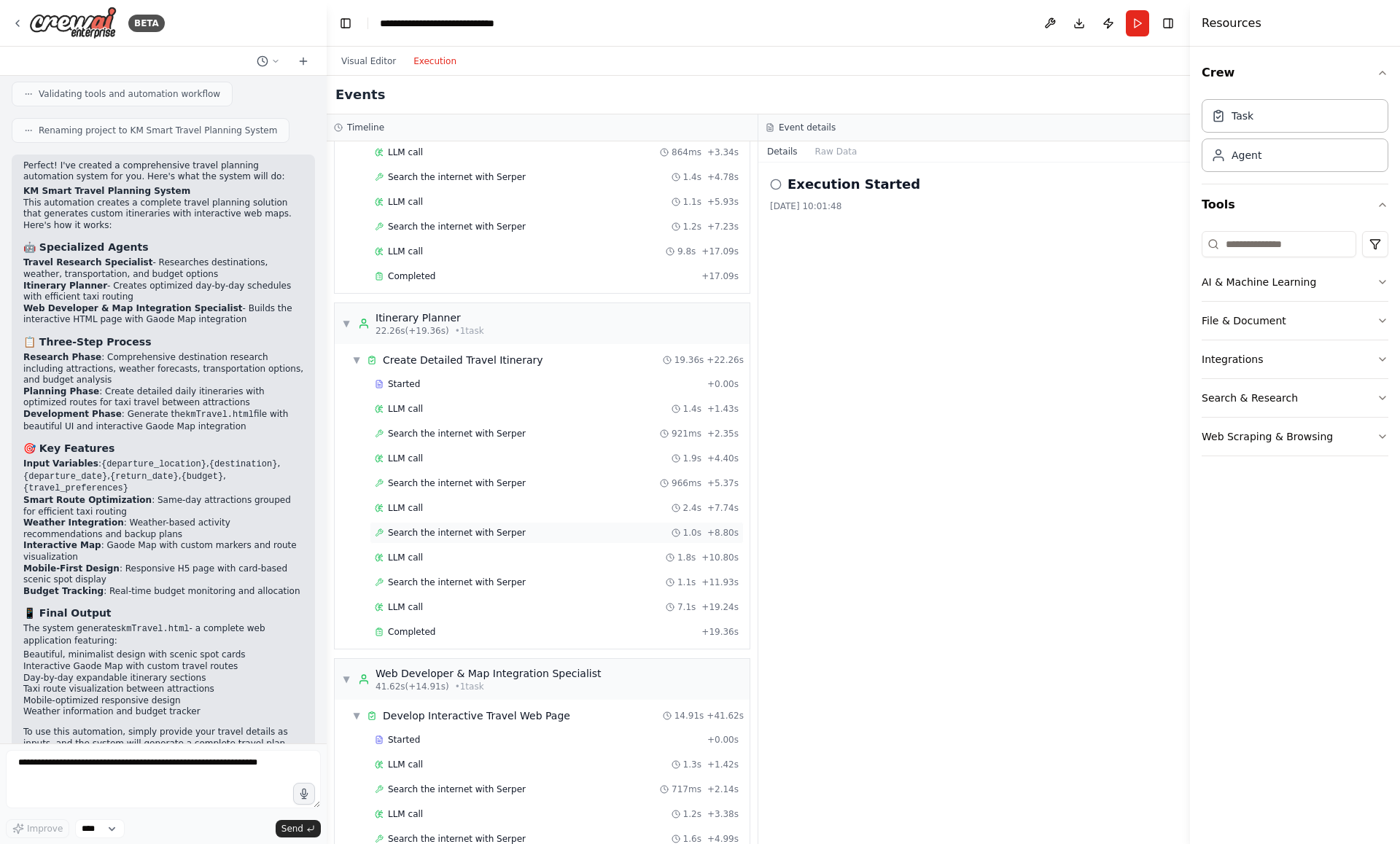
scroll to position [0, 0]
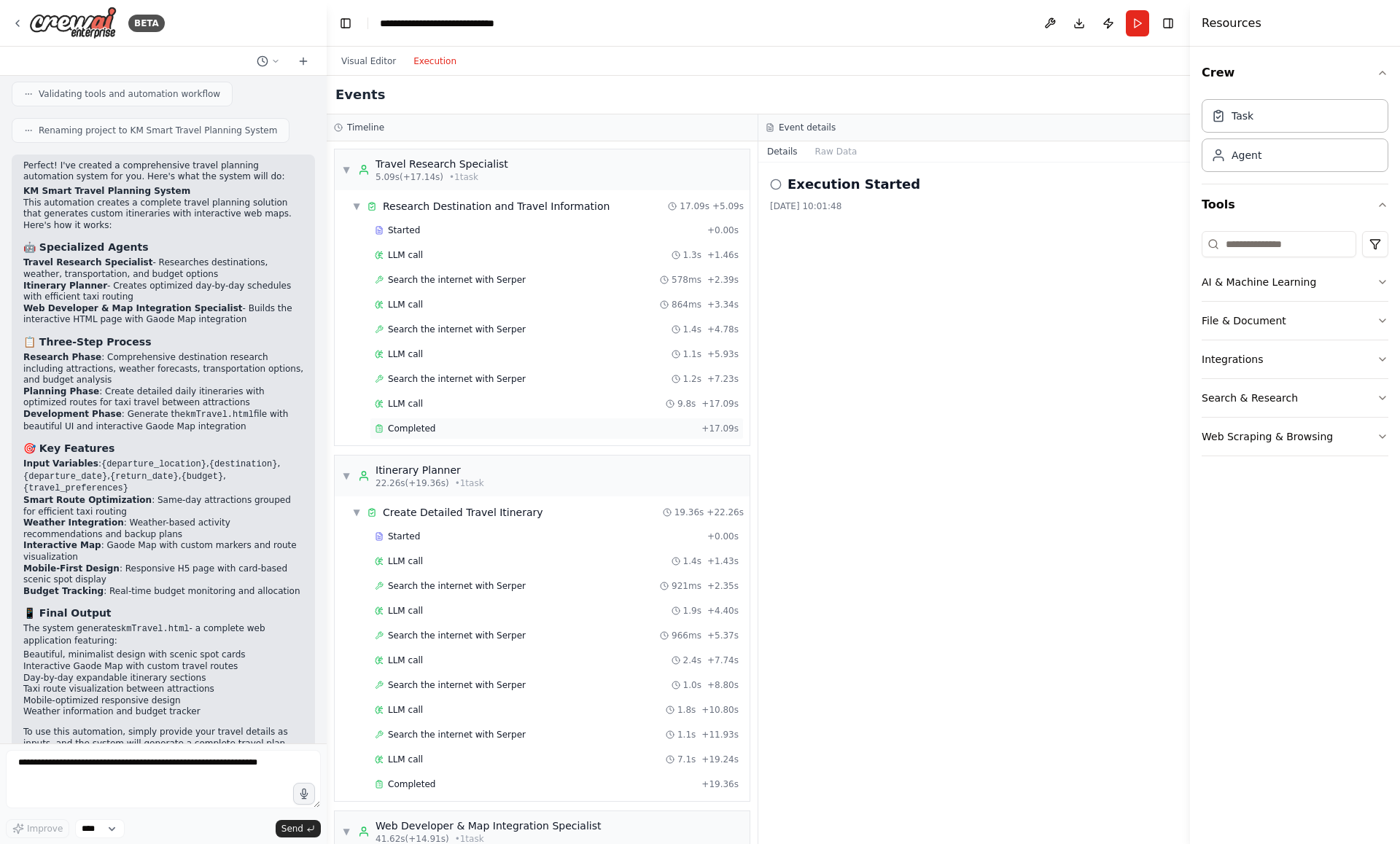
click at [419, 430] on span "Completed" at bounding box center [411, 429] width 48 height 12
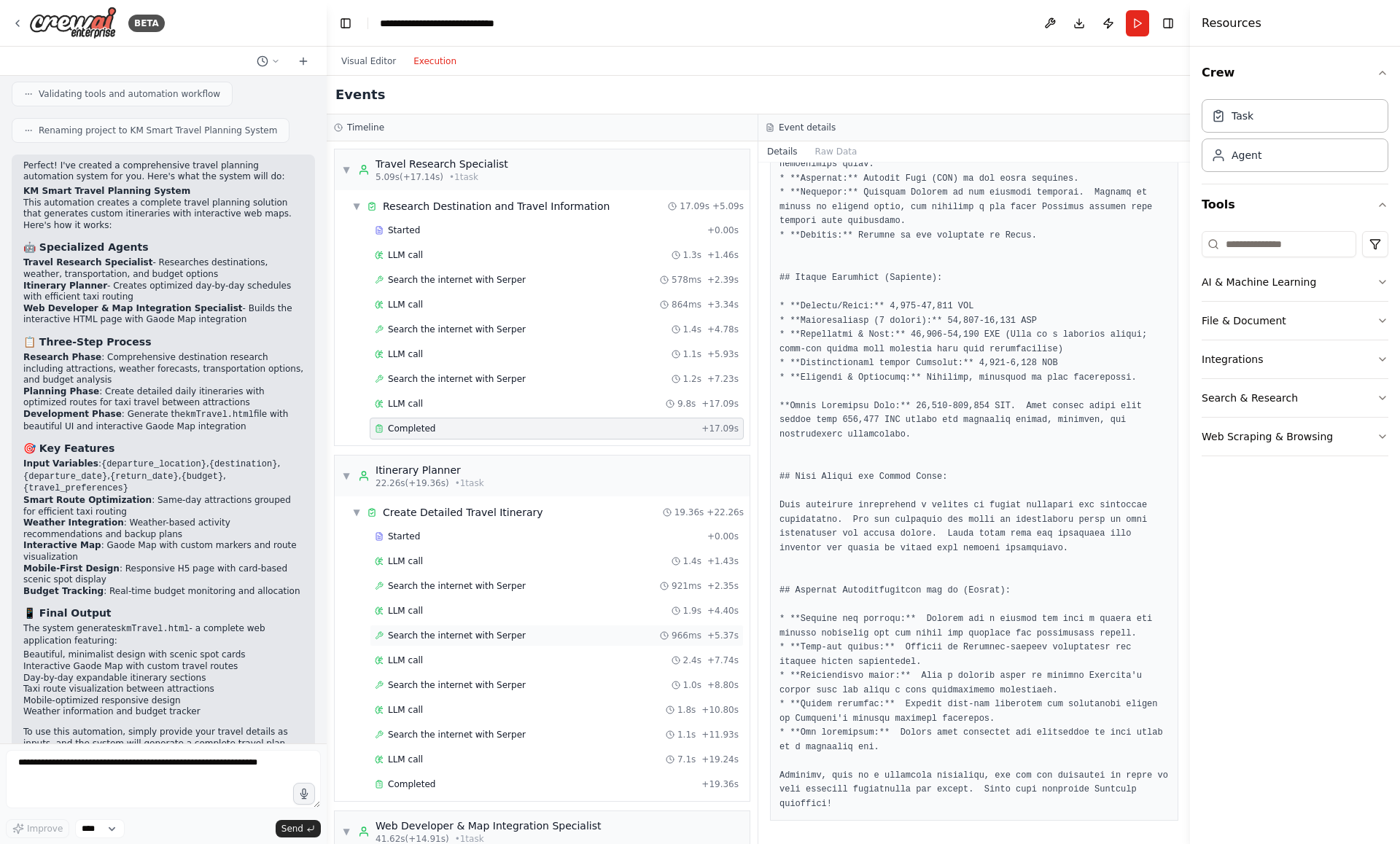
scroll to position [127, 0]
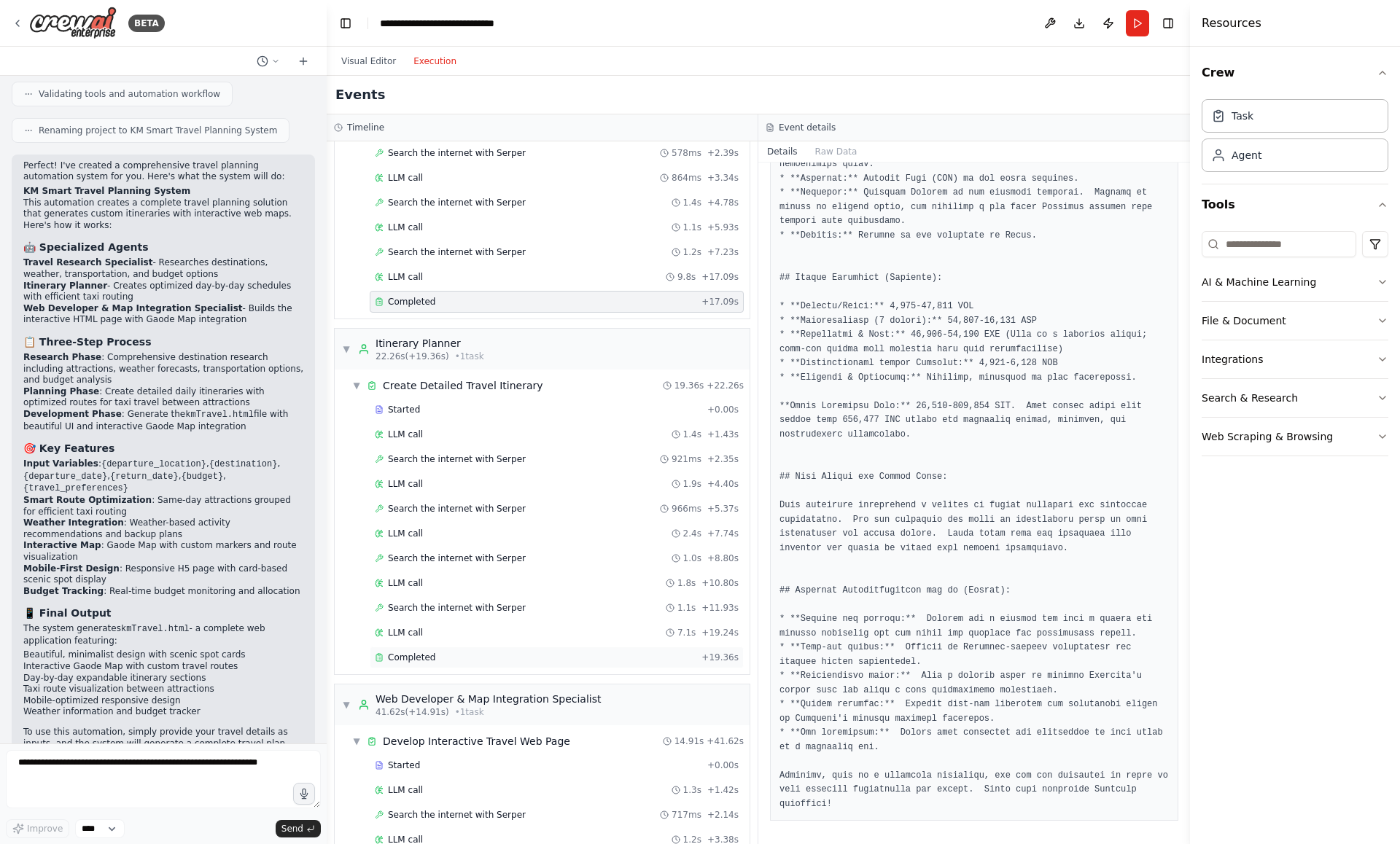
click at [522, 656] on div "Completed" at bounding box center [535, 658] width 321 height 12
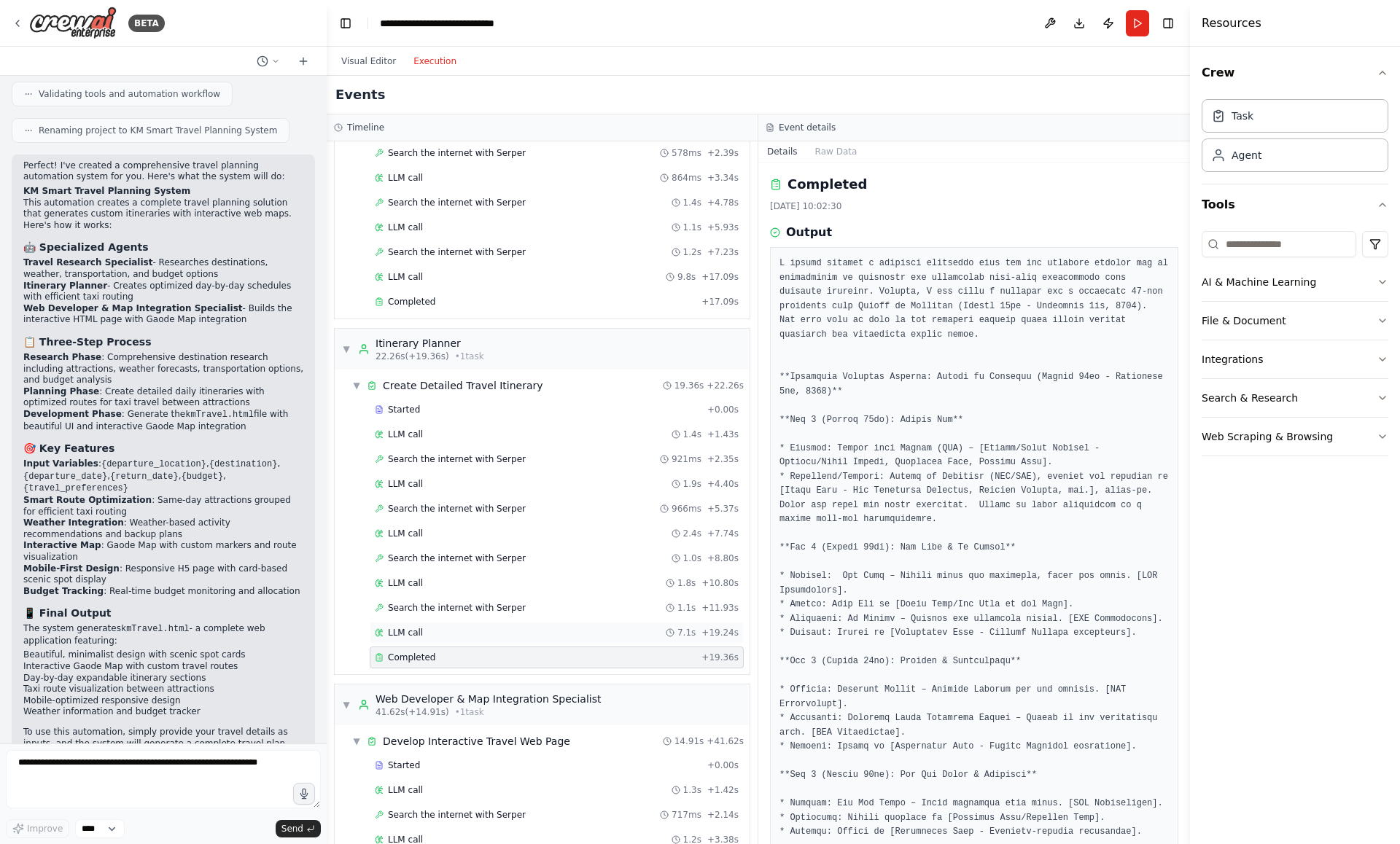
scroll to position [270, 0]
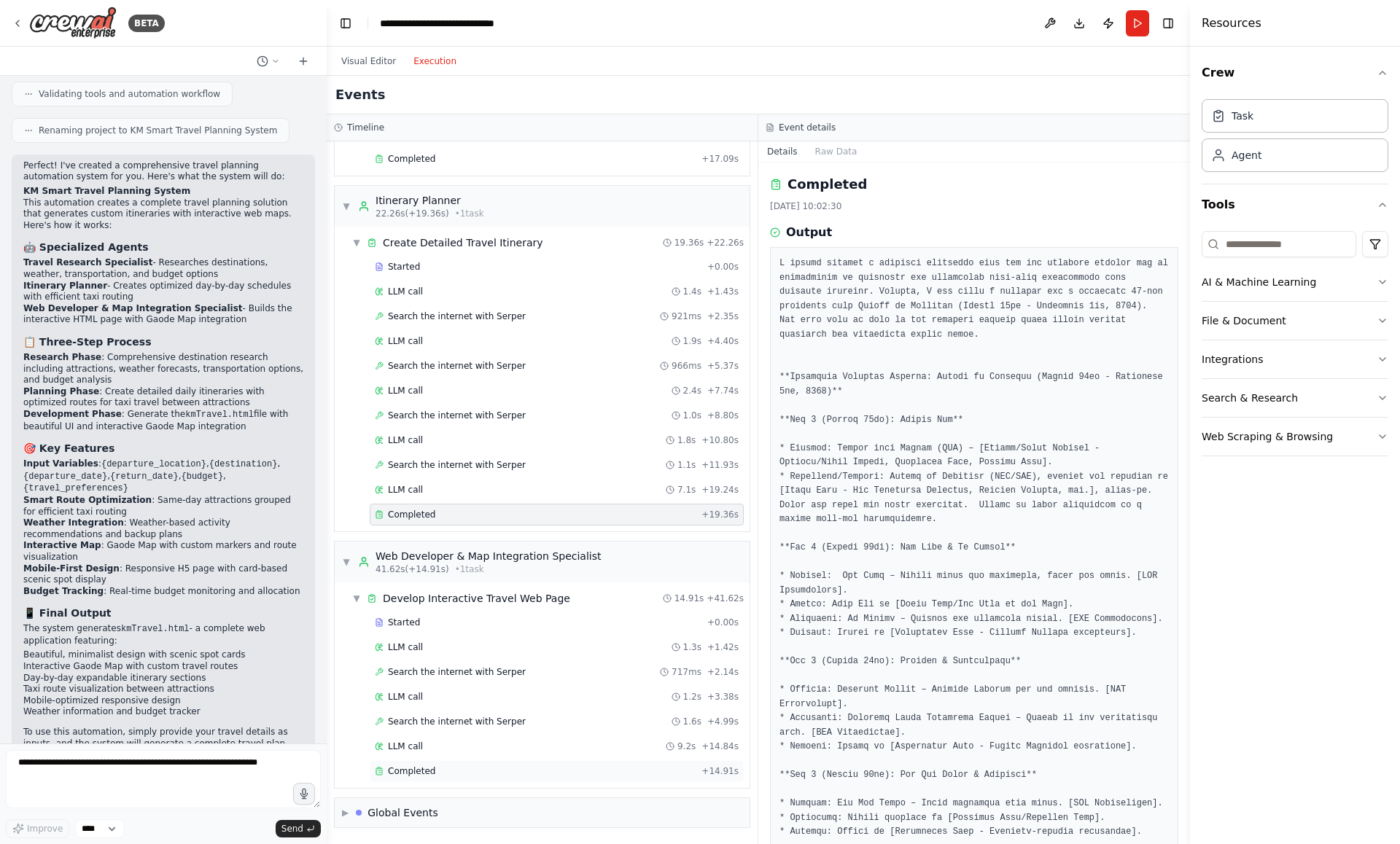
click at [535, 768] on div "Completed" at bounding box center [535, 771] width 321 height 12
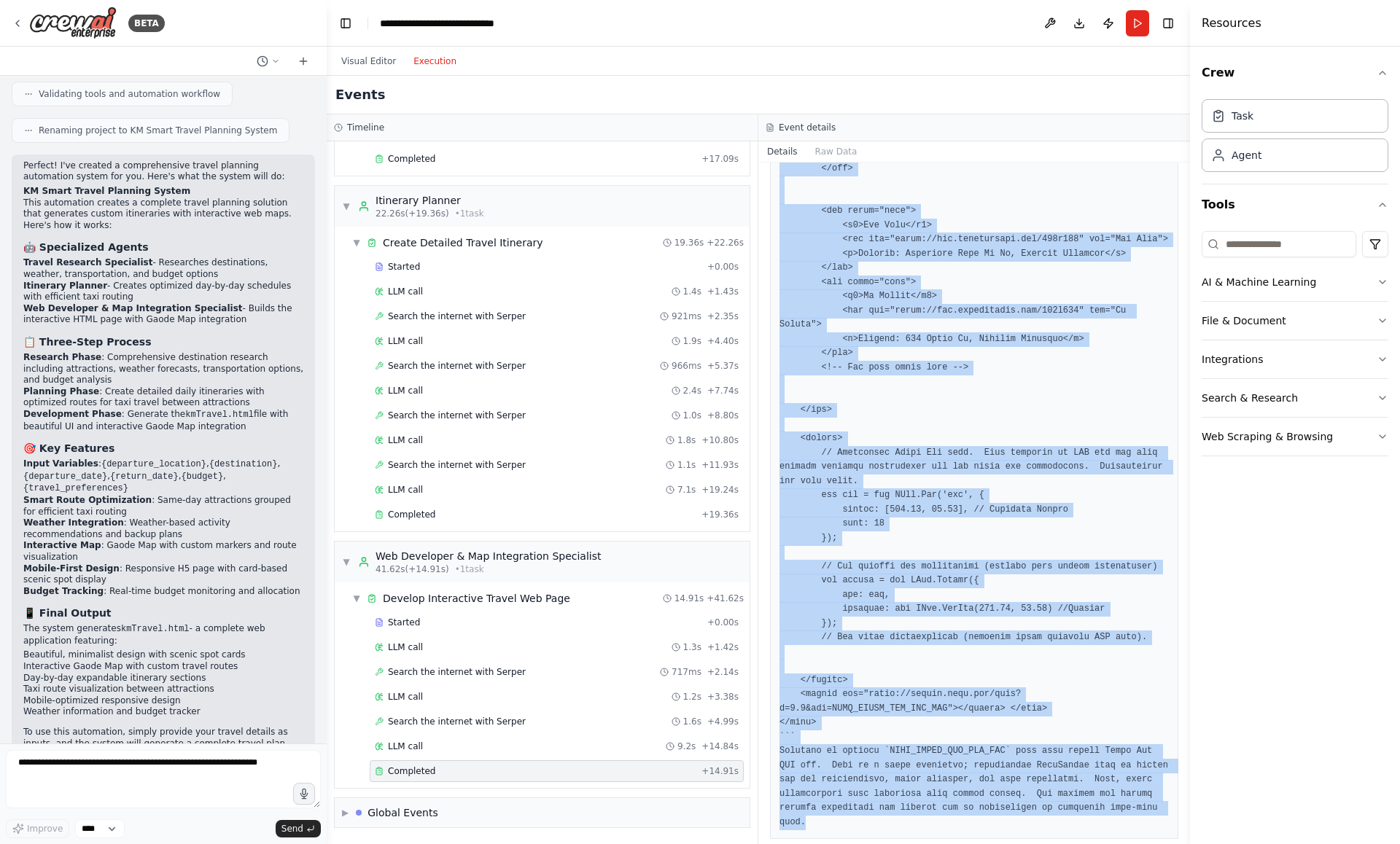
scroll to position [1393, 0]
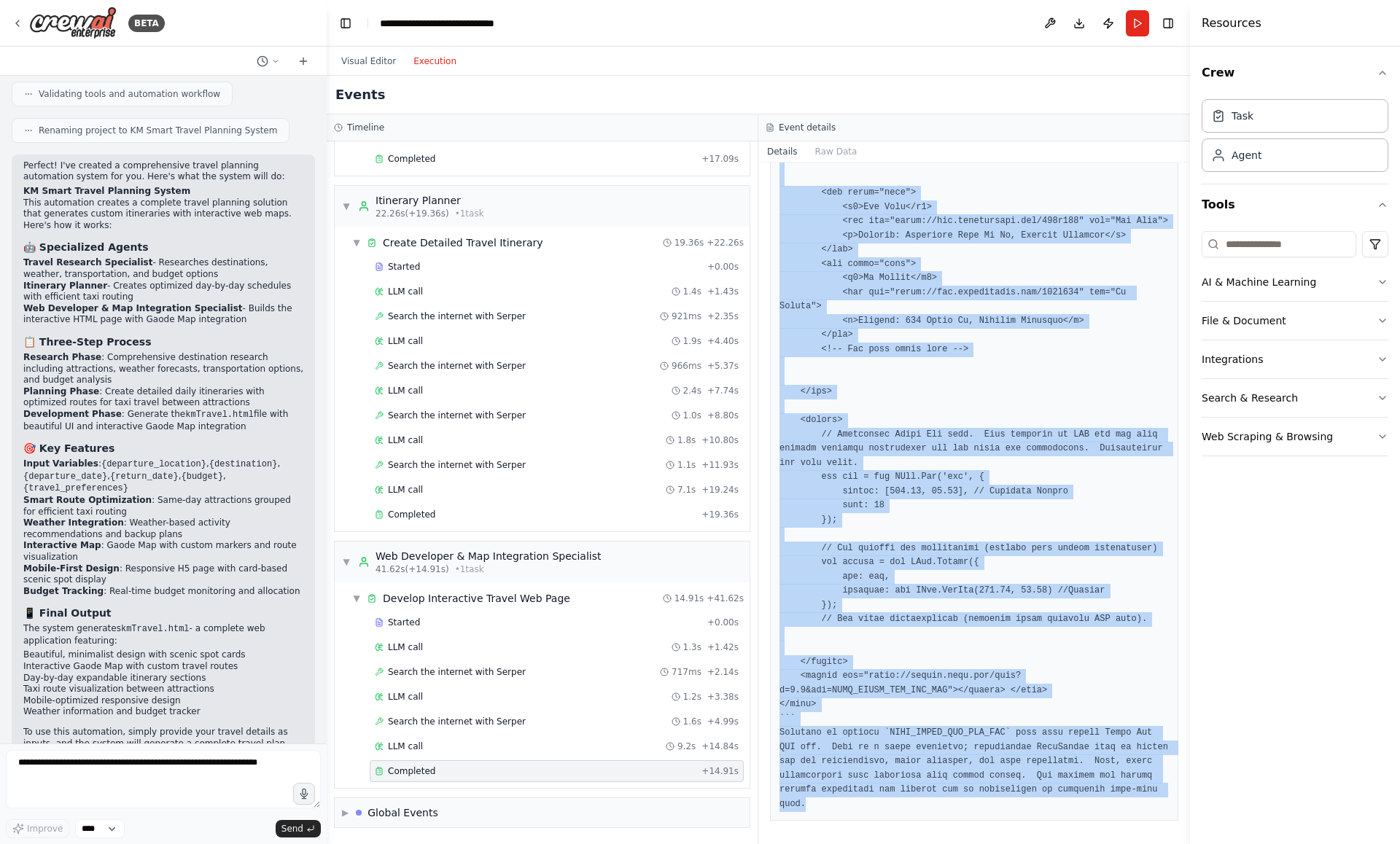
drag, startPoint x: 780, startPoint y: 260, endPoint x: 888, endPoint y: 844, distance: 593.9
click at [888, 844] on div "Completed 2025/8/16 10:02:45 Output" at bounding box center [974, 503] width 432 height 682
copy pre "```html <!DOCTYPE html> <html lang="en"> <head> <meta charset="UTF-8"> <meta na…"
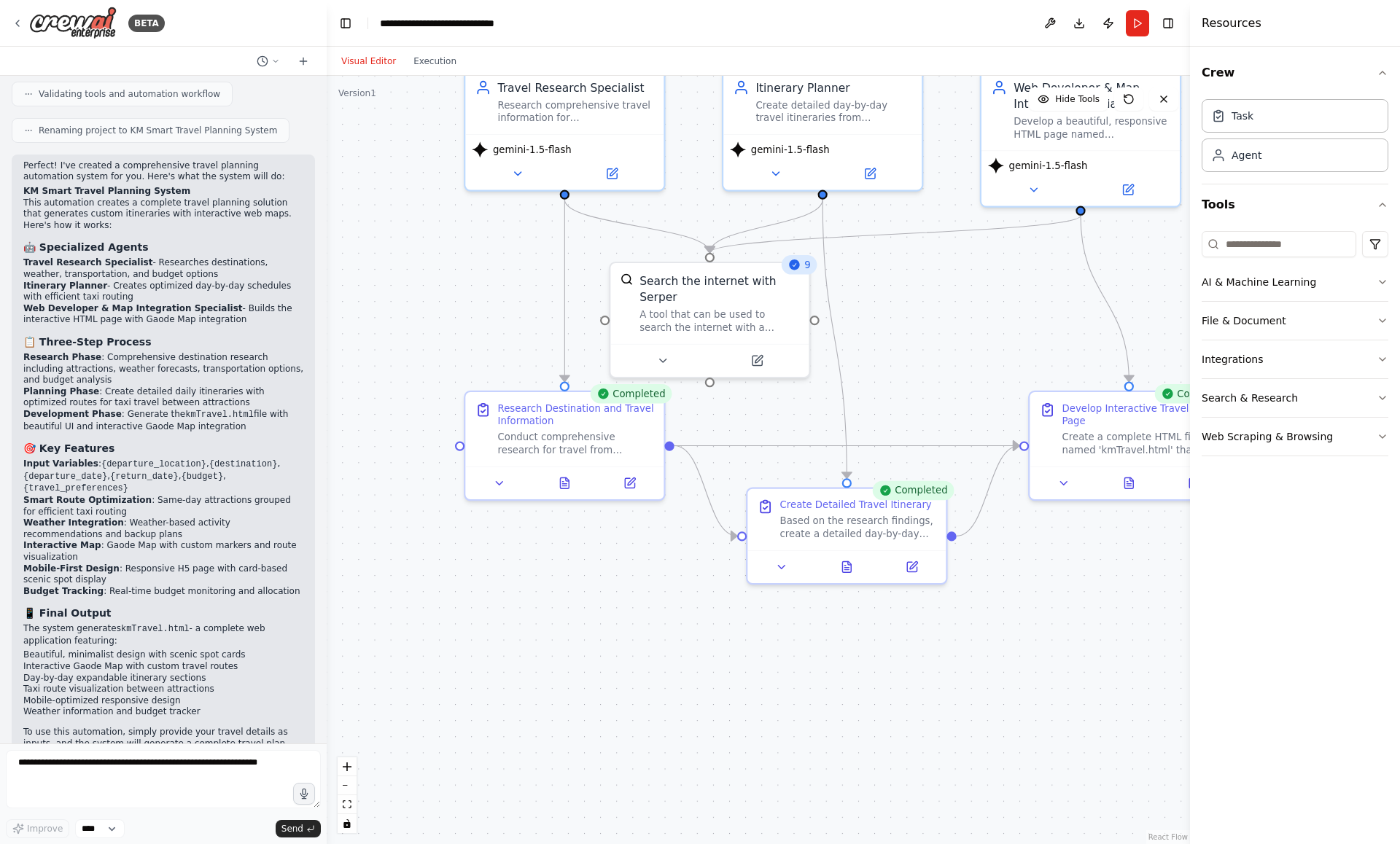
click at [372, 54] on button "Visual Editor" at bounding box center [369, 61] width 72 height 17
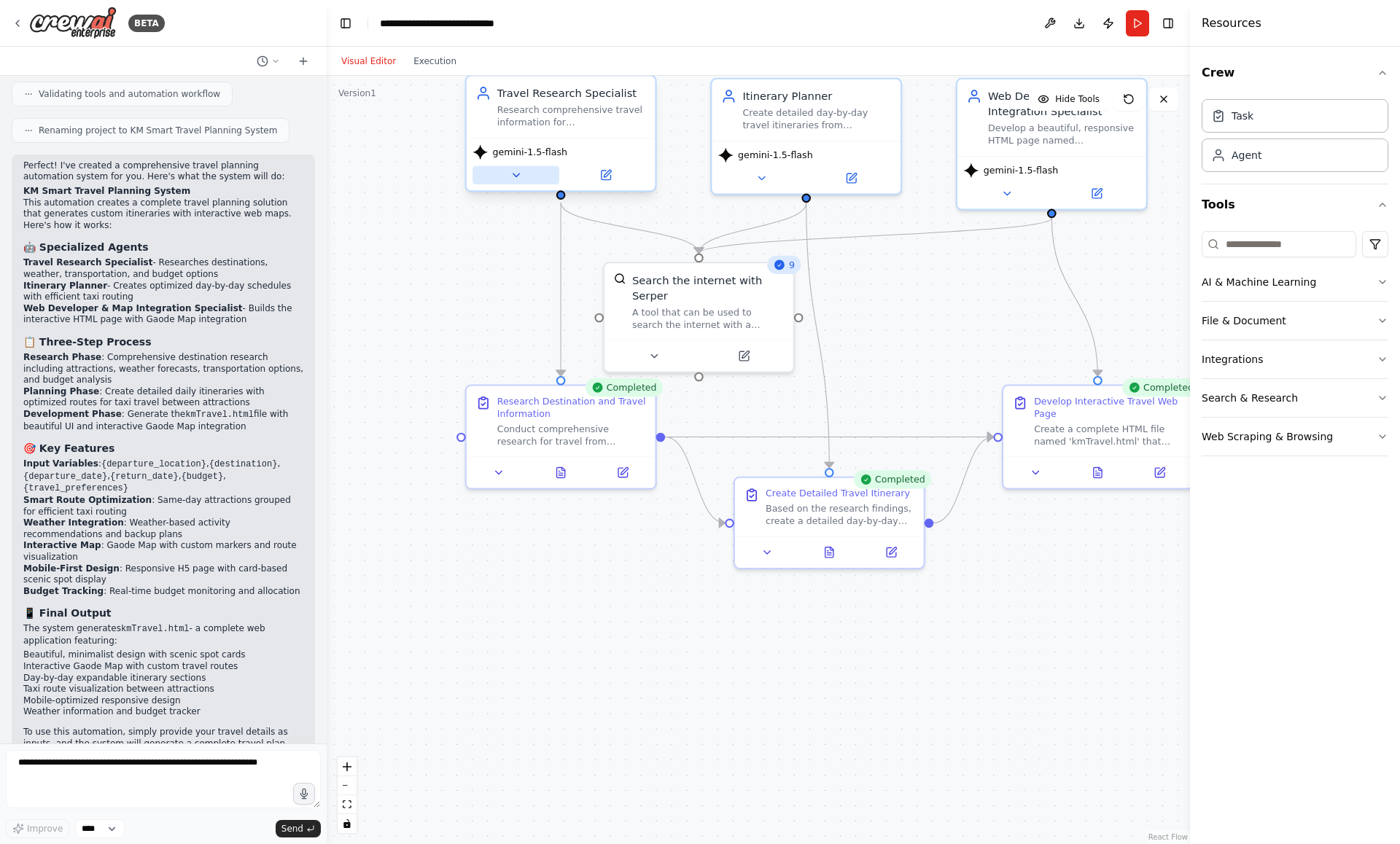
click at [503, 179] on button at bounding box center [515, 175] width 86 height 18
click at [519, 175] on icon at bounding box center [515, 175] width 13 height 13
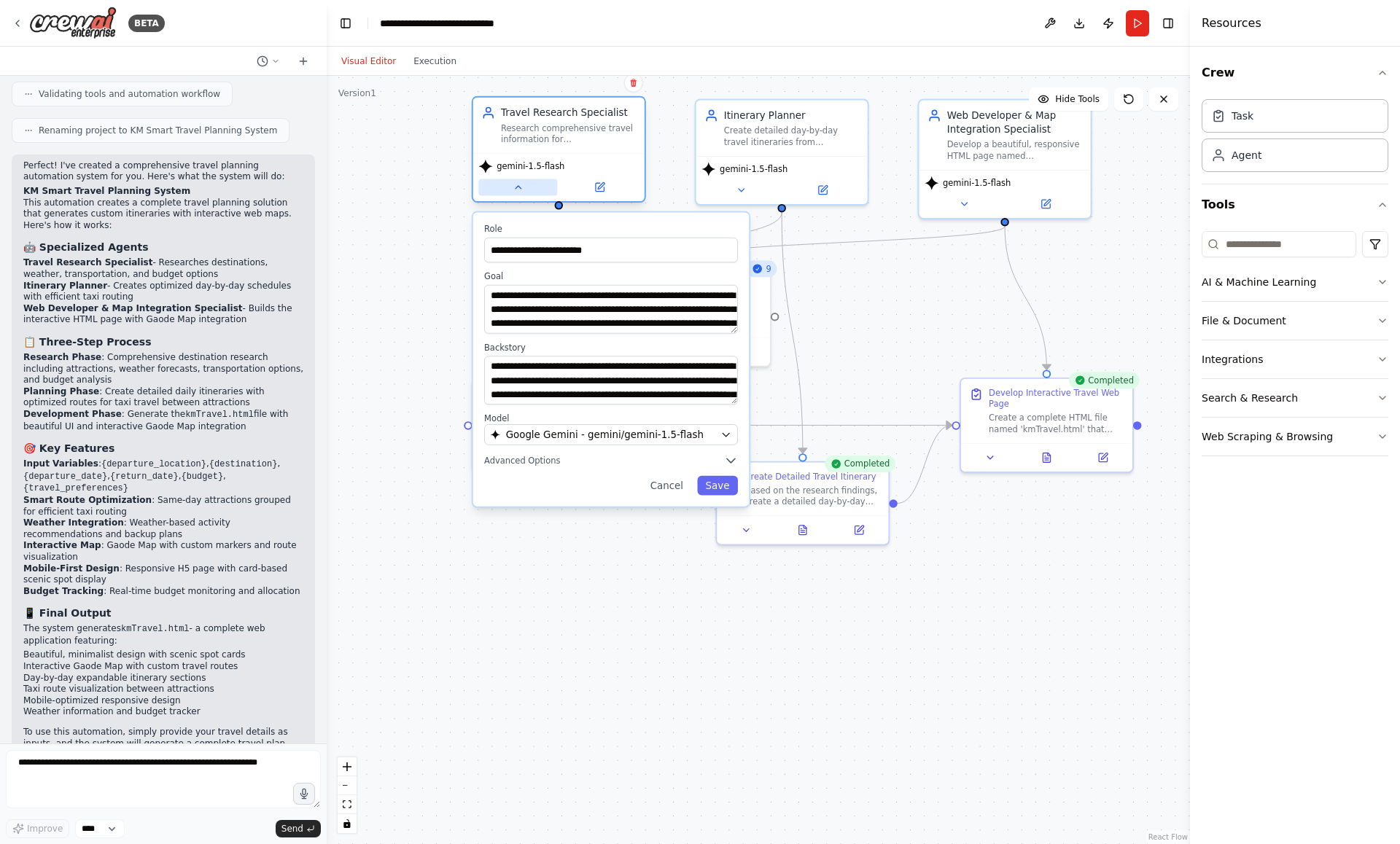
click at [516, 184] on icon at bounding box center [517, 186] width 11 height 11
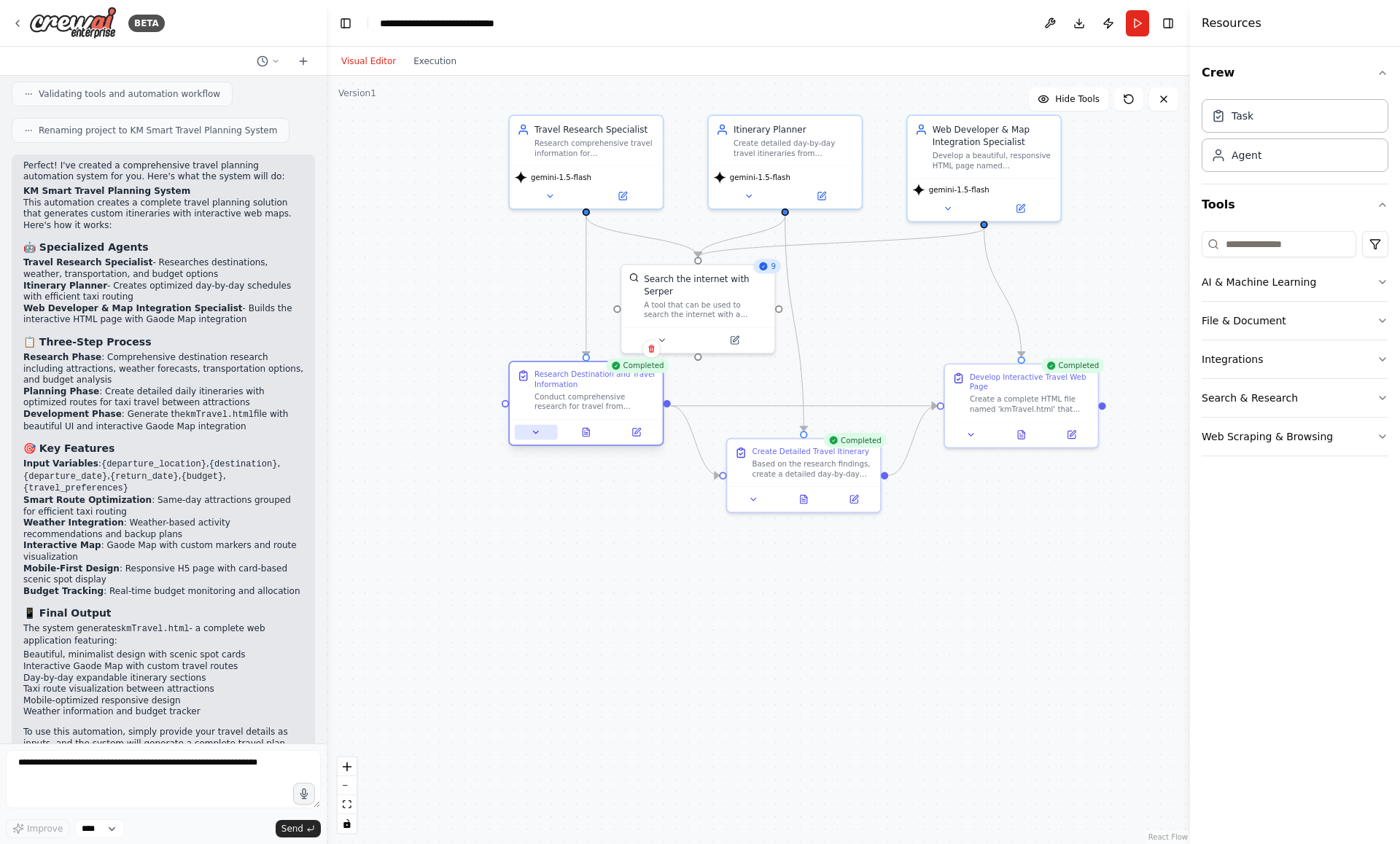
click at [537, 432] on icon at bounding box center [536, 432] width 5 height 2
click at [538, 431] on icon at bounding box center [536, 432] width 5 height 2
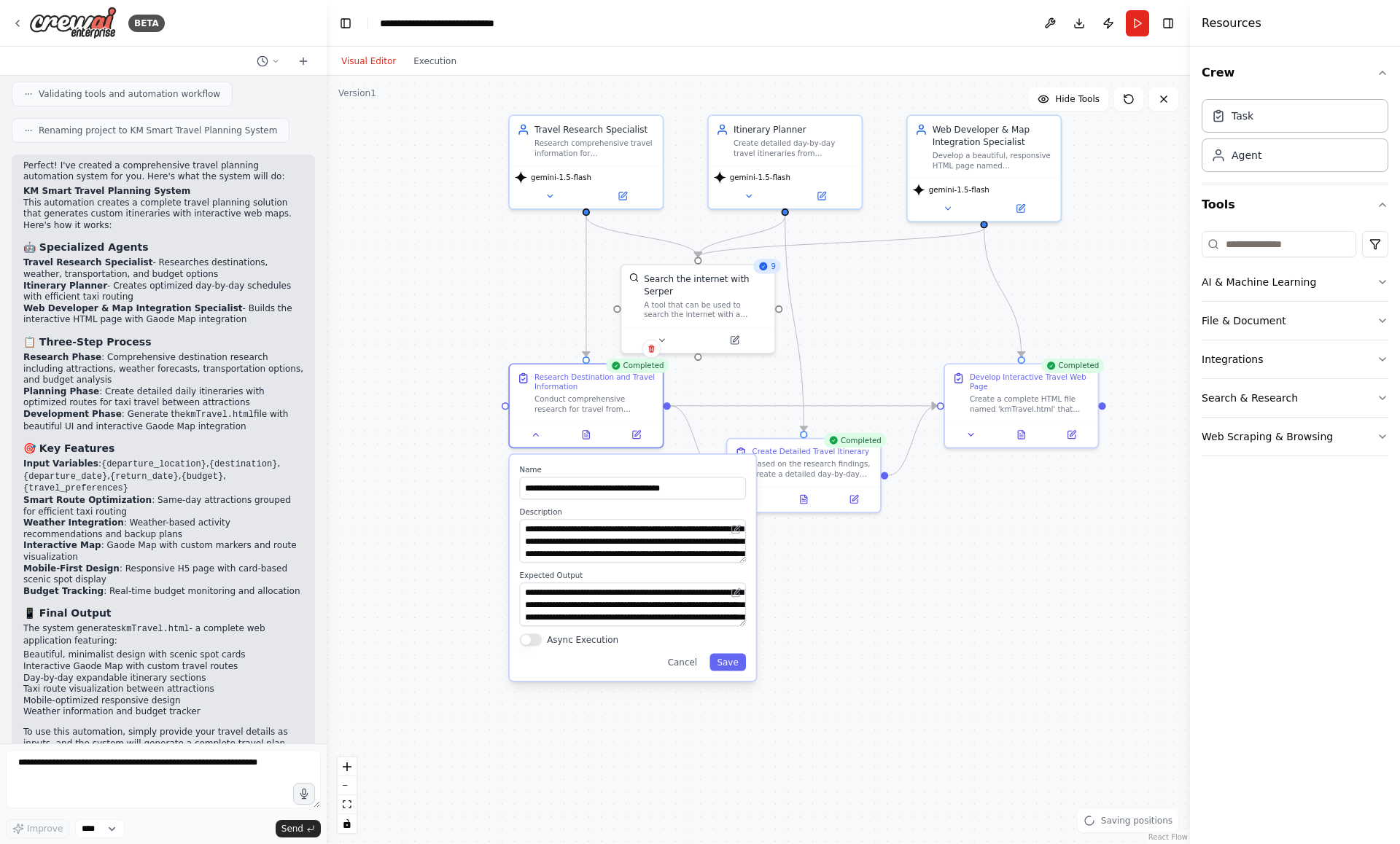
click at [821, 618] on div ".deletable-edge-delete-btn { width: 20px; height: 20px; border: 0px solid #ffff…" at bounding box center [759, 460] width 863 height 768
click at [681, 664] on button "Cancel" at bounding box center [681, 663] width 45 height 17
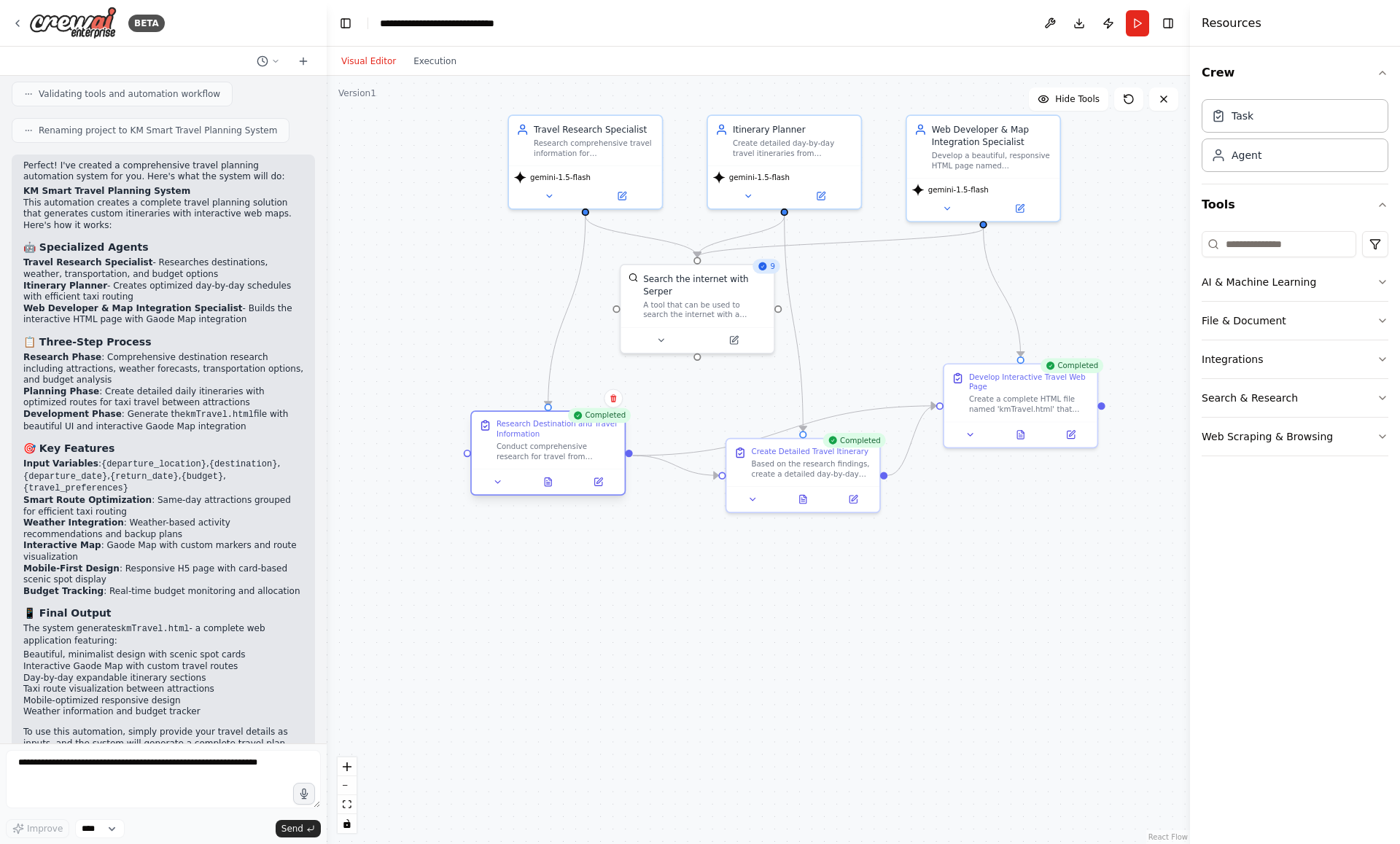
drag, startPoint x: 582, startPoint y: 389, endPoint x: 505, endPoint y: 484, distance: 122.3
click at [505, 462] on div "Research Destination and Travel Information Conduct comprehensive research for …" at bounding box center [557, 440] width 120 height 43
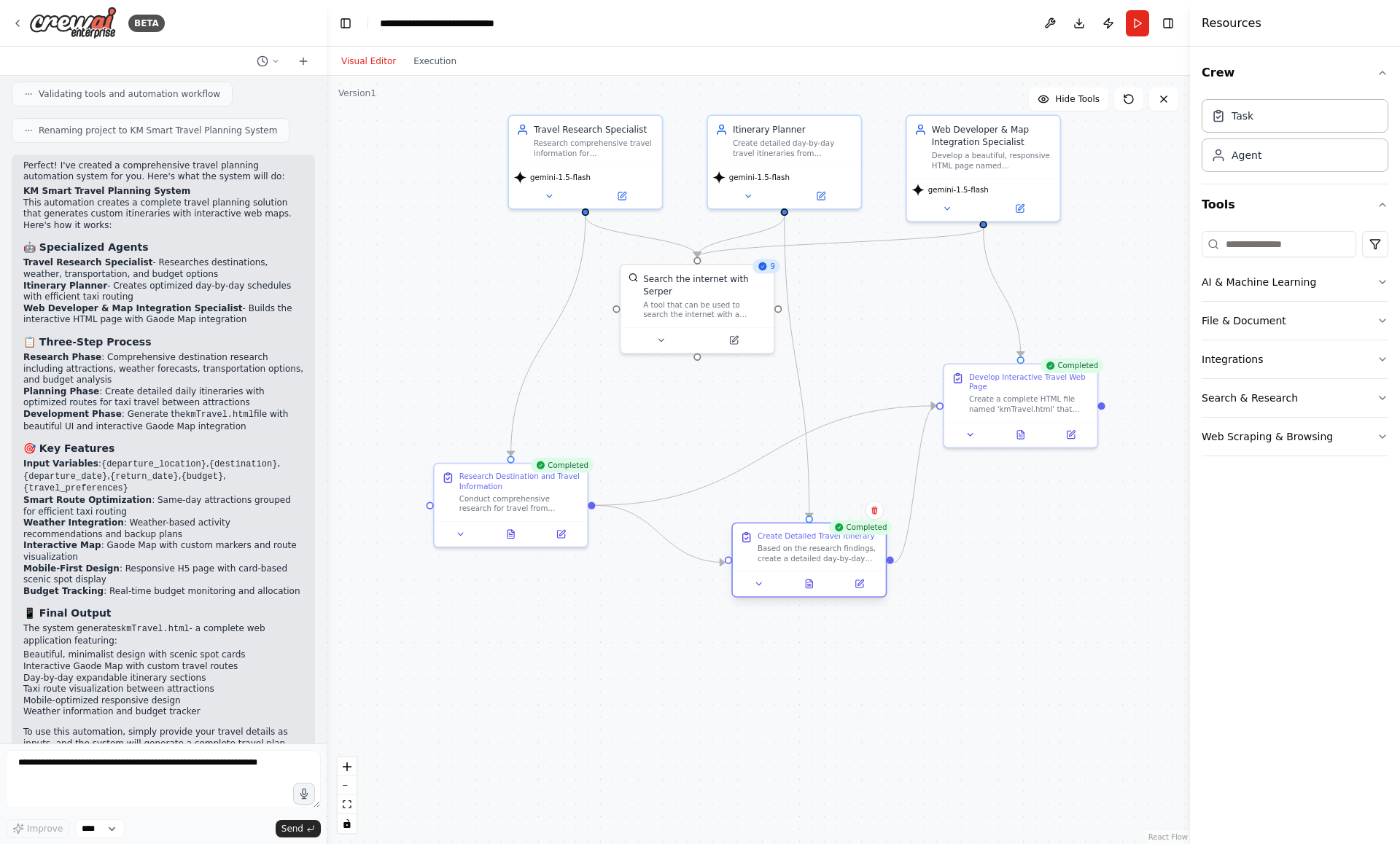
drag, startPoint x: 799, startPoint y: 459, endPoint x: 798, endPoint y: 539, distance: 80.0
click at [798, 540] on div "Create Detailed Travel Itinerary Based on the research findings, create a detai…" at bounding box center [818, 547] width 120 height 32
click at [667, 336] on button at bounding box center [661, 337] width 70 height 15
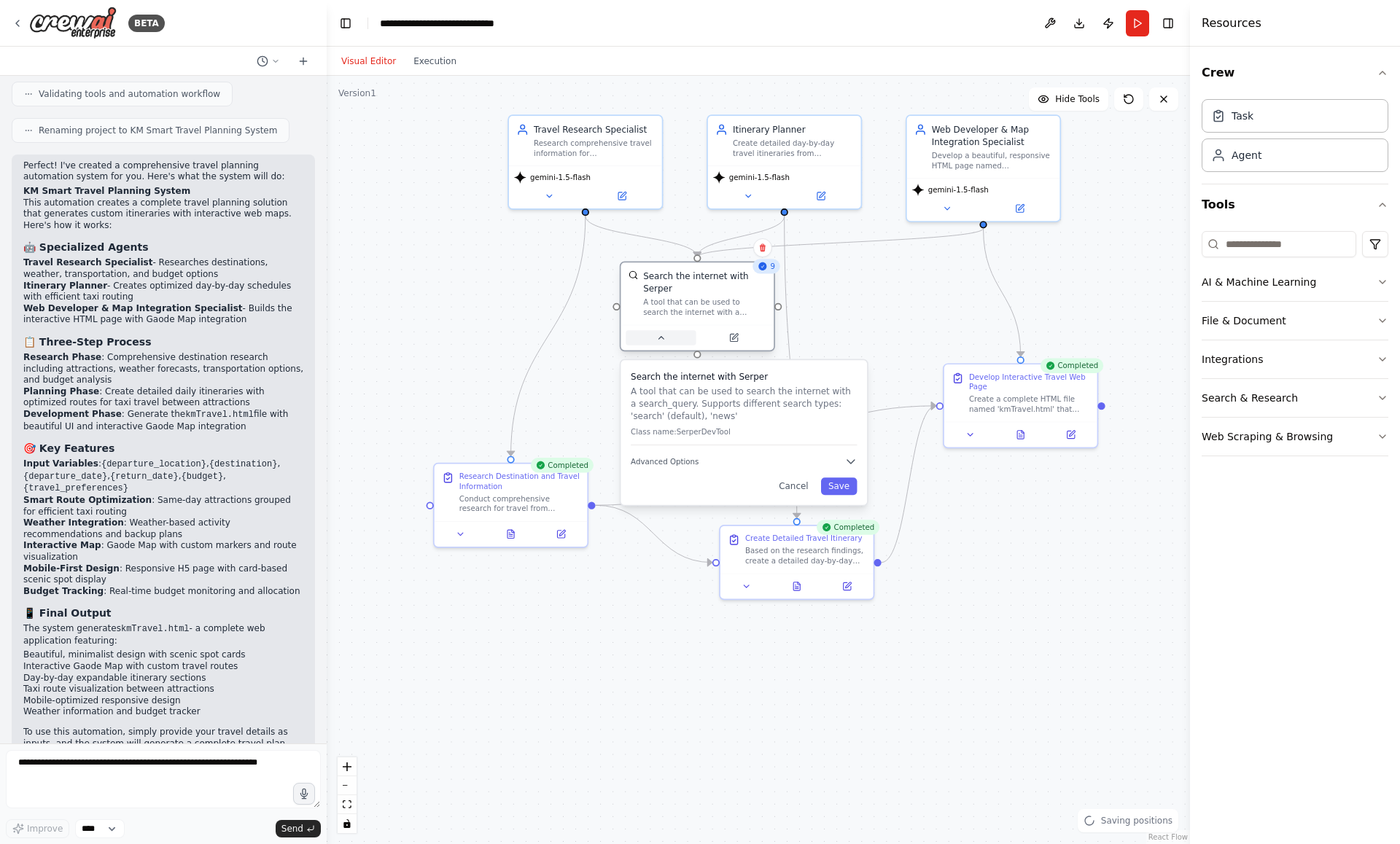
click at [667, 336] on button at bounding box center [661, 337] width 70 height 15
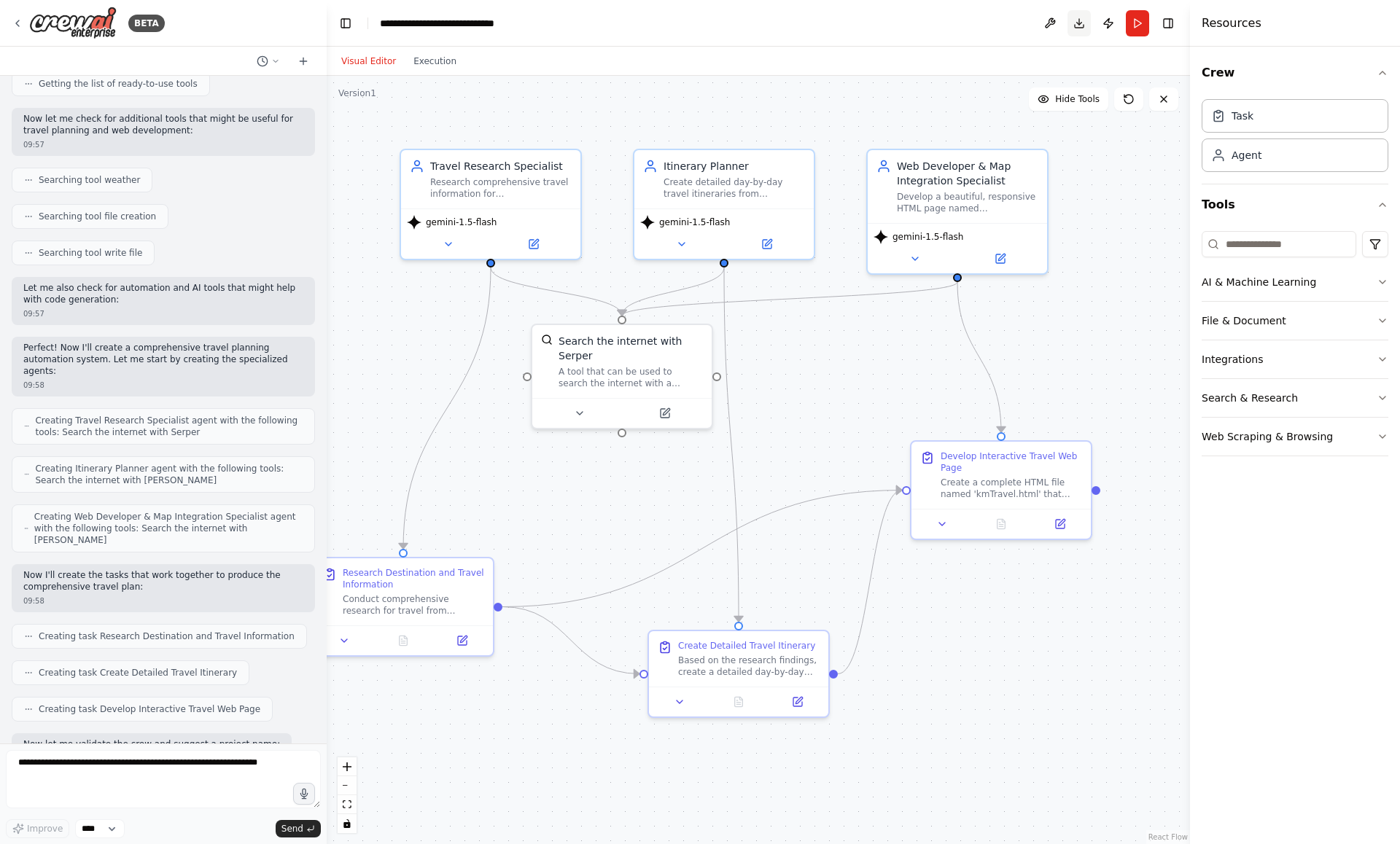
click at [1076, 25] on button "Download" at bounding box center [1079, 23] width 23 height 26
